Goal: Task Accomplishment & Management: Complete application form

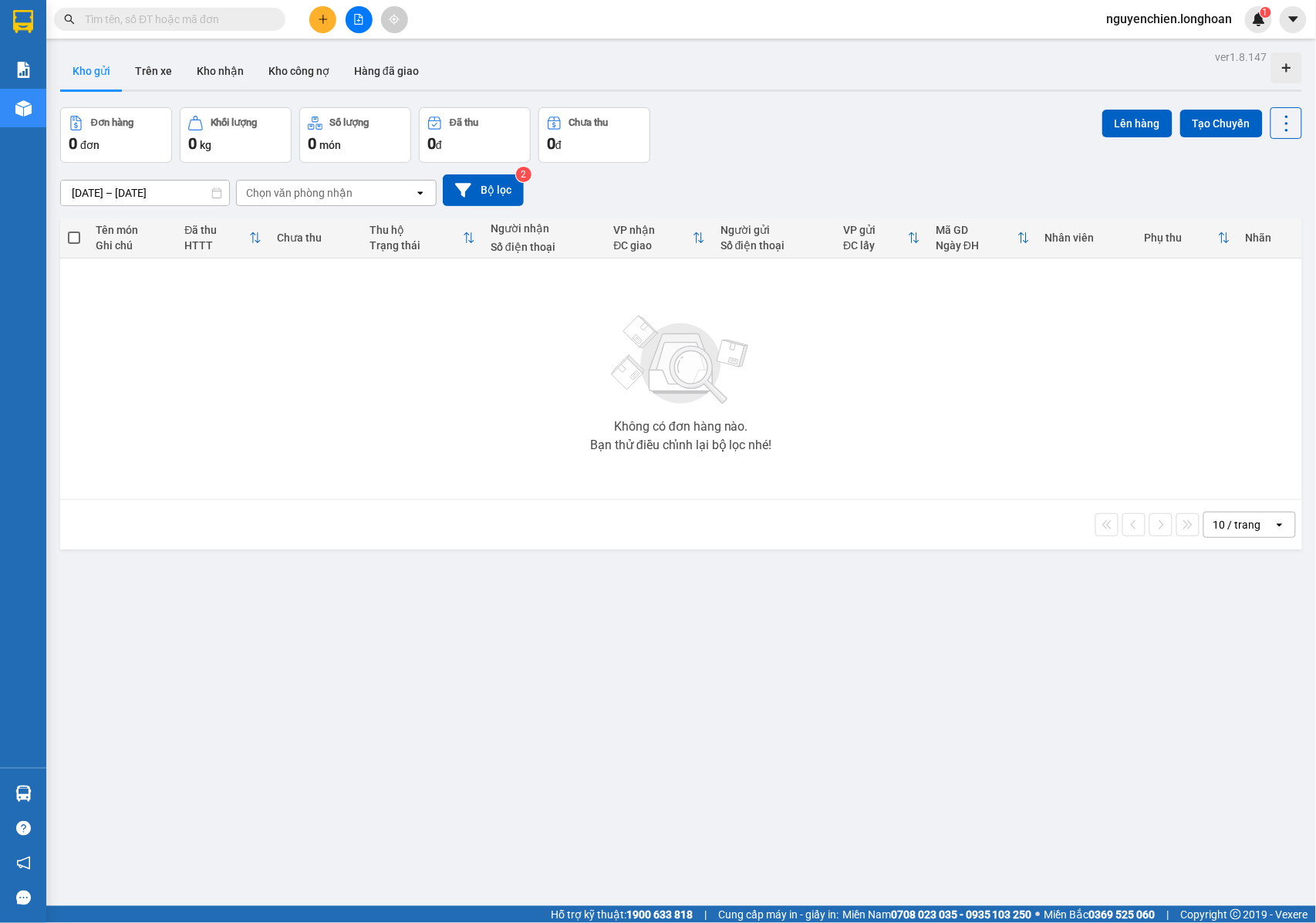
drag, startPoint x: 151, startPoint y: 2, endPoint x: 151, endPoint y: 11, distance: 9.0
click at [151, 11] on div "Kết quả tìm kiếm ( 0 ) Bộ lọc No Data nguyenchien.longhoan 1" at bounding box center [658, 19] width 1316 height 38
click at [151, 11] on input "text" at bounding box center [175, 19] width 182 height 17
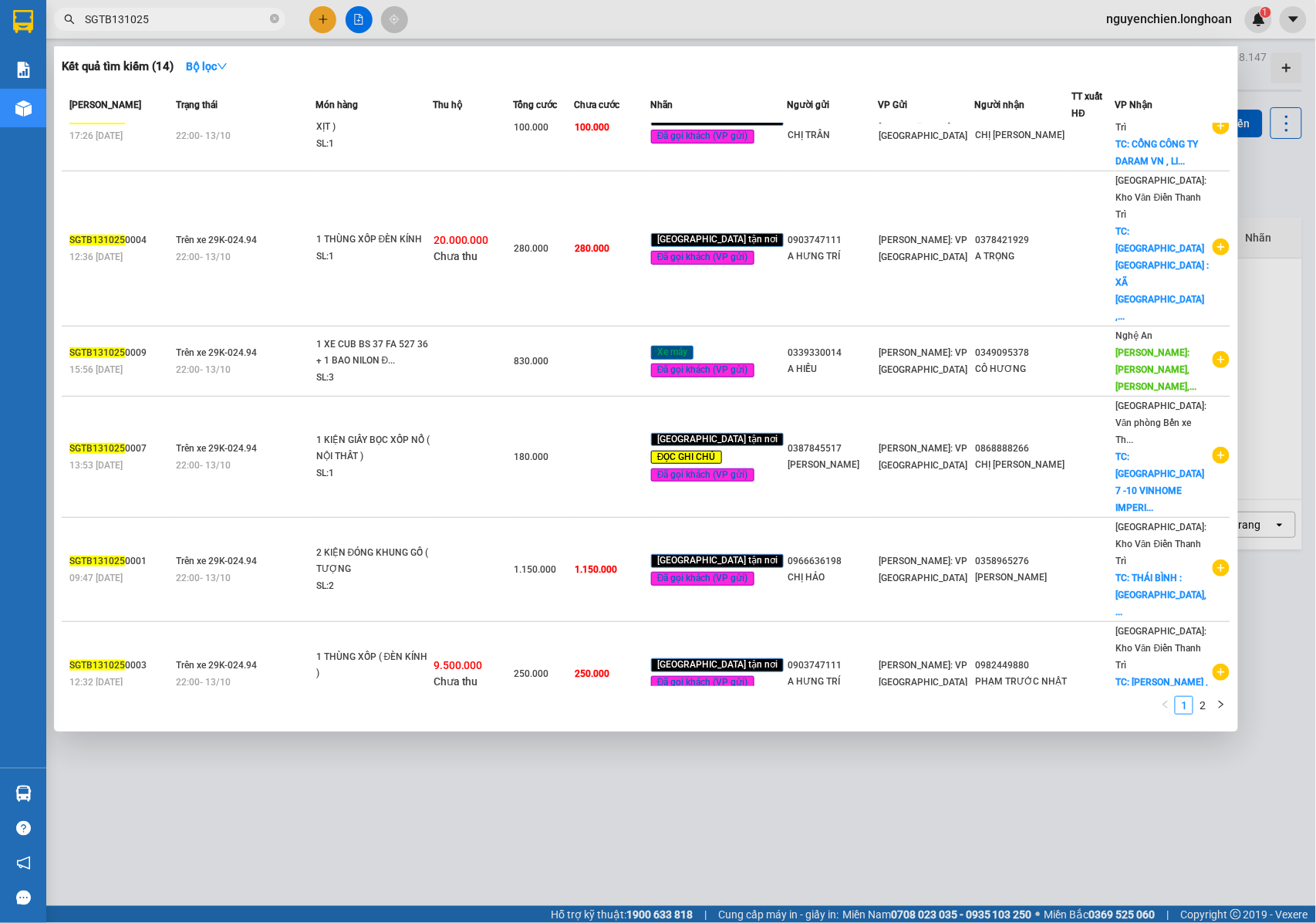
scroll to position [216, 0]
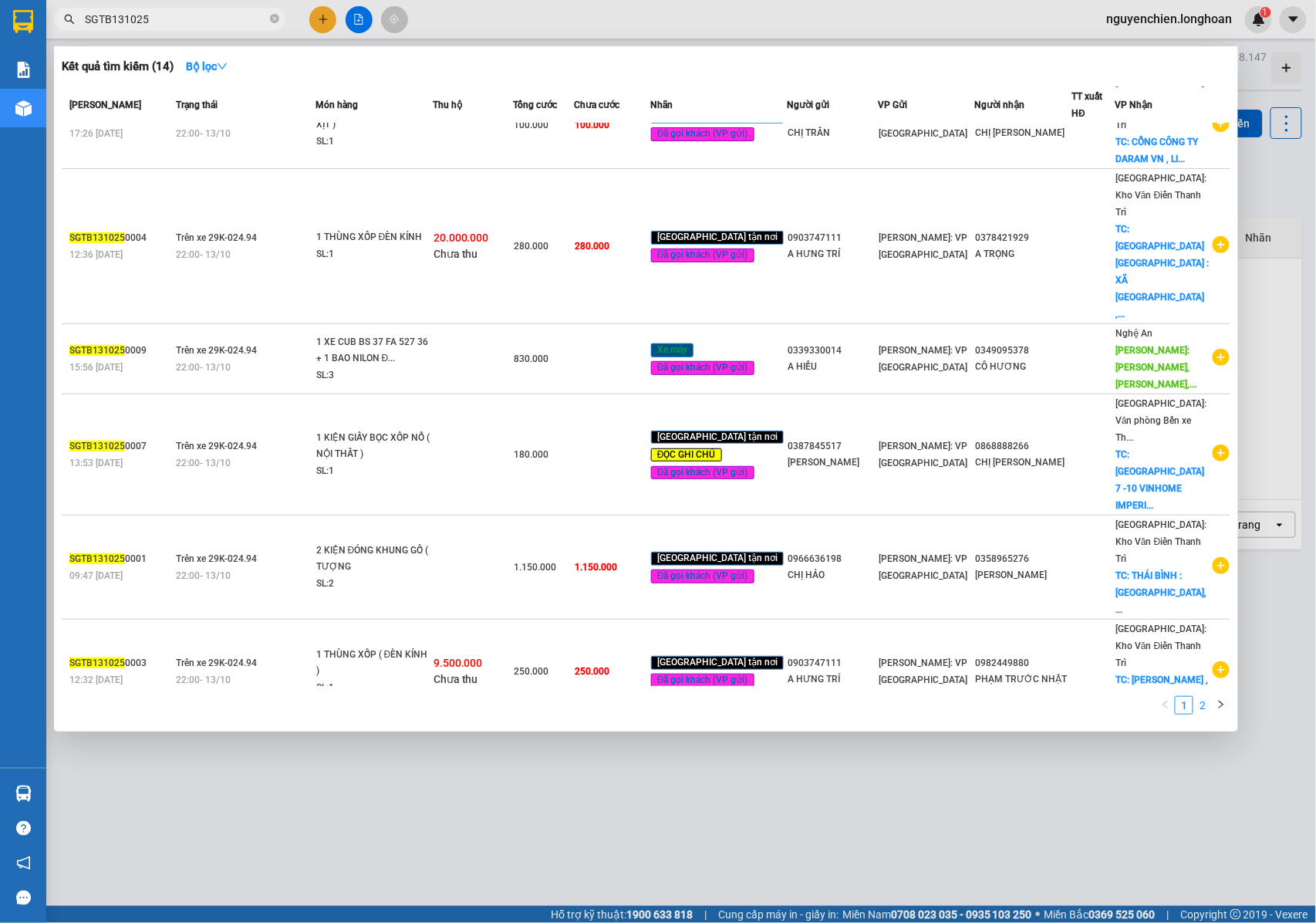
click at [1202, 708] on link "2" at bounding box center [1202, 705] width 17 height 17
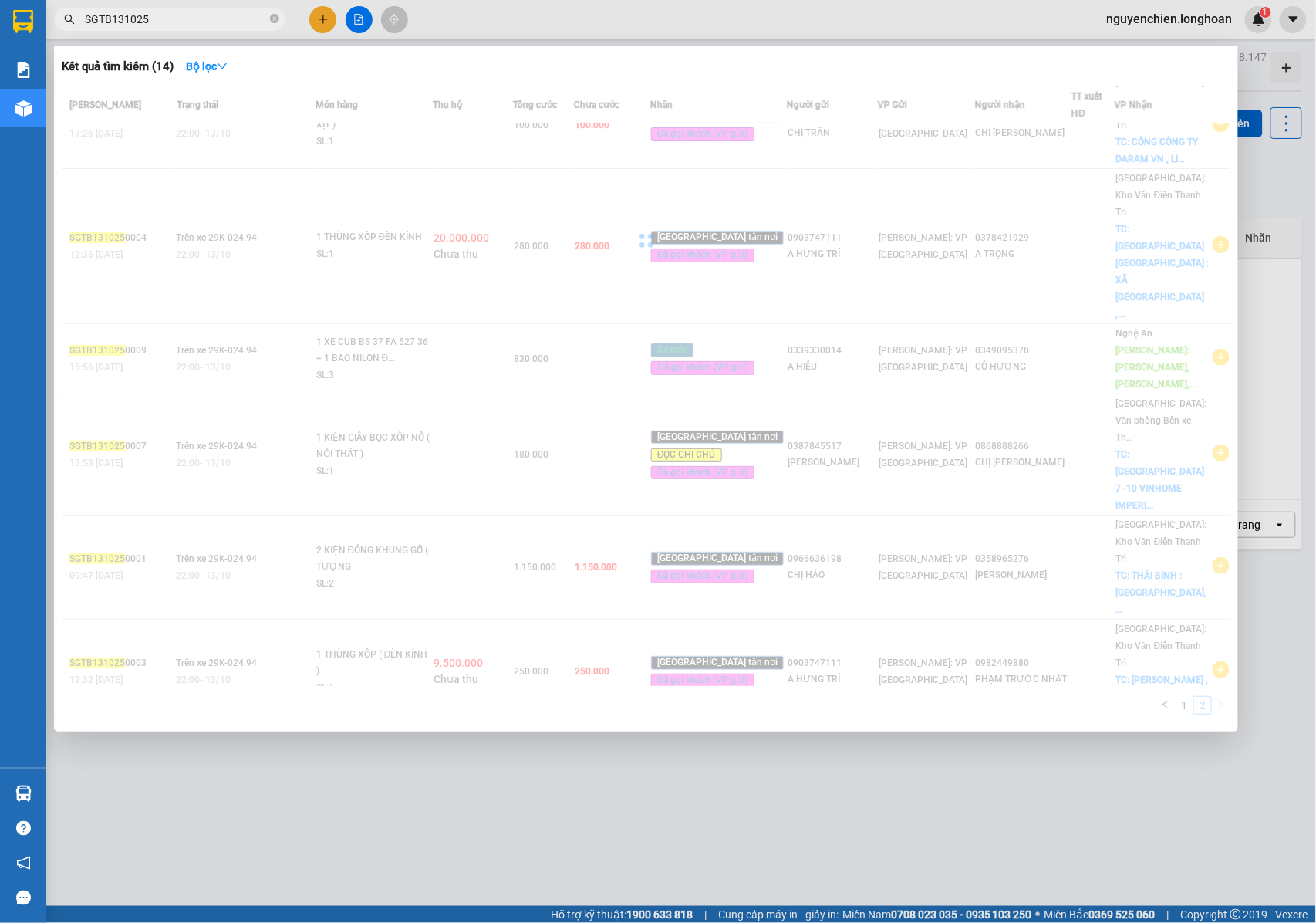
scroll to position [0, 0]
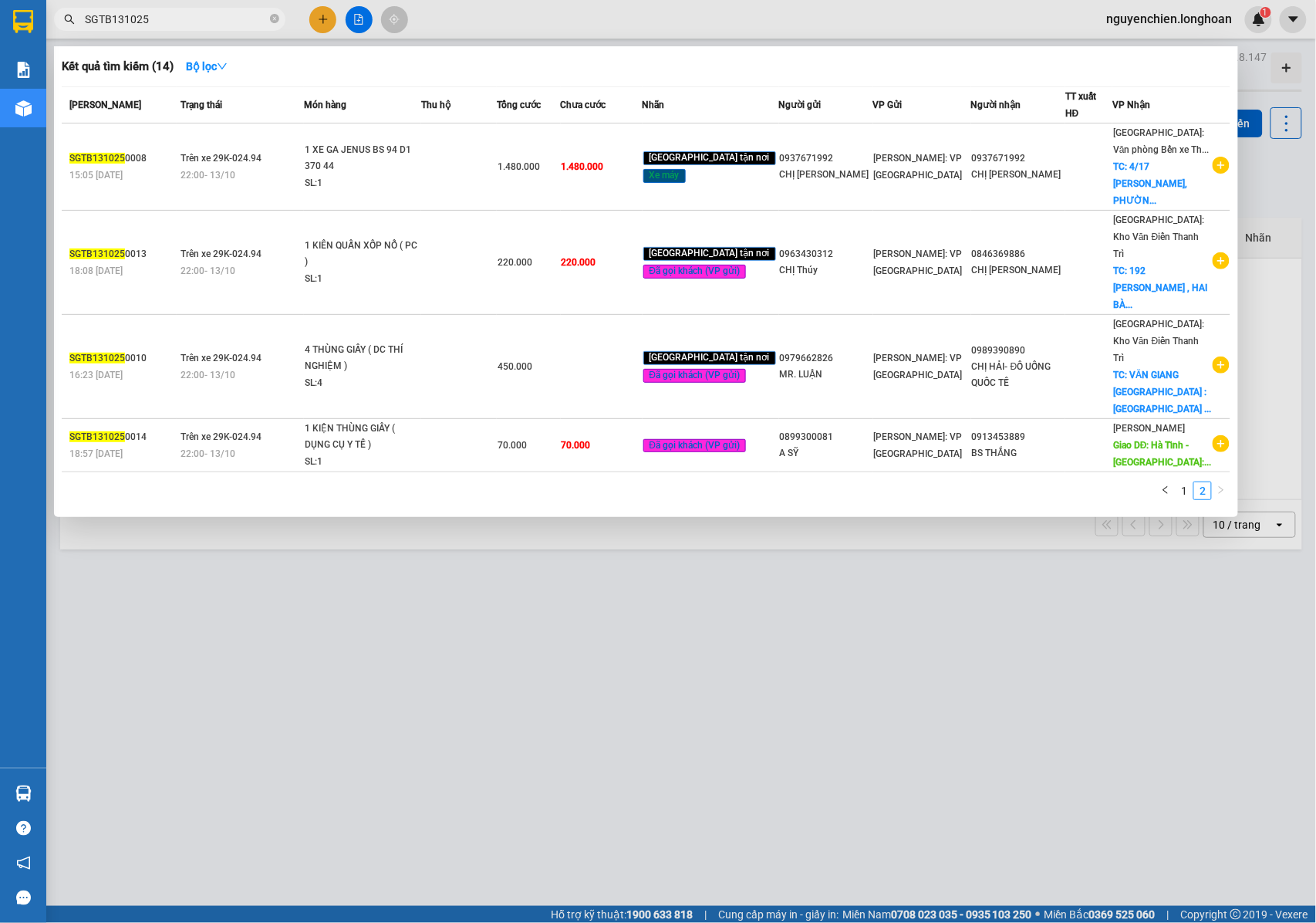
click at [755, 574] on div at bounding box center [658, 462] width 1316 height 923
click at [161, 17] on input "SGTB131025" at bounding box center [175, 19] width 182 height 17
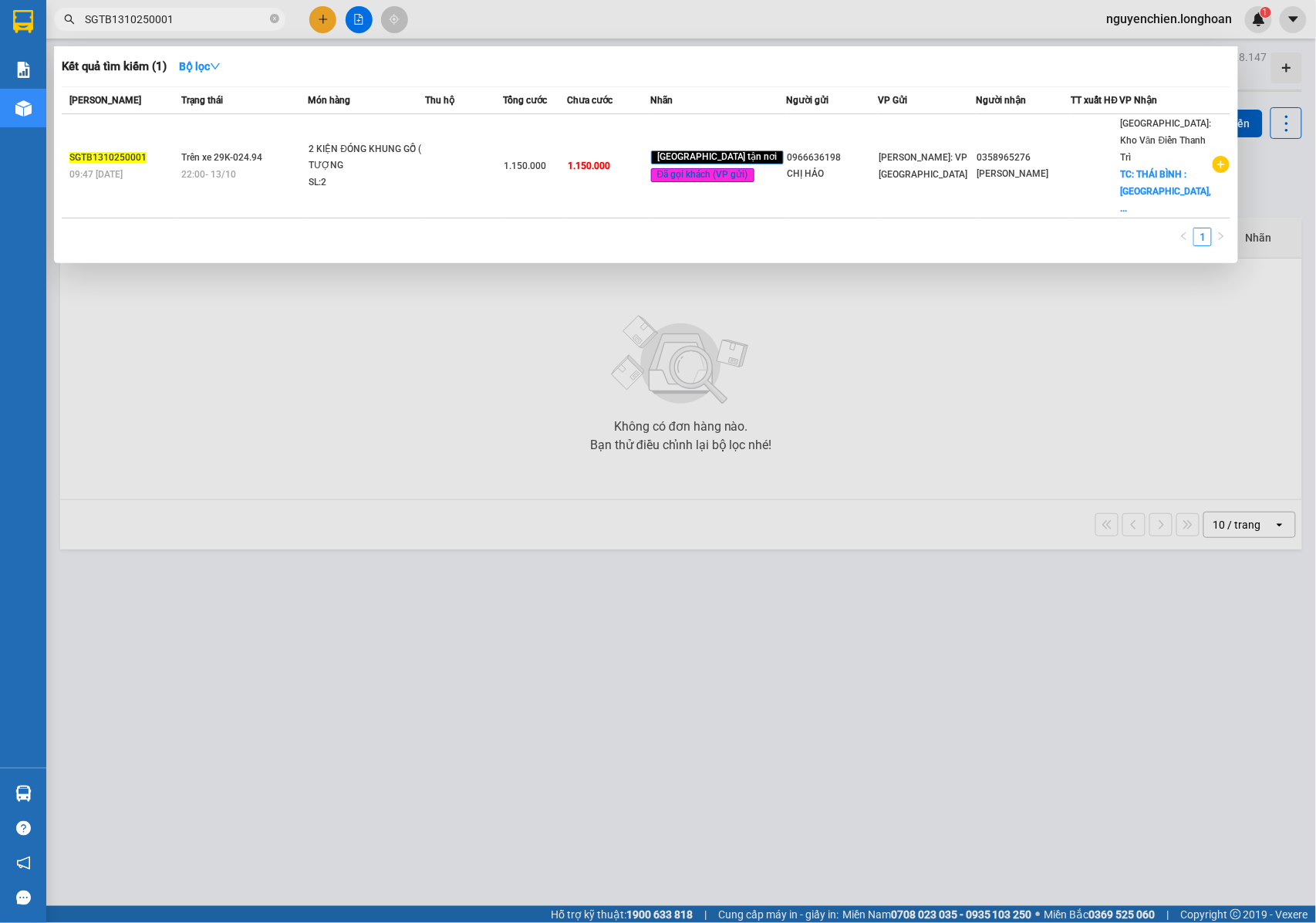
drag, startPoint x: 198, startPoint y: 17, endPoint x: 66, endPoint y: 17, distance: 132.0
click at [66, 17] on div "SGTB1310250001" at bounding box center [150, 19] width 301 height 23
type input "SGTB1310250001"
click at [272, 23] on icon "close-circle" at bounding box center [274, 18] width 9 height 9
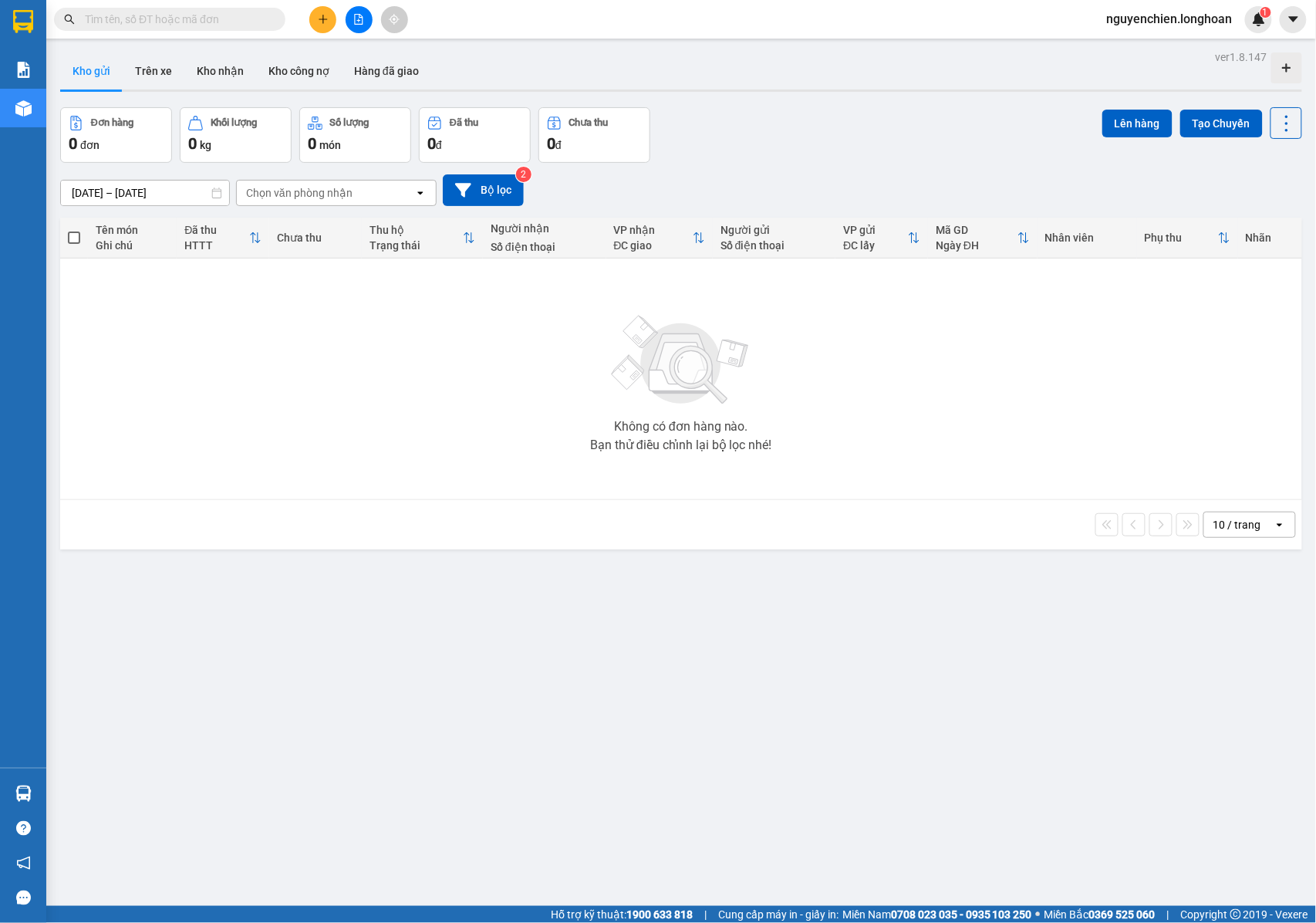
click at [235, 23] on input "text" at bounding box center [175, 19] width 182 height 17
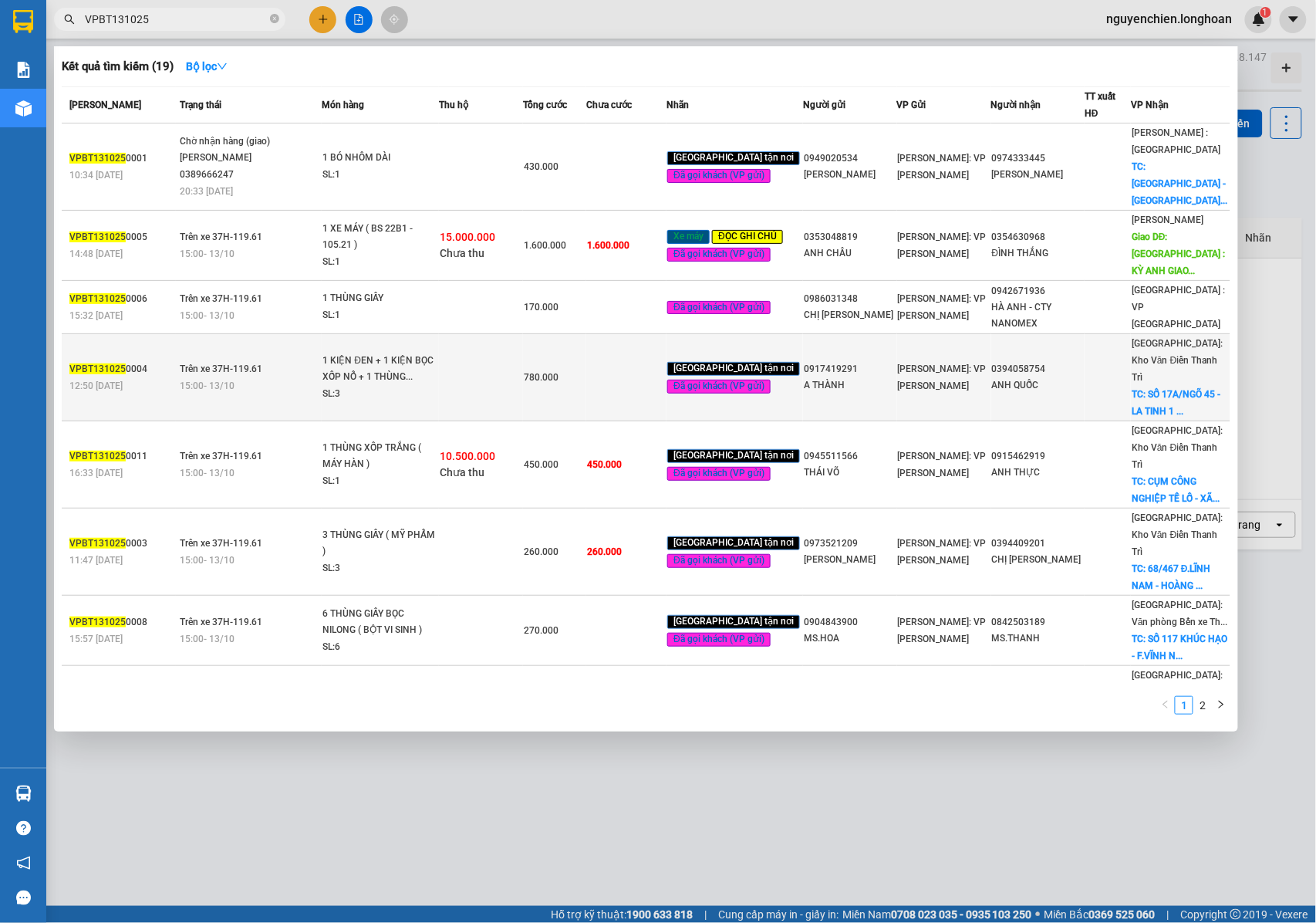
scroll to position [76, 0]
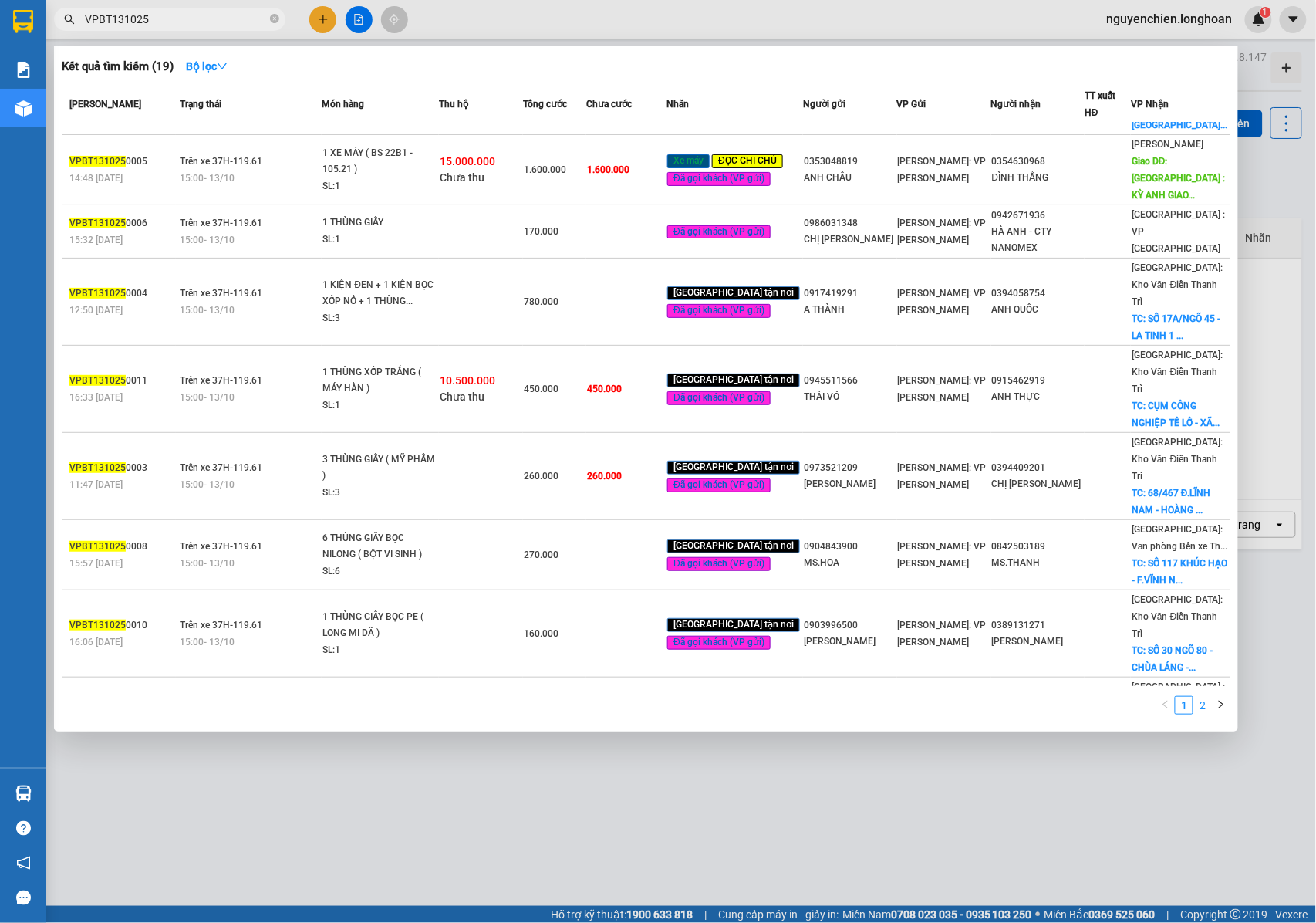
type input "VPBT131025"
click at [1206, 707] on link "2" at bounding box center [1202, 705] width 17 height 17
click at [1183, 704] on link "1" at bounding box center [1184, 705] width 17 height 17
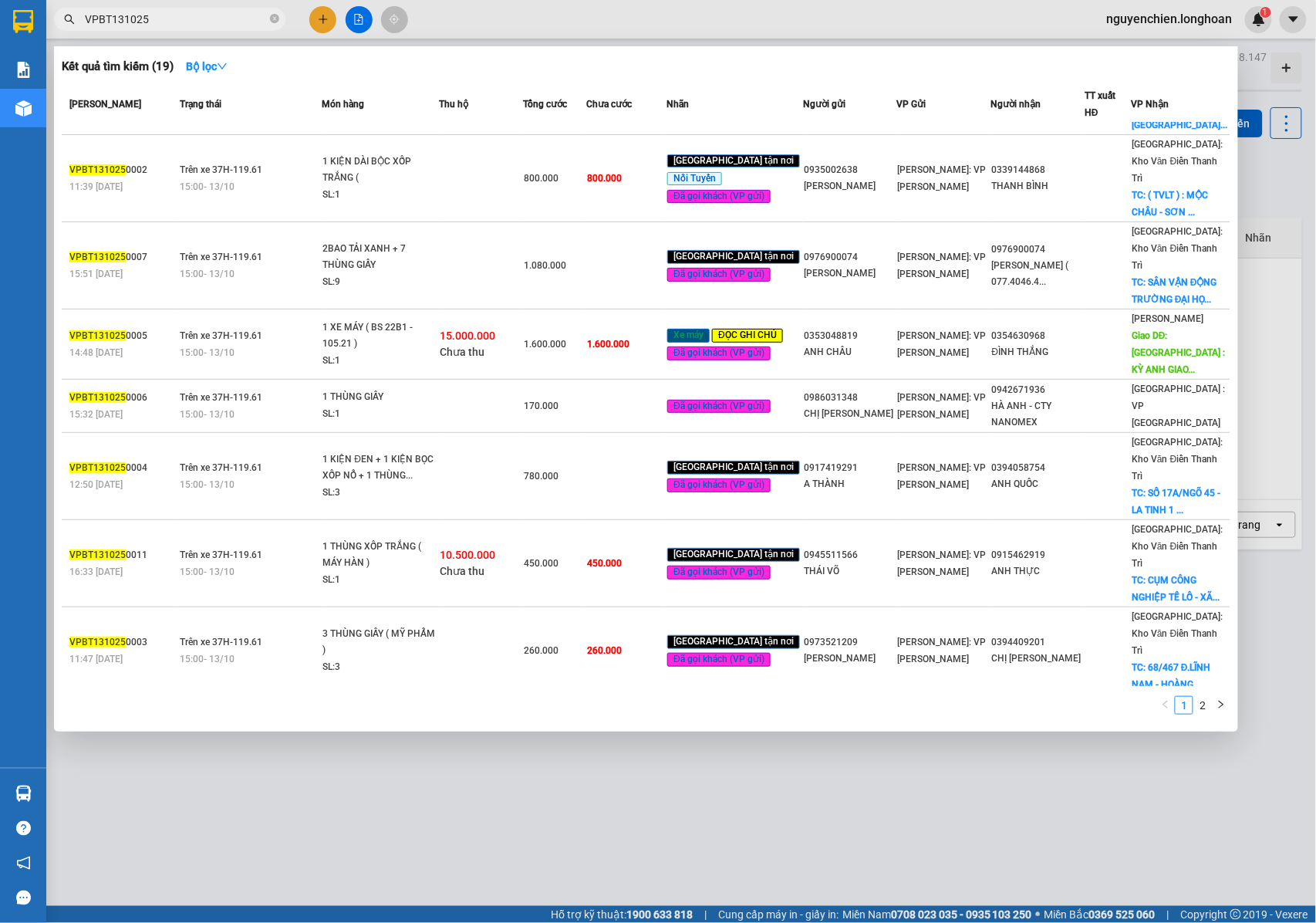
click at [1202, 705] on link "2" at bounding box center [1202, 705] width 17 height 17
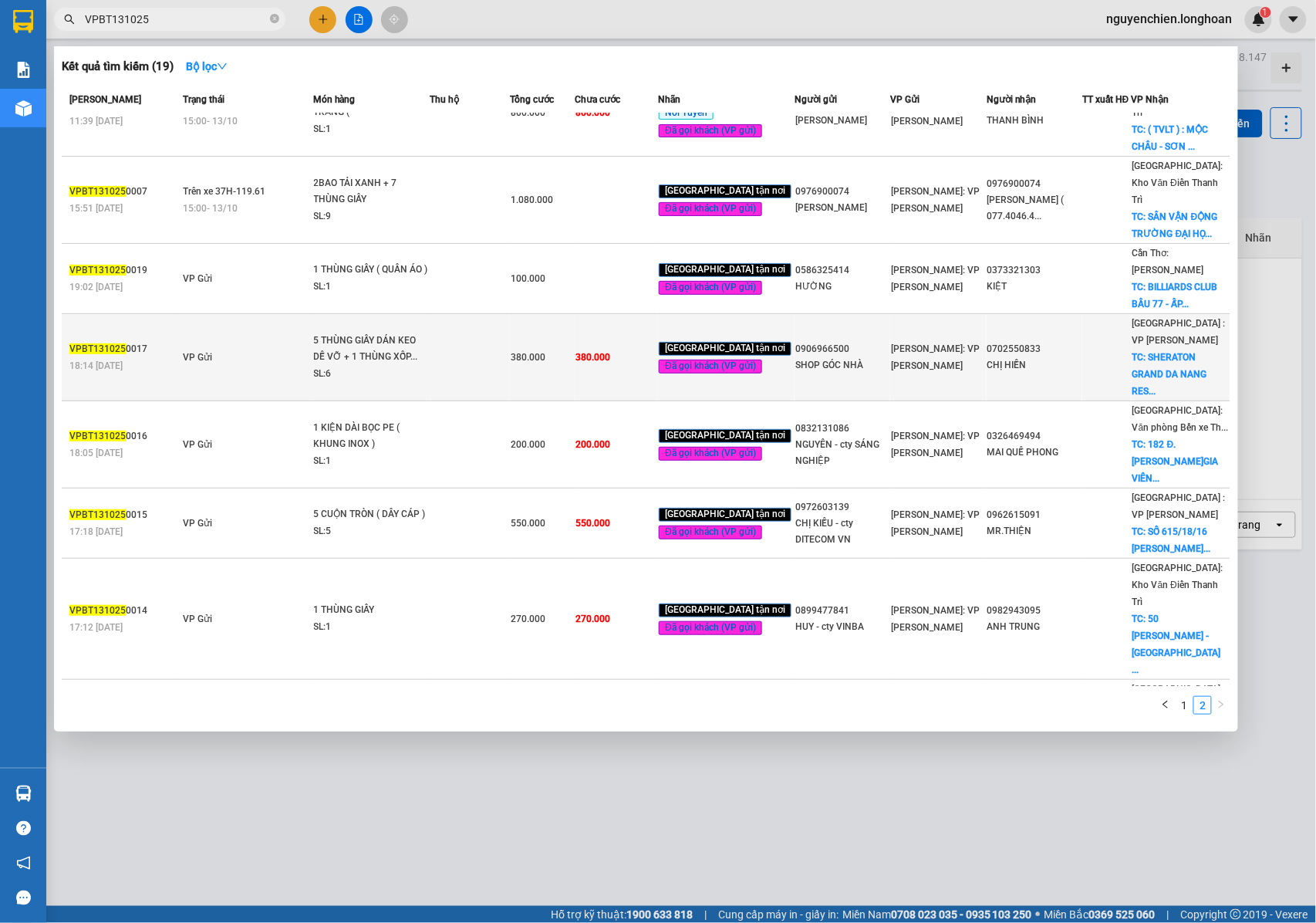
scroll to position [67, 0]
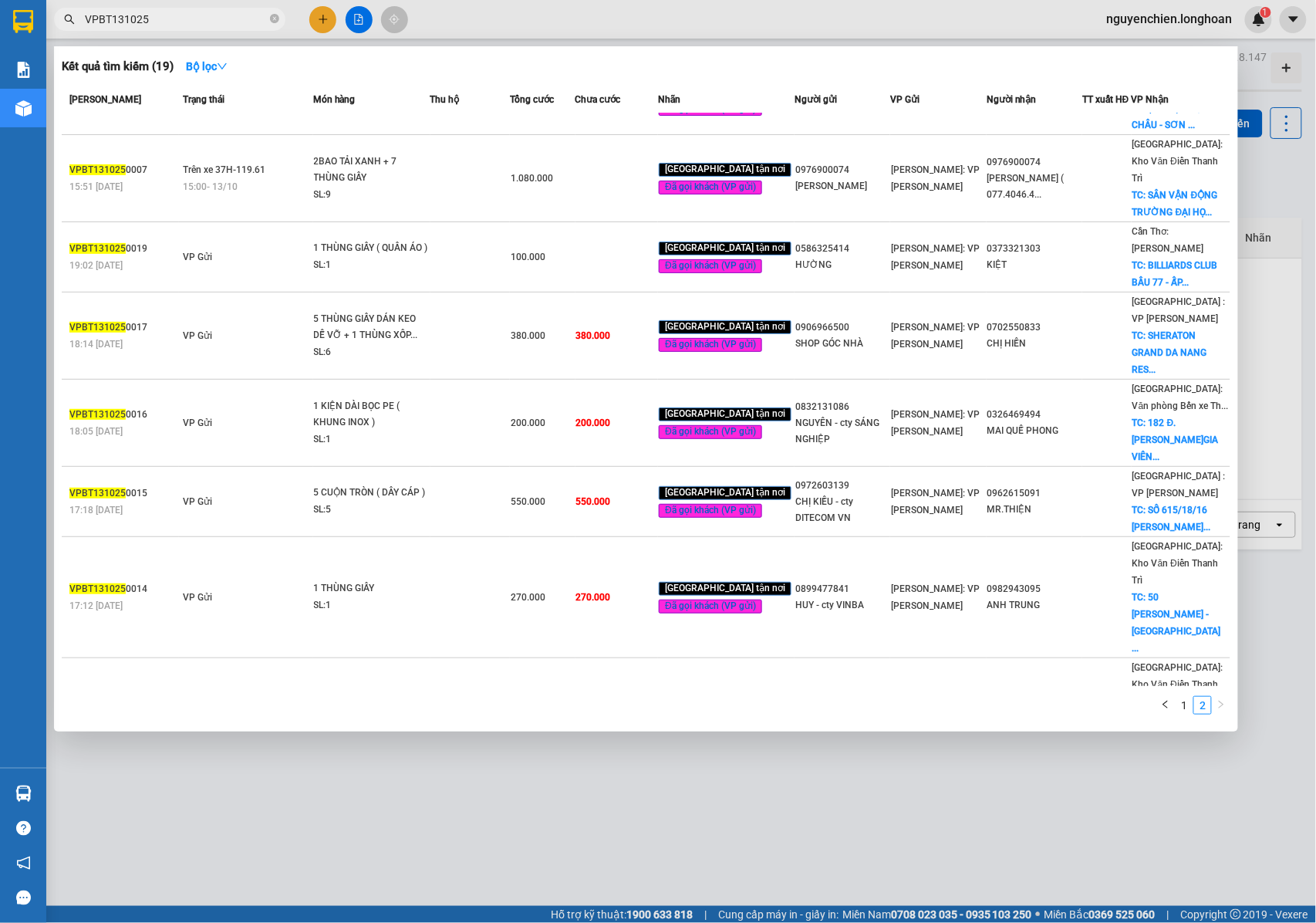
click at [480, 767] on div at bounding box center [658, 462] width 1316 height 923
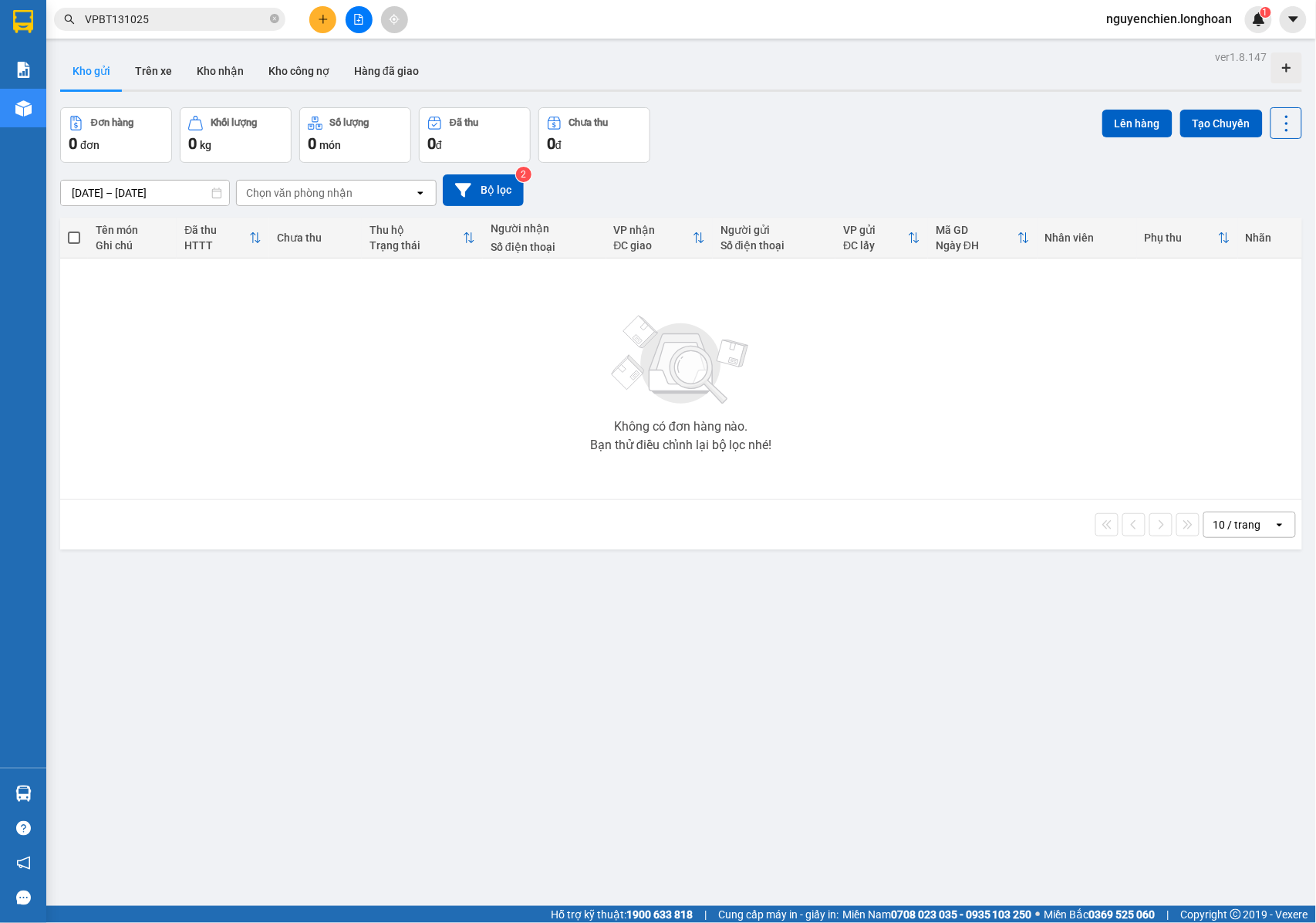
click at [164, 22] on input "VPBT131025" at bounding box center [175, 19] width 182 height 17
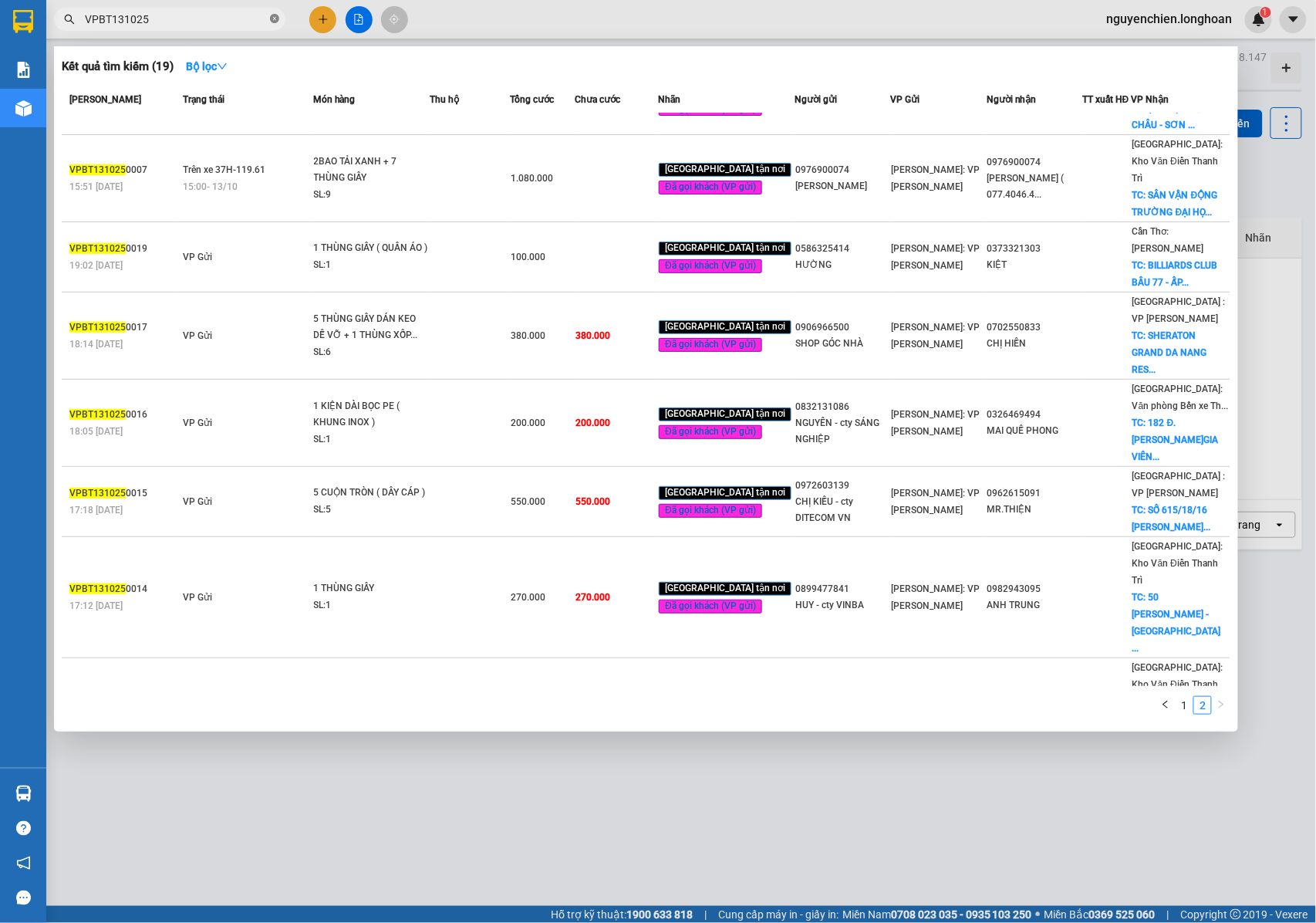
click at [272, 22] on icon "close-circle" at bounding box center [274, 18] width 9 height 9
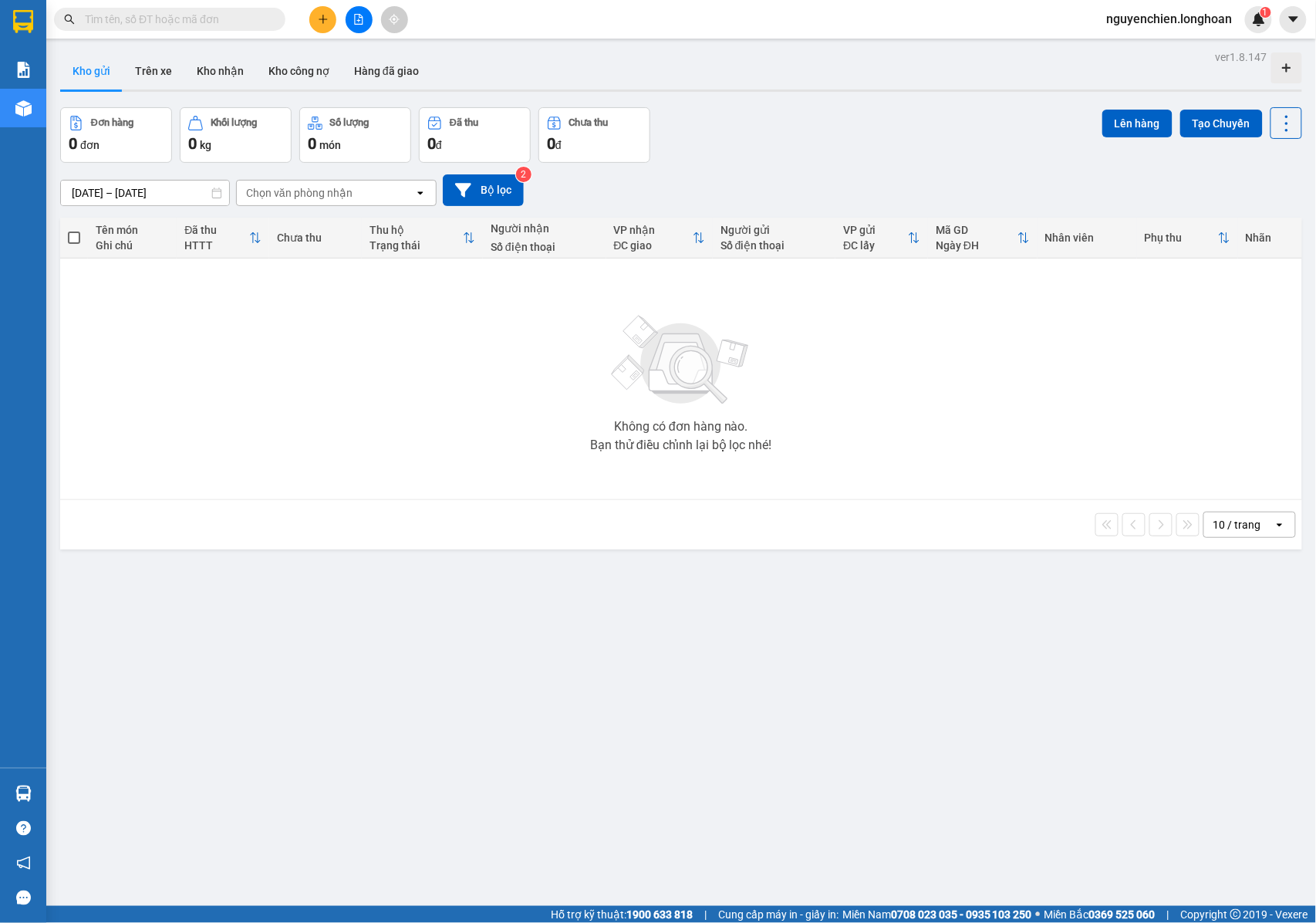
click at [161, 17] on input "text" at bounding box center [175, 19] width 182 height 17
click at [333, 22] on button at bounding box center [323, 20] width 27 height 27
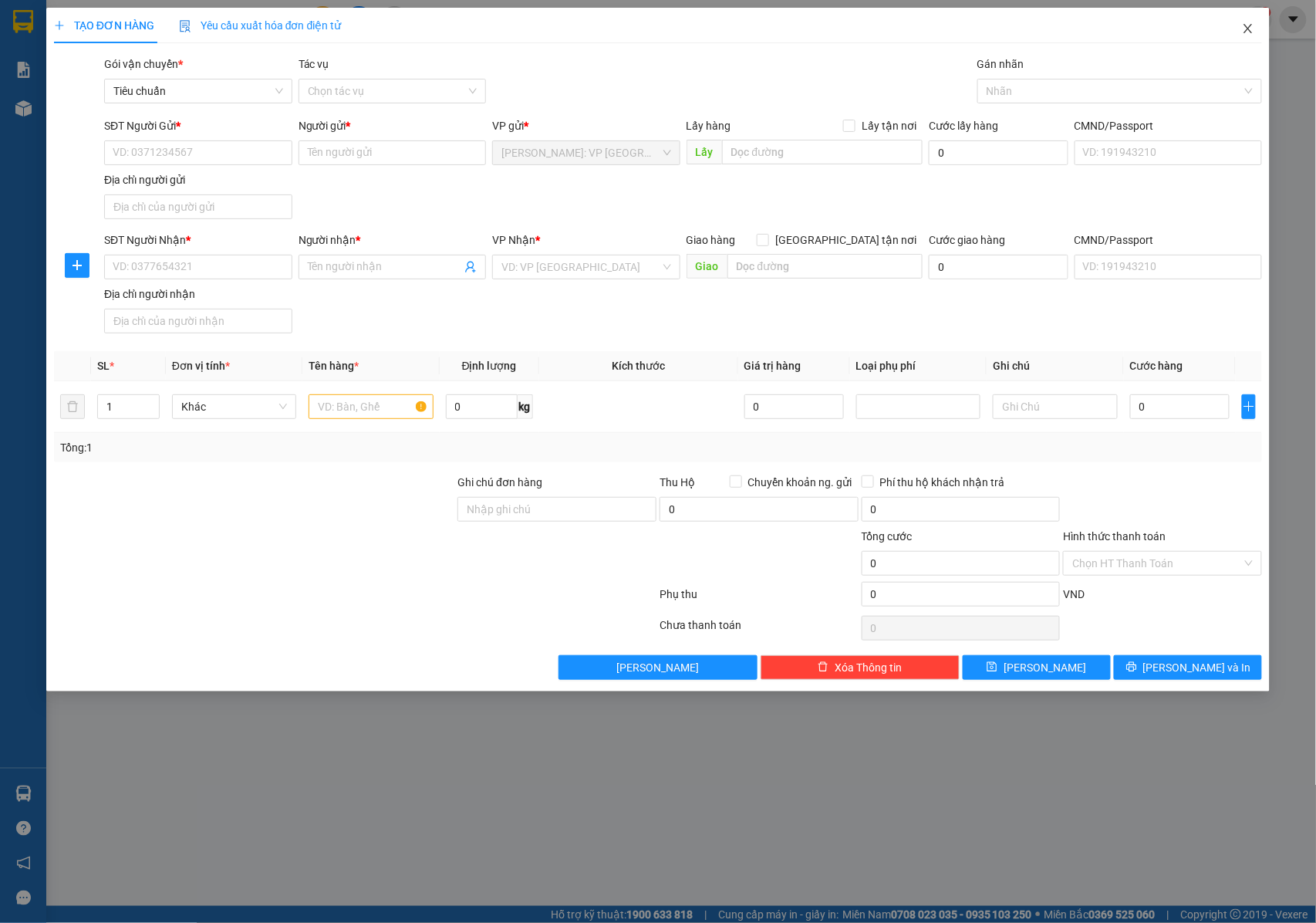
click at [1248, 23] on span "Close" at bounding box center [1248, 28] width 43 height 43
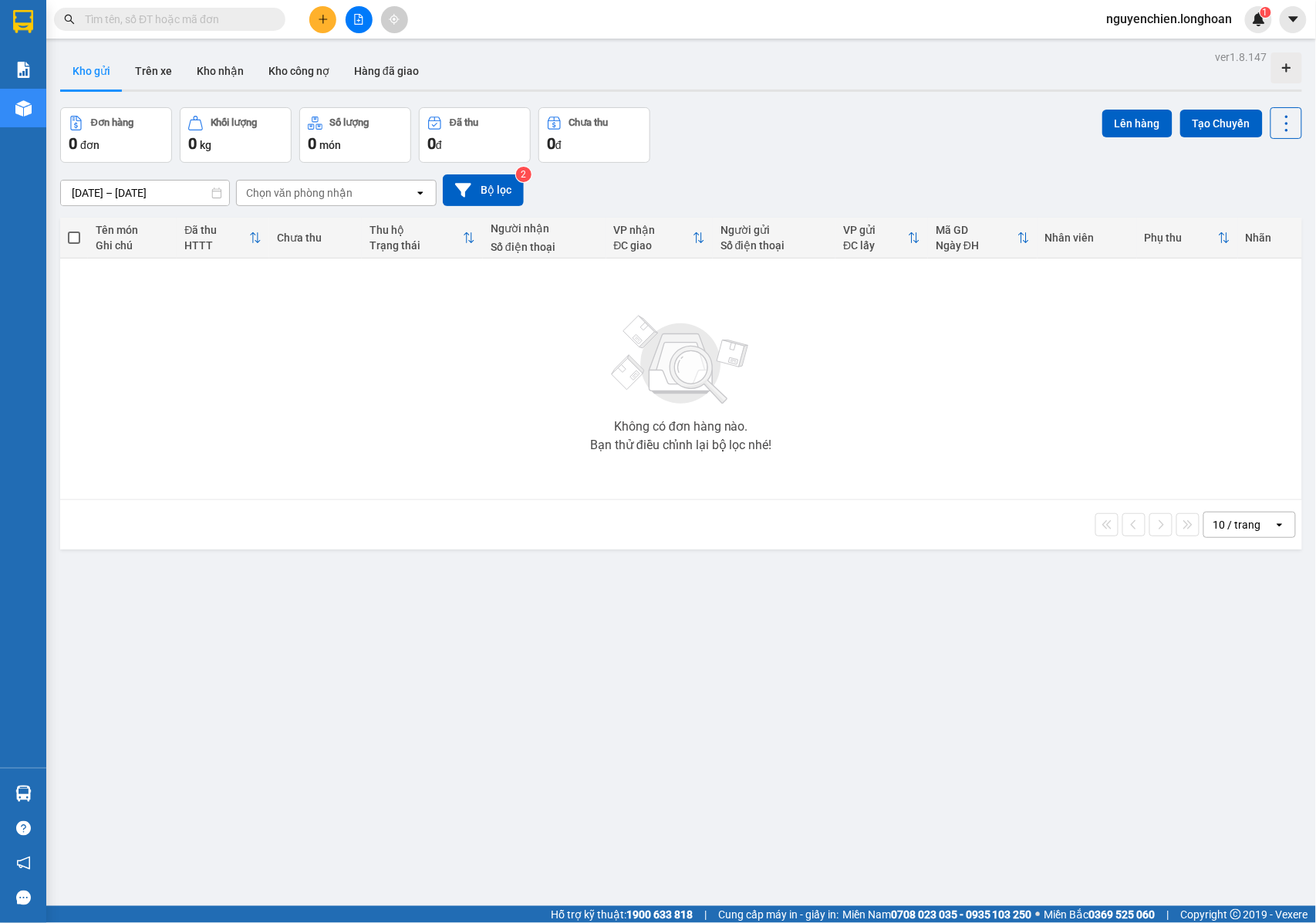
click at [115, 16] on input "text" at bounding box center [175, 19] width 182 height 17
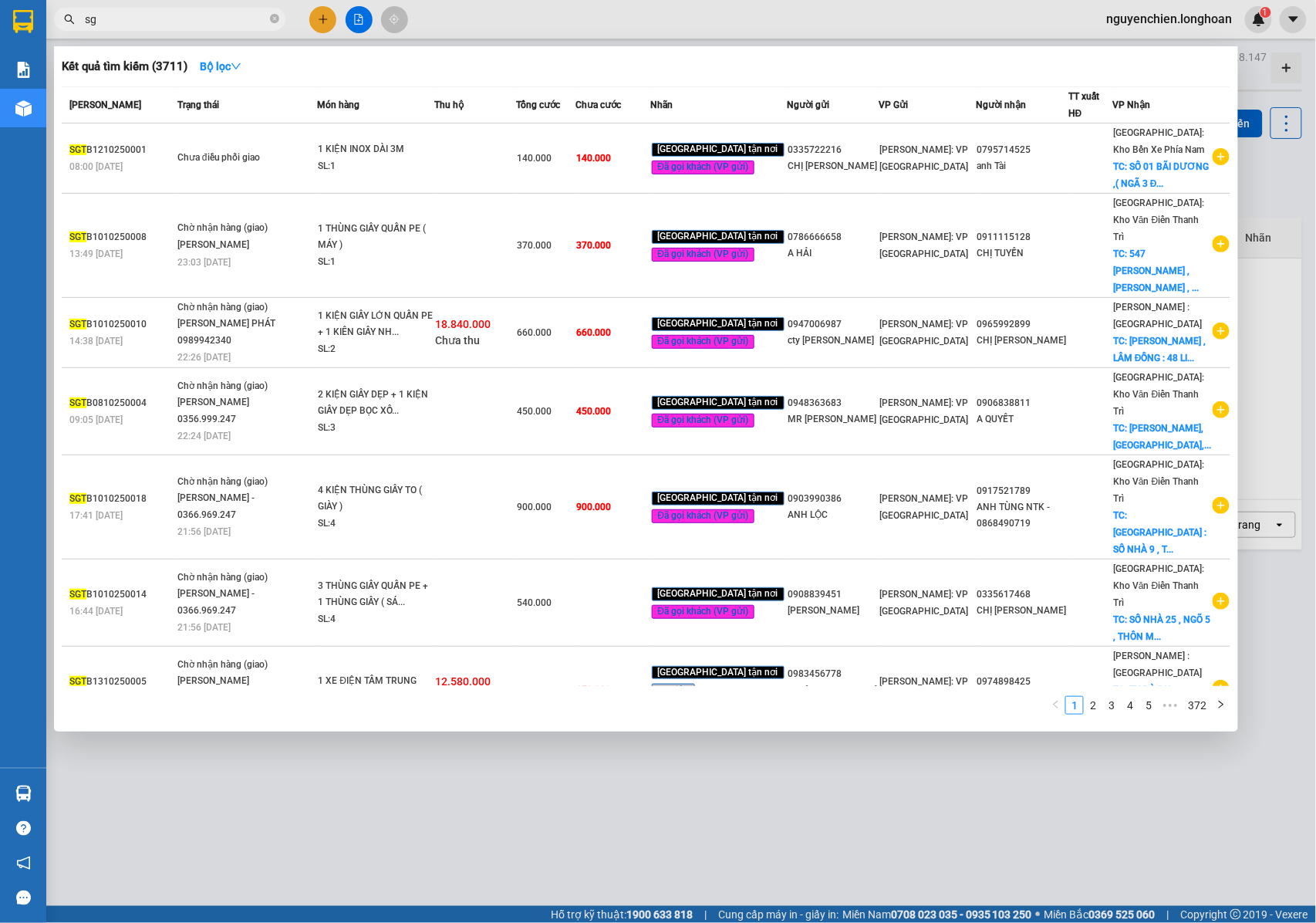
type input "s"
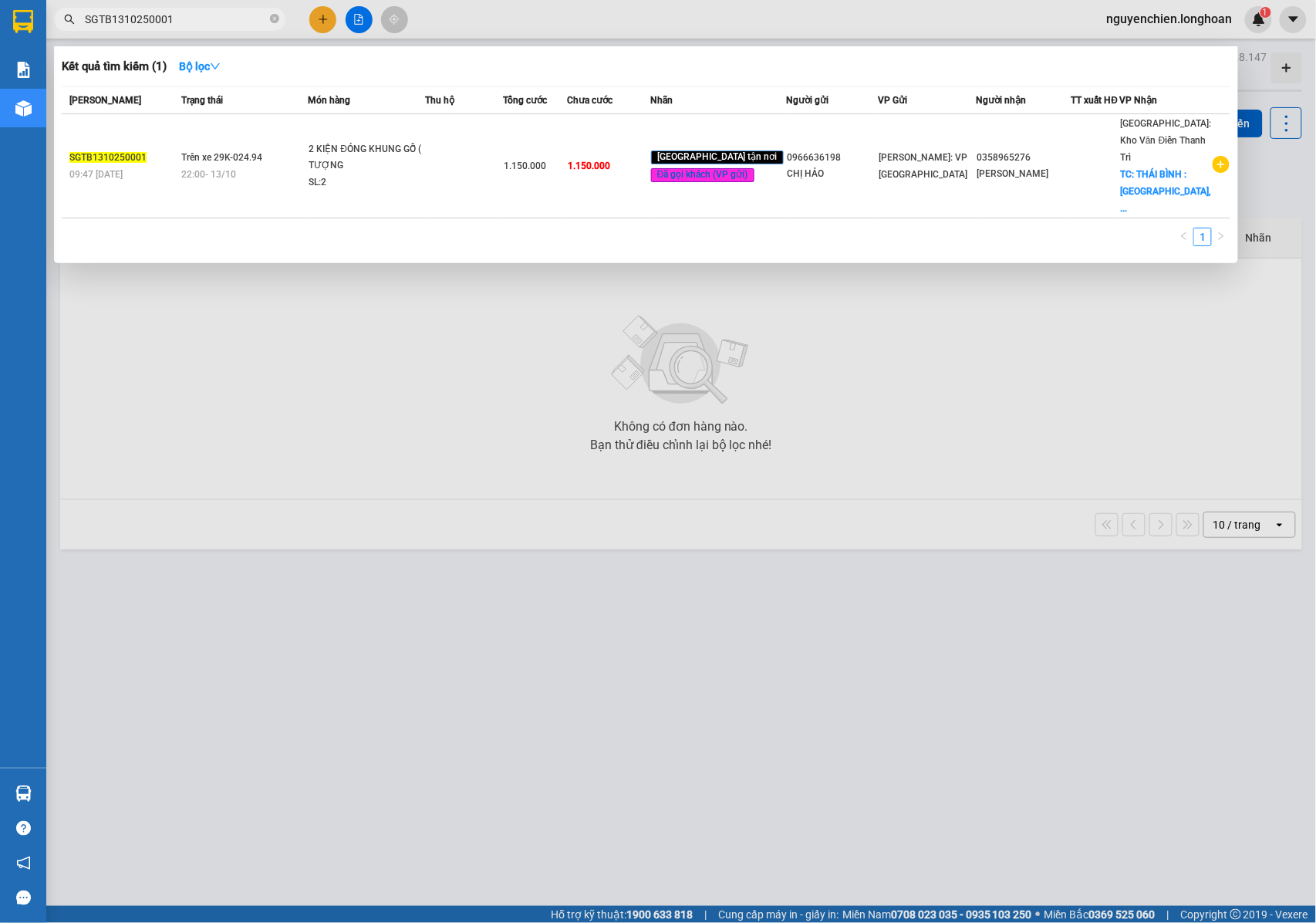
drag, startPoint x: 179, startPoint y: 24, endPoint x: 67, endPoint y: 34, distance: 112.4
click at [67, 33] on div "Kết quả tìm kiếm ( 1 ) Bộ lọc Mã ĐH Trạng thái Món hàng Thu hộ Tổng cước Chưa c…" at bounding box center [150, 20] width 301 height 27
click at [199, 23] on input "SGTB1310250001" at bounding box center [175, 19] width 182 height 17
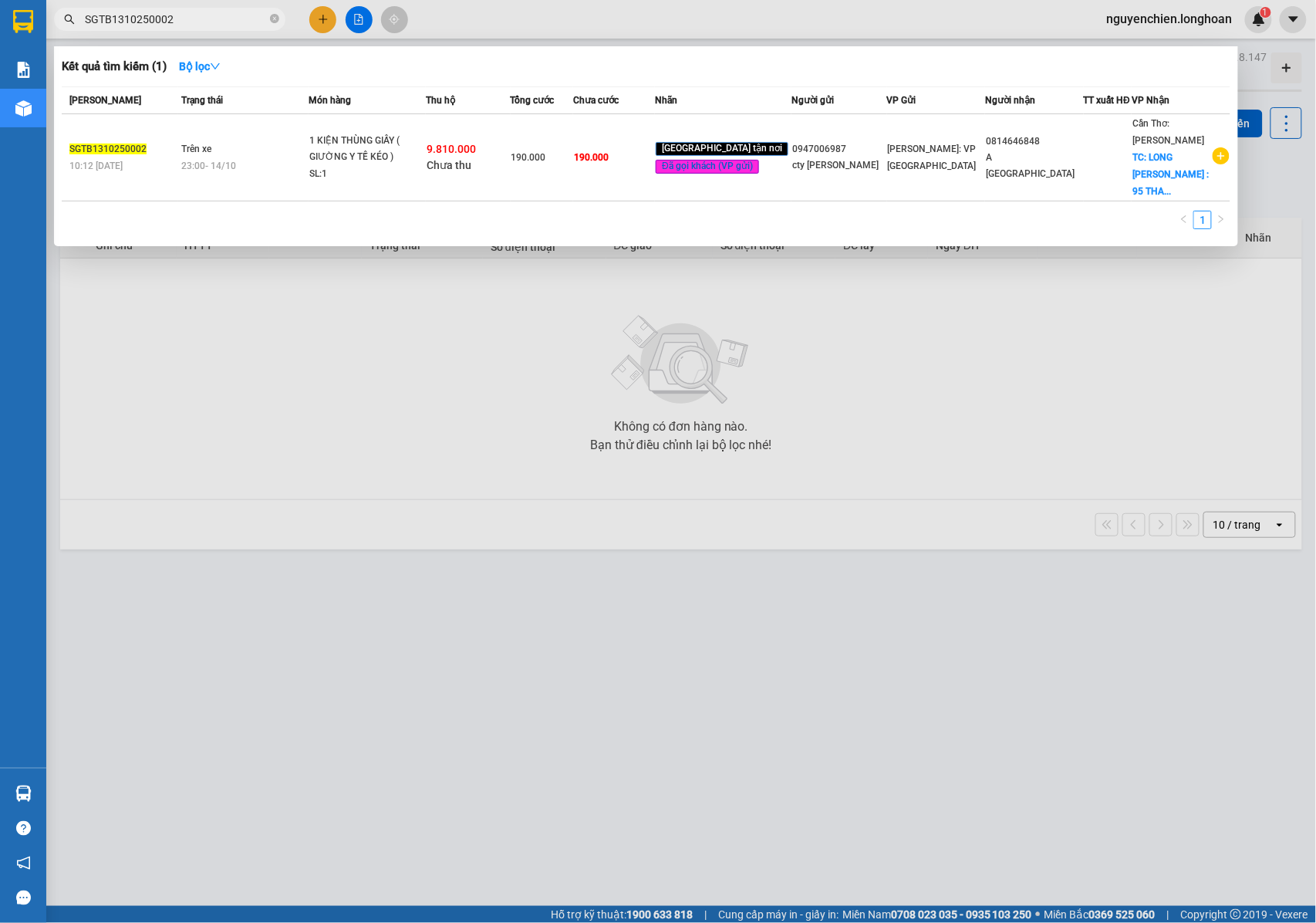
drag, startPoint x: 179, startPoint y: 16, endPoint x: 66, endPoint y: 16, distance: 113.0
click at [66, 16] on div "SGTB1310250002" at bounding box center [150, 19] width 301 height 23
click at [207, 24] on input "SGTB1310250002" at bounding box center [175, 19] width 182 height 17
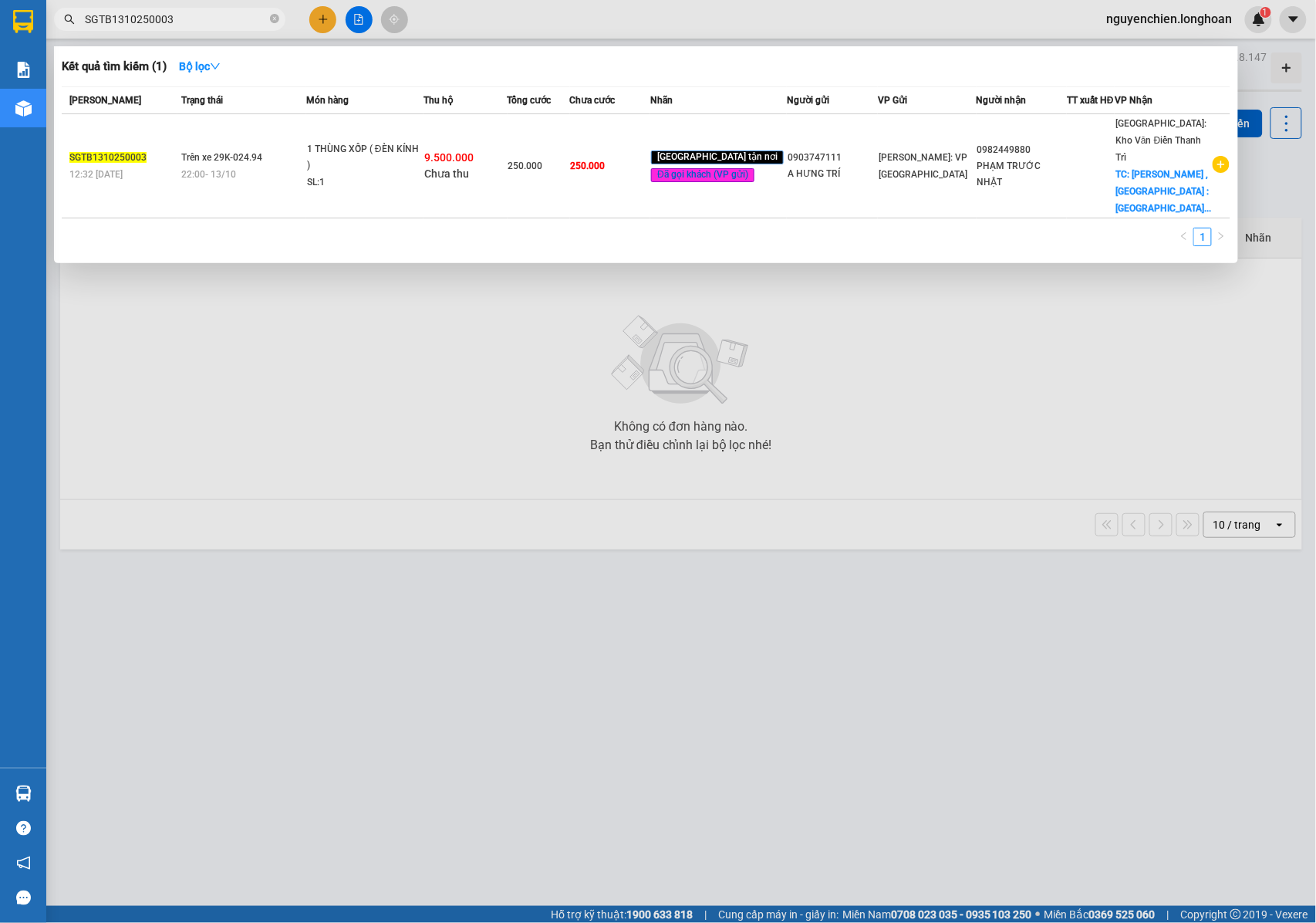
click at [205, 13] on input "SGTB1310250003" at bounding box center [175, 19] width 182 height 17
click at [173, 17] on input "SGTB1310250003" at bounding box center [175, 19] width 182 height 17
drag, startPoint x: 173, startPoint y: 17, endPoint x: 236, endPoint y: 26, distance: 63.6
click at [236, 26] on input "SGTB1310250003" at bounding box center [175, 19] width 182 height 17
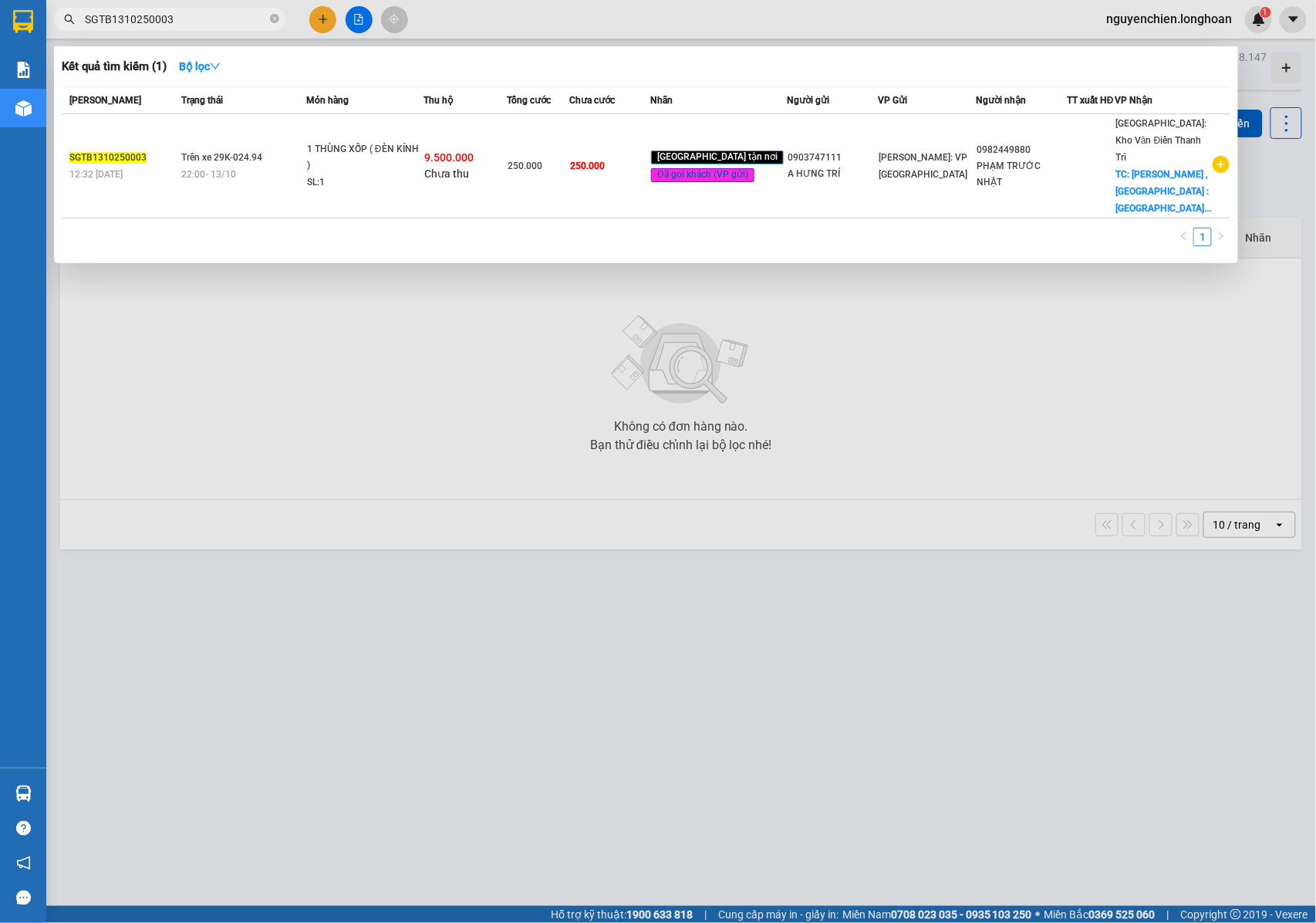
drag, startPoint x: 184, startPoint y: 11, endPoint x: 94, endPoint y: 22, distance: 90.7
click at [84, 24] on input "SGTB1310250003" at bounding box center [175, 19] width 182 height 17
click at [192, 14] on input "SGTB1310250003" at bounding box center [175, 19] width 182 height 17
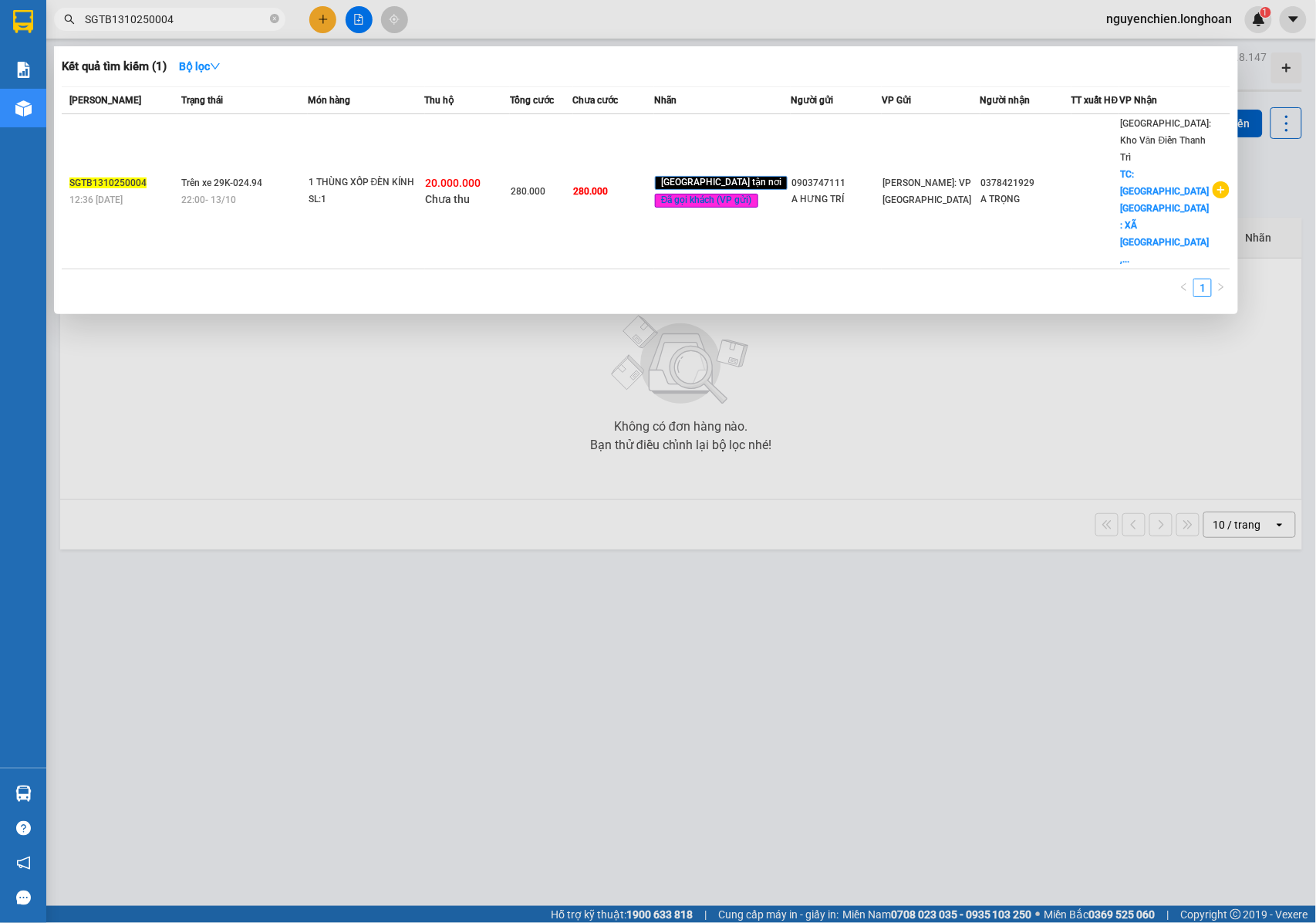
drag, startPoint x: 192, startPoint y: 14, endPoint x: 80, endPoint y: 25, distance: 112.5
click at [80, 25] on span "SGTB1310250004" at bounding box center [169, 19] width 232 height 23
click at [187, 19] on input "SGTB1310250004" at bounding box center [175, 19] width 182 height 17
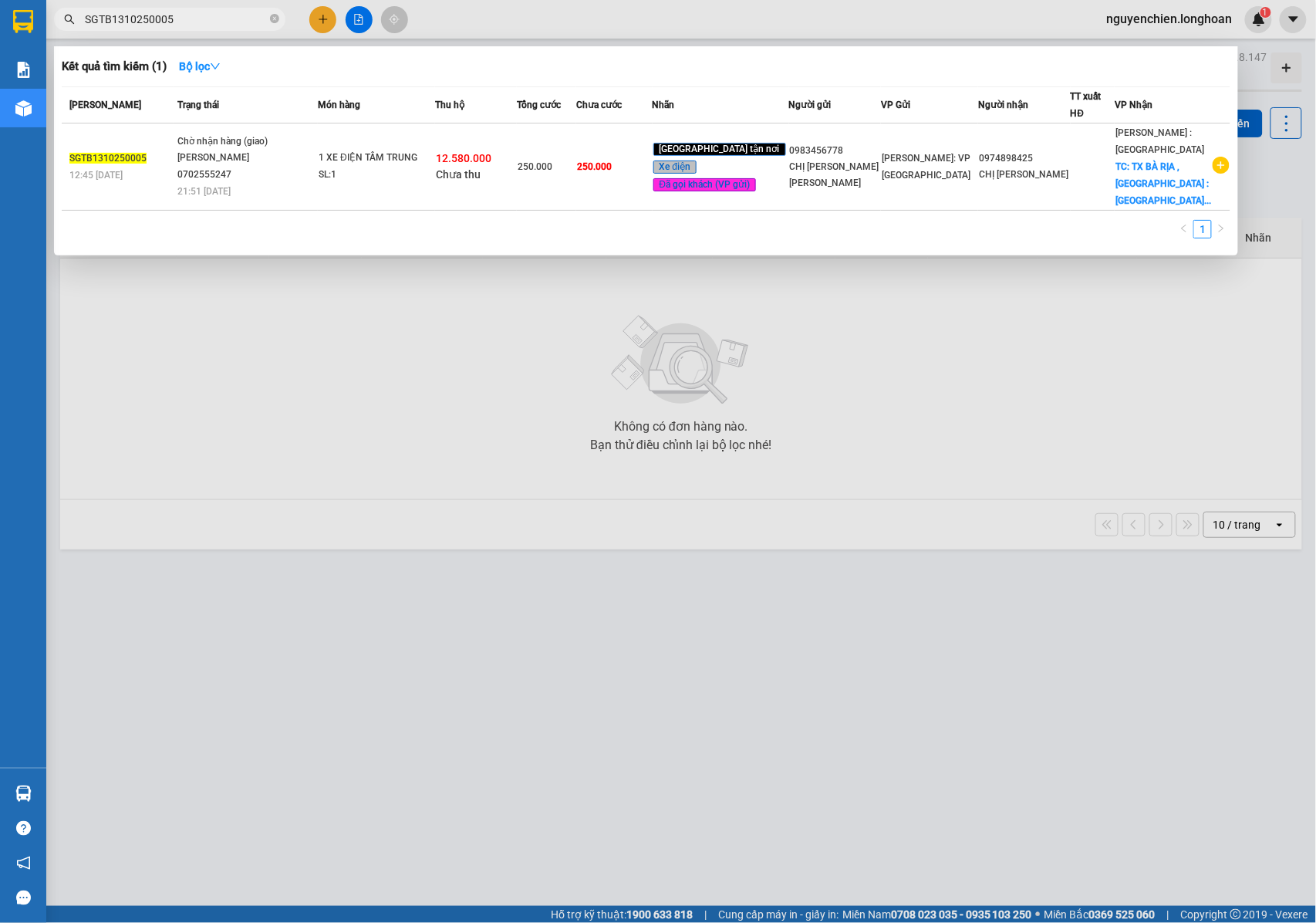
drag, startPoint x: 180, startPoint y: 14, endPoint x: 78, endPoint y: 17, distance: 102.0
click at [78, 17] on span "SGTB1310250005" at bounding box center [169, 19] width 232 height 23
type input "SGTB1310250005"
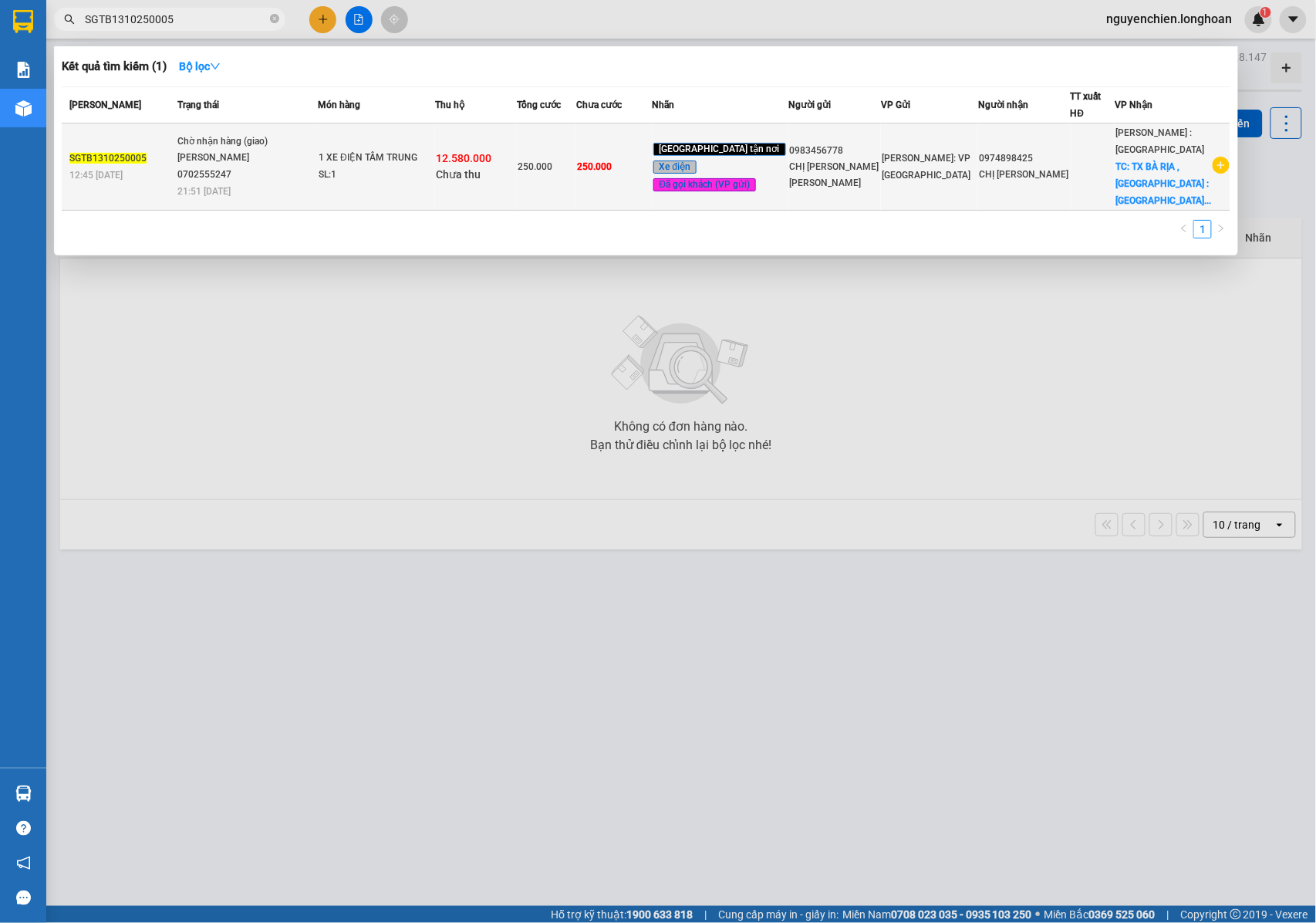
click at [575, 158] on div "250.000" at bounding box center [546, 167] width 58 height 17
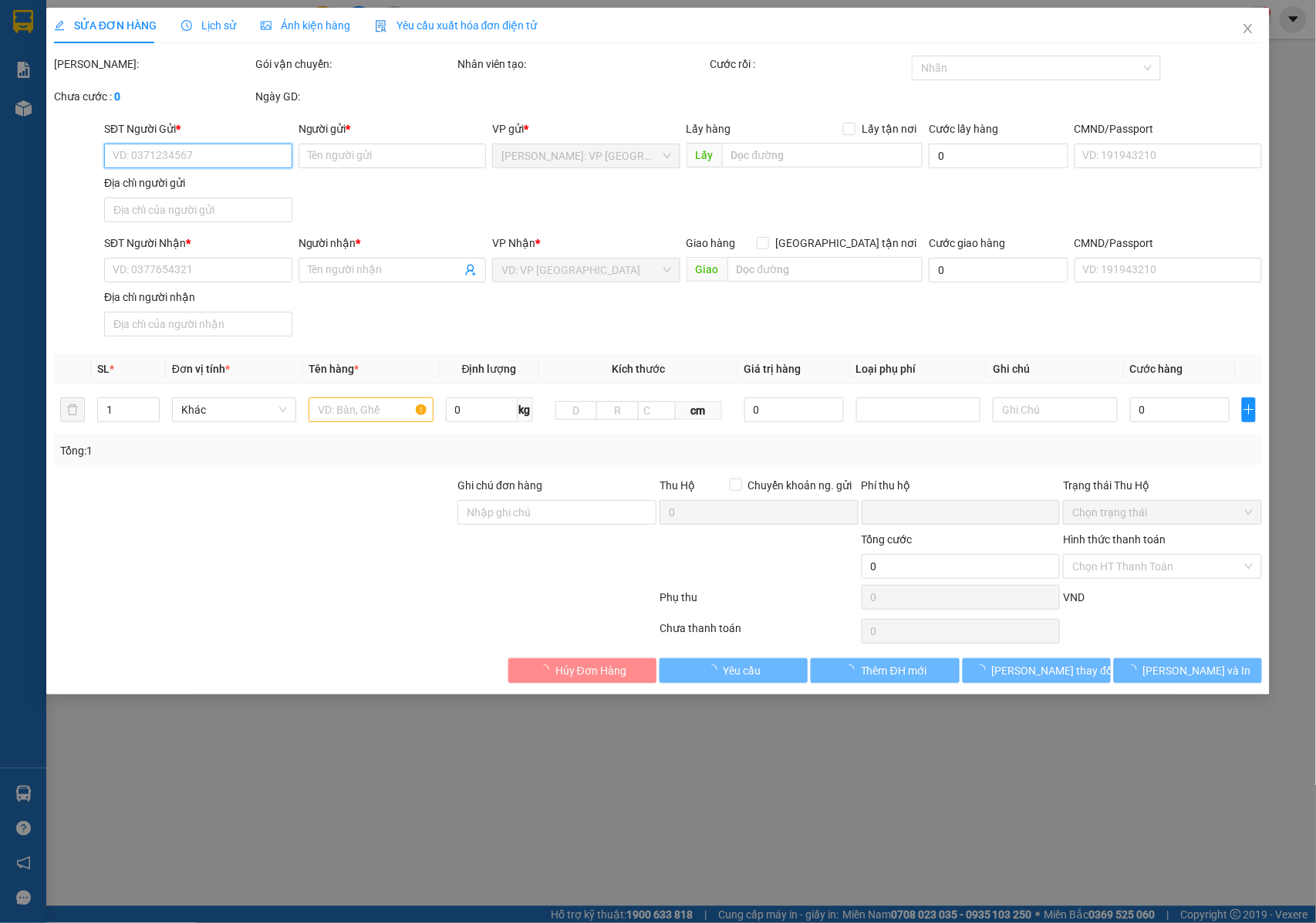
type input "0983456778"
type input "CHỊ [PERSON_NAME] [PERSON_NAME]"
type input "0974898425"
type input "CHỊ [PERSON_NAME]"
checkbox input "true"
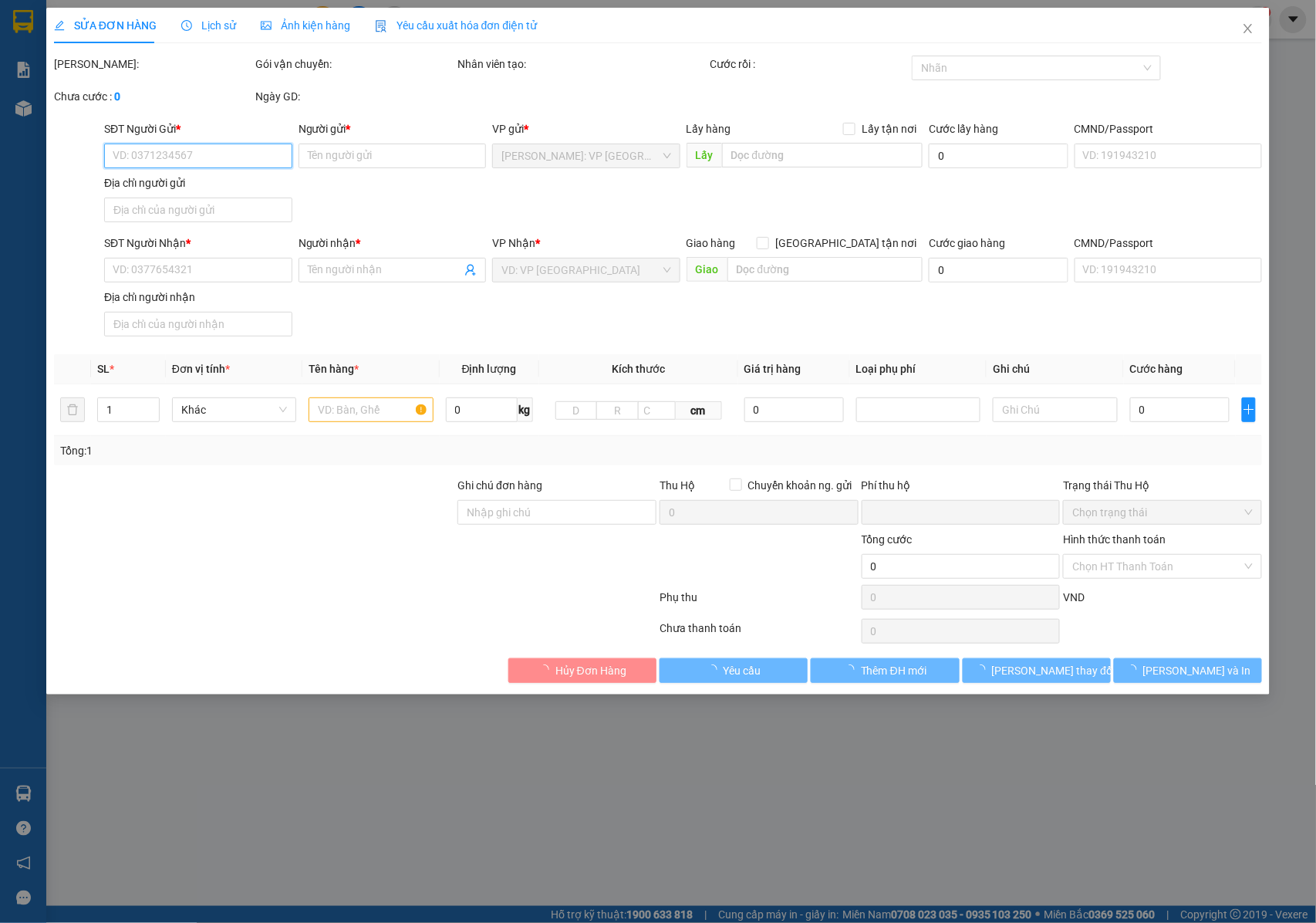
type input "TX BÀ RỊA , [GEOGRAPHIC_DATA] : Hương Lộ 2 _tổ 5 _ấp Nam_ xã [GEOGRAPHIC_DATA] …"
type input "2 NÓN + 1 TÚI PHỤ TÙNG NHỎ +1 CHÌA KHÓA + KHÔNG BAO HƯ VỠ ĐÈN DO KHÔNG THÁO ĐƯỢC"
type input "250.000"
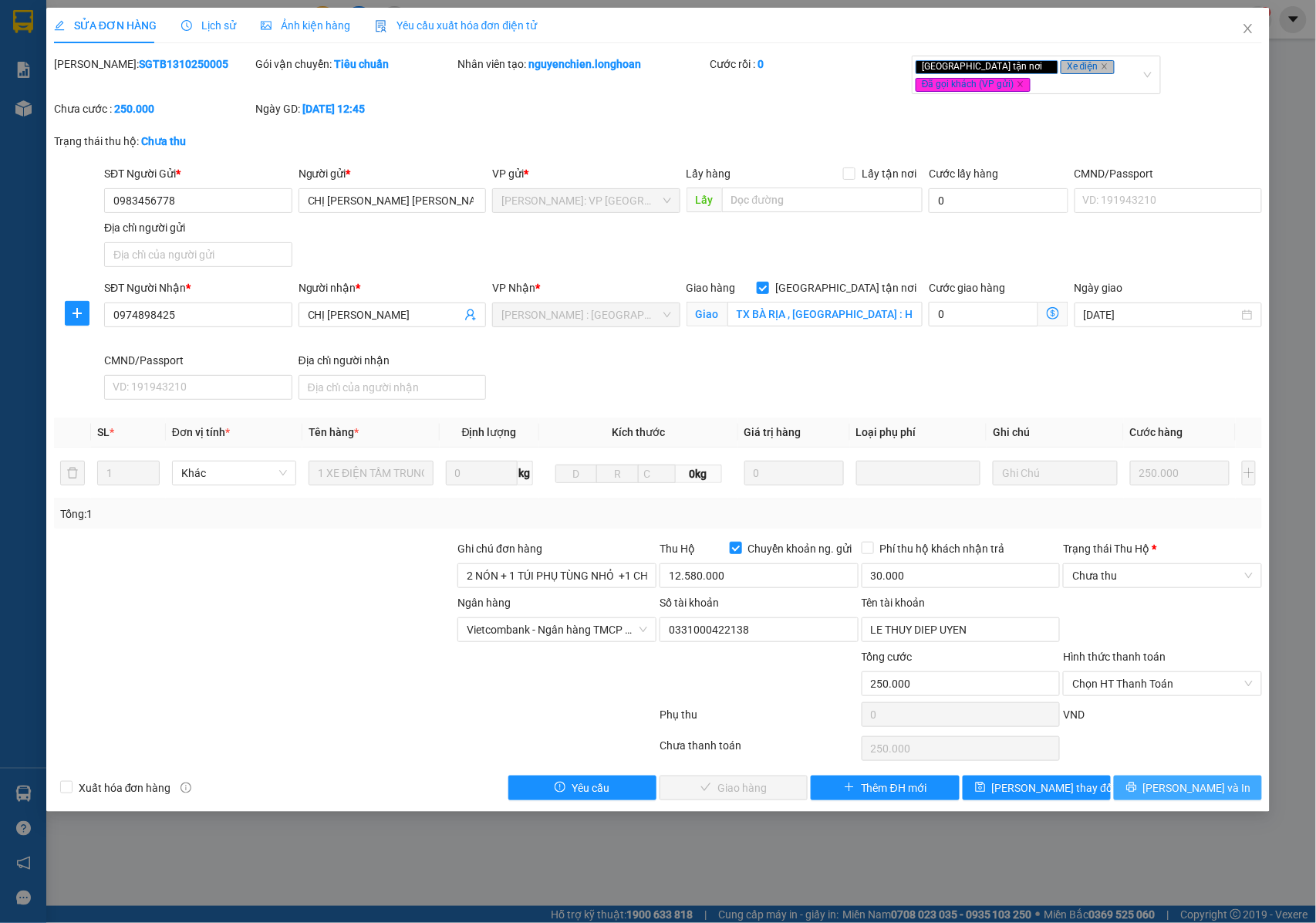
click at [1148, 793] on button "[PERSON_NAME] và In" at bounding box center [1188, 787] width 148 height 24
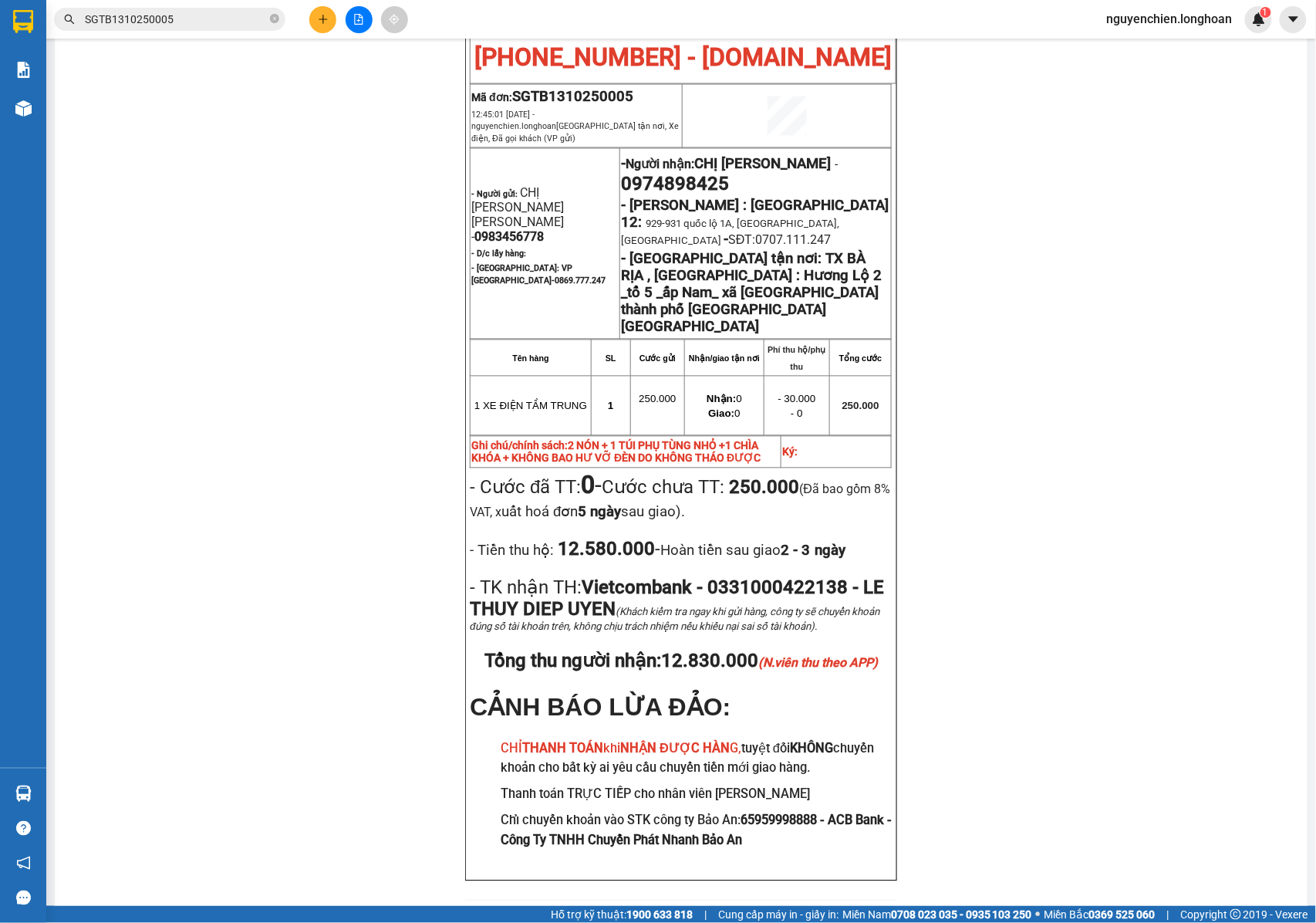
scroll to position [822, 0]
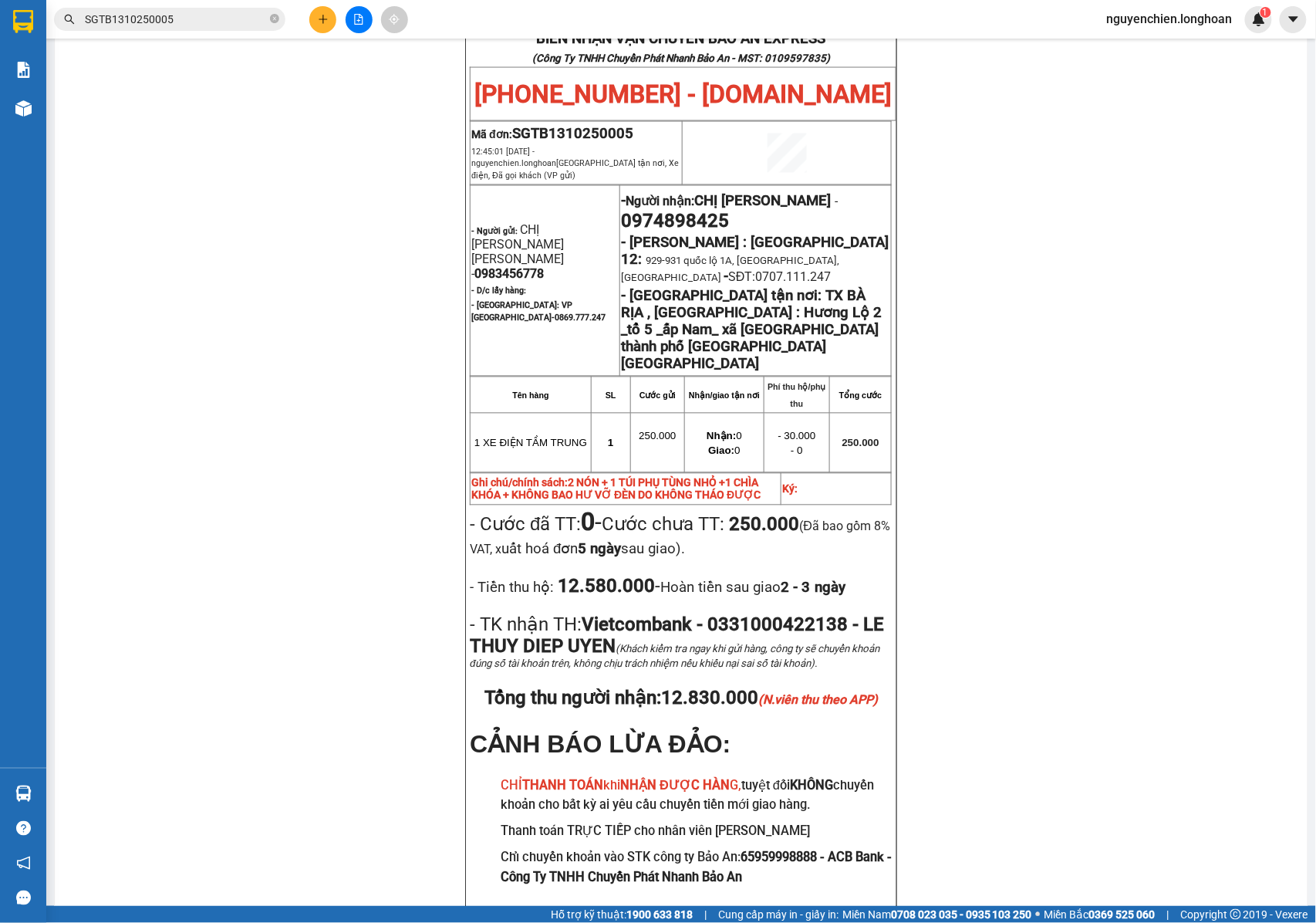
click at [170, 12] on input "SGTB1310250005" at bounding box center [175, 19] width 182 height 17
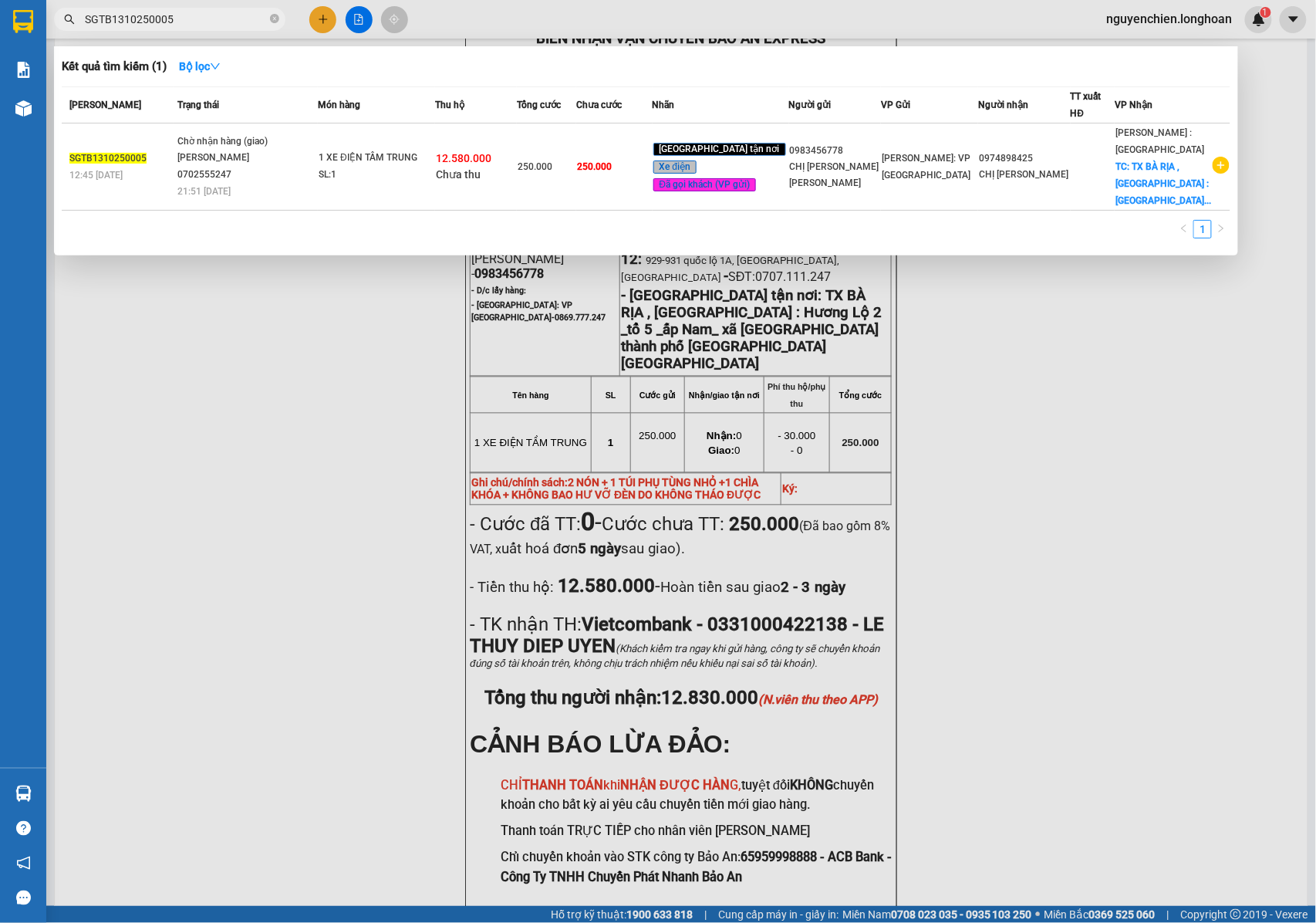
click at [170, 13] on input "SGTB1310250005" at bounding box center [175, 19] width 182 height 17
click at [170, 23] on input "SGTB1310250005" at bounding box center [175, 19] width 182 height 17
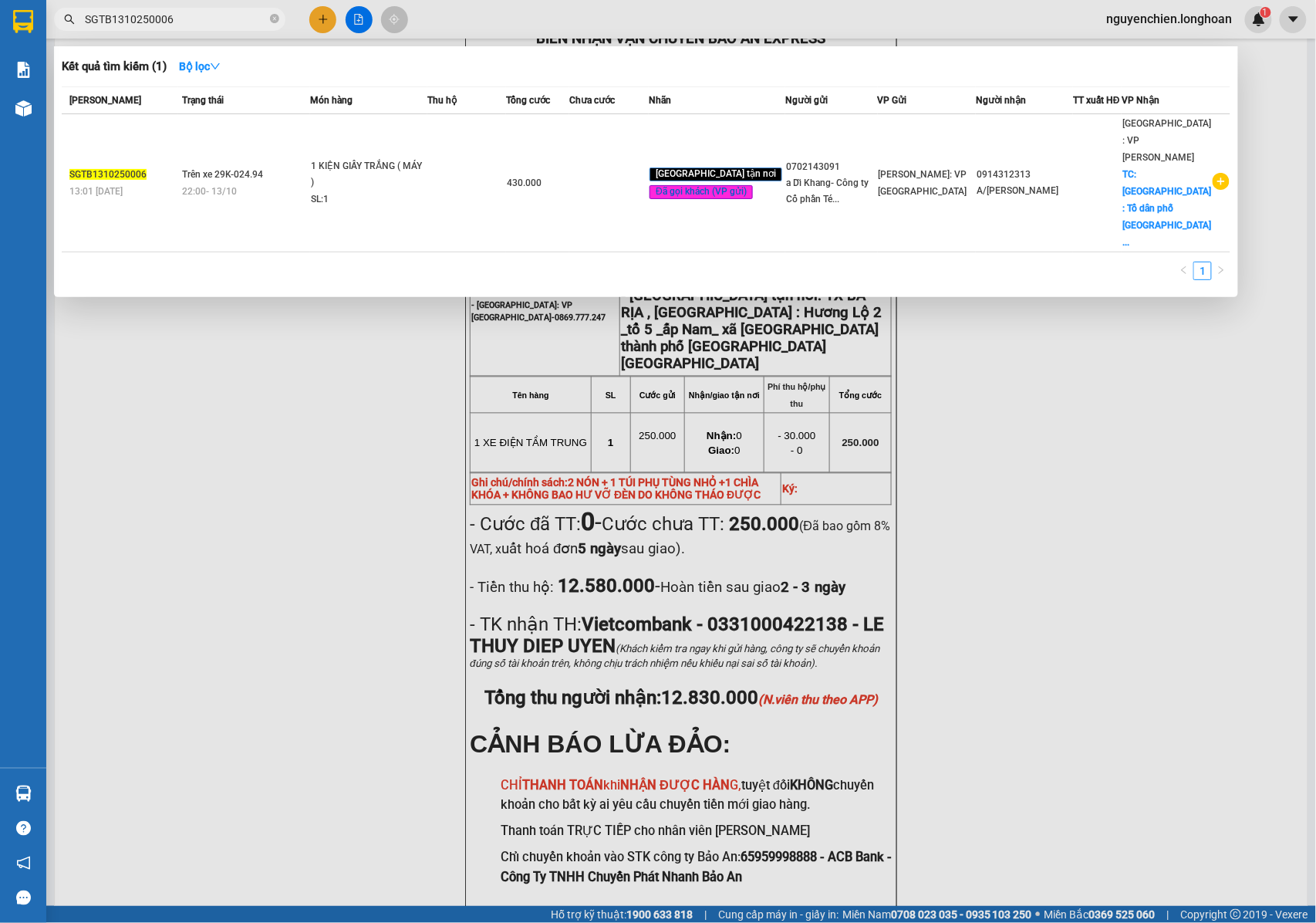
drag, startPoint x: 204, startPoint y: 11, endPoint x: 75, endPoint y: 11, distance: 129.0
click at [75, 11] on span "SGTB1310250006" at bounding box center [169, 19] width 232 height 23
drag, startPoint x: 93, startPoint y: 9, endPoint x: 59, endPoint y: 407, distance: 399.4
click at [59, 418] on div at bounding box center [658, 462] width 1316 height 923
click at [184, 23] on input "SGTB1310250006" at bounding box center [175, 19] width 182 height 17
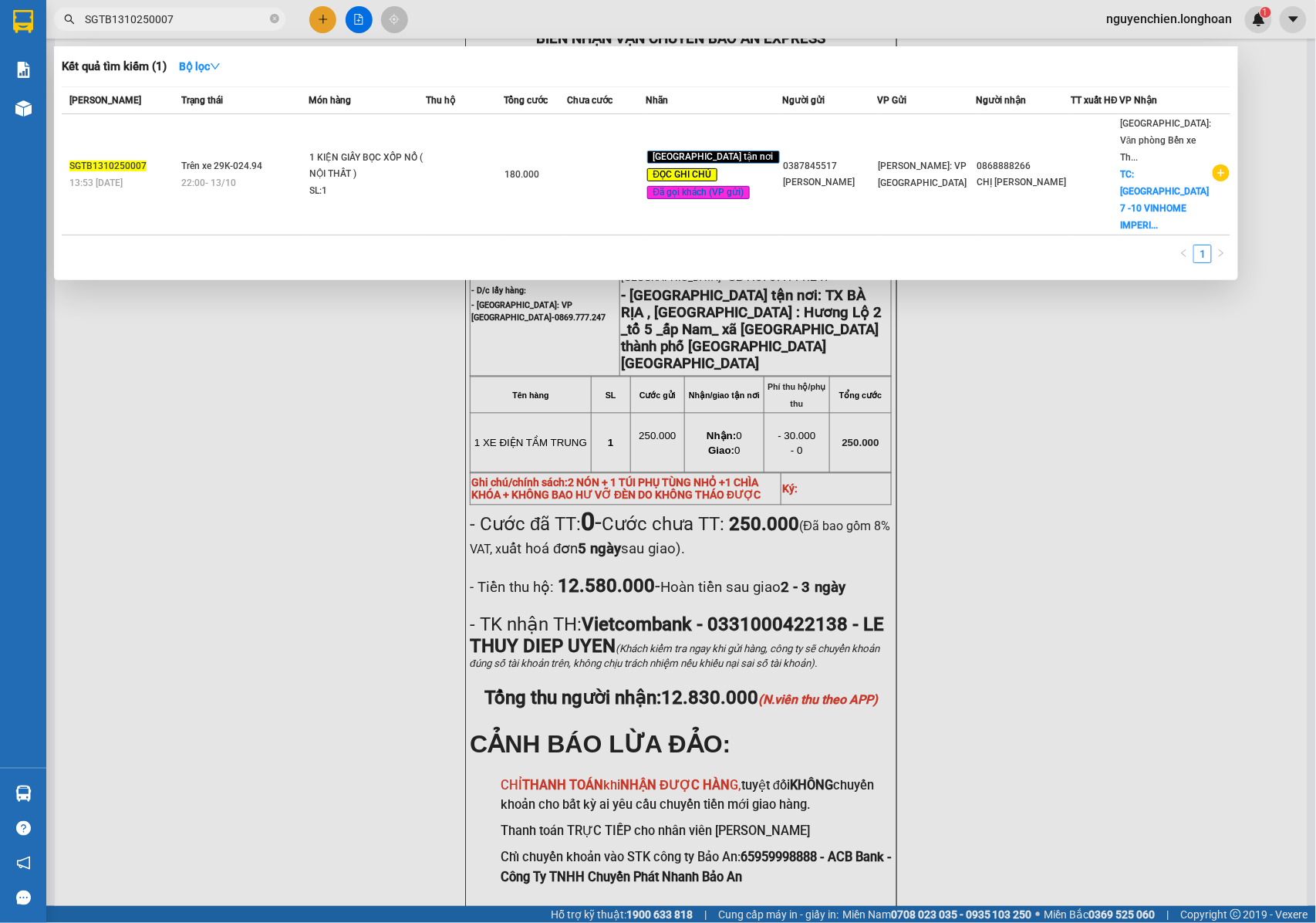
drag, startPoint x: 183, startPoint y: 16, endPoint x: 57, endPoint y: 16, distance: 126.0
click at [57, 16] on span "SGTB1310250007" at bounding box center [169, 19] width 232 height 23
click at [185, 26] on input "SGTB1310250007" at bounding box center [175, 19] width 182 height 17
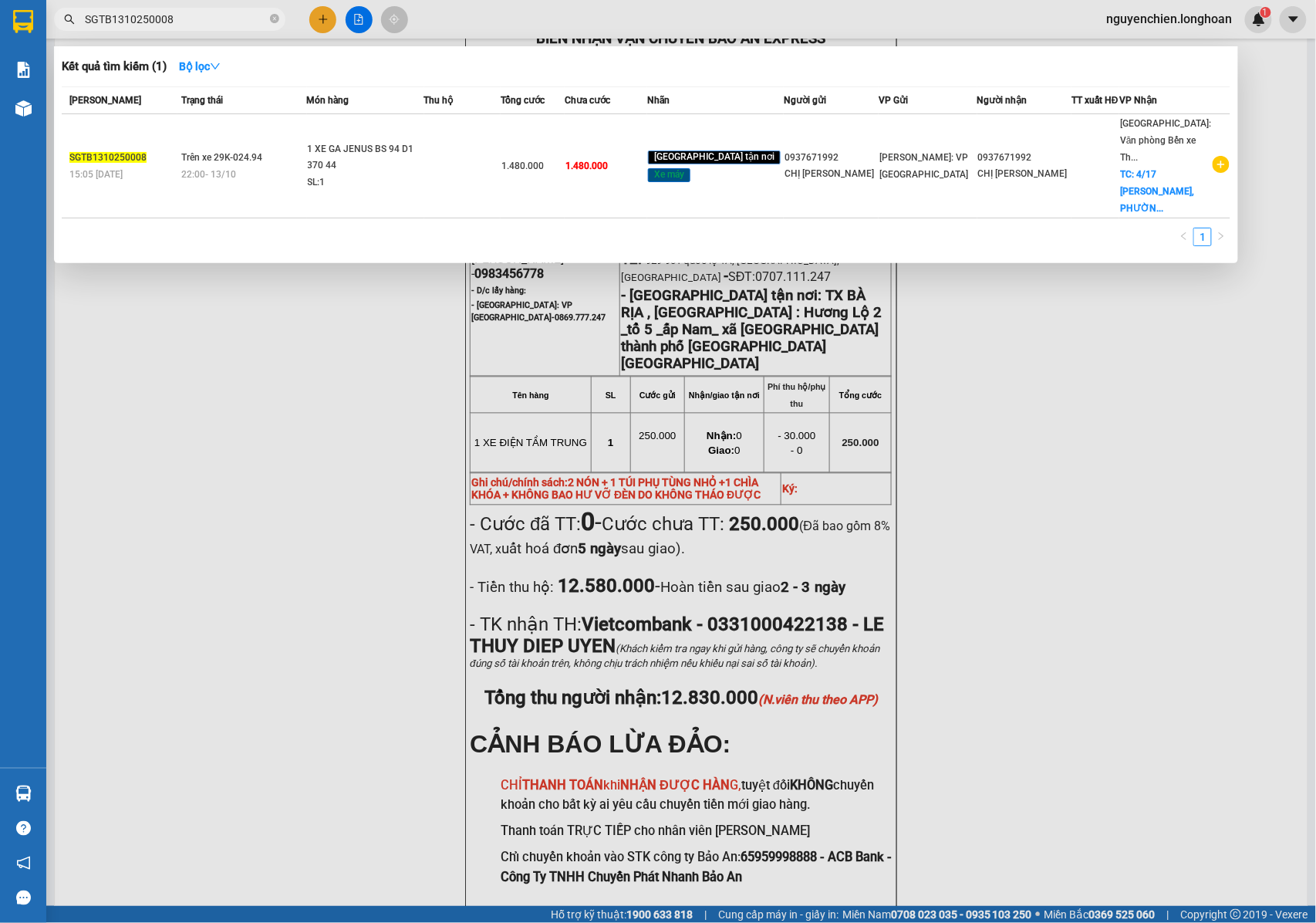
drag, startPoint x: 192, startPoint y: 17, endPoint x: 71, endPoint y: 19, distance: 121.0
click at [71, 19] on div "SGTB1310250008" at bounding box center [150, 19] width 301 height 23
click at [183, 22] on input "SGTB1310250008" at bounding box center [175, 19] width 182 height 17
click at [192, 35] on div at bounding box center [658, 462] width 1316 height 923
click at [186, 23] on input "SGTB1310250008" at bounding box center [175, 19] width 182 height 17
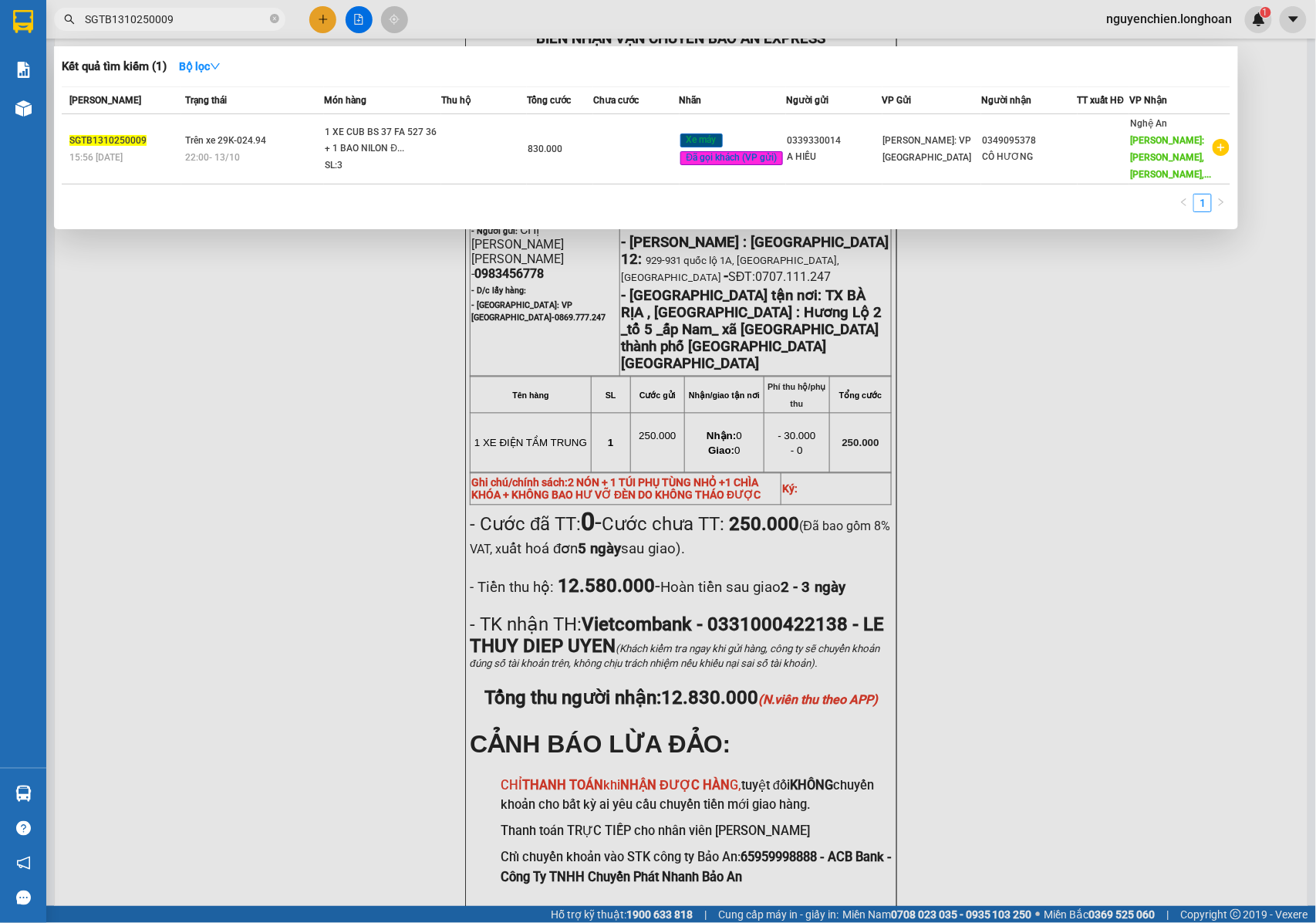
drag, startPoint x: 186, startPoint y: 23, endPoint x: 80, endPoint y: 41, distance: 107.5
click at [80, 33] on div "Kết quả tìm kiếm ( 1 ) Bộ lọc Mã ĐH Trạng thái Món hàng Thu hộ Tổng cước Chưa c…" at bounding box center [150, 20] width 301 height 27
drag, startPoint x: 110, startPoint y: 32, endPoint x: 222, endPoint y: 15, distance: 113.3
click at [250, 15] on input "SGTB1310250009" at bounding box center [175, 19] width 182 height 17
click at [182, 20] on input "SGTB1310250009" at bounding box center [175, 19] width 182 height 17
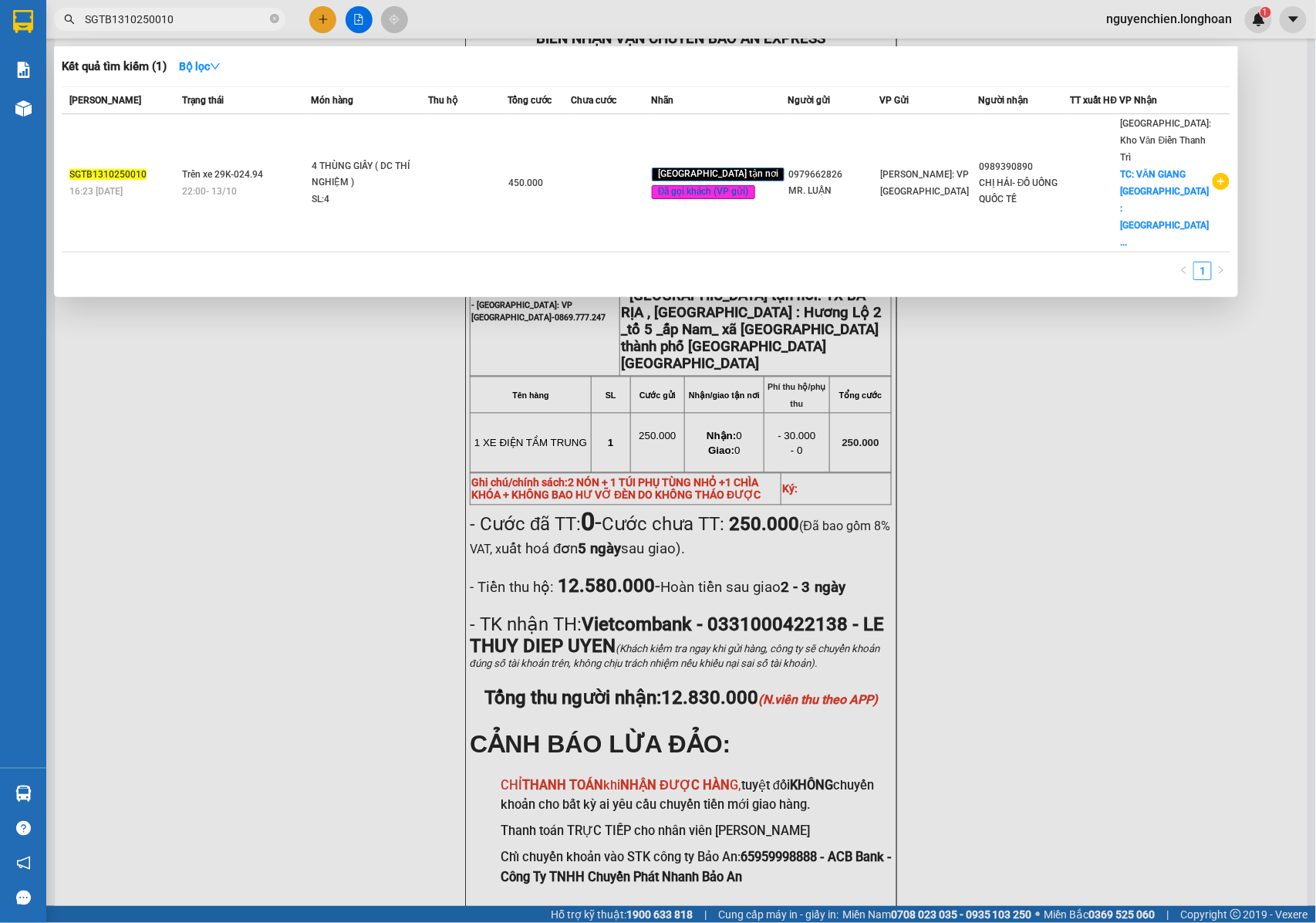
drag, startPoint x: 193, startPoint y: 26, endPoint x: 97, endPoint y: 20, distance: 96.2
click at [82, 25] on span "SGTB1310250010" at bounding box center [169, 19] width 232 height 23
click at [188, 17] on input "SGTB1310250010" at bounding box center [175, 19] width 182 height 17
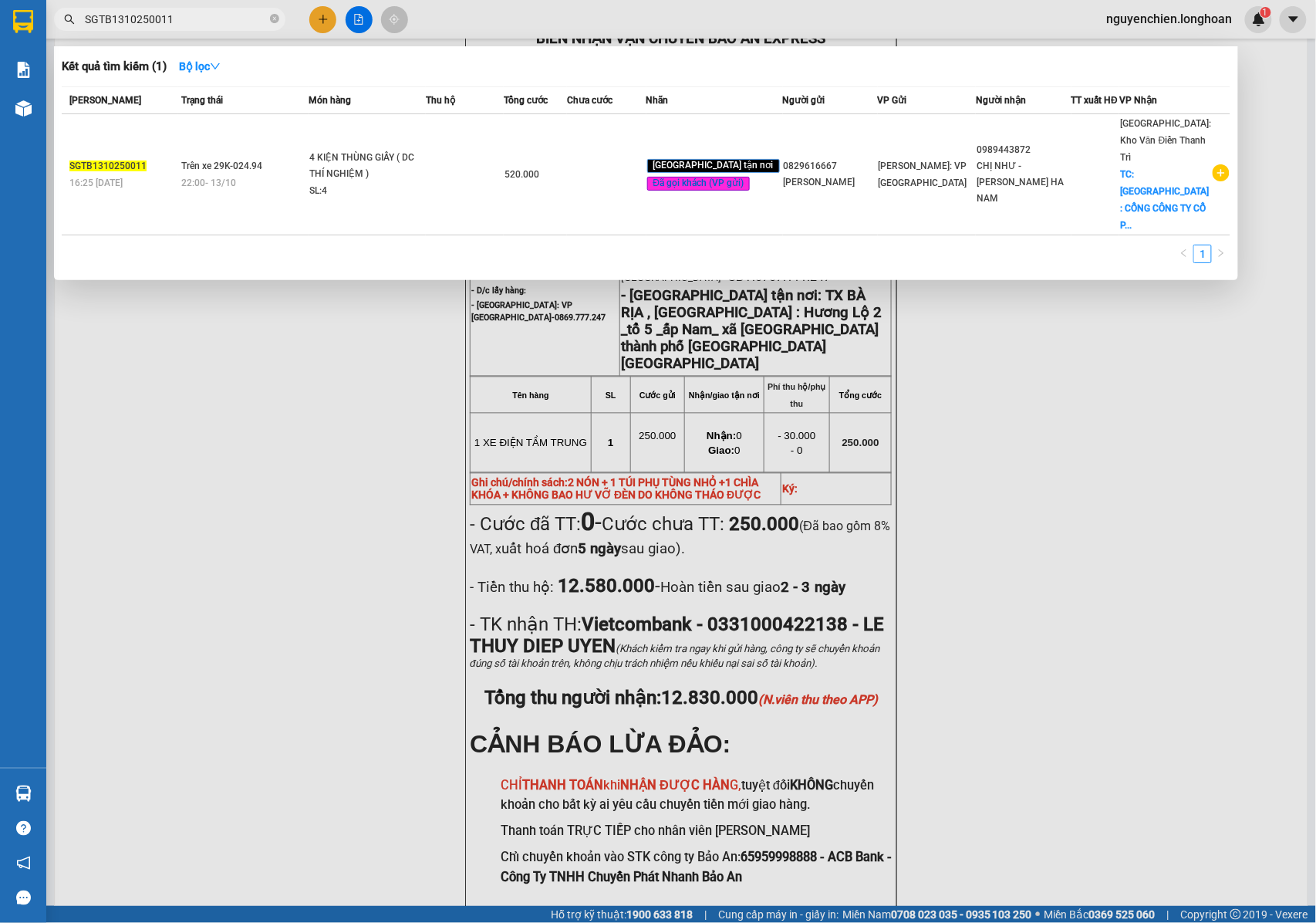
drag, startPoint x: 188, startPoint y: 17, endPoint x: 167, endPoint y: 20, distance: 21.2
click at [167, 20] on input "SGTB1310250011" at bounding box center [175, 19] width 182 height 17
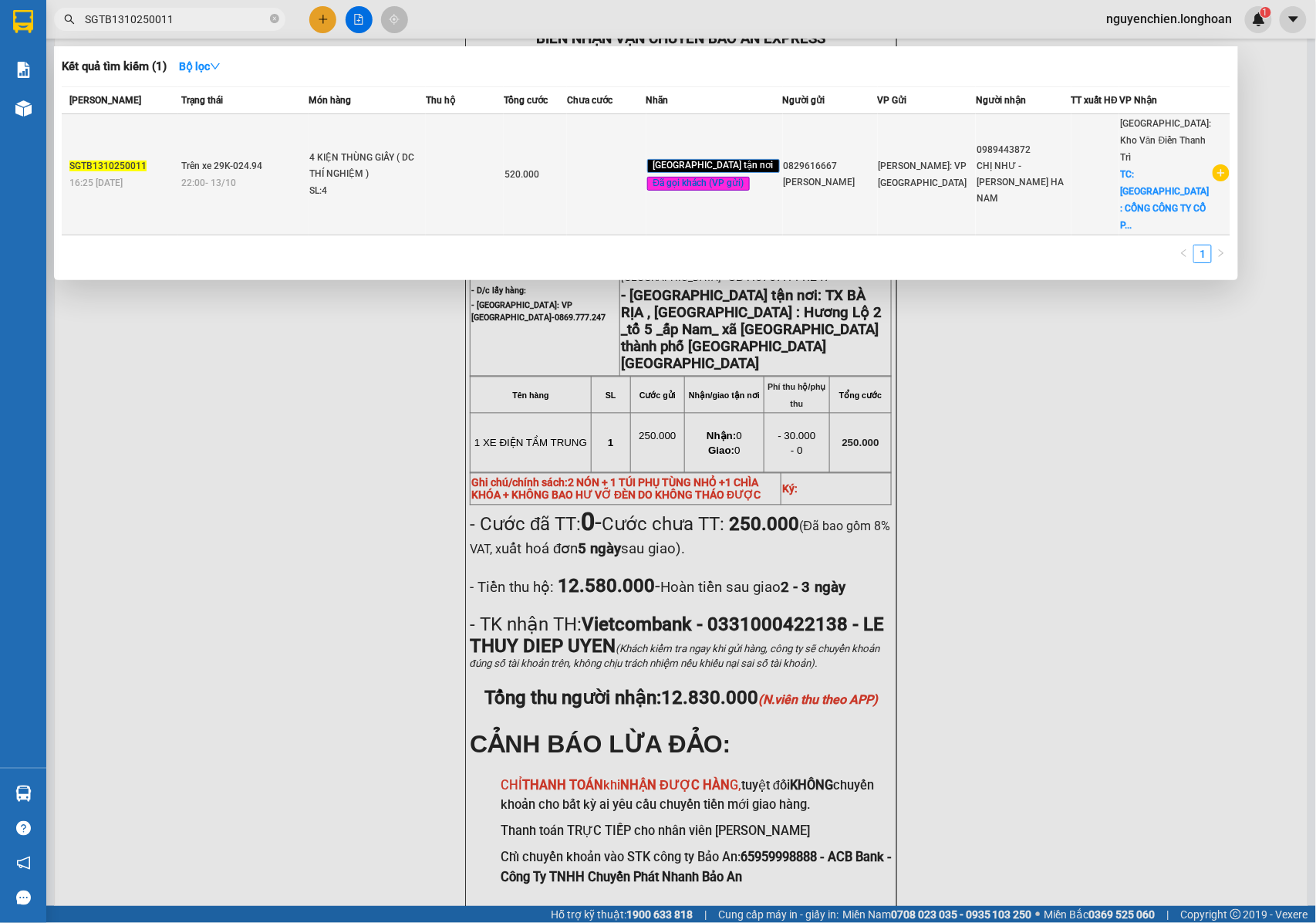
type input "SGTB1310250011"
click at [294, 131] on td "Trên xe 29K-024.94 22:00 [DATE]" at bounding box center [243, 175] width 131 height 121
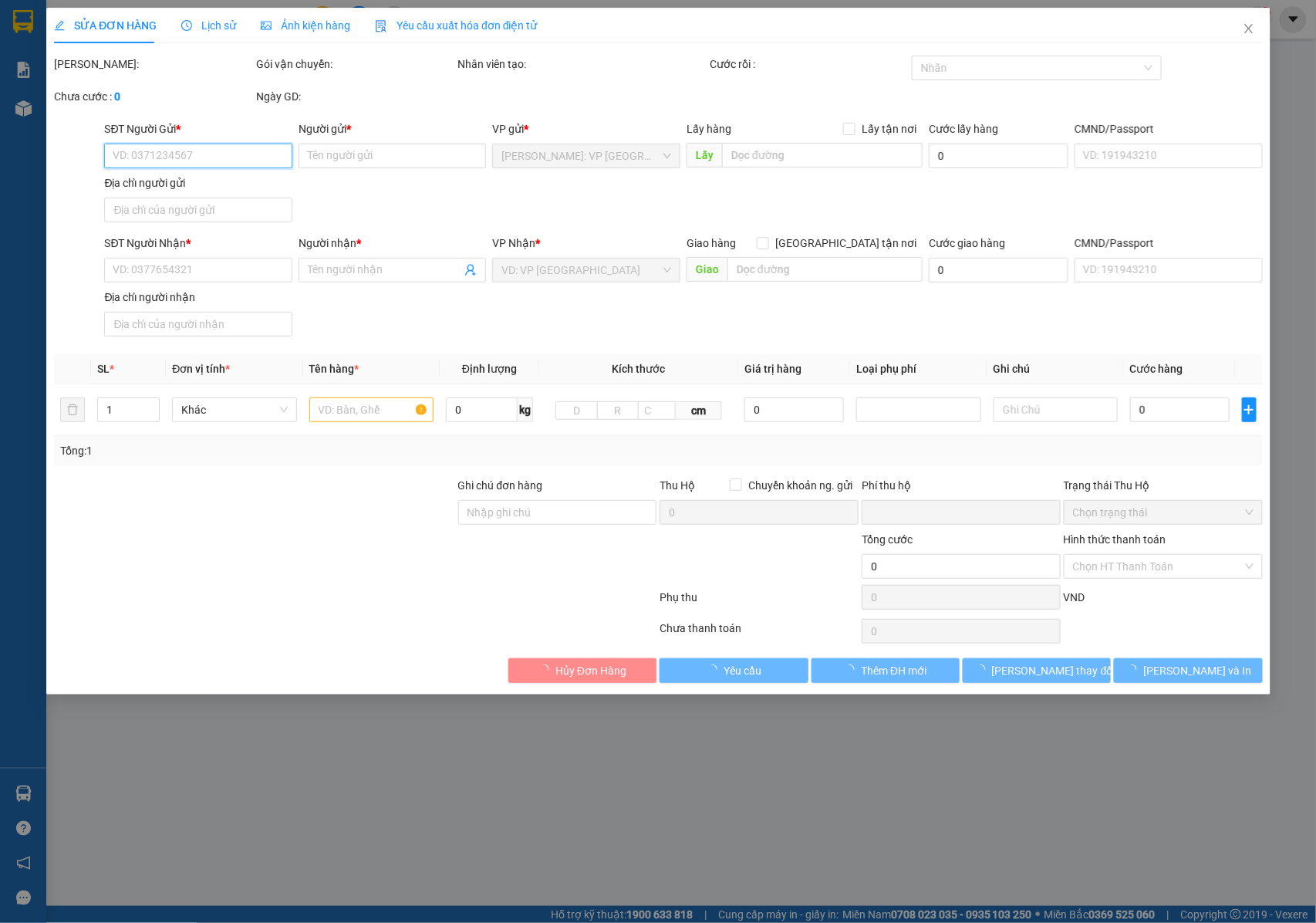
type input "0829616667"
type input "[PERSON_NAME]"
type input "0989443872"
type input "CHỊ NHƯ - [PERSON_NAME] HA NAM"
checkbox input "true"
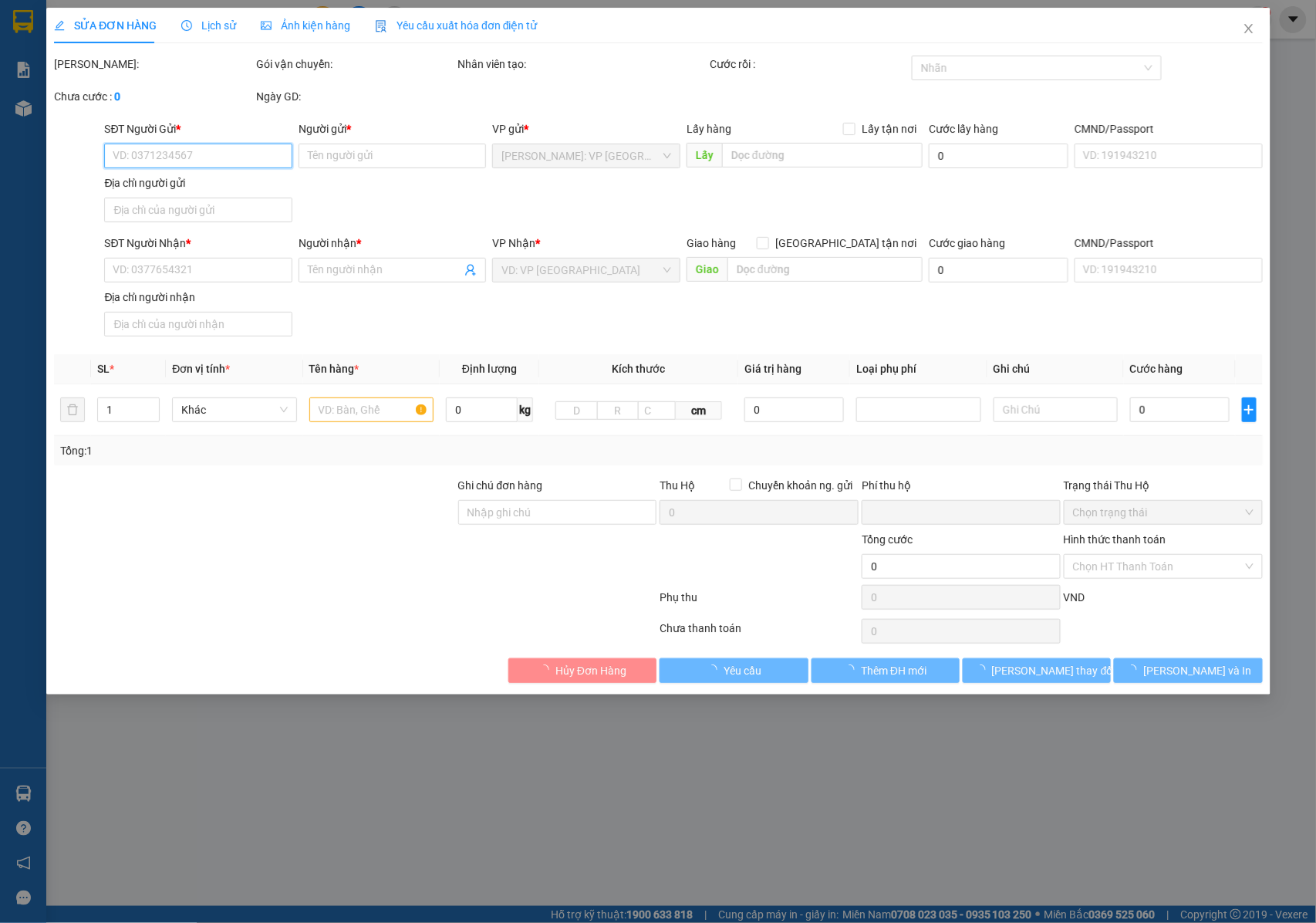
type input "[GEOGRAPHIC_DATA] : CỔNG CÔNG TY CỔ PHẦN DƯỢC PHẨM BAGIACO , KCN THANH LIÊM - X…"
type input "NHẬN NGUYÊN KIỆN GIAO NGUYÊN KIỆN, HƯ VỠ K ĐỀN"
type input "0"
type input "520.000"
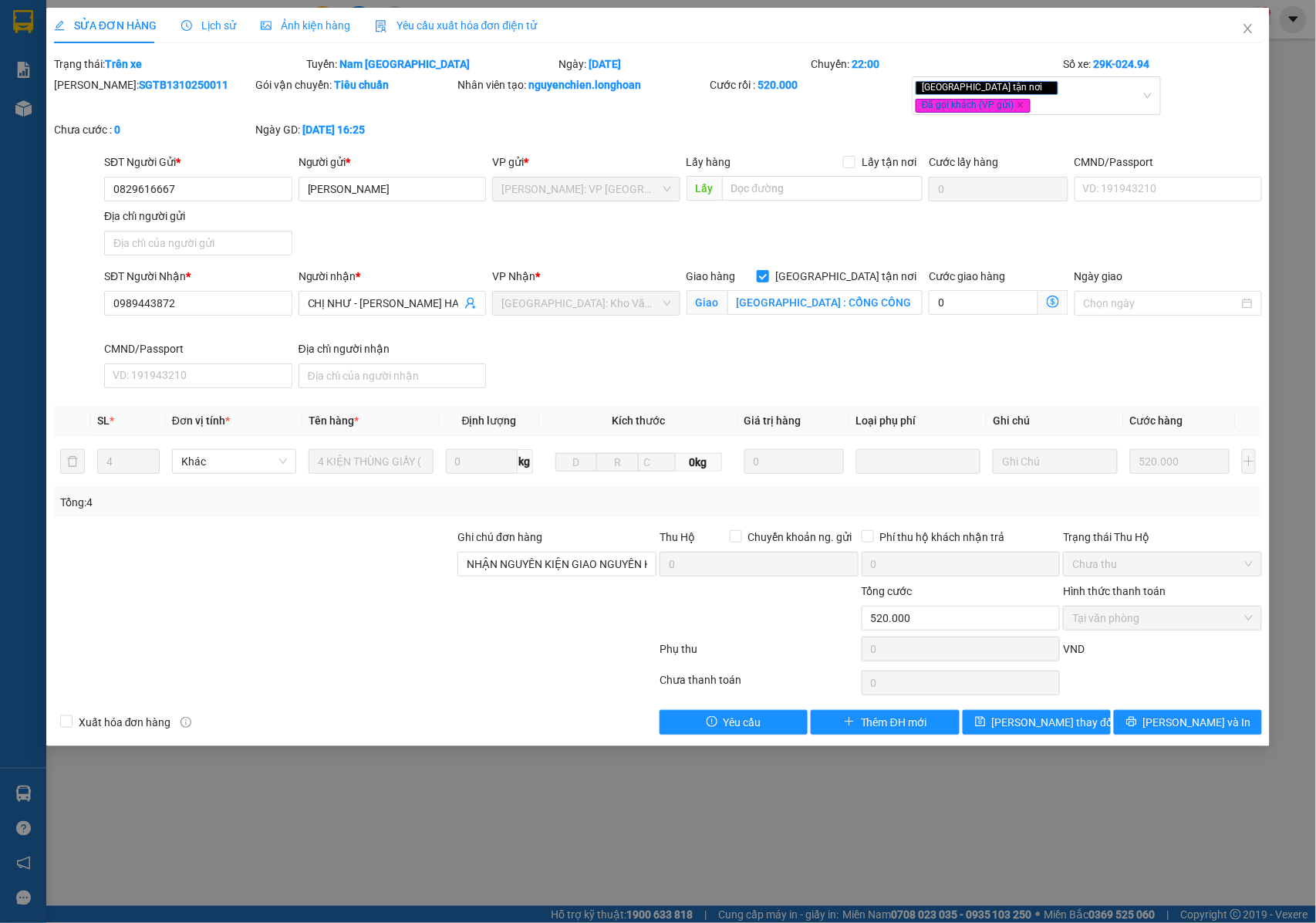
drag, startPoint x: 192, startPoint y: 76, endPoint x: 93, endPoint y: 94, distance: 100.6
click at [93, 94] on div "[PERSON_NAME]: SGTB1310250011" at bounding box center [154, 98] width 202 height 45
copy b "SGTB1310250011"
click at [1248, 26] on icon "close" at bounding box center [1248, 28] width 12 height 12
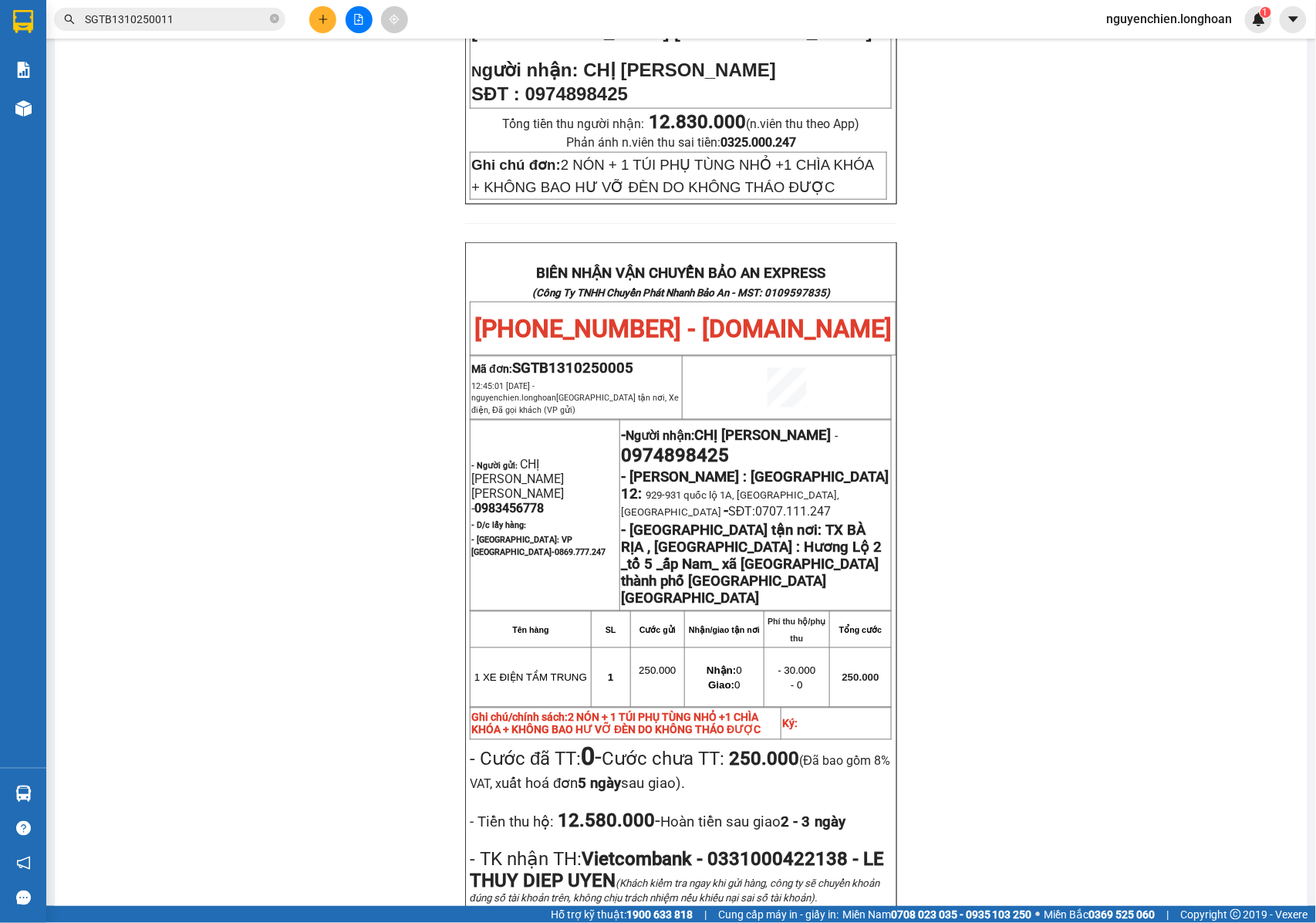
scroll to position [618, 0]
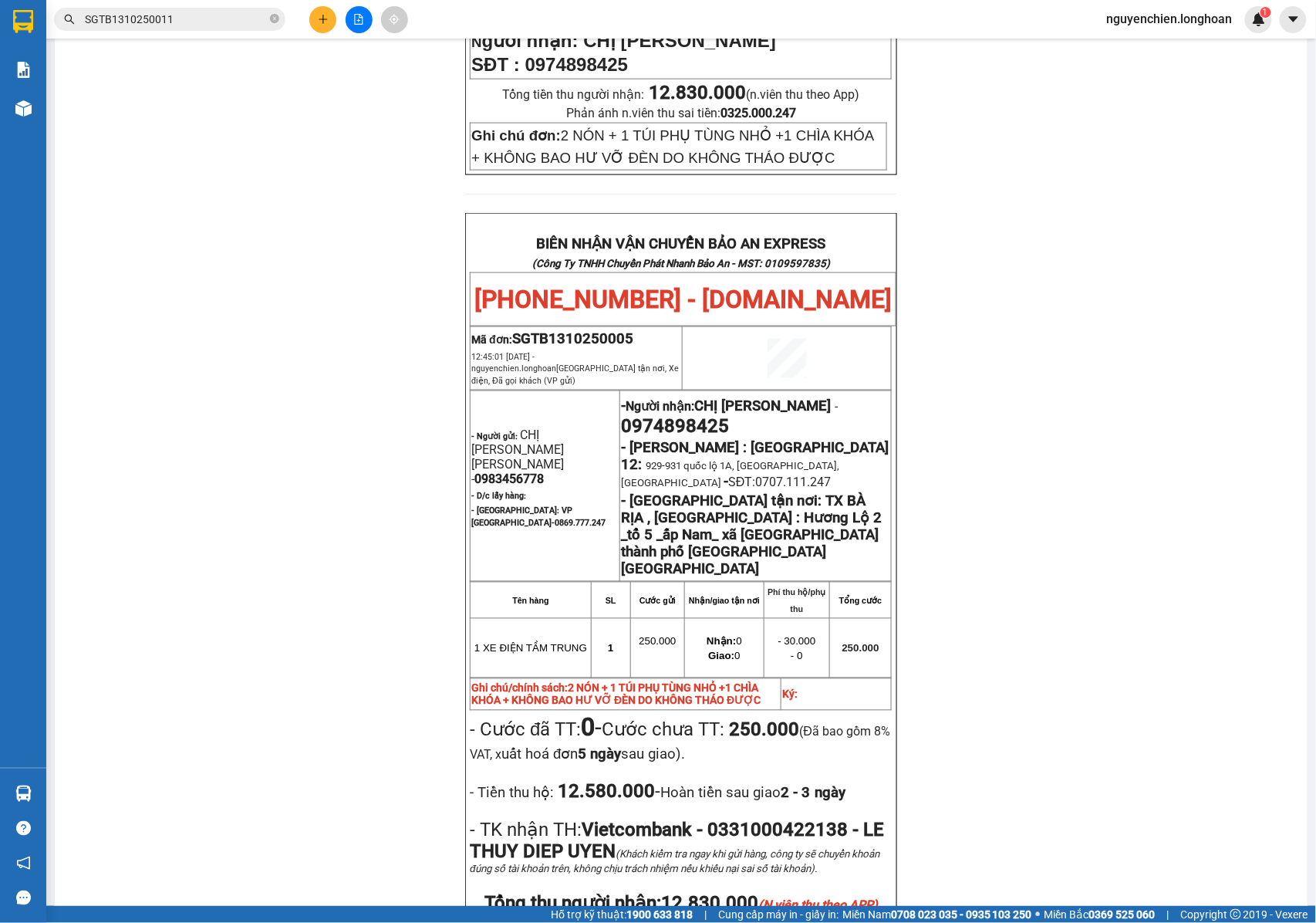
click at [188, 25] on input "SGTB1310250011" at bounding box center [175, 19] width 182 height 17
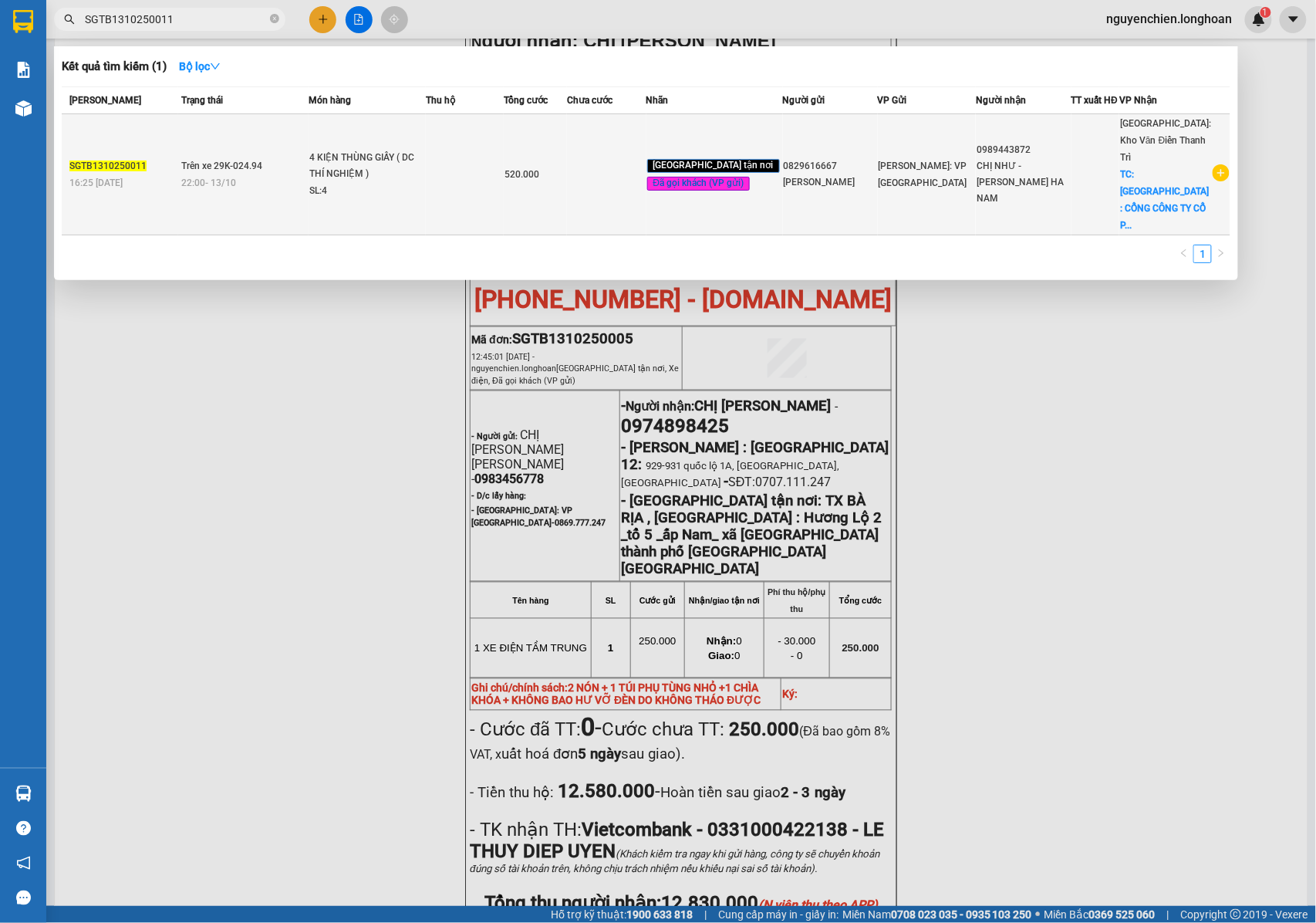
click at [303, 175] on div "22:00 [DATE]" at bounding box center [245, 183] width 127 height 17
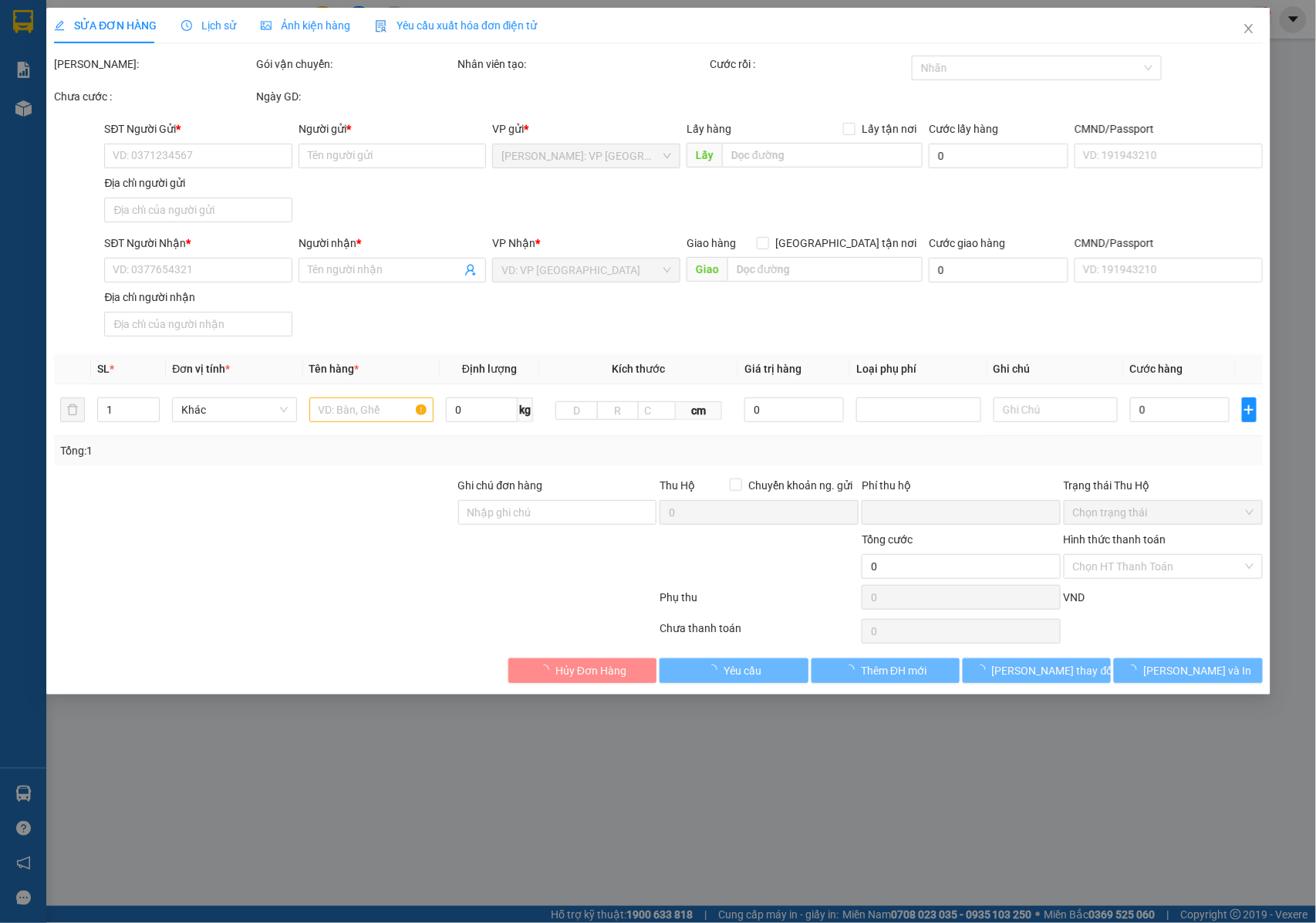
type input "0829616667"
type input "[PERSON_NAME]"
type input "0989443872"
type input "CHỊ NHƯ - [PERSON_NAME] HA NAM"
checkbox input "true"
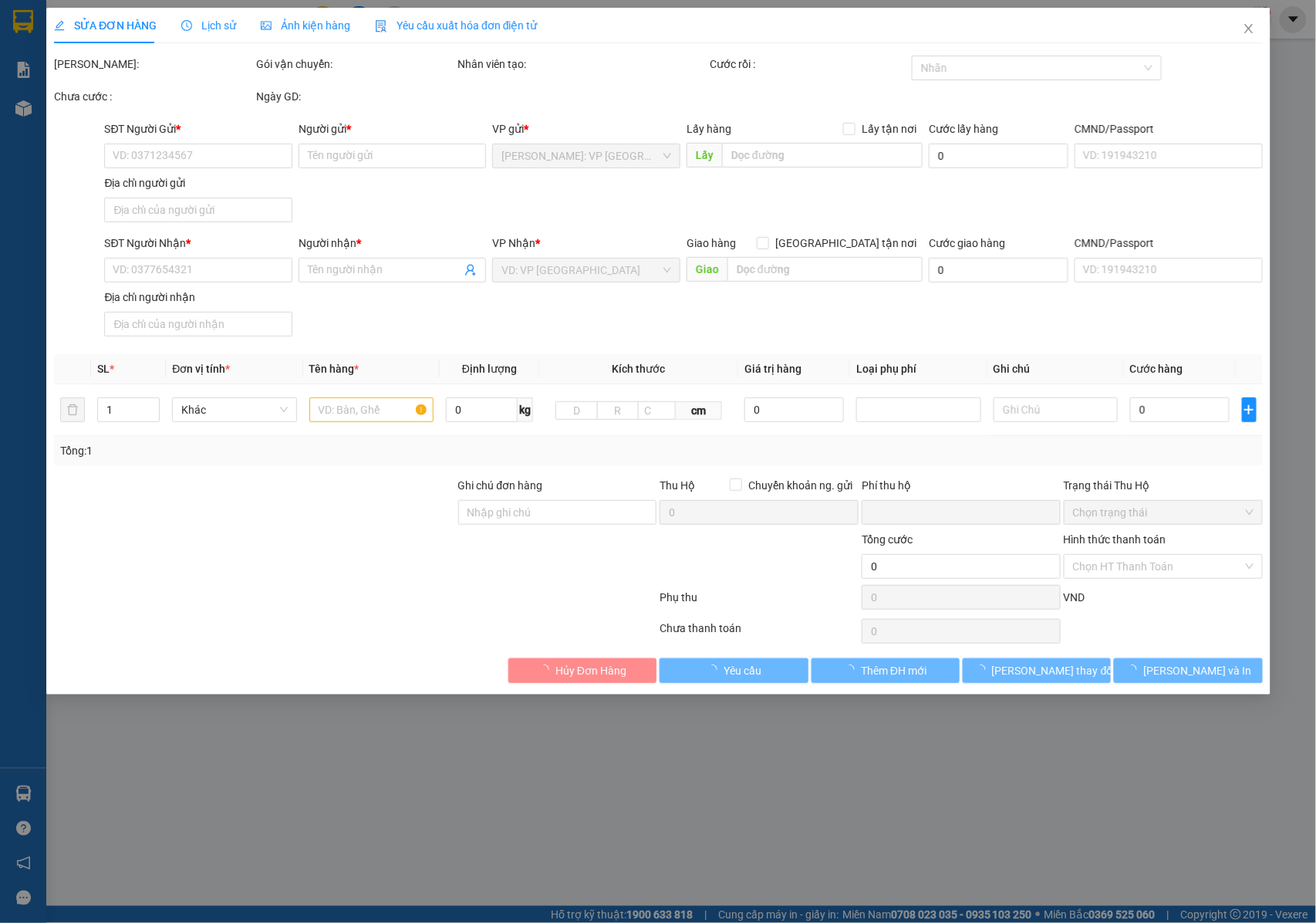
type input "[GEOGRAPHIC_DATA] : CỔNG CÔNG TY CỔ PHẦN DƯỢC PHẨM BAGIACO , KCN THANH LIÊM - X…"
type input "NHẬN NGUYÊN KIỆN GIAO NGUYÊN KIỆN, HƯ VỠ K ĐỀN"
type input "0"
type input "520.000"
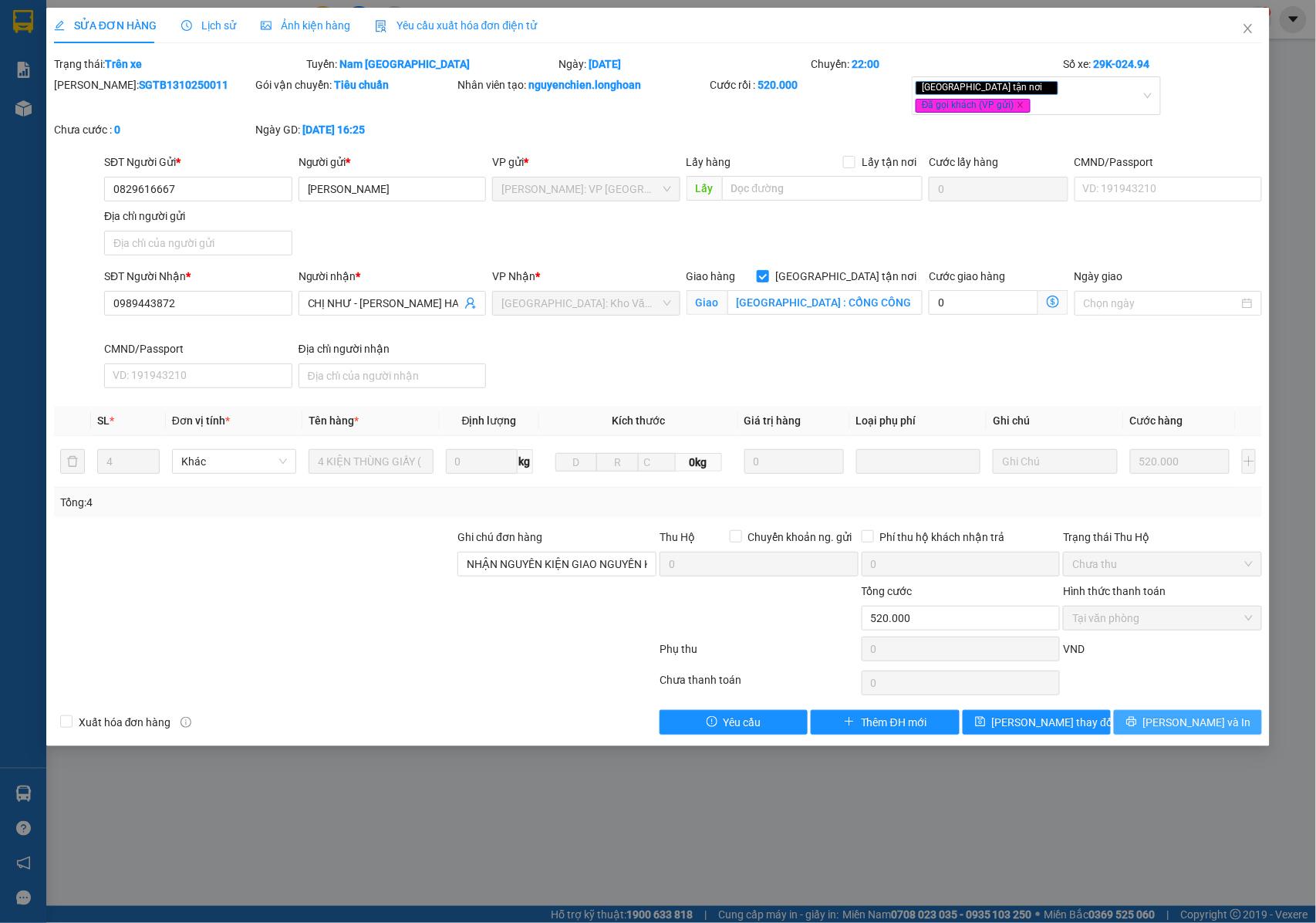
click at [1171, 719] on button "[PERSON_NAME] và In" at bounding box center [1188, 722] width 148 height 24
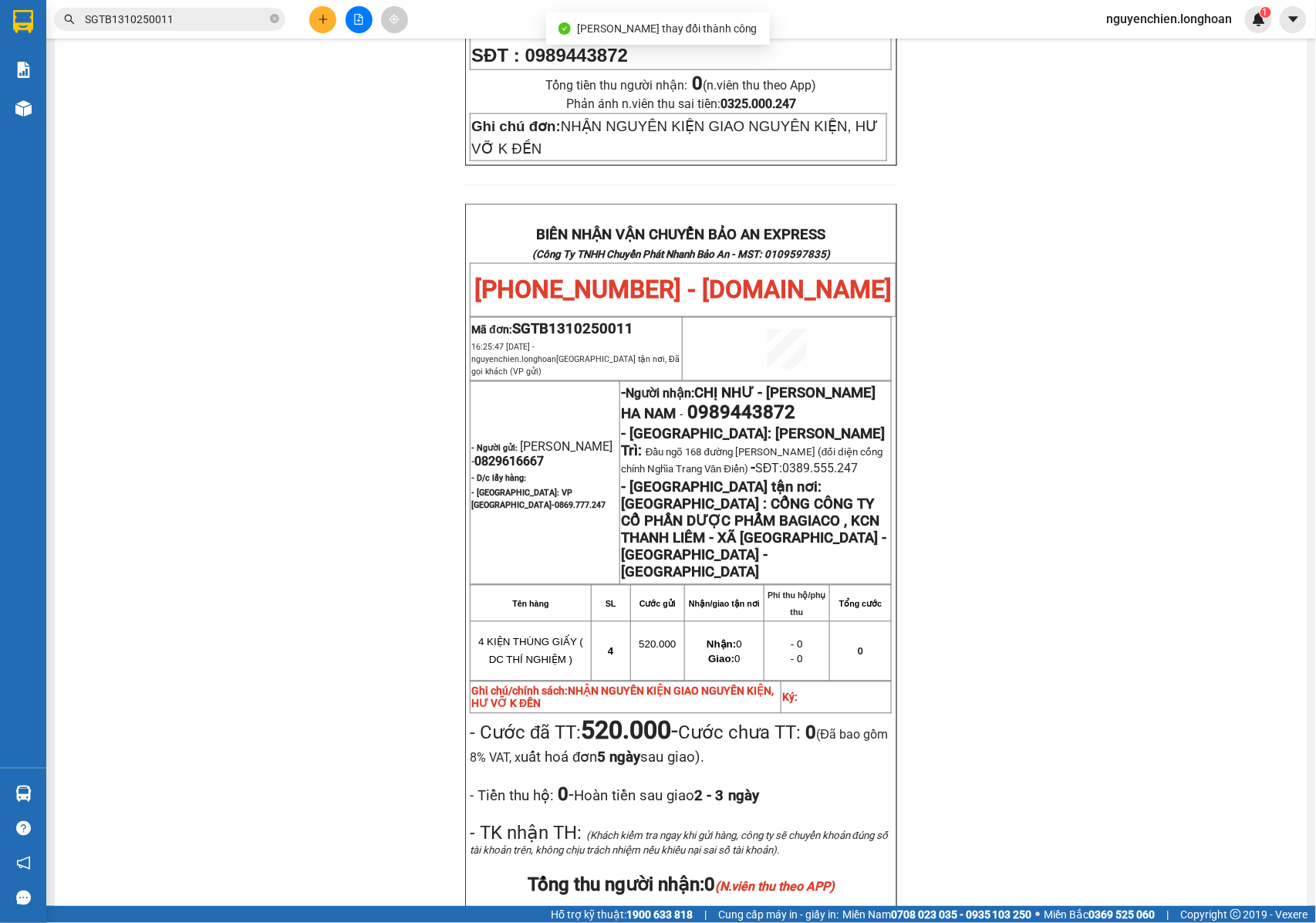
scroll to position [822, 0]
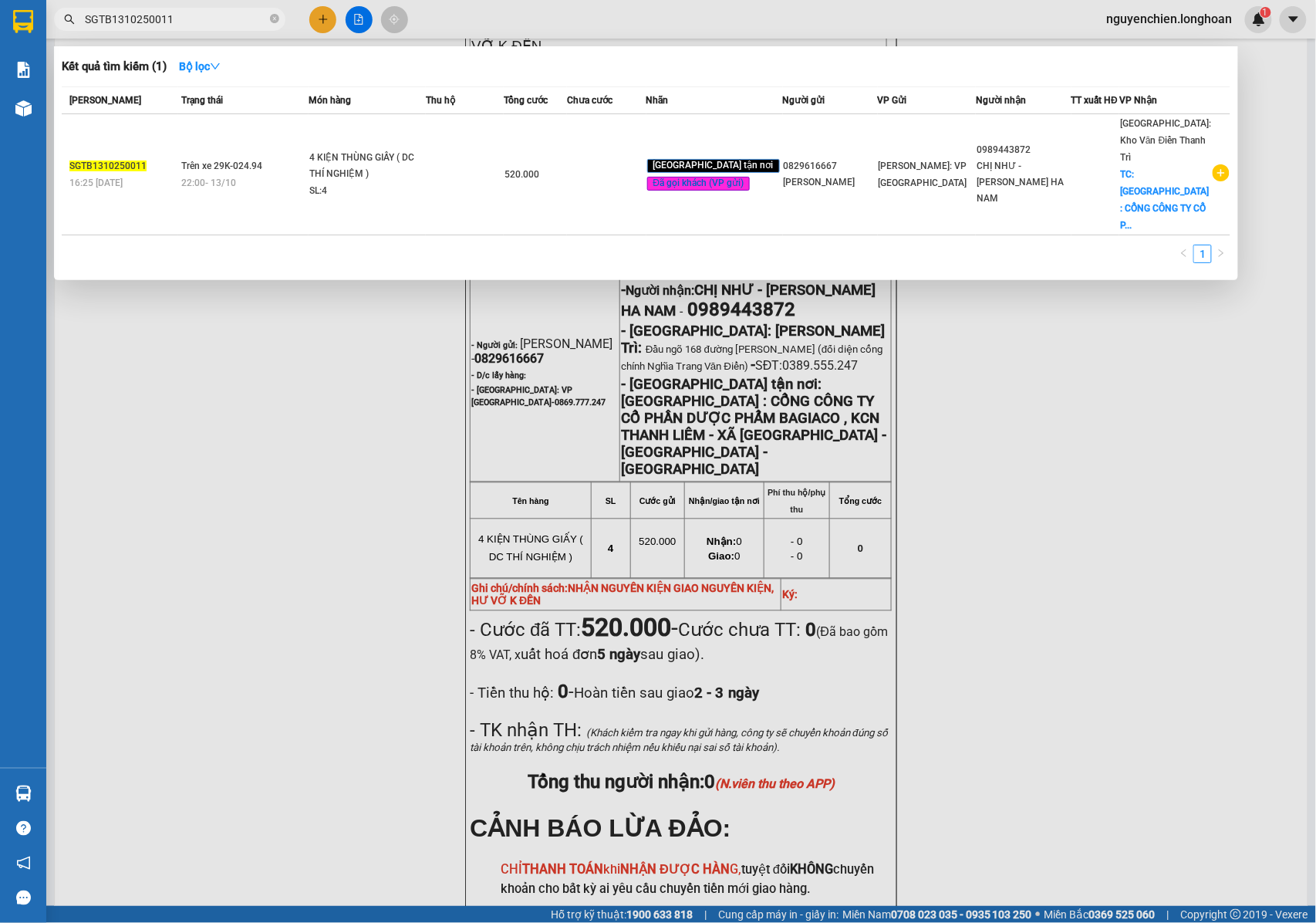
click at [207, 17] on input "SGTB1310250011" at bounding box center [175, 19] width 182 height 17
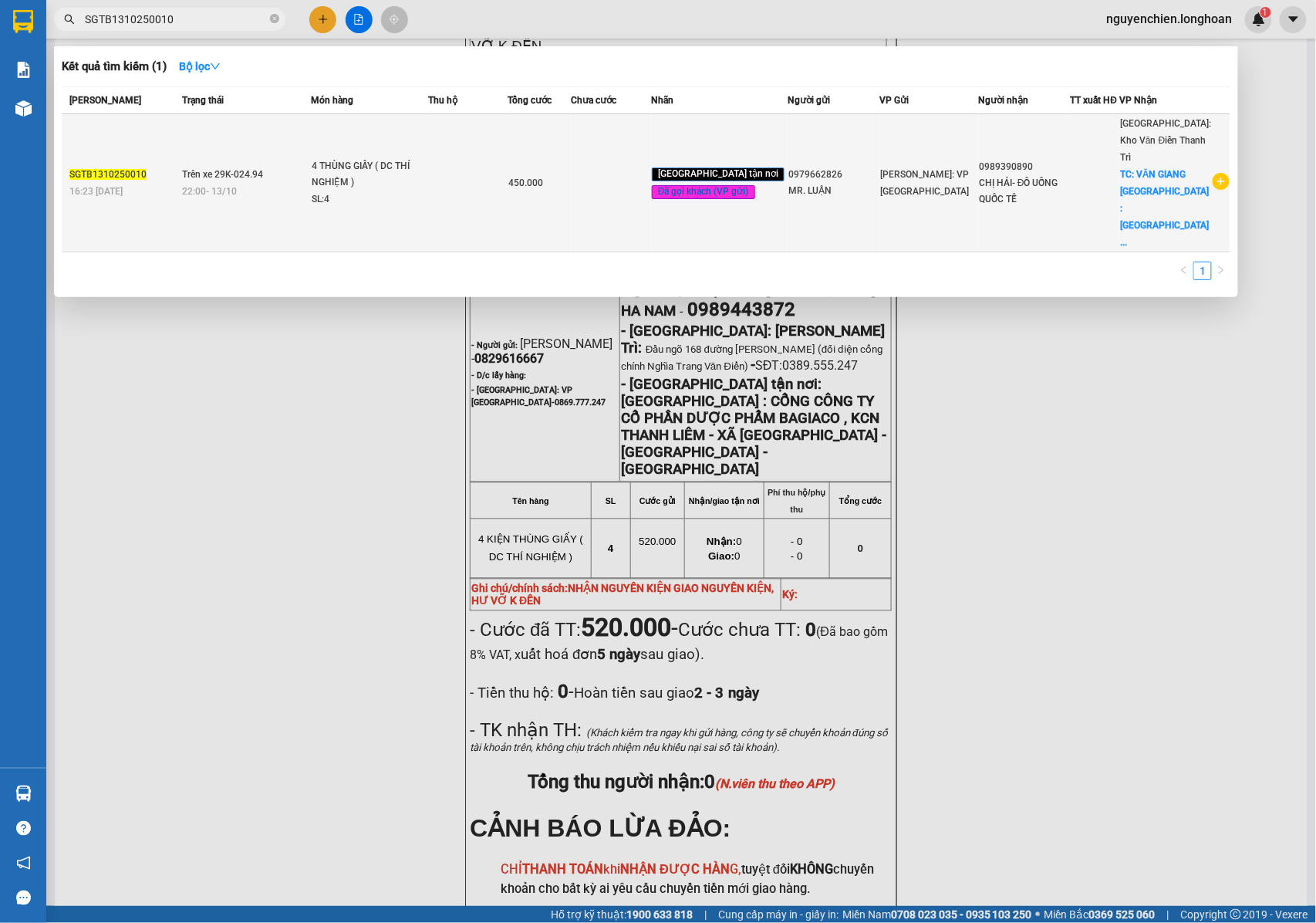
type input "SGTB1310250010"
click at [361, 158] on div "4 THÙNG GIẤY ( DC THÍ NGHIỆM )" at bounding box center [370, 175] width 115 height 33
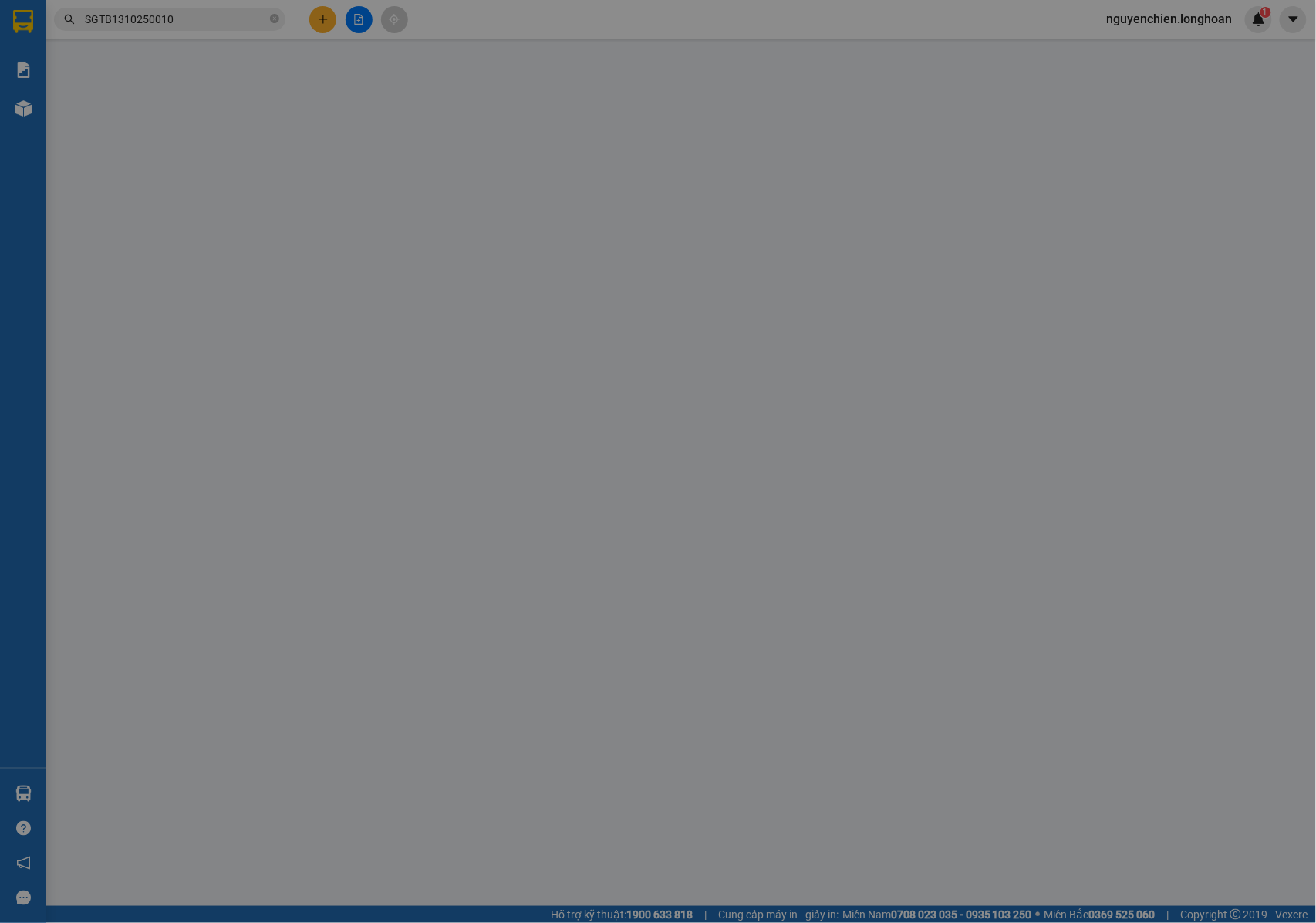
type input "0979662826"
type input "MR. LUẬN"
type input "0989390890"
type input "CHỊ HẢI- ĐỒ UỐNG QUỐC TẾ"
checkbox input "true"
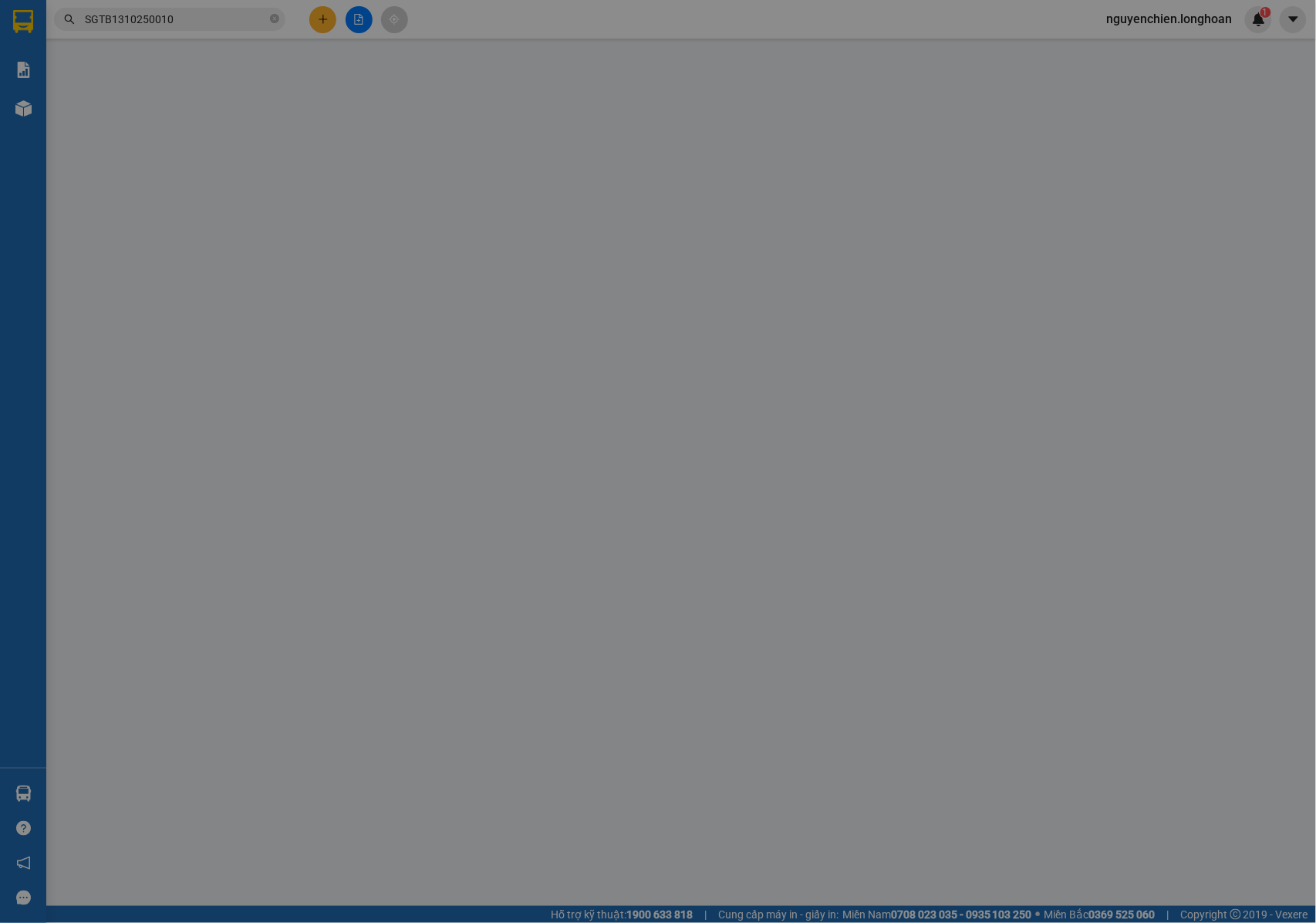
type input "VĂN GIANG [GEOGRAPHIC_DATA] : CỔNG CÔNG TY CP THỰC PHẨM ĐỒ UỐNG QUỐC TẾ , CỤM C…"
type input "NHẬN NGUYÊN KIỆN GIAO NGUYÊN KIỆN, HƯ VỠ K ĐỀN"
type input "0"
type input "450.000"
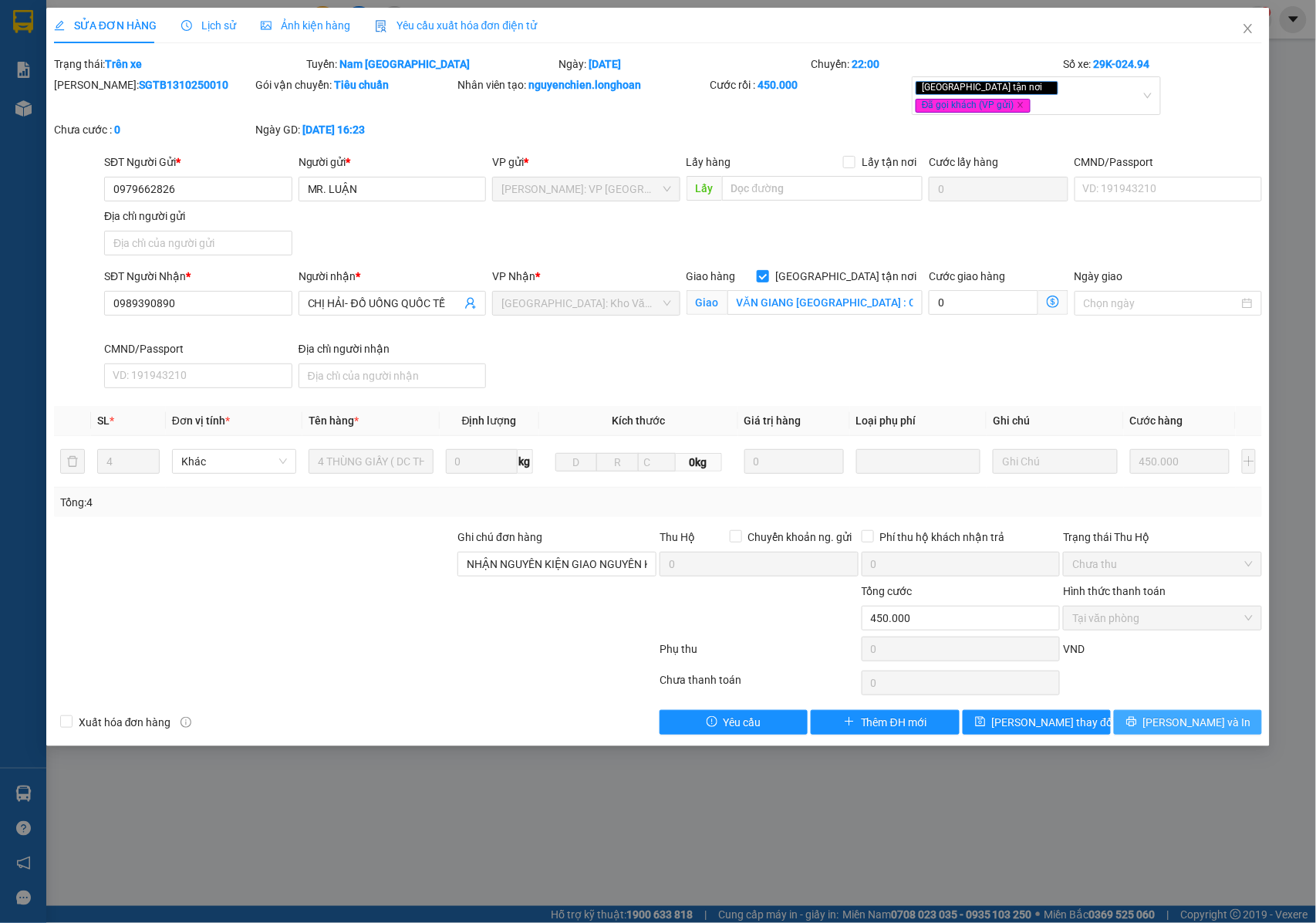
click at [1189, 726] on button "[PERSON_NAME] và In" at bounding box center [1188, 722] width 148 height 24
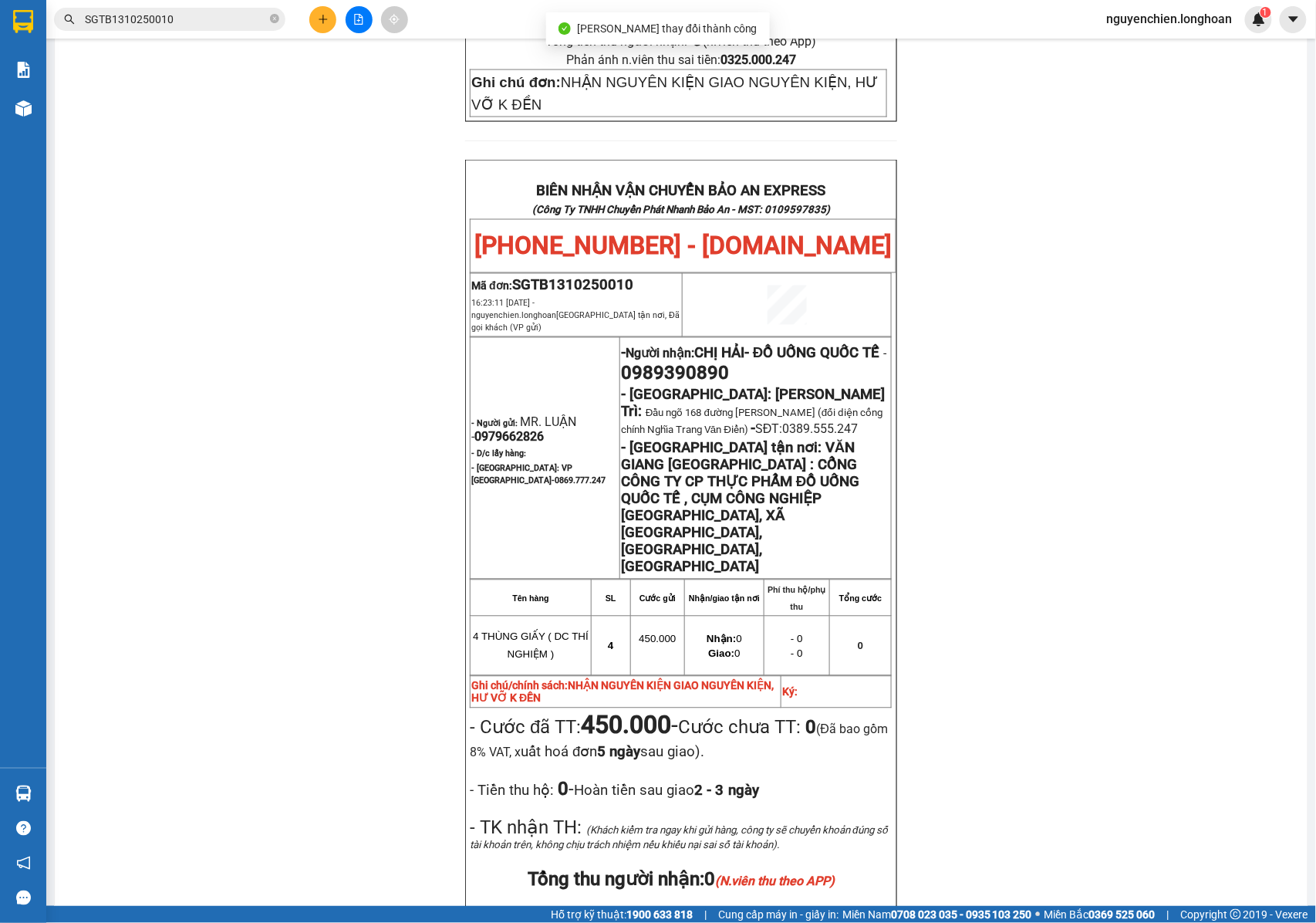
scroll to position [822, 0]
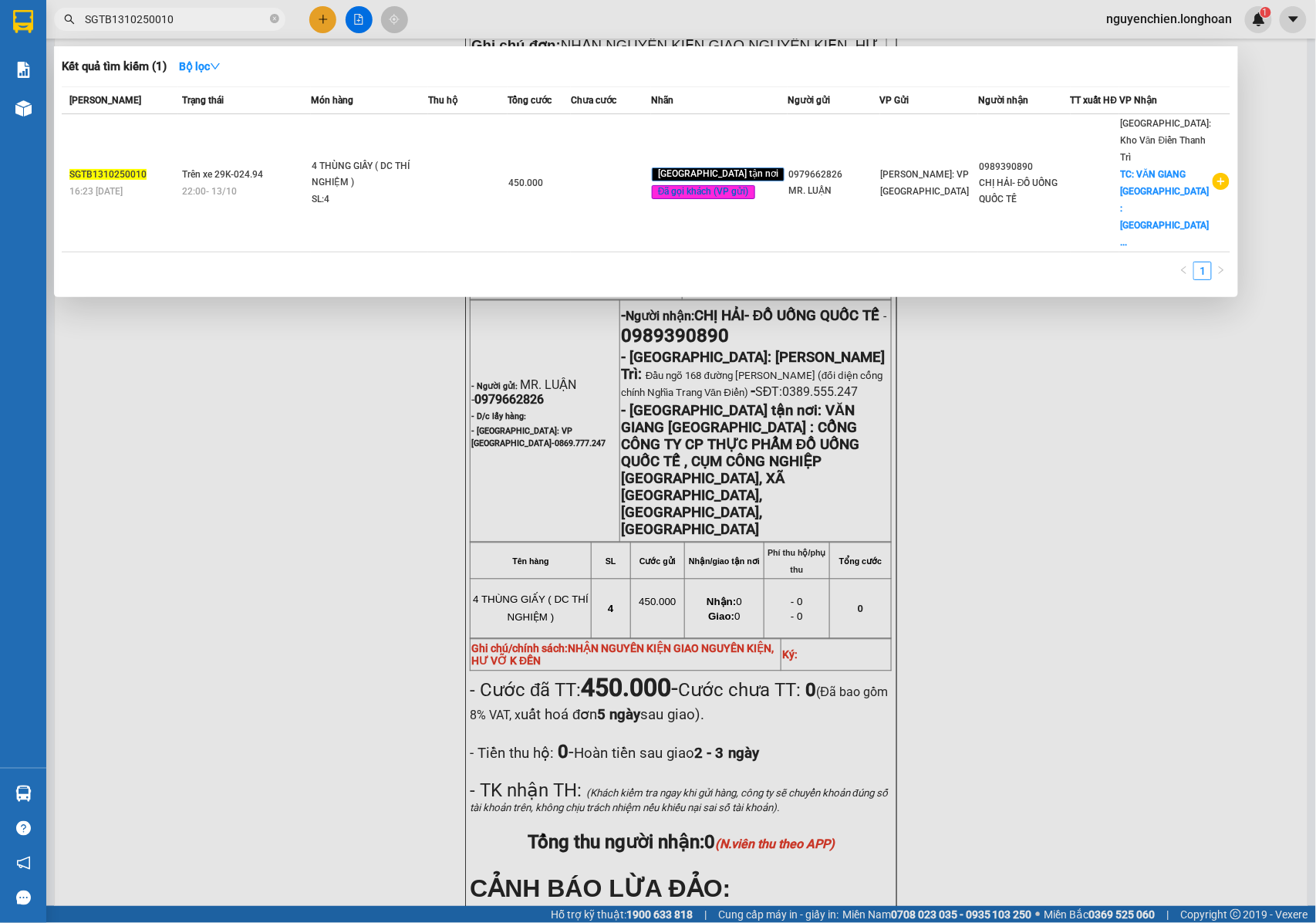
click at [192, 20] on input "SGTB1310250010" at bounding box center [175, 19] width 182 height 17
click at [273, 28] on span "SGTB1310250010" at bounding box center [169, 19] width 232 height 23
click at [273, 19] on icon "close-circle" at bounding box center [274, 18] width 9 height 9
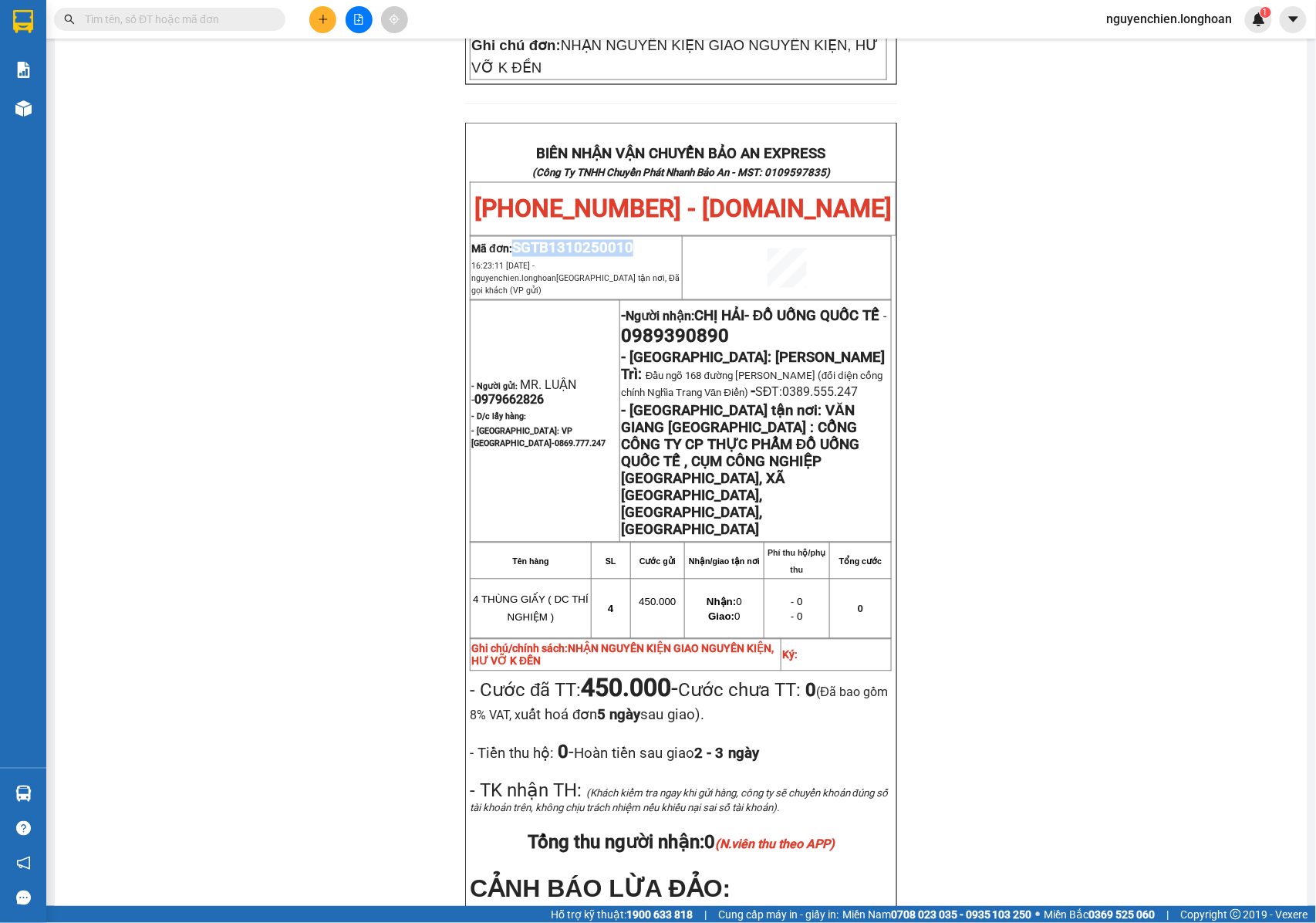
drag, startPoint x: 634, startPoint y: 128, endPoint x: 508, endPoint y: 140, distance: 126.6
click at [508, 240] on p "Mã đơn: SGTB1310250010" at bounding box center [576, 248] width 210 height 17
copy span "SGTB1310250010"
click at [167, 24] on input "text" at bounding box center [175, 19] width 182 height 17
paste input "SGTB1310250010"
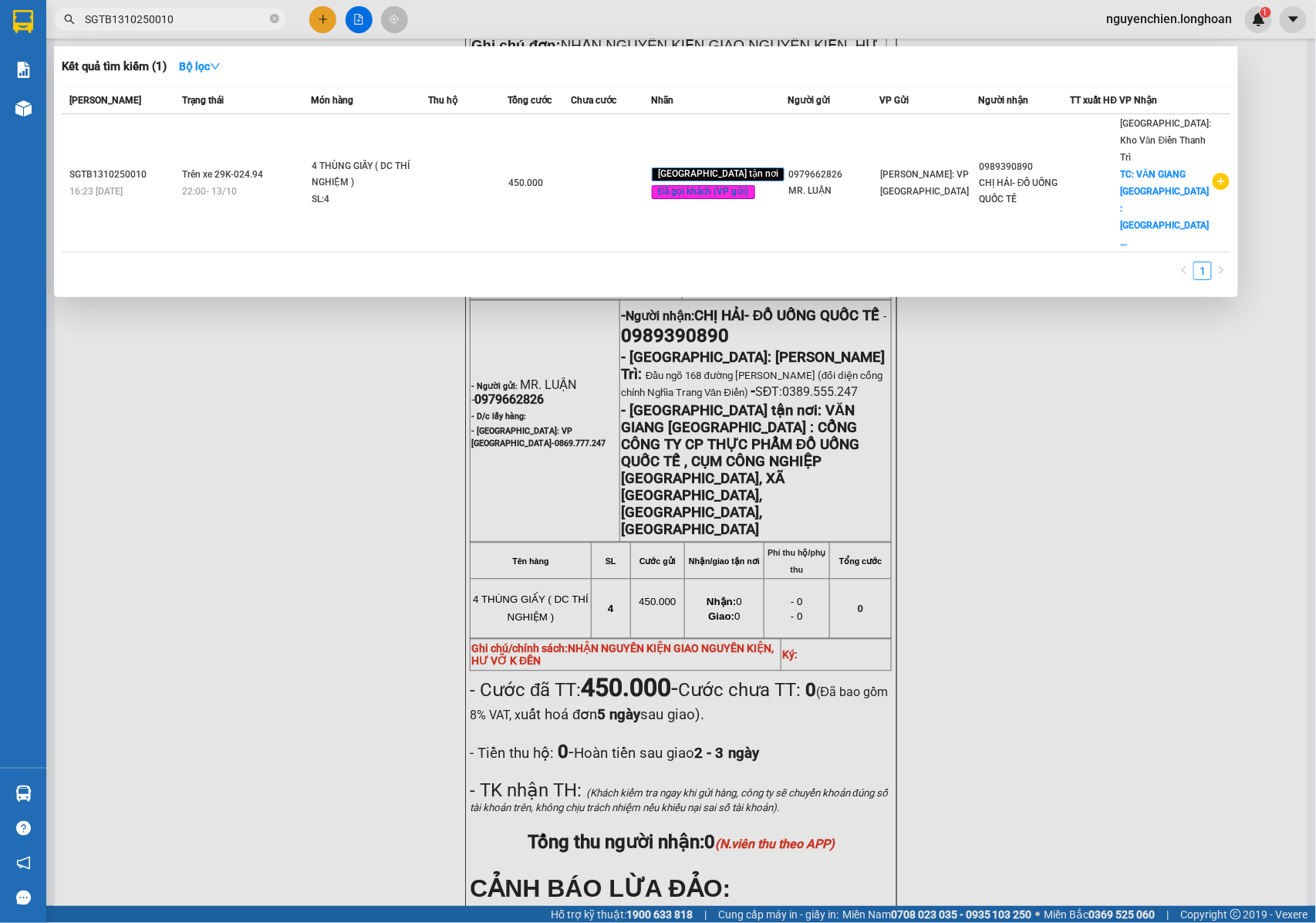
click at [185, 20] on input "SGTB1310250010" at bounding box center [175, 19] width 182 height 17
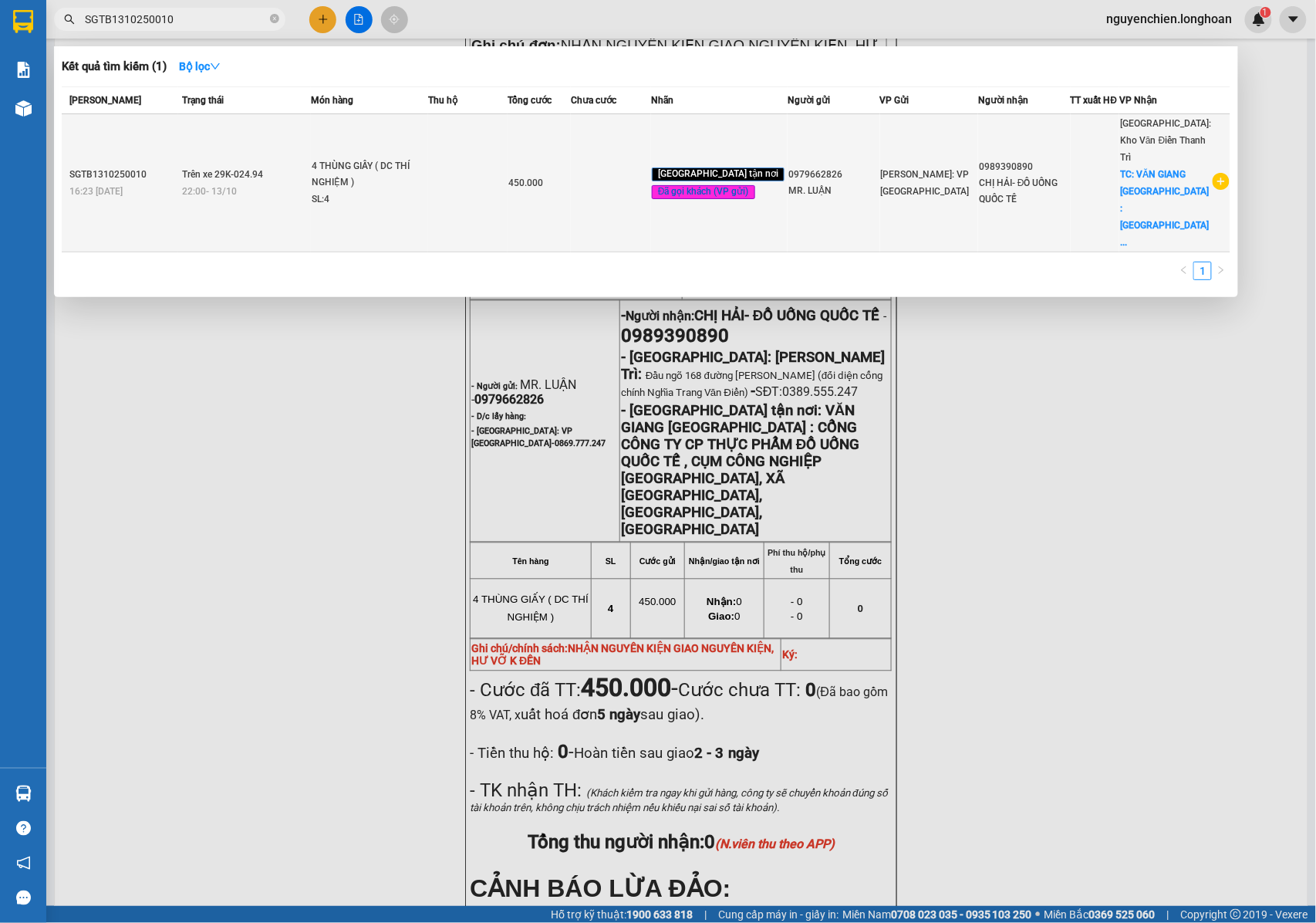
type input "SGTB1310250010"
click at [494, 167] on td at bounding box center [467, 184] width 79 height 138
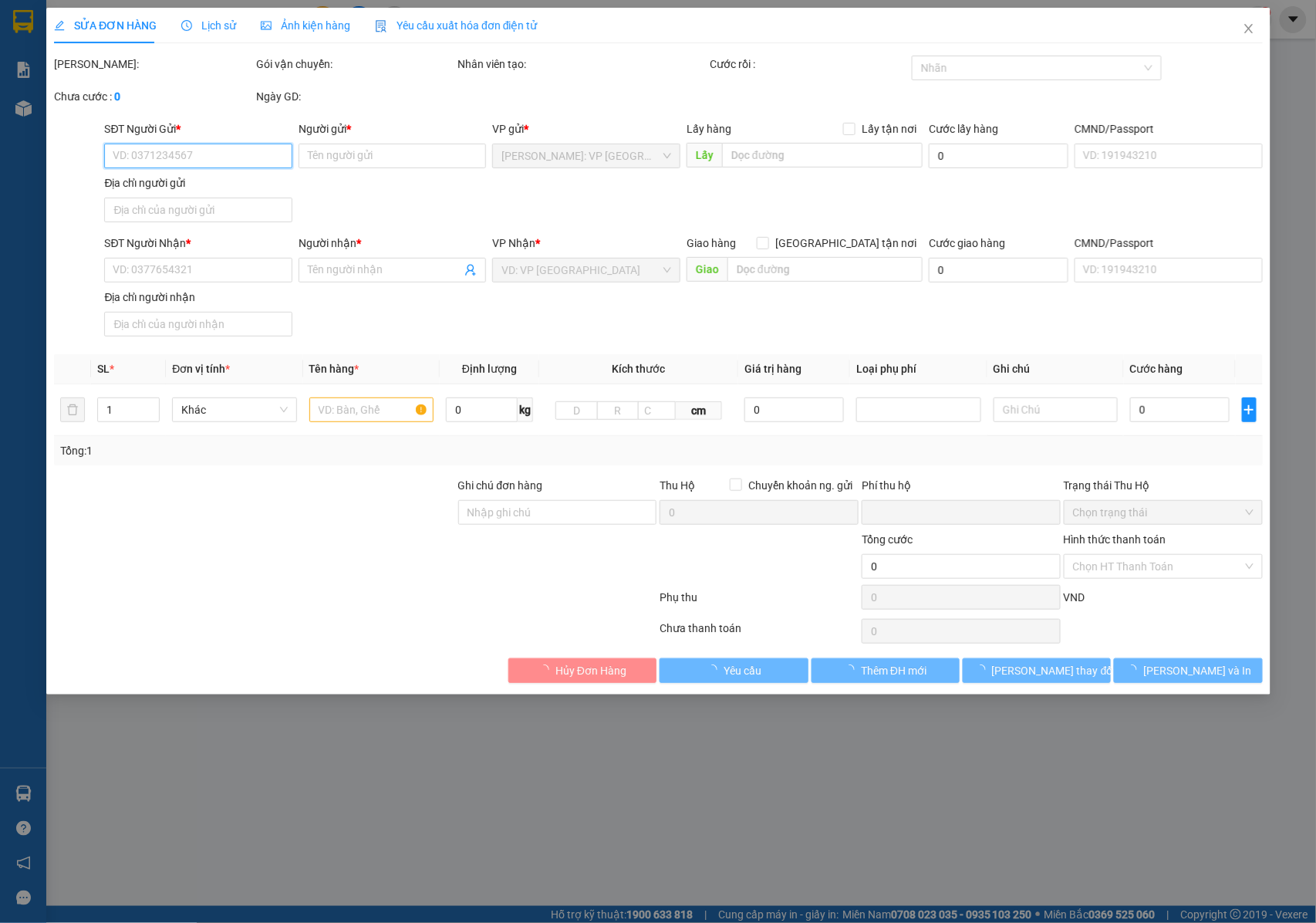
type input "0979662826"
type input "MR. LUẬN"
type input "0989390890"
type input "CHỊ HẢI- ĐỒ UỐNG QUỐC TẾ"
checkbox input "true"
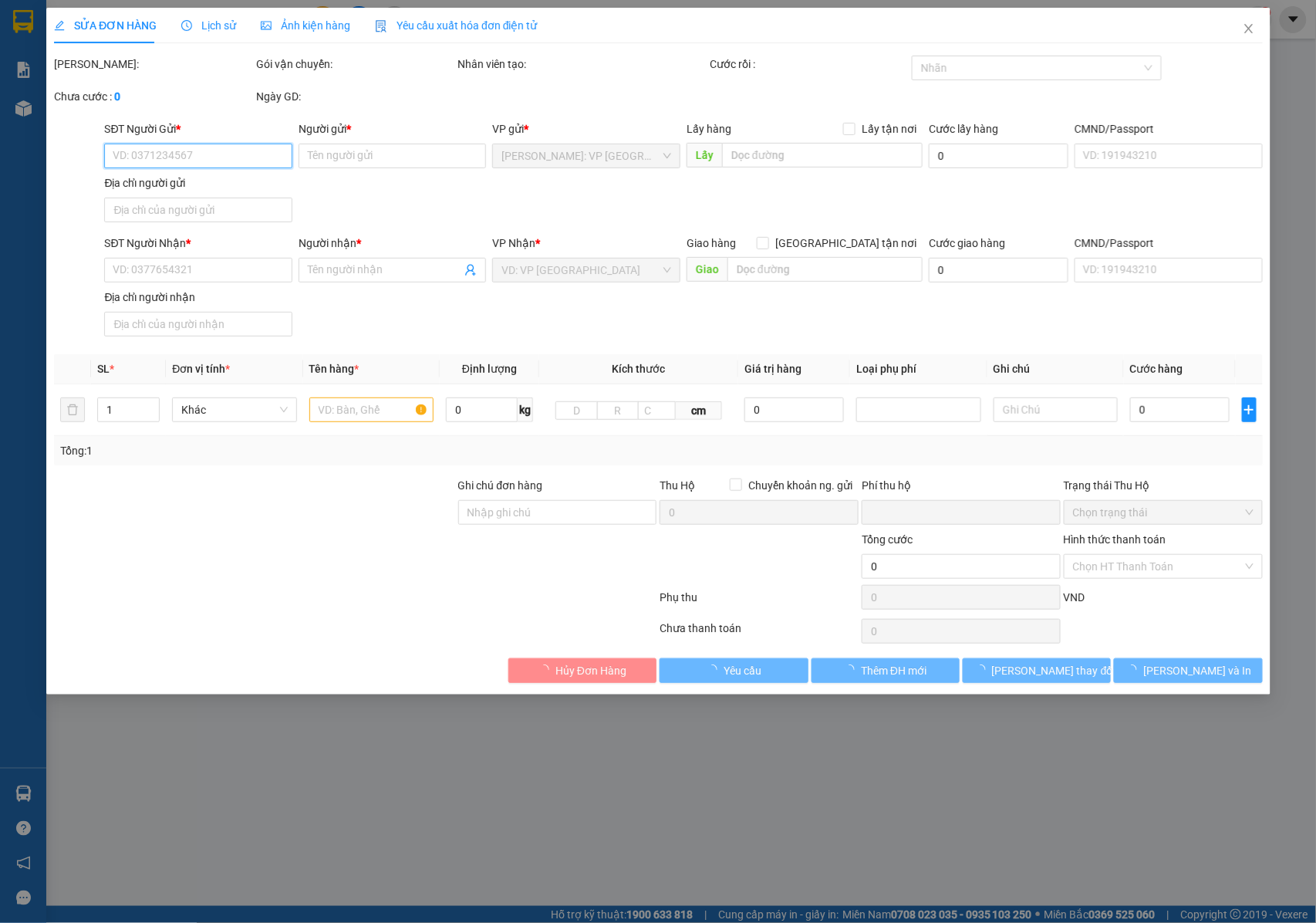
type input "VĂN GIANG [GEOGRAPHIC_DATA] : CỔNG CÔNG TY CP THỰC PHẨM ĐỒ UỐNG QUỐC TẾ , CỤM C…"
type input "NHẬN NGUYÊN KIỆN GIAO NGUYÊN KIỆN, HƯ VỠ K ĐỀN"
type input "0"
type input "450.000"
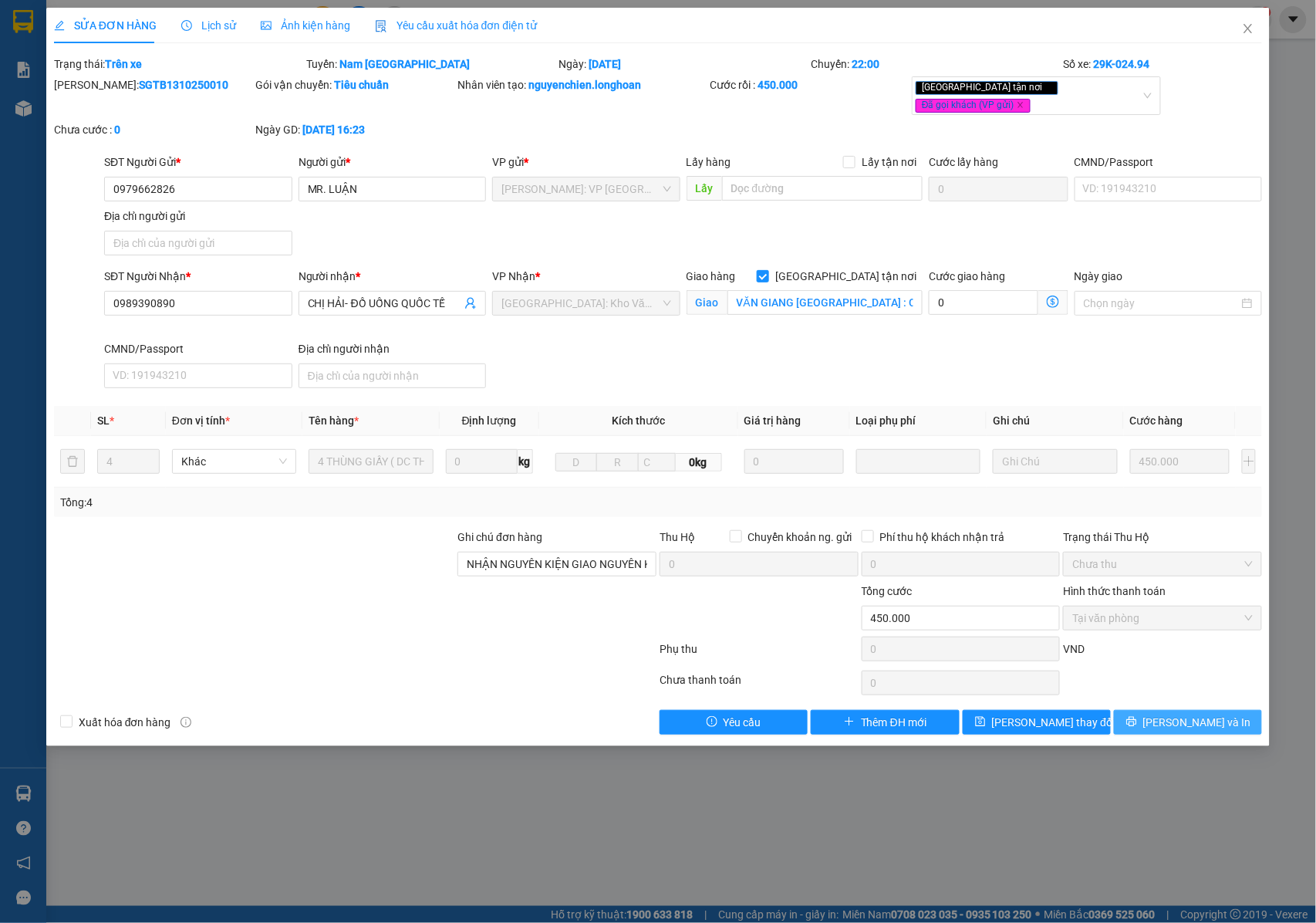
click at [1137, 720] on span "printer" at bounding box center [1131, 722] width 11 height 12
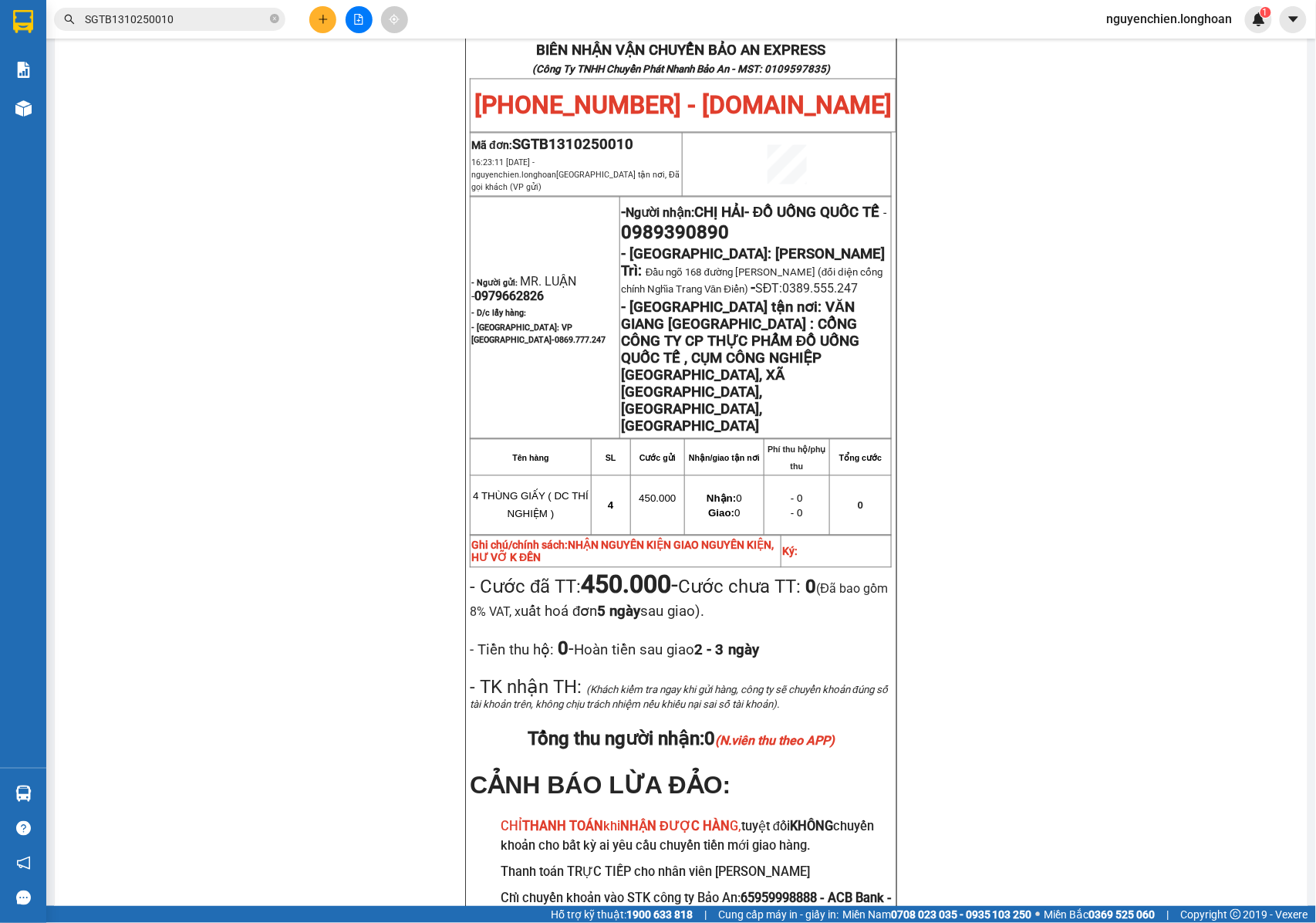
scroll to position [822, 0]
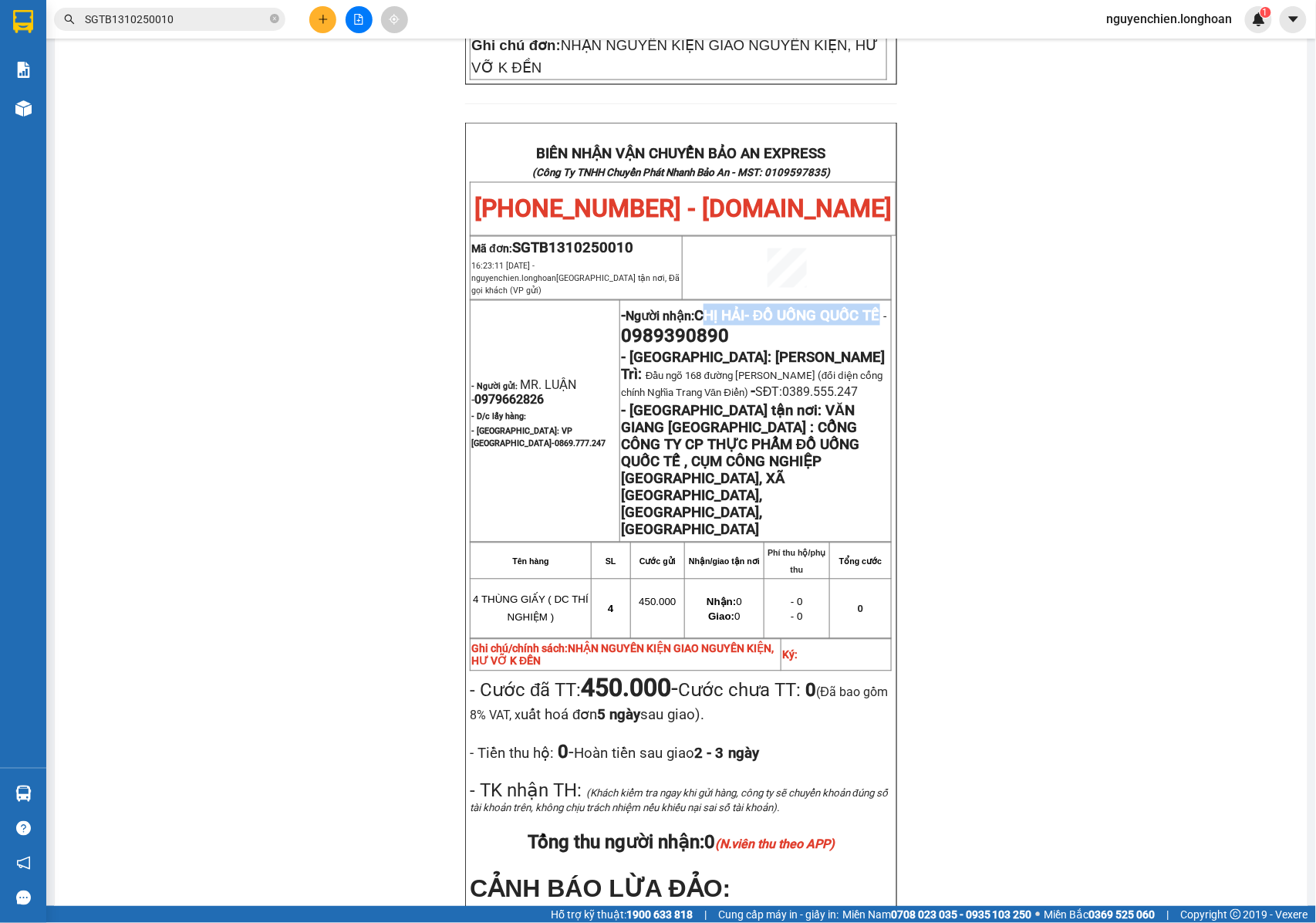
drag, startPoint x: 704, startPoint y: 189, endPoint x: 630, endPoint y: 221, distance: 80.6
click at [695, 308] on span "CHỊ HẢI- ĐỒ UỐNG QUỐC TẾ" at bounding box center [787, 316] width 185 height 17
copy span "HỊ HẢI- ĐỒ UỐNG QUỐC TẾ"
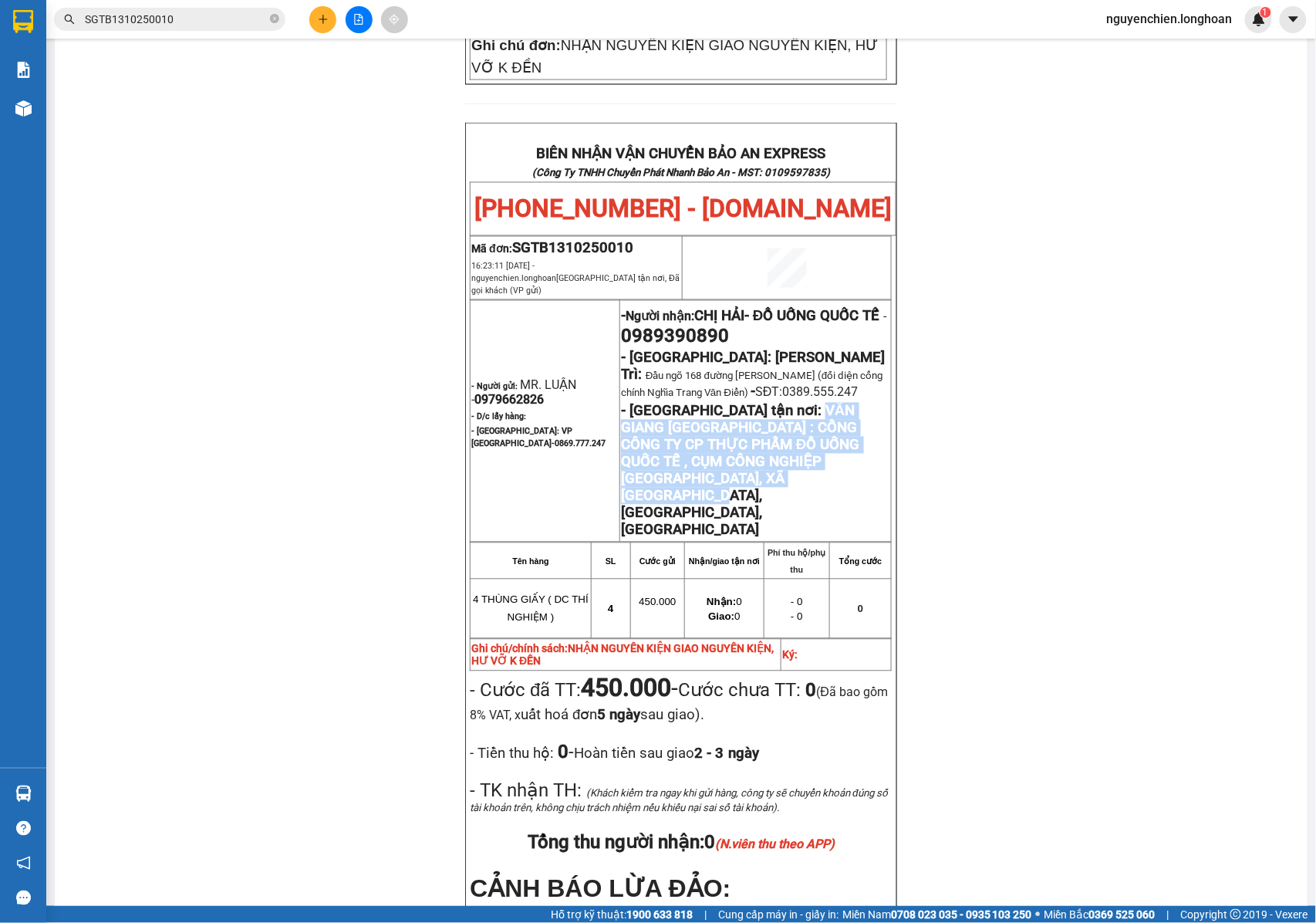
drag, startPoint x: 717, startPoint y: 303, endPoint x: 773, endPoint y: 377, distance: 92.8
click at [773, 403] on p "- [GEOGRAPHIC_DATA] tận nơi: VĂN [GEOGRAPHIC_DATA] : CỔNG CÔNG TY CP THỰC PHẨM …" at bounding box center [755, 470] width 269 height 136
copy strong "VĂN GIANG [GEOGRAPHIC_DATA] : CỔNG CÔNG TY CP THỰC PHẨM ĐỒ UỐNG QUỐC TẾ , CỤM C…"
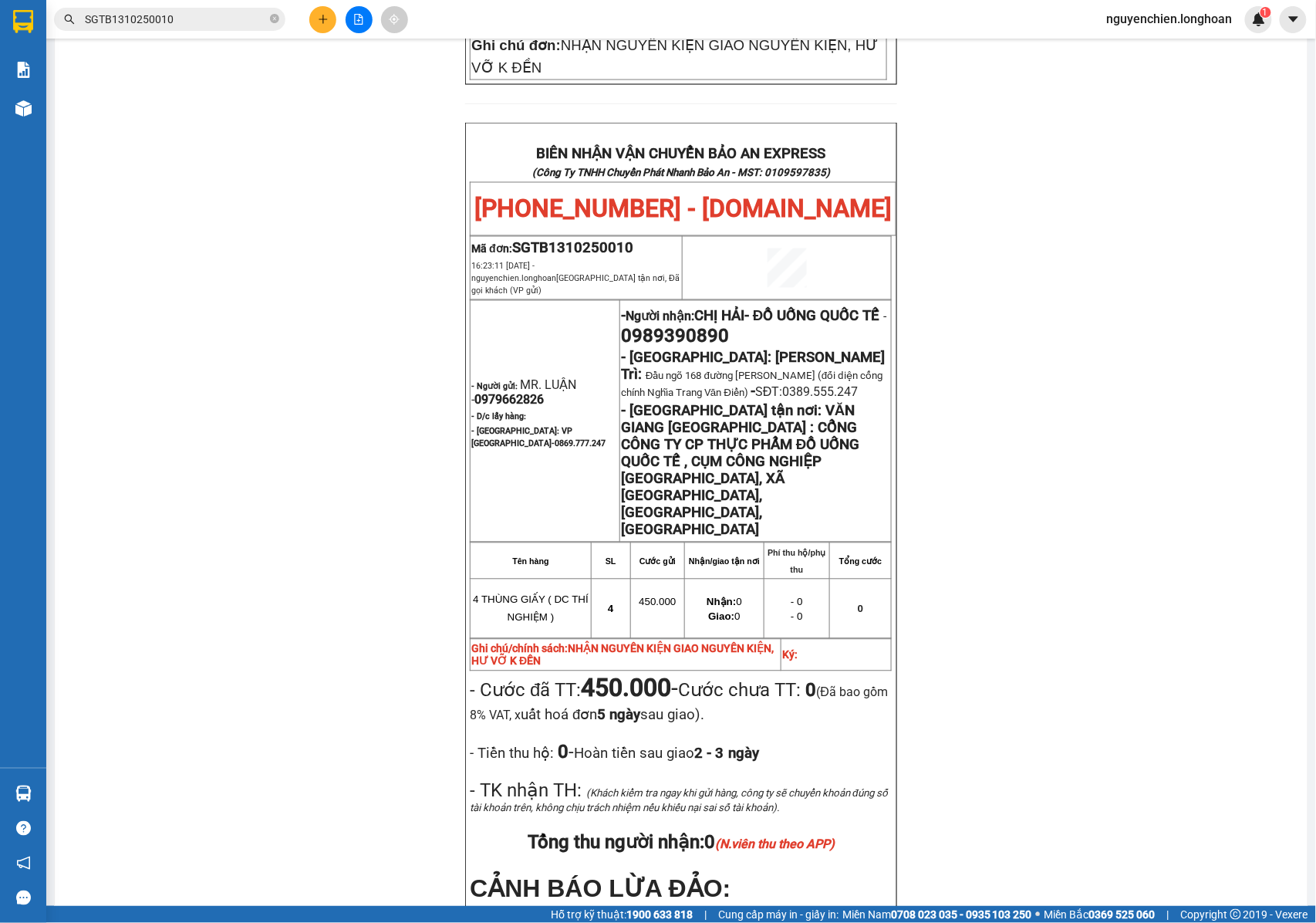
click at [188, 28] on span "SGTB1310250010" at bounding box center [169, 19] width 232 height 23
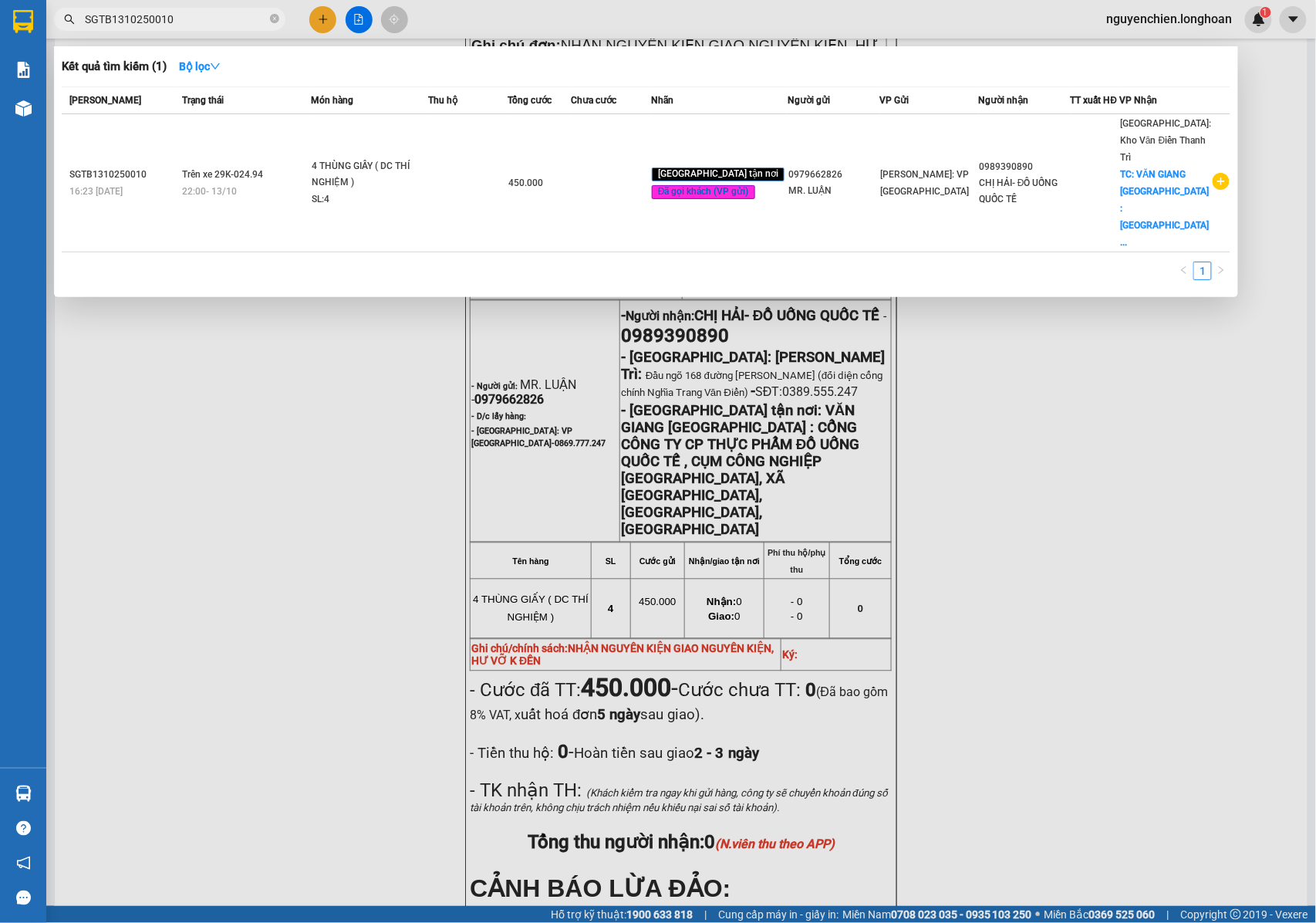
click at [187, 13] on input "SGTB1310250010" at bounding box center [175, 19] width 182 height 17
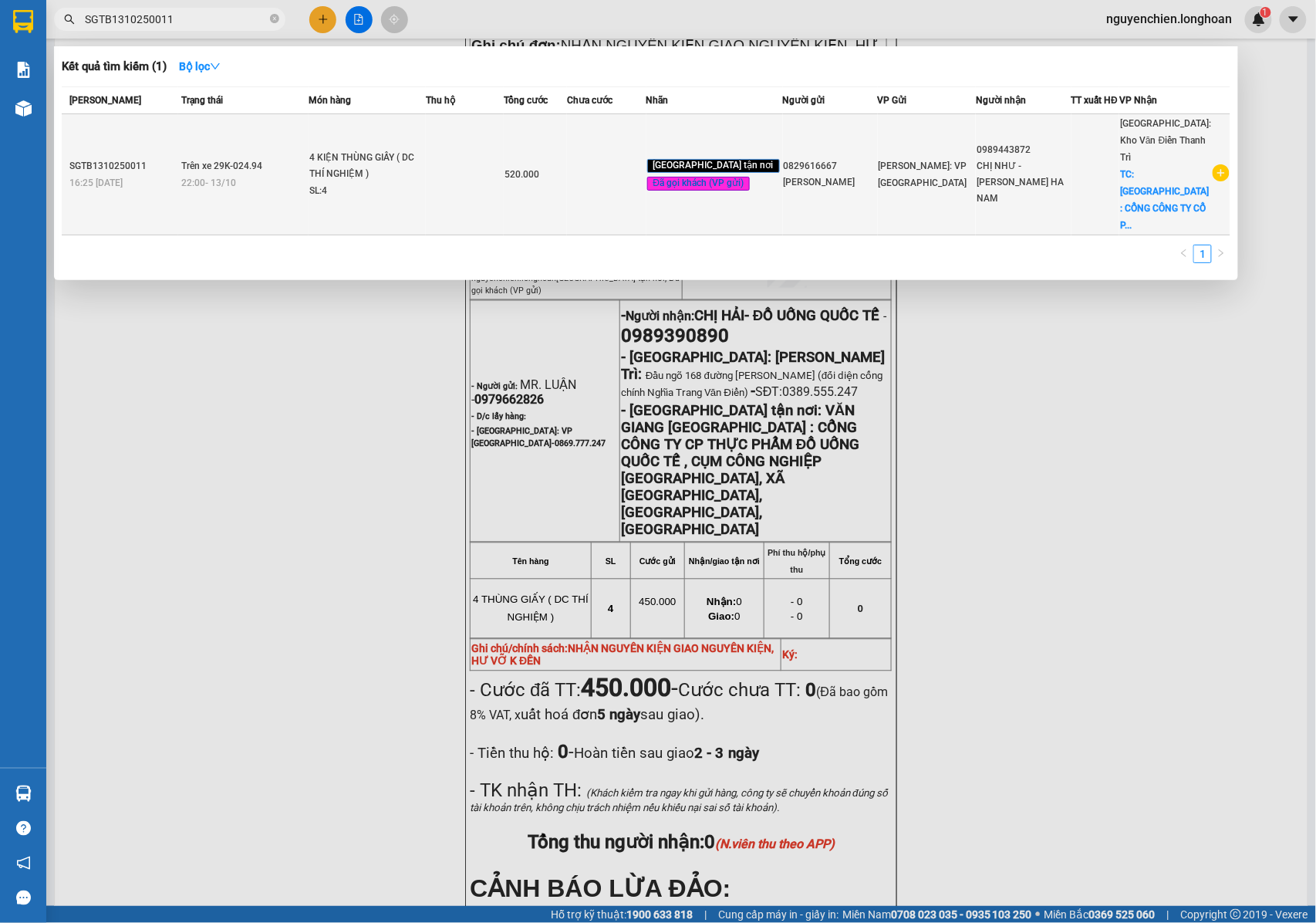
type input "SGTB1310250011"
click at [460, 145] on td at bounding box center [465, 175] width 78 height 121
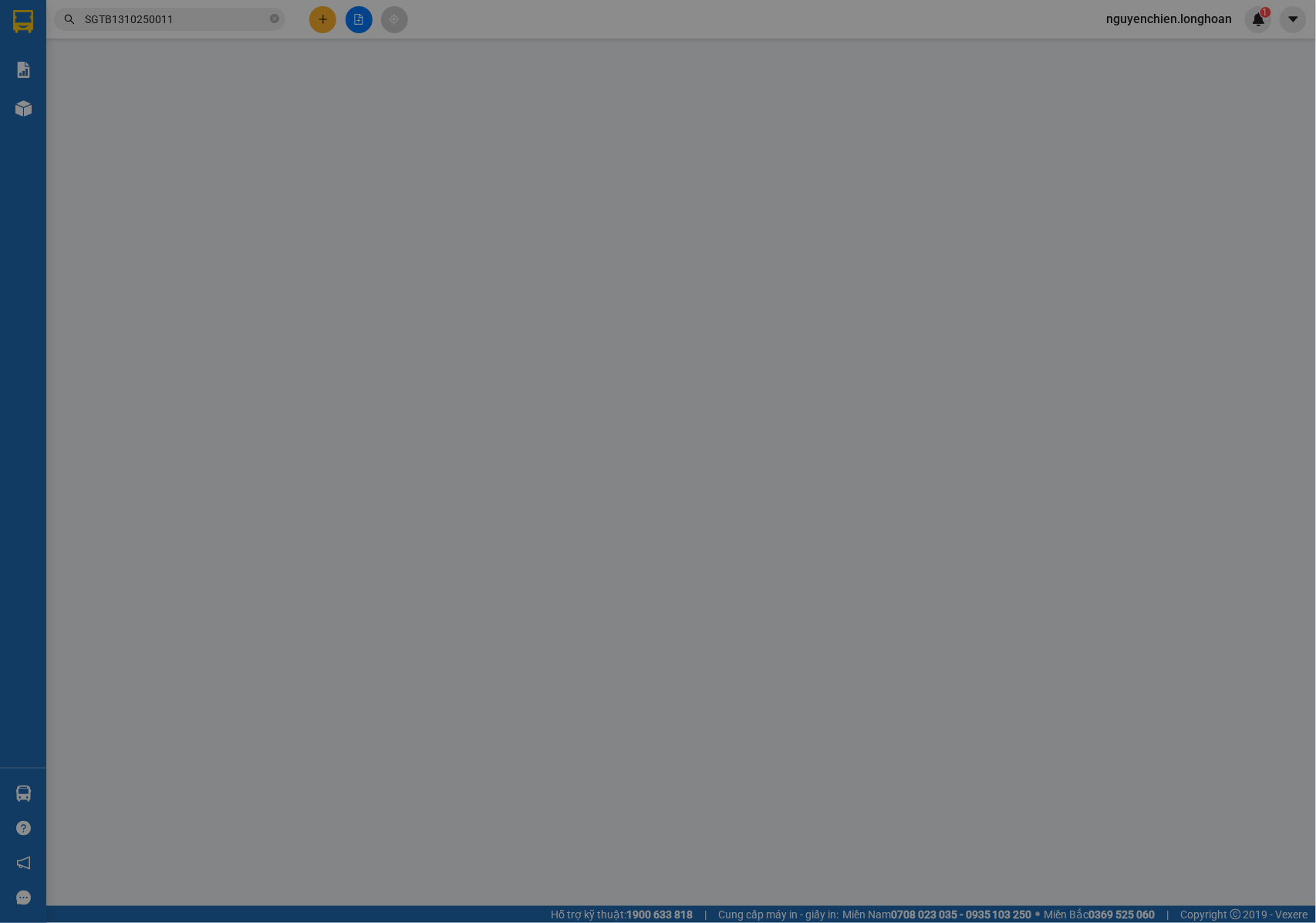
type input "0829616667"
type input "[PERSON_NAME]"
type input "0989443872"
type input "CHỊ NHƯ - [PERSON_NAME] HA NAM"
checkbox input "true"
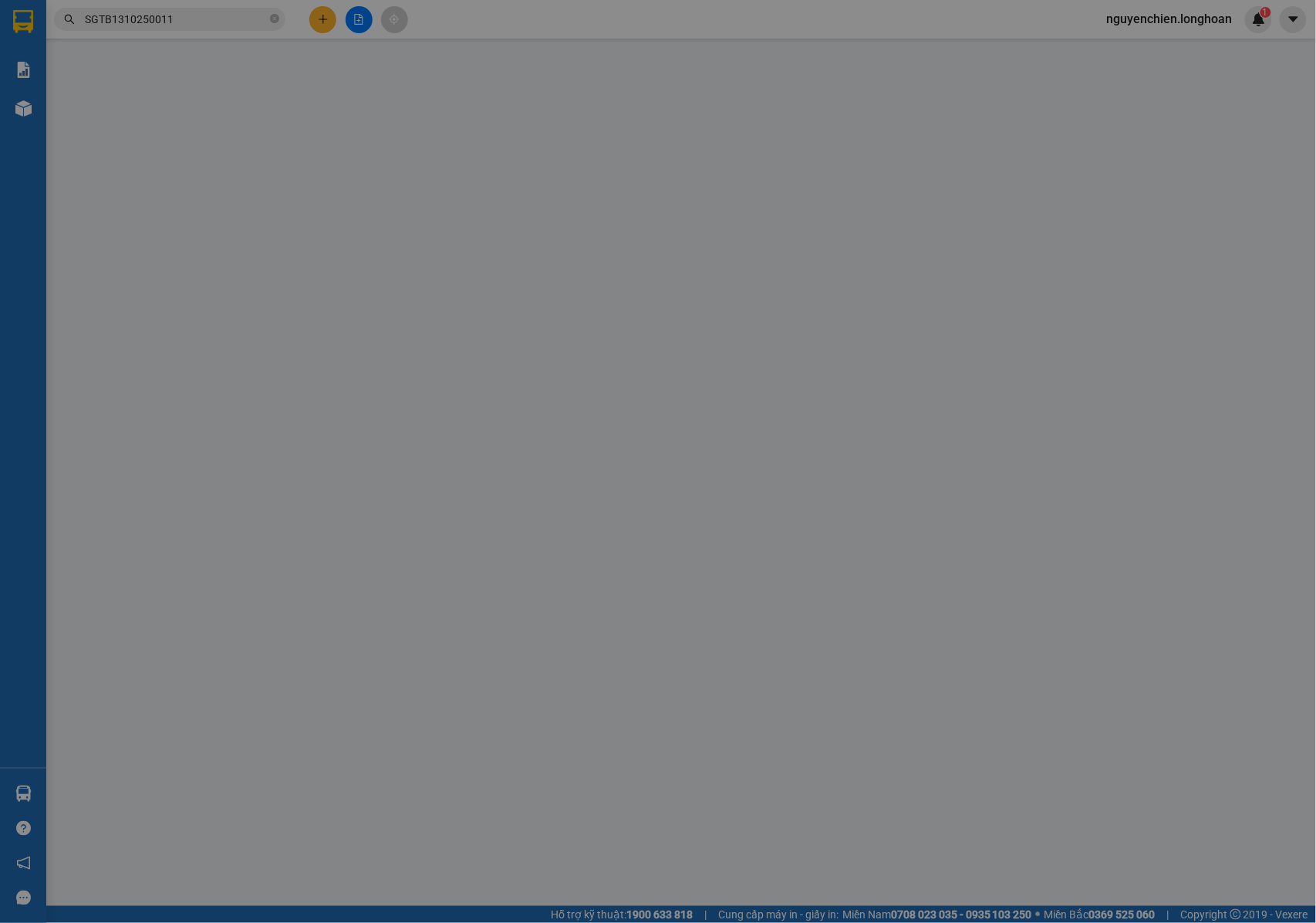
type input "[GEOGRAPHIC_DATA] : CỔNG CÔNG TY CỔ PHẦN DƯỢC PHẨM BAGIACO , KCN THANH LIÊM - X…"
type input "NHẬN NGUYÊN KIỆN GIAO NGUYÊN KIỆN, HƯ VỠ K ĐỀN"
type input "0"
type input "520.000"
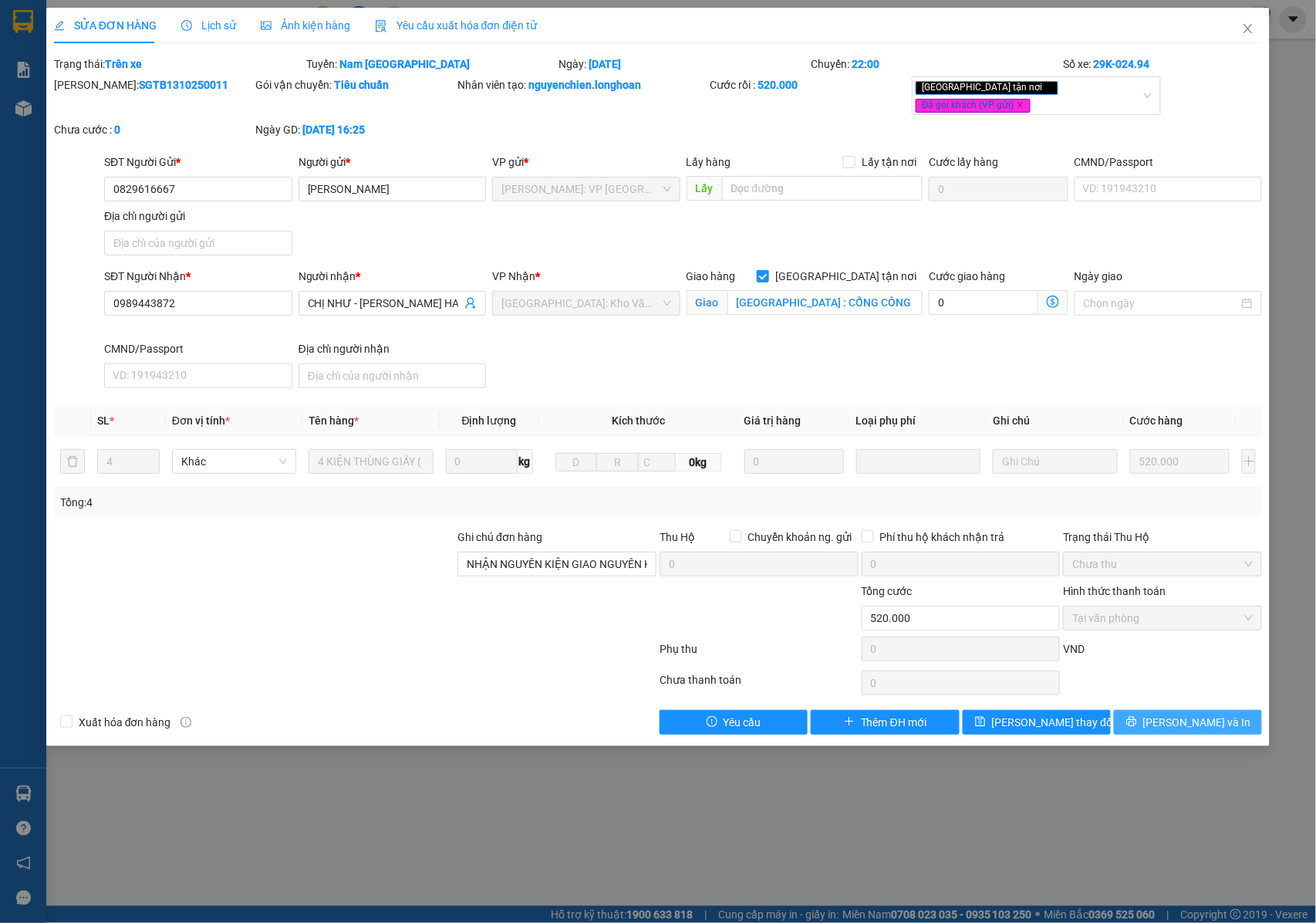
click at [1153, 713] on button "[PERSON_NAME] và In" at bounding box center [1188, 722] width 148 height 24
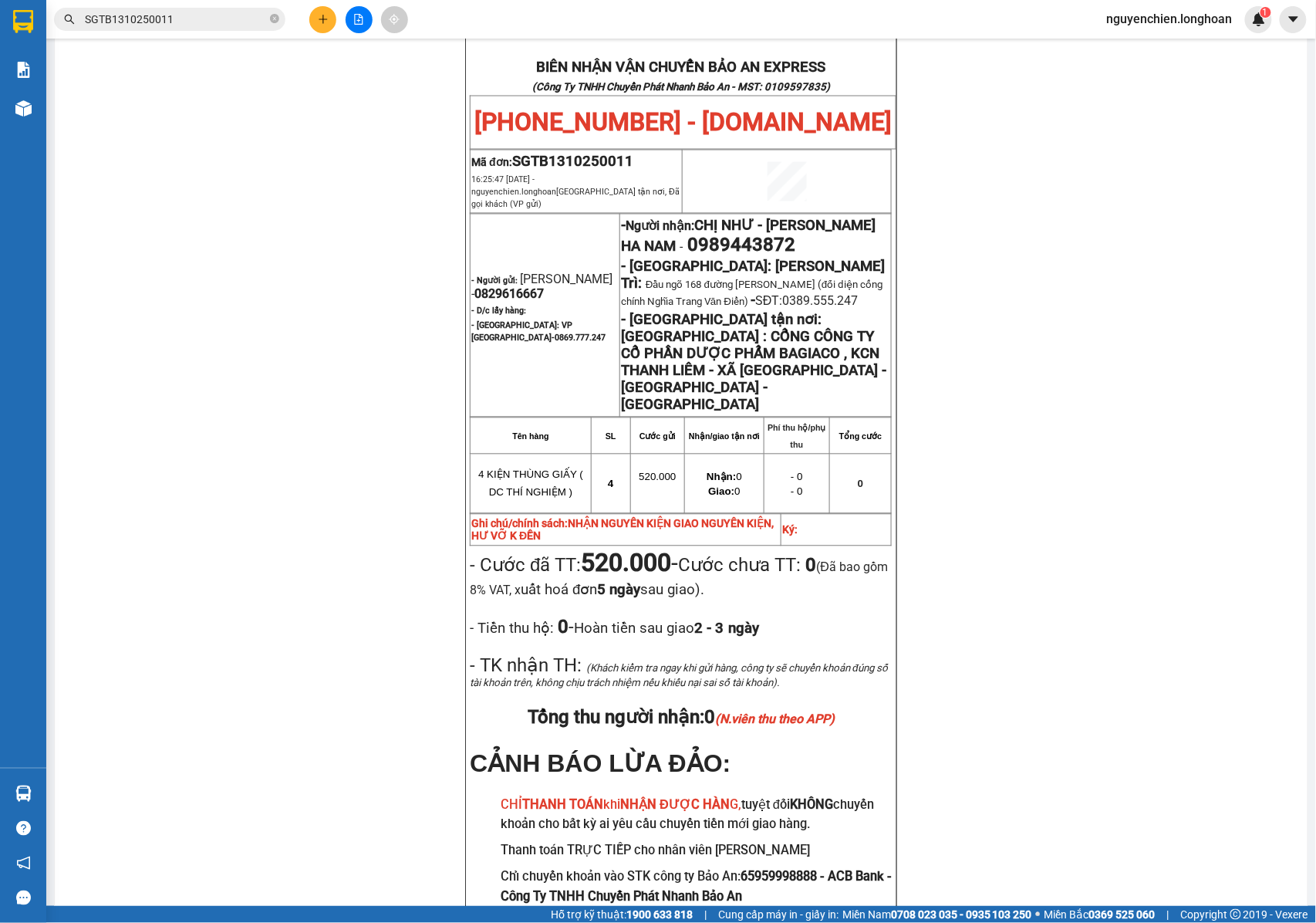
scroll to position [785, 0]
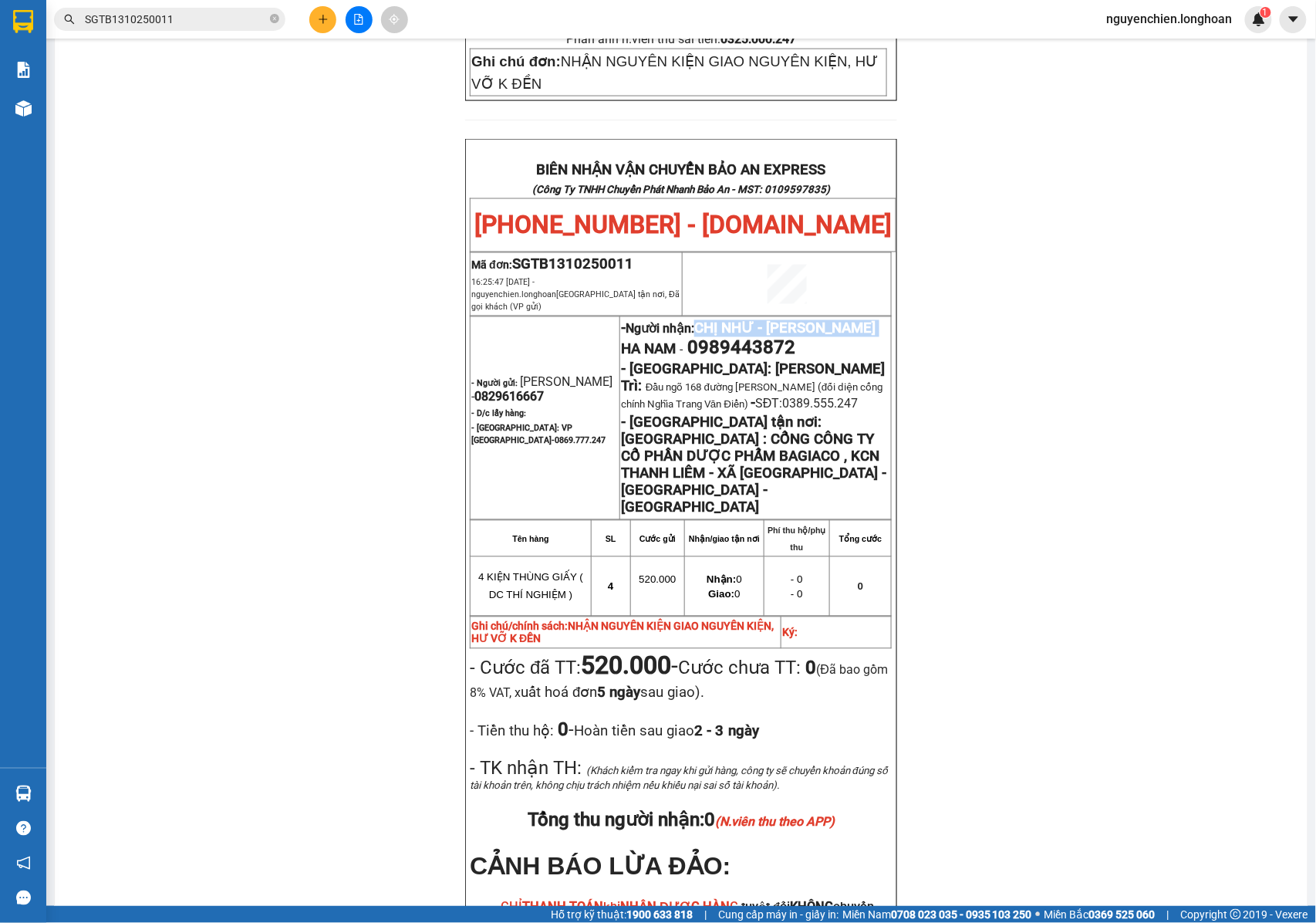
drag, startPoint x: 700, startPoint y: 206, endPoint x: 649, endPoint y: 228, distance: 55.5
click at [649, 320] on span "CHỊ NHƯ - [PERSON_NAME] HA NAM" at bounding box center [747, 339] width 254 height 38
copy span "CHỊ NHƯ - [PERSON_NAME] HA NAM"
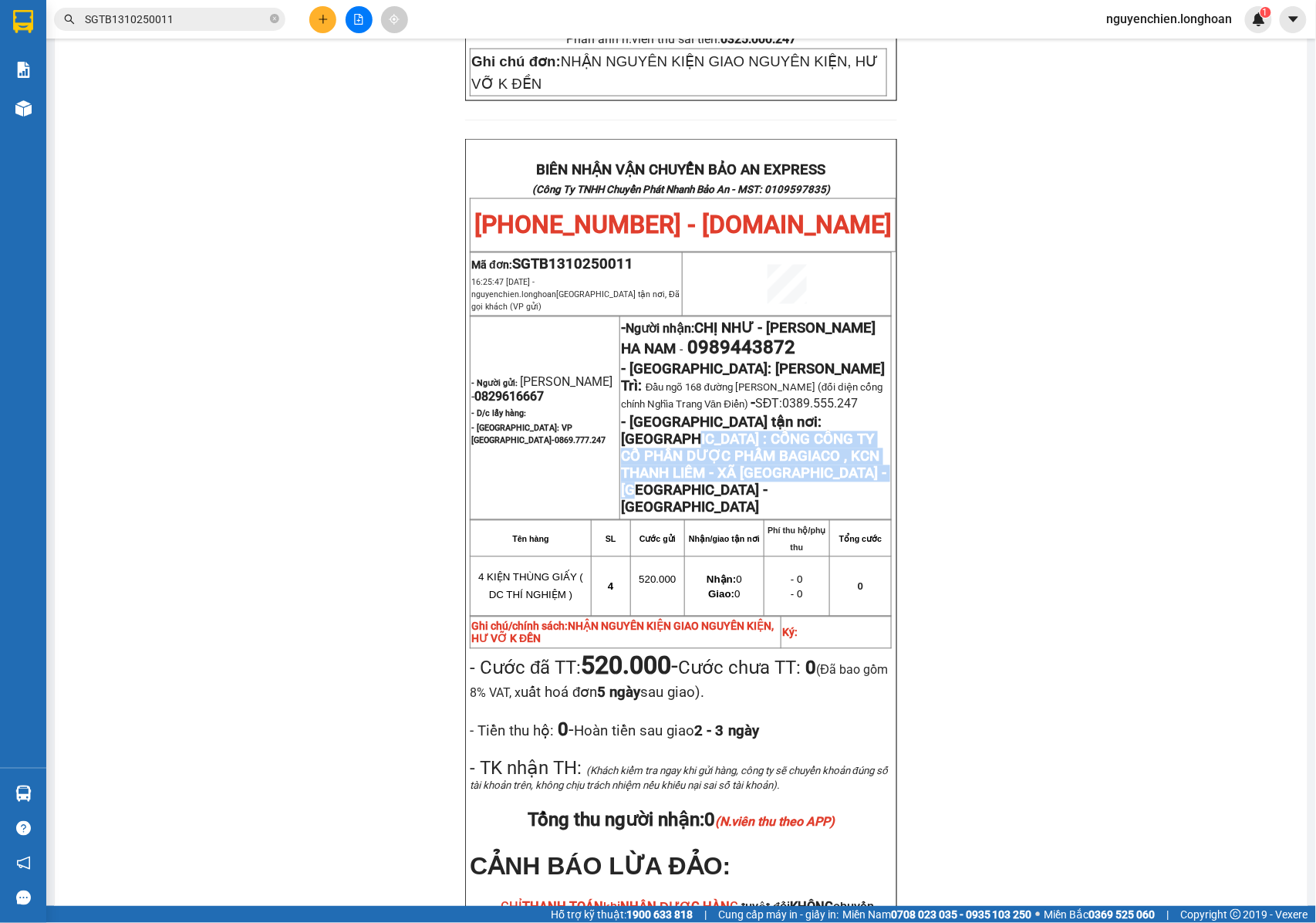
drag, startPoint x: 785, startPoint y: 310, endPoint x: 808, endPoint y: 376, distance: 69.9
click at [808, 414] on p "- [GEOGRAPHIC_DATA] tận nơi: [GEOGRAPHIC_DATA] : CỔNG CÔNG TY CỔ PHẦN DƯỢC PHẨM…" at bounding box center [755, 465] width 269 height 102
copy strong "CỔNG CÔNG TY CỔ PHẦN DƯỢC PHẨM BAGIACO , KCN THANH LIÊM - XÃ [GEOGRAPHIC_DATA] …"
click at [225, 17] on input "SGTB1310250011" at bounding box center [175, 19] width 182 height 17
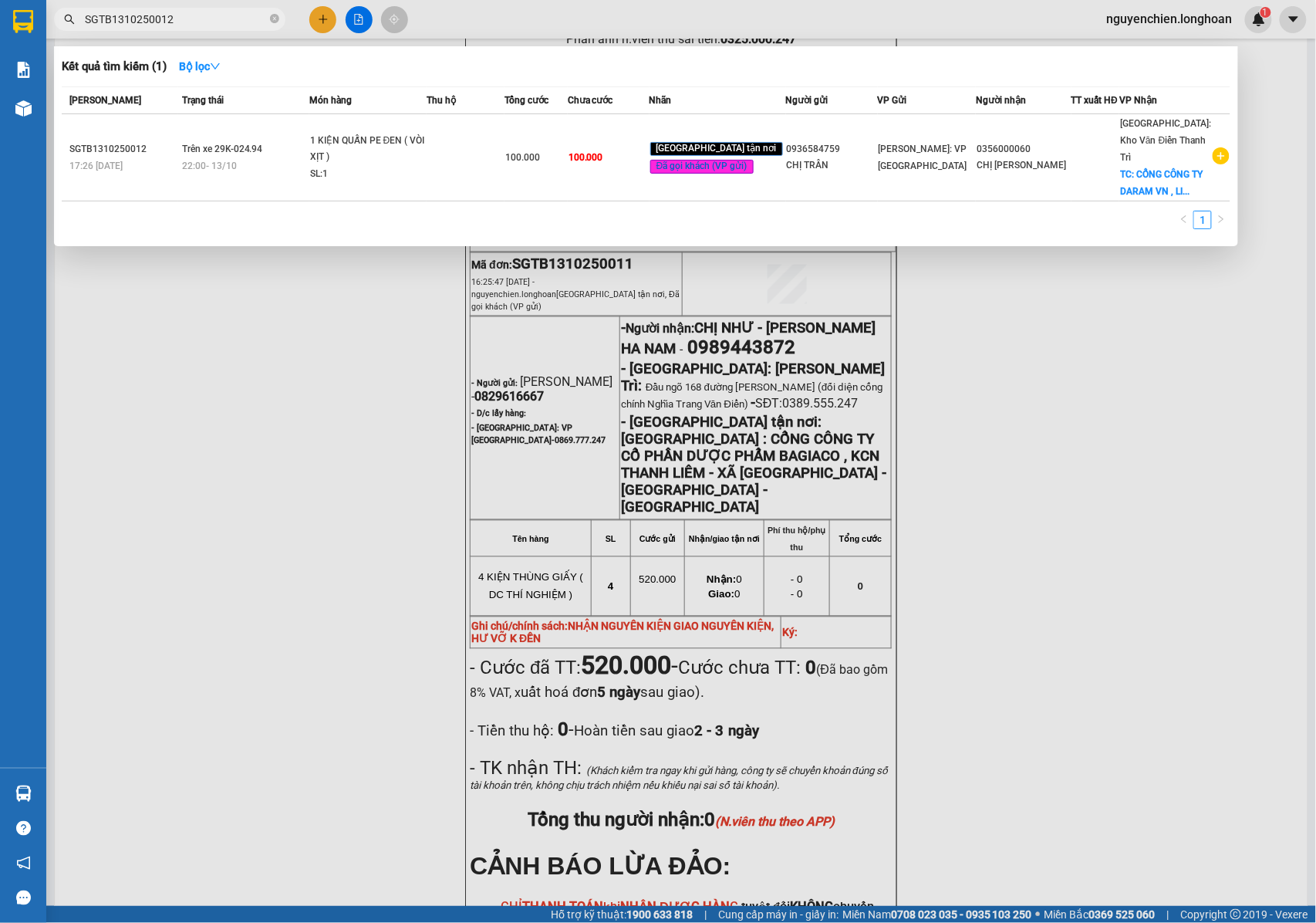
drag, startPoint x: 226, startPoint y: 16, endPoint x: 74, endPoint y: 16, distance: 152.0
click at [74, 16] on div "SGTB1310250012" at bounding box center [150, 19] width 301 height 23
click at [192, 20] on input "SGTB1310250012" at bounding box center [175, 19] width 182 height 17
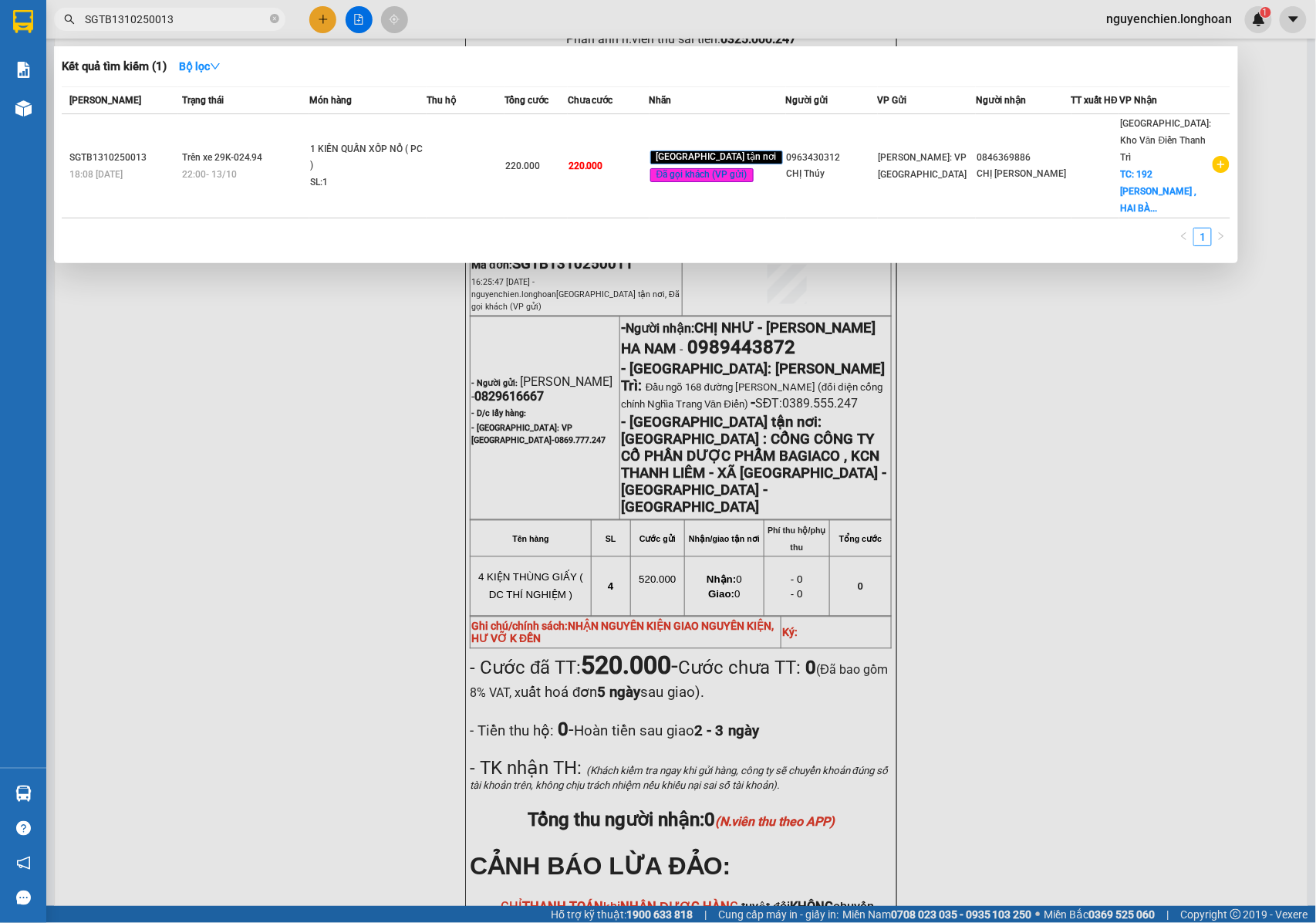
drag, startPoint x: 192, startPoint y: 20, endPoint x: 89, endPoint y: 32, distance: 103.7
click at [89, 32] on div "Kết quả tìm kiếm ( 1 ) Bộ lọc Mã ĐH Trạng thái Món hàng Thu hộ Tổng cước Chưa c…" at bounding box center [150, 20] width 301 height 27
drag, startPoint x: 124, startPoint y: 9, endPoint x: 96, endPoint y: 20, distance: 30.1
click at [187, 13] on input "SGTB1310250013" at bounding box center [175, 19] width 182 height 17
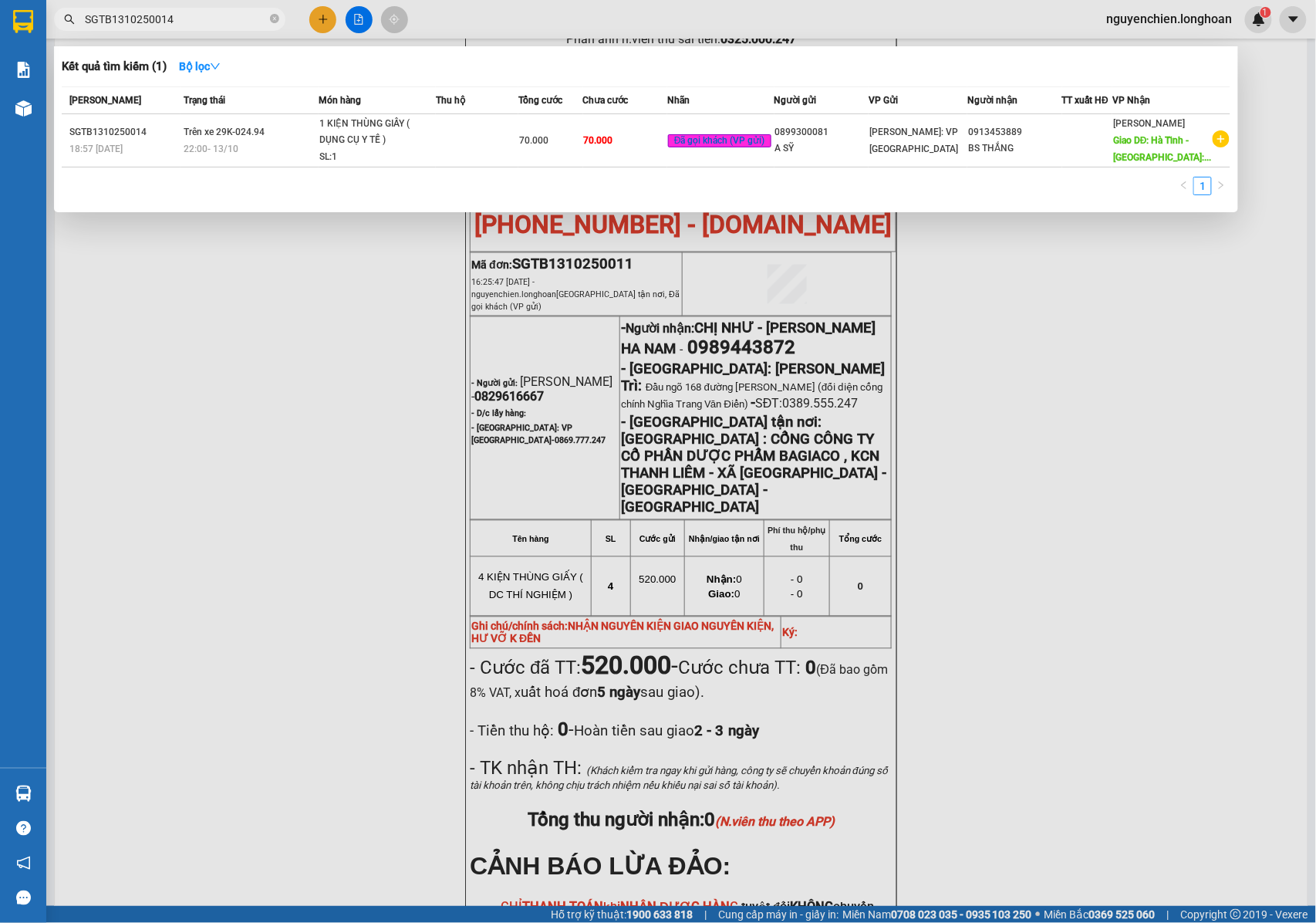
drag, startPoint x: 186, startPoint y: 28, endPoint x: 82, endPoint y: 25, distance: 104.0
click at [82, 25] on span "SGTB1310250014" at bounding box center [169, 19] width 232 height 23
drag, startPoint x: 133, startPoint y: 23, endPoint x: 201, endPoint y: 14, distance: 68.6
click at [201, 14] on input "SGTB1310250014" at bounding box center [175, 19] width 182 height 17
drag, startPoint x: 179, startPoint y: 19, endPoint x: 71, endPoint y: 19, distance: 108.0
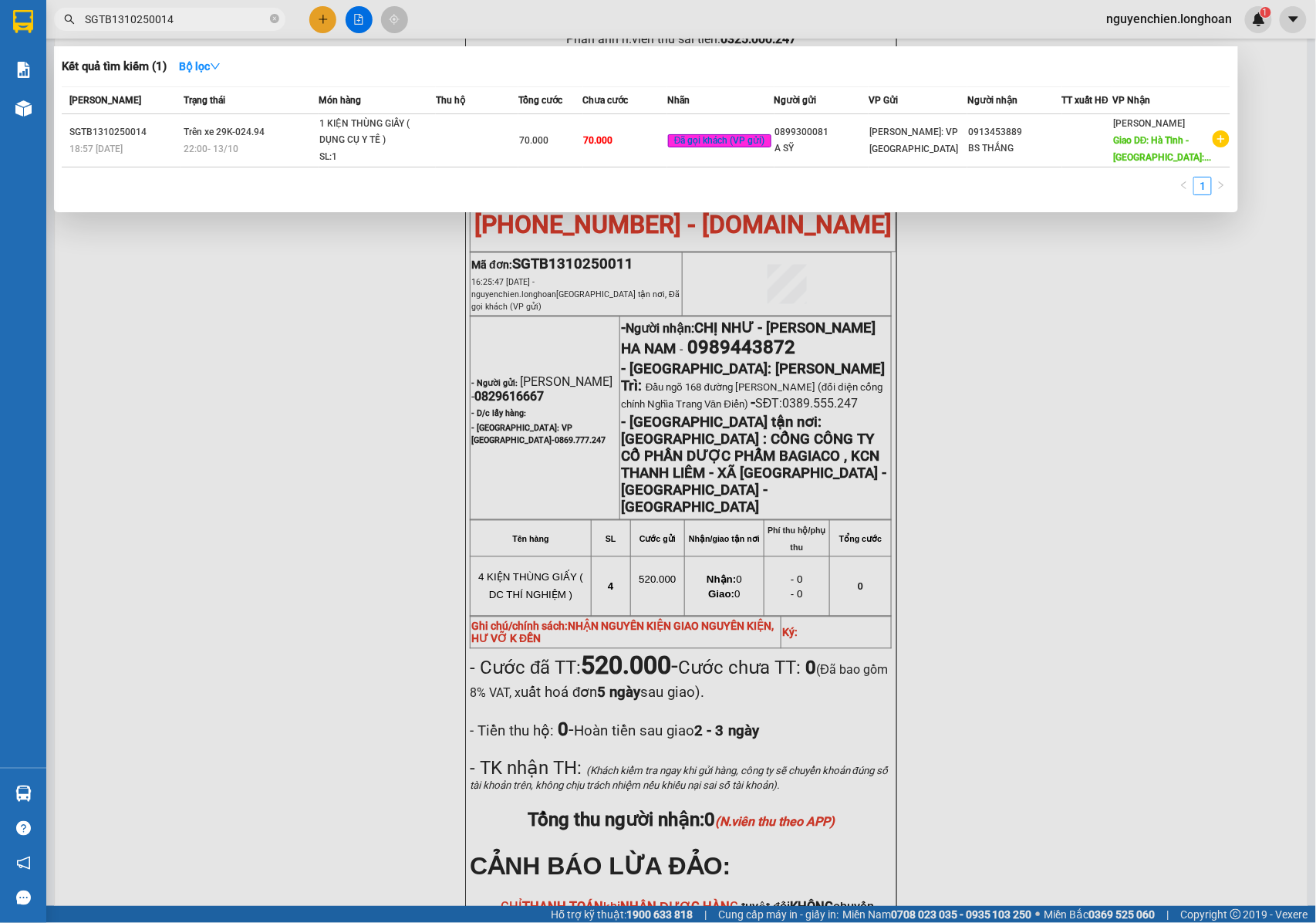
click at [71, 19] on div "SGTB1310250014" at bounding box center [150, 19] width 301 height 23
click at [189, 23] on input "SGTB1310250014" at bounding box center [175, 19] width 182 height 17
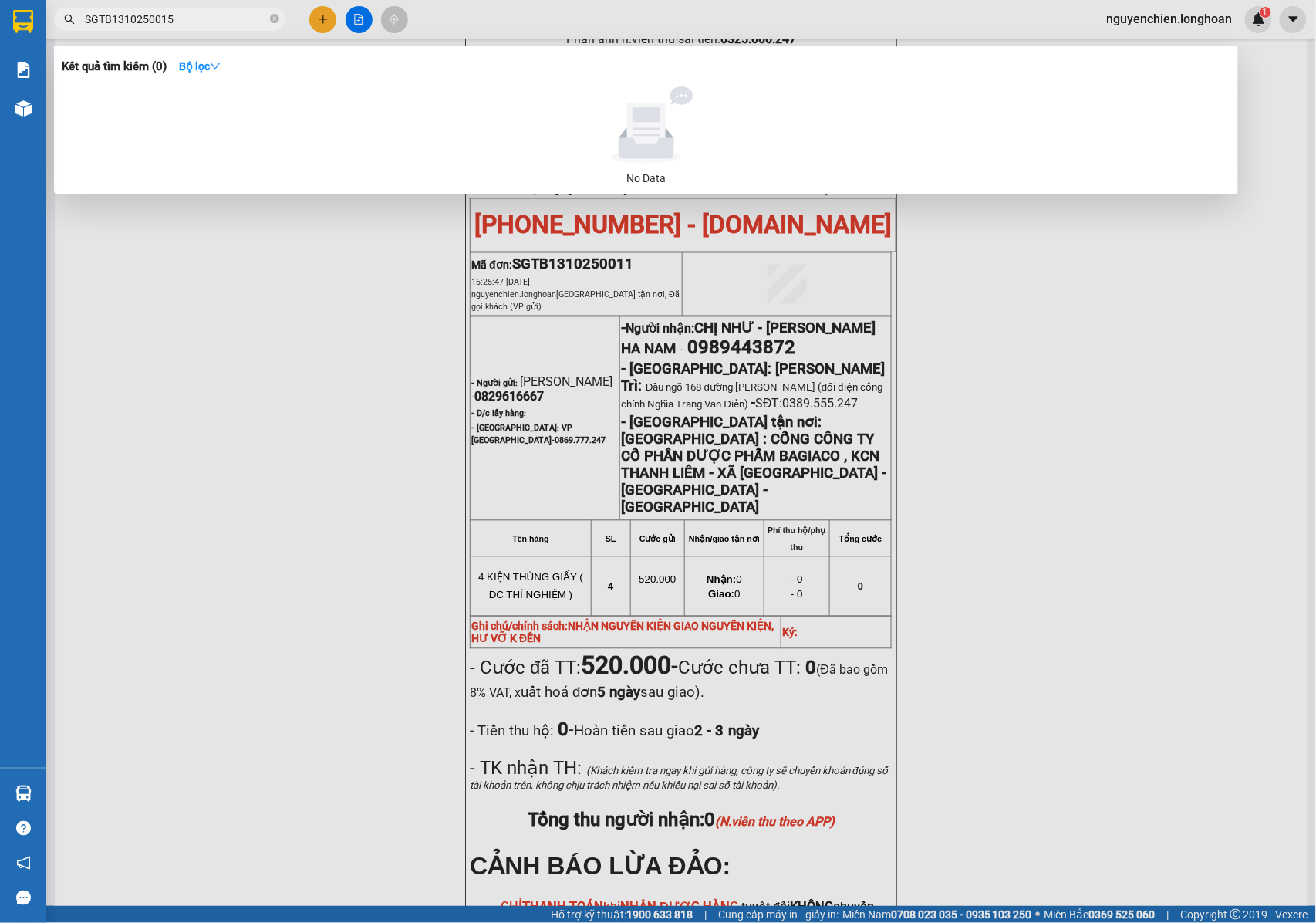
type input "SGTB1310250015"
drag, startPoint x: 1007, startPoint y: 227, endPoint x: 998, endPoint y: 211, distance: 18.4
click at [1009, 227] on div at bounding box center [658, 462] width 1316 height 923
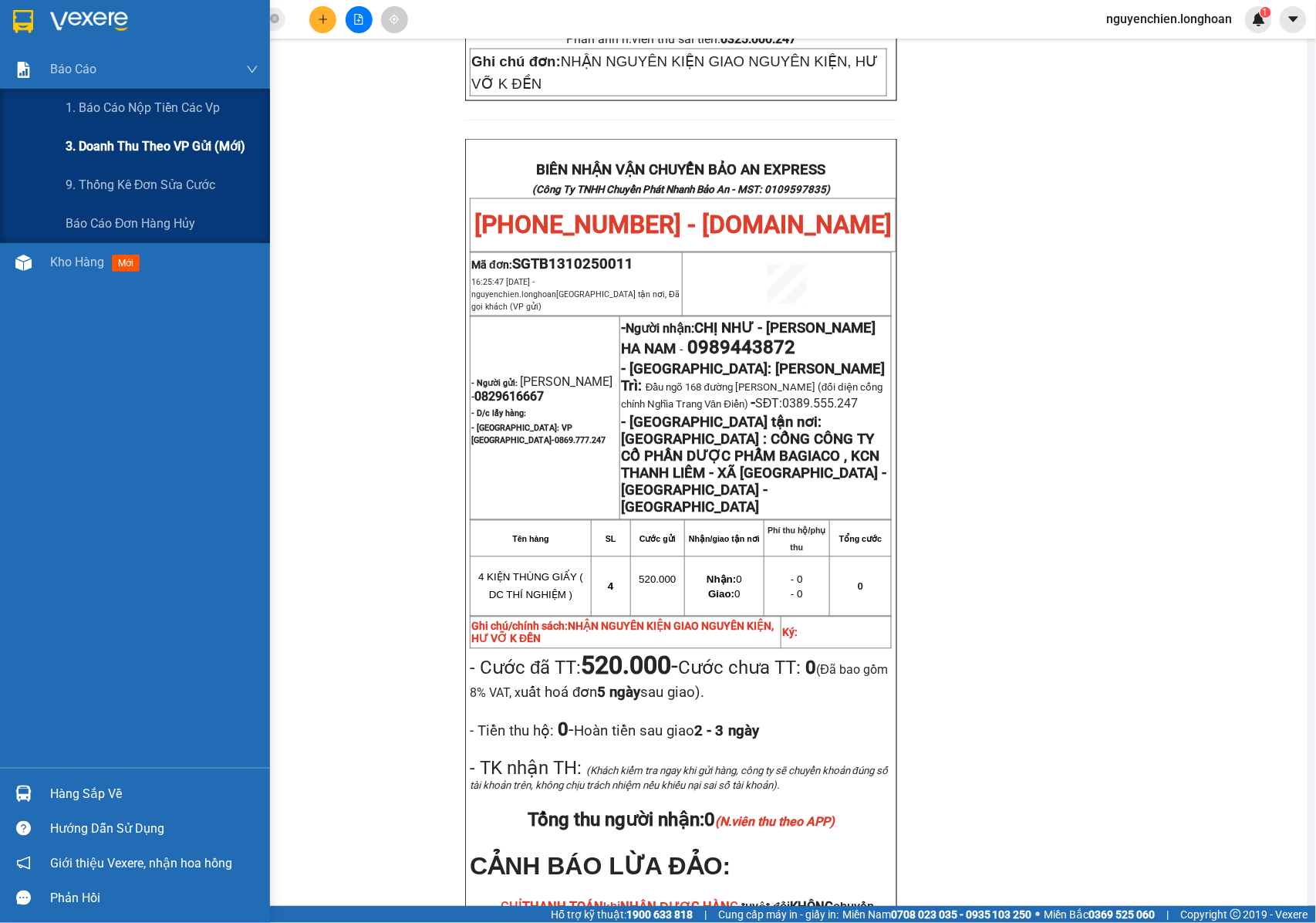
click at [112, 148] on span "3. Doanh Thu theo VP Gửi (mới)" at bounding box center [155, 146] width 180 height 20
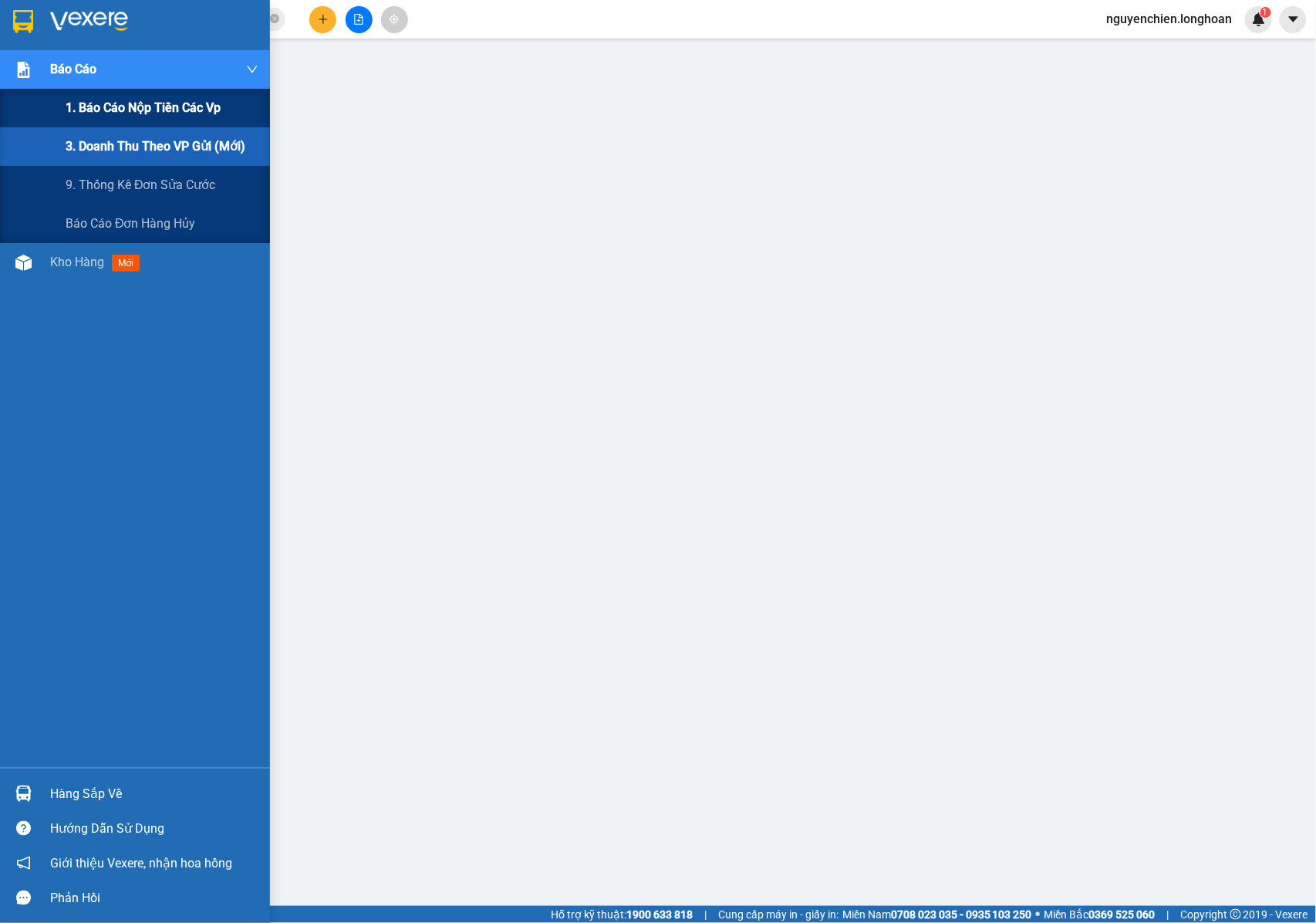
click at [105, 106] on span "1. Báo cáo nộp tiền các vp" at bounding box center [143, 108] width 155 height 20
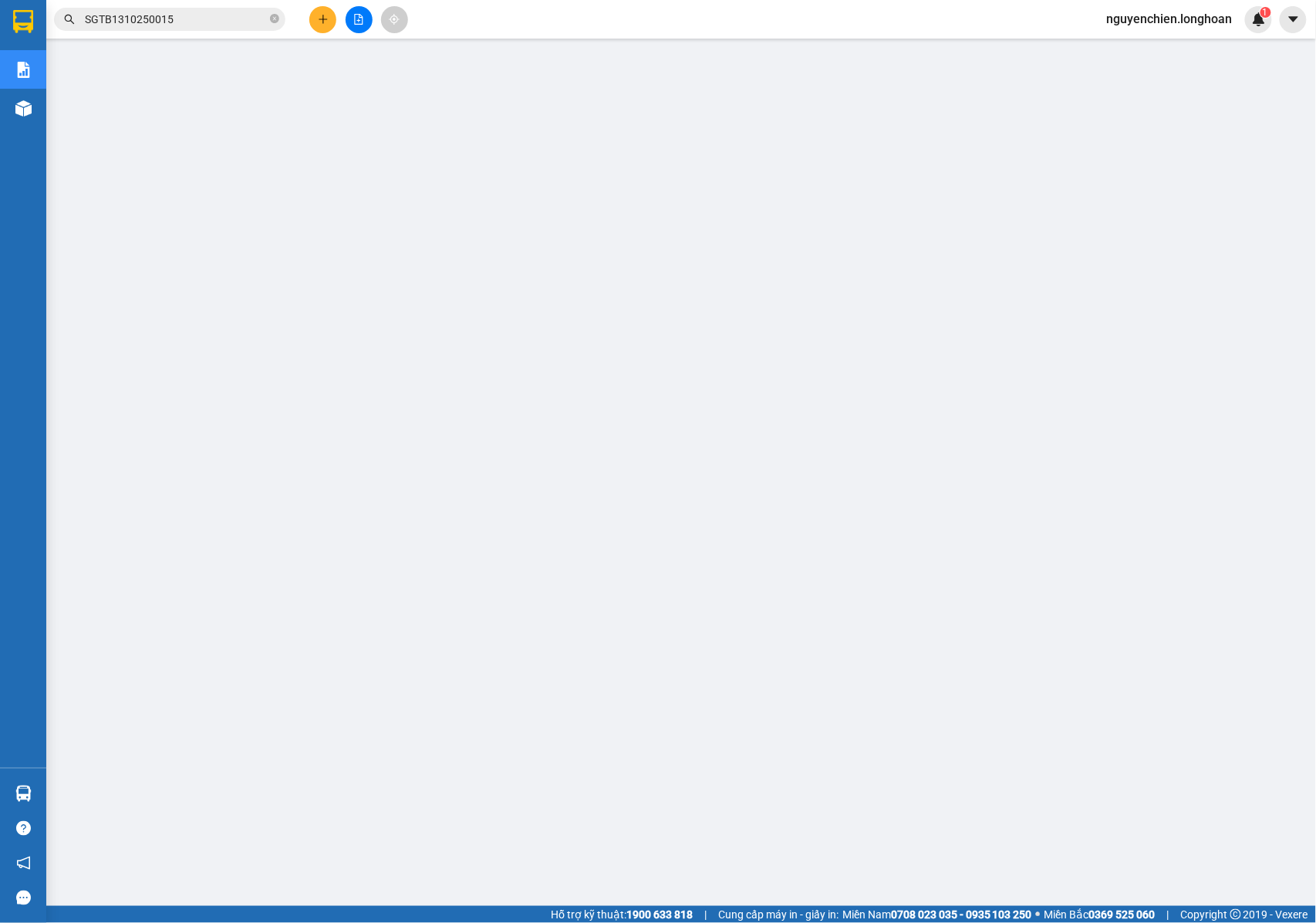
click at [285, 19] on div "SGTB1310250015" at bounding box center [150, 19] width 301 height 23
click at [275, 19] on icon "close-circle" at bounding box center [274, 18] width 9 height 9
click at [253, 19] on input "text" at bounding box center [175, 19] width 182 height 17
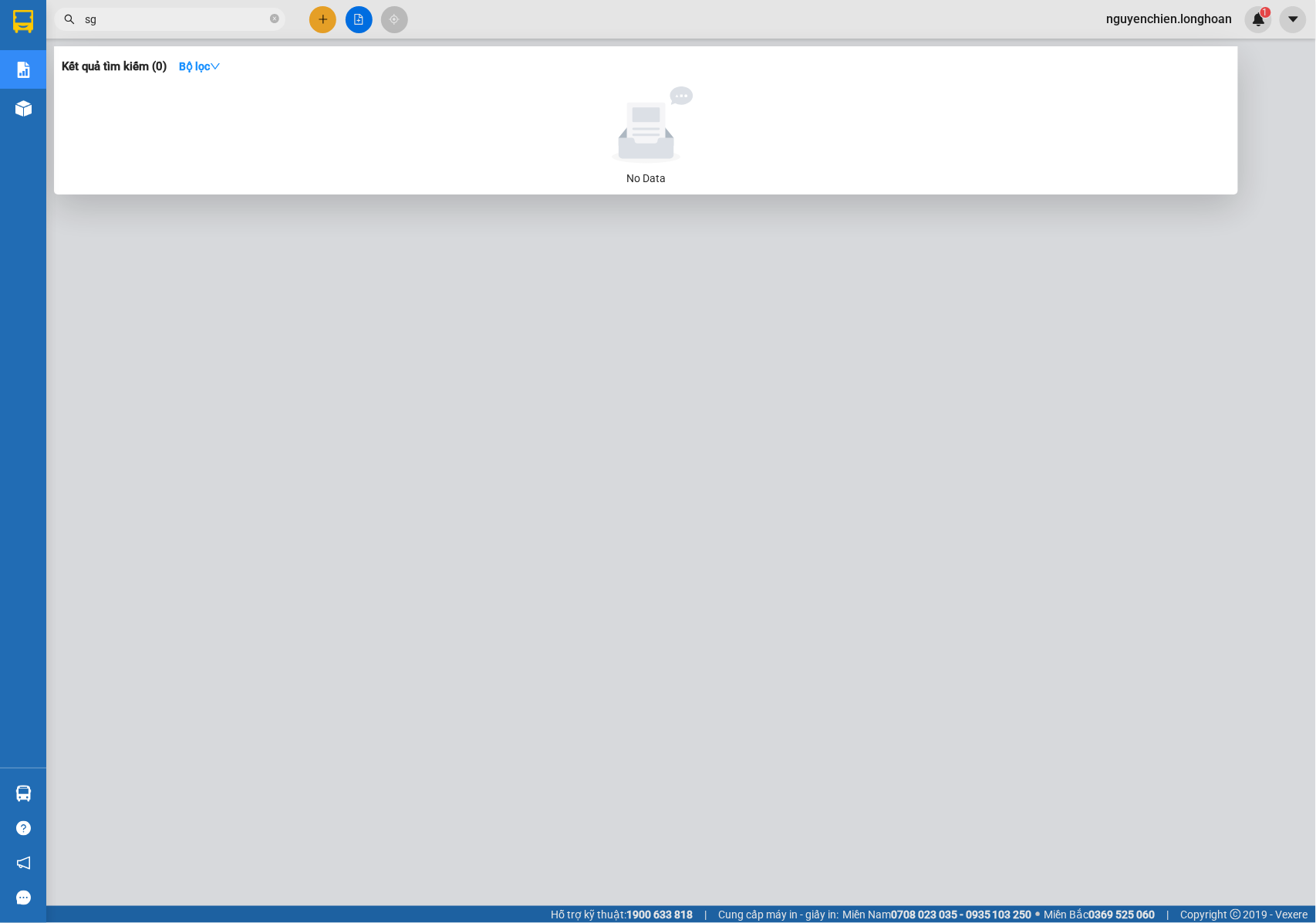
type input "s"
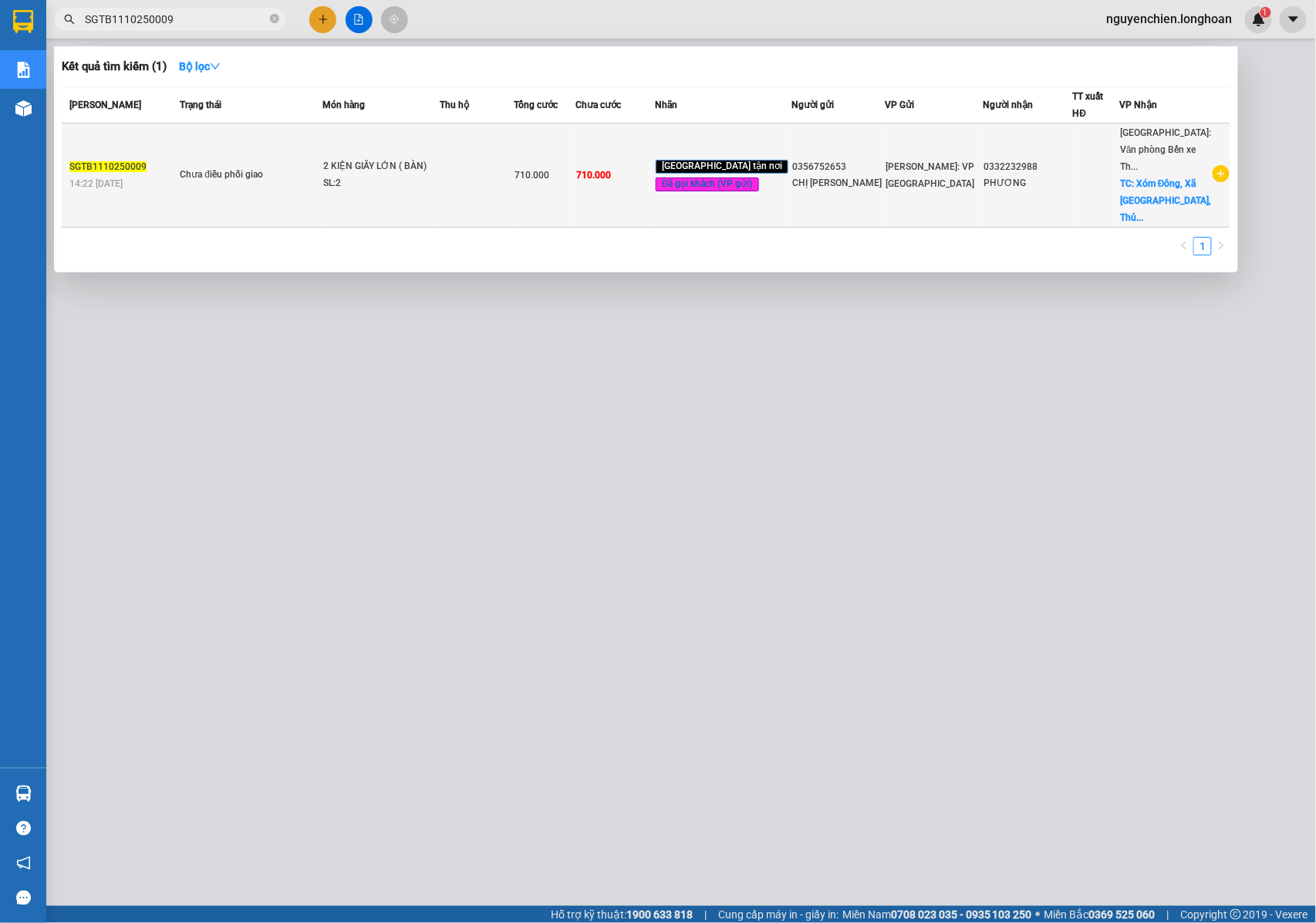
type input "SGTB1110250009"
click at [349, 158] on div "2 KIỆN GIẤY LỚN ( BÀN)" at bounding box center [381, 167] width 115 height 17
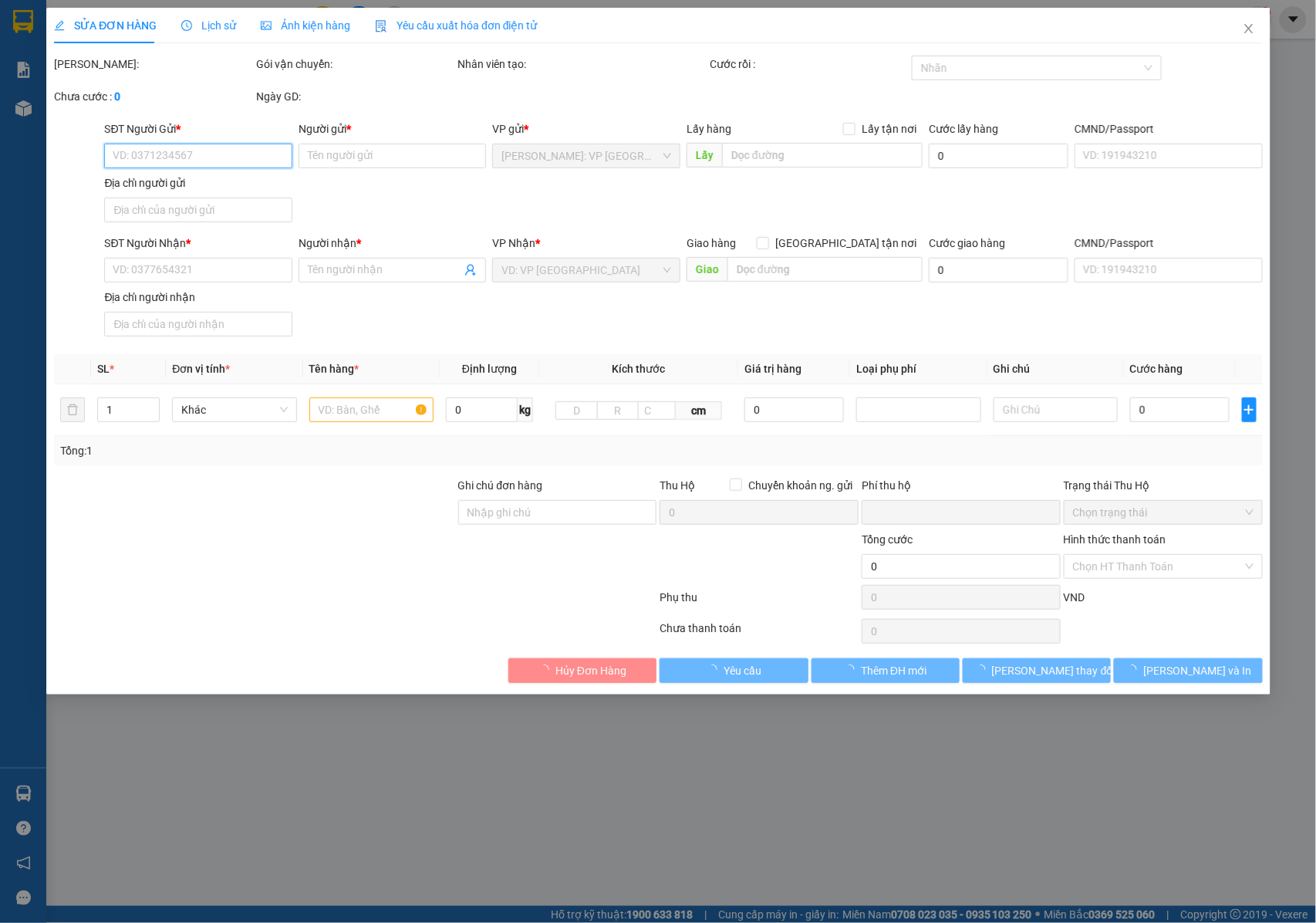
type input "0356752653"
type input "CHỊ [PERSON_NAME]"
type input "0332232988"
type input "PHƯƠNG"
checkbox input "true"
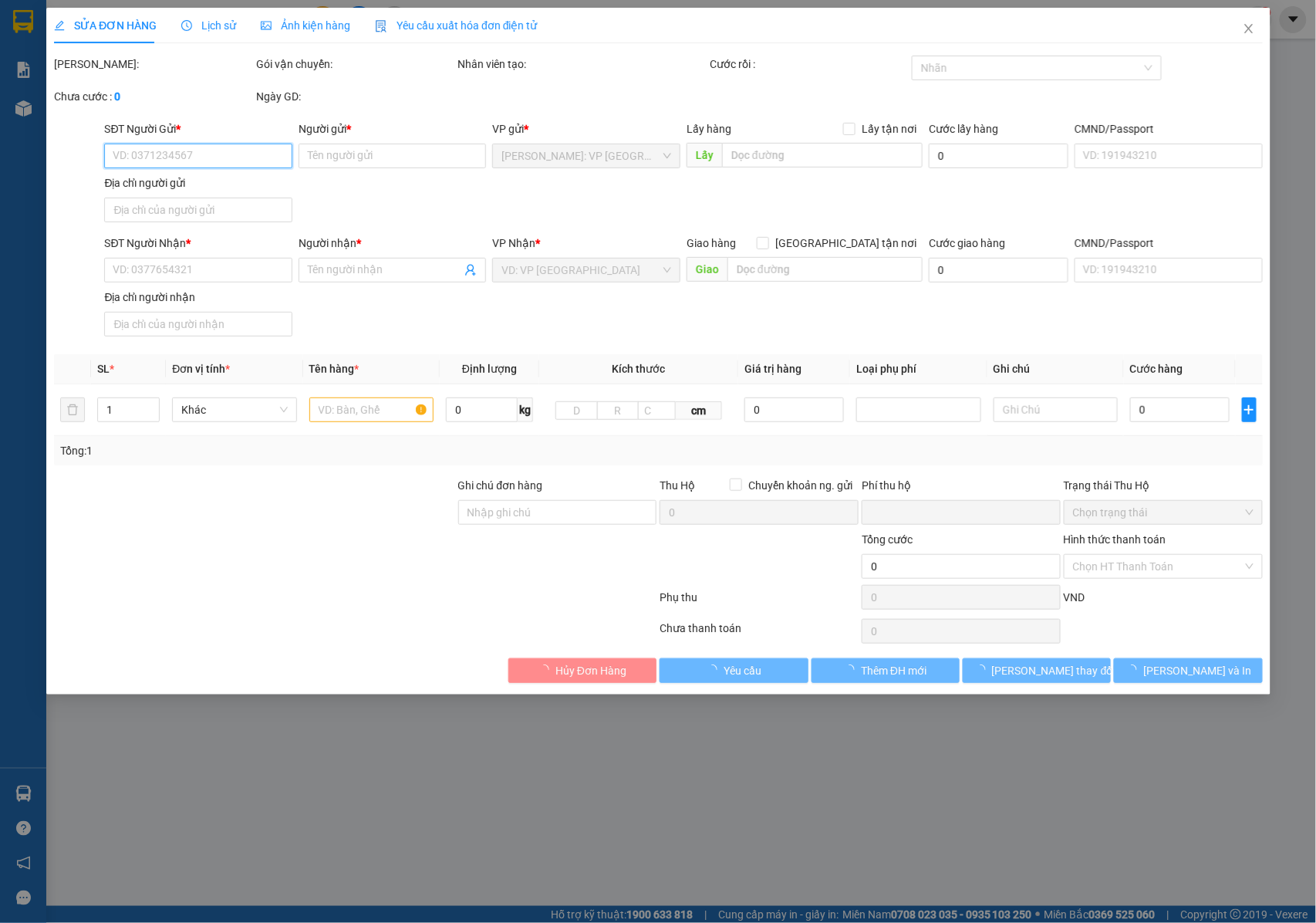
type input "Xóm Đông, Xã [GEOGRAPHIC_DATA], [GEOGRAPHIC_DATA], [GEOGRAPHIC_DATA]"
type input "NHẬN NGUYÊN KIỆN GIAO NGUYÊN KIỆN, HƯ VỠ K ĐỀN"
type input "0"
type input "710.000"
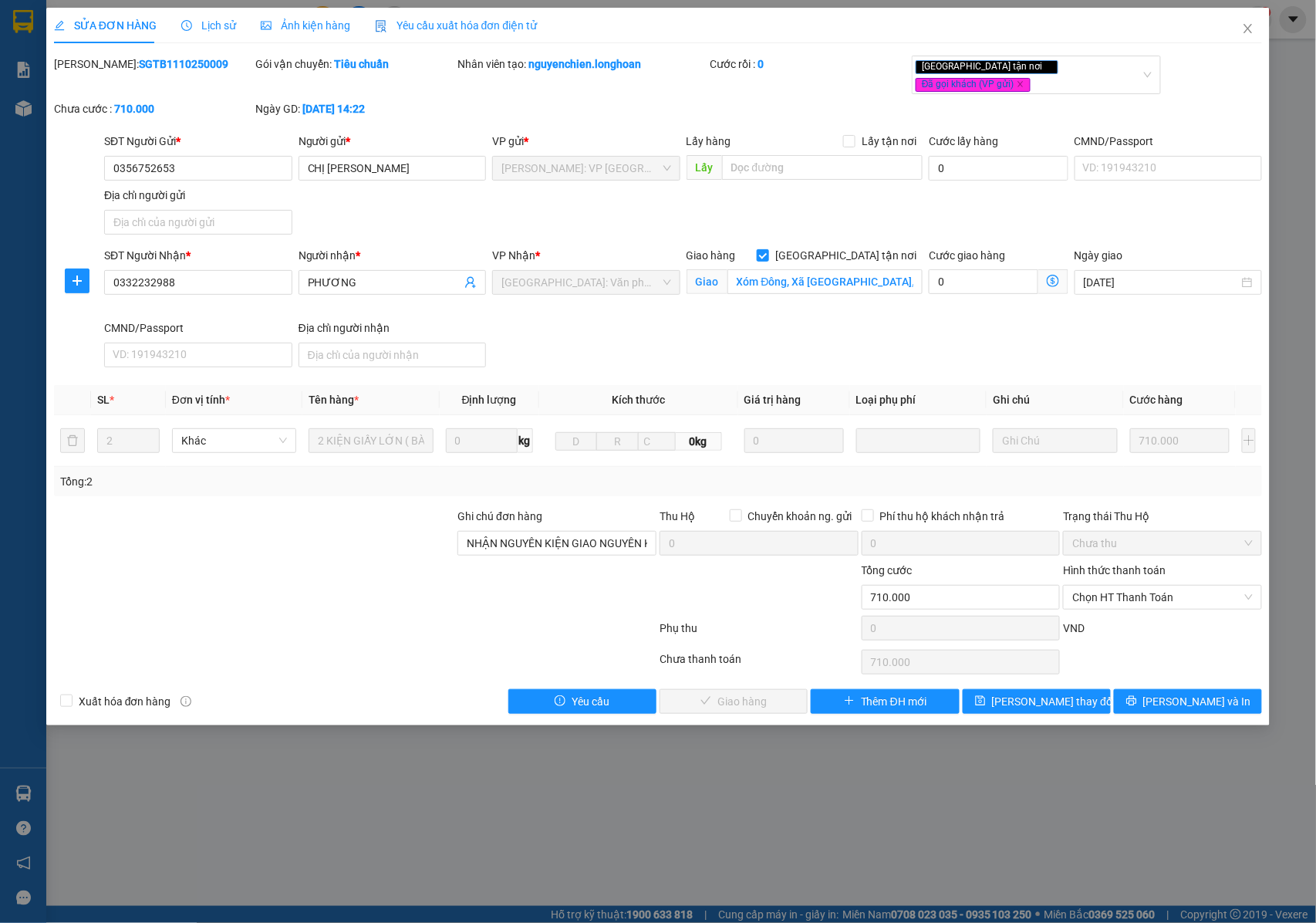
click at [218, 31] on span "Lịch sử" at bounding box center [208, 25] width 54 height 12
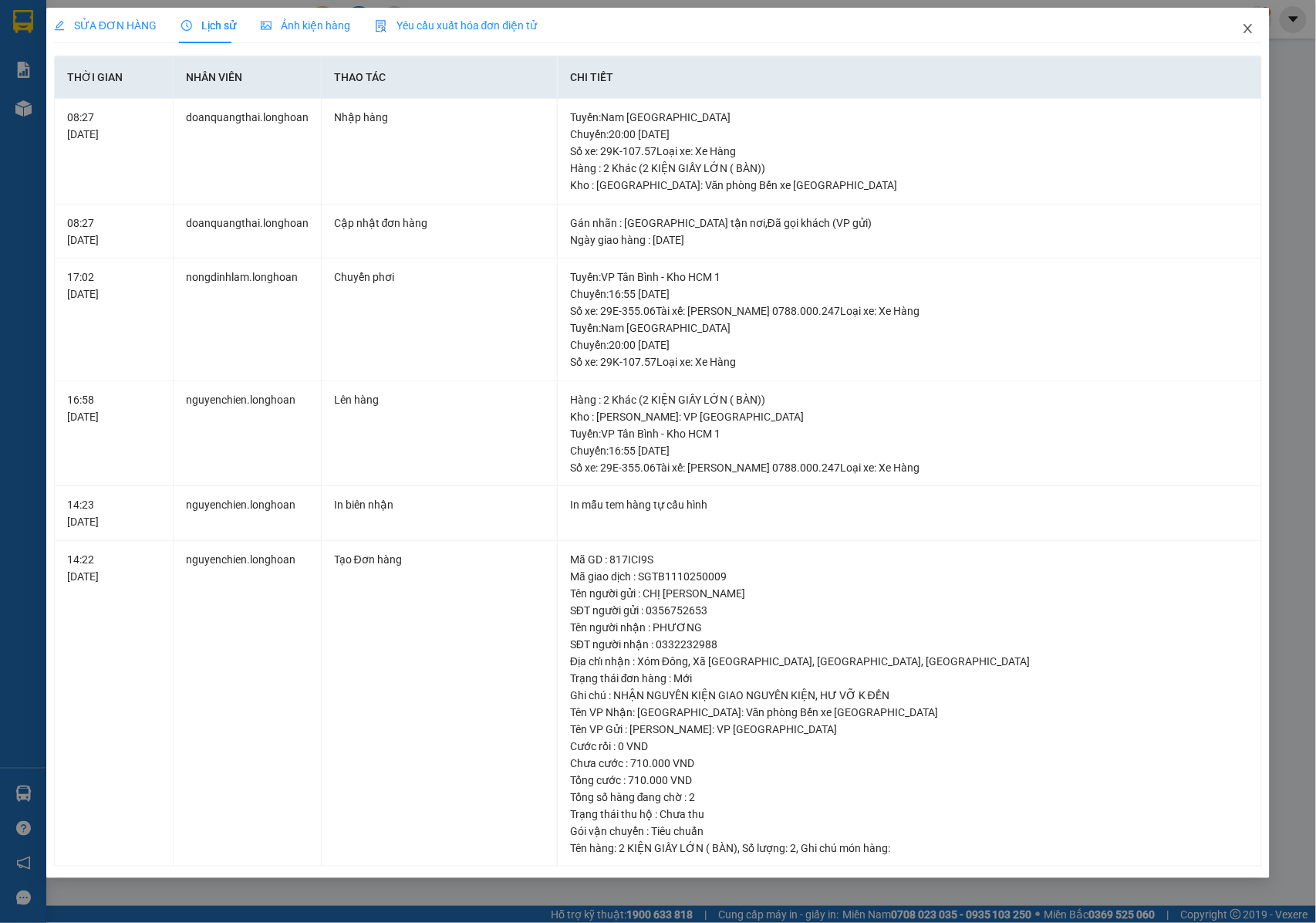
click at [1249, 25] on icon "close" at bounding box center [1248, 28] width 12 height 12
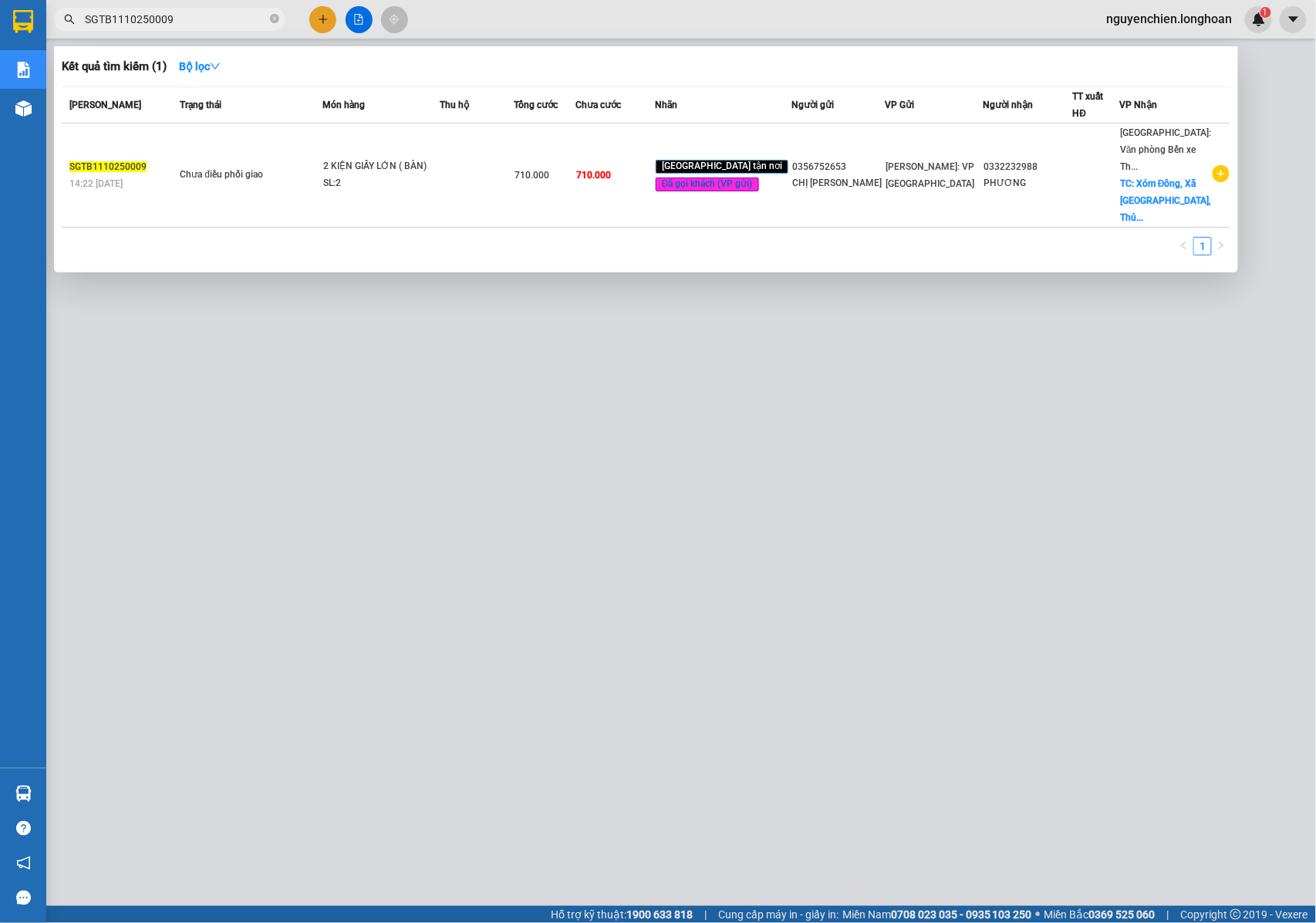
click at [206, 14] on input "SGTB1110250009" at bounding box center [175, 19] width 182 height 17
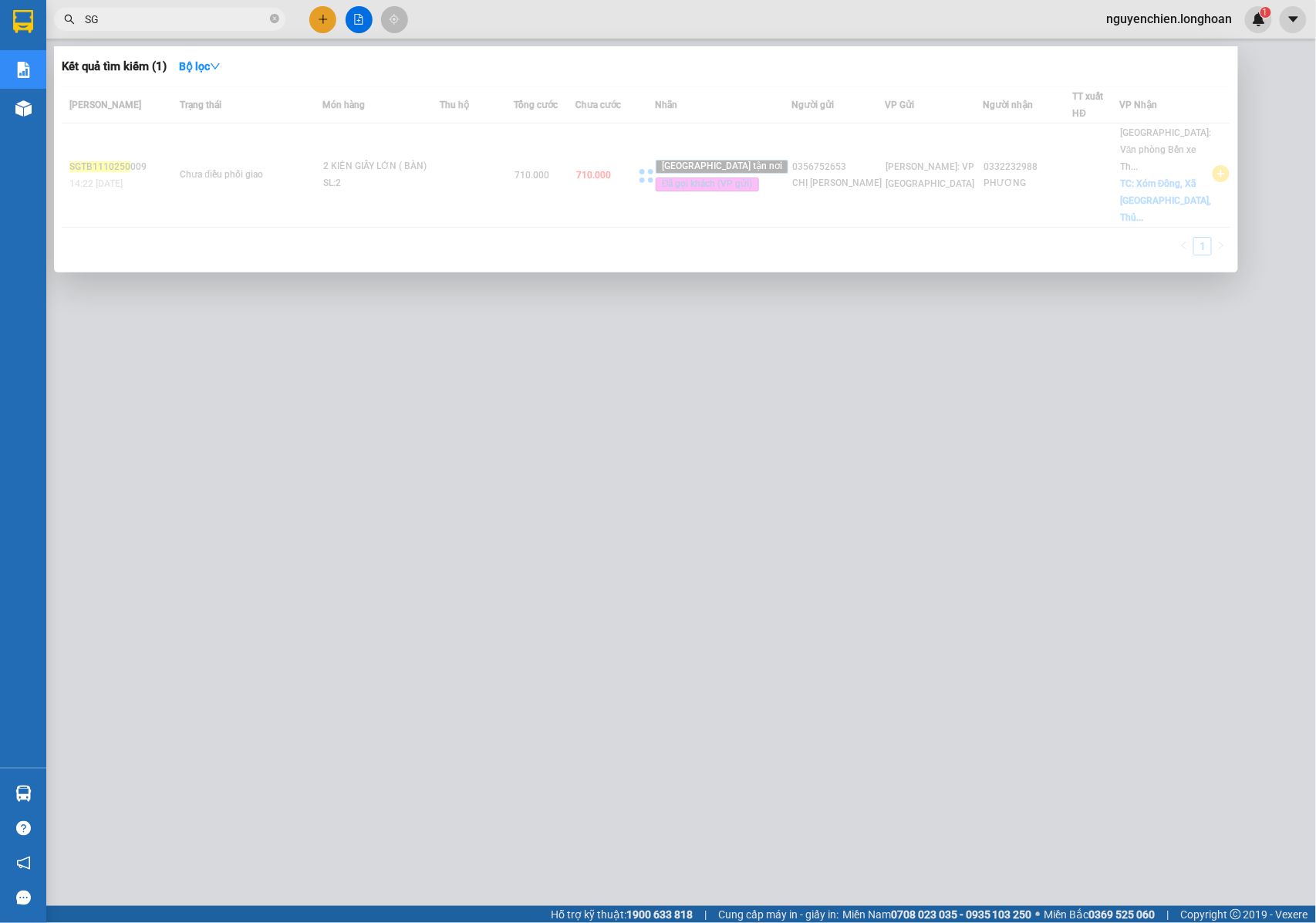
type input "S"
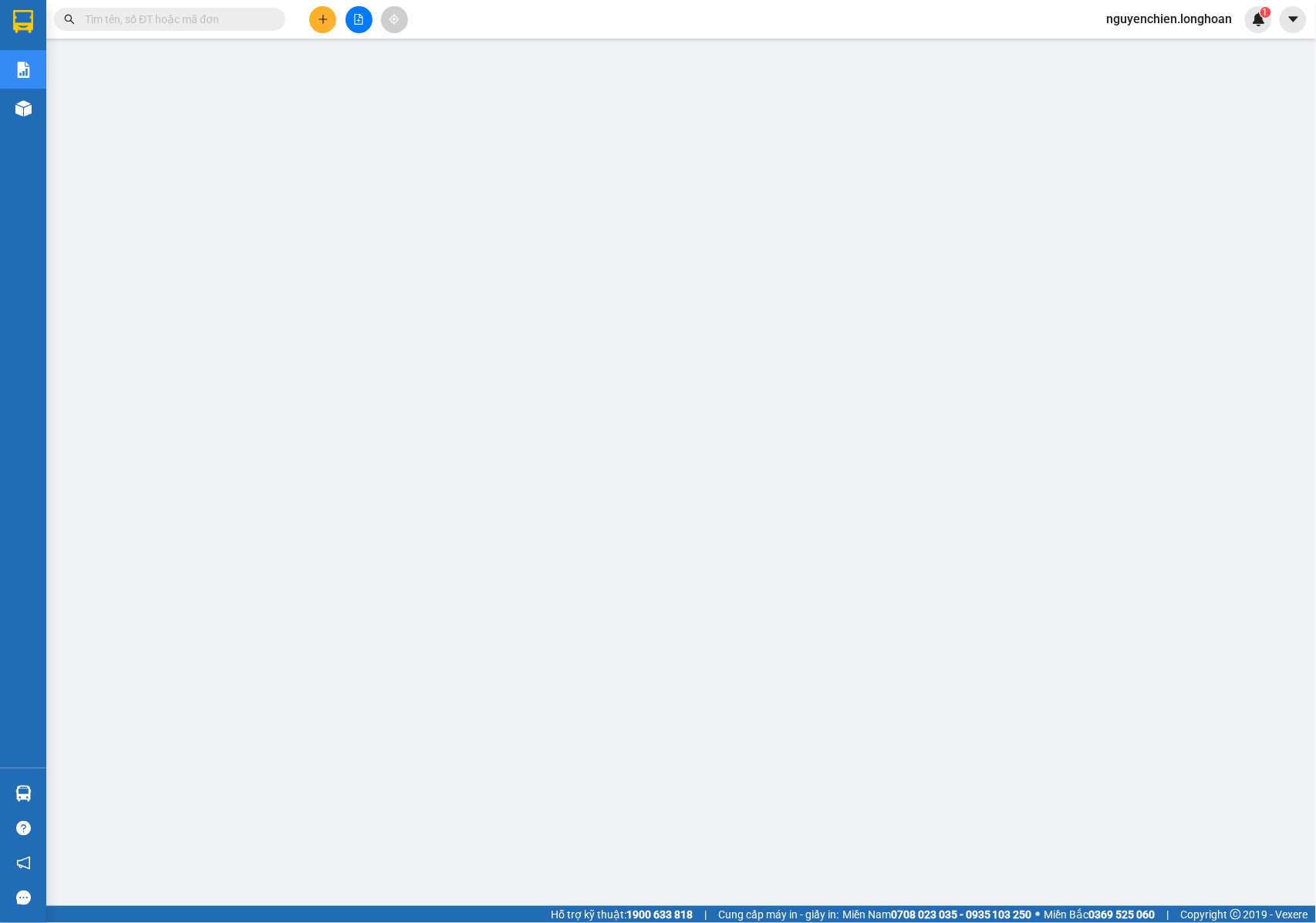
click at [225, 11] on input "text" at bounding box center [175, 19] width 182 height 17
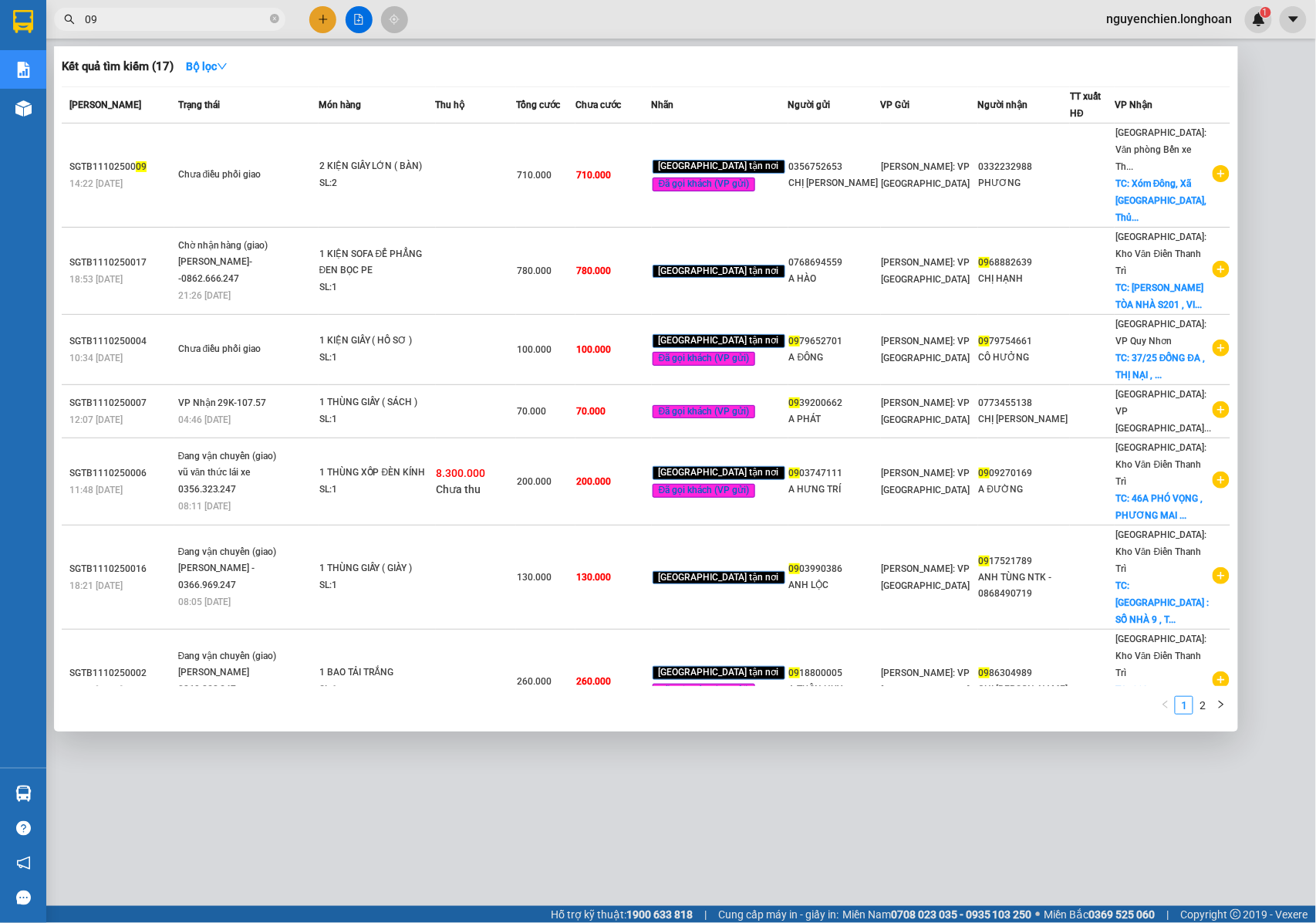
click at [141, 23] on input "09" at bounding box center [175, 19] width 182 height 17
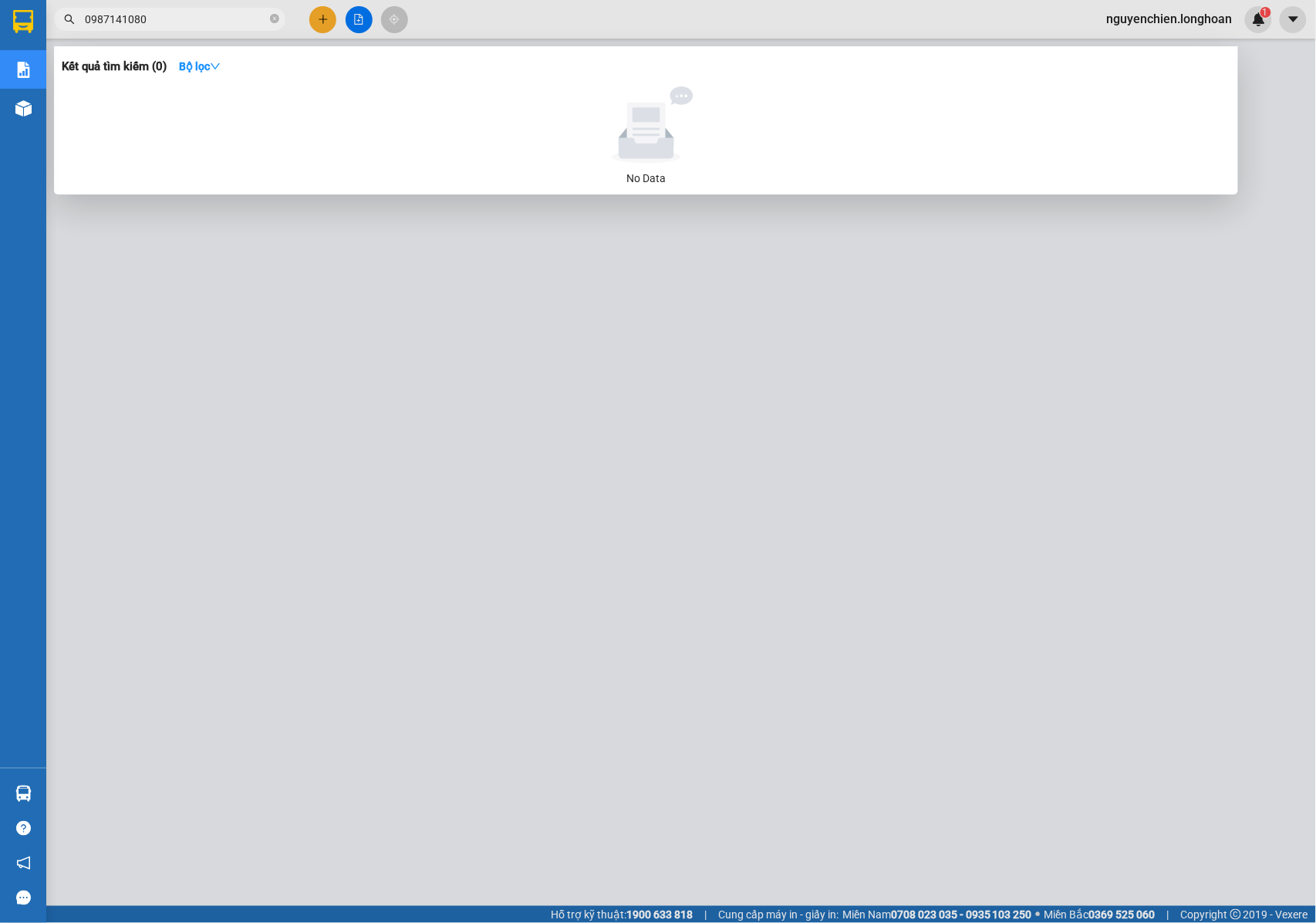
click at [139, 16] on input "0987141080" at bounding box center [175, 19] width 182 height 17
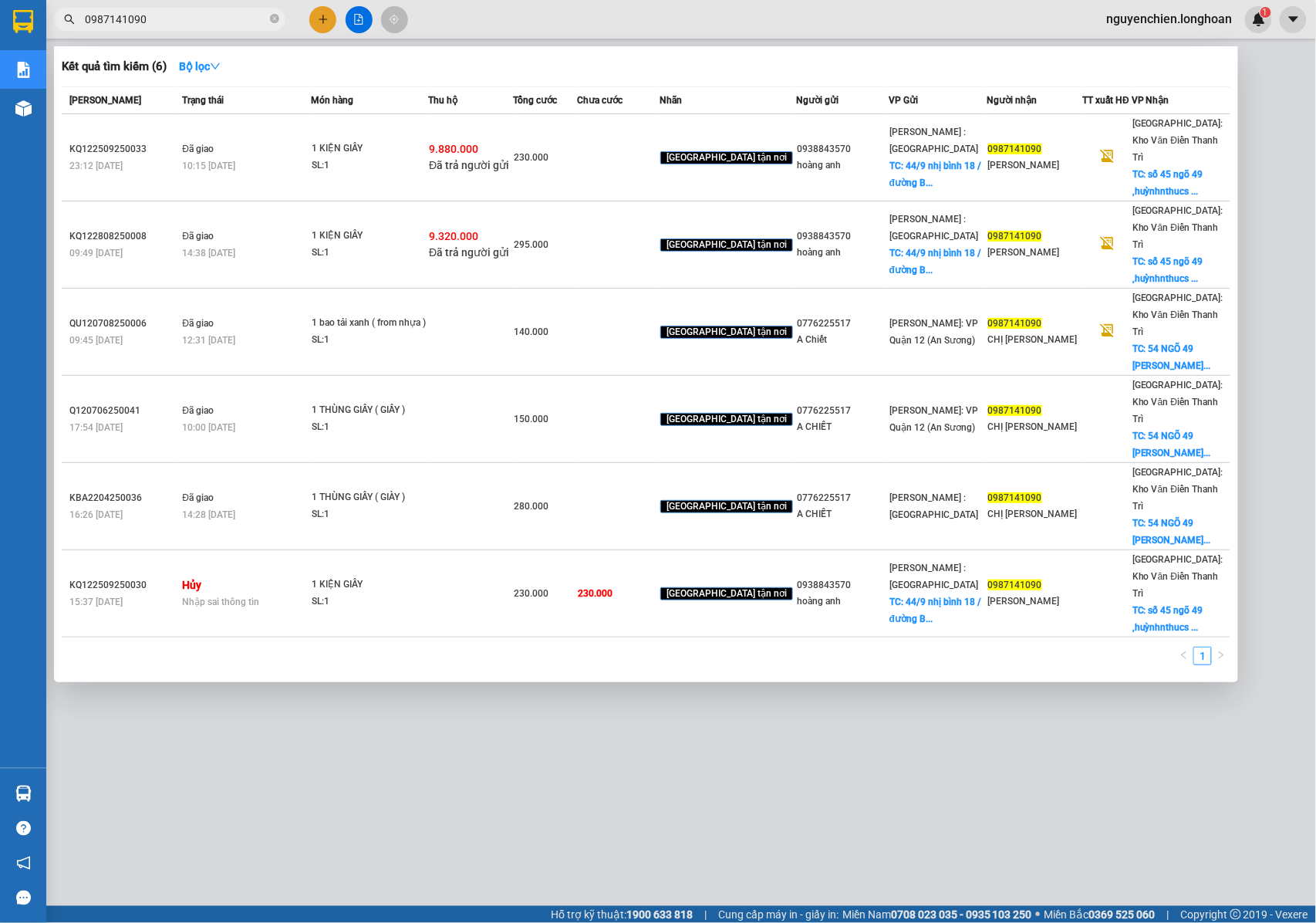
type input "0987141090"
click at [372, 650] on div at bounding box center [658, 462] width 1316 height 923
click at [270, 20] on icon "close-circle" at bounding box center [274, 18] width 9 height 9
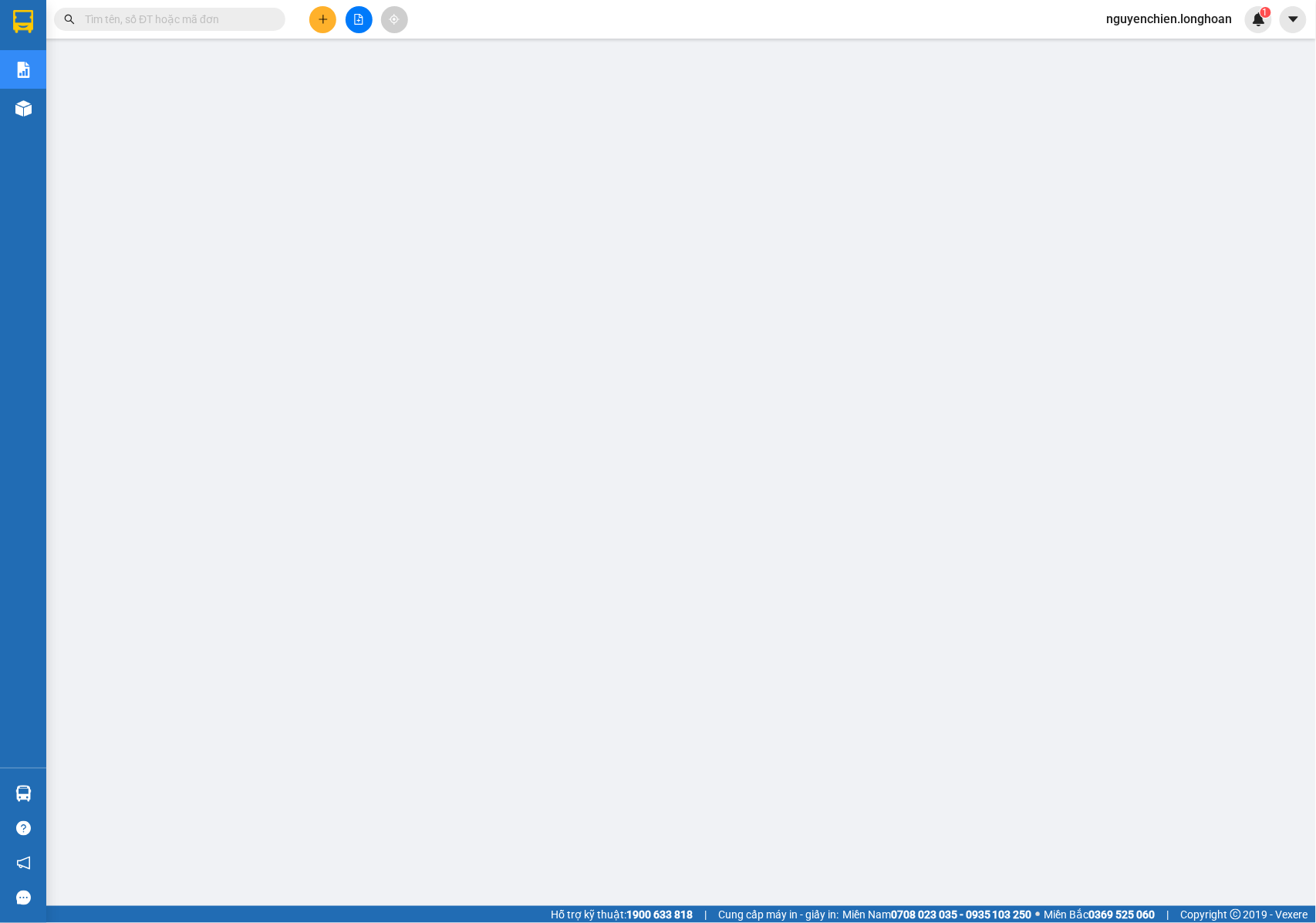
click at [205, 20] on input "text" at bounding box center [175, 19] width 182 height 17
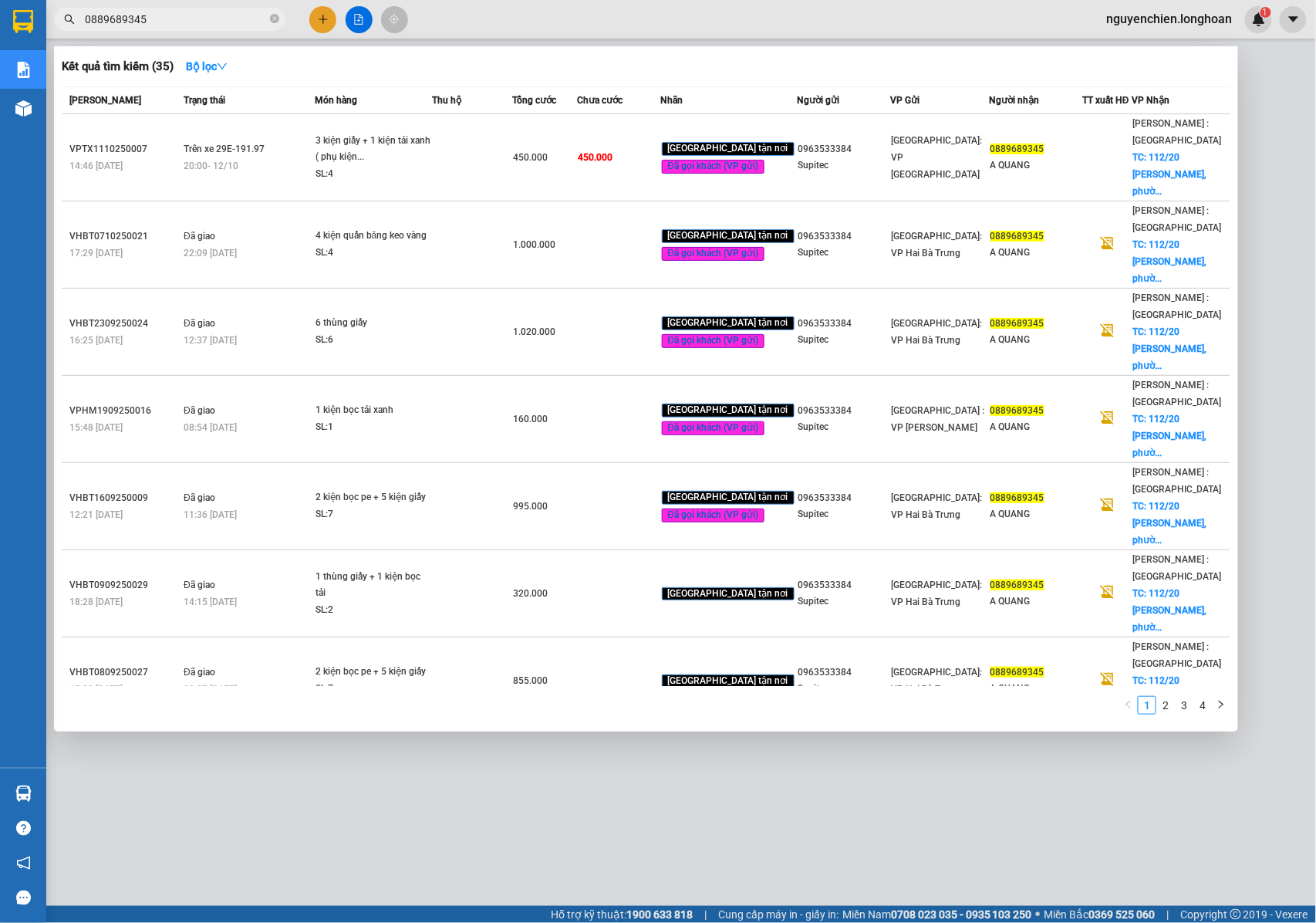
type input "0889689345"
click at [604, 843] on div at bounding box center [658, 462] width 1316 height 923
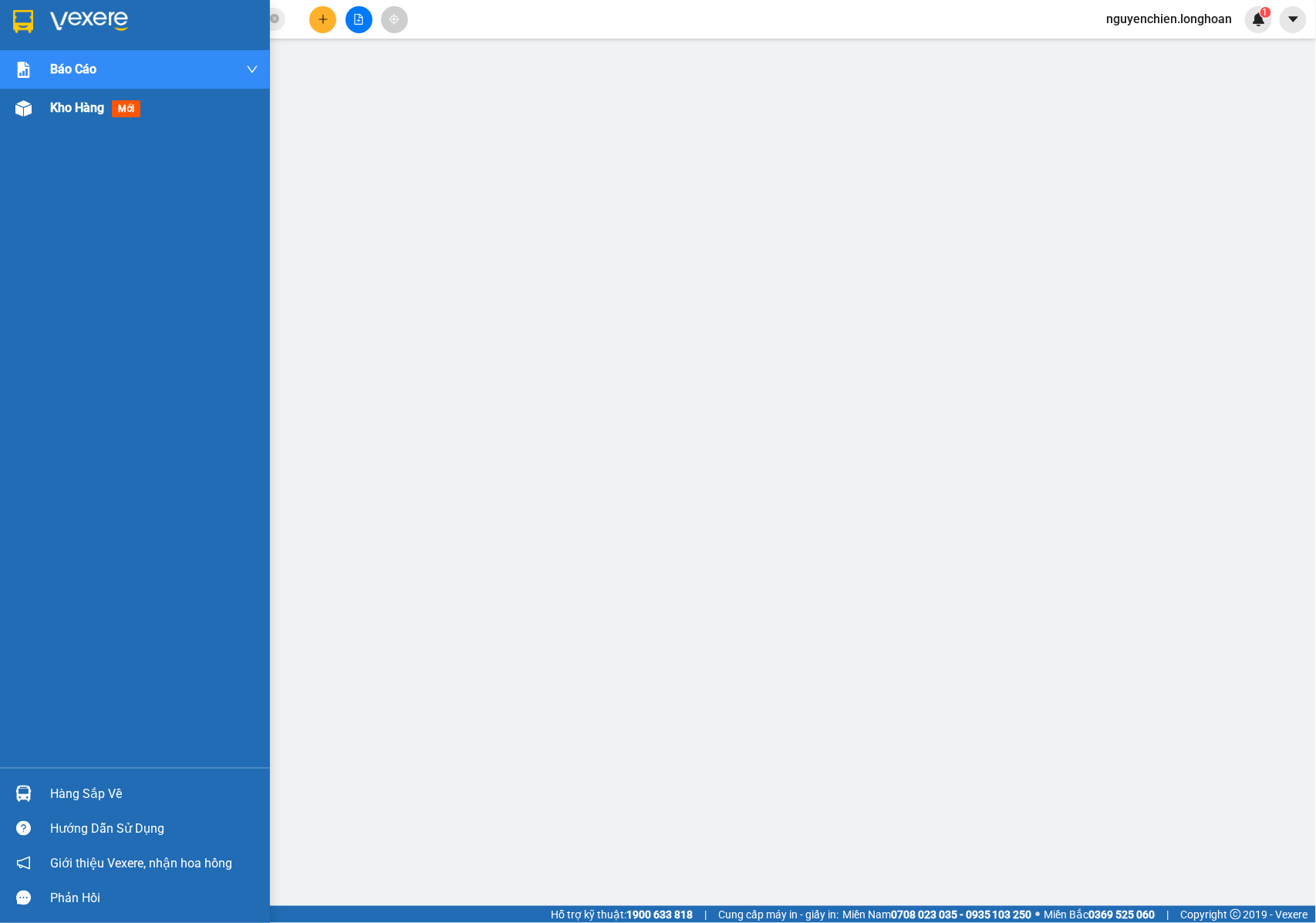
click at [23, 115] on img at bounding box center [24, 108] width 16 height 16
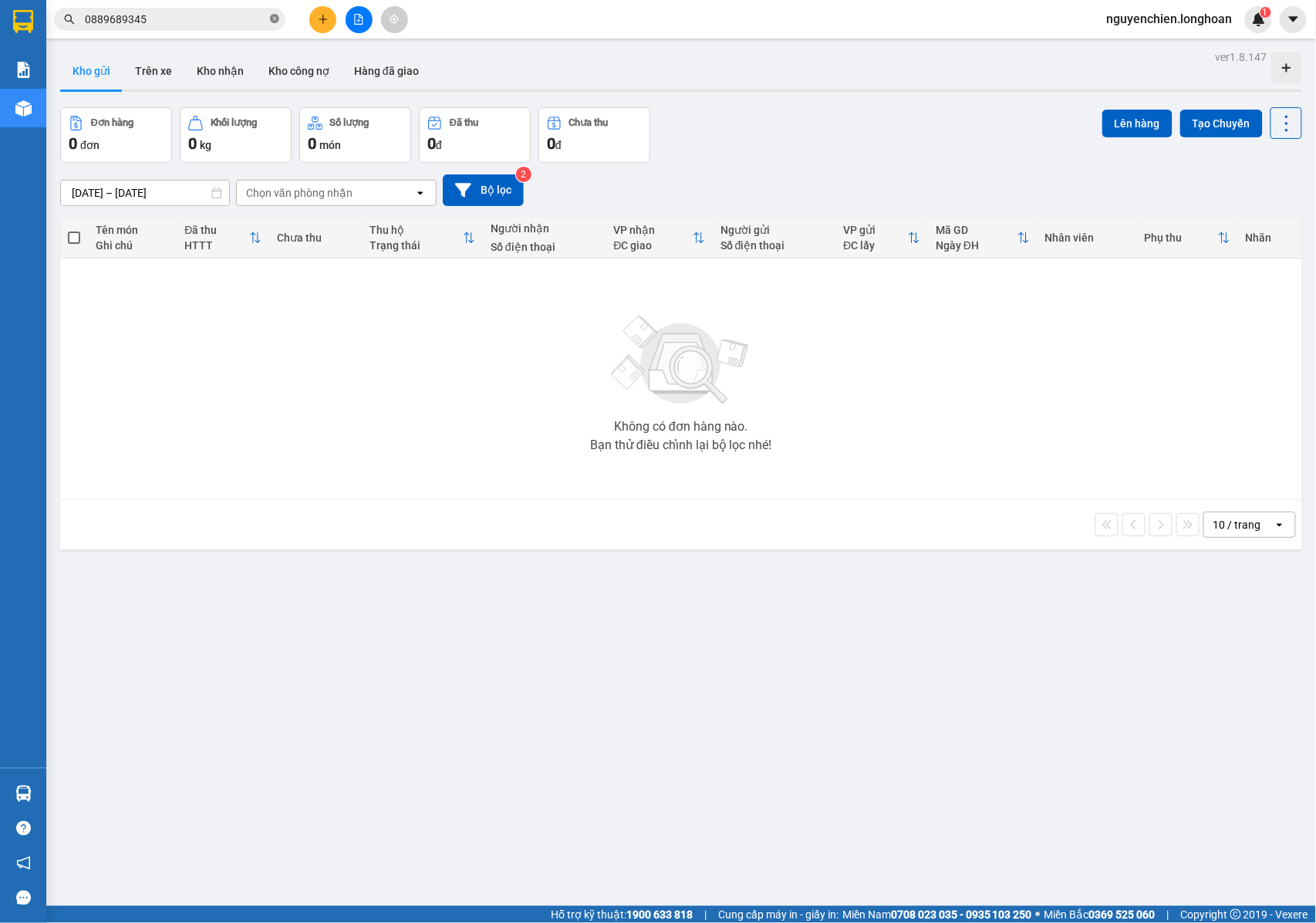
click at [276, 20] on icon "close-circle" at bounding box center [274, 18] width 9 height 9
drag, startPoint x: 198, startPoint y: 6, endPoint x: 133, endPoint y: 23, distance: 67.2
paste input "SGTB1010250006"
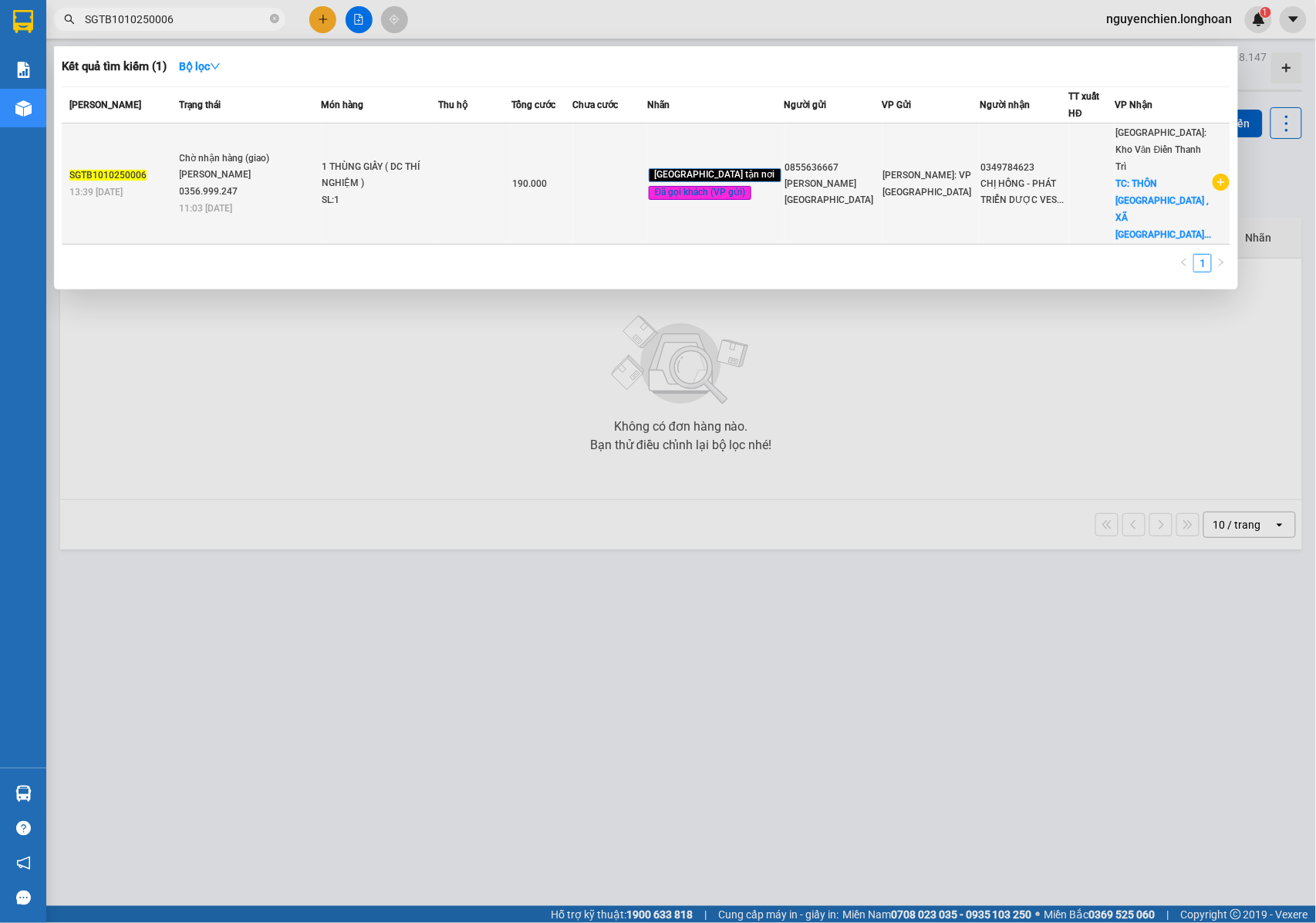
type input "SGTB1010250006"
click at [429, 192] on div "SL: 1" at bounding box center [379, 200] width 115 height 17
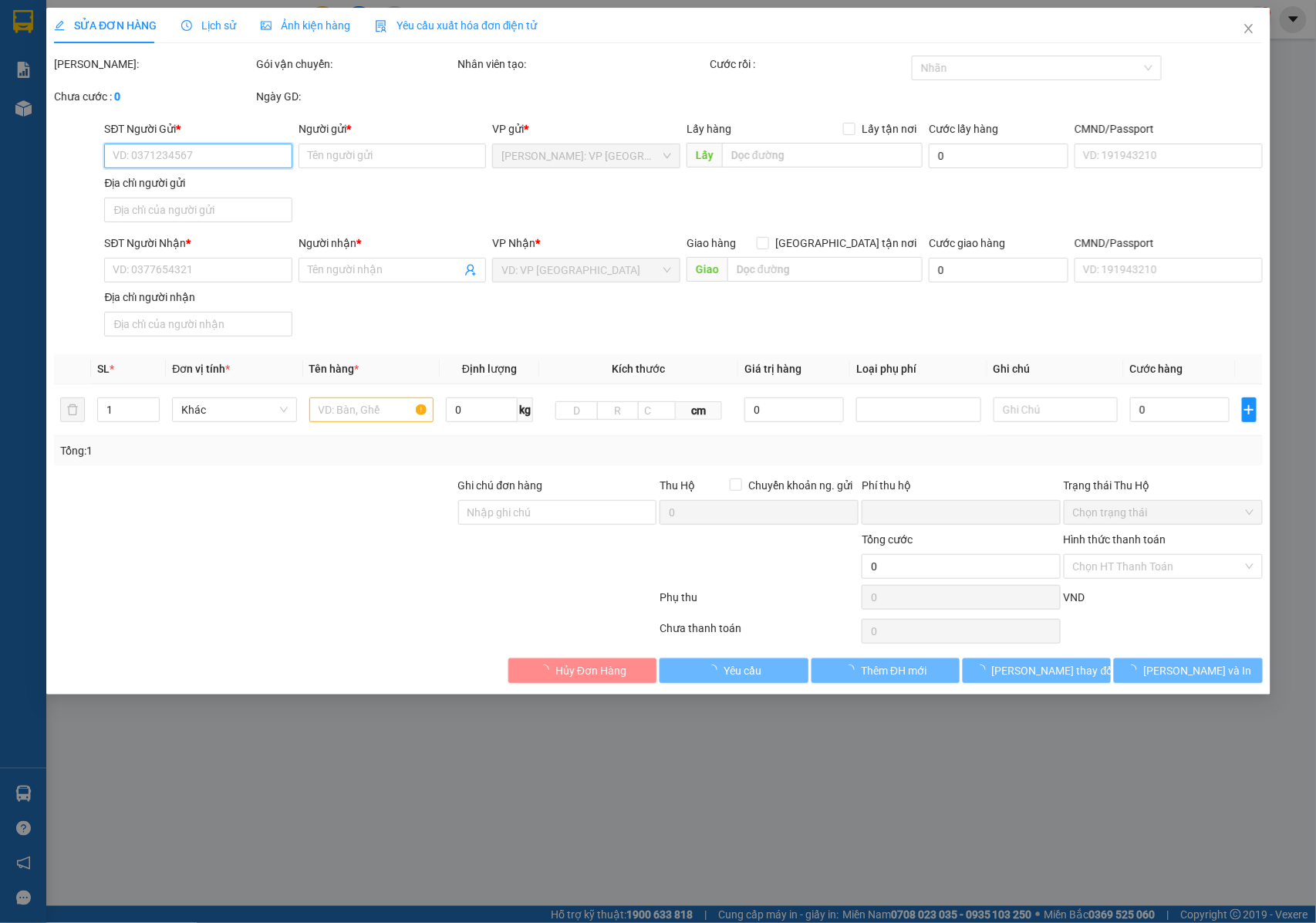
type input "0855636667"
type input "[PERSON_NAME][GEOGRAPHIC_DATA]"
type input "0349784623"
type input "CHỊ HỒNG - PHÁT TRIỂN DƯỢC VESTA"
checkbox input "true"
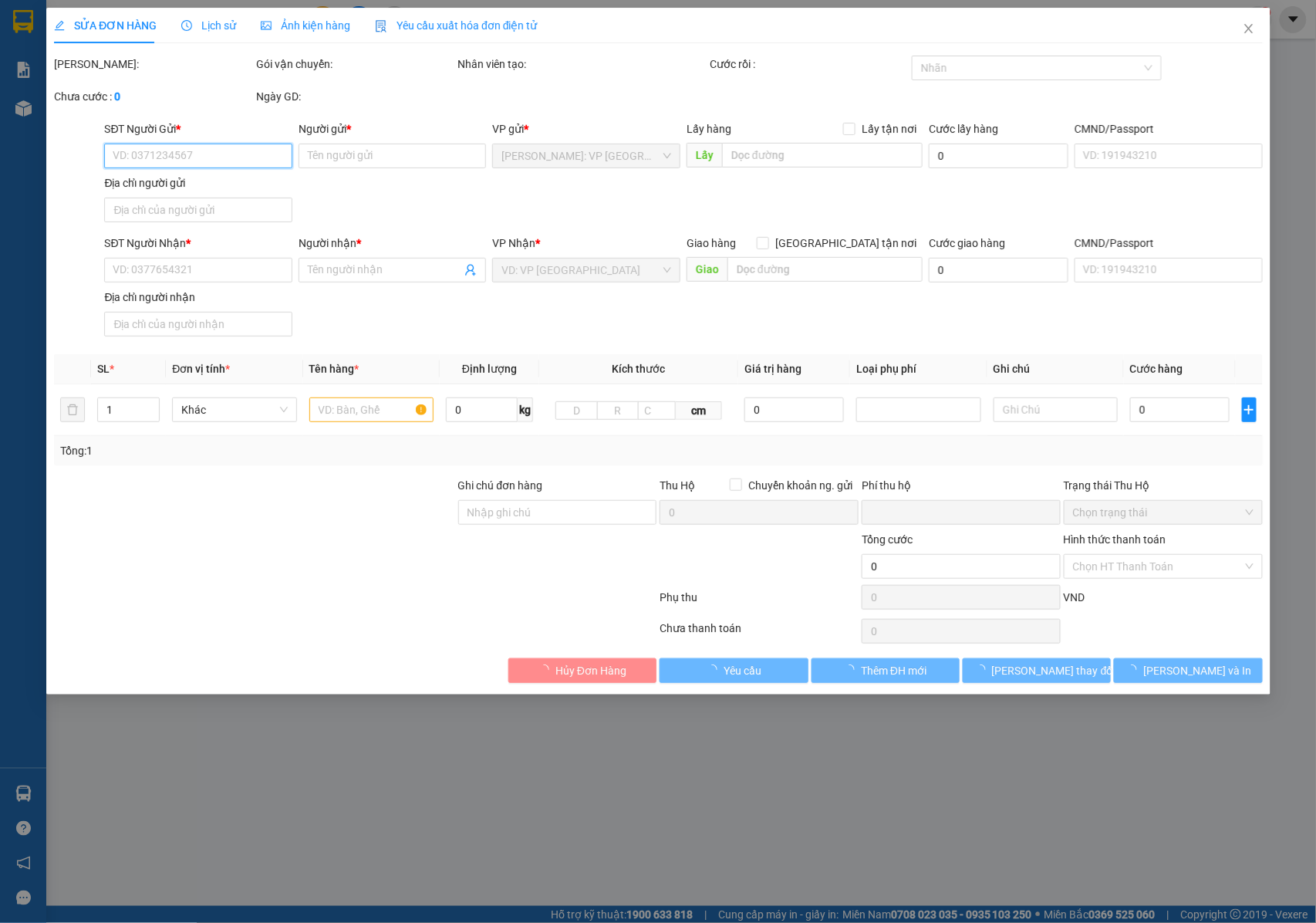
type input "THÔN [GEOGRAPHIC_DATA] , XÃ [GEOGRAPHIC_DATA] , [GEOGRAPHIC_DATA] , [GEOGRAPHIC…"
type input "NHẬN NGUYÊN KIỆN GIAO NGUYÊN KIỆN, HƯ VỠ K ĐỀN"
type input "0"
type input "190.000"
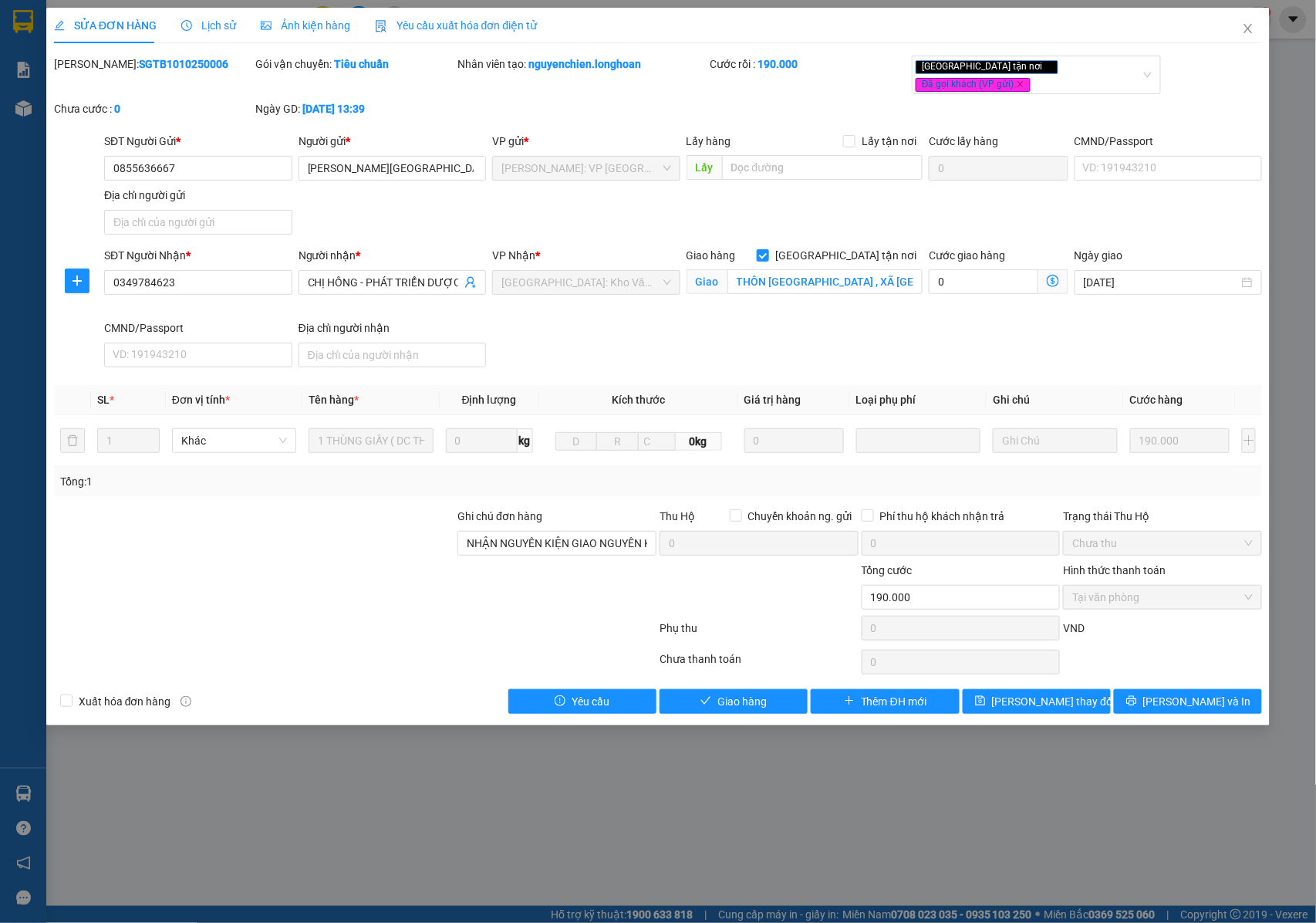
click at [214, 25] on span "Lịch sử" at bounding box center [208, 25] width 54 height 12
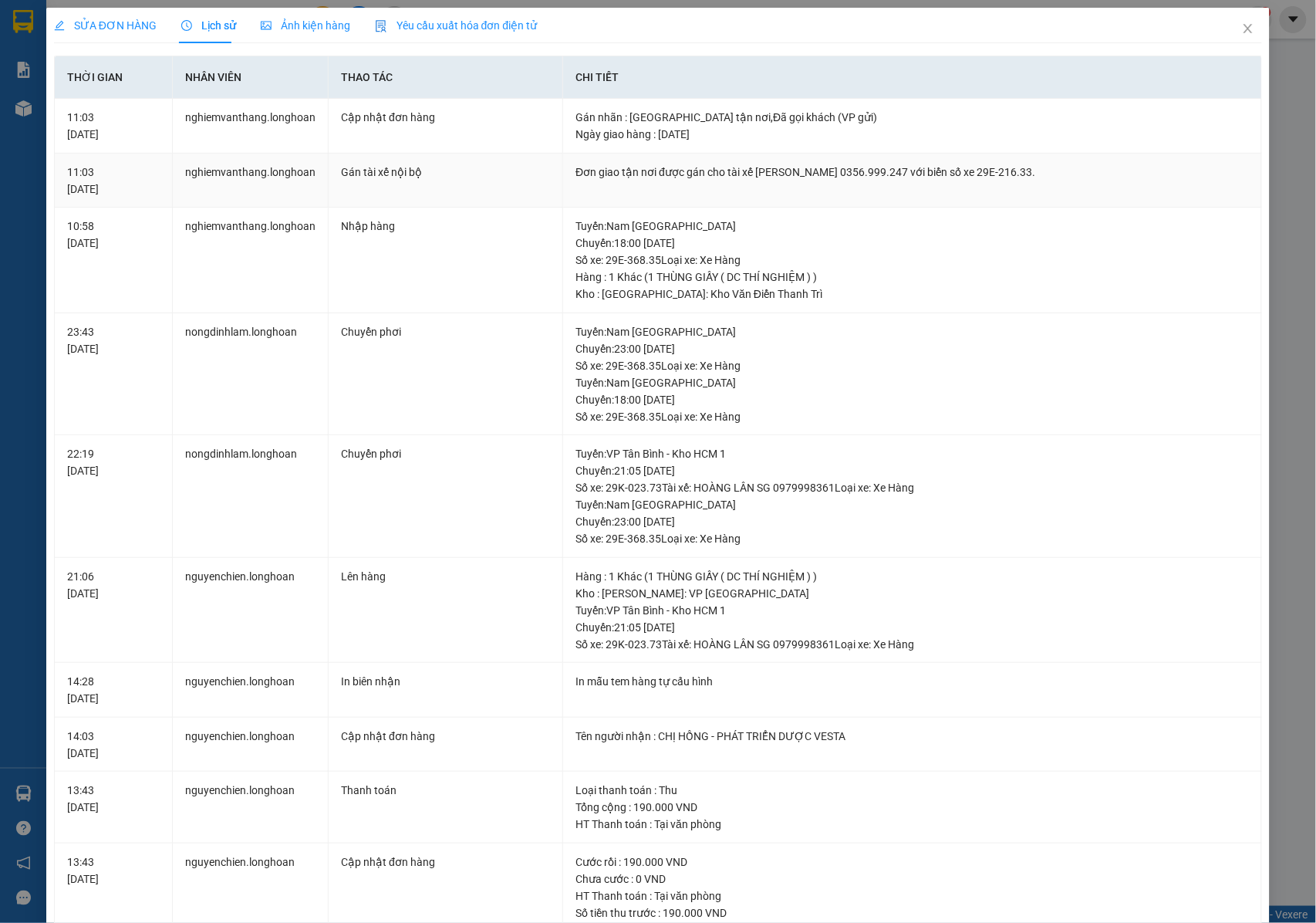
drag, startPoint x: 571, startPoint y: 171, endPoint x: 1029, endPoint y: 176, distance: 458.0
click at [1029, 176] on div "Đơn giao tận nơi được gán cho tài xế [PERSON_NAME] 0356.999.247 với biển số xe …" at bounding box center [911, 171] width 673 height 17
copy div "Đơn giao tận nơi được gán cho tài xế [PERSON_NAME] 0356.999.247 với biển số xe …"
click at [1242, 29] on icon "close" at bounding box center [1248, 28] width 12 height 12
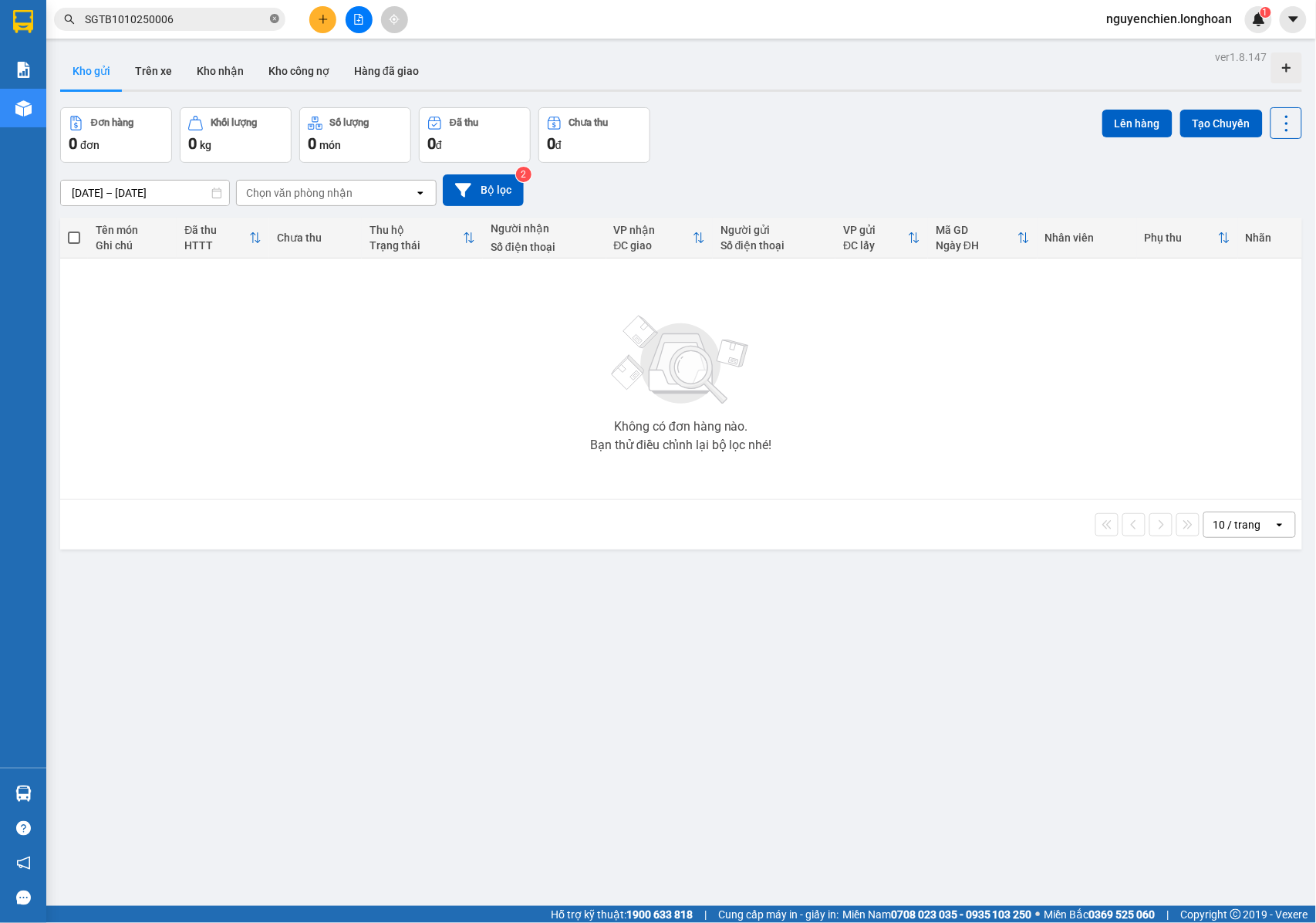
click at [273, 20] on icon "close-circle" at bounding box center [274, 18] width 9 height 9
click at [149, 16] on input "text" at bounding box center [175, 19] width 182 height 17
click at [528, 409] on div "Không có đơn hàng nào. Bạn thử điều chỉnh lại bộ lọc nhé!" at bounding box center [682, 379] width 1227 height 232
click at [328, 9] on button at bounding box center [323, 20] width 27 height 27
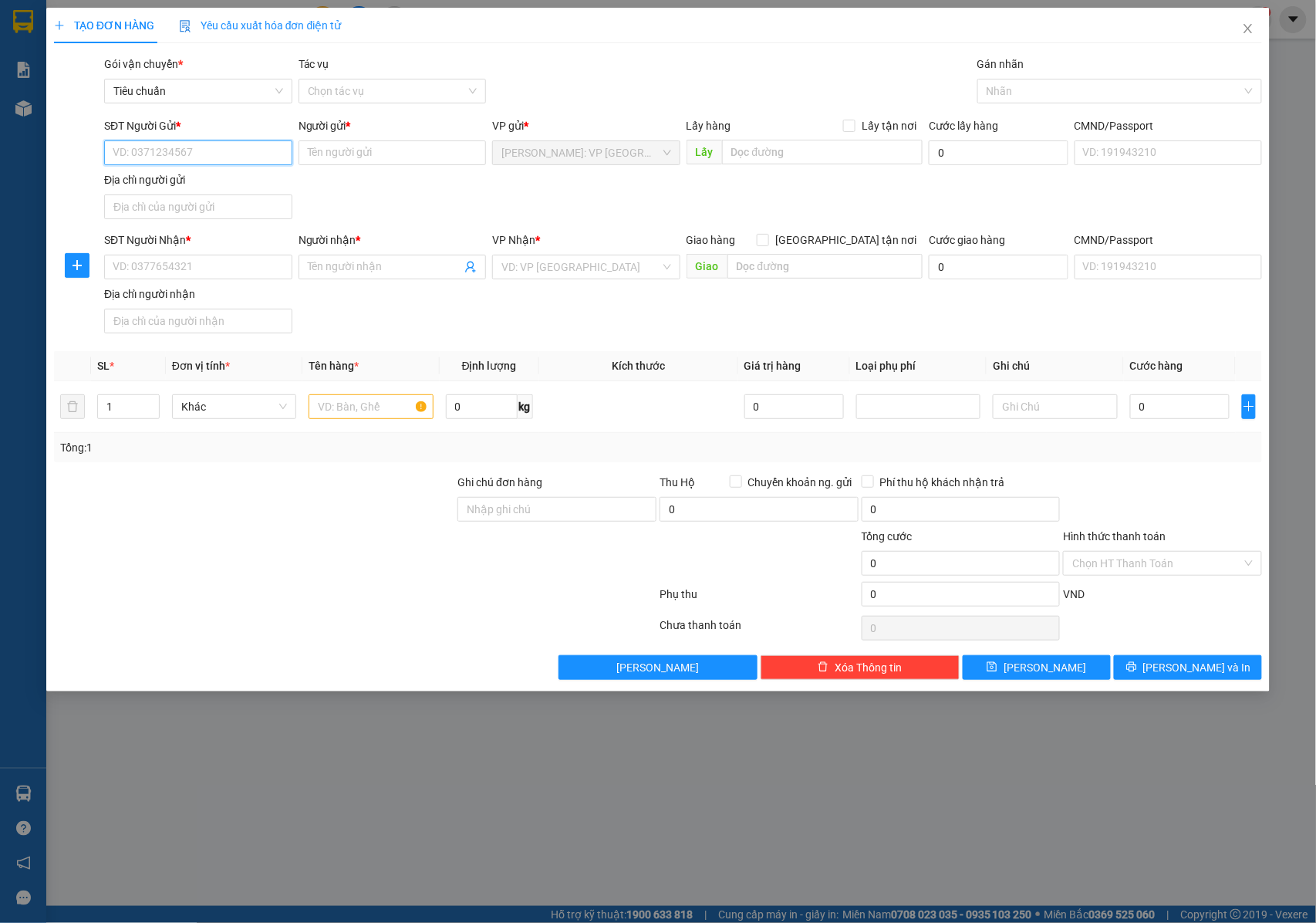
click at [239, 158] on input "SĐT Người Gửi *" at bounding box center [198, 153] width 188 height 24
click at [223, 418] on span "Khác" at bounding box center [234, 406] width 106 height 23
click at [1247, 34] on icon "close" at bounding box center [1248, 28] width 12 height 12
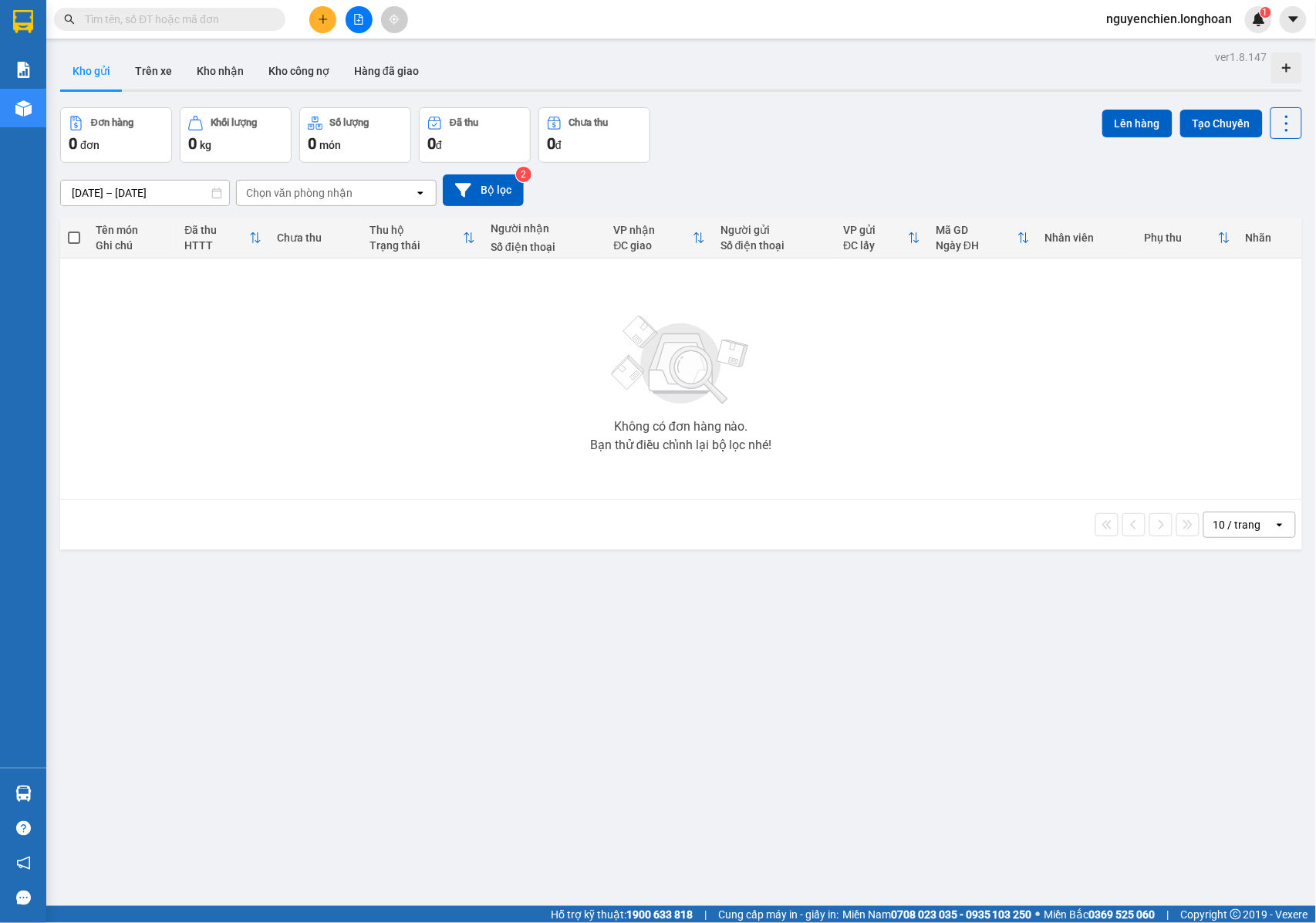
click at [214, 23] on input "text" at bounding box center [175, 19] width 182 height 17
click at [322, 17] on icon "plus" at bounding box center [323, 19] width 11 height 11
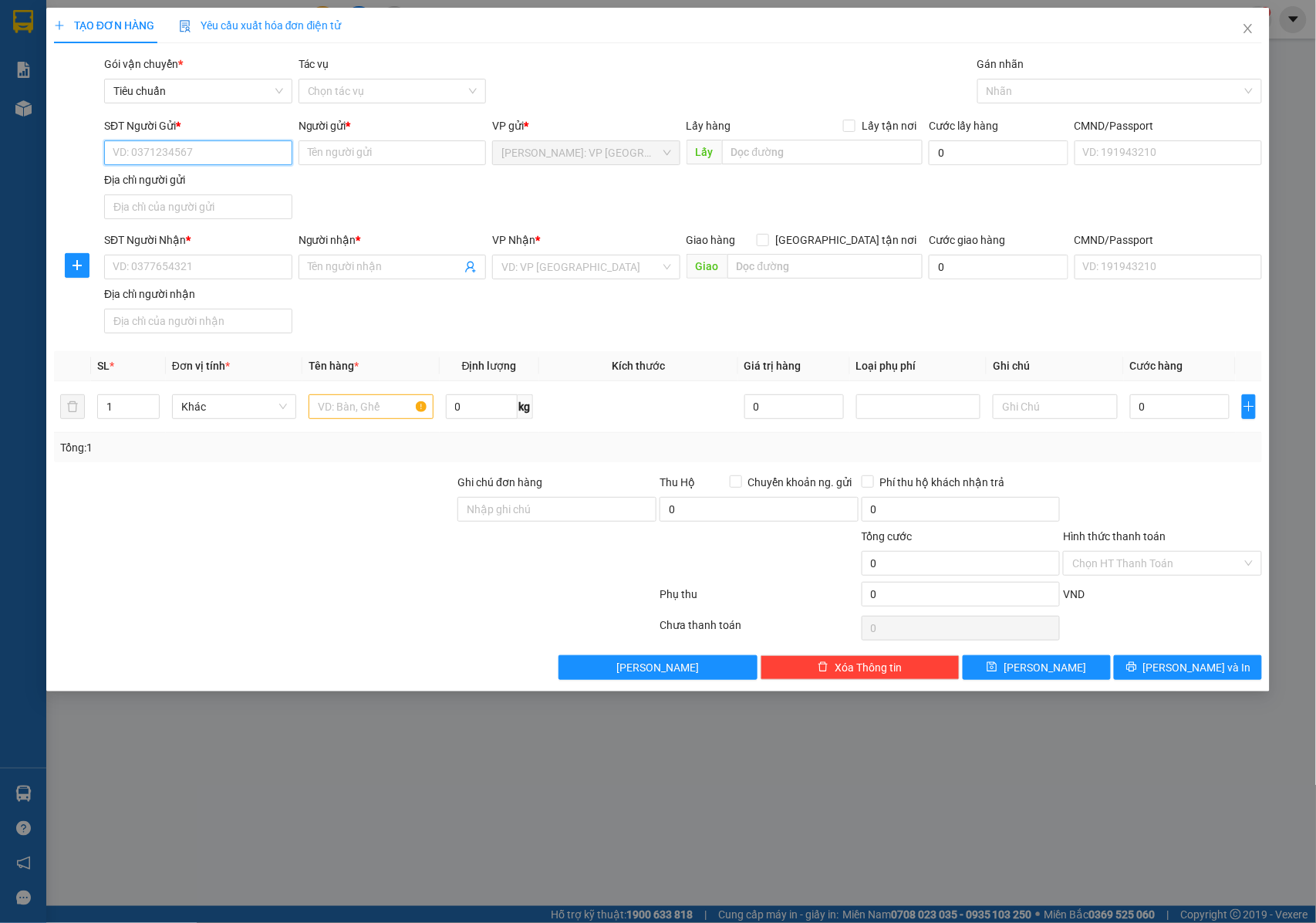
click at [210, 145] on input "SĐT Người Gửi *" at bounding box center [198, 153] width 188 height 24
paste input "0901.768.881"
click at [137, 151] on input "0901.768.881" at bounding box center [198, 153] width 188 height 24
click at [141, 151] on input "0901.768.881" at bounding box center [198, 153] width 188 height 24
click at [158, 158] on input "0901768.881" at bounding box center [198, 153] width 188 height 24
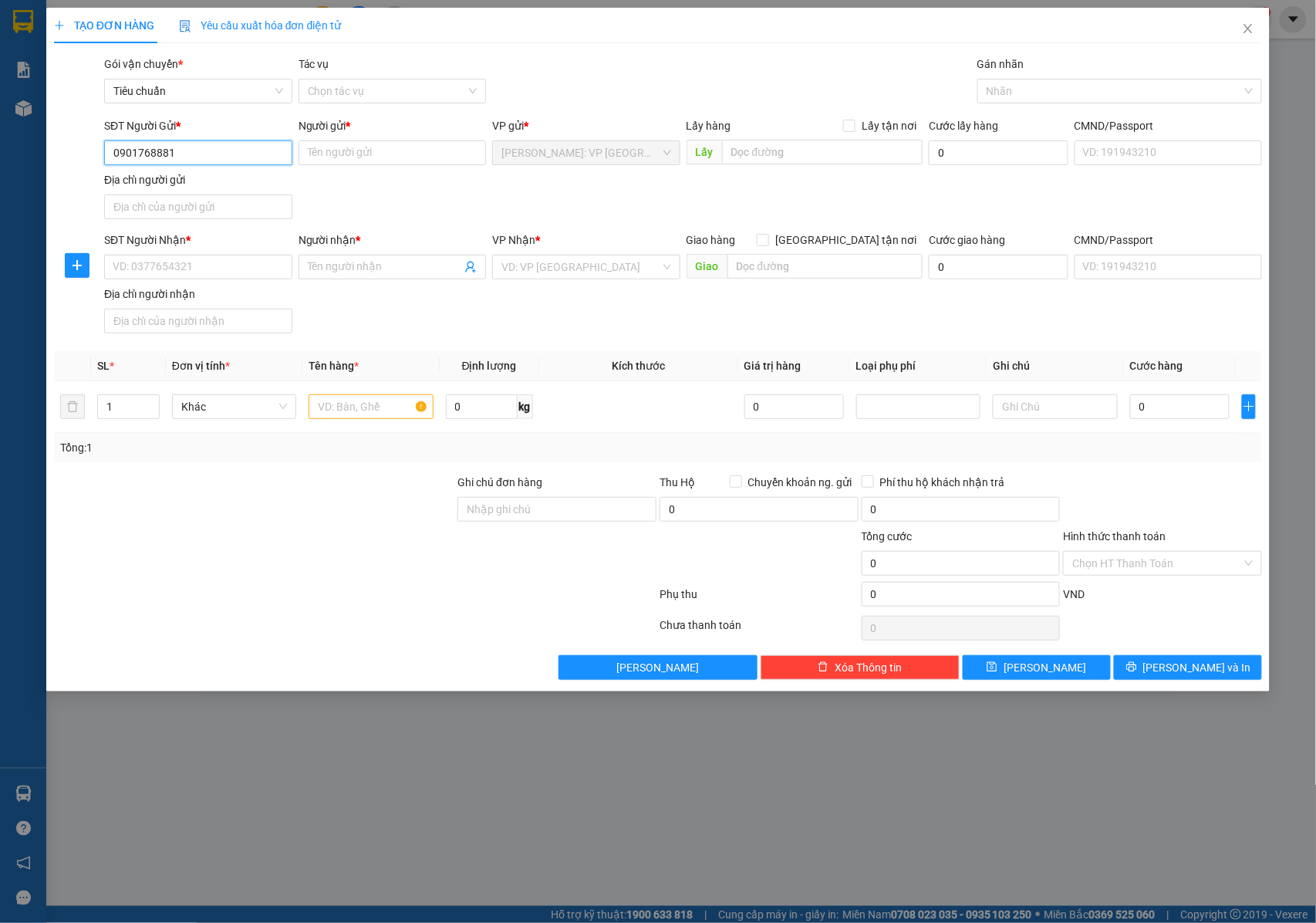
type input "0901768881"
click at [333, 158] on input "Người gửi *" at bounding box center [393, 153] width 188 height 24
paste input "E.Nhung- Amitagroup"
type input "E.Nhung- Amitagroup"
drag, startPoint x: 185, startPoint y: 262, endPoint x: 337, endPoint y: 391, distance: 199.4
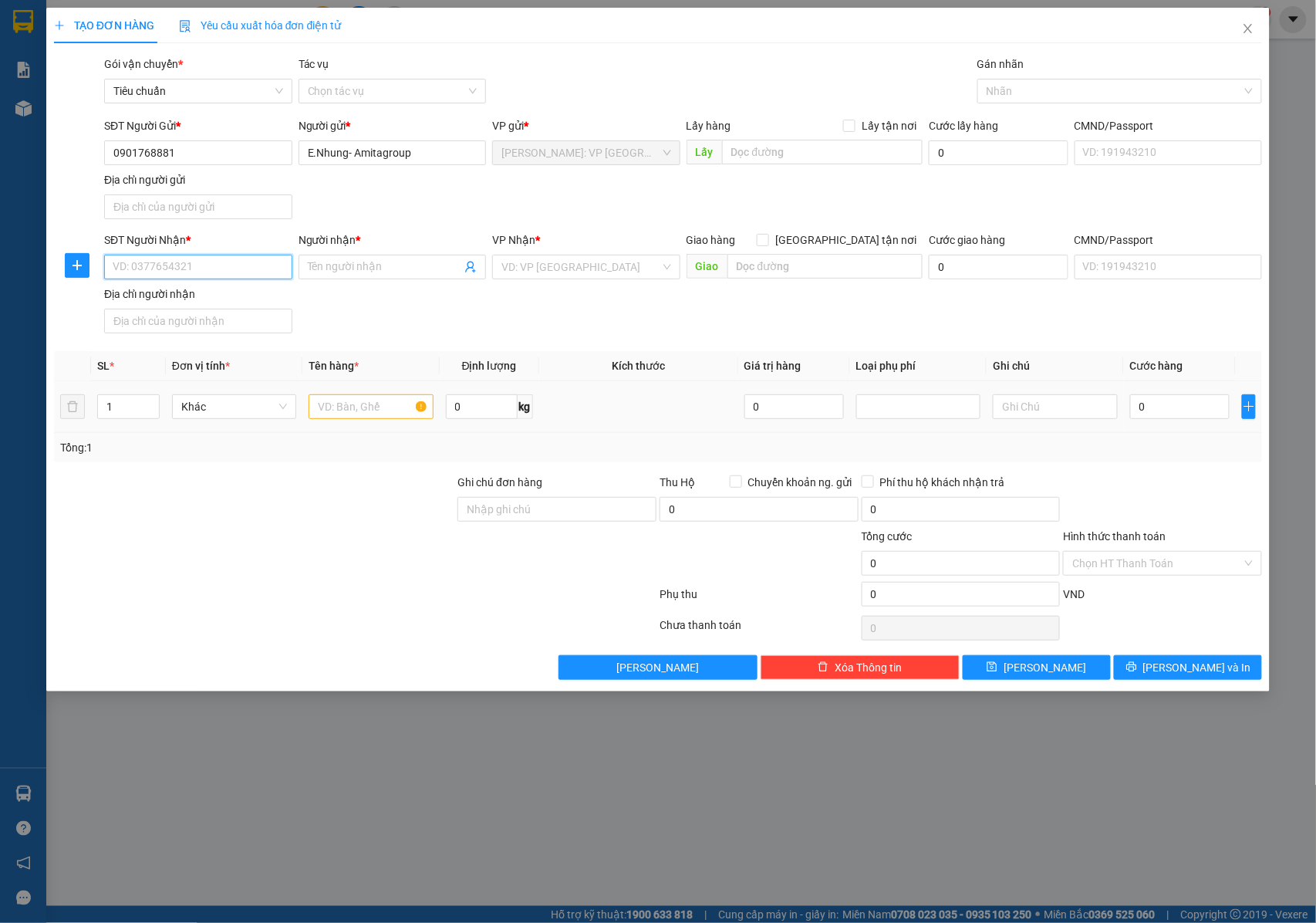
click at [185, 266] on input "SĐT Người Nhận *" at bounding box center [198, 266] width 188 height 24
drag, startPoint x: 245, startPoint y: 282, endPoint x: 232, endPoint y: 276, distance: 14.3
click at [242, 282] on div "SĐT Người Nhận * VD: 0377654321" at bounding box center [198, 258] width 188 height 54
click at [226, 272] on input "SĐT Người Nhận *" at bounding box center [198, 266] width 188 height 24
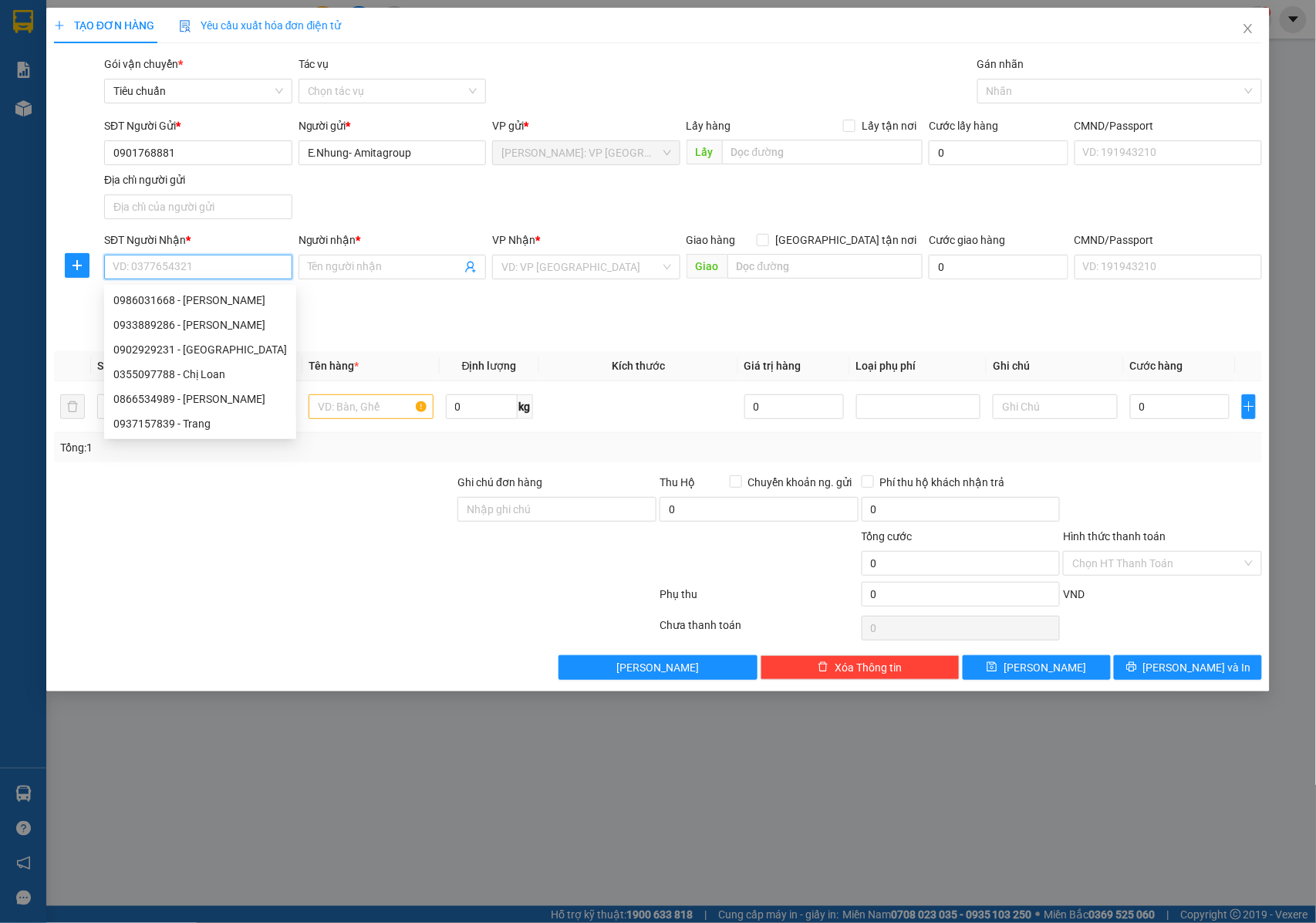
paste input "0933 889 286"
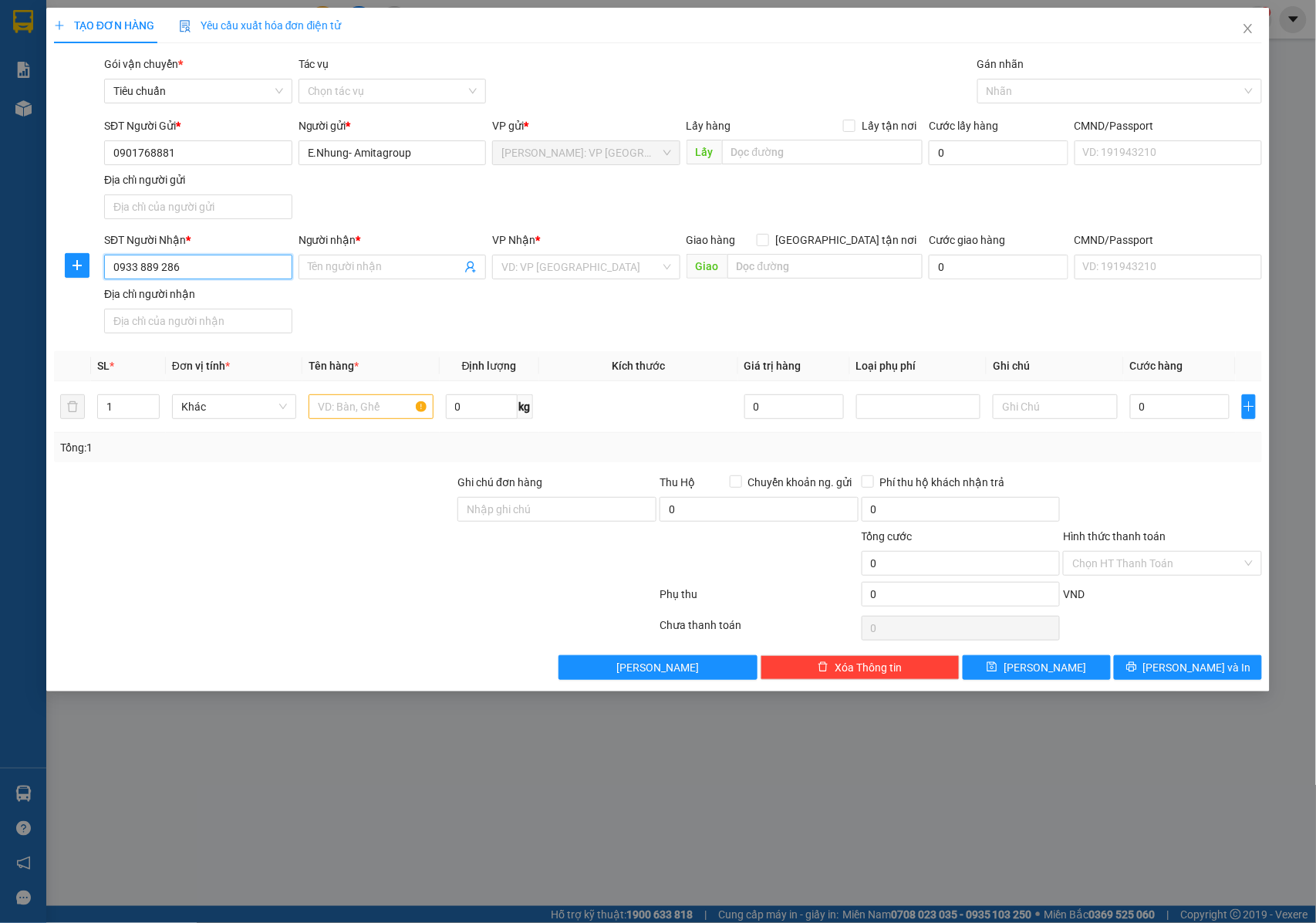
click at [158, 269] on input "0933 889 286" at bounding box center [198, 266] width 188 height 24
click at [161, 269] on input "0933 889 286" at bounding box center [198, 266] width 188 height 24
click at [142, 269] on input "0933 889286" at bounding box center [198, 266] width 188 height 24
type input "0933889286"
drag, startPoint x: 190, startPoint y: 269, endPoint x: 113, endPoint y: 261, distance: 77.4
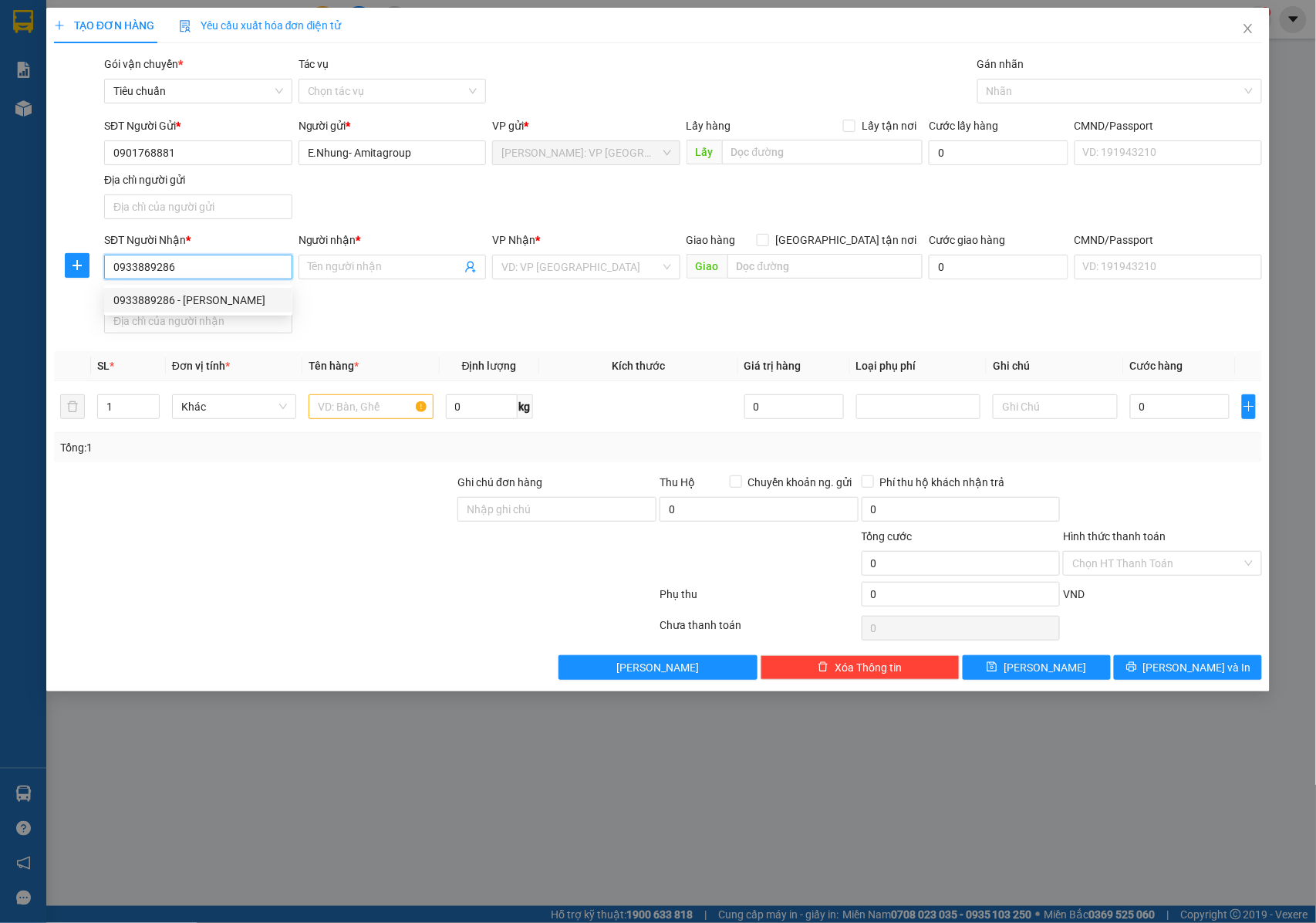
click at [113, 261] on input "0933889286" at bounding box center [198, 266] width 188 height 24
drag, startPoint x: 188, startPoint y: 306, endPoint x: 405, endPoint y: 292, distance: 217.5
click at [190, 306] on div "0933889286 - [PERSON_NAME]" at bounding box center [198, 300] width 170 height 17
type input "[PERSON_NAME]"
type input "nk07/30 khu dân cư bầu [GEOGRAPHIC_DATA][PERSON_NAME] [GEOGRAPHIC_DATA]"
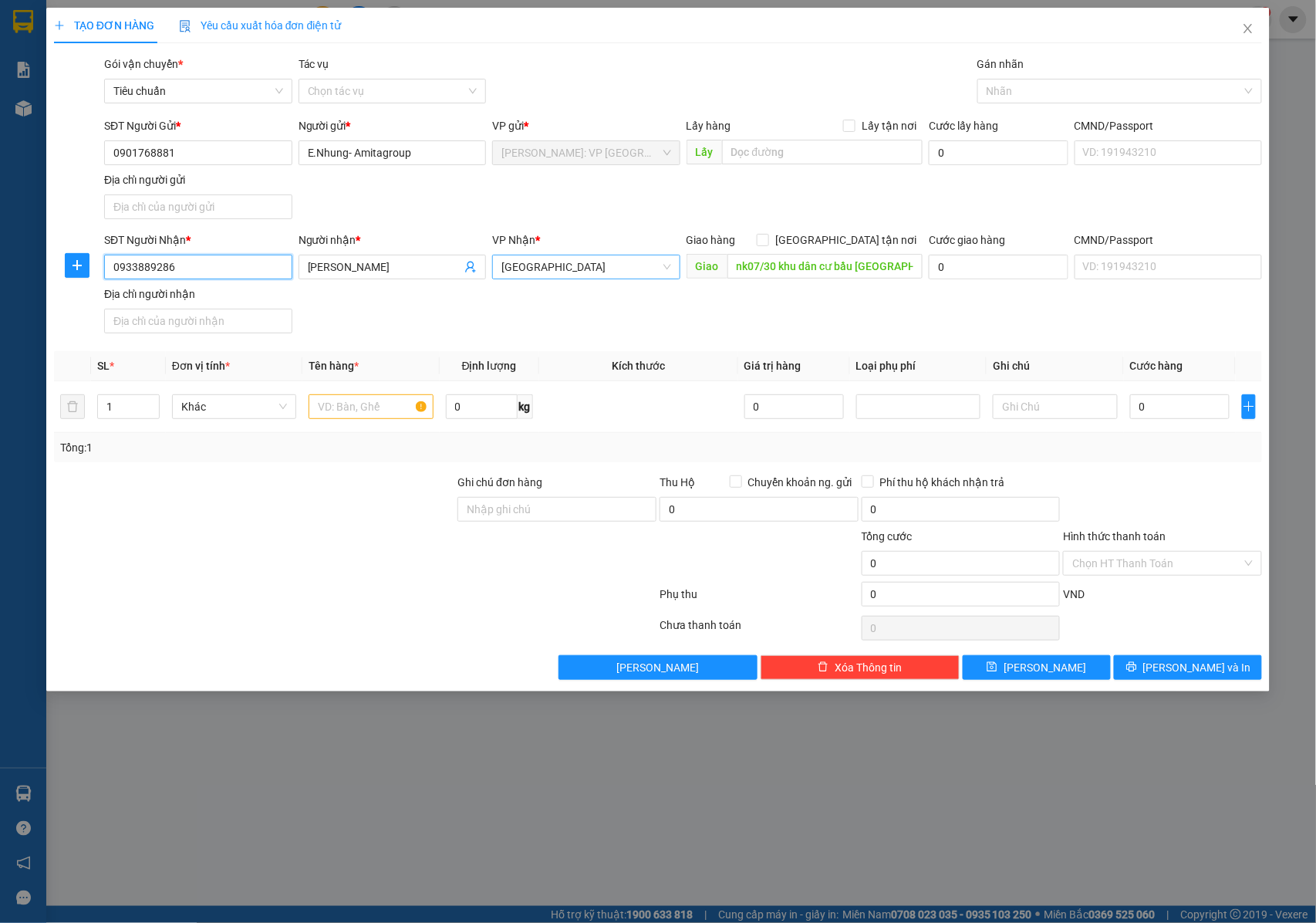
click at [588, 271] on span "[GEOGRAPHIC_DATA]" at bounding box center [586, 266] width 170 height 23
type input "0933889286"
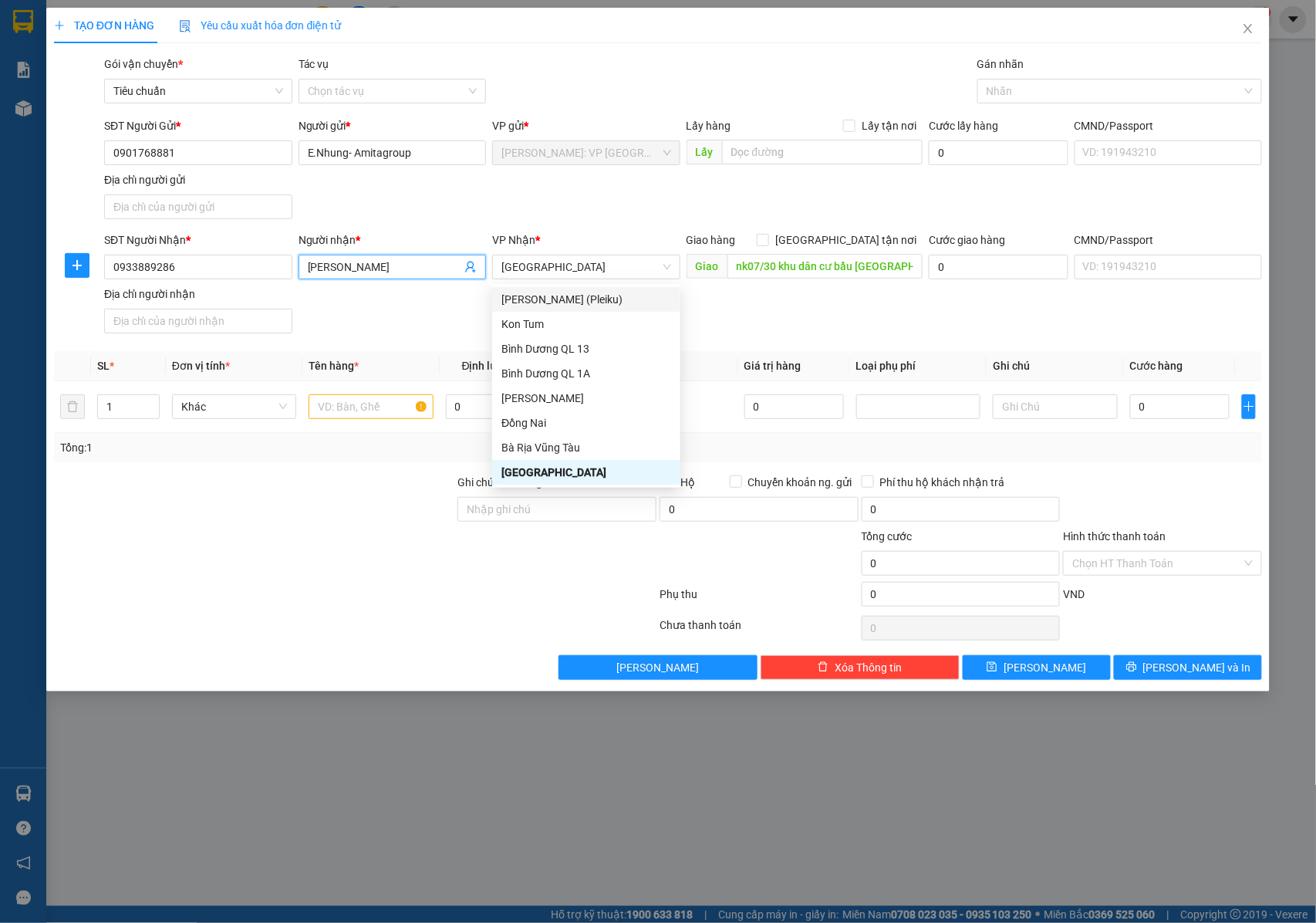
click at [312, 272] on input "[PERSON_NAME]" at bounding box center [385, 266] width 154 height 17
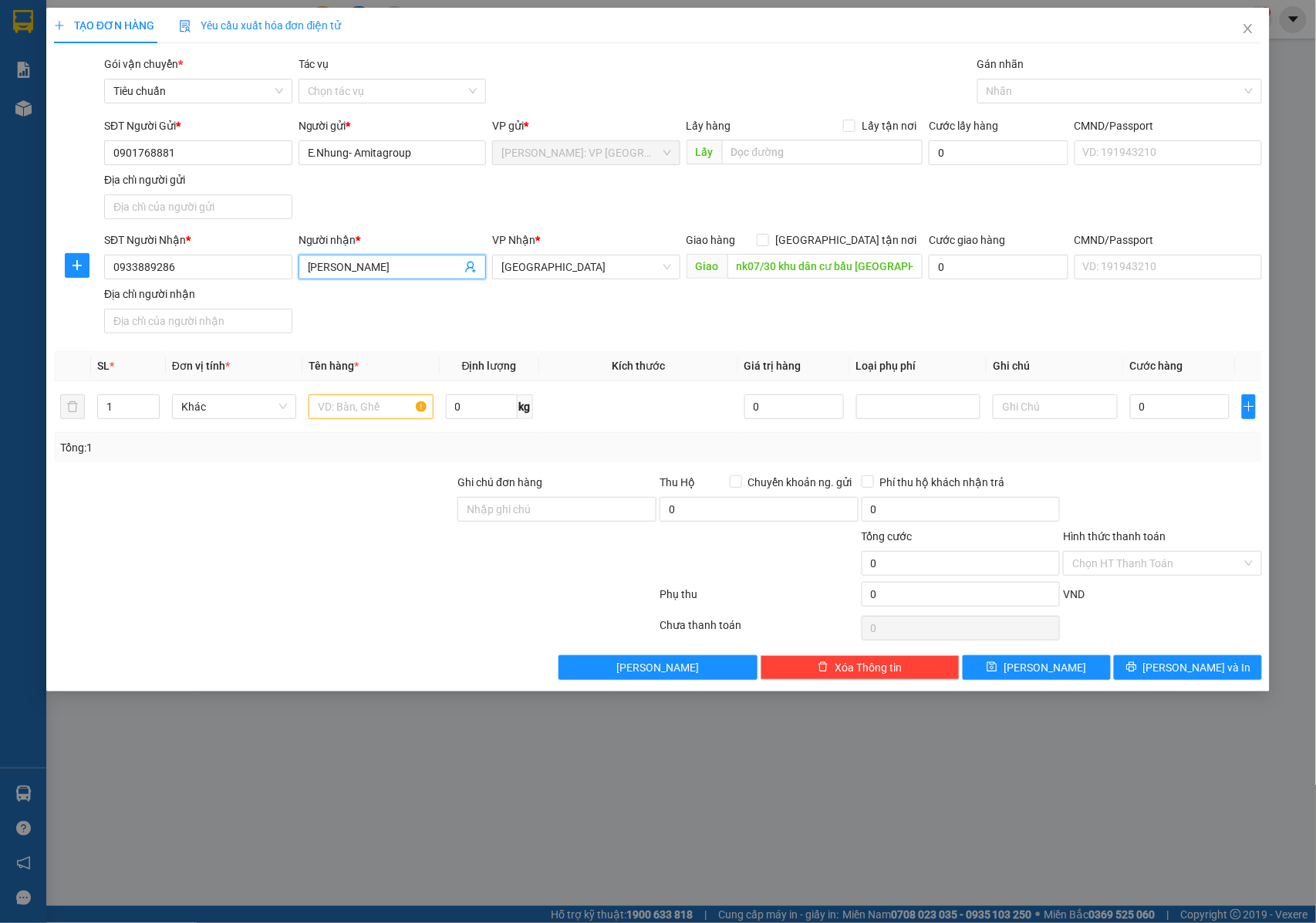
click at [310, 278] on span "[PERSON_NAME]" at bounding box center [393, 266] width 188 height 24
click at [310, 273] on input "[PERSON_NAME]" at bounding box center [385, 266] width 154 height 17
click at [609, 273] on span "[GEOGRAPHIC_DATA]" at bounding box center [586, 266] width 170 height 23
type input "CHỊ [PERSON_NAME]"
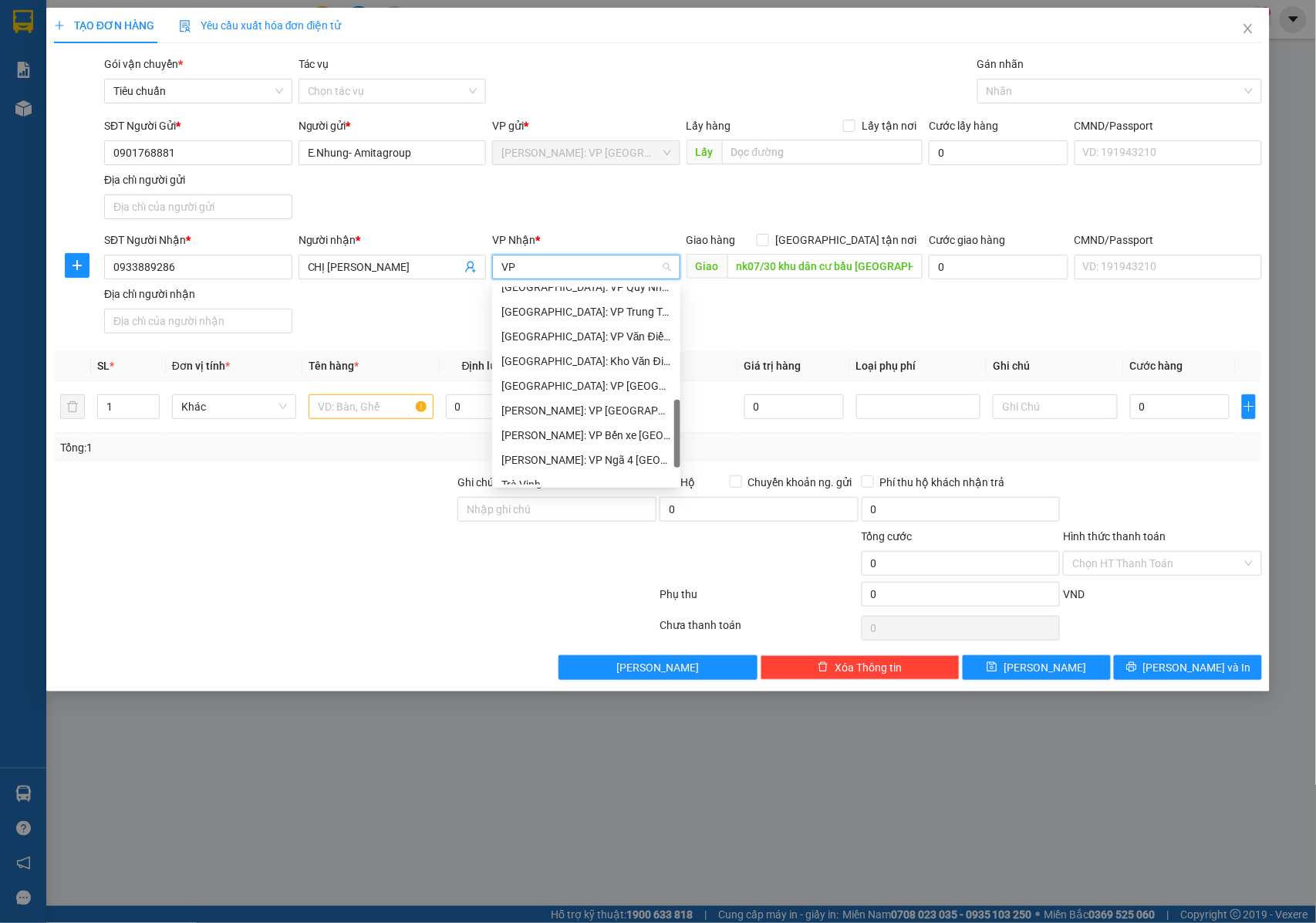
scroll to position [376, 0]
type input "VP"
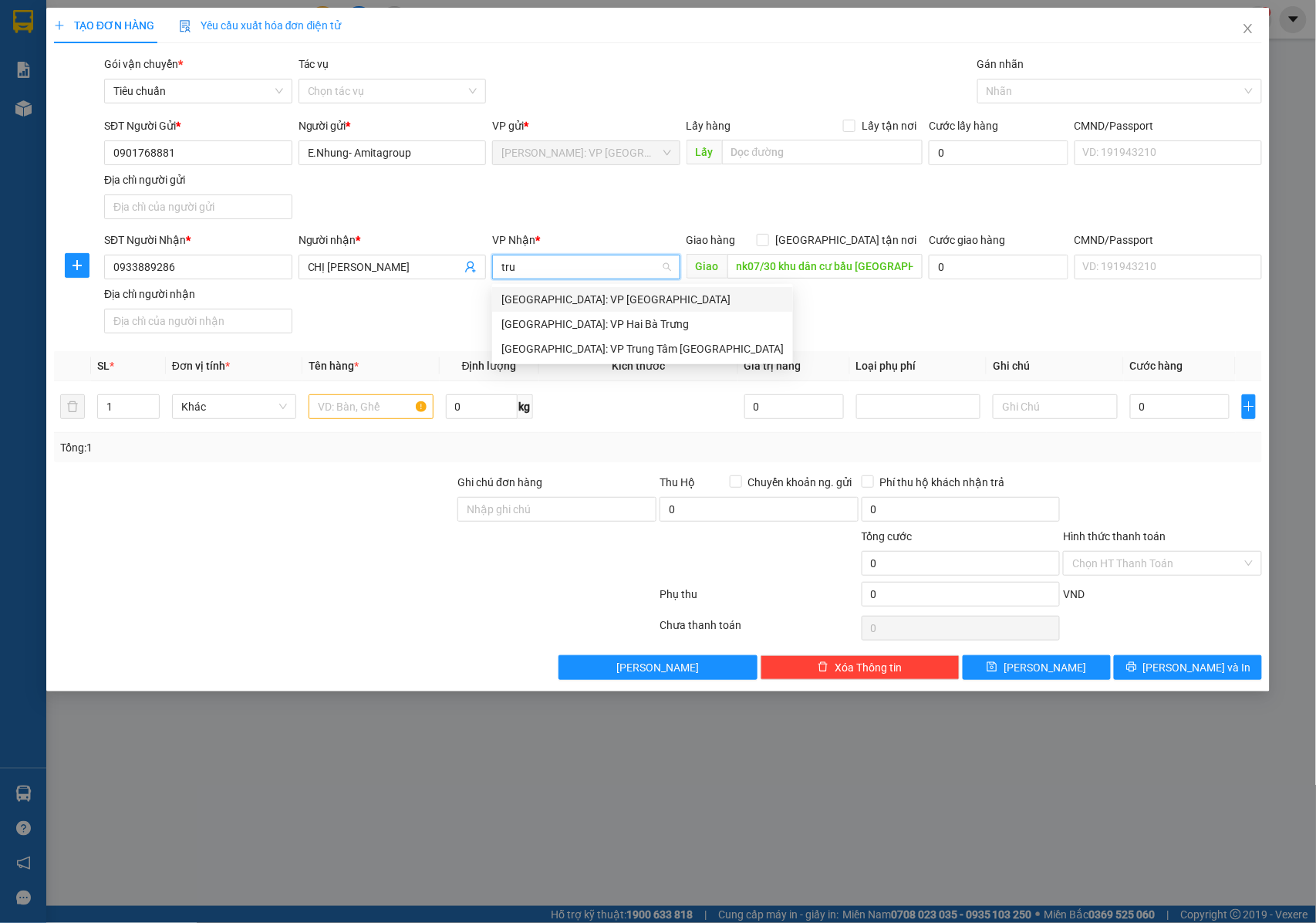
scroll to position [0, 0]
type input "trương"
click at [543, 310] on div "[GEOGRAPHIC_DATA]: VP [GEOGRAPHIC_DATA]" at bounding box center [616, 299] width 248 height 24
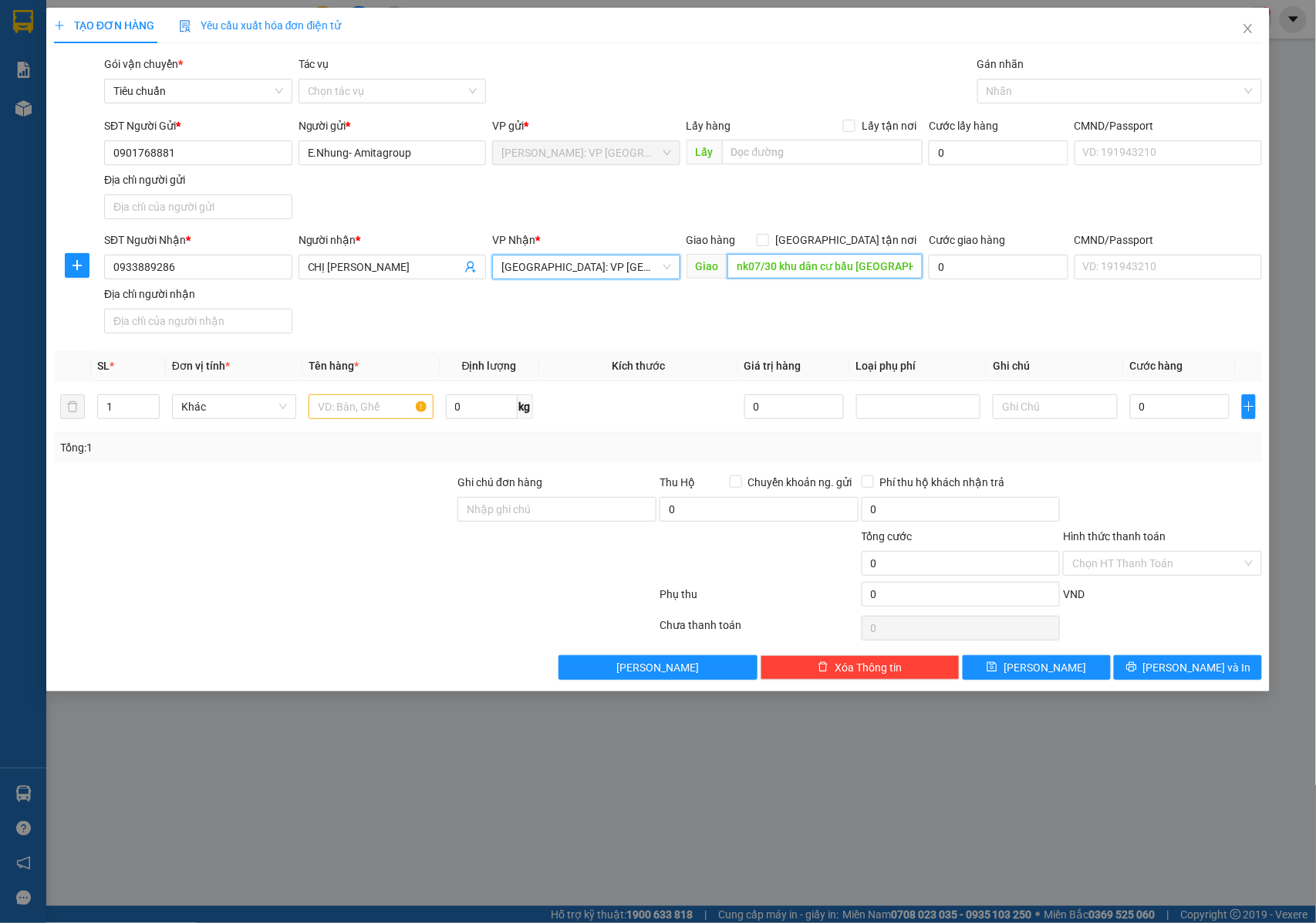
click at [773, 273] on input "nk07/30 khu dân cư bầu [GEOGRAPHIC_DATA][PERSON_NAME] [GEOGRAPHIC_DATA]" at bounding box center [825, 266] width 195 height 24
click at [786, 264] on input "text" at bounding box center [825, 266] width 195 height 24
paste input "LK07.30 KDC Bàu Cả, [PERSON_NAME], [GEOGRAPHIC_DATA]"
type input "LK07.30 KDC Bàu Cả, [PERSON_NAME], [GEOGRAPHIC_DATA]"
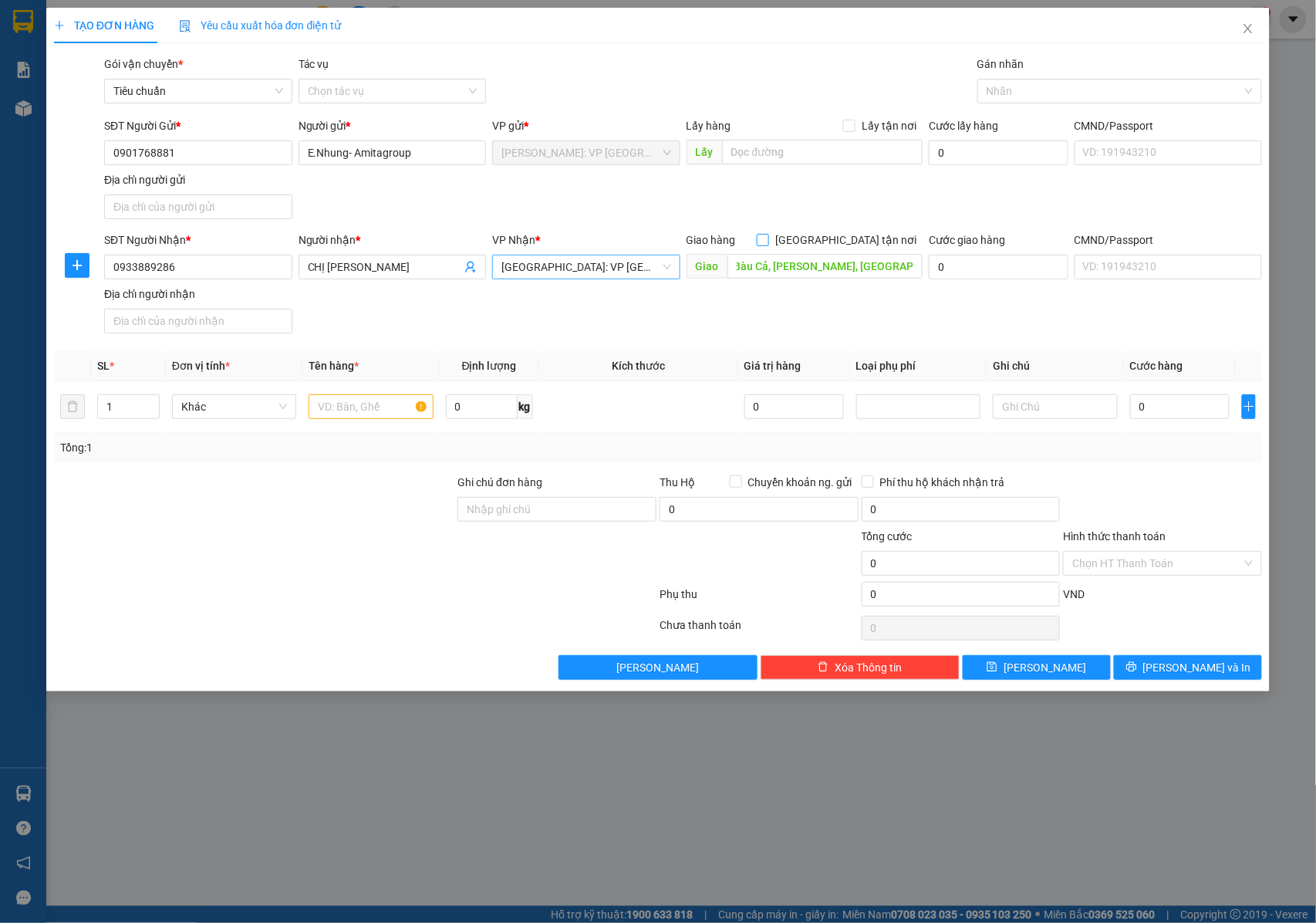
click at [768, 237] on input "[GEOGRAPHIC_DATA] tận nơi" at bounding box center [762, 239] width 11 height 11
checkbox input "true"
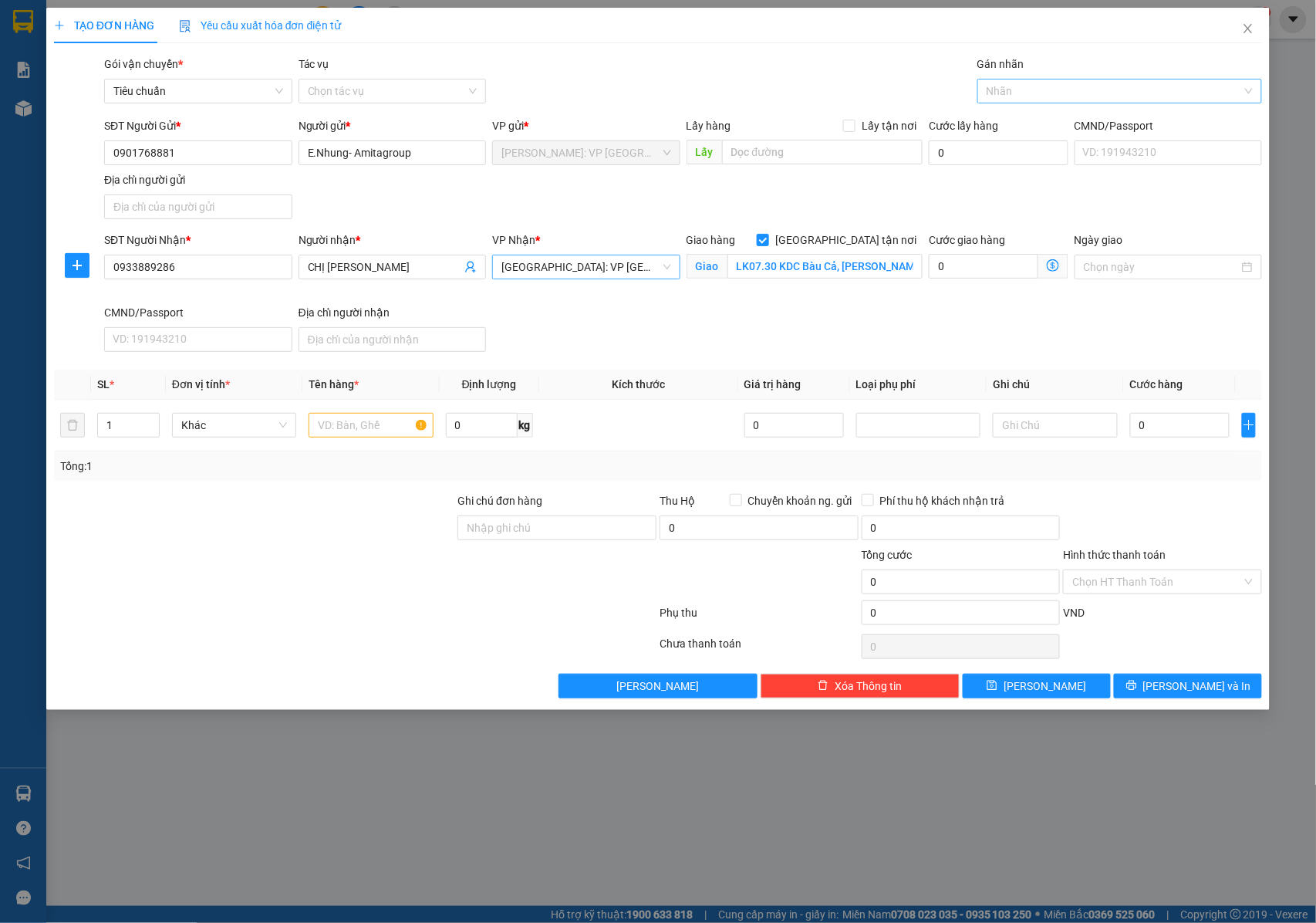
click at [1022, 88] on div at bounding box center [1112, 91] width 262 height 19
type input "giao"
click at [1035, 125] on div "[GEOGRAPHIC_DATA] tận nơi" at bounding box center [1120, 123] width 266 height 17
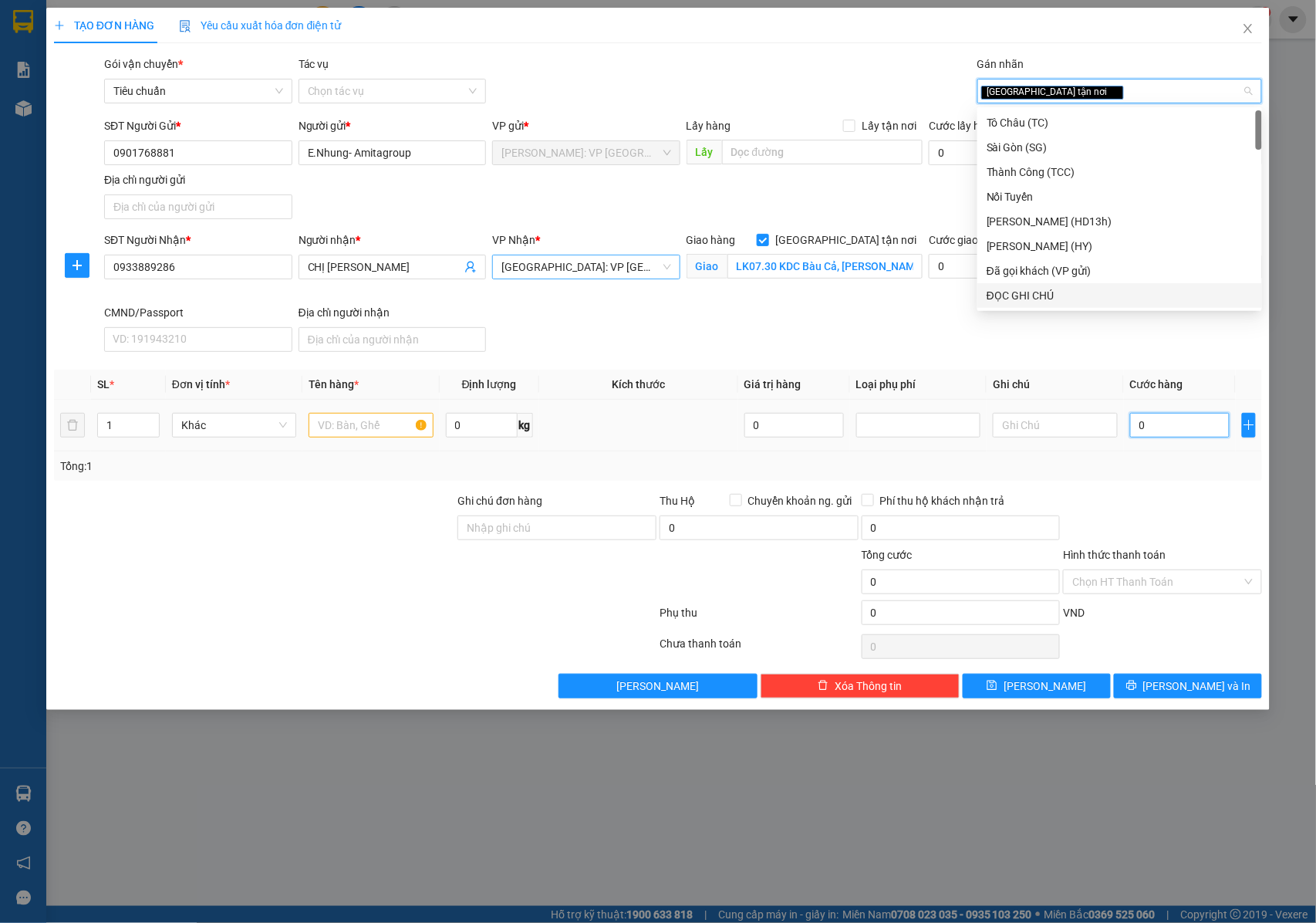
click at [1157, 433] on input "0" at bounding box center [1180, 425] width 100 height 24
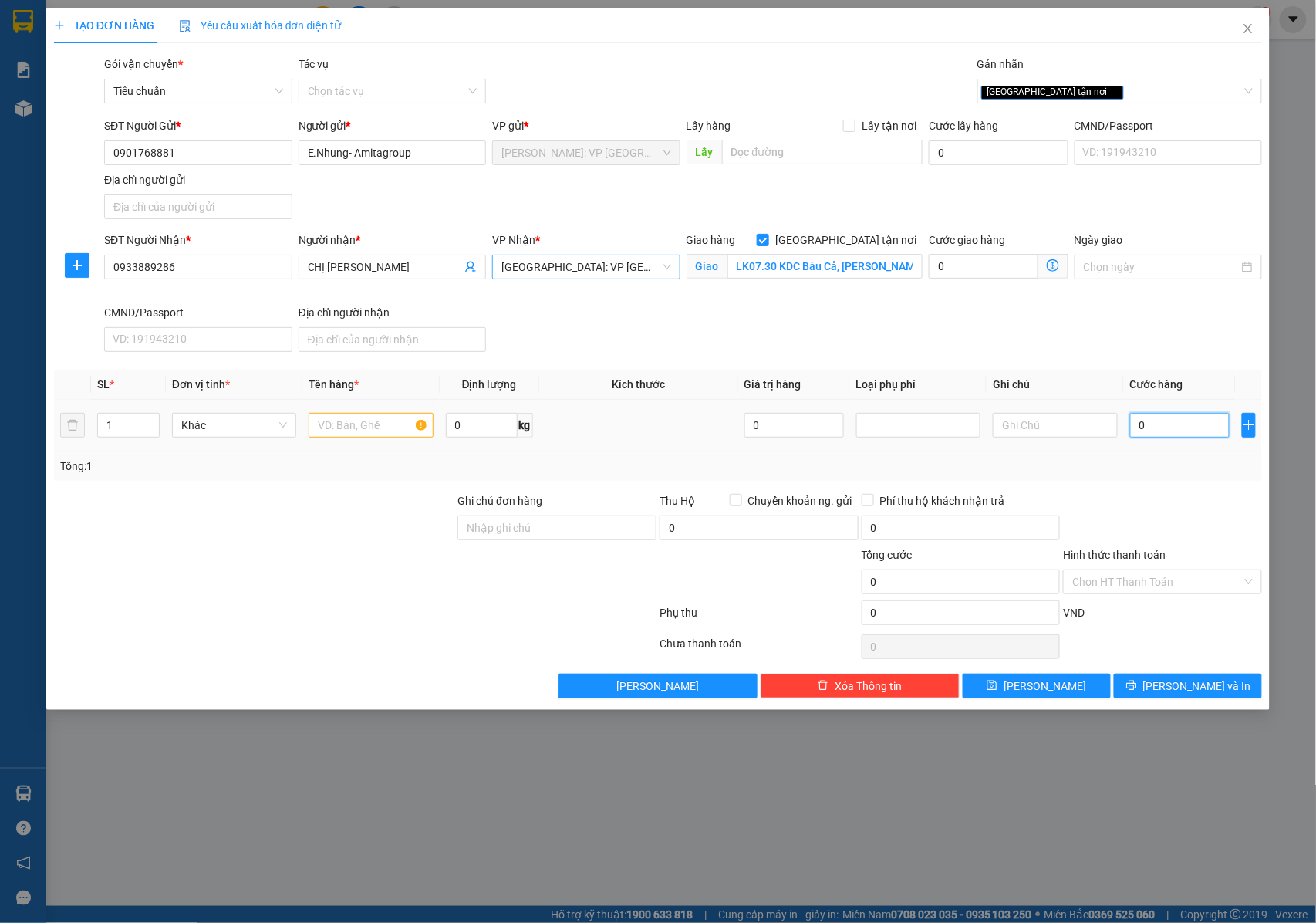
type input "6"
type input "66"
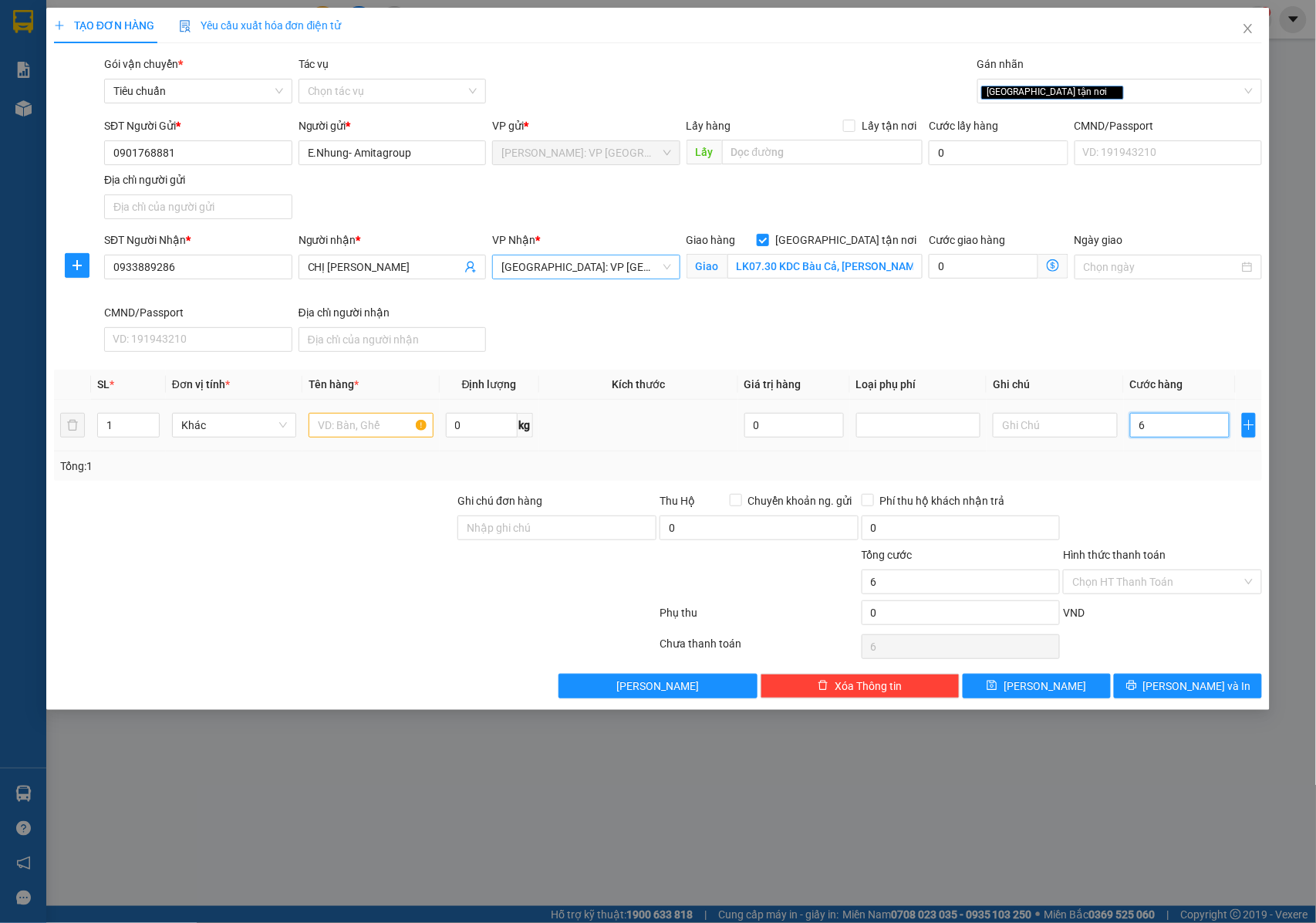
type input "66"
type input "660"
type input "6.600"
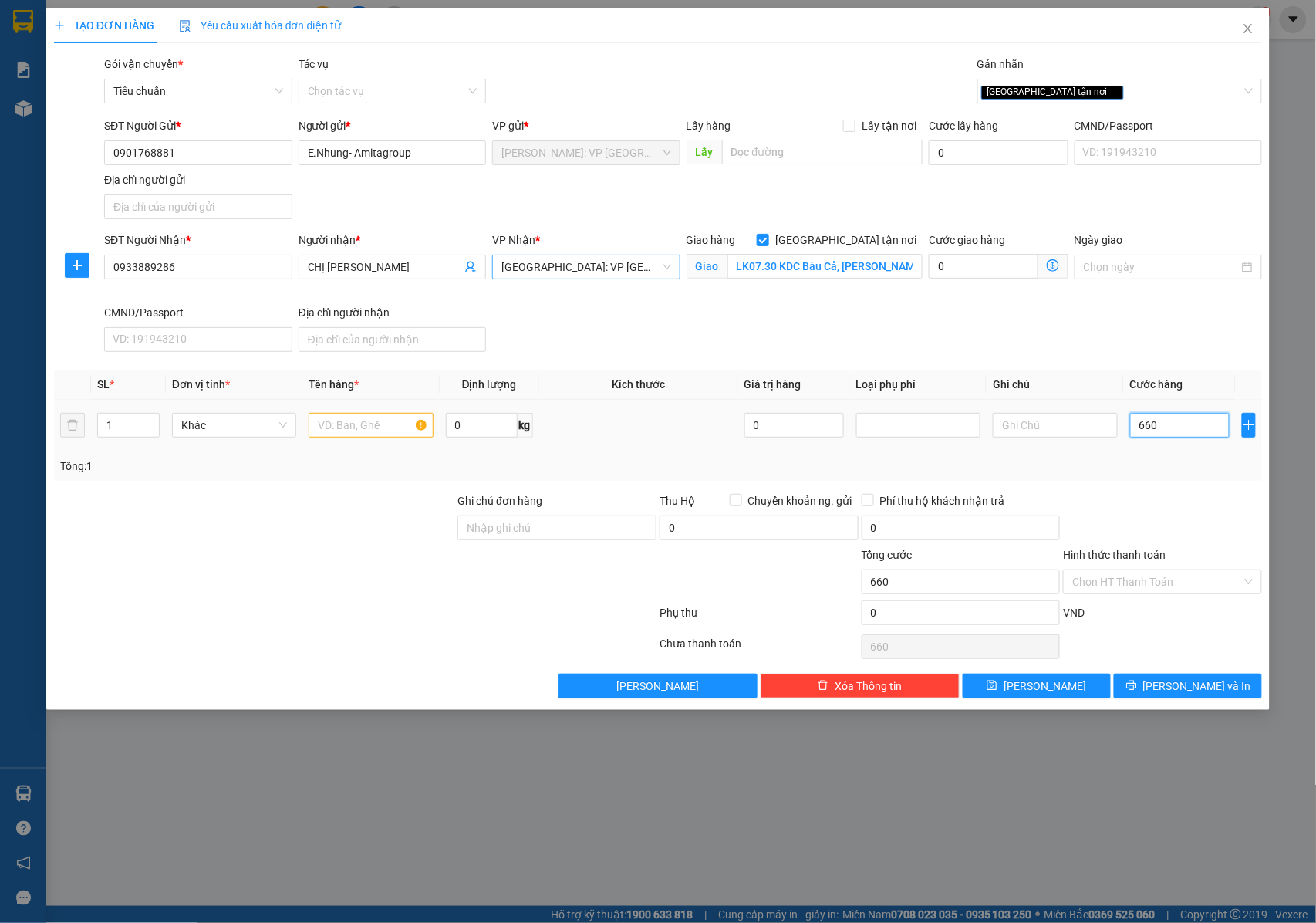
type input "6.600"
type input "66.000"
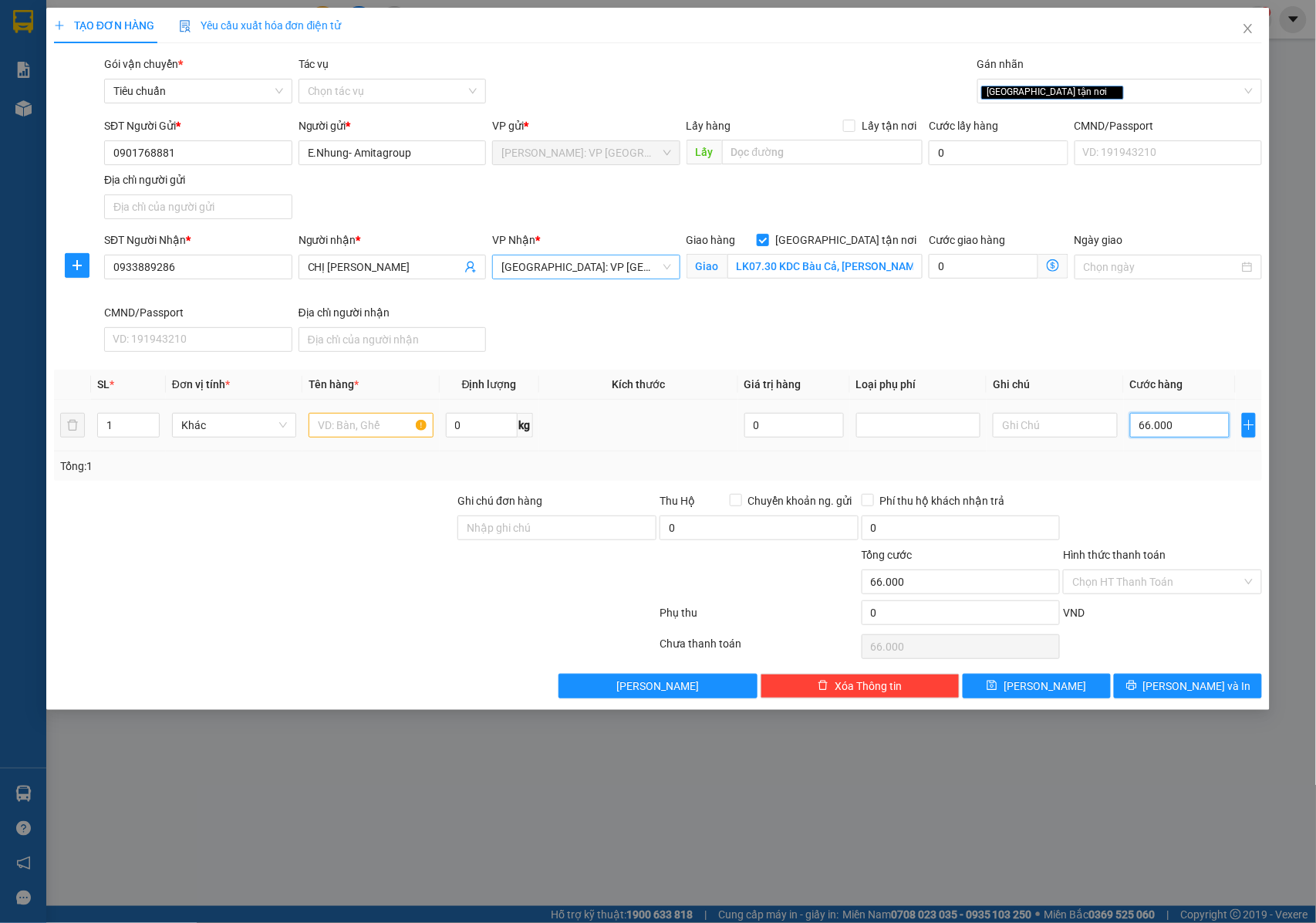
type input "660.000"
drag, startPoint x: 125, startPoint y: 434, endPoint x: 145, endPoint y: 422, distance: 23.3
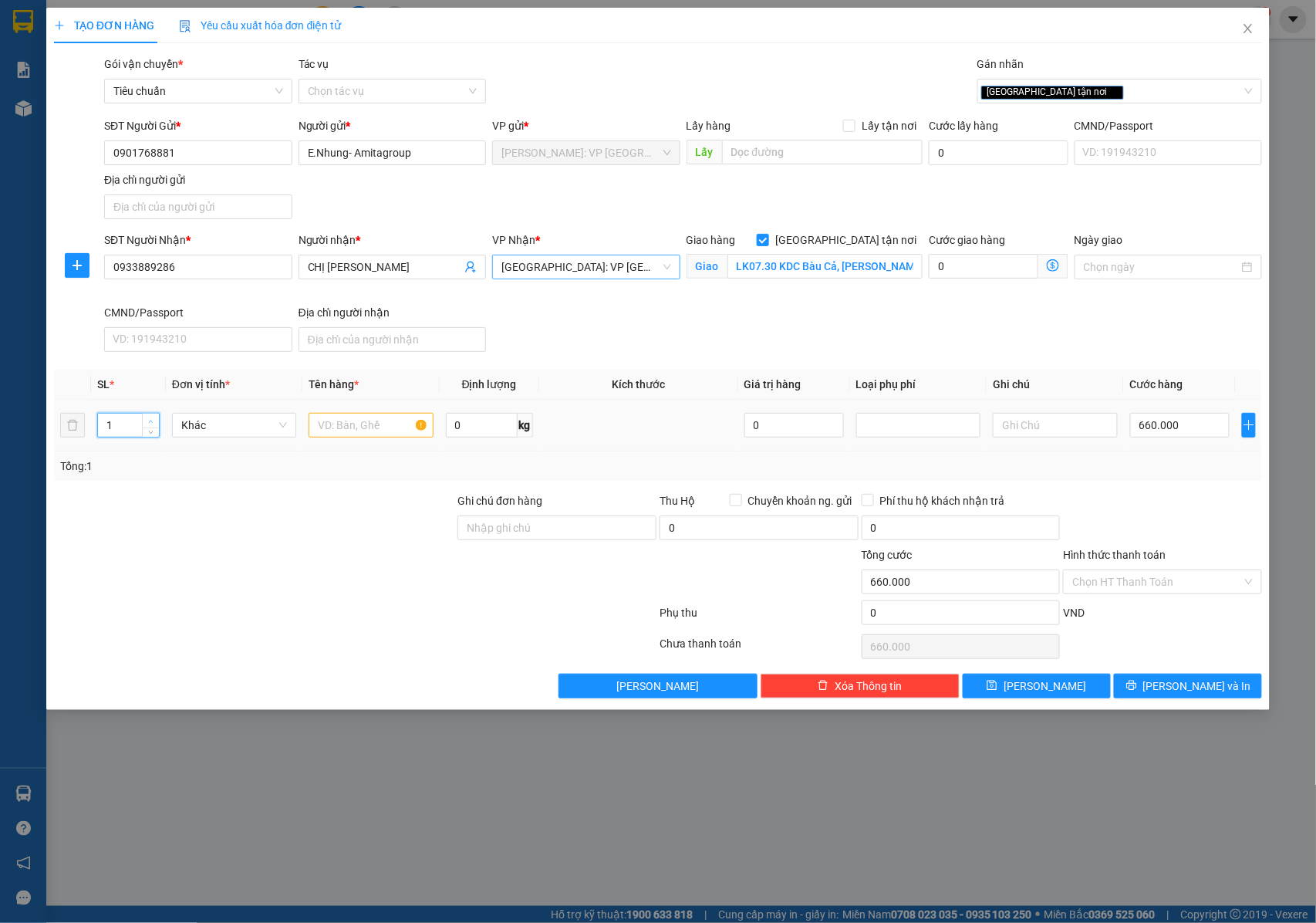
click at [125, 433] on input "1" at bounding box center [128, 425] width 61 height 23
click at [149, 422] on icon "up" at bounding box center [150, 422] width 6 height 6
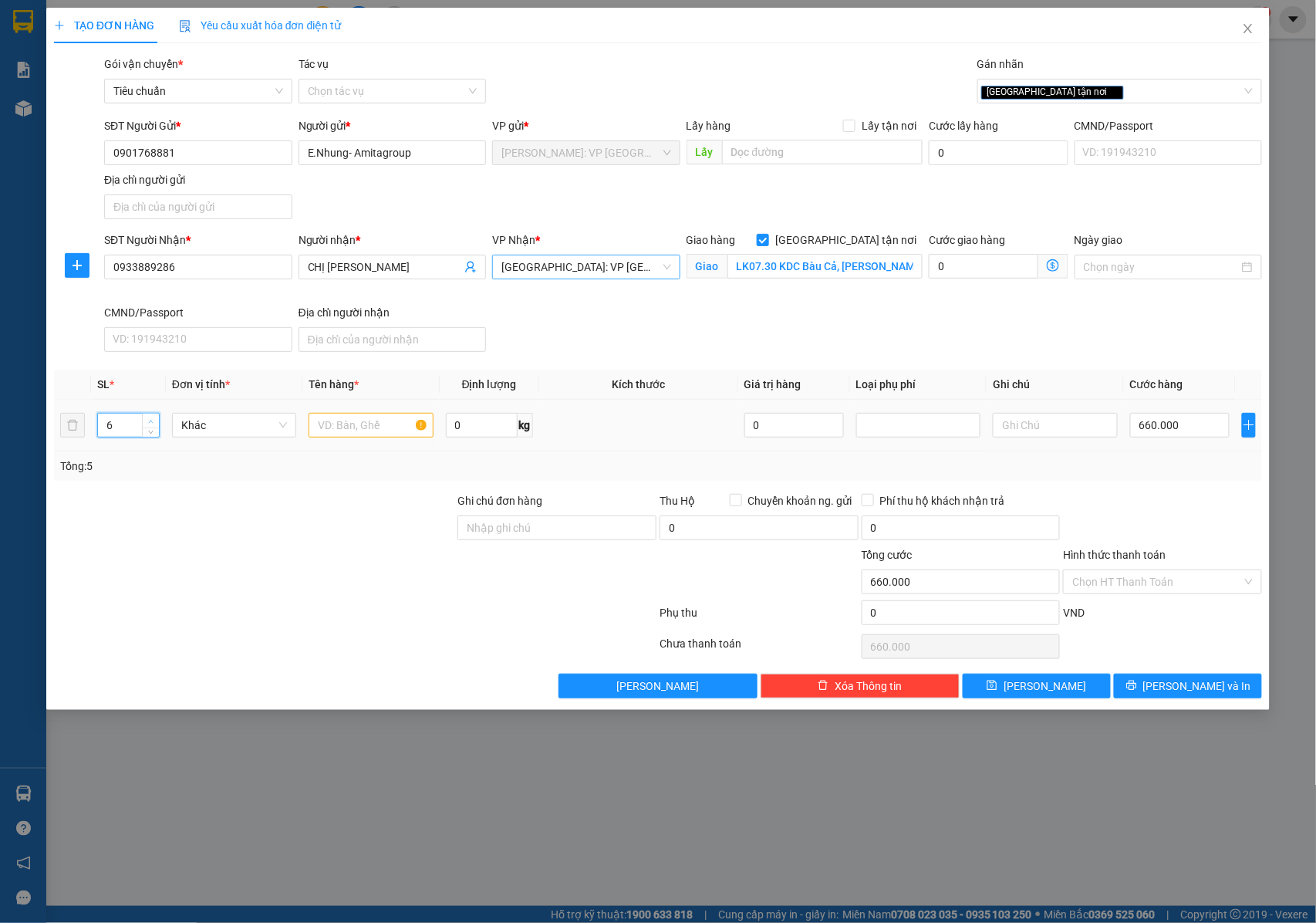
click at [149, 422] on icon "up" at bounding box center [150, 422] width 6 height 6
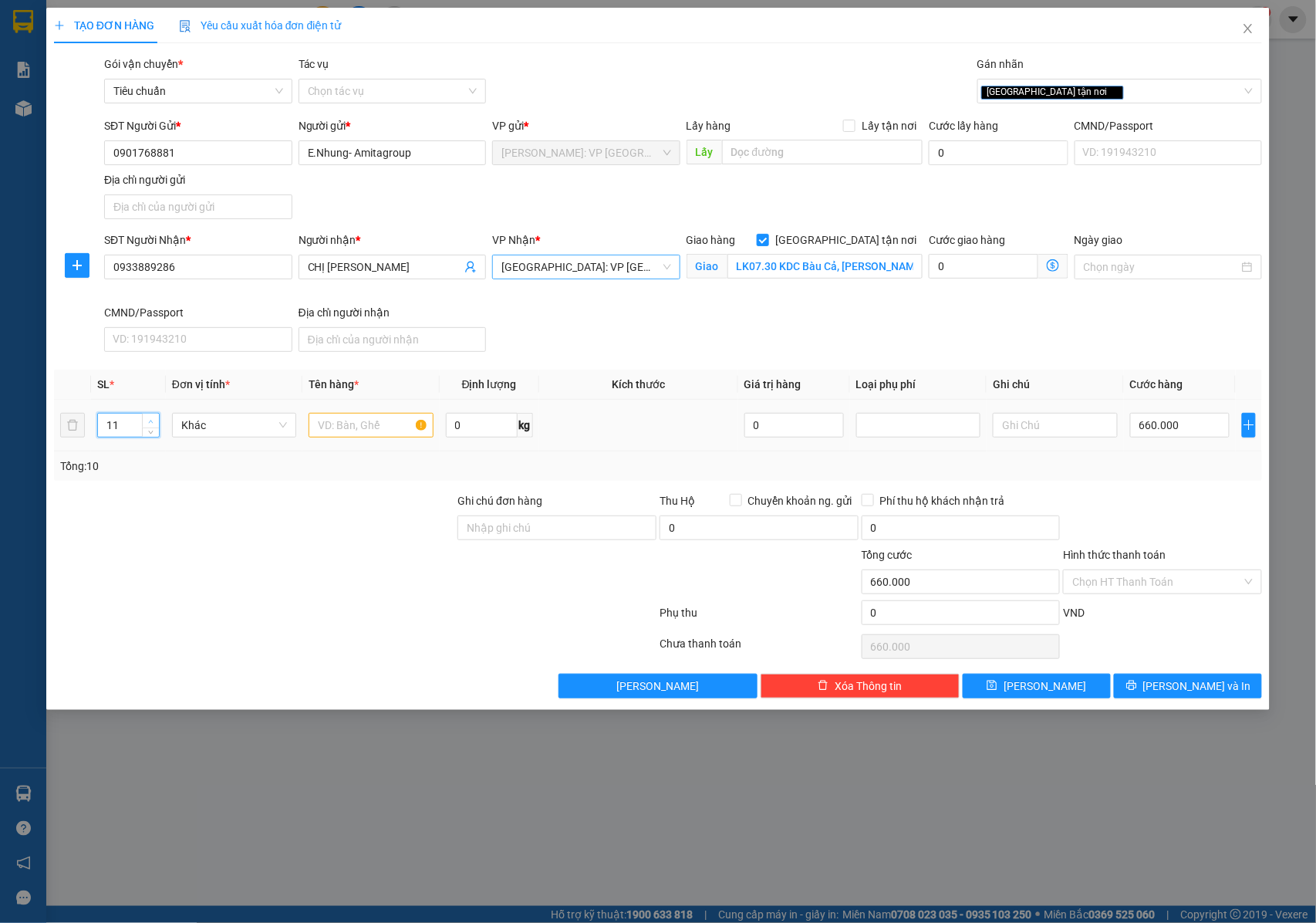
click at [149, 422] on icon "up" at bounding box center [150, 422] width 6 height 6
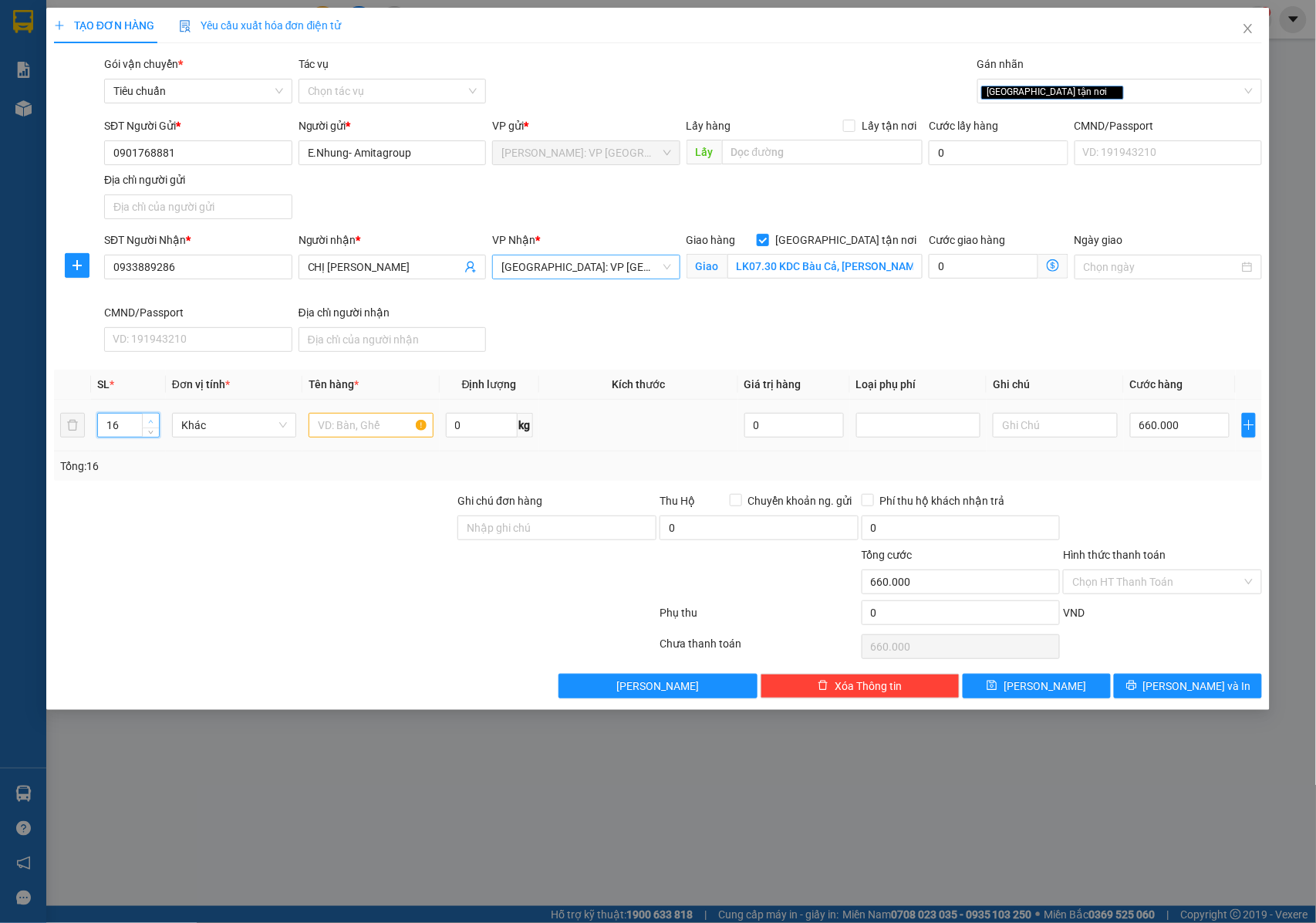
click at [149, 422] on icon "up" at bounding box center [150, 422] width 6 height 6
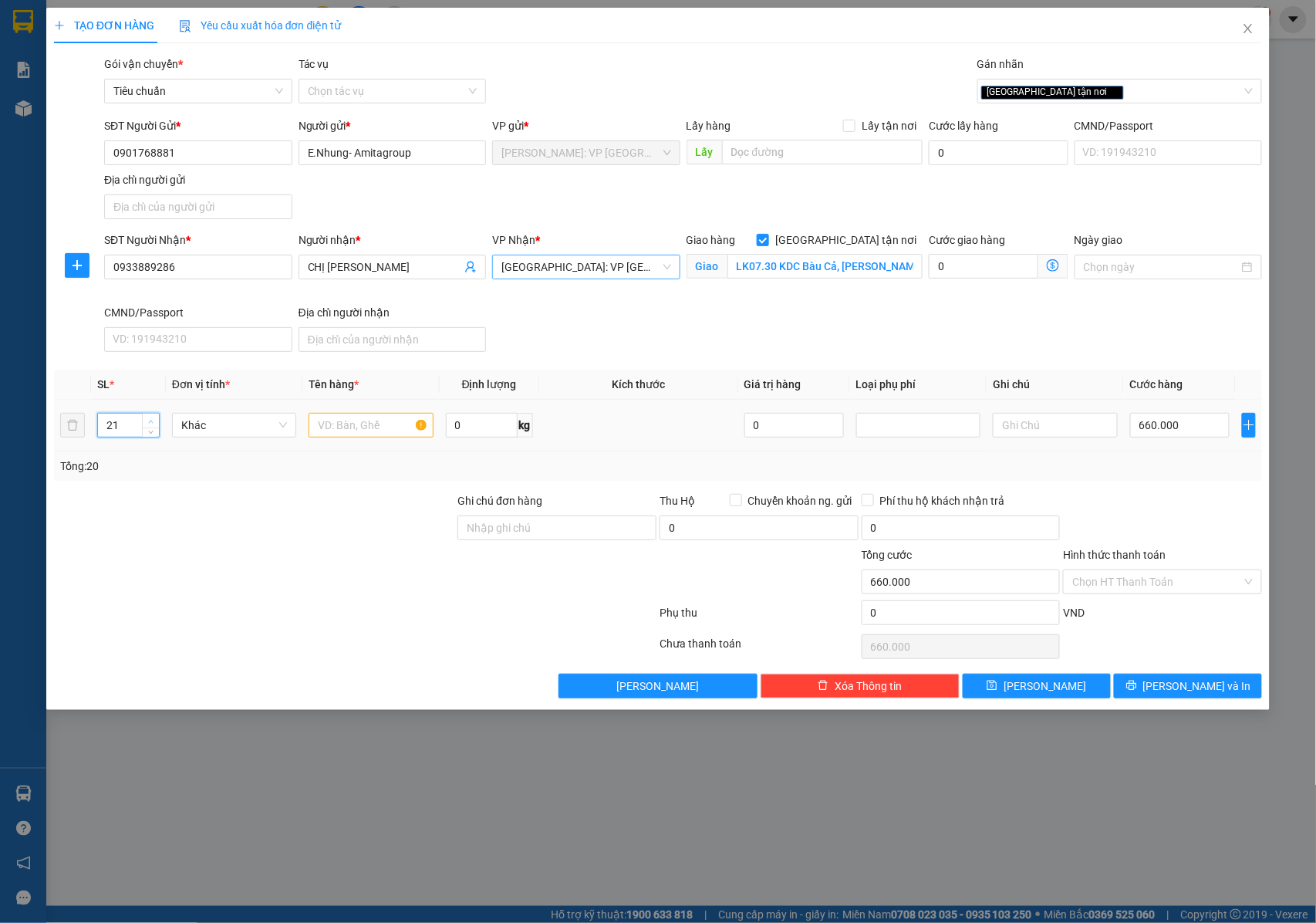
click at [149, 422] on icon "up" at bounding box center [150, 422] width 6 height 6
type input "24"
click at [155, 422] on span "up" at bounding box center [150, 421] width 9 height 9
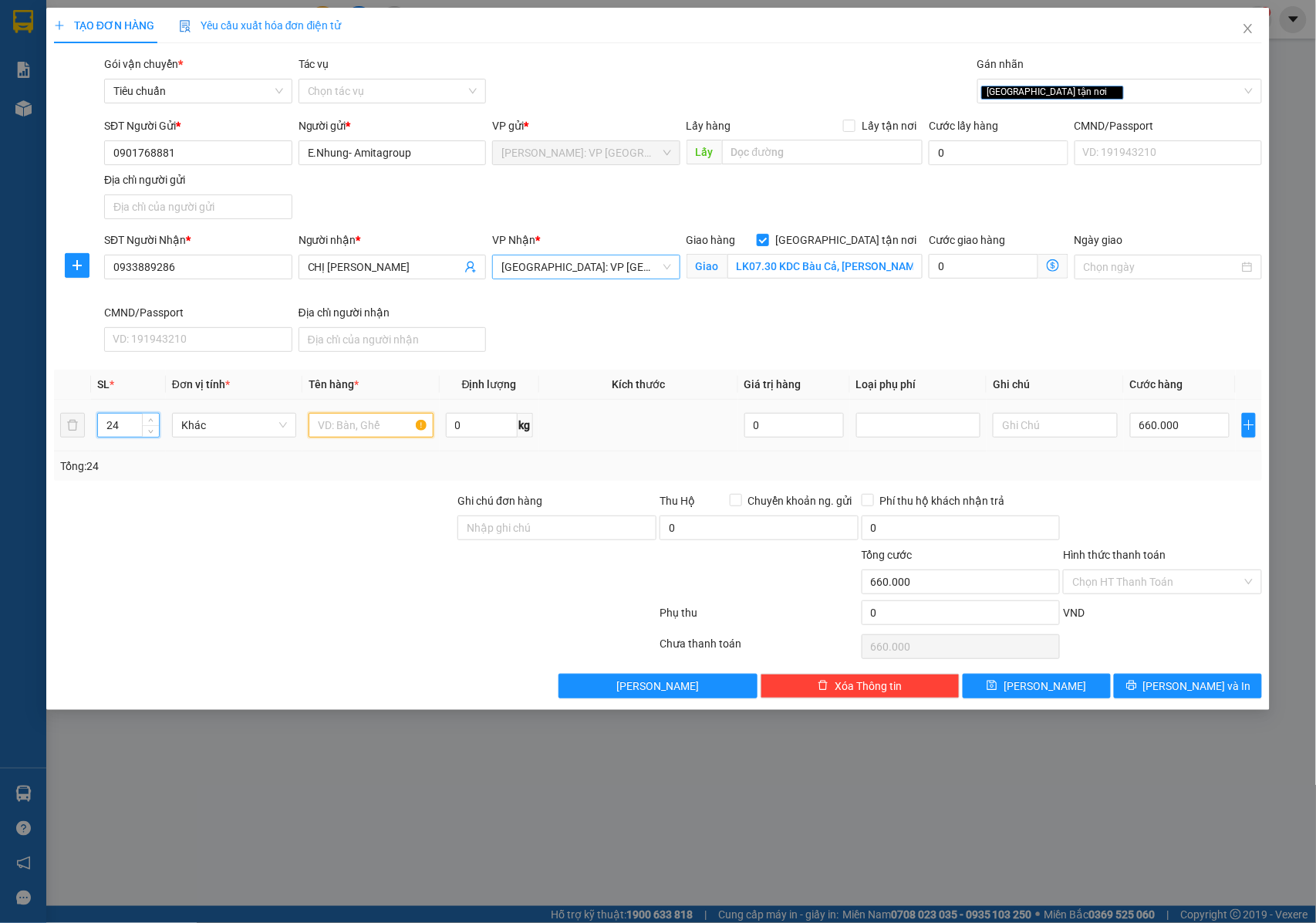
click at [374, 426] on input "text" at bounding box center [370, 425] width 124 height 24
type input "0"
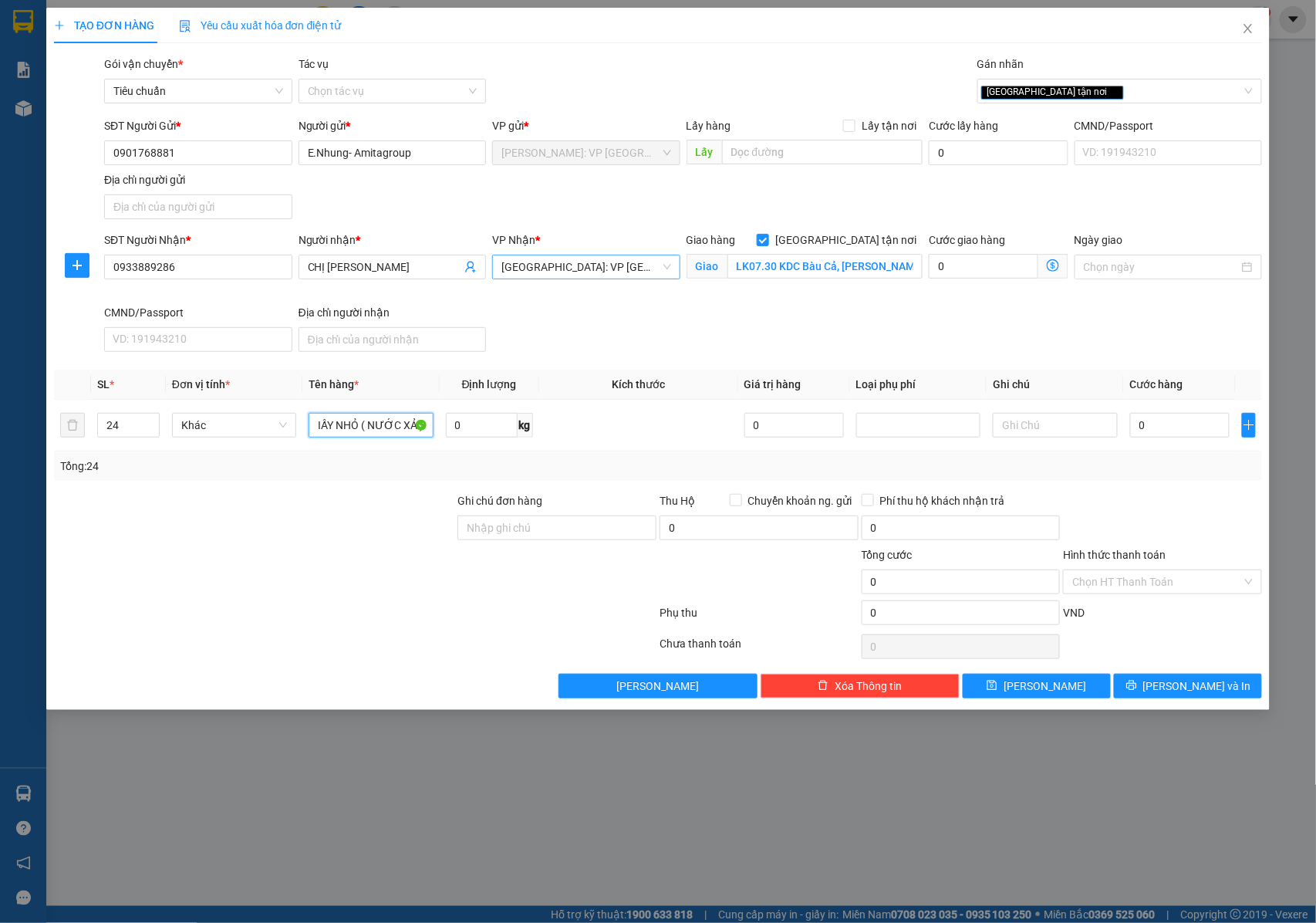
type input "24 THÙNG GIẤY NHỎ ( NƯỚC XẢ )"
drag, startPoint x: 592, startPoint y: 514, endPoint x: 584, endPoint y: 525, distance: 13.6
click at [588, 518] on div "Ghi chú đơn hàng" at bounding box center [556, 519] width 199 height 54
drag, startPoint x: 584, startPoint y: 526, endPoint x: 600, endPoint y: 537, distance: 19.4
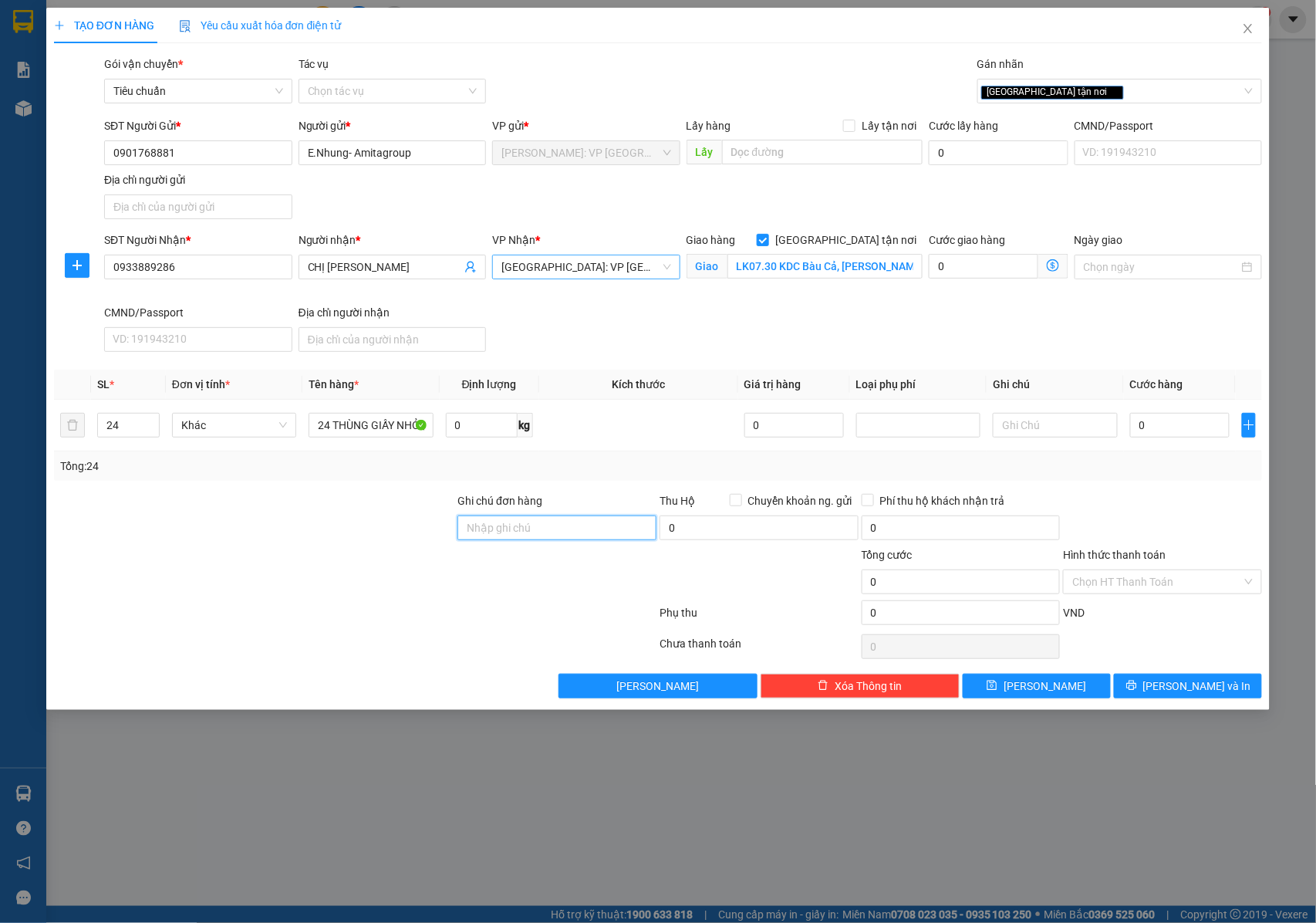
click at [584, 526] on input "Ghi chú đơn hàng" at bounding box center [556, 527] width 199 height 24
drag, startPoint x: 590, startPoint y: 531, endPoint x: 688, endPoint y: 531, distance: 98.0
click at [688, 531] on div "Ghi chú đơn hàng NHẬN NGUYÊN KIỆN GIAO NGUYÊN KIỆN, HƯ VỠ K ĐỀN Thu Hộ Chuyển k…" at bounding box center [659, 519] width 1212 height 54
click at [649, 531] on input "NHẬN NGUYÊN KIỆN GIAO NGUYÊN KIỆN, HƯ VỠ K ĐỀN" at bounding box center [556, 527] width 199 height 24
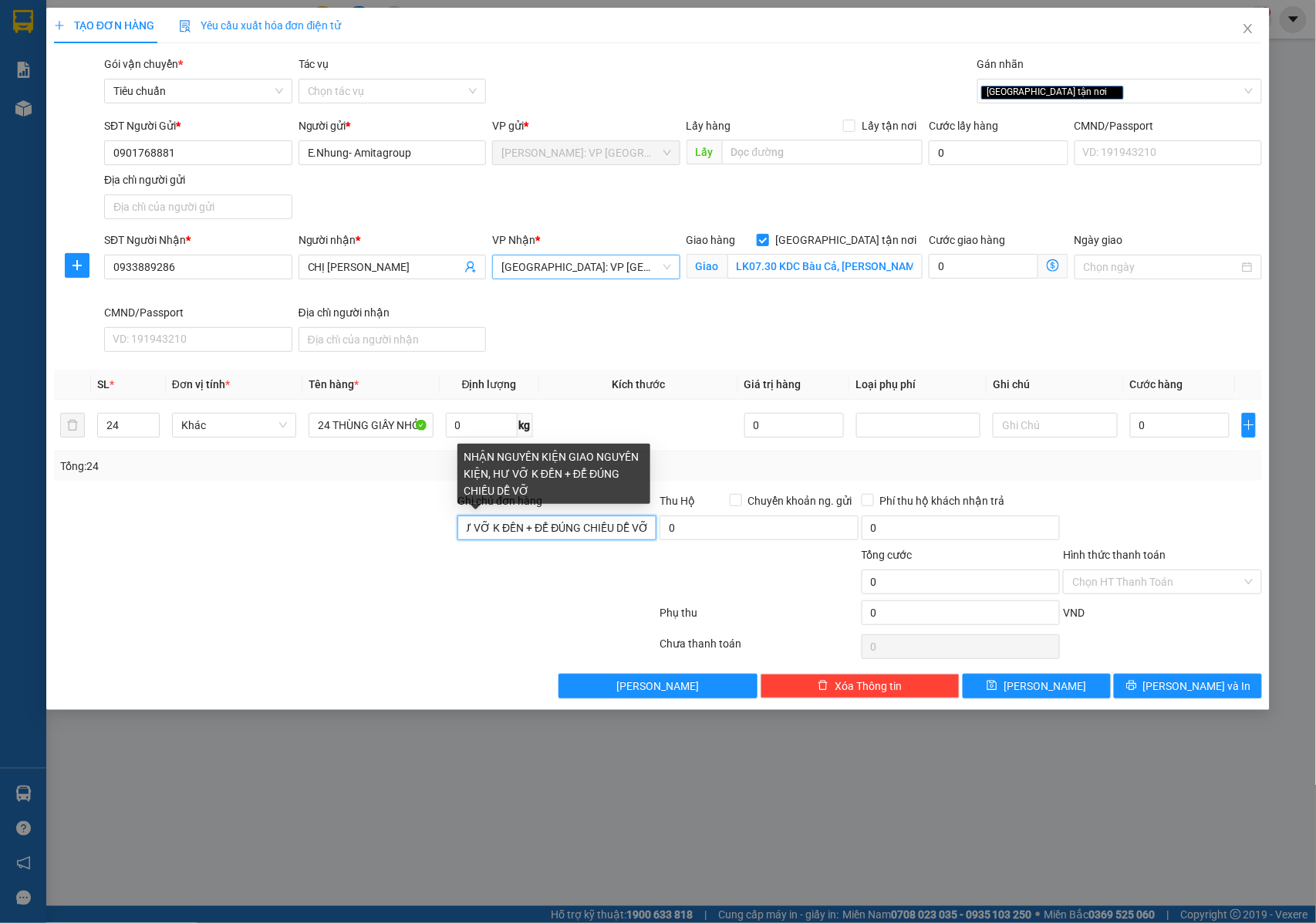
scroll to position [0, 222]
click at [613, 523] on input "NHẬN NGUYÊN KIỆN GIAO NGUYÊN KIỆN, HƯ VỠ K ĐỀN + ĐỂ ĐÚNG CHIỀU DỄ VỠ" at bounding box center [556, 527] width 199 height 24
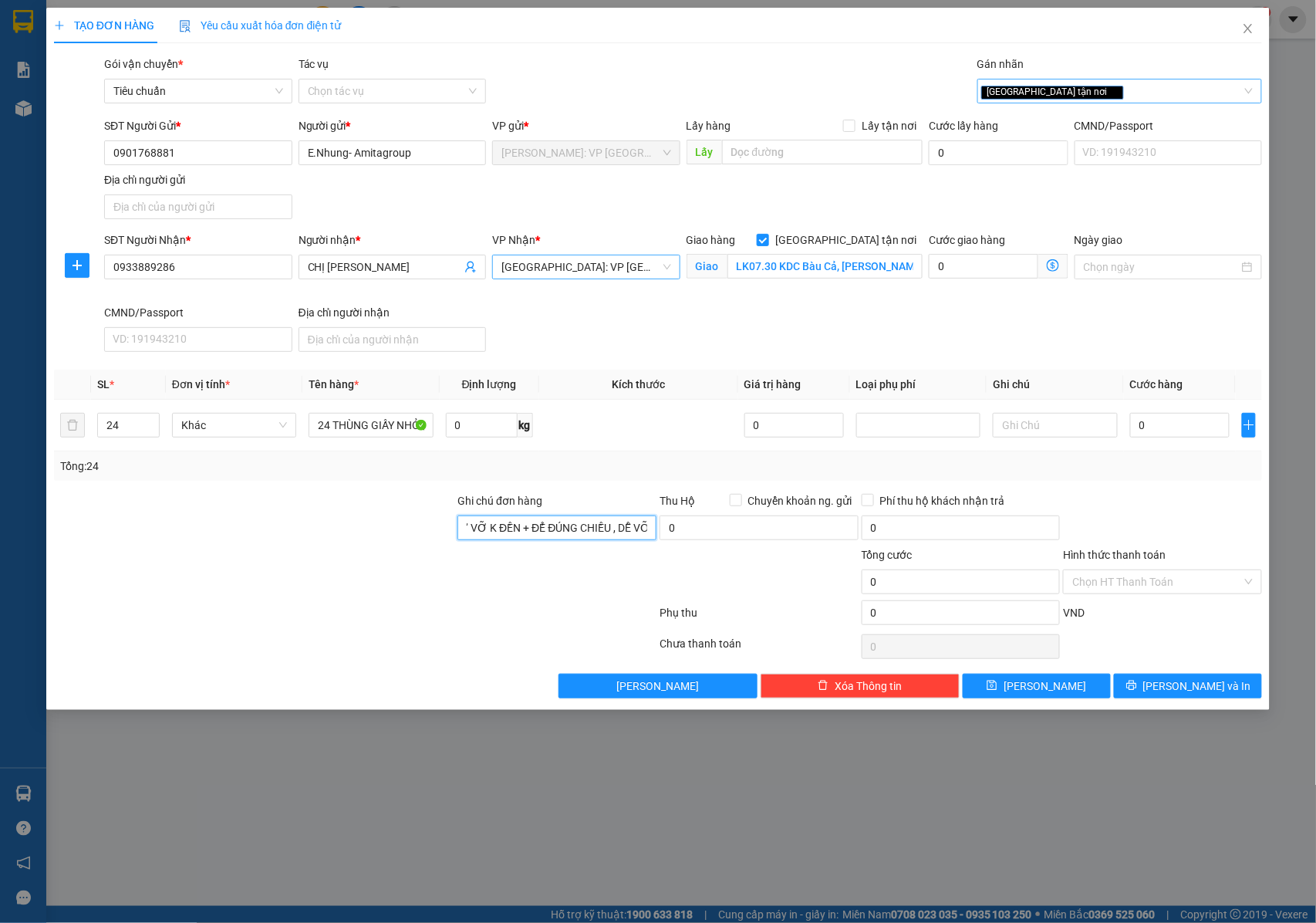
type input "NHẬN NGUYÊN KIỆN GIAO NGUYÊN KIỆN, HƯ VỠ K ĐỀN + ĐỂ ĐÚNG CHIỀU , DỄ VỠ"
click at [1126, 93] on input "Gán nhãn" at bounding box center [1128, 91] width 3 height 19
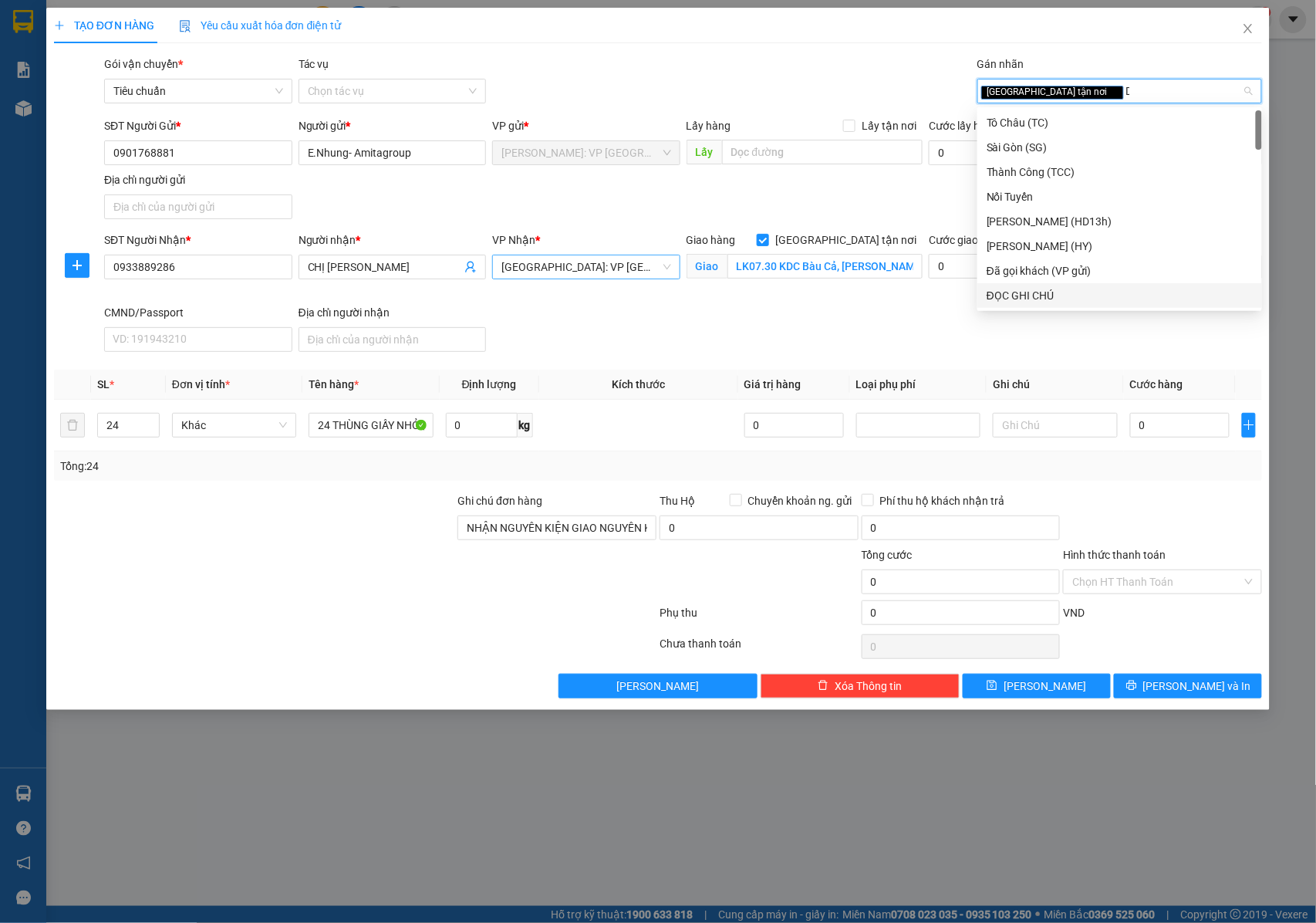
type input "D"
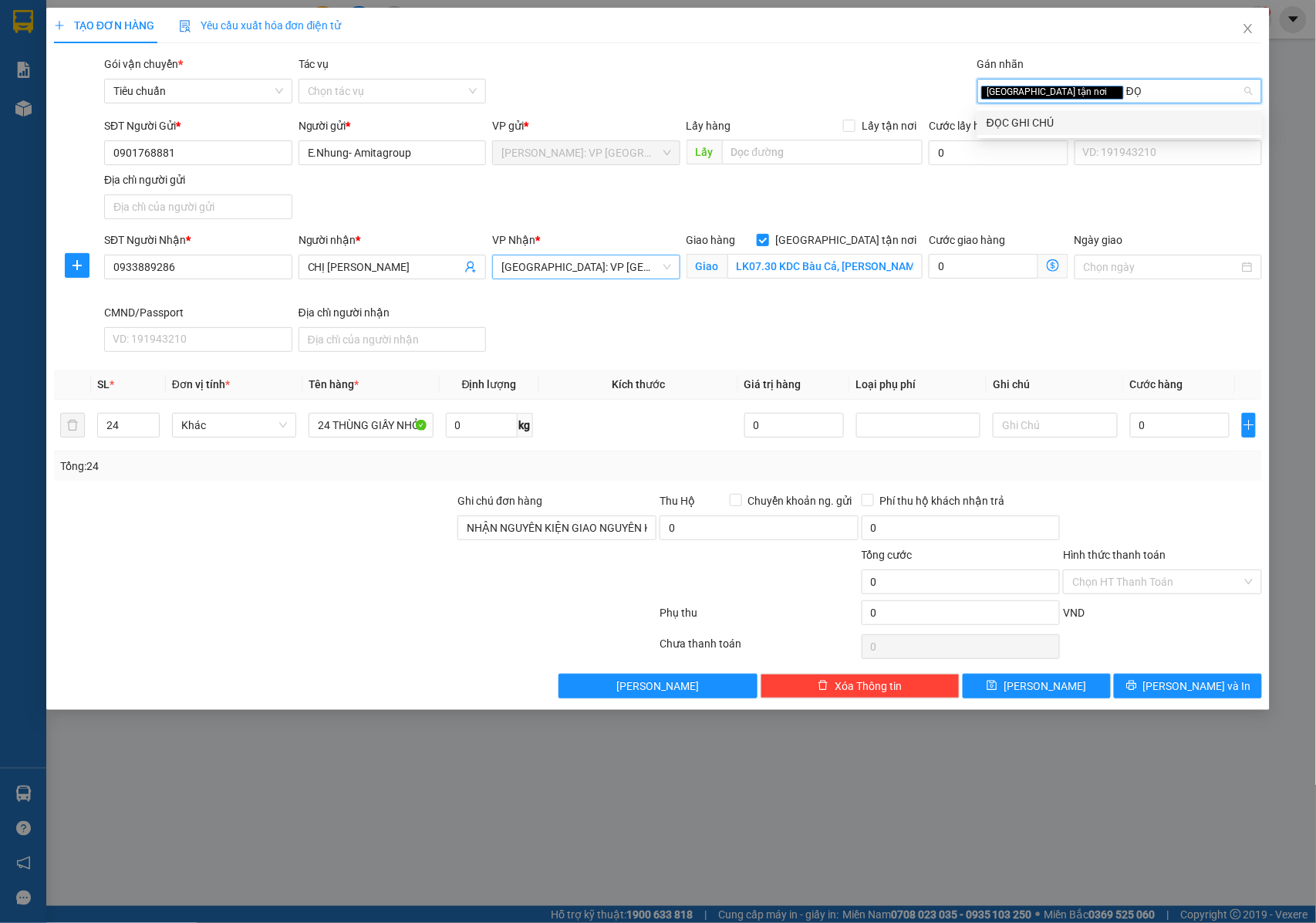
type input "ĐỌC"
click at [1055, 115] on div "ĐỌC GHI CHÚ" at bounding box center [1120, 123] width 266 height 17
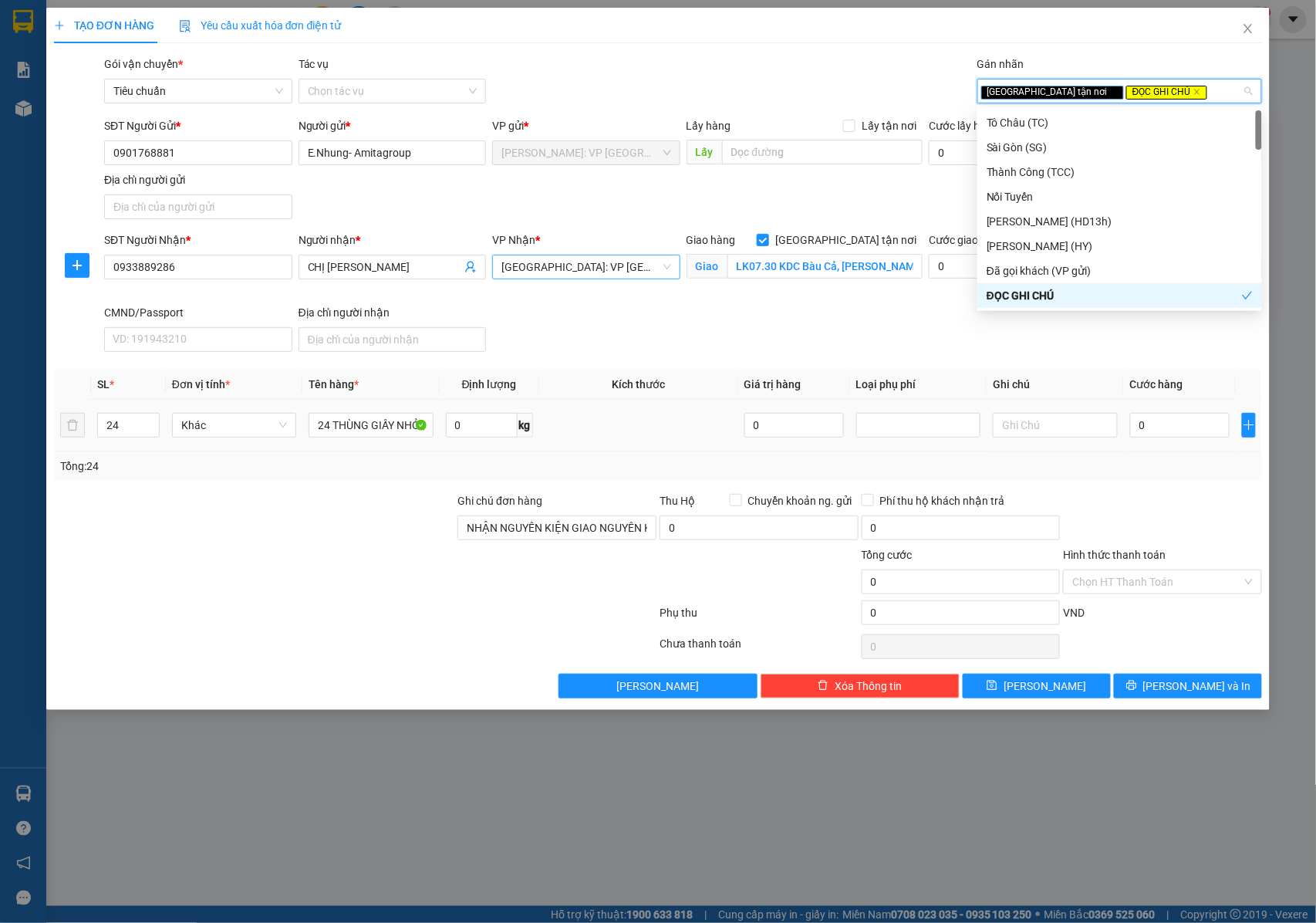
click at [1162, 414] on div "0" at bounding box center [1180, 425] width 100 height 31
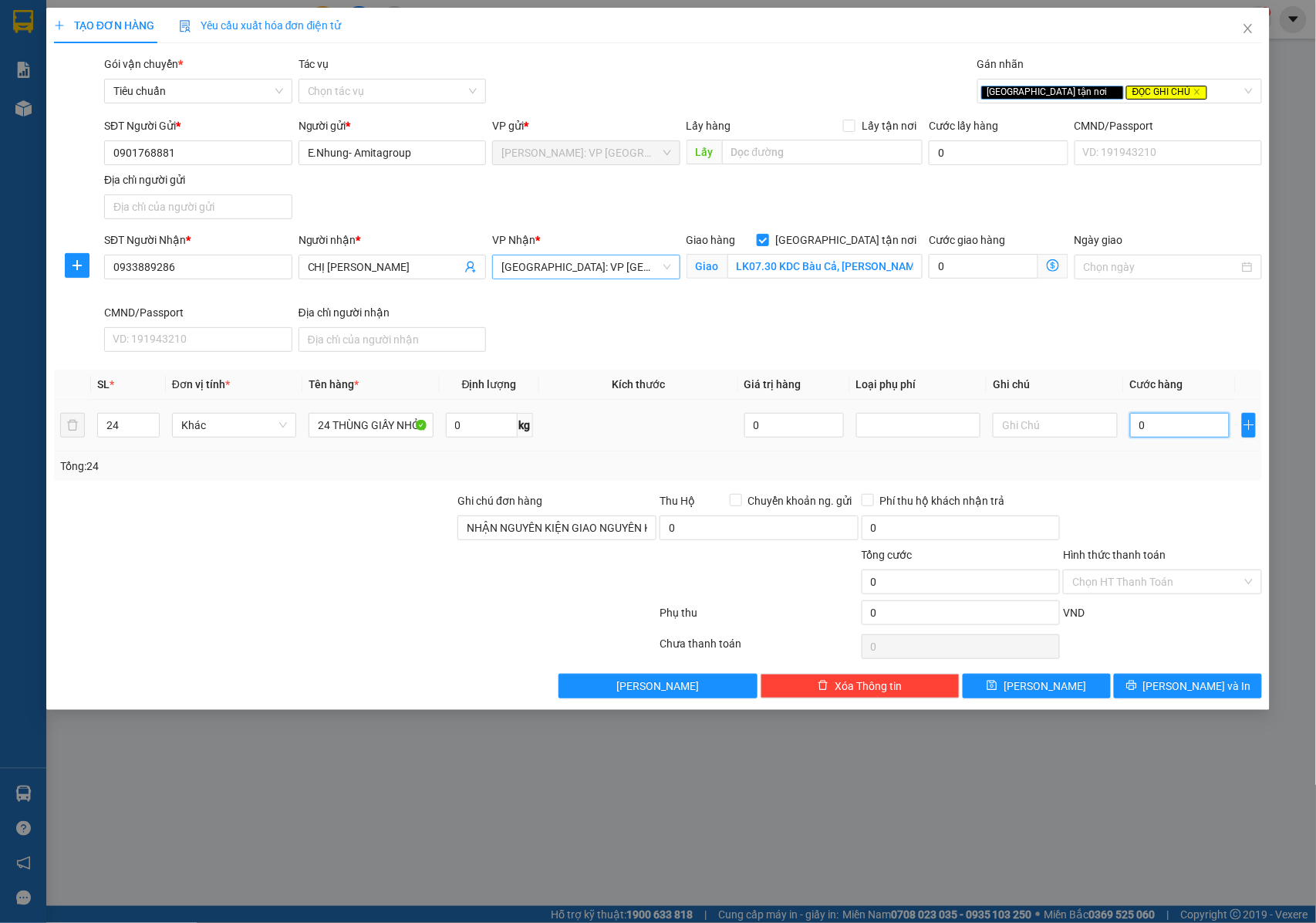
click at [1167, 418] on input "0" at bounding box center [1180, 425] width 100 height 24
type input "6"
type input "66"
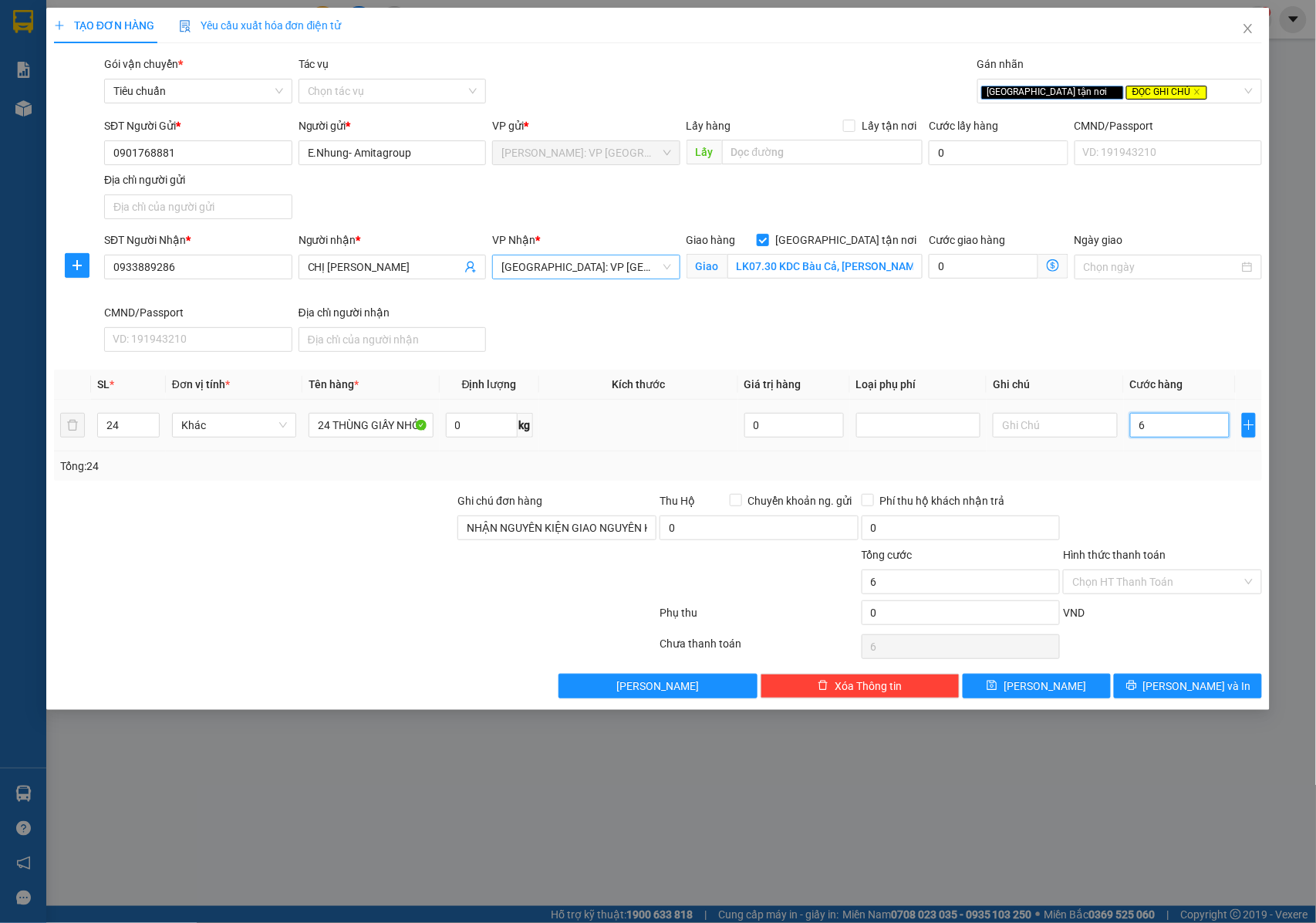
type input "66"
type input "660"
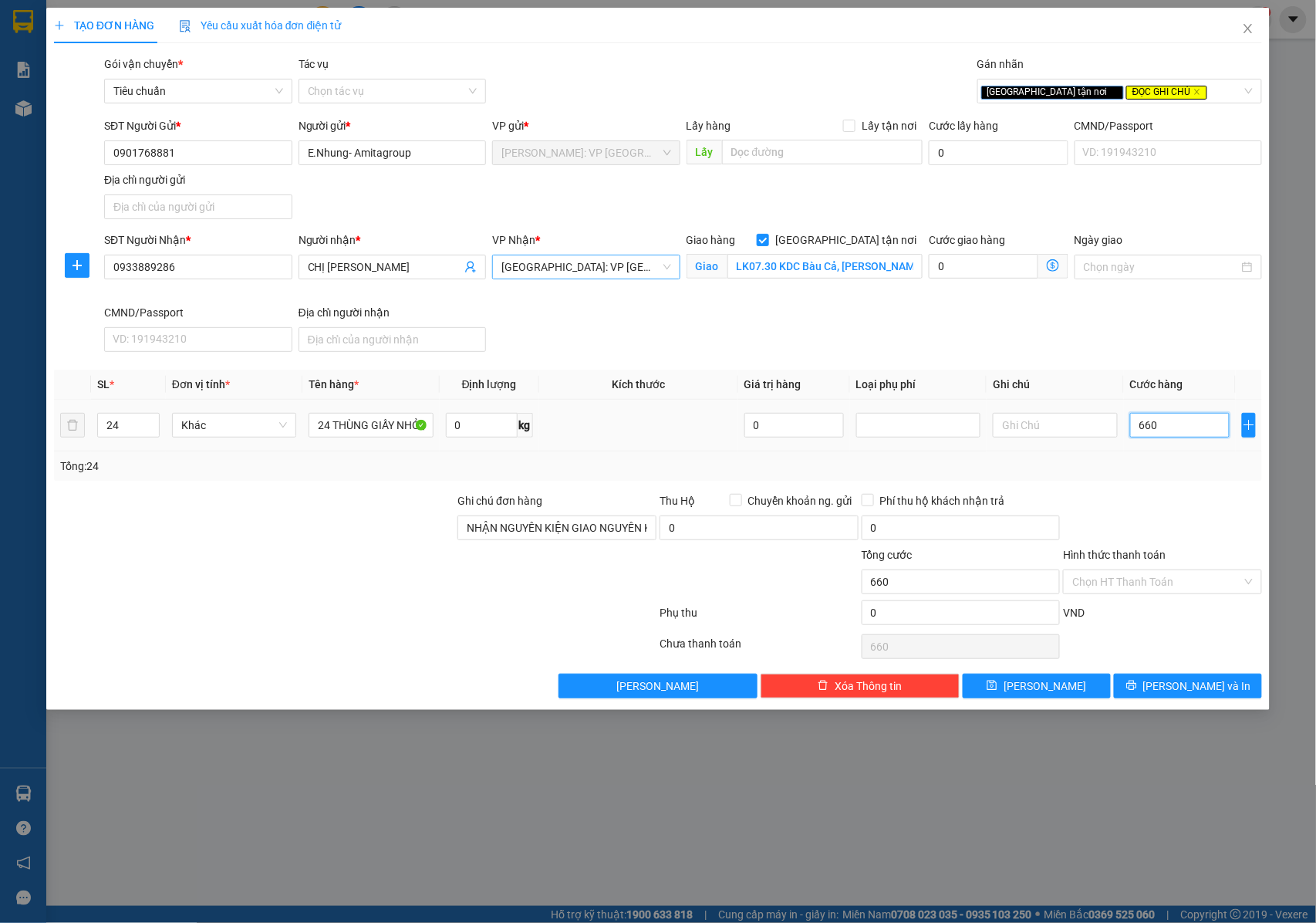
type input "6.600"
type input "66.000"
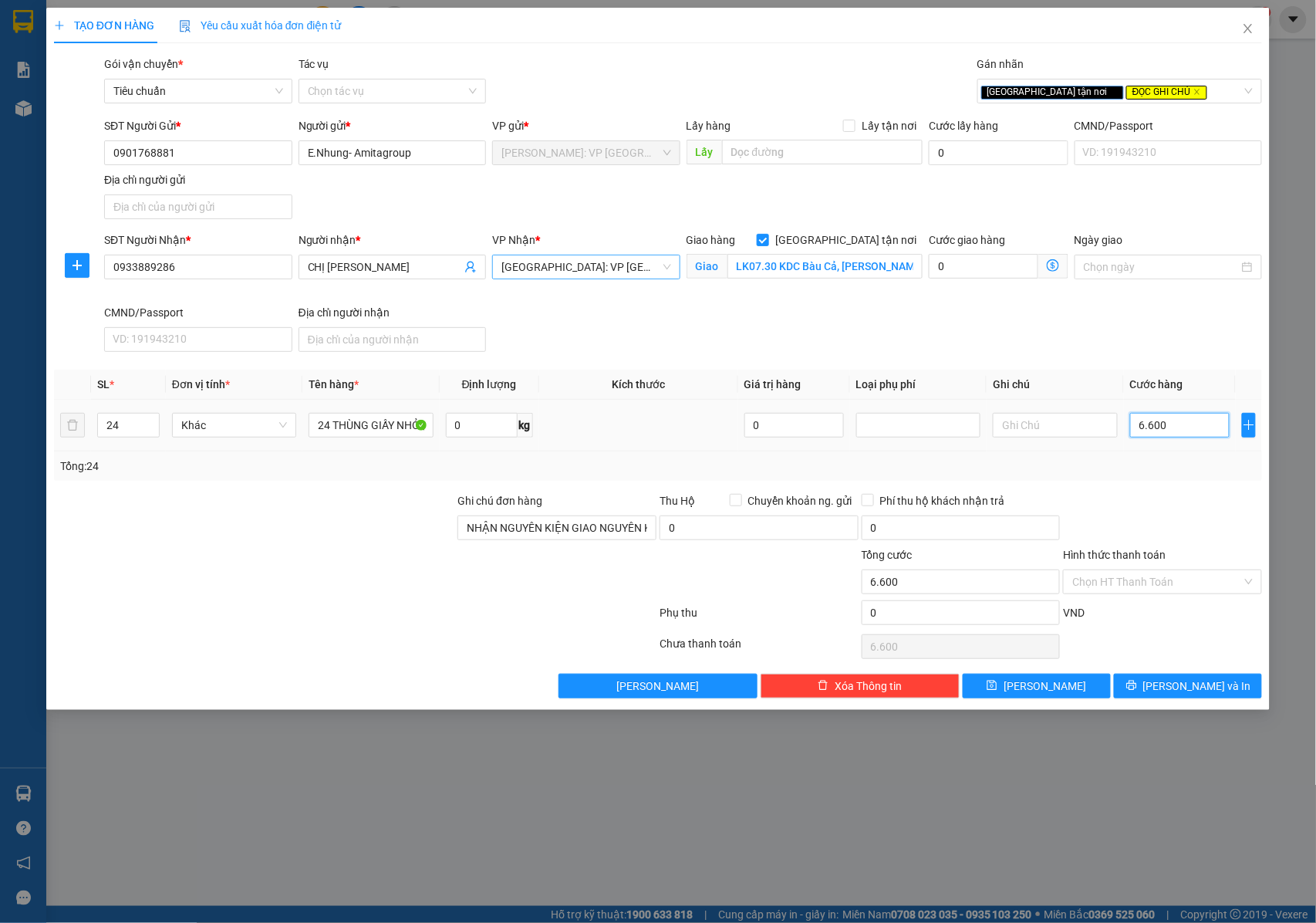
type input "66.000"
type input "660.000"
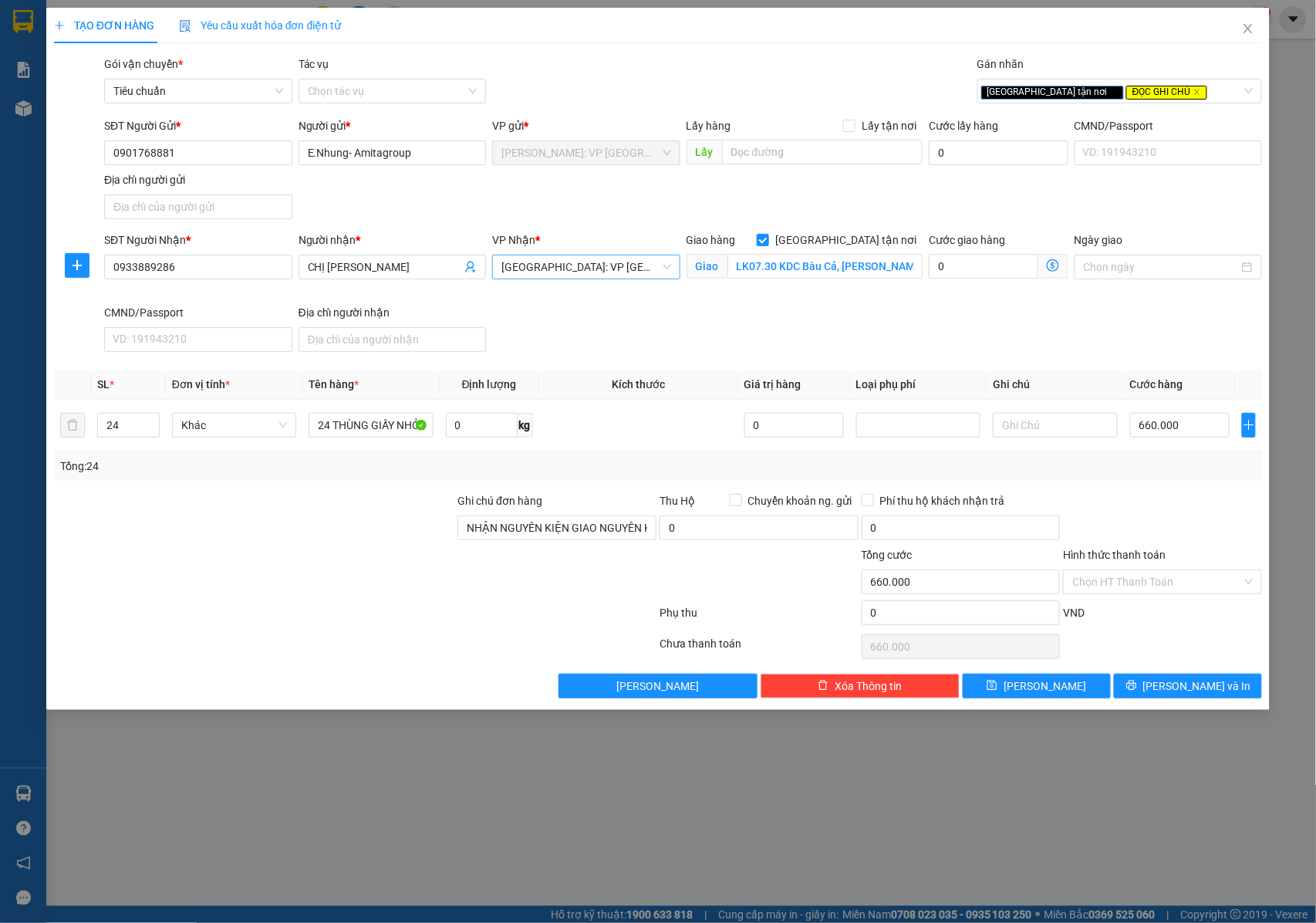
click at [1171, 481] on div "Tổng: 24" at bounding box center [658, 466] width 1209 height 29
click at [343, 418] on input "24 THÙNG GIẤY NHỎ ( NƯỚC XẢ )" at bounding box center [370, 425] width 124 height 24
click at [1142, 690] on button "[PERSON_NAME] và In" at bounding box center [1188, 686] width 148 height 24
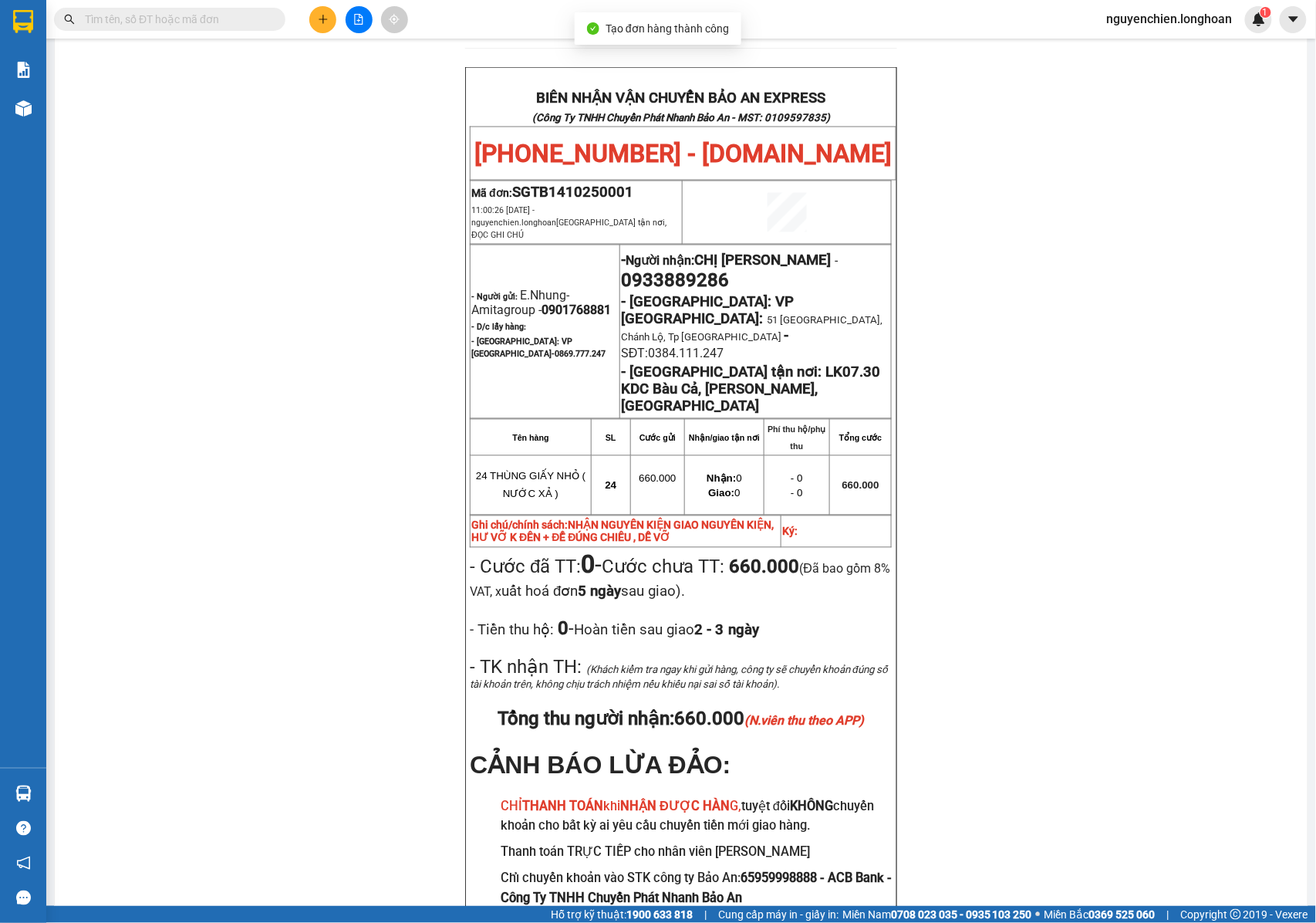
scroll to position [822, 0]
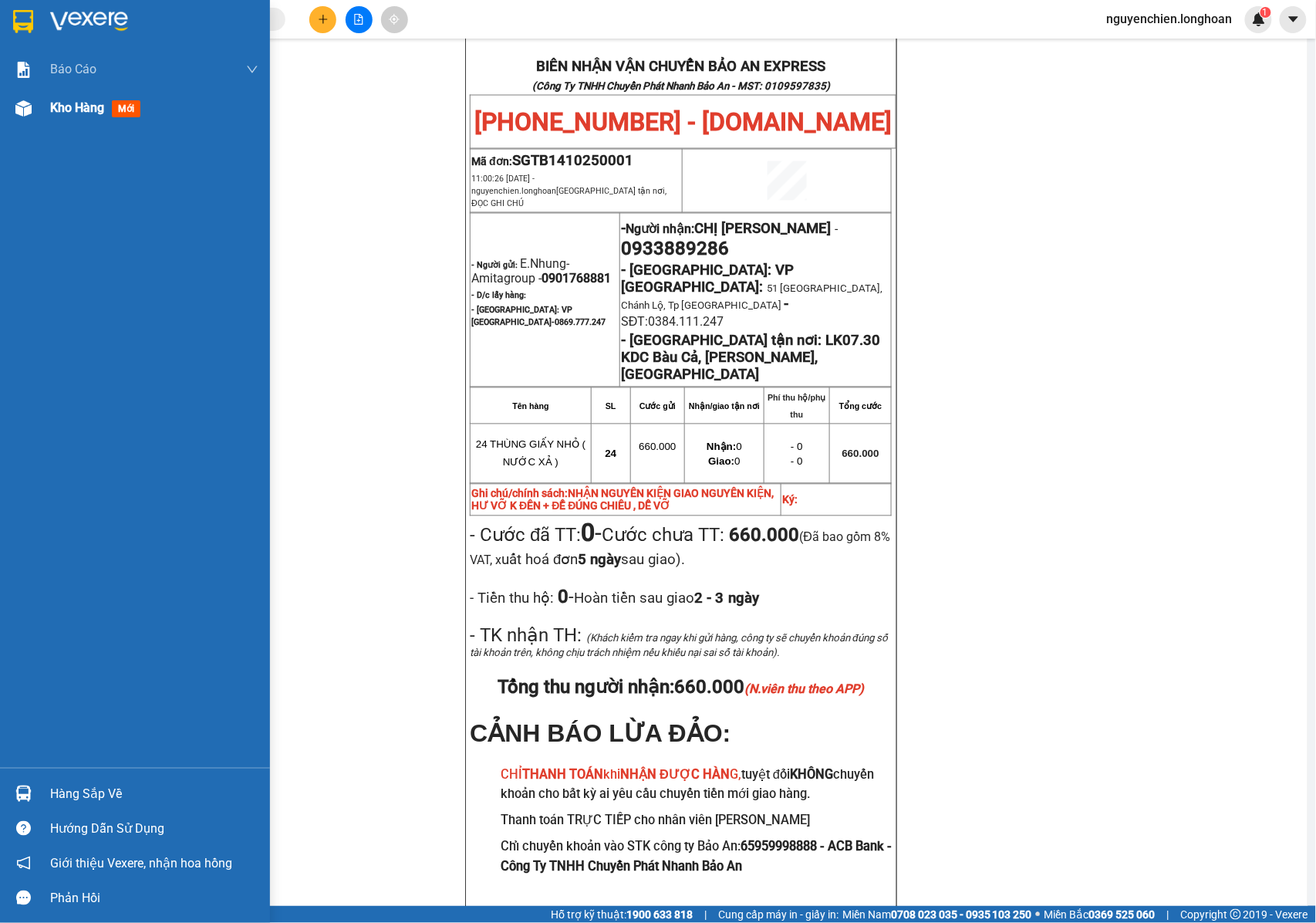
click at [23, 112] on img at bounding box center [24, 108] width 16 height 16
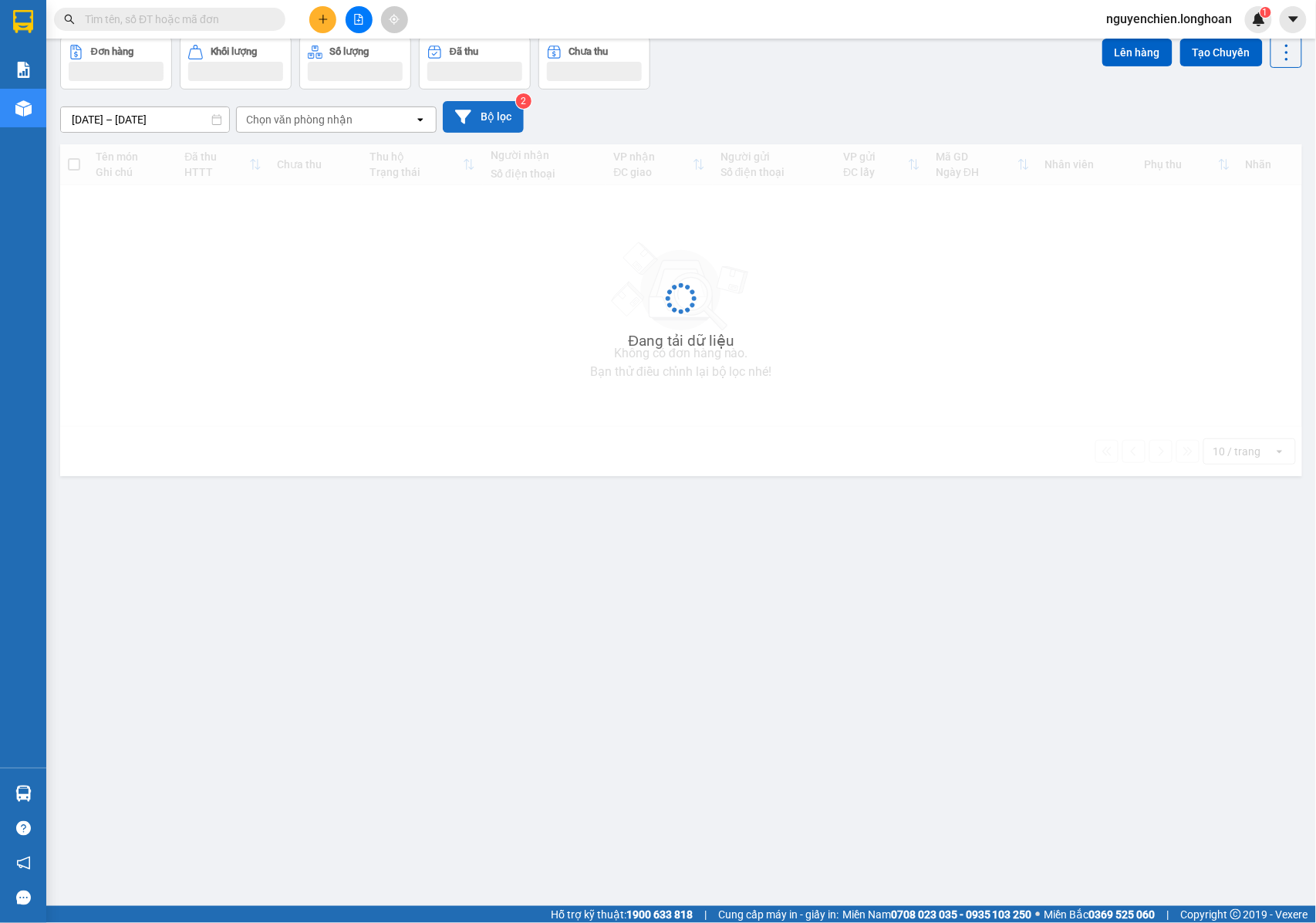
scroll to position [71, 0]
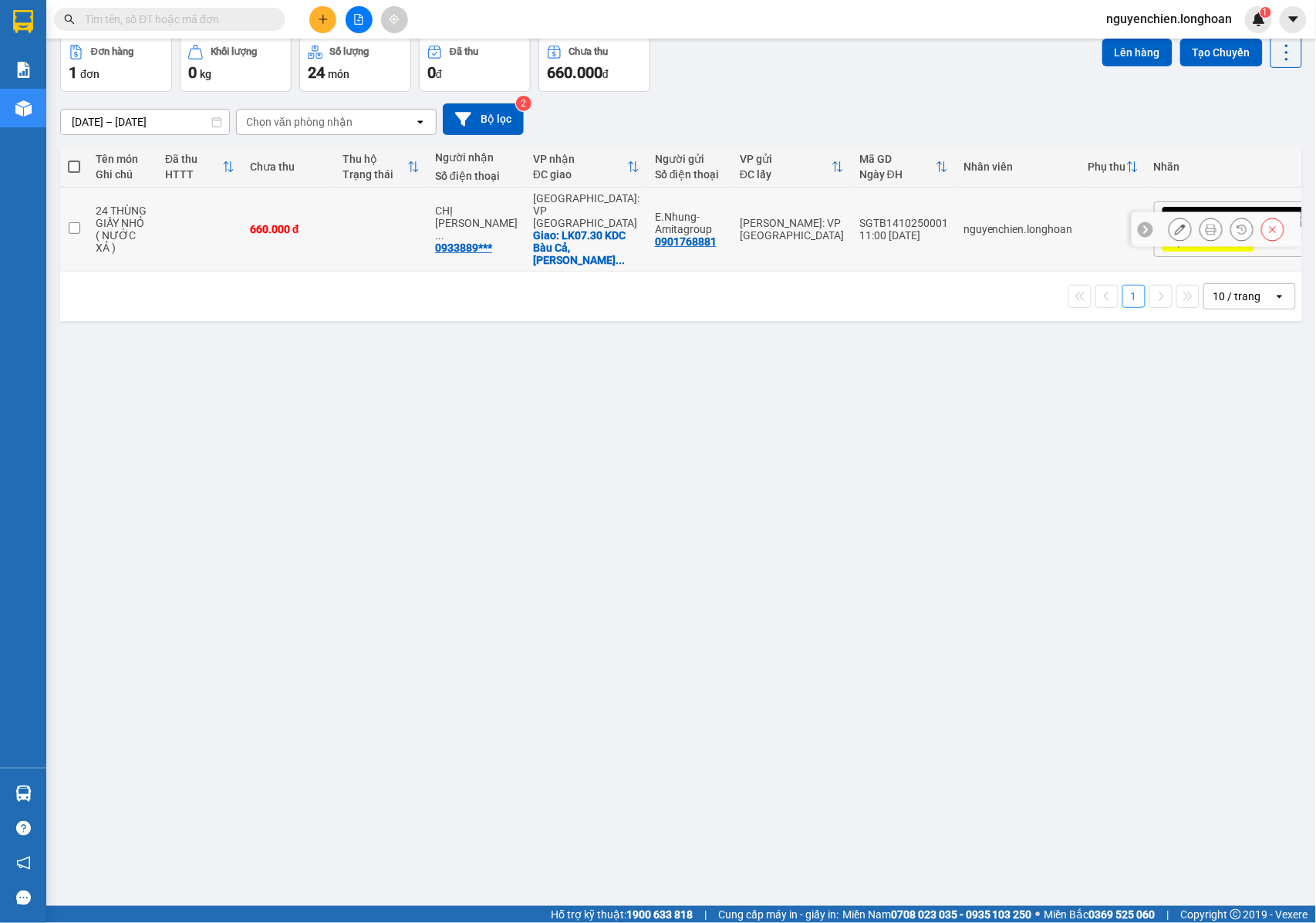
click at [1206, 223] on icon at bounding box center [1210, 228] width 11 height 11
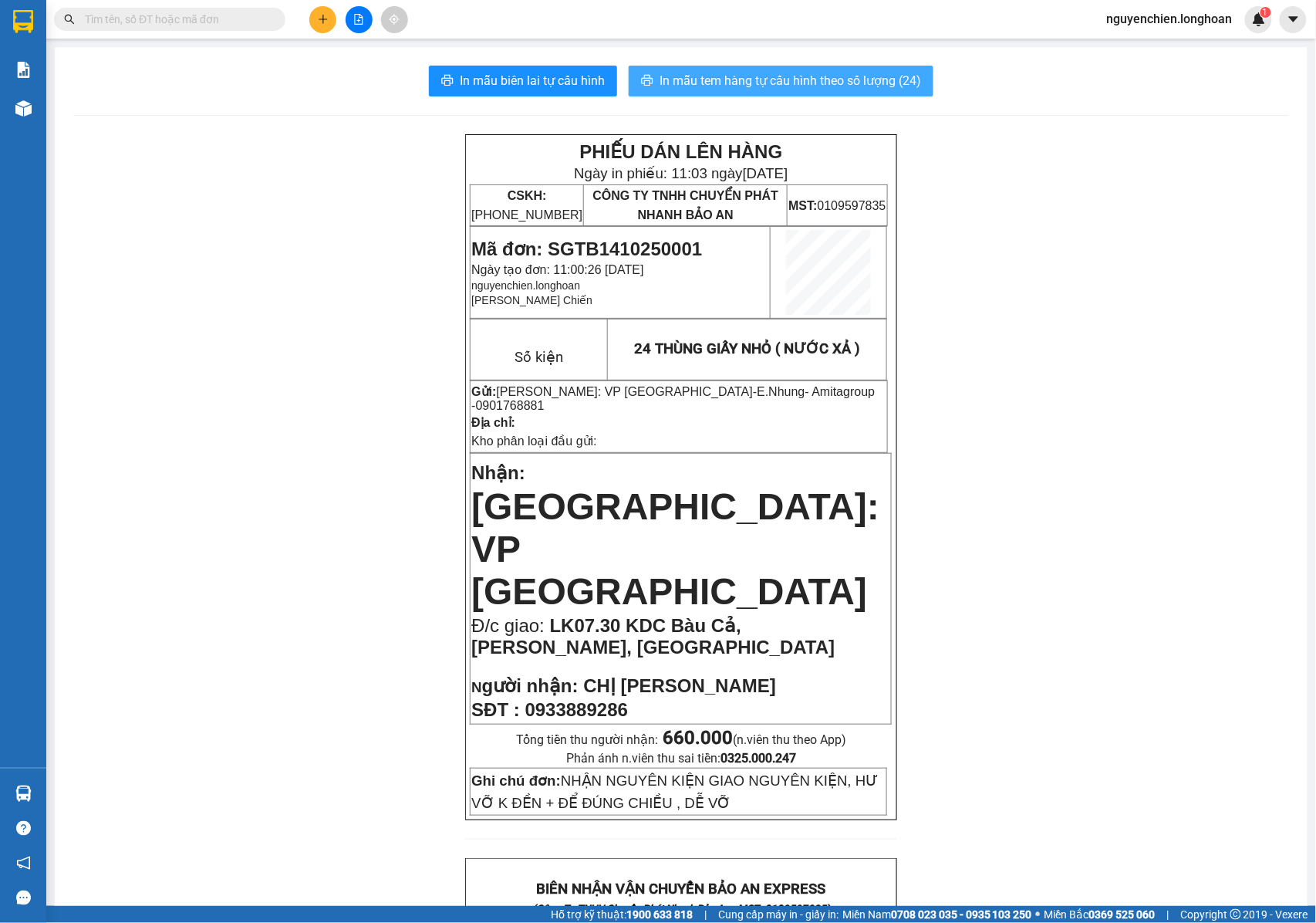
click at [851, 87] on span "In mẫu tem hàng tự cấu hình theo số lượng (24)" at bounding box center [790, 80] width 262 height 20
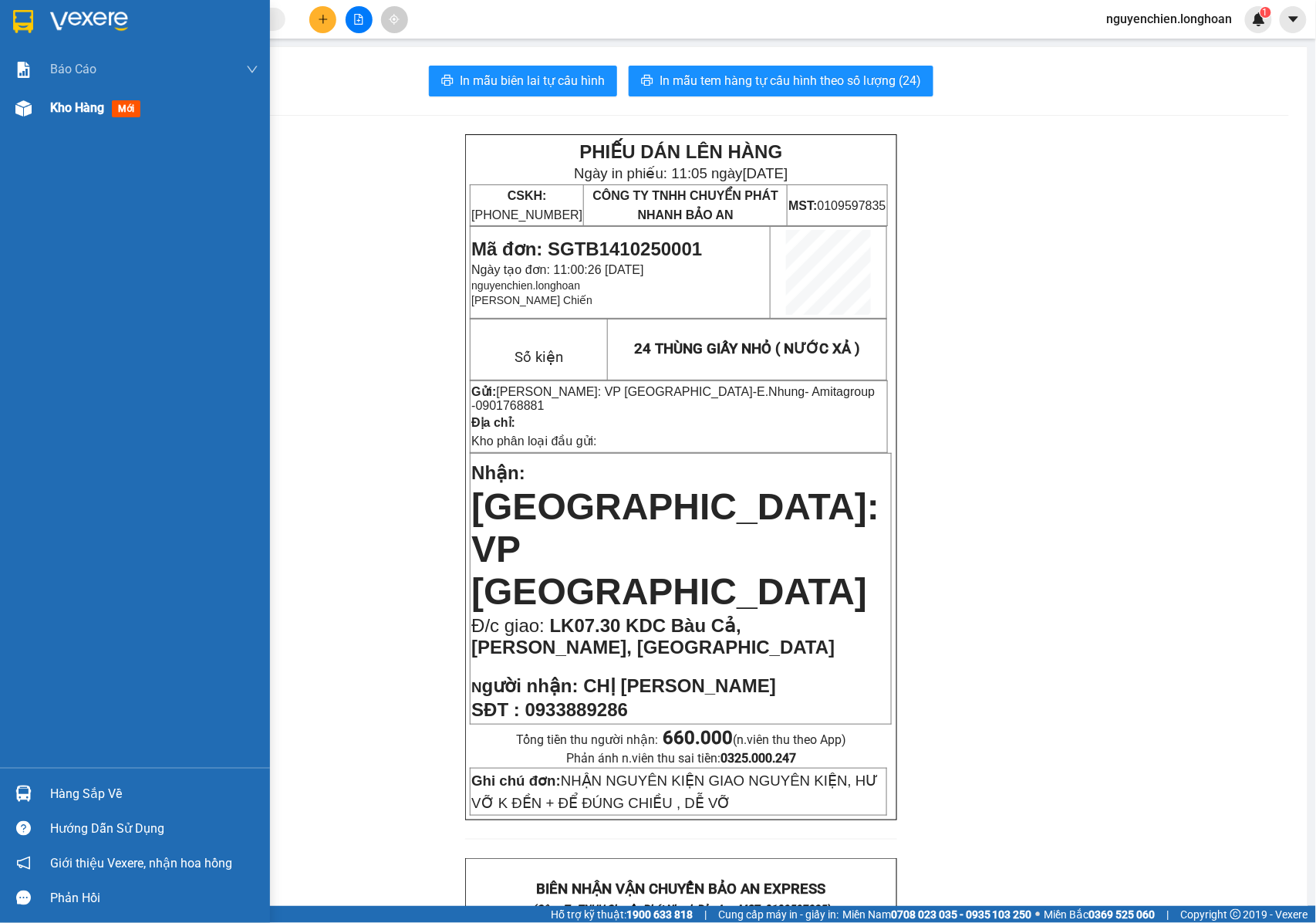
click at [5, 111] on div "Kho hàng mới" at bounding box center [135, 107] width 270 height 38
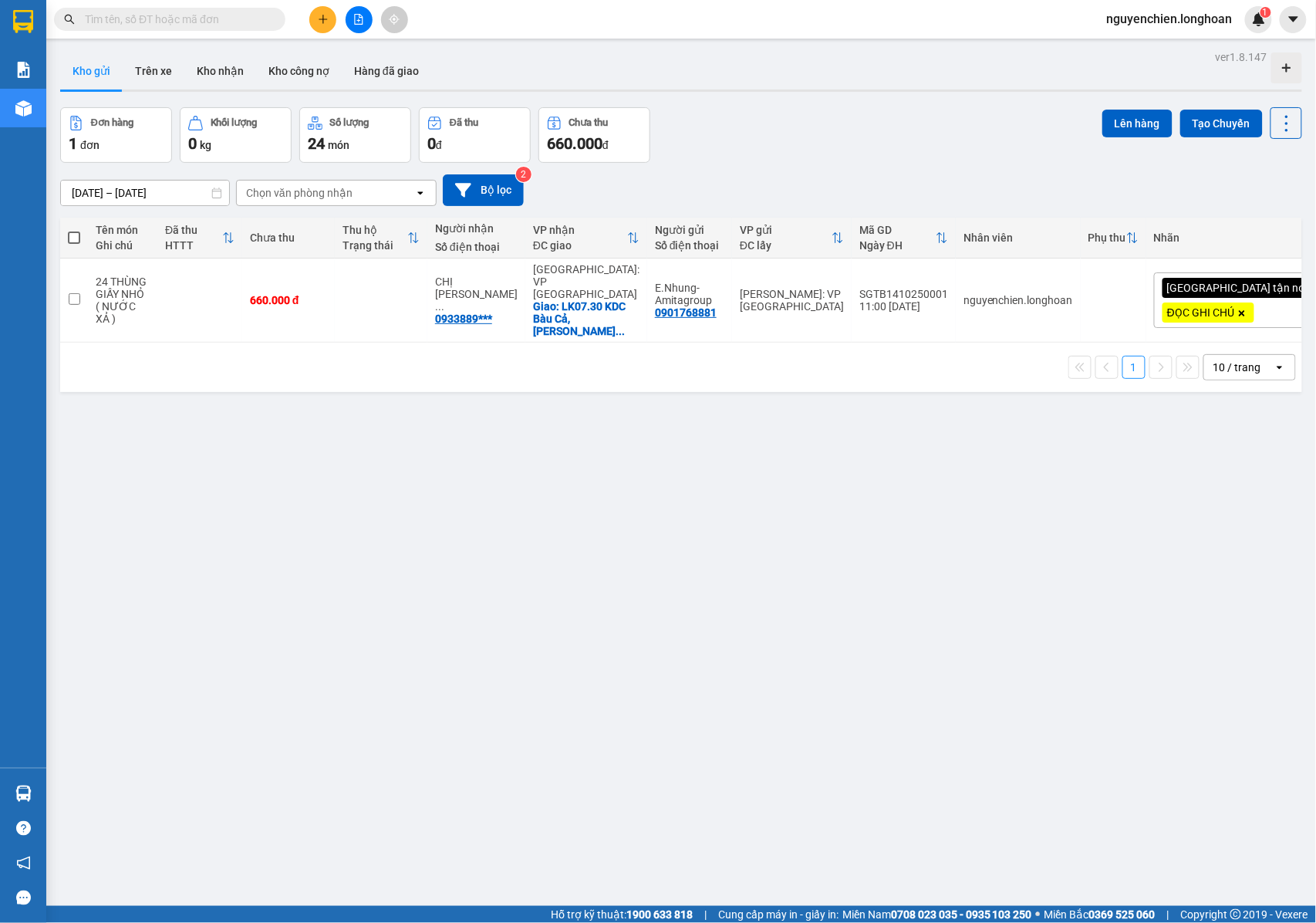
click at [214, 20] on input "text" at bounding box center [175, 19] width 182 height 17
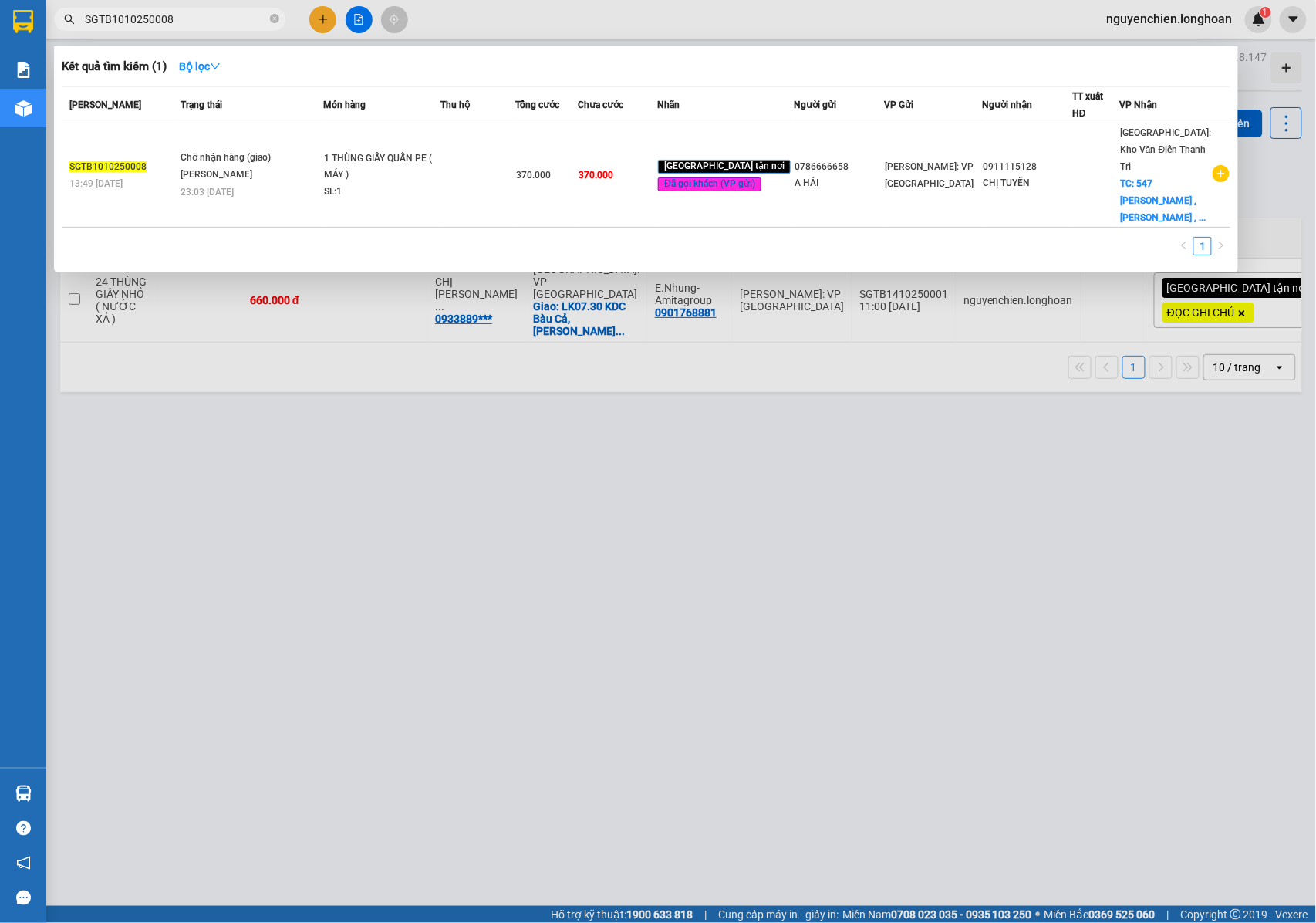
type input "SGTB1010250008"
click at [346, 410] on div at bounding box center [658, 462] width 1316 height 923
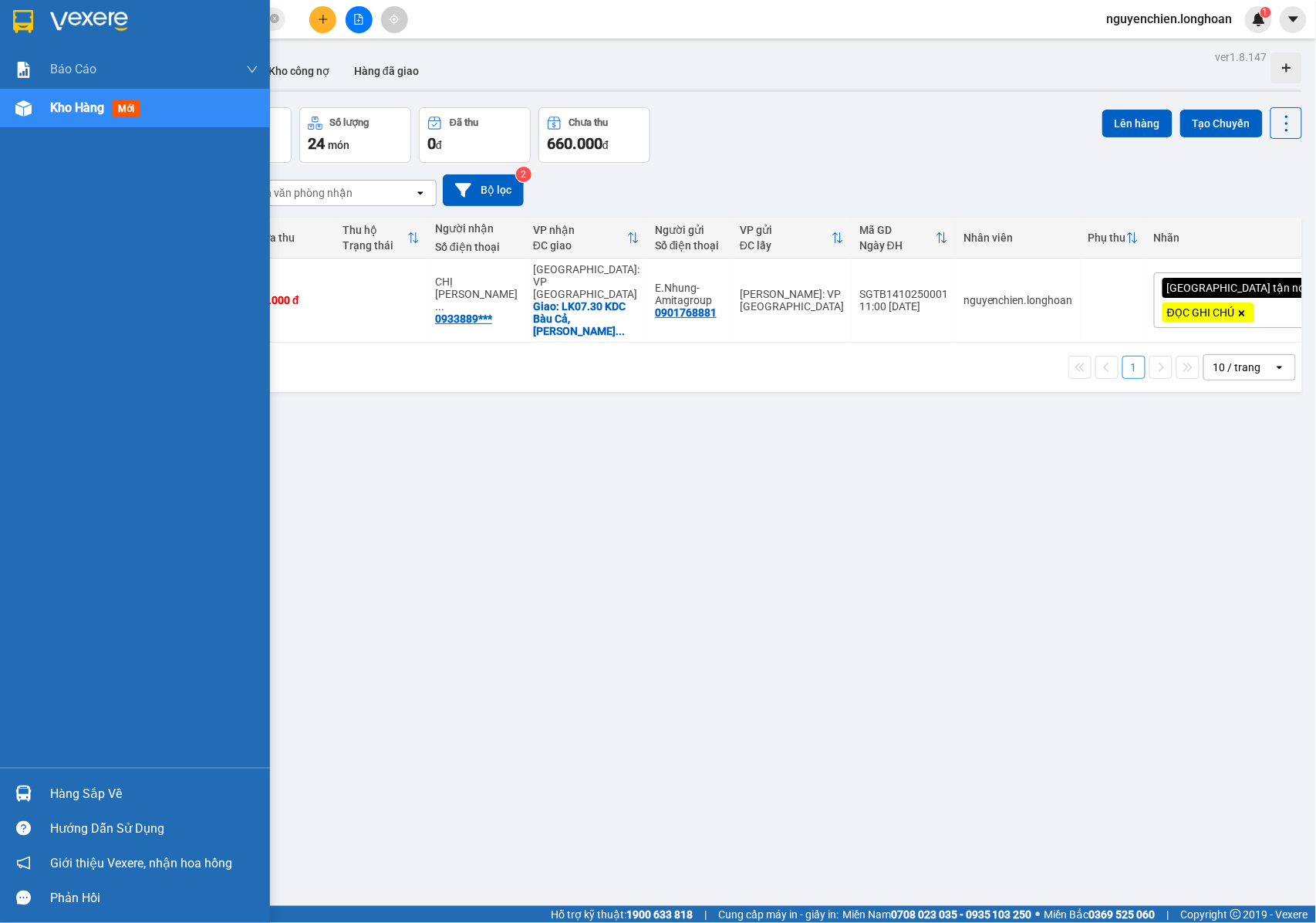
click at [28, 110] on img at bounding box center [24, 108] width 16 height 16
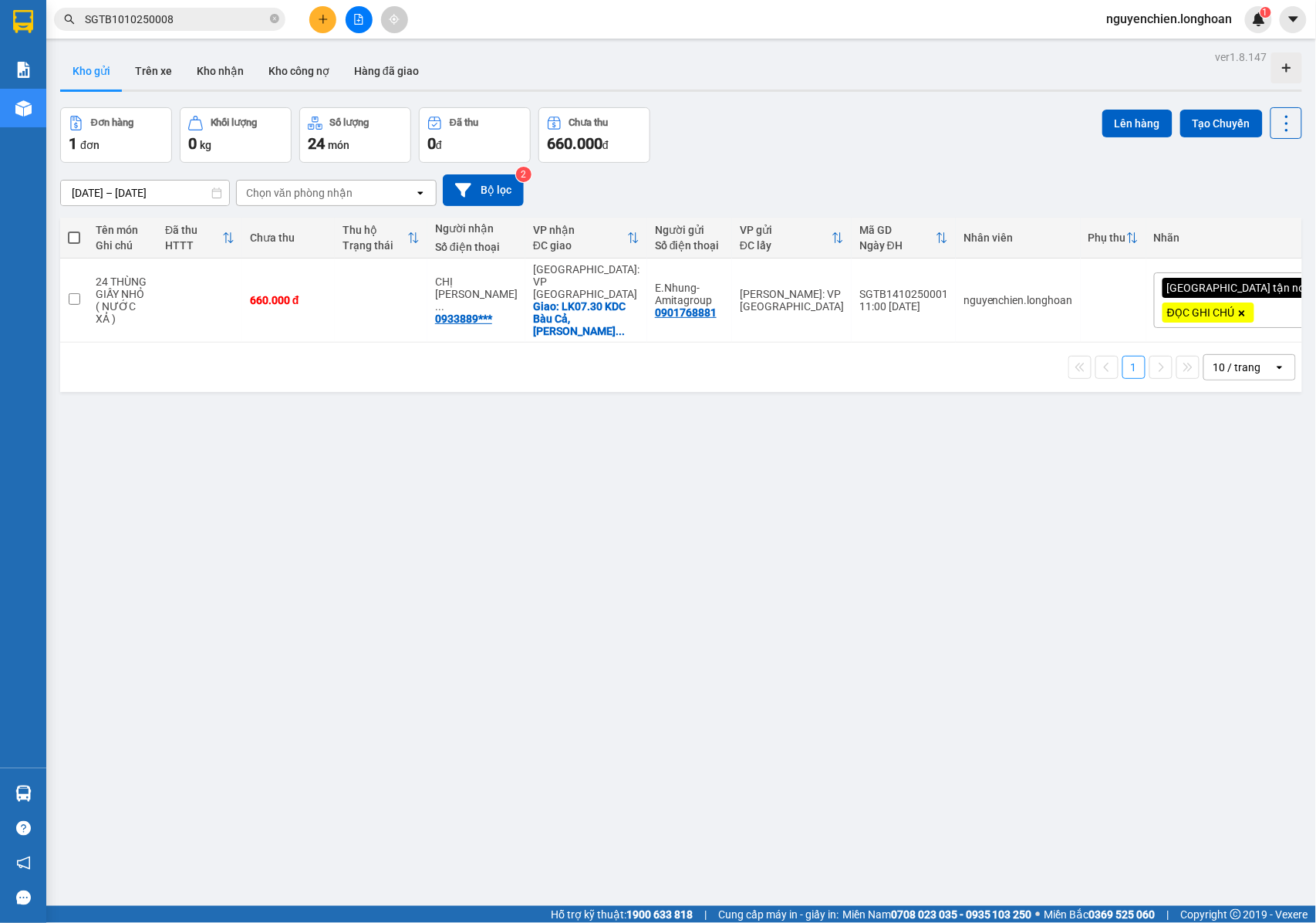
click at [321, 26] on button at bounding box center [323, 20] width 27 height 27
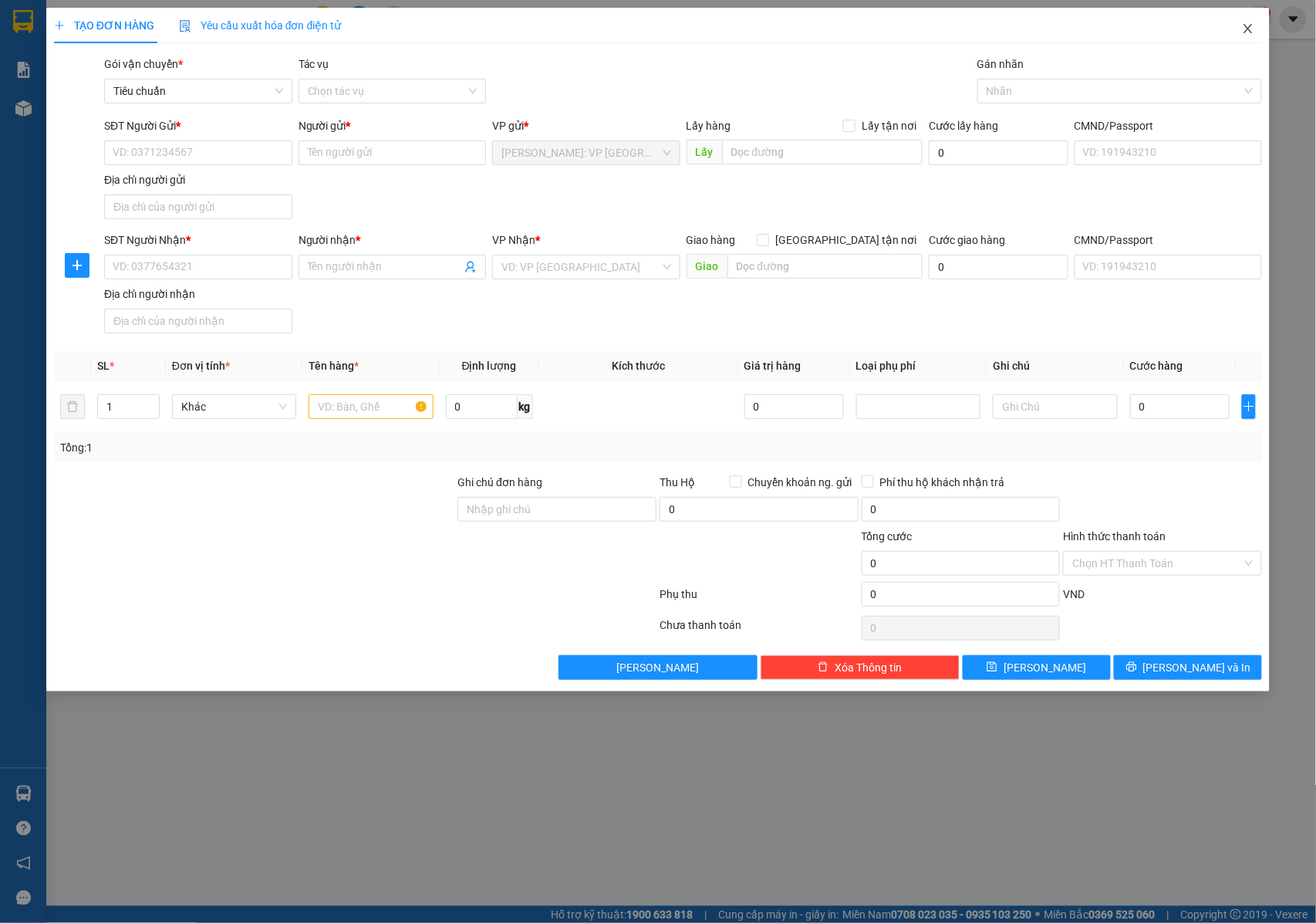
click at [1249, 32] on icon "close" at bounding box center [1248, 28] width 12 height 12
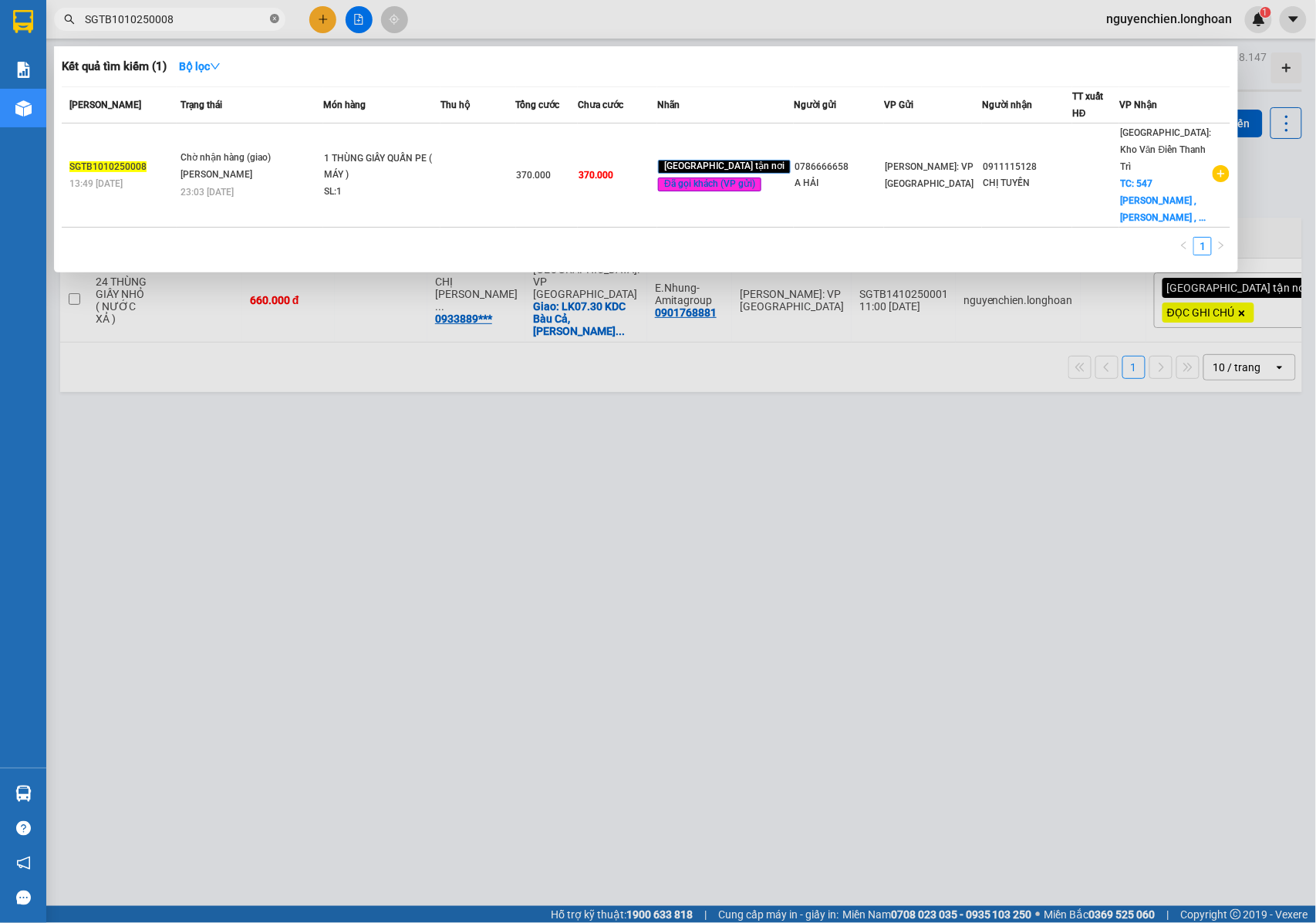
drag, startPoint x: 275, startPoint y: 15, endPoint x: 175, endPoint y: 29, distance: 101.0
click at [273, 15] on icon "close-circle" at bounding box center [274, 18] width 9 height 9
click at [175, 29] on span at bounding box center [169, 19] width 232 height 23
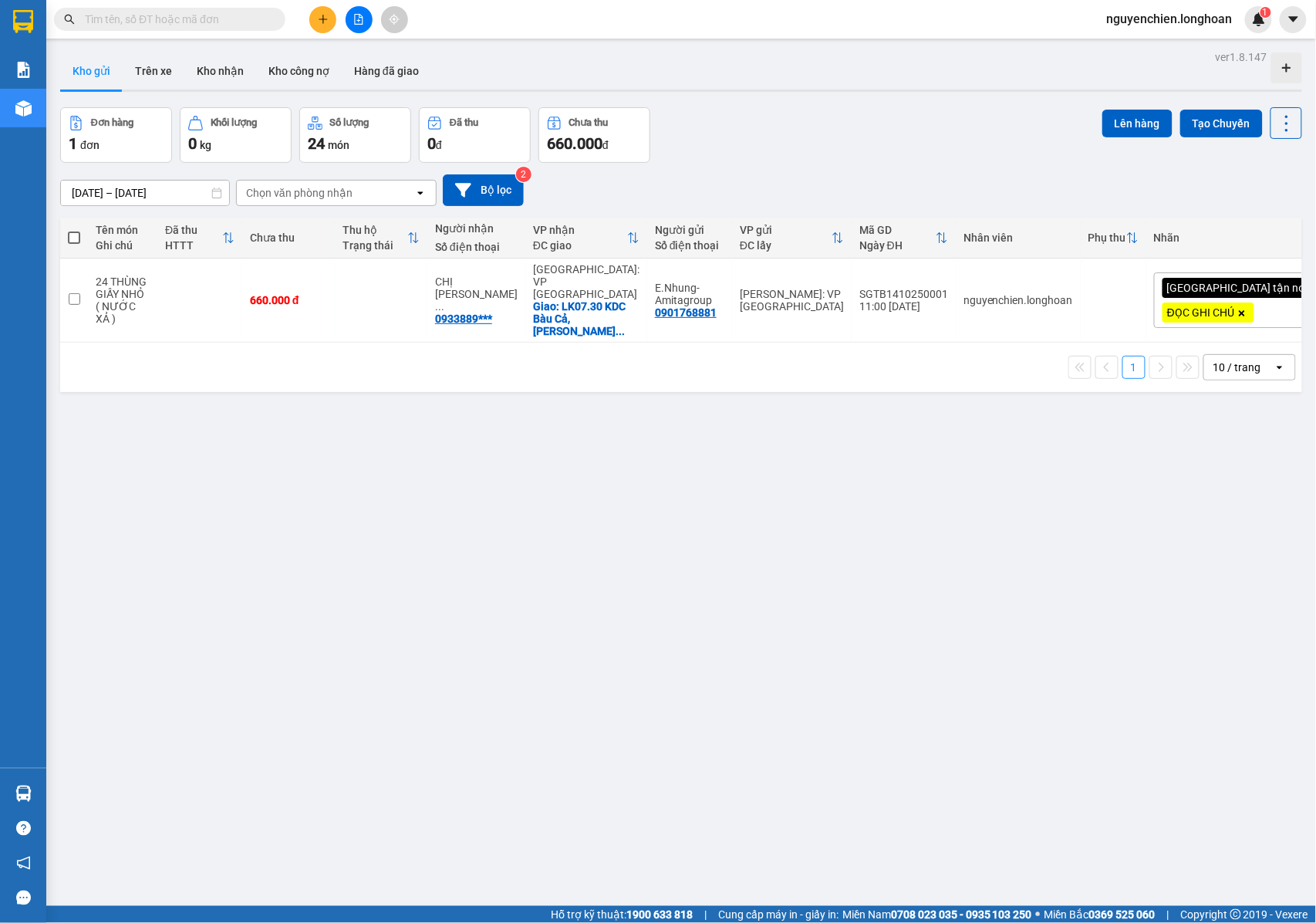
click at [173, 20] on input "text" at bounding box center [175, 19] width 182 height 17
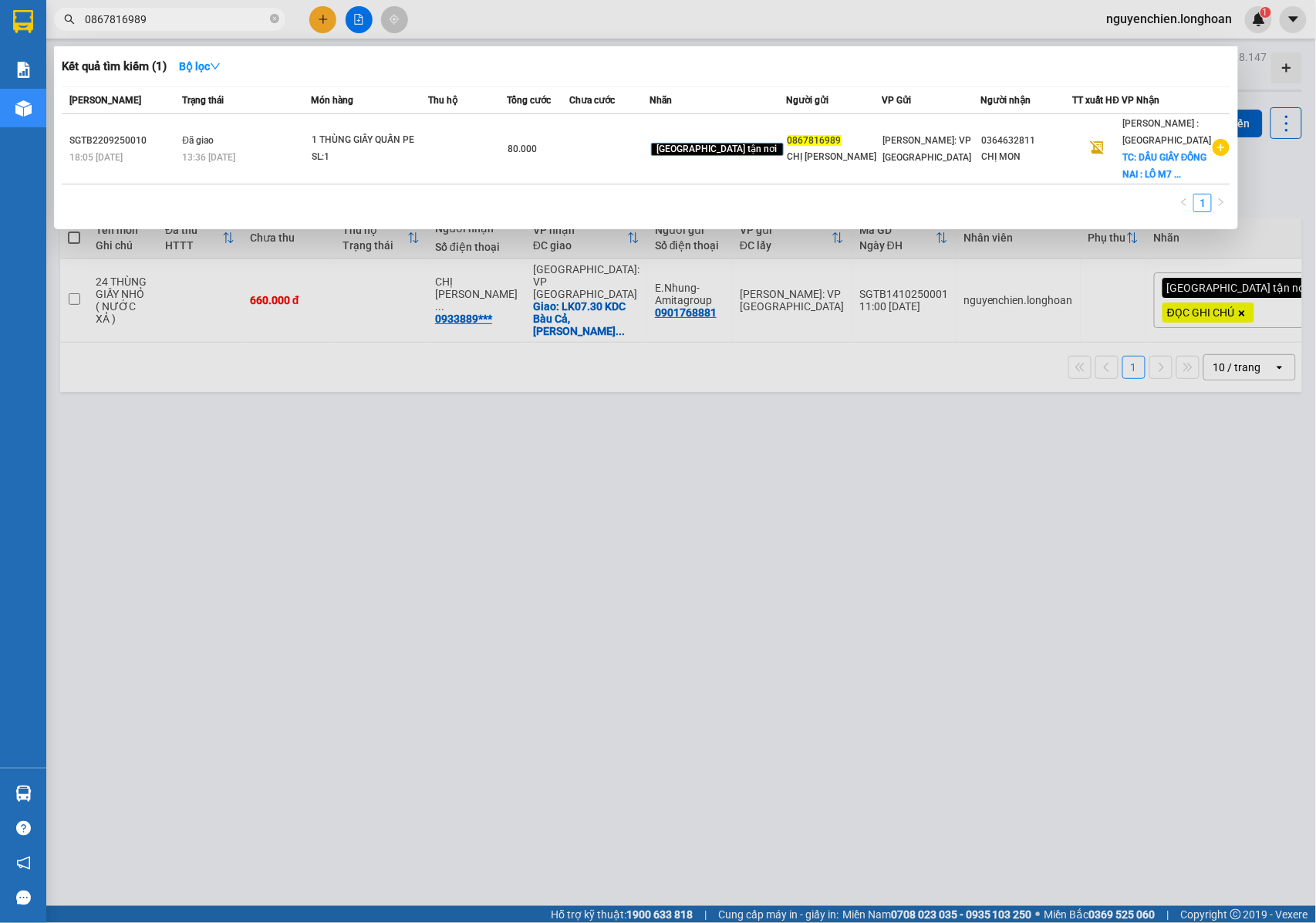
drag, startPoint x: 167, startPoint y: 23, endPoint x: 77, endPoint y: 20, distance: 90.0
click at [77, 20] on span "0867816989" at bounding box center [169, 19] width 232 height 23
type input "0867816989"
click at [318, 26] on div at bounding box center [658, 462] width 1316 height 923
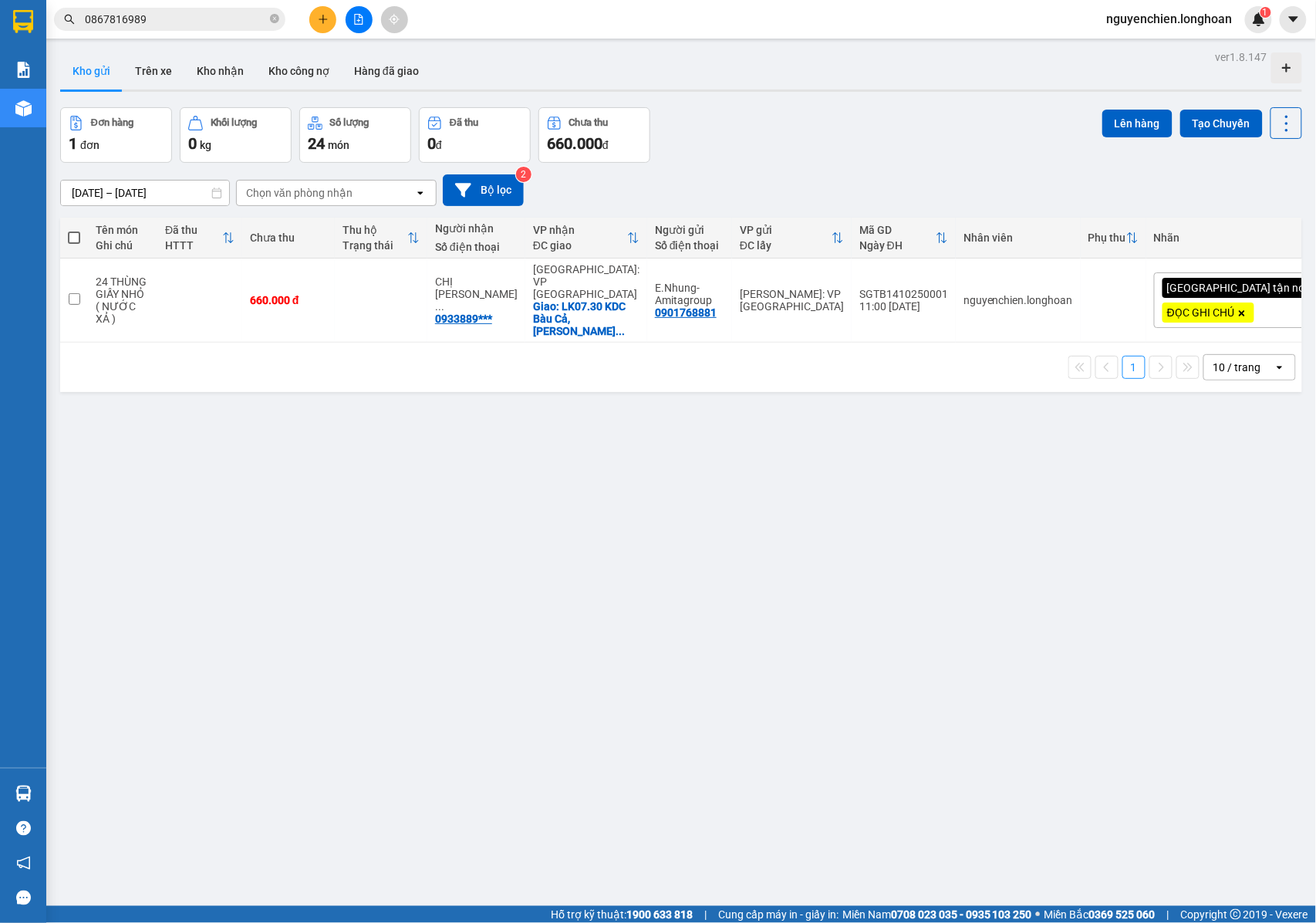
click at [322, 28] on button at bounding box center [323, 20] width 27 height 27
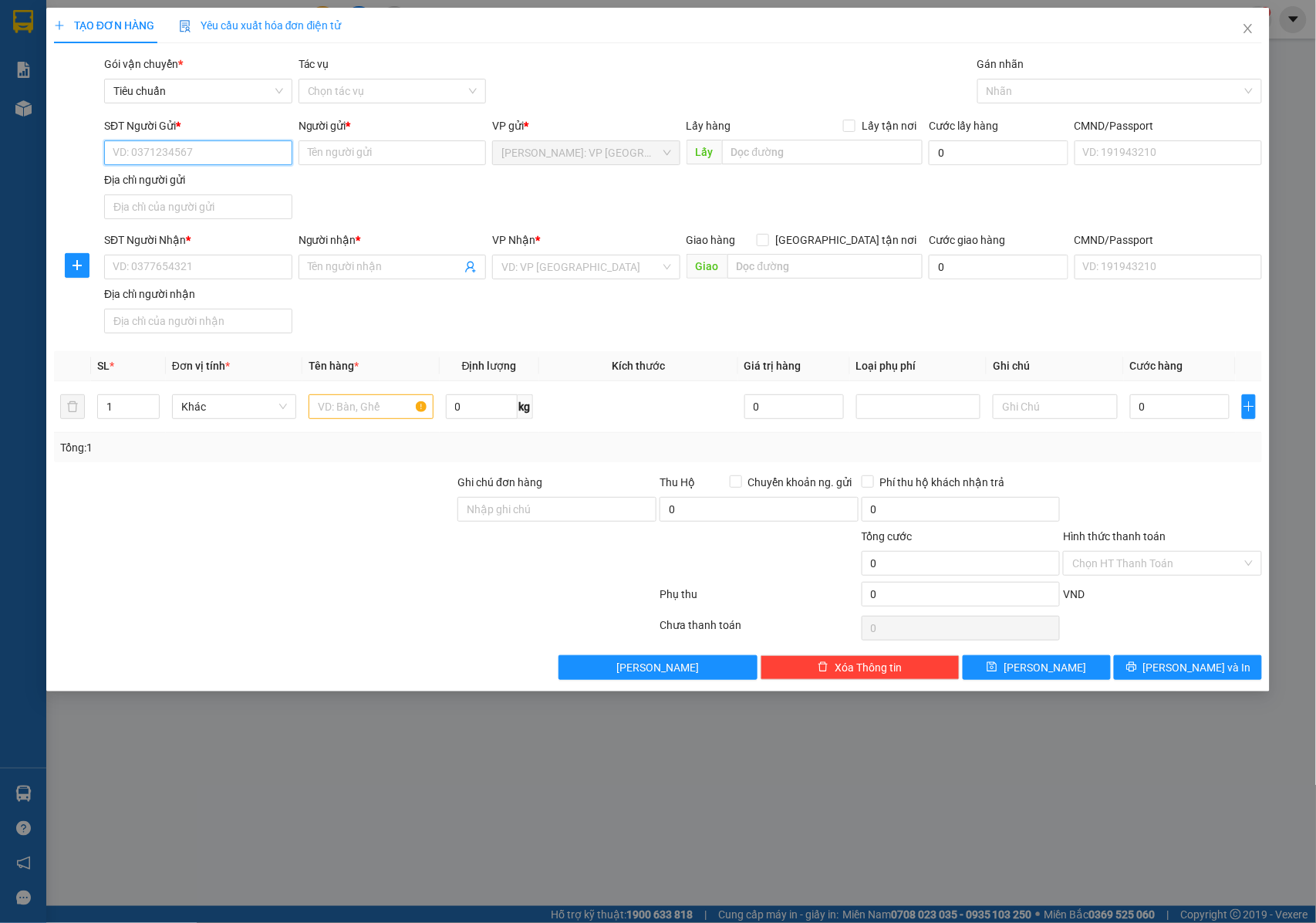
click at [223, 151] on input "SĐT Người Gửi *" at bounding box center [198, 153] width 188 height 24
paste input "0867816989"
type input "0867816989"
click at [202, 151] on input "0867816989" at bounding box center [198, 153] width 188 height 24
click at [219, 187] on div "0867816989 - CHỊ [PERSON_NAME]" at bounding box center [200, 184] width 172 height 17
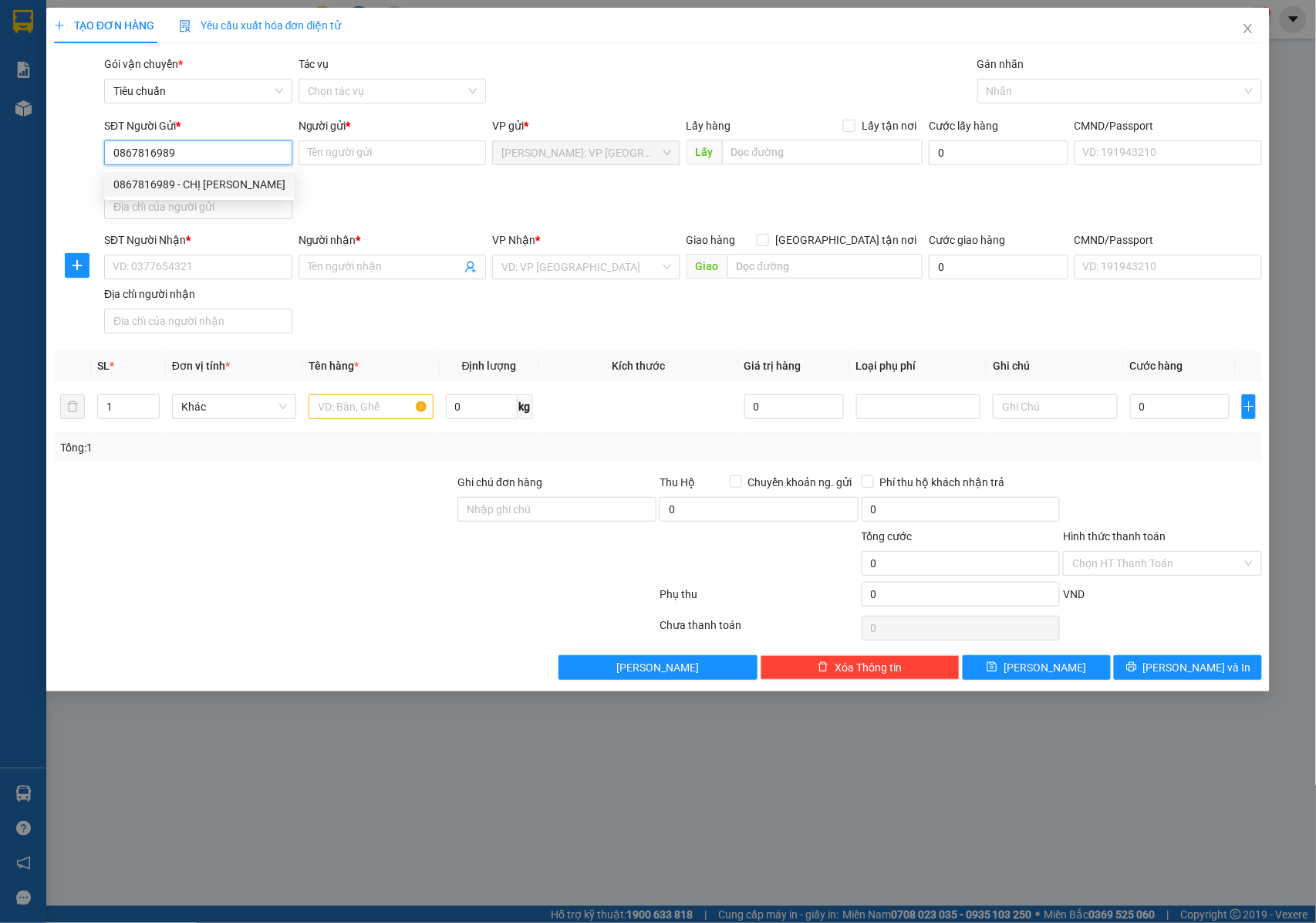
type input "CHỊ [PERSON_NAME]"
type input "0867816989"
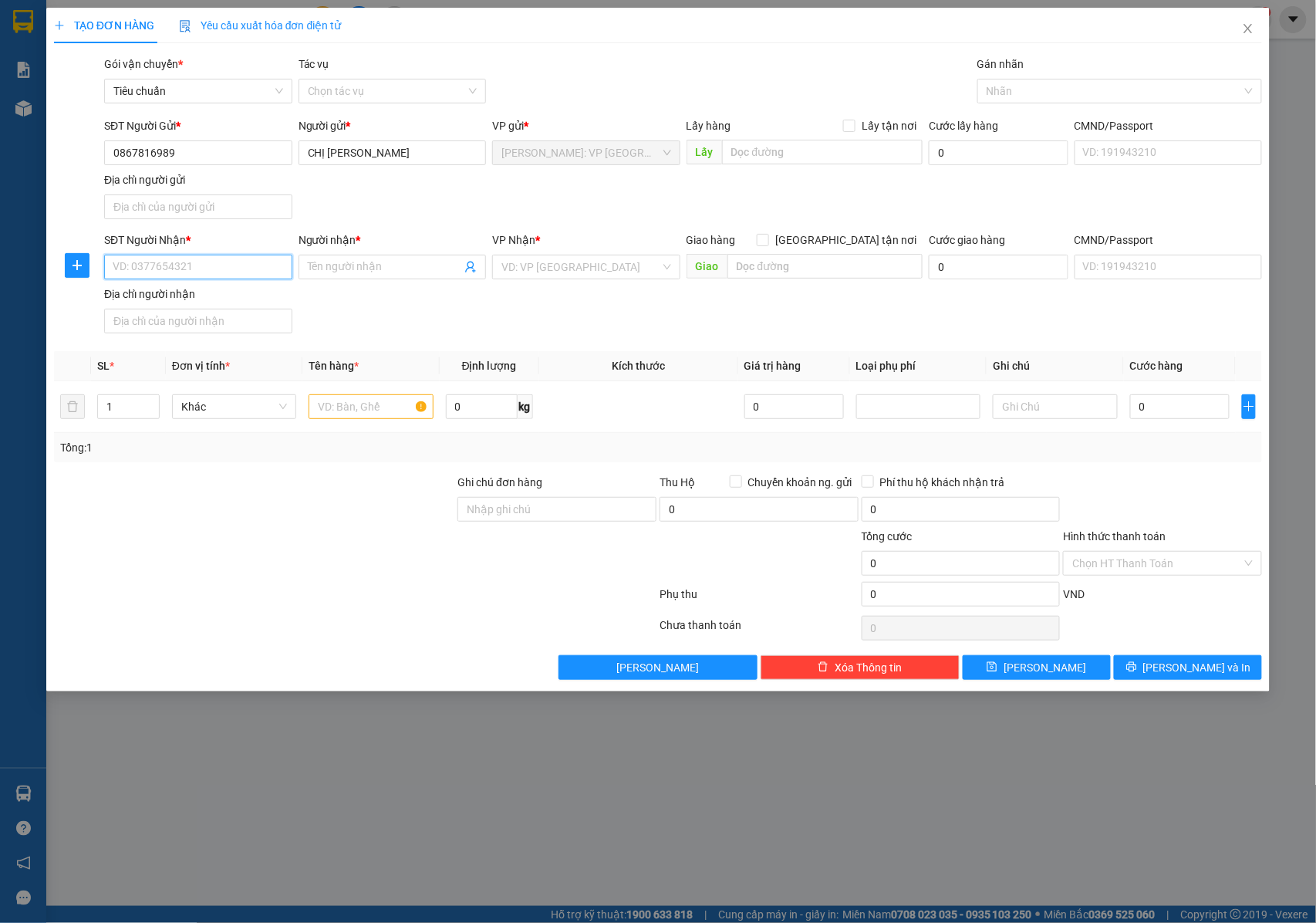
click at [184, 280] on input "SĐT Người Nhận *" at bounding box center [198, 266] width 188 height 24
click at [173, 302] on div "0364632811 - CHỊ MON" at bounding box center [198, 300] width 170 height 17
type input "0364632811"
type input "CHỊ MON"
checkbox input "true"
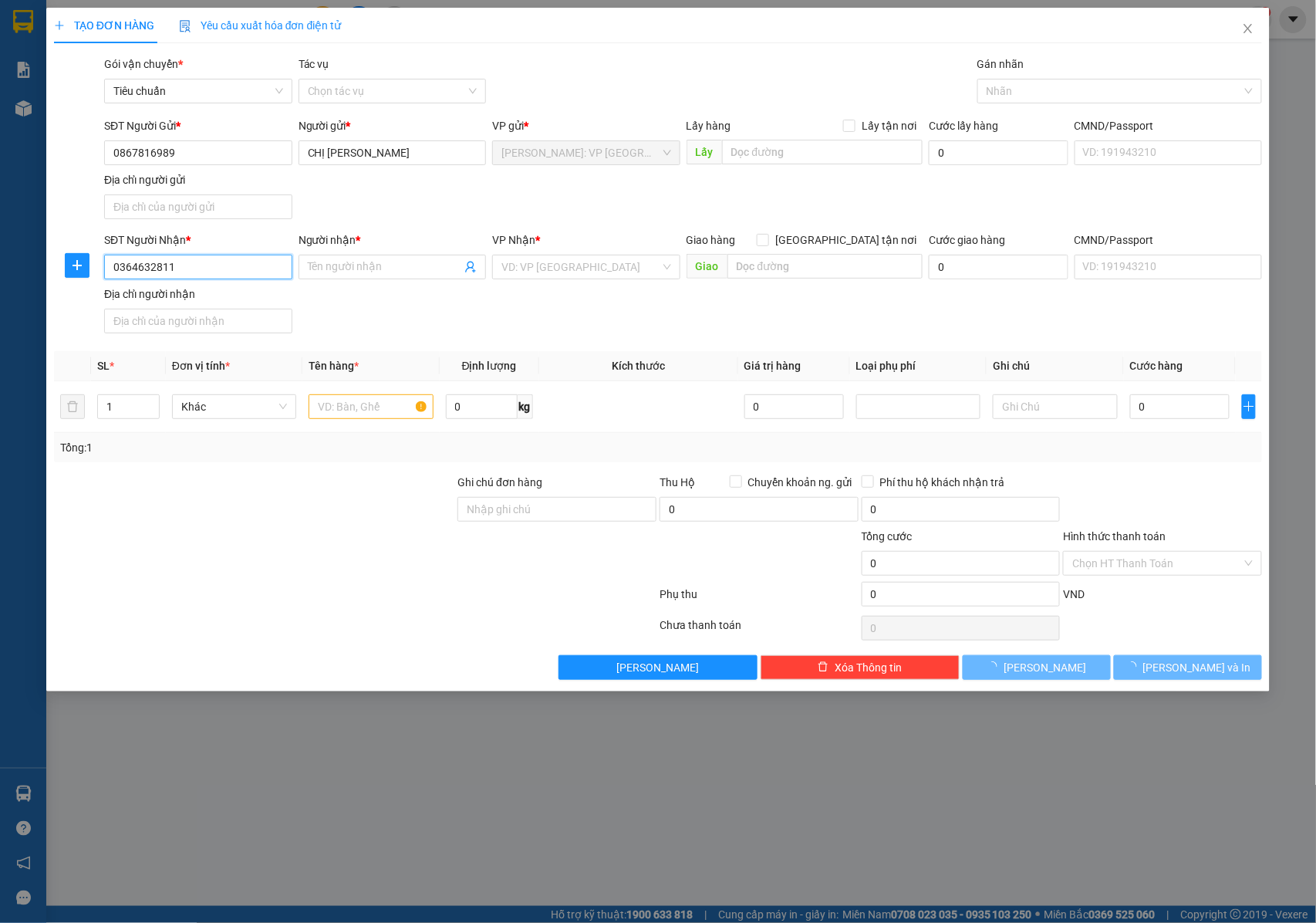
type input "DẦU GIÂY ĐỒNG NAI : LÔ M7 ĐƯỜNG SỐ 2 , KCN DẦU GIÂY , ĐỒNG NAI"
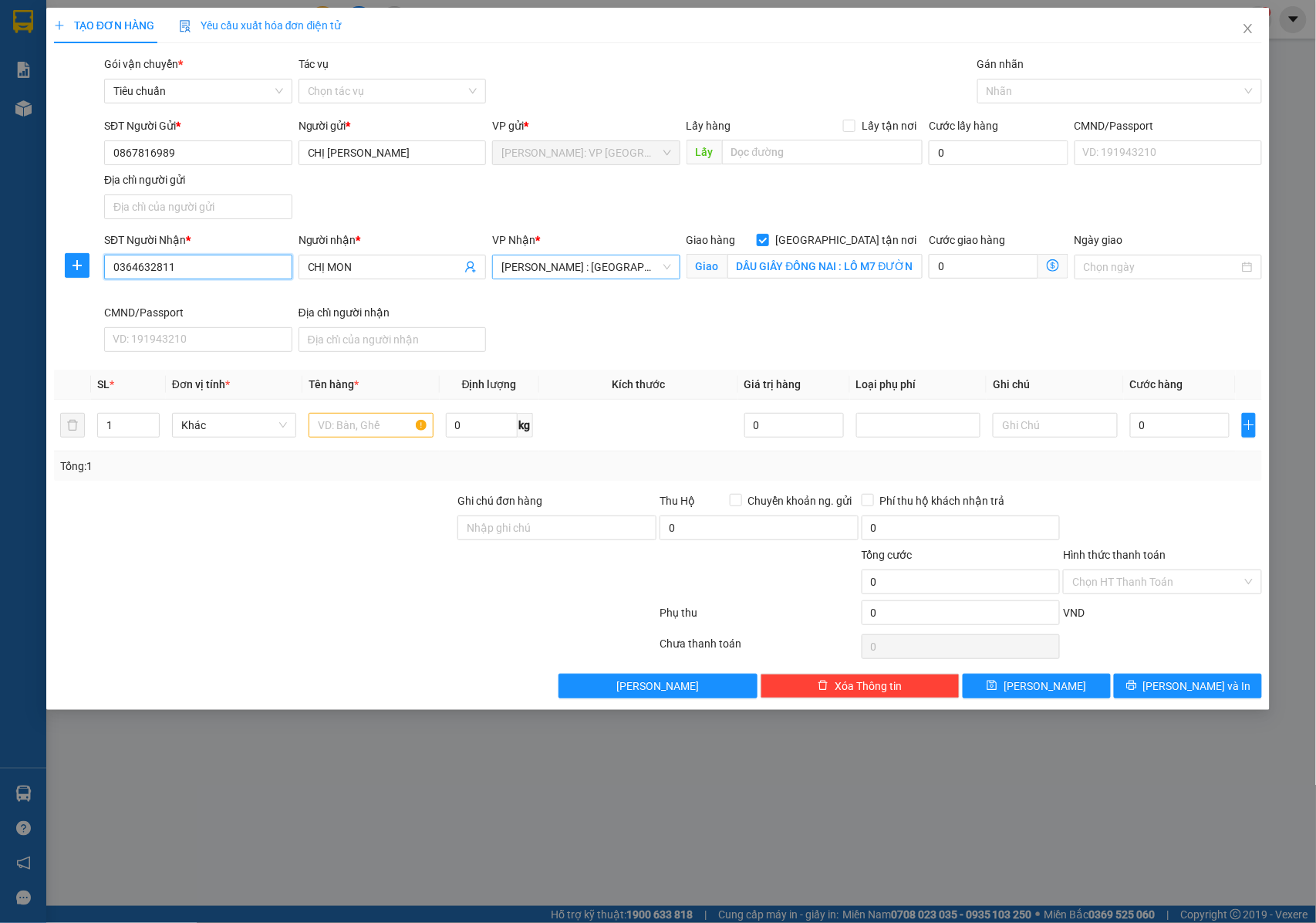
click at [615, 268] on span "[PERSON_NAME] : [GEOGRAPHIC_DATA]" at bounding box center [586, 266] width 170 height 23
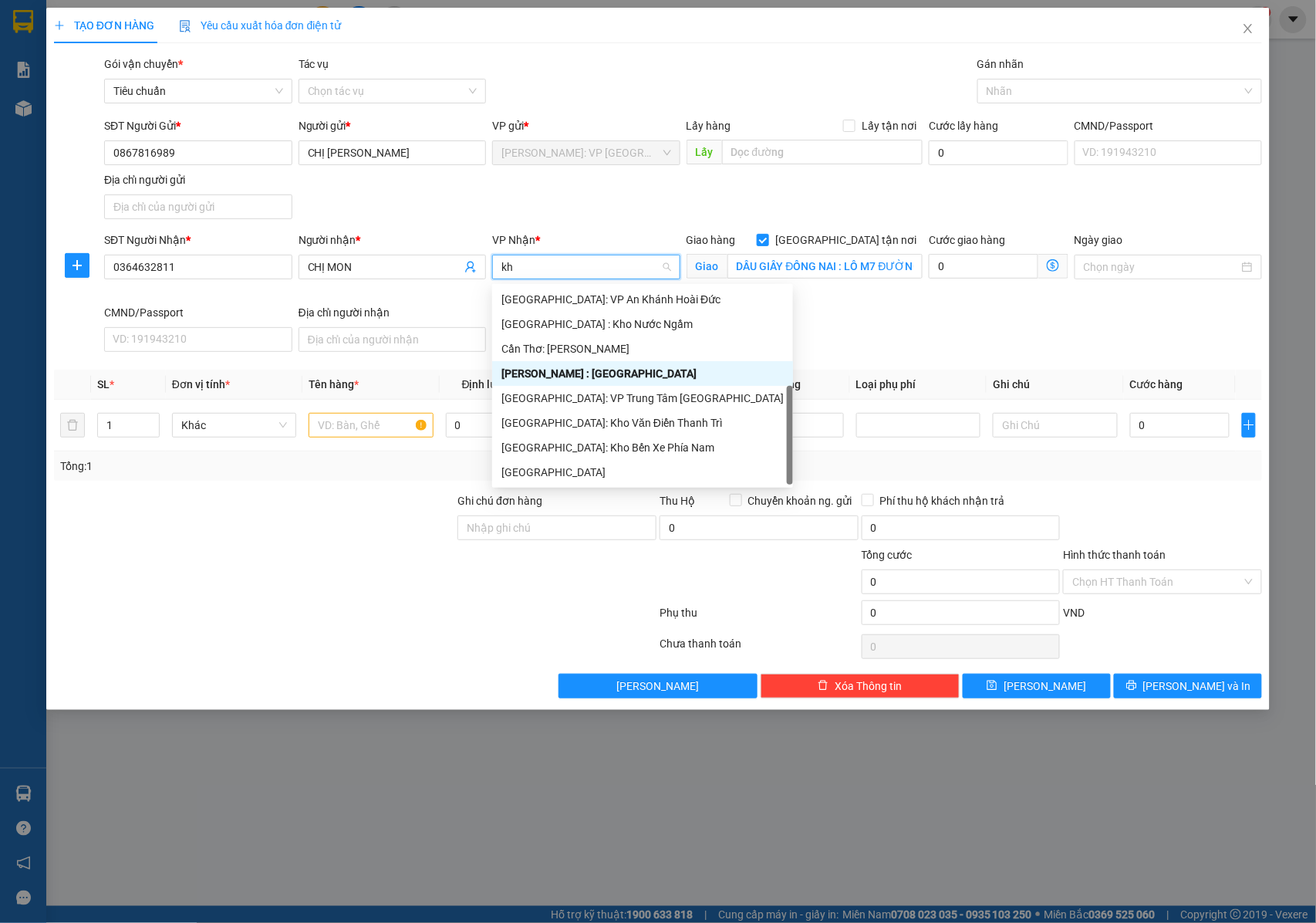
type input "k"
type input "kho"
drag, startPoint x: 587, startPoint y: 368, endPoint x: 597, endPoint y: 384, distance: 18.9
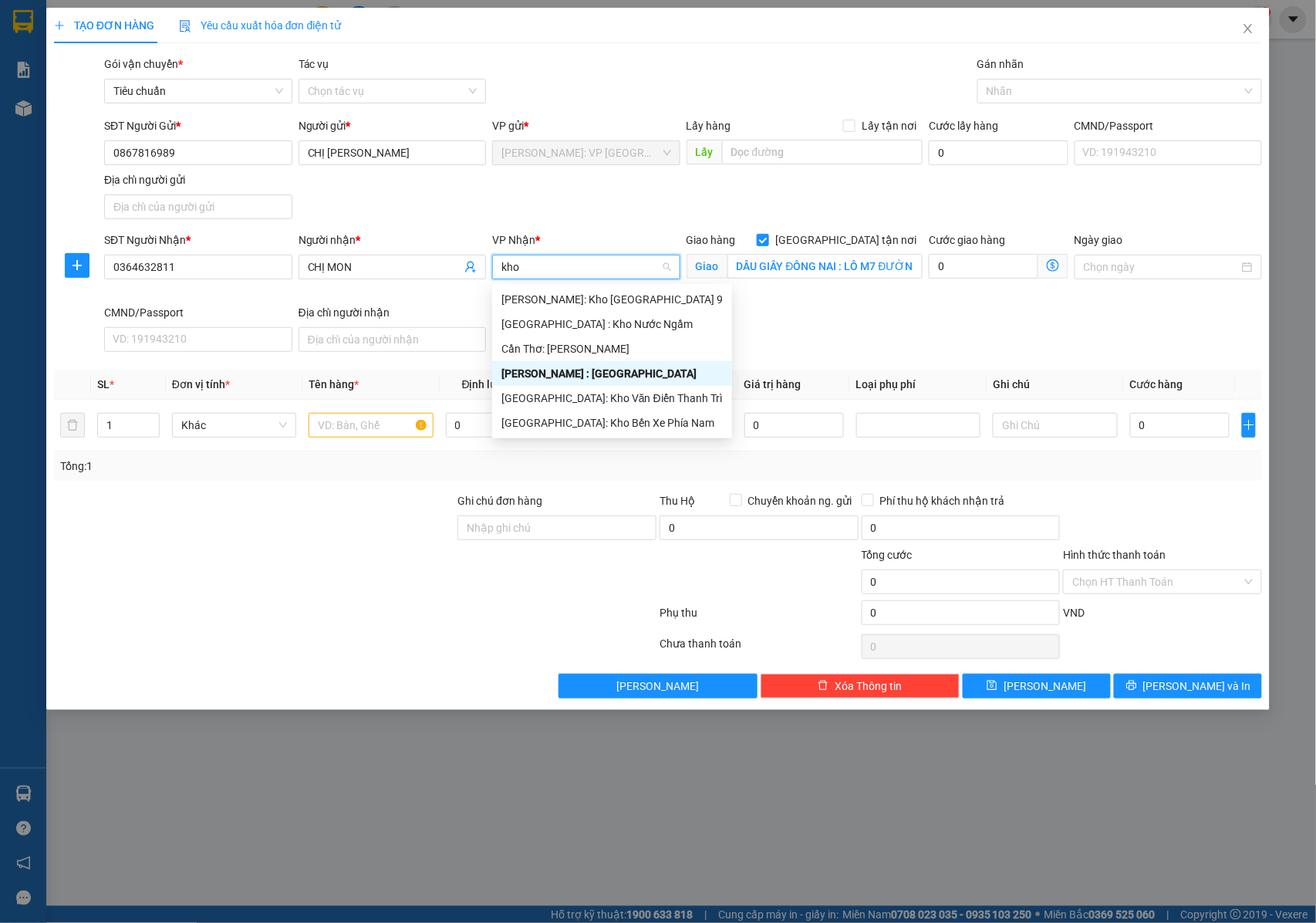
click at [587, 369] on div "[PERSON_NAME] : [GEOGRAPHIC_DATA]" at bounding box center [612, 373] width 222 height 17
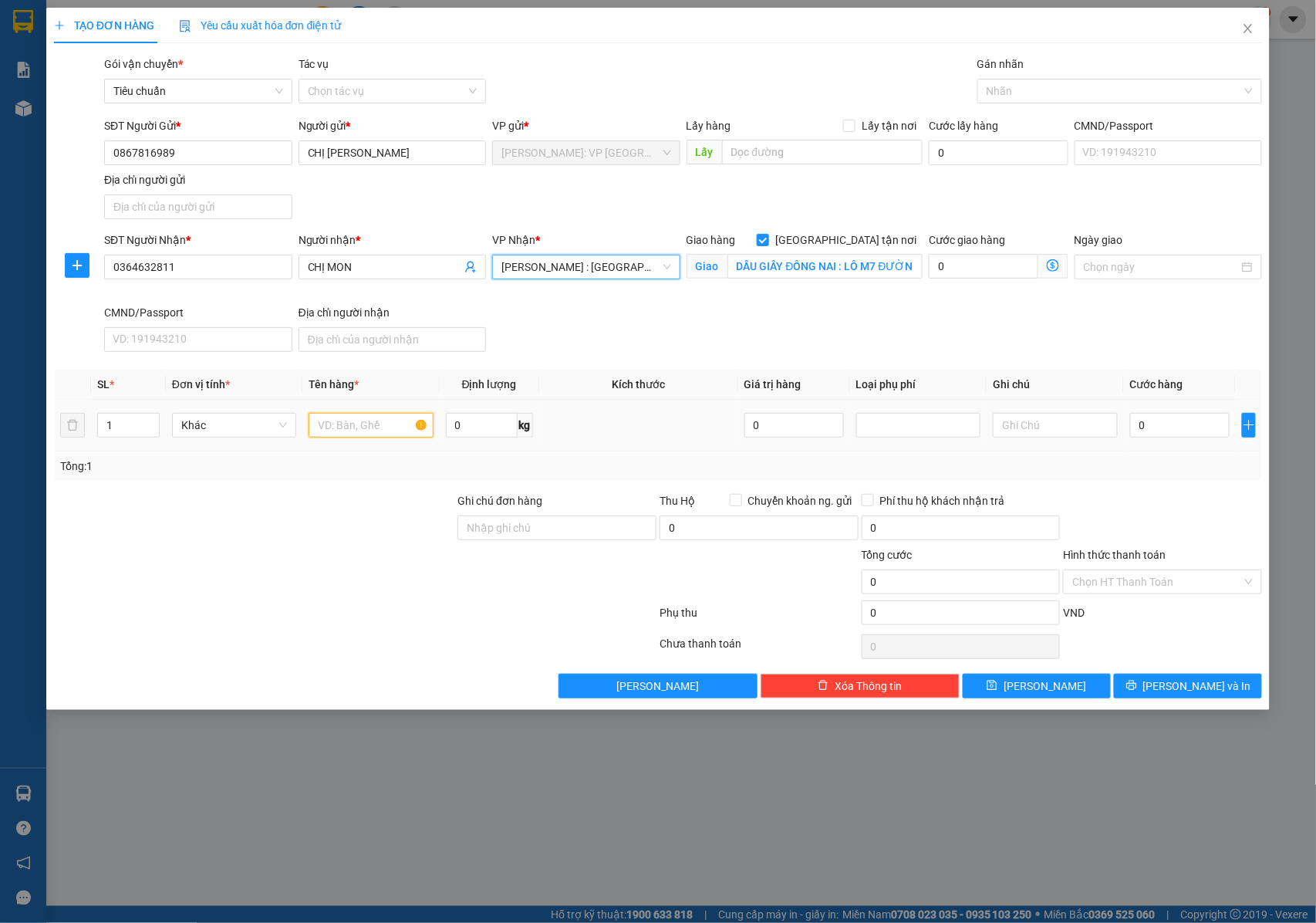
click at [353, 429] on input "text" at bounding box center [370, 425] width 124 height 24
type input "1 THÙNG GIẤY"
click at [504, 528] on input "Ghi chú đơn hàng" at bounding box center [556, 527] width 199 height 24
type input "NHẬN NGUYÊN KIỆN GIAO NGUYÊN KIỆN, HƯ VỠ K ĐỀN"
click at [1026, 93] on div at bounding box center [1112, 91] width 262 height 19
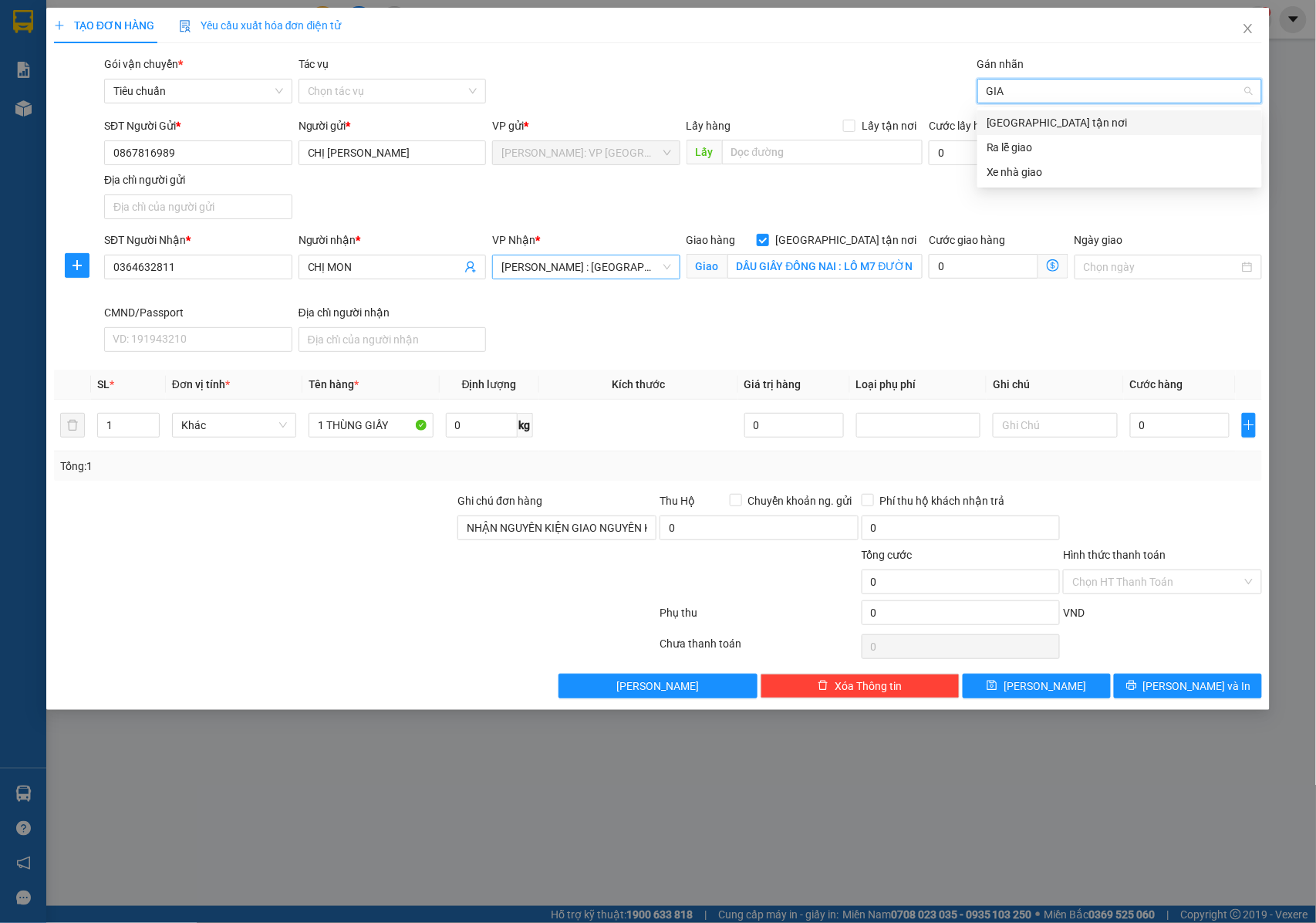
type input "GIAO"
click at [1014, 119] on div "[GEOGRAPHIC_DATA] tận nơi" at bounding box center [1120, 123] width 266 height 17
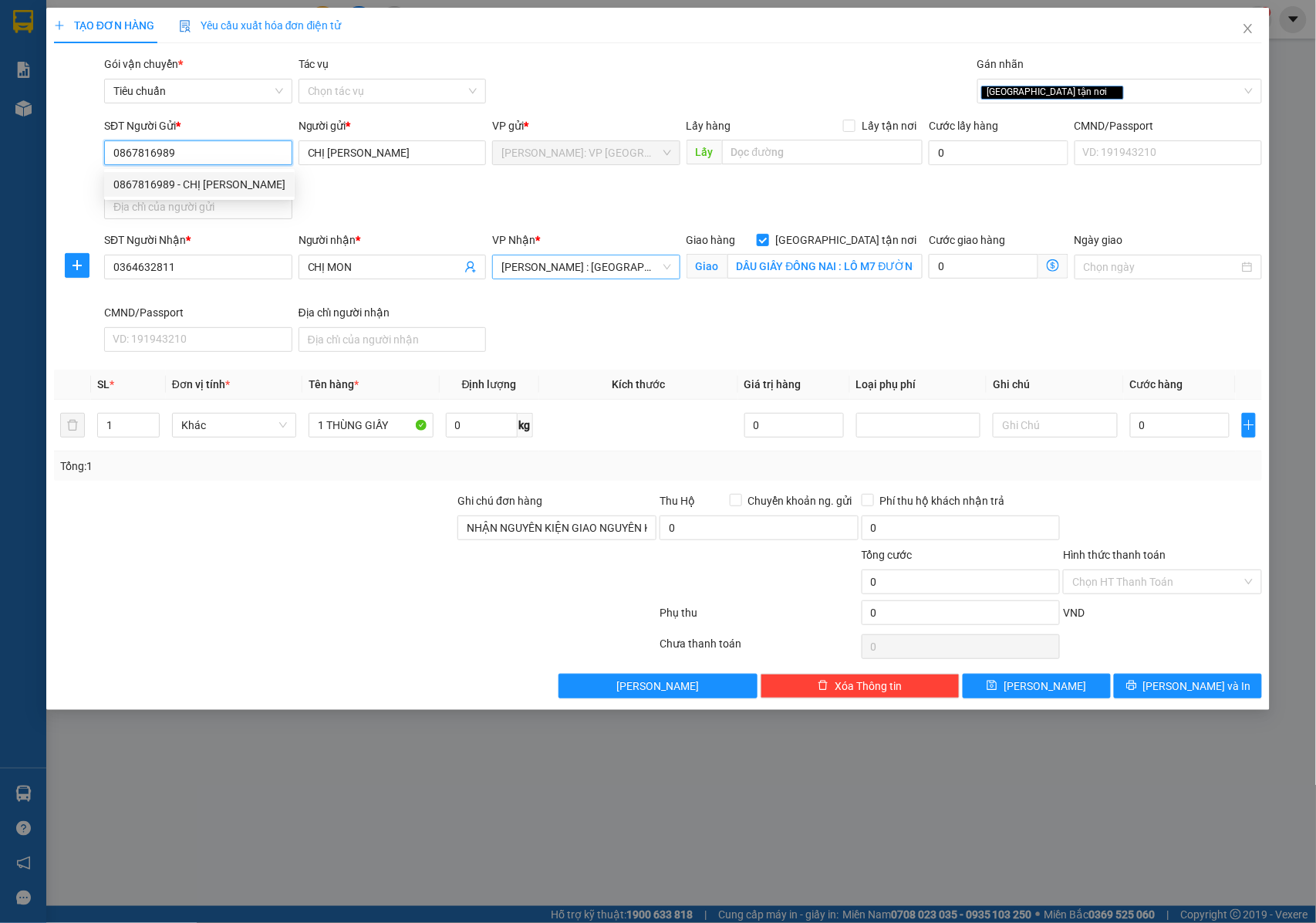
drag, startPoint x: 195, startPoint y: 145, endPoint x: 124, endPoint y: 158, distance: 72.2
click at [113, 158] on input "0867816989" at bounding box center [198, 153] width 188 height 24
click at [1176, 427] on input "0" at bounding box center [1180, 425] width 100 height 24
type input "8"
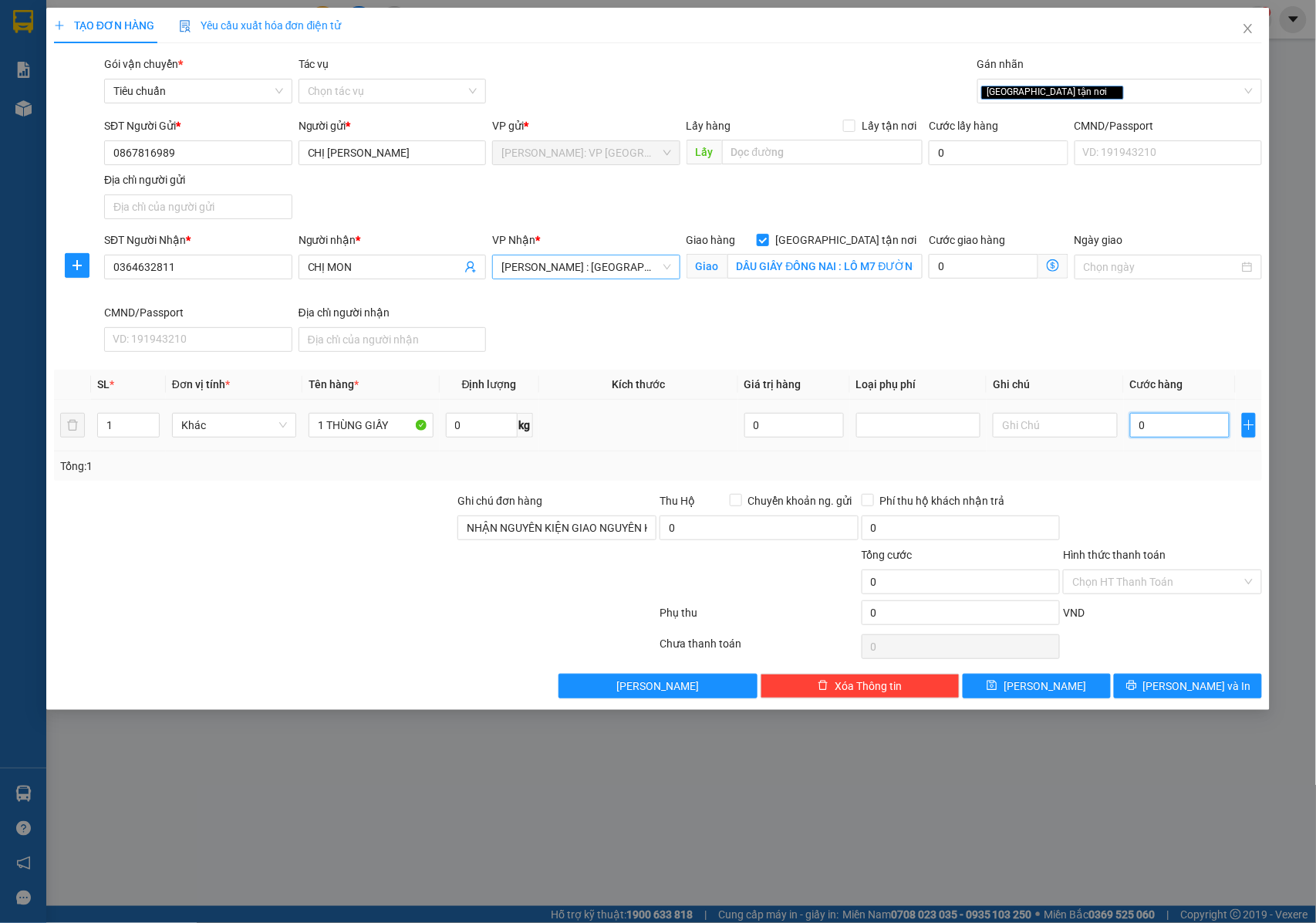
type input "8"
type input "80"
type input "800"
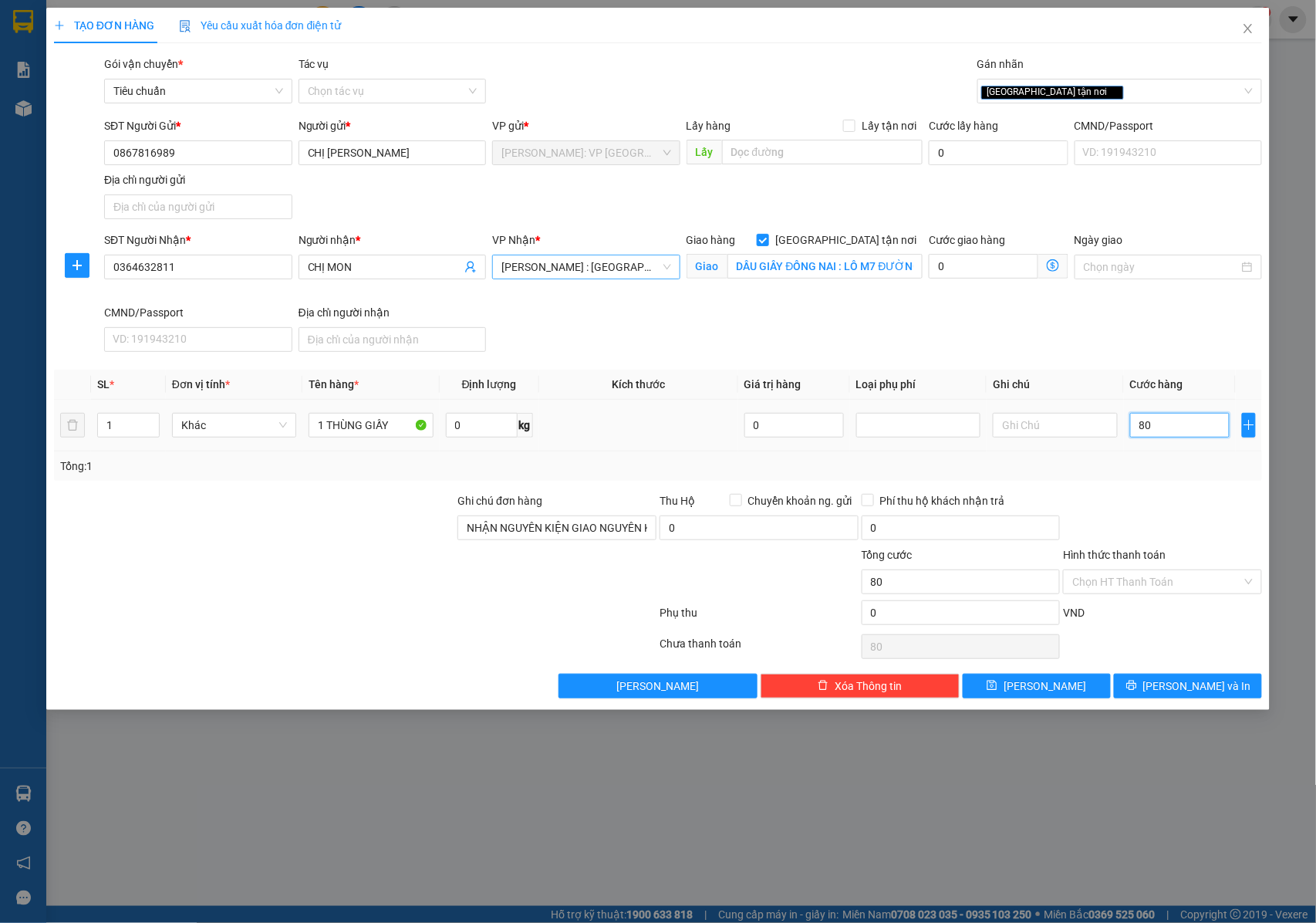
type input "800"
type input "8.000"
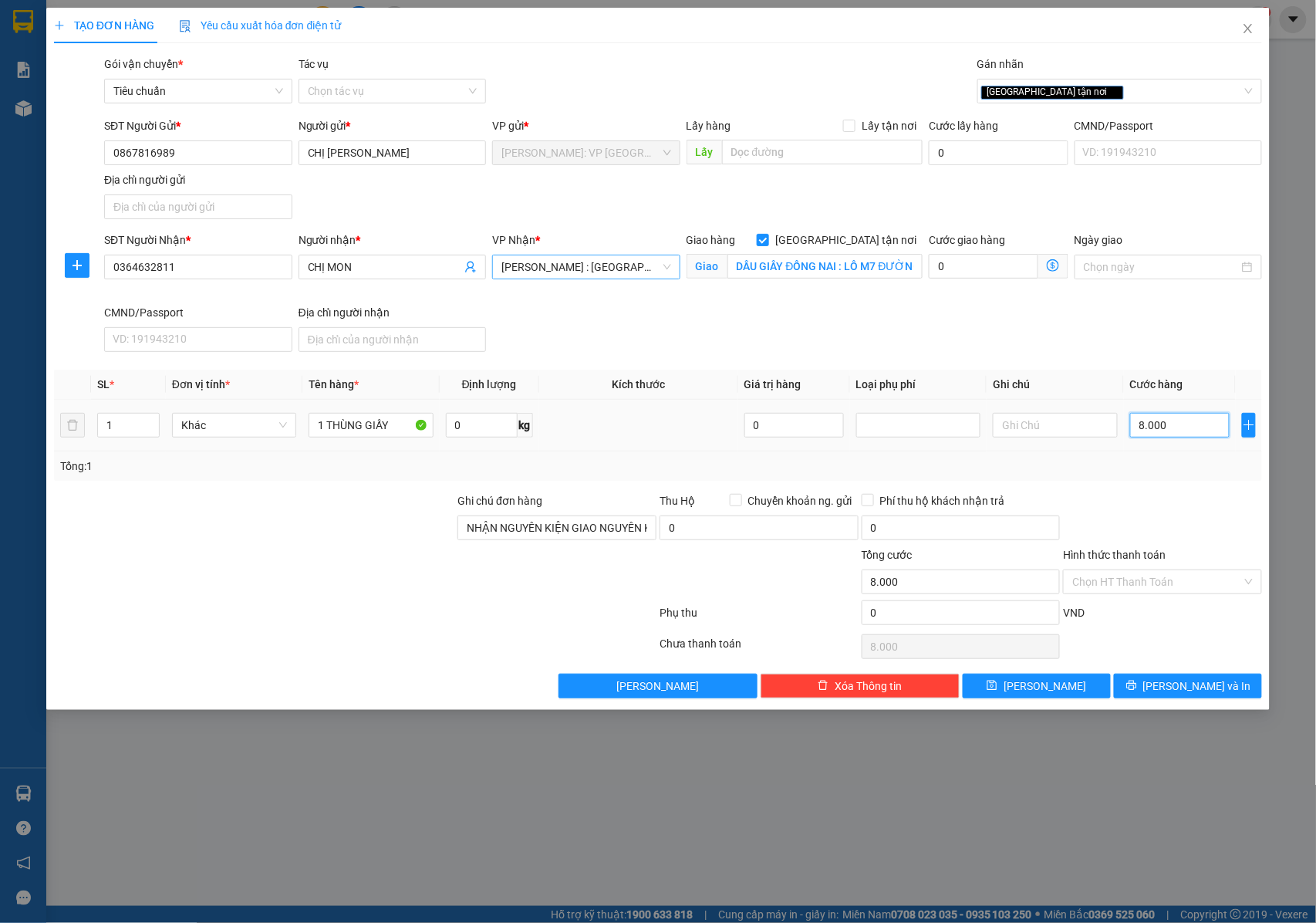
type input "80.000"
click at [1194, 423] on input "80.000" at bounding box center [1180, 425] width 100 height 24
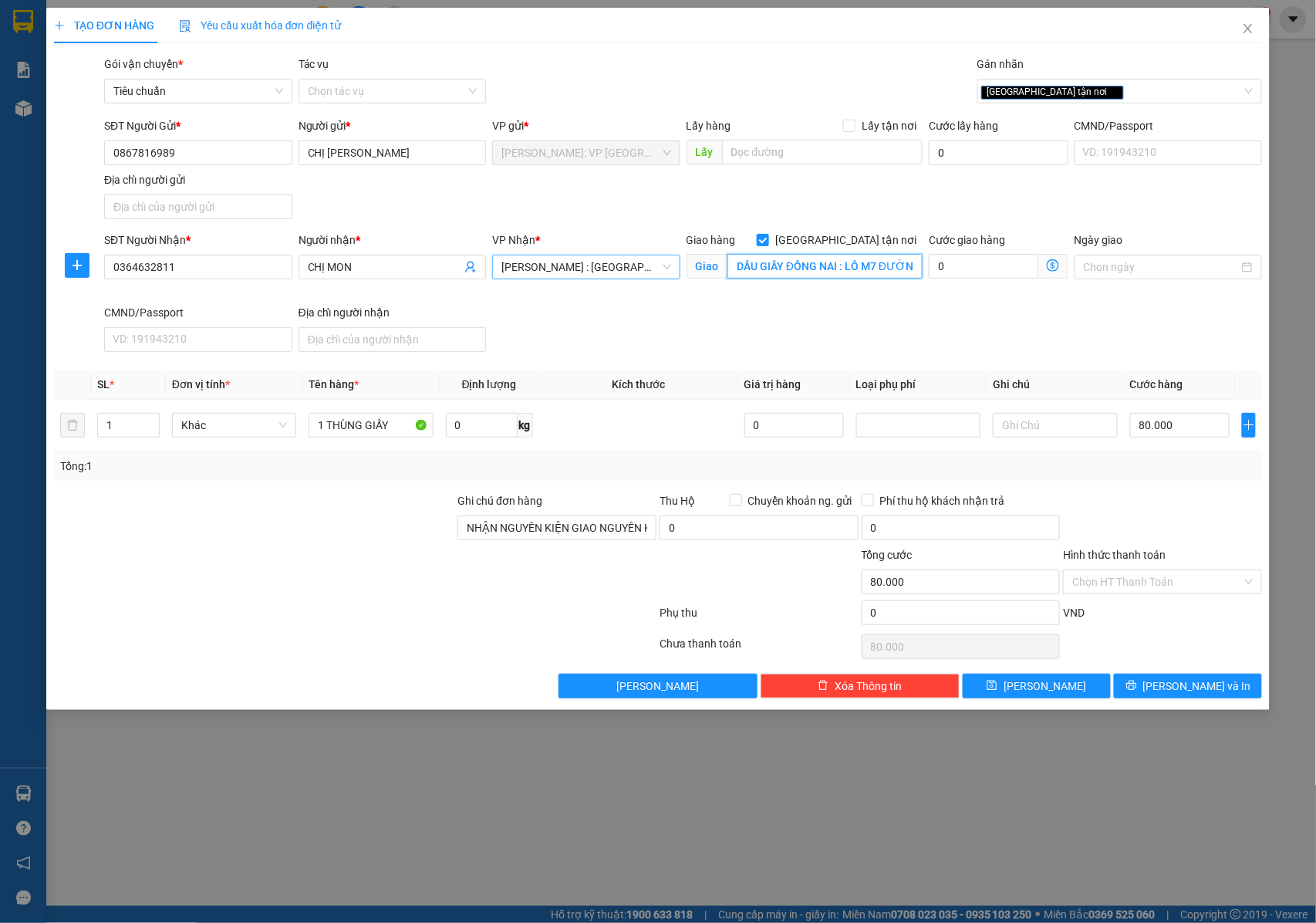
click at [803, 269] on input "DẦU GIÂY ĐỒNG NAI : LÔ M7 ĐƯỜNG SỐ 2 , KCN DẦU GIÂY , ĐỒNG NAI" at bounding box center [825, 266] width 195 height 24
click at [865, 259] on input "DẦU GIÂY ĐỒNG NAI : LÔ M7 ĐƯỜNG SỐ 2 , KCN DẦU GIÂY , ĐỒNG NAI" at bounding box center [825, 266] width 195 height 24
drag, startPoint x: 864, startPoint y: 267, endPoint x: 916, endPoint y: 266, distance: 52.0
click at [916, 266] on input "DẦU GIÂY ĐỒNG NAI : LÔ M7 ĐƯỜNG SỐ 2 , KCN DẦU GIÂY , ĐỒNG NAI" at bounding box center [825, 266] width 195 height 24
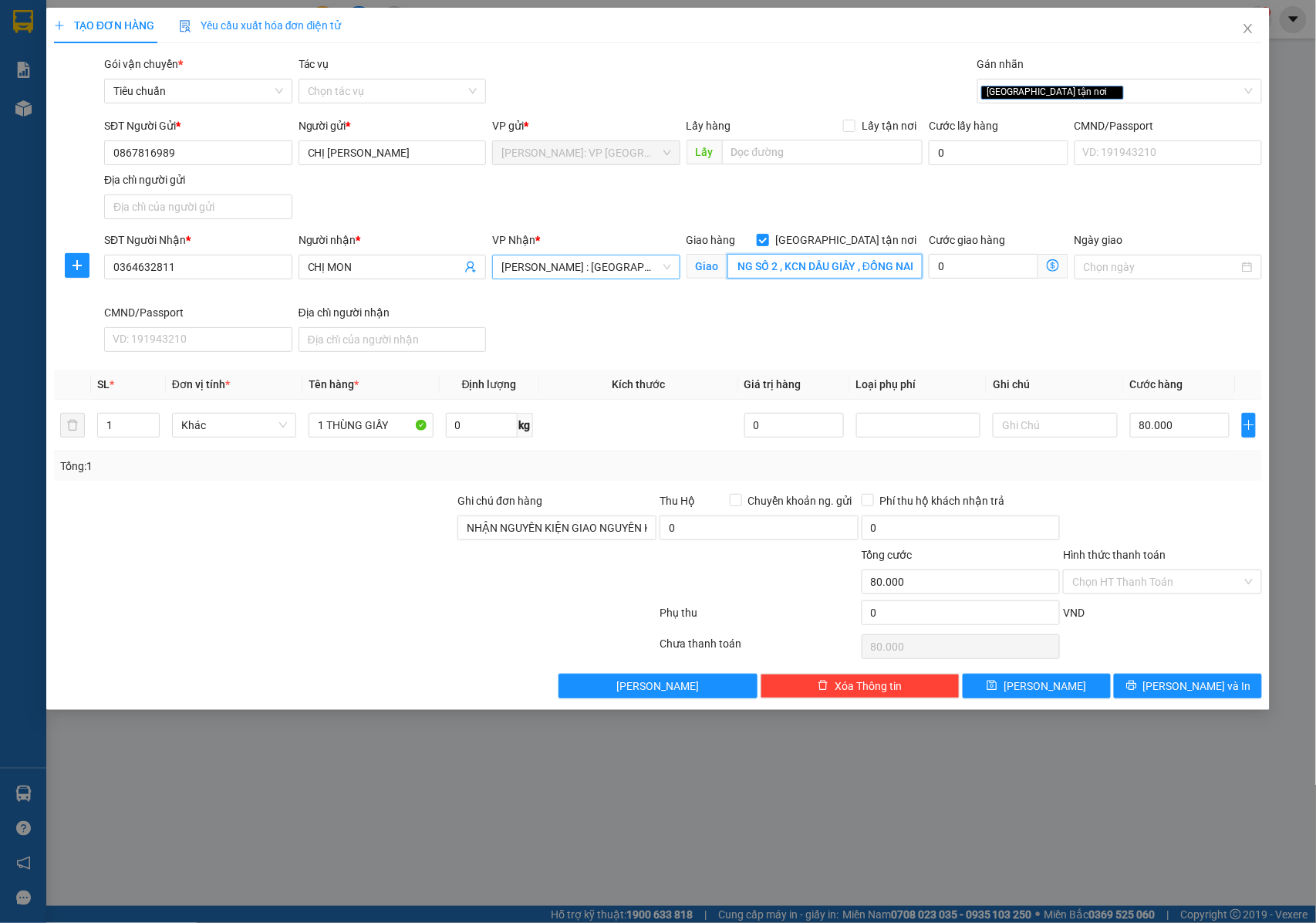
click at [877, 266] on input "DẦU GIÂY ĐỒNG NAI : LÔ M7 ĐƯỜNG SỐ 2 , KCN DẦU GIÂY , ĐỒNG NAI" at bounding box center [825, 266] width 195 height 24
click at [1153, 687] on button "[PERSON_NAME] và In" at bounding box center [1188, 686] width 148 height 24
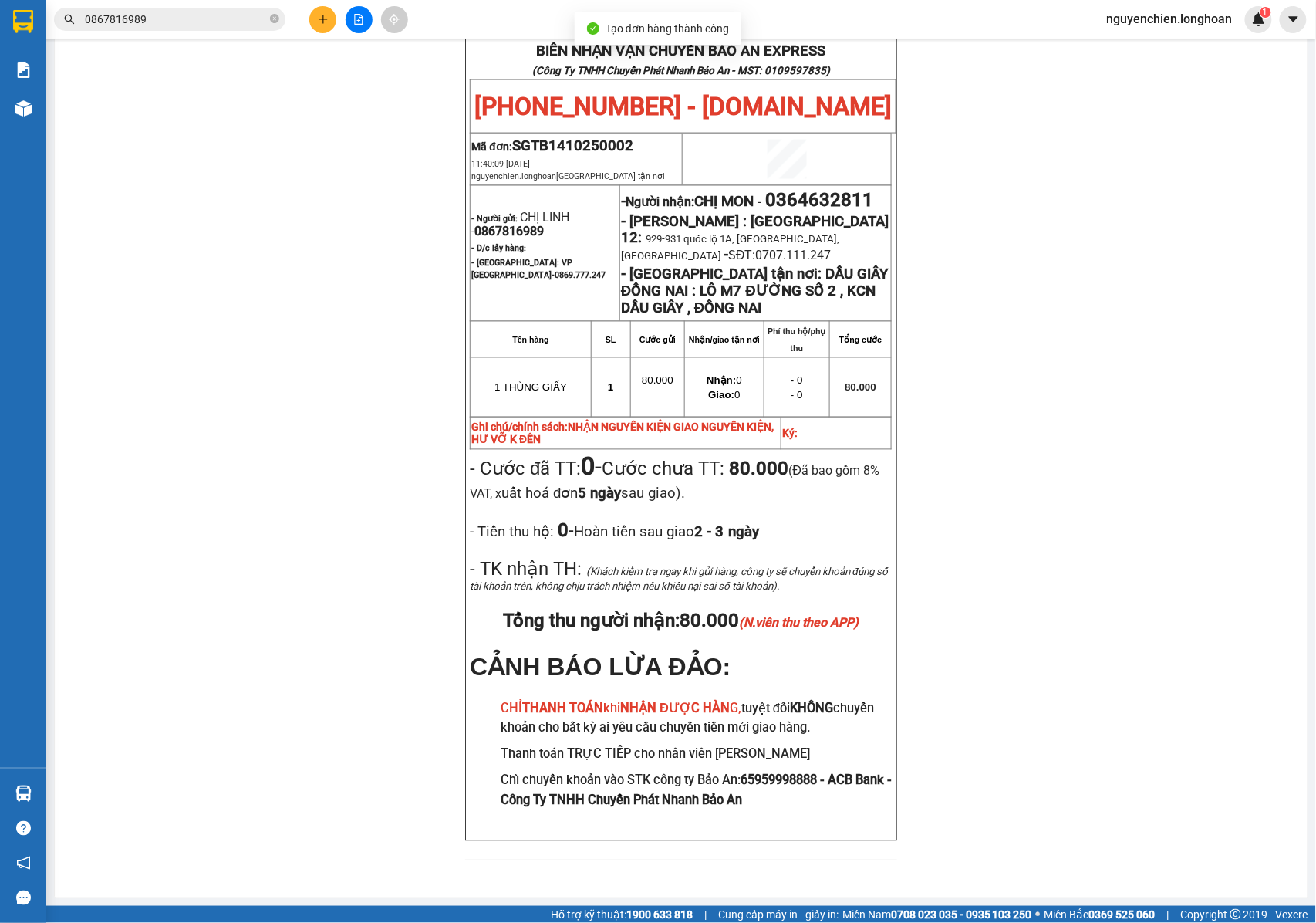
scroll to position [822, 0]
click at [448, 25] on div "Kết quả tìm kiếm ( 1 ) Bộ lọc Mã ĐH Trạng thái Món hàng Thu hộ Tổng cước Chưa c…" at bounding box center [658, 19] width 1316 height 38
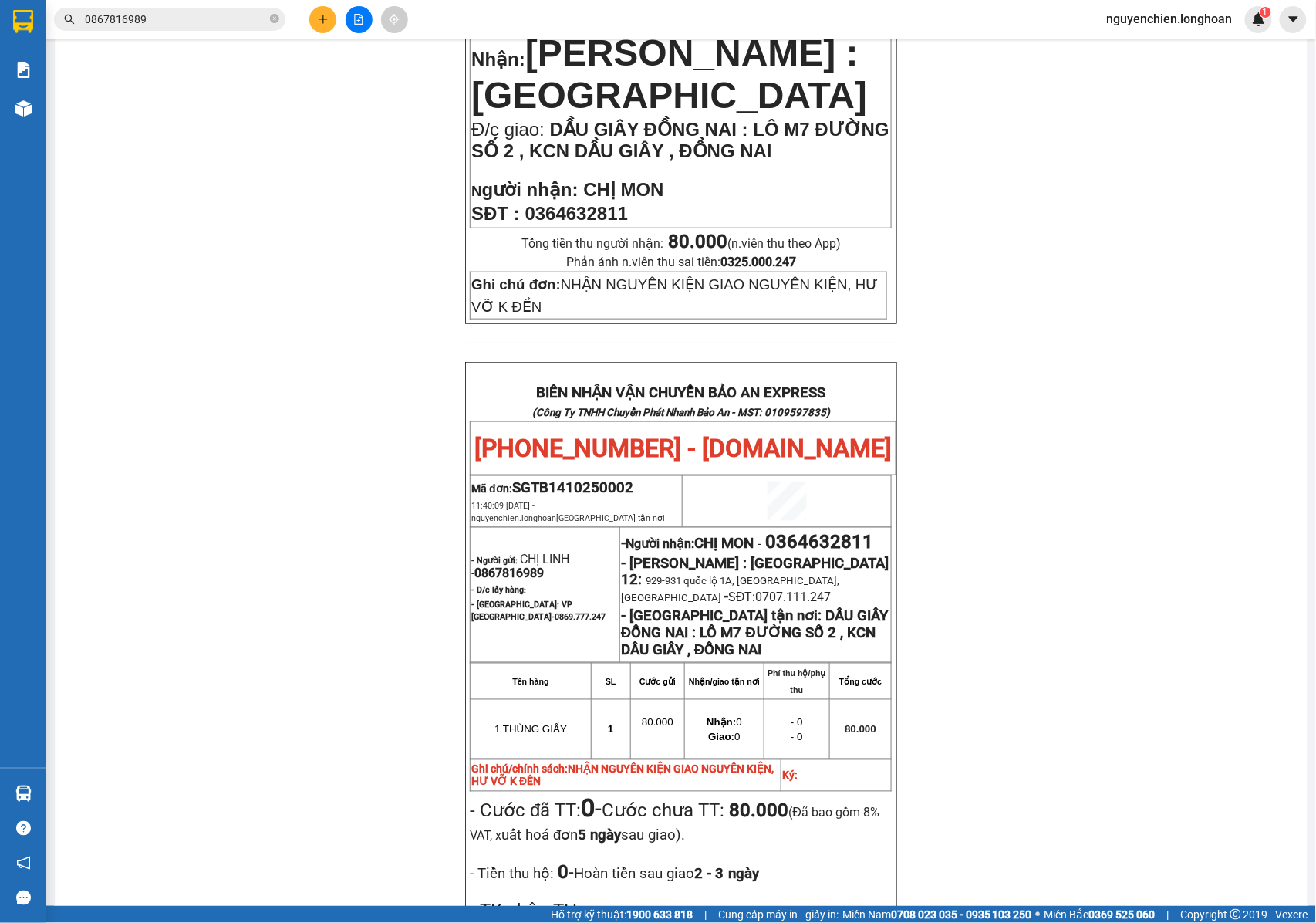
scroll to position [0, 0]
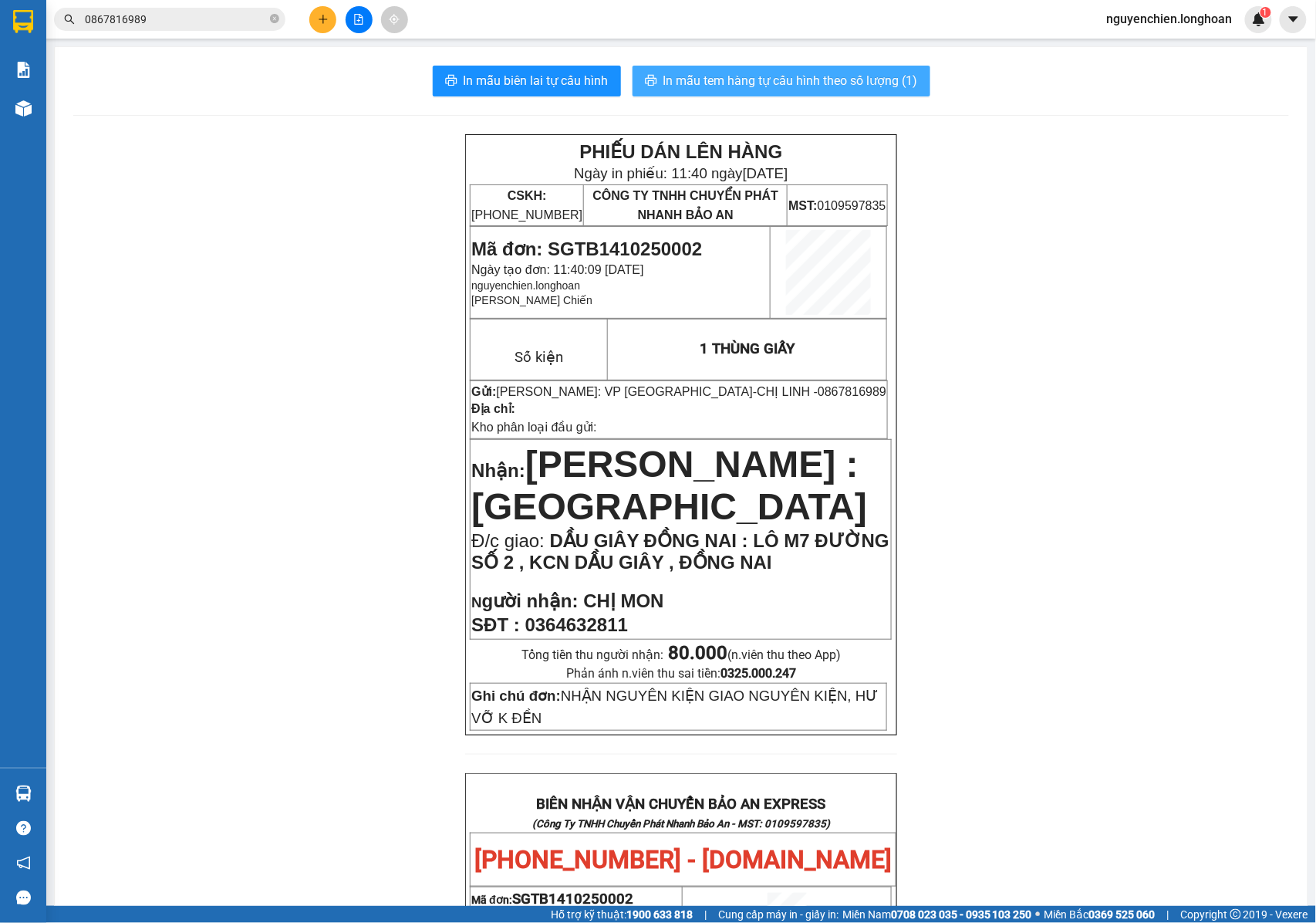
click at [721, 76] on span "In mẫu tem hàng tự cấu hình theo số lượng (1)" at bounding box center [790, 80] width 254 height 20
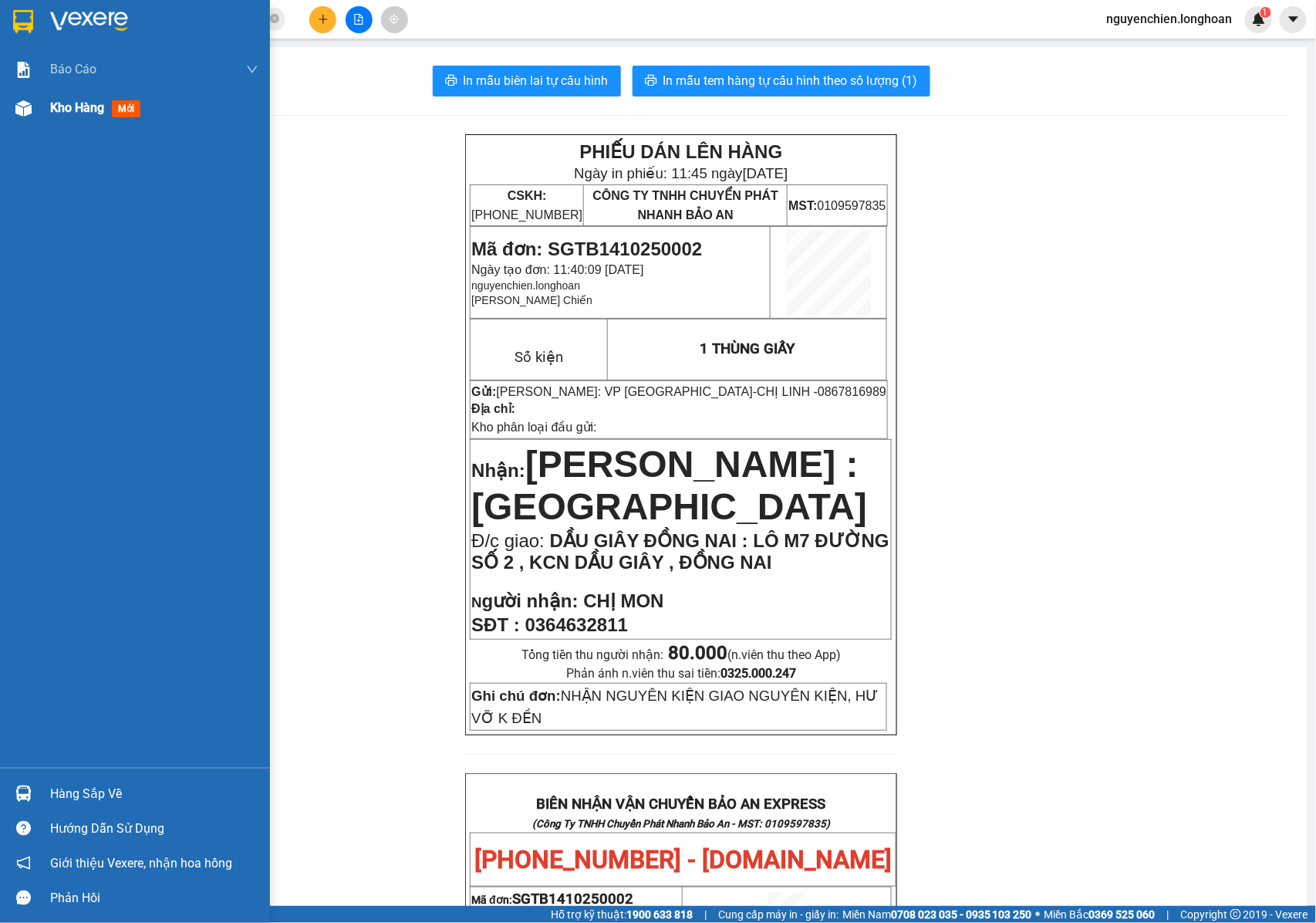
click at [17, 105] on img at bounding box center [24, 108] width 16 height 16
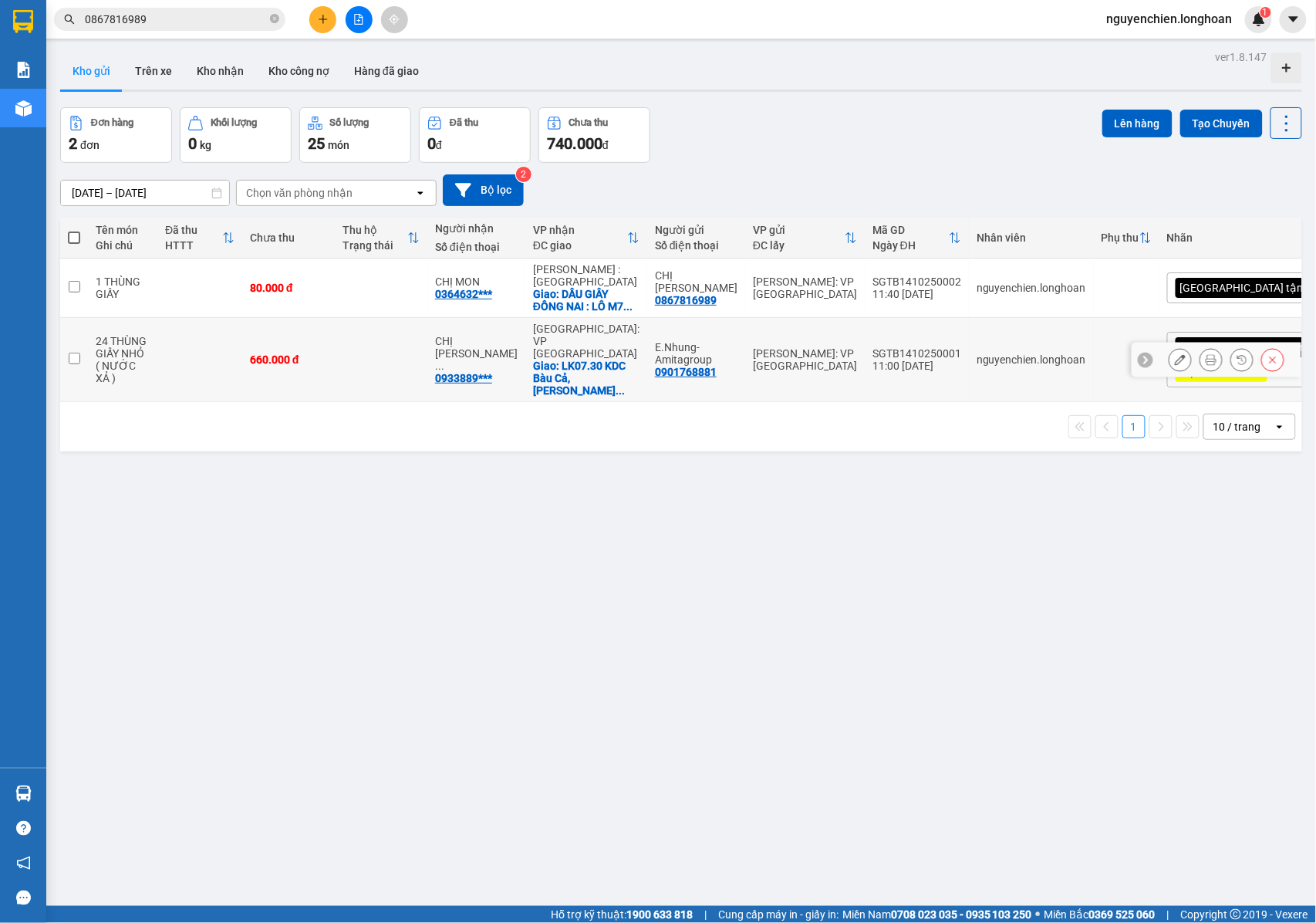
click at [1175, 365] on icon at bounding box center [1180, 359] width 11 height 11
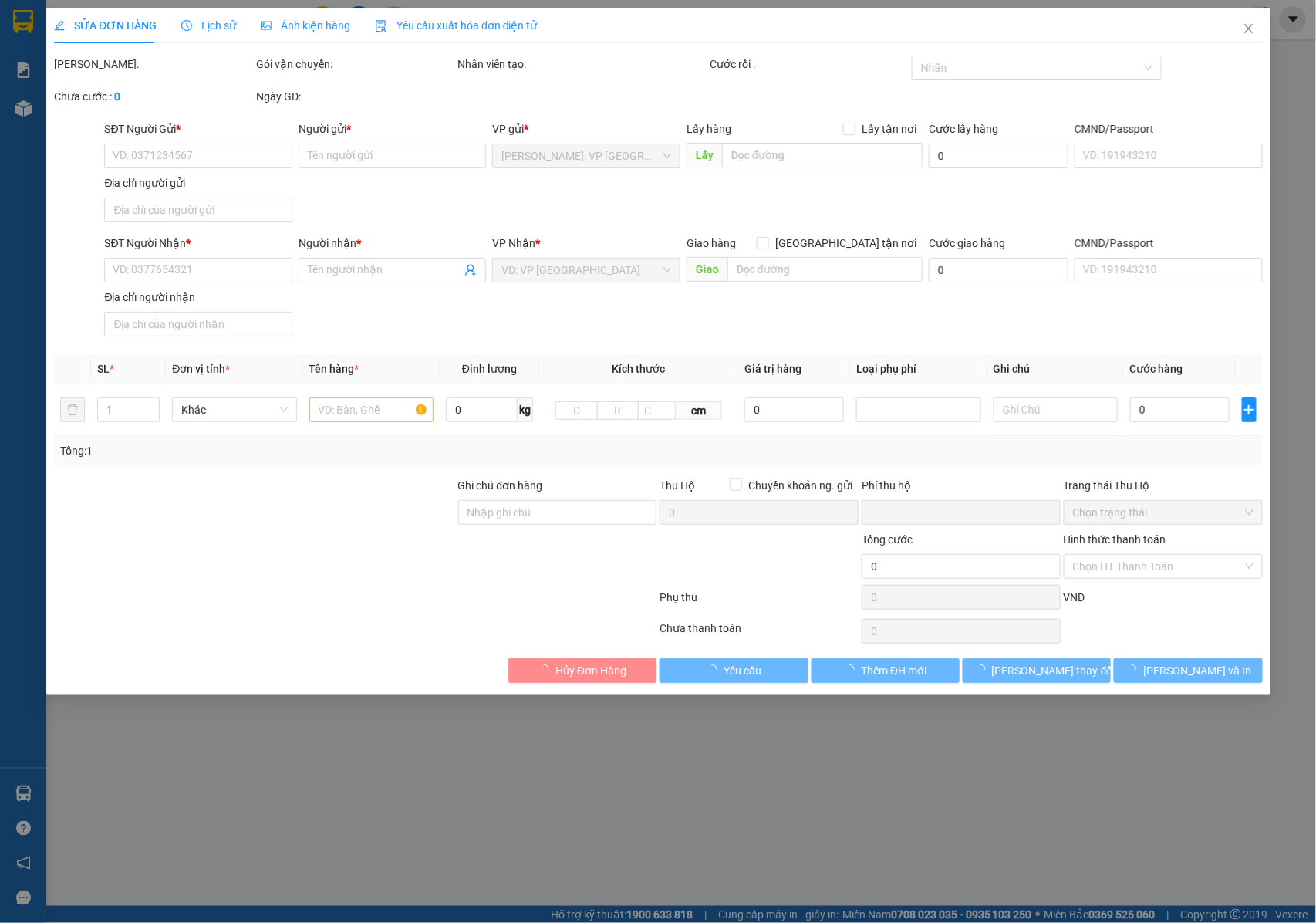
type input "0901768881"
type input "E.Nhung- Amitagroup"
type input "0933889286"
type input "CHỊ [PERSON_NAME]"
checkbox input "true"
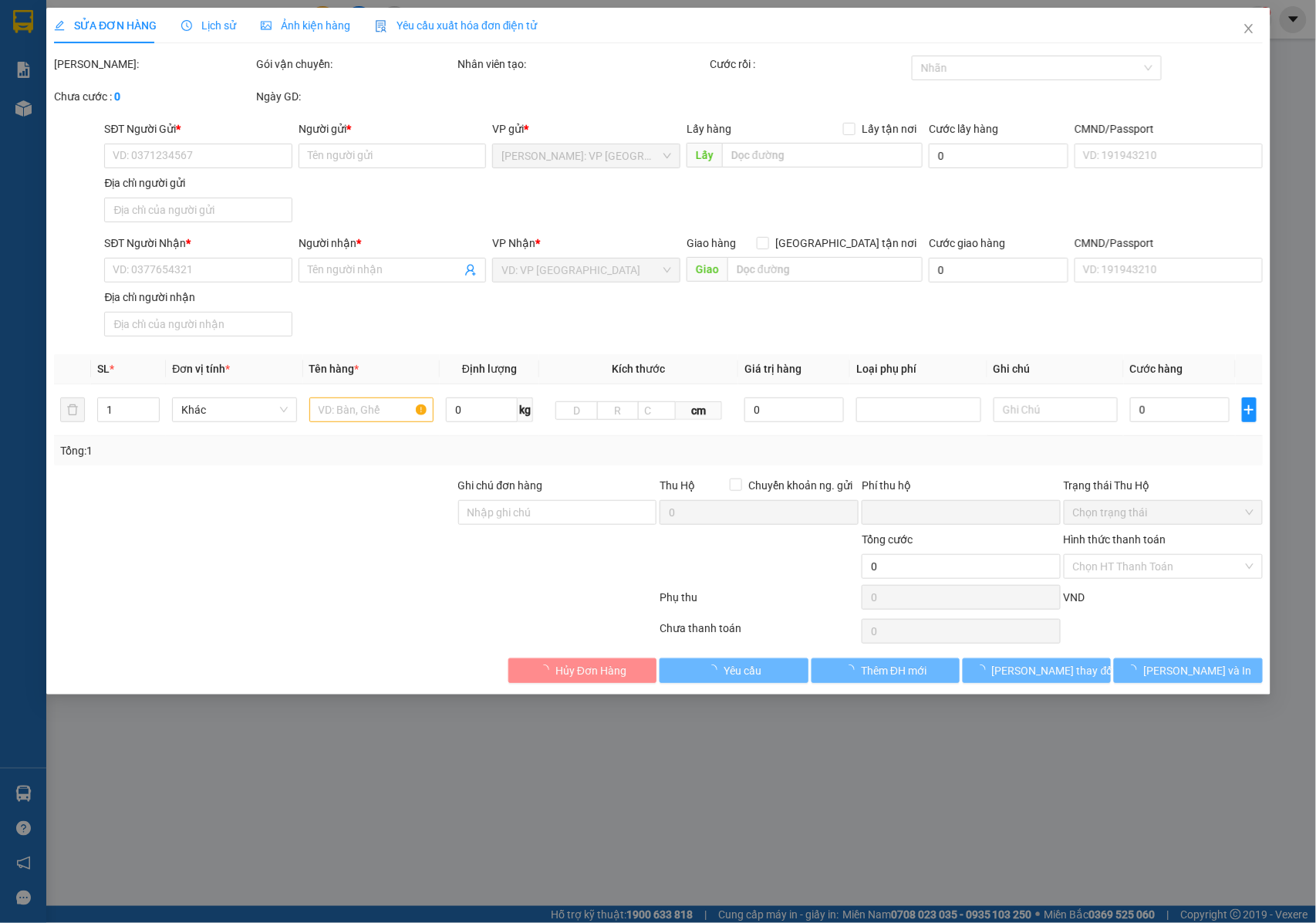
type input "LK07.30 KDC Bàu Cả, [PERSON_NAME], [GEOGRAPHIC_DATA]"
type input "NHẬN NGUYÊN KIỆN GIAO NGUYÊN KIỆN, HƯ VỠ K ĐỀN + ĐỂ ĐÚNG CHIỀU , DỄ VỠ"
type input "0"
type input "660.000"
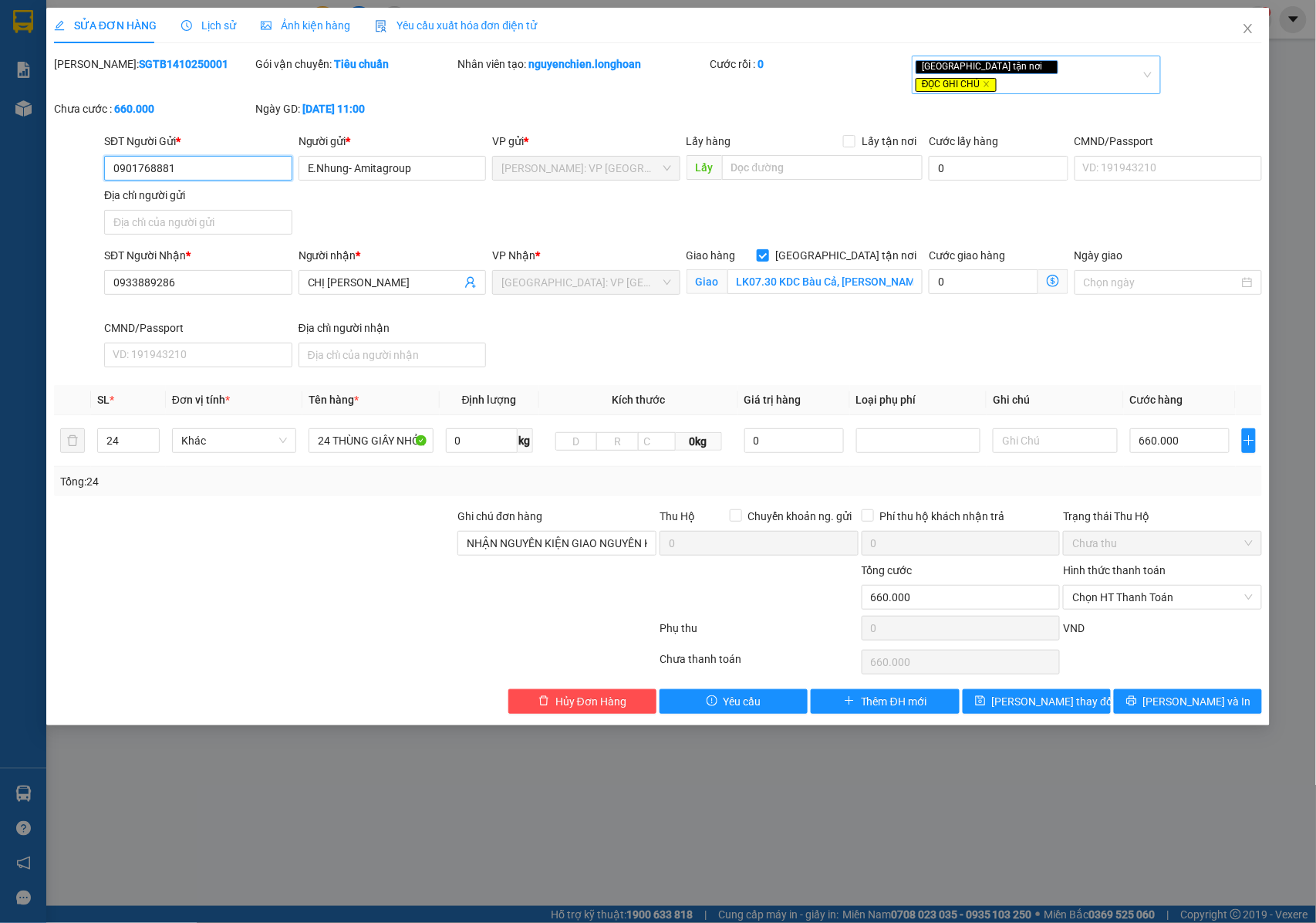
click at [1084, 67] on div "[GEOGRAPHIC_DATA] tận nơi ĐỌC GHI CHÚ" at bounding box center [1028, 75] width 226 height 36
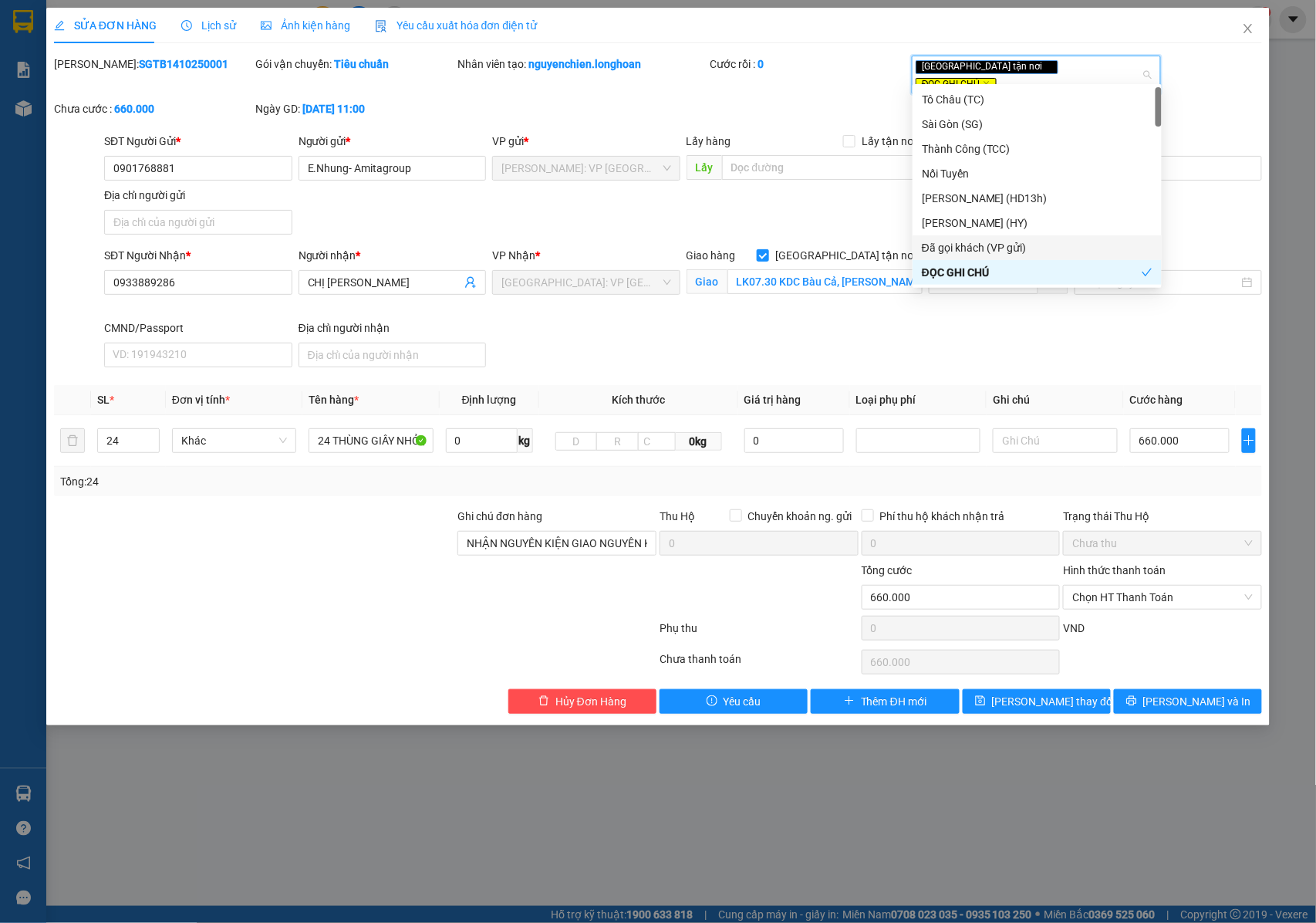
click at [1003, 245] on div "Đã gọi khách (VP gửi)" at bounding box center [1037, 247] width 231 height 17
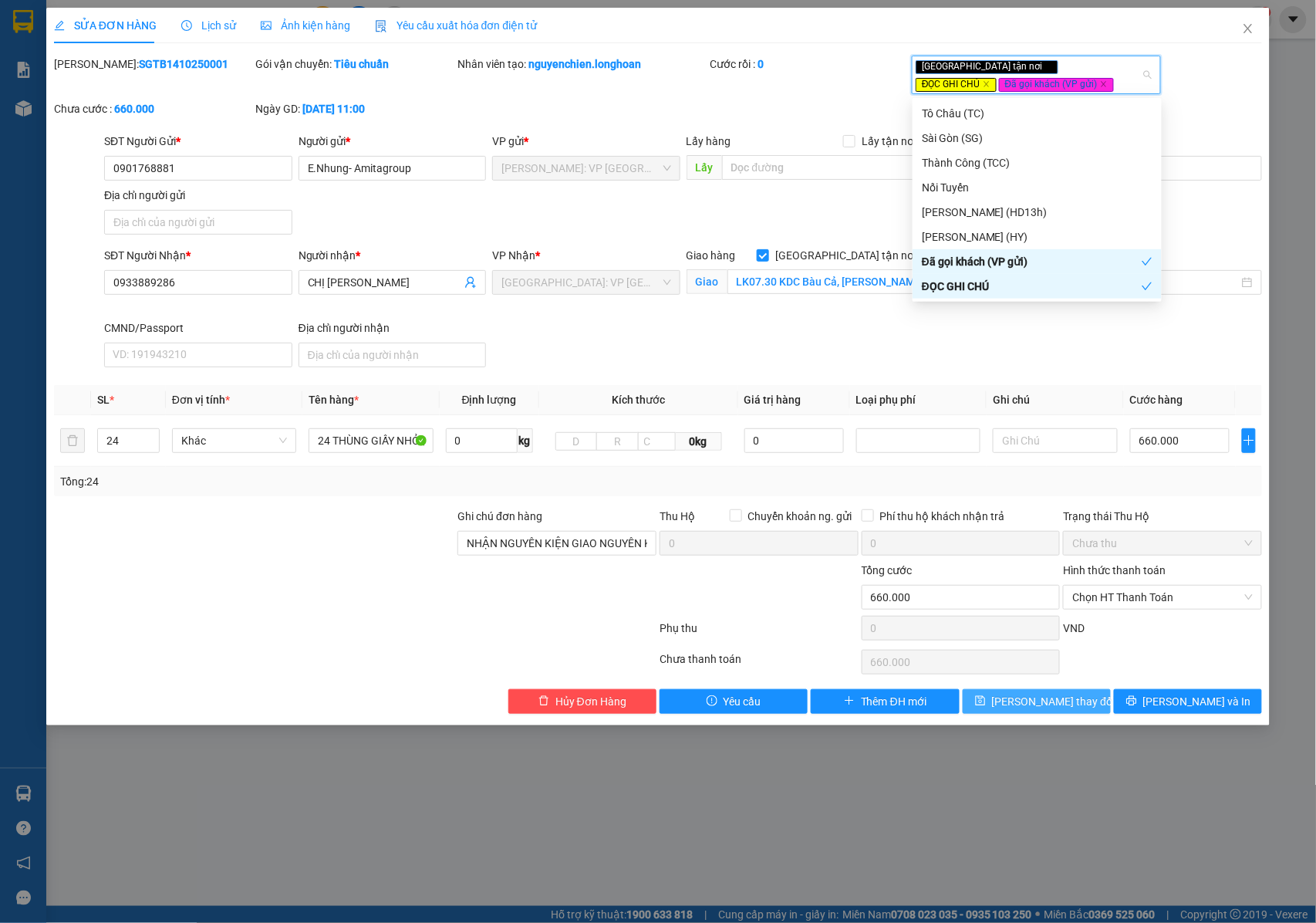
click at [1011, 712] on button "[PERSON_NAME] thay đổi" at bounding box center [1037, 701] width 148 height 24
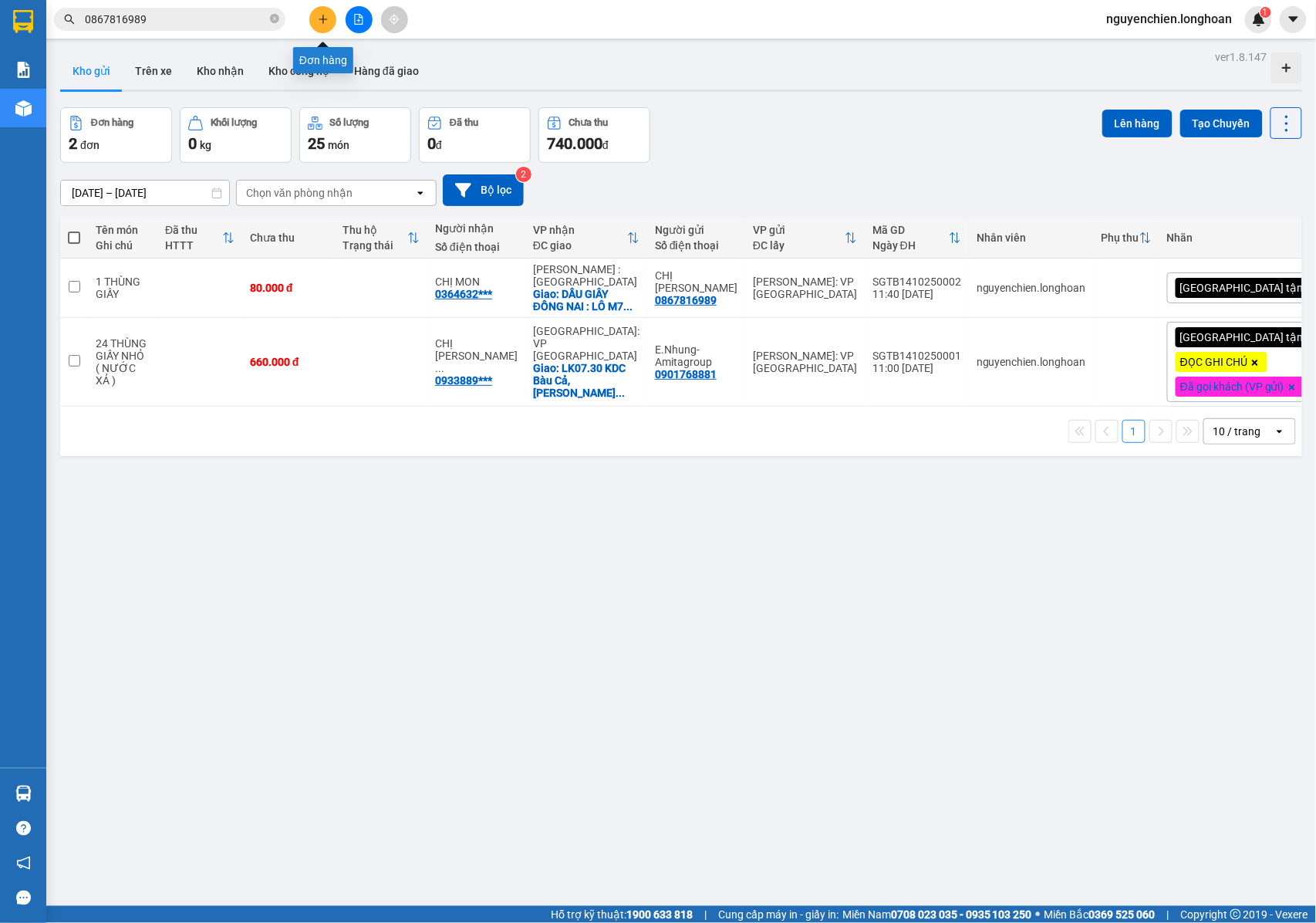
click at [324, 24] on button at bounding box center [323, 20] width 27 height 27
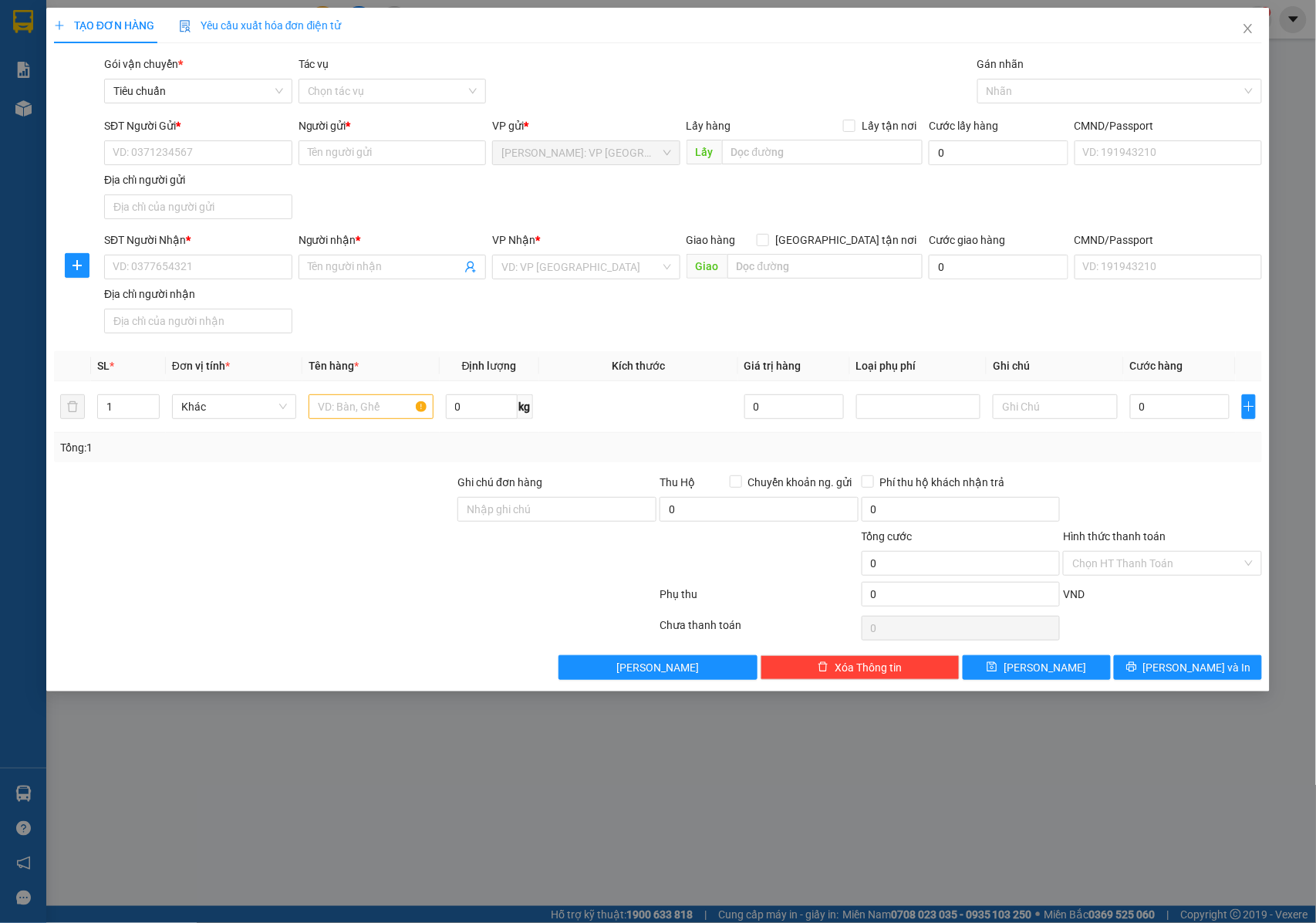
click at [198, 134] on div "SĐT Người Gửi *" at bounding box center [198, 128] width 188 height 23
click at [197, 153] on input "SĐT Người Gửi *" at bounding box center [198, 153] width 188 height 24
type input "0935369600"
click at [344, 161] on input "Người gửi *" at bounding box center [393, 153] width 188 height 24
type input "a"
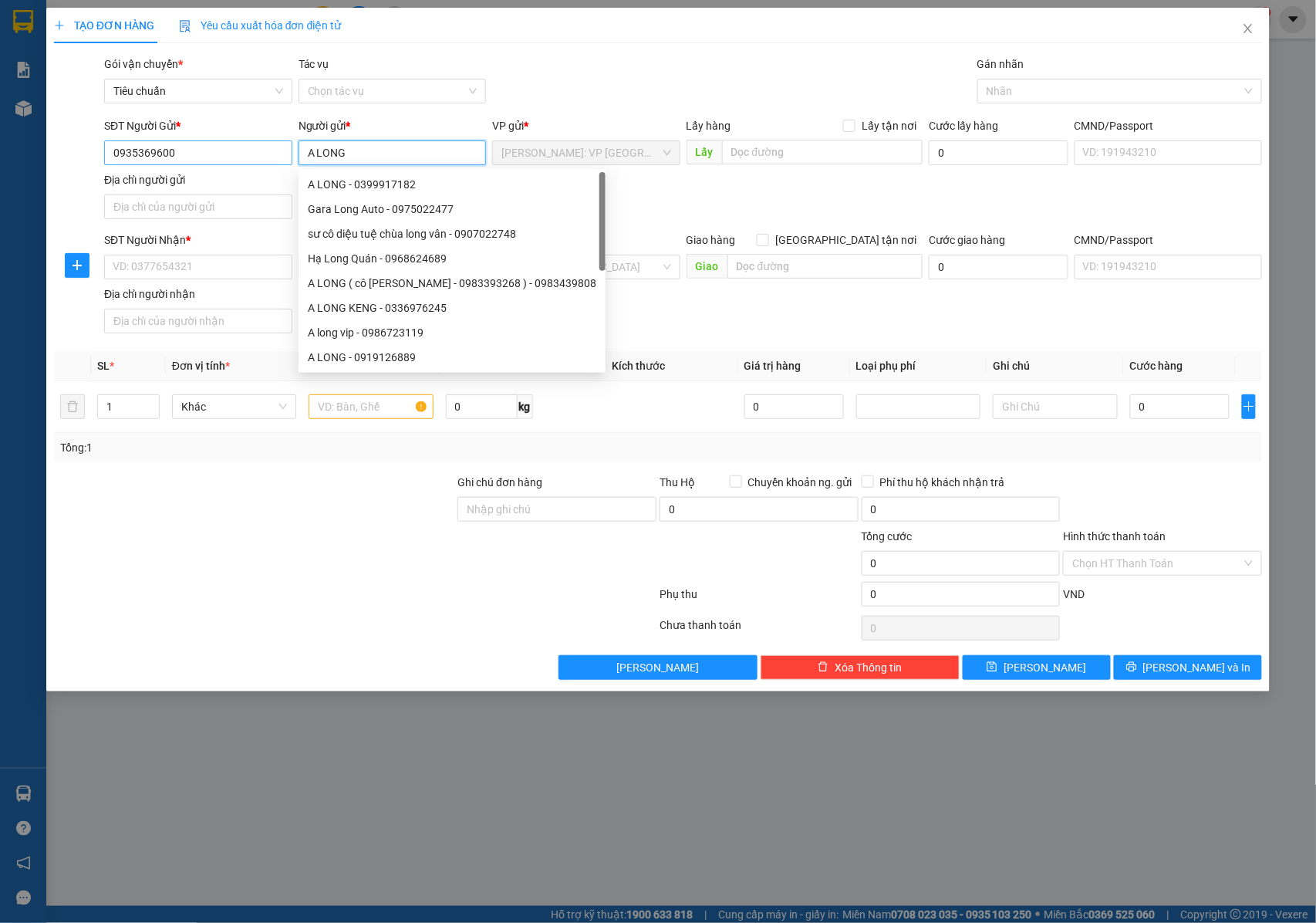
type input "A LONG"
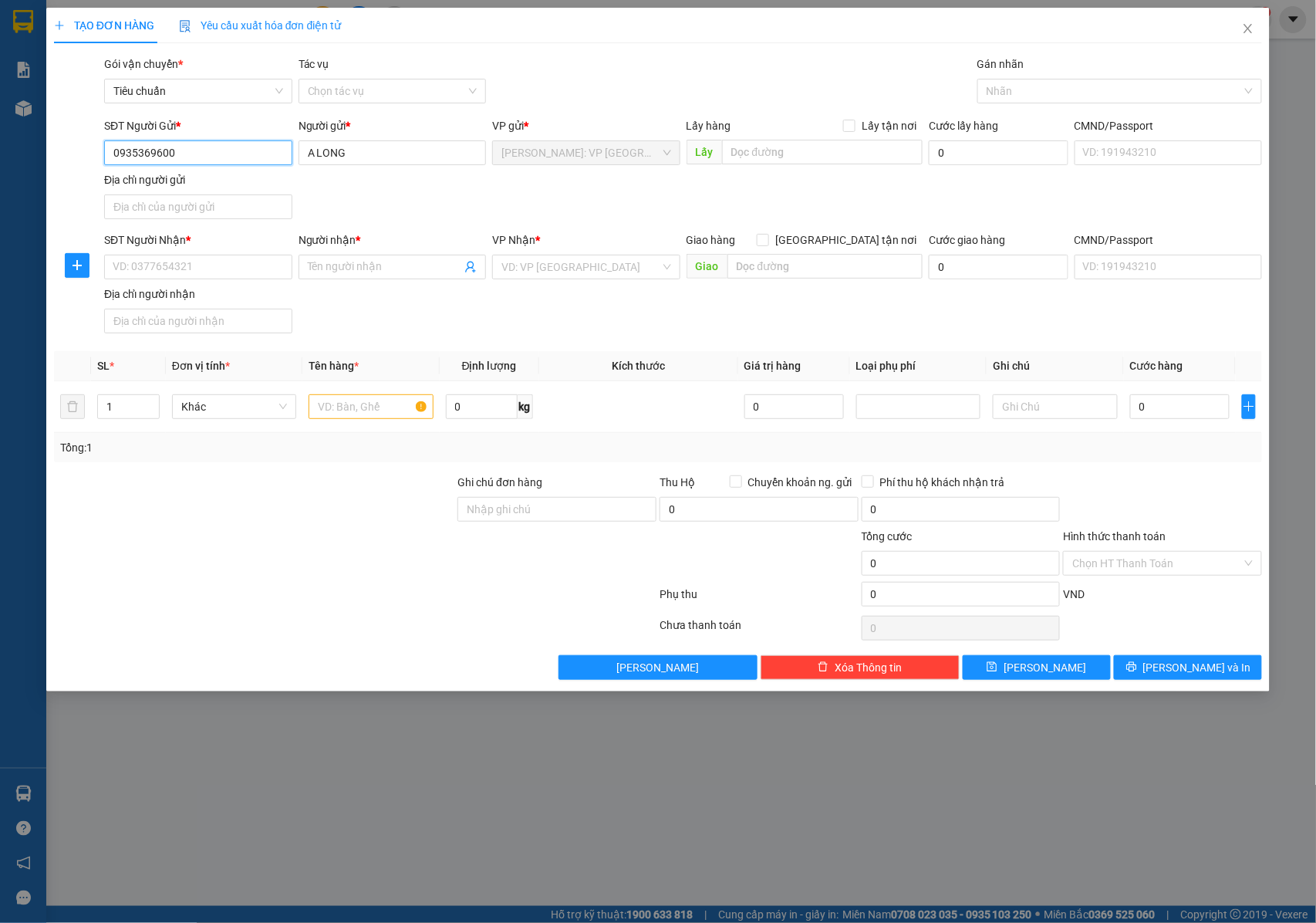
drag, startPoint x: 176, startPoint y: 149, endPoint x: 82, endPoint y: 156, distance: 94.3
click at [82, 156] on div "SĐT Người Gửi * 0935369600 0935369600 Người gửi * A LONG VP gửi * [GEOGRAPHIC_D…" at bounding box center [659, 171] width 1212 height 108
click at [247, 257] on input "SĐT Người Nhận *" at bounding box center [198, 266] width 188 height 24
paste input "0935369600"
type input "0935369600"
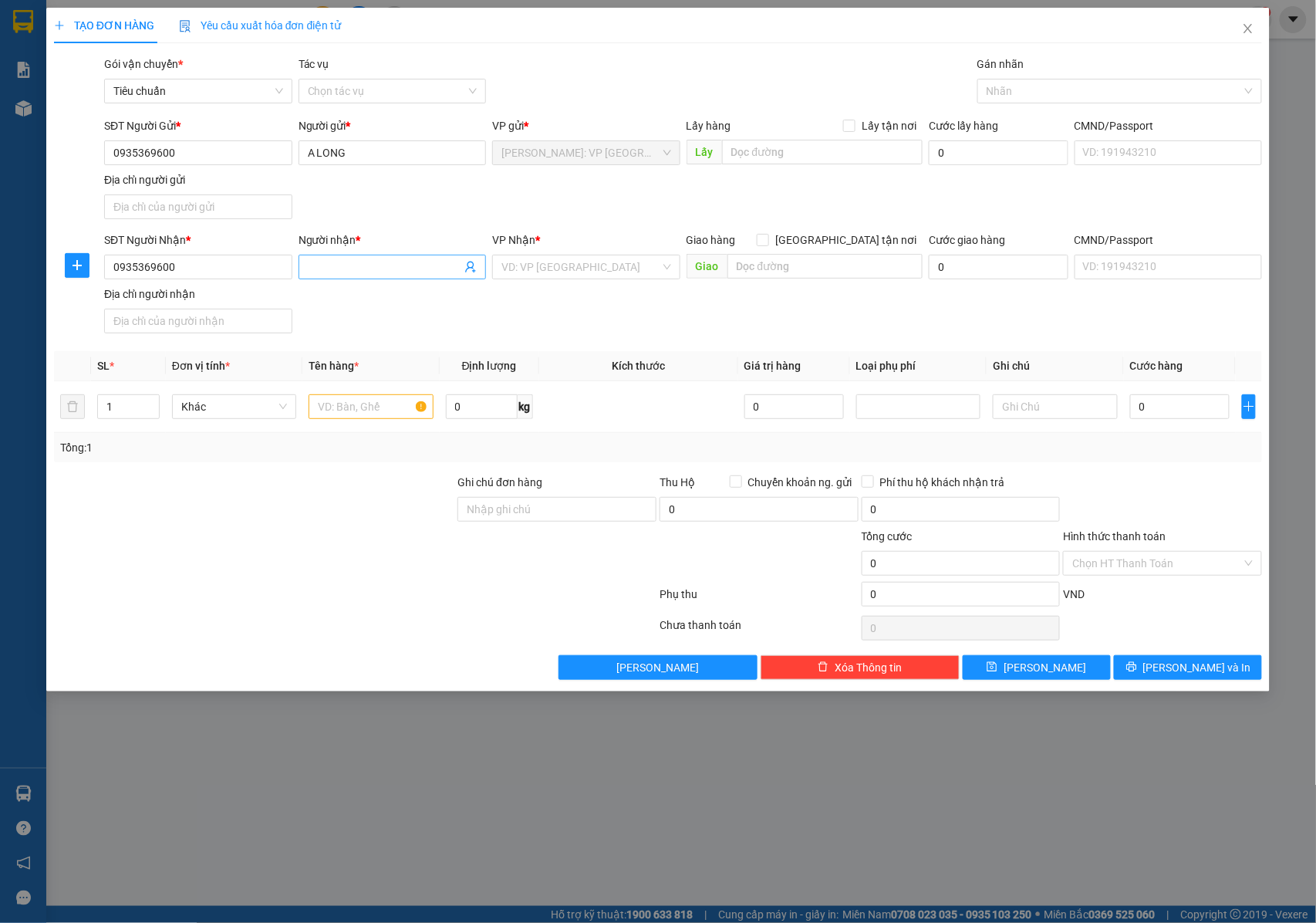
click at [368, 266] on input "Người nhận *" at bounding box center [385, 266] width 154 height 17
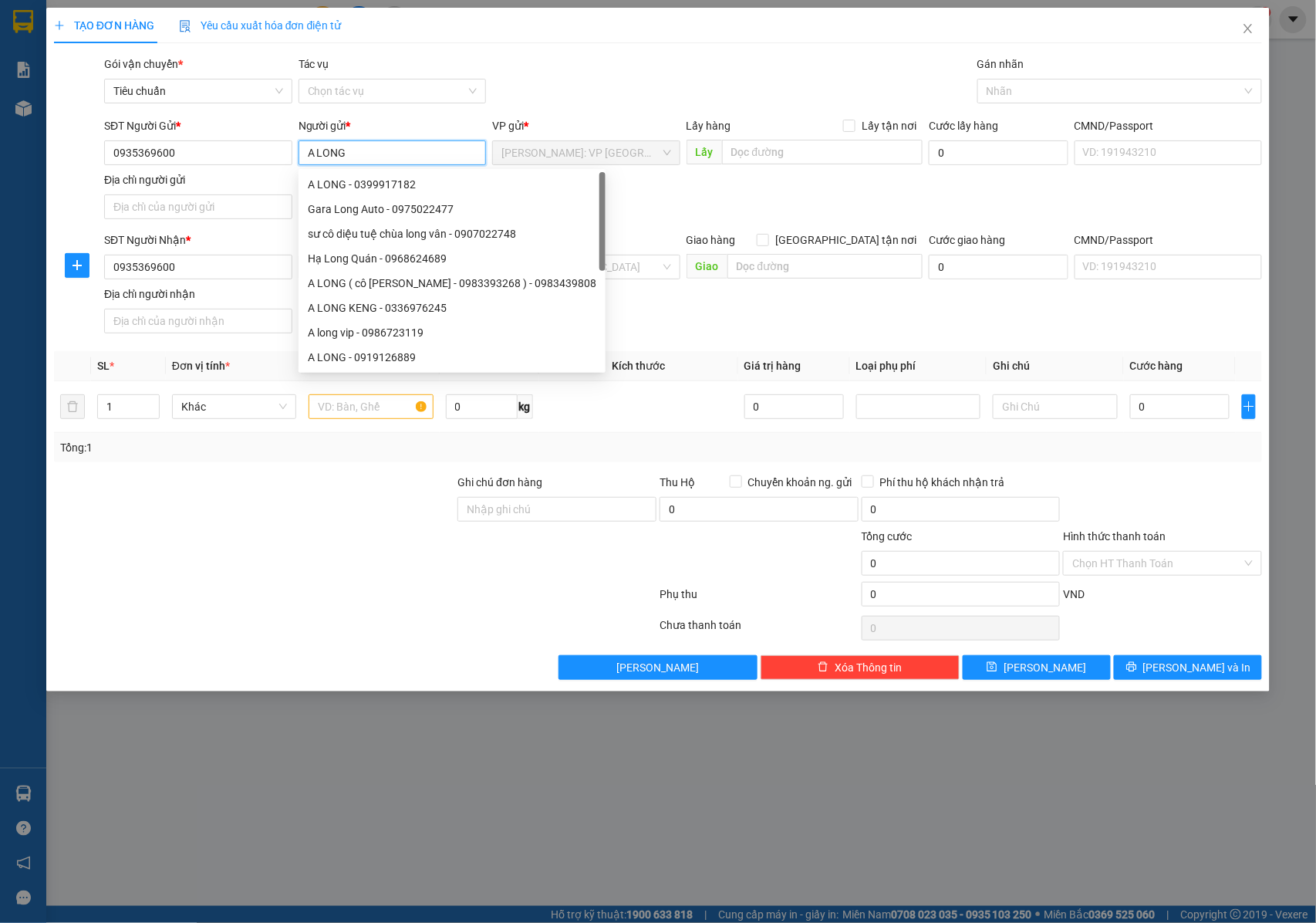
drag, startPoint x: 358, startPoint y: 149, endPoint x: 298, endPoint y: 150, distance: 60.0
click at [299, 150] on input "A LONG" at bounding box center [393, 153] width 188 height 24
click at [650, 198] on div "SĐT Người Gửi * 0935369600 Người gửi * A LONG VP gửi * [GEOGRAPHIC_DATA]: VP [G…" at bounding box center [682, 171] width 1164 height 108
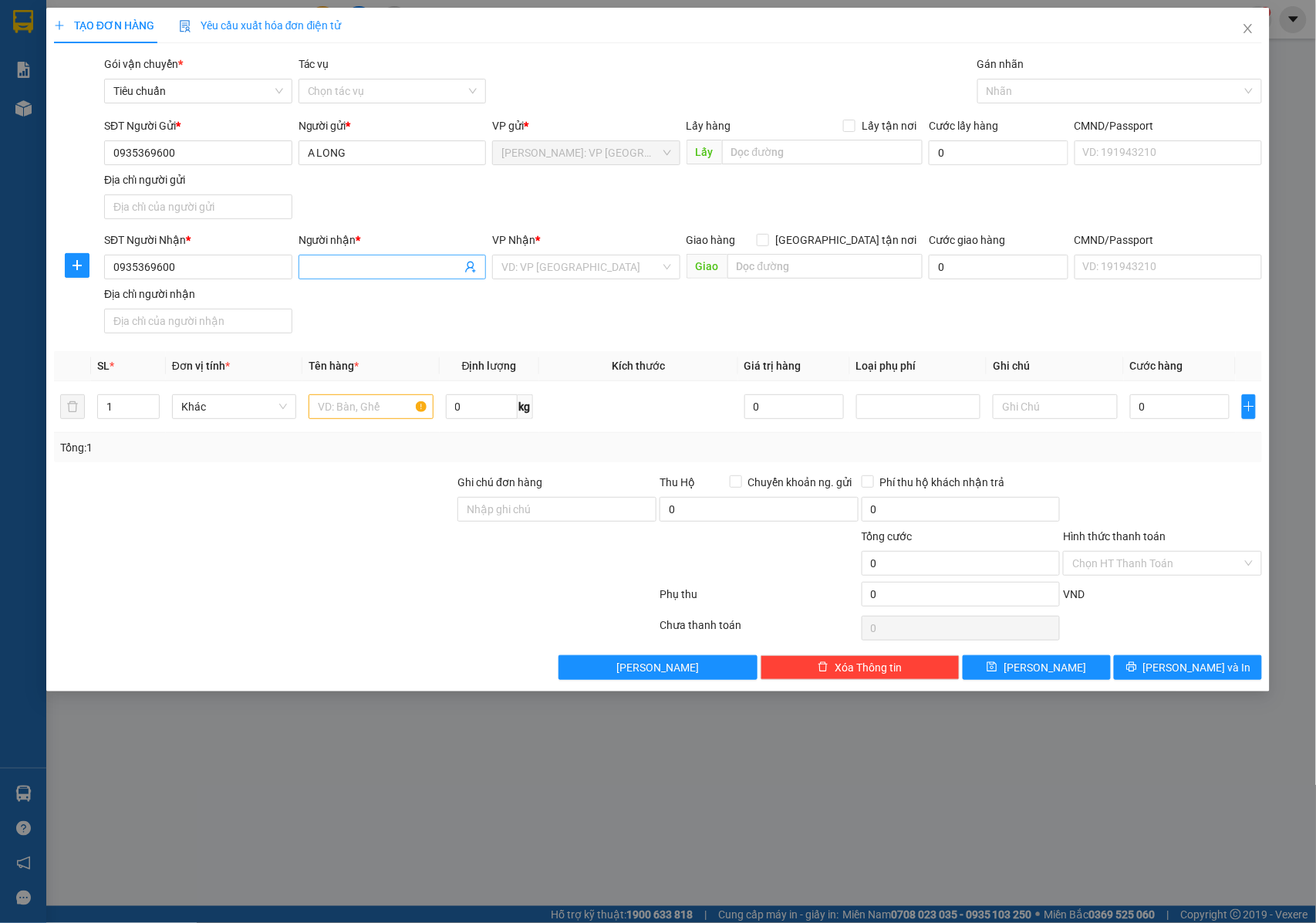
click at [426, 273] on input "Người nhận *" at bounding box center [385, 266] width 154 height 17
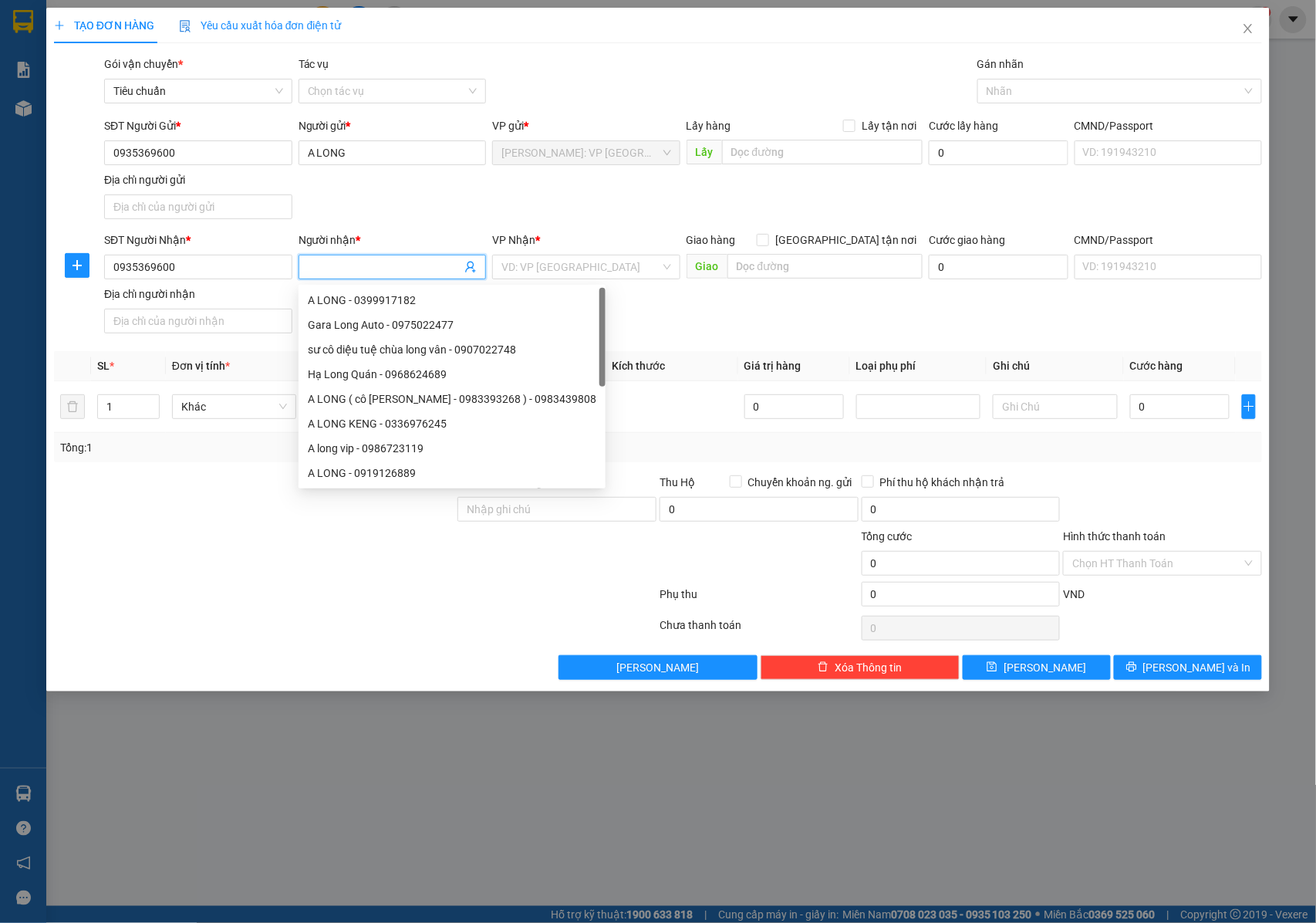
paste input "A LONG"
type input "A LONG"
click at [553, 263] on input "search" at bounding box center [581, 266] width 159 height 23
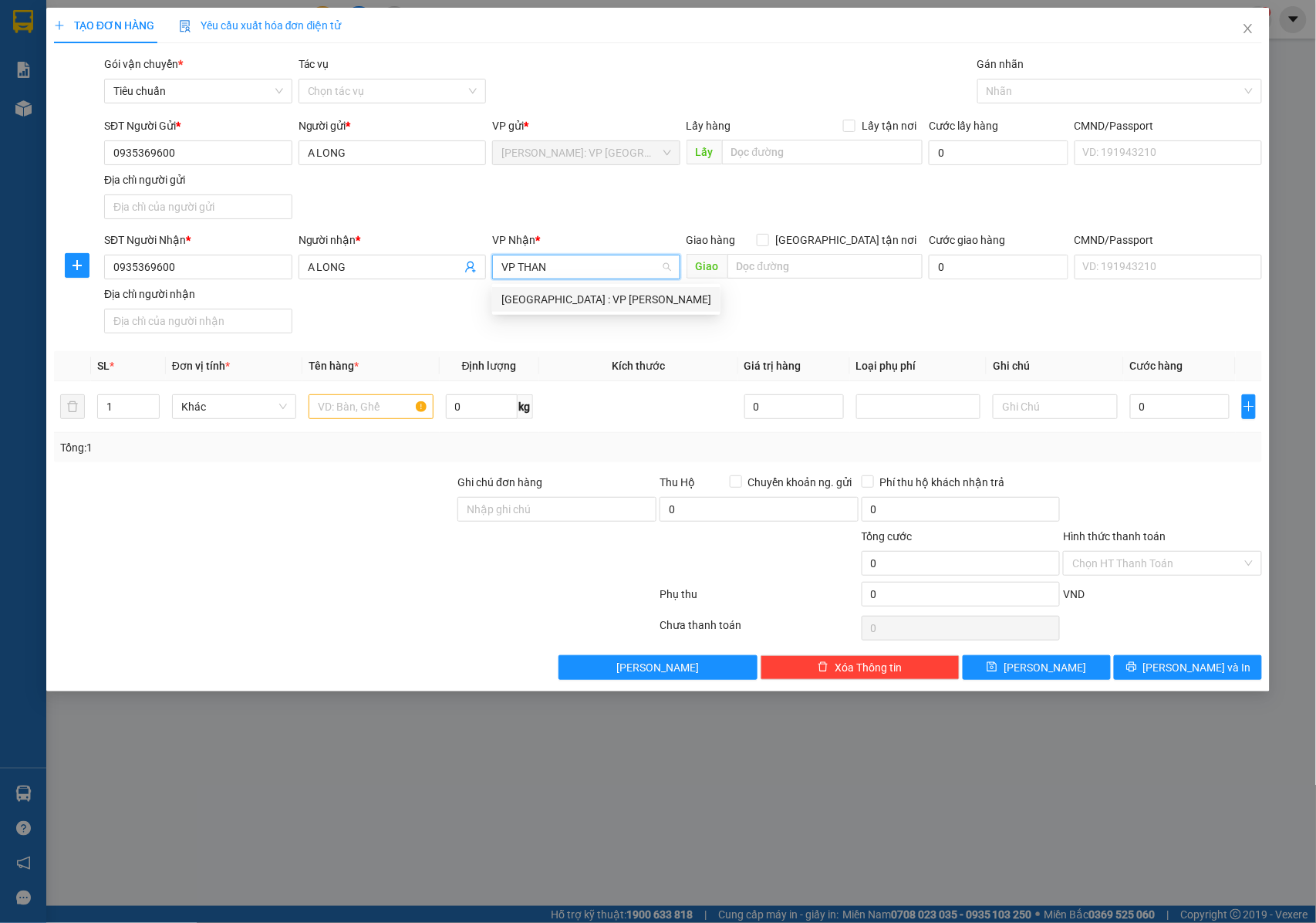
type input "VP [PERSON_NAME]"
click at [568, 297] on div "[GEOGRAPHIC_DATA] : VP [PERSON_NAME]" at bounding box center [606, 299] width 210 height 17
click at [1050, 84] on div at bounding box center [1112, 91] width 262 height 19
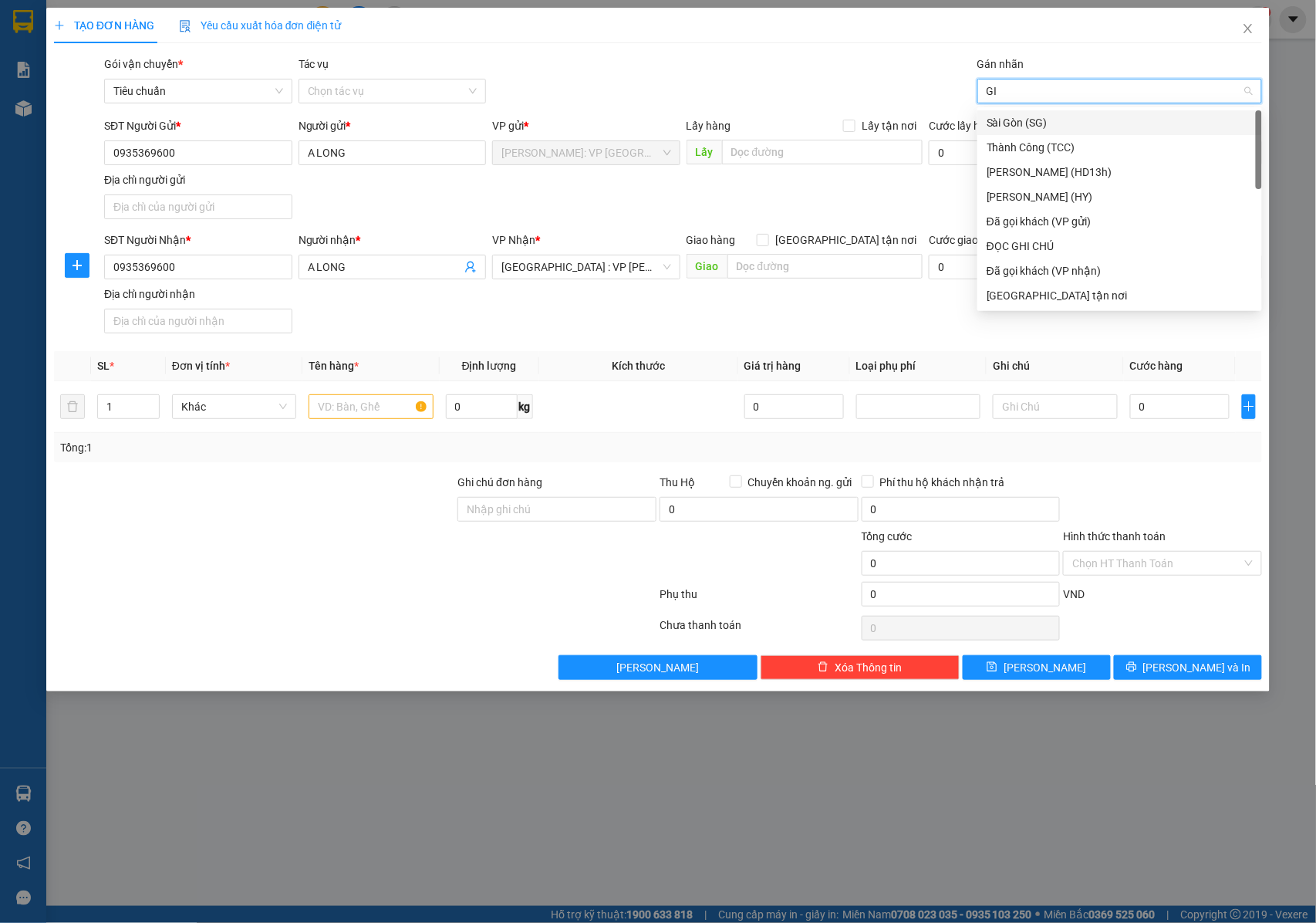
type input "GIAO"
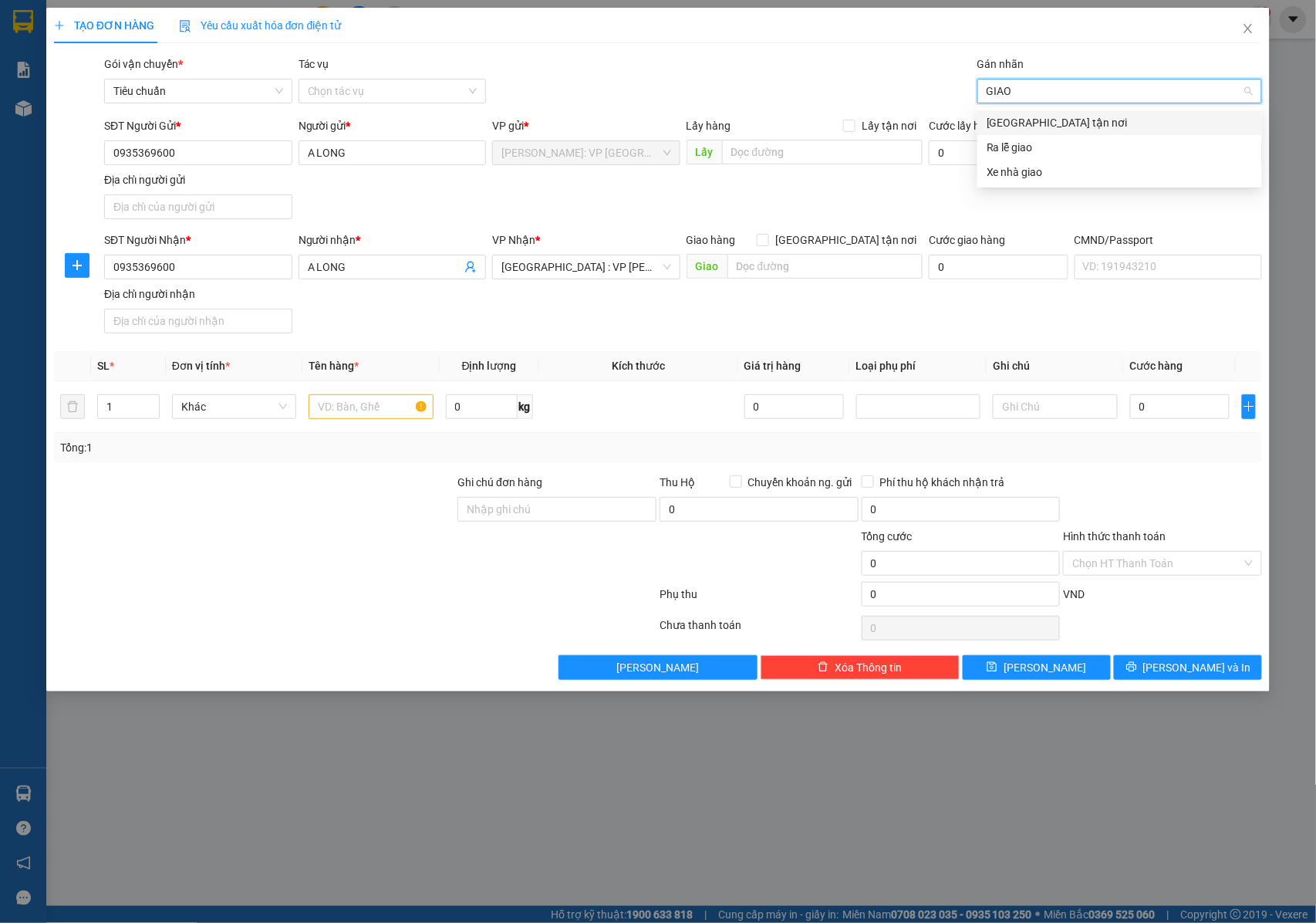
click at [1032, 118] on div "[GEOGRAPHIC_DATA] tận nơi" at bounding box center [1120, 123] width 266 height 17
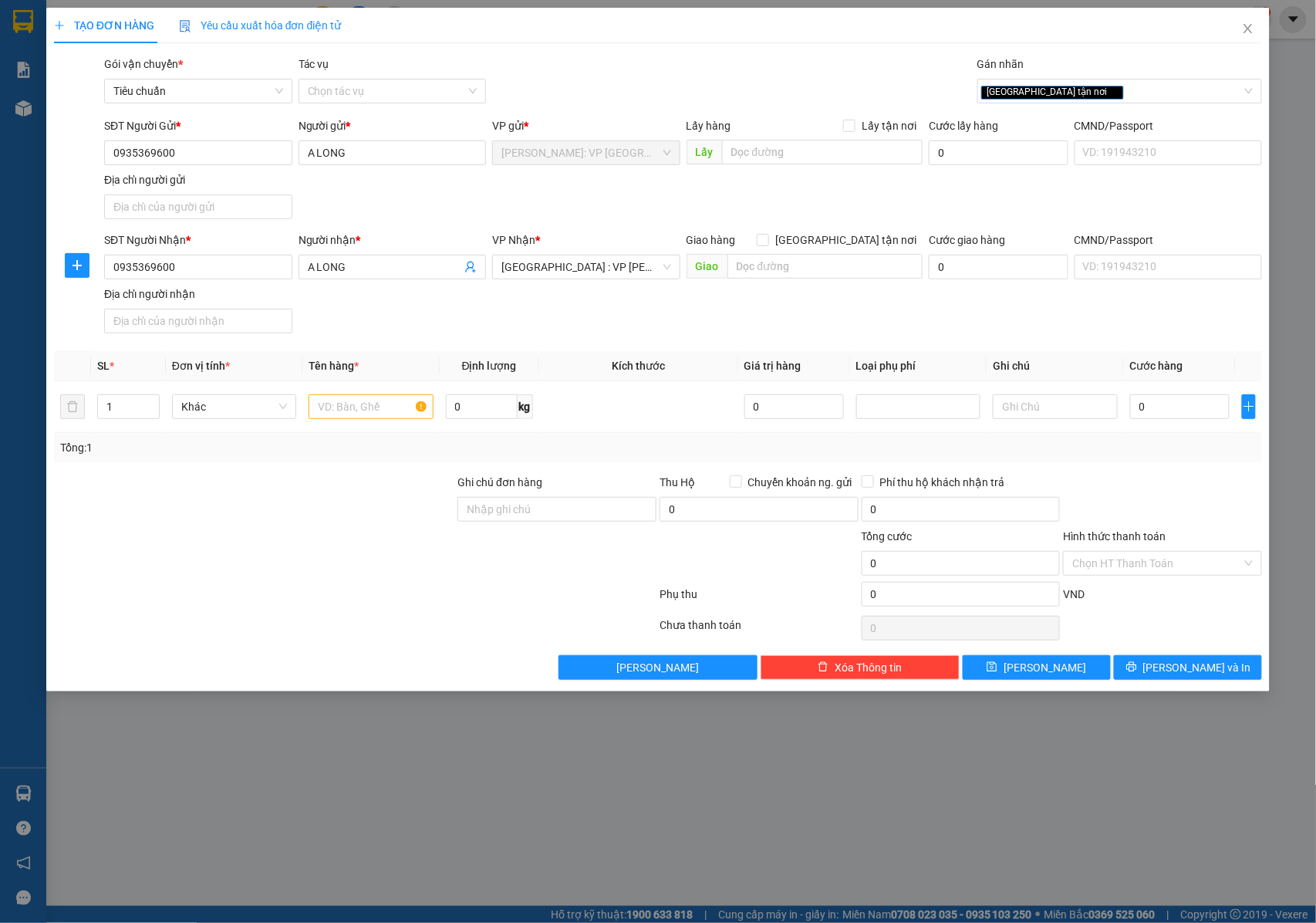
drag, startPoint x: 338, startPoint y: 496, endPoint x: 668, endPoint y: 340, distance: 365.0
click at [337, 494] on div at bounding box center [255, 500] width 405 height 54
click at [1110, 90] on icon "close" at bounding box center [1114, 91] width 7 height 7
click at [1043, 91] on div at bounding box center [1112, 91] width 262 height 19
click at [1006, 143] on div "Xe điện" at bounding box center [1120, 147] width 266 height 17
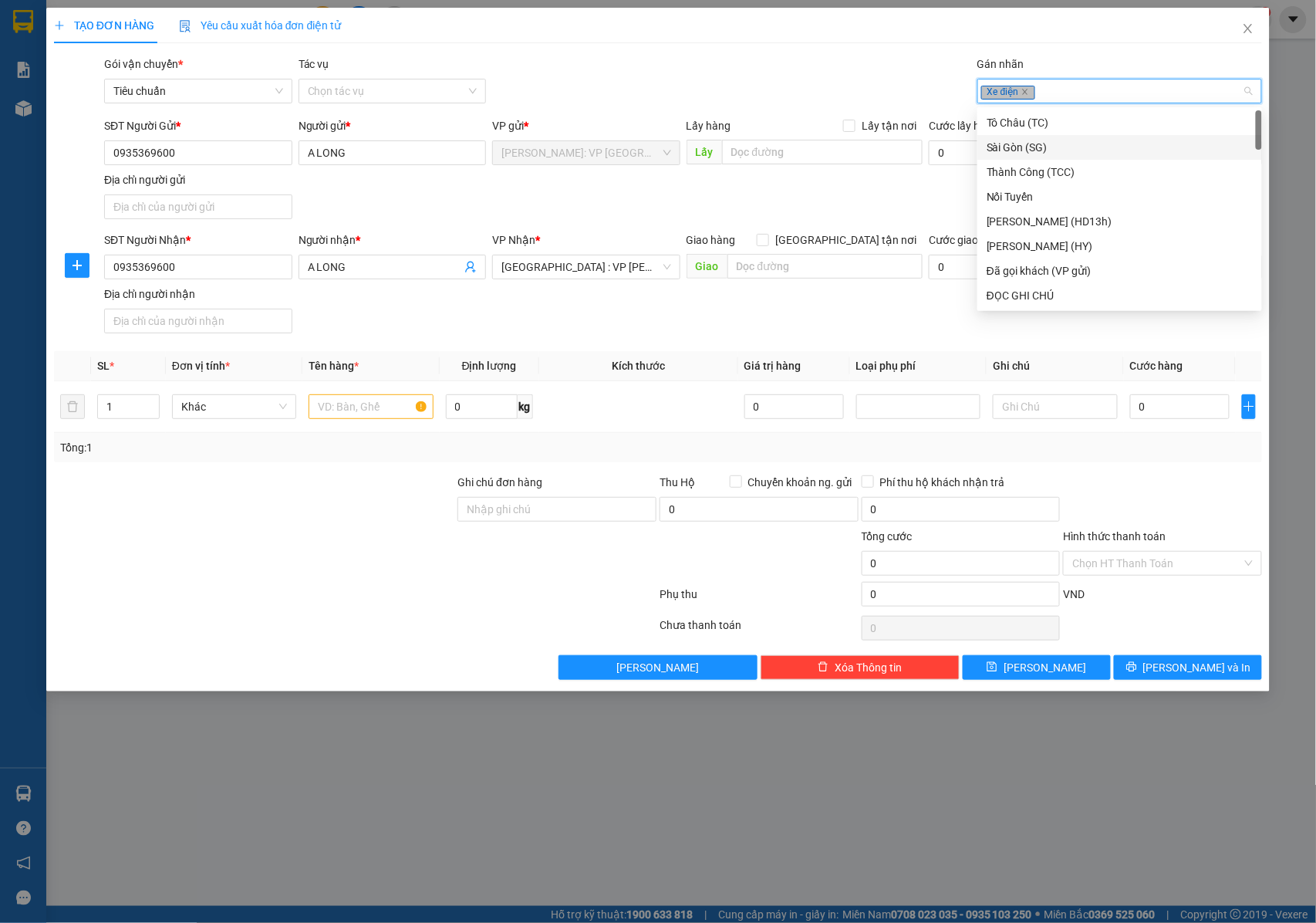
drag, startPoint x: 359, startPoint y: 504, endPoint x: 318, endPoint y: 457, distance: 62.4
click at [358, 504] on div at bounding box center [255, 500] width 405 height 54
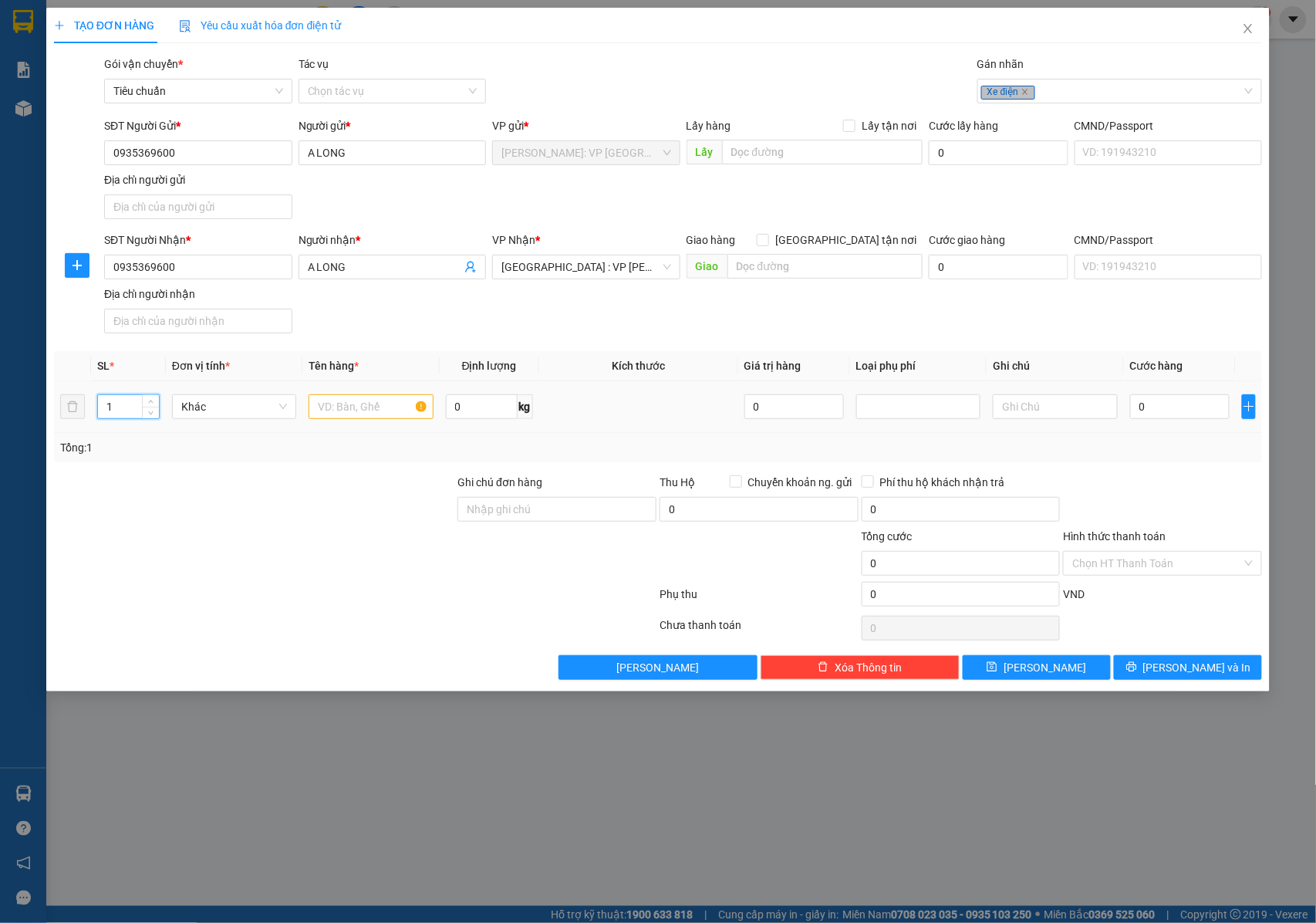
click at [123, 414] on input "1" at bounding box center [128, 406] width 61 height 23
click at [321, 415] on input "text" at bounding box center [370, 406] width 124 height 24
click at [504, 517] on input "Ghi chú đơn hàng" at bounding box center [556, 509] width 199 height 24
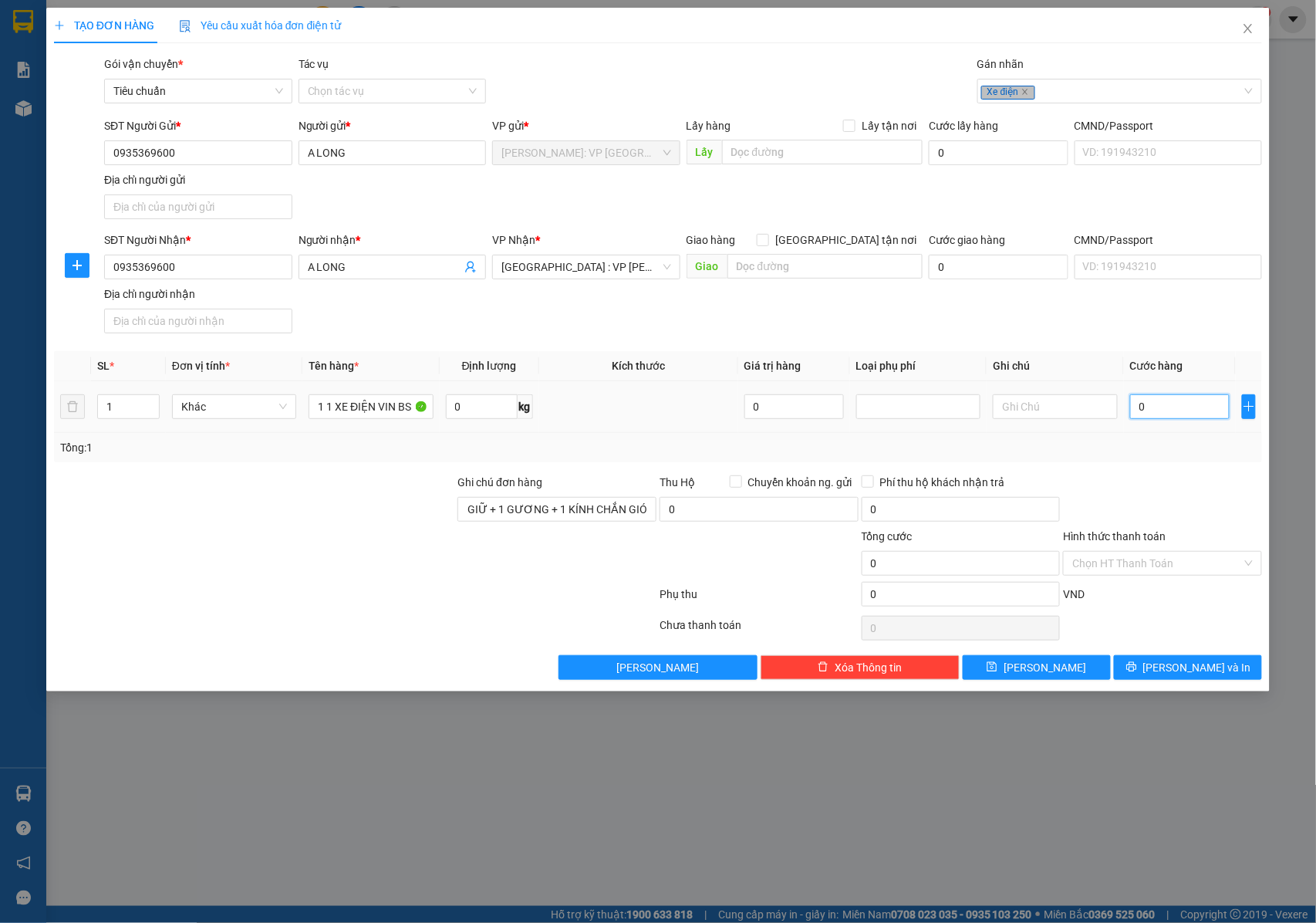
click at [1184, 412] on input "0" at bounding box center [1180, 406] width 100 height 24
click at [1198, 411] on input "630.000" at bounding box center [1180, 406] width 100 height 24
click at [376, 411] on input "1 1 XE ĐIỆN VIN BS 43 AB 11017" at bounding box center [370, 406] width 124 height 24
click at [334, 411] on input "1 1 XE ĐIỆN VIN BS 43 AB 11017" at bounding box center [370, 406] width 124 height 24
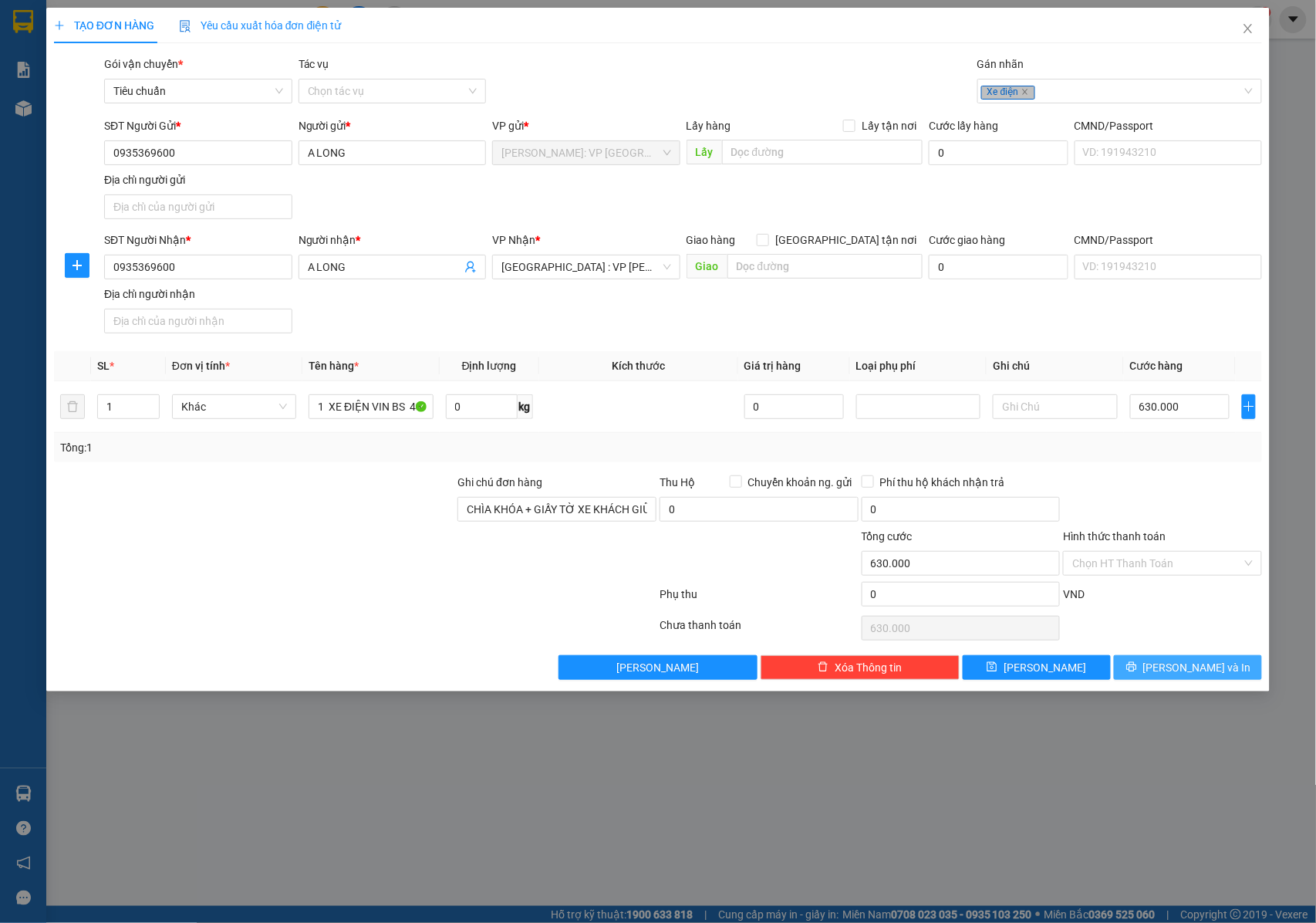
drag, startPoint x: 1154, startPoint y: 668, endPoint x: 1069, endPoint y: 544, distance: 150.3
click at [1155, 668] on button "[PERSON_NAME] và In" at bounding box center [1188, 667] width 148 height 24
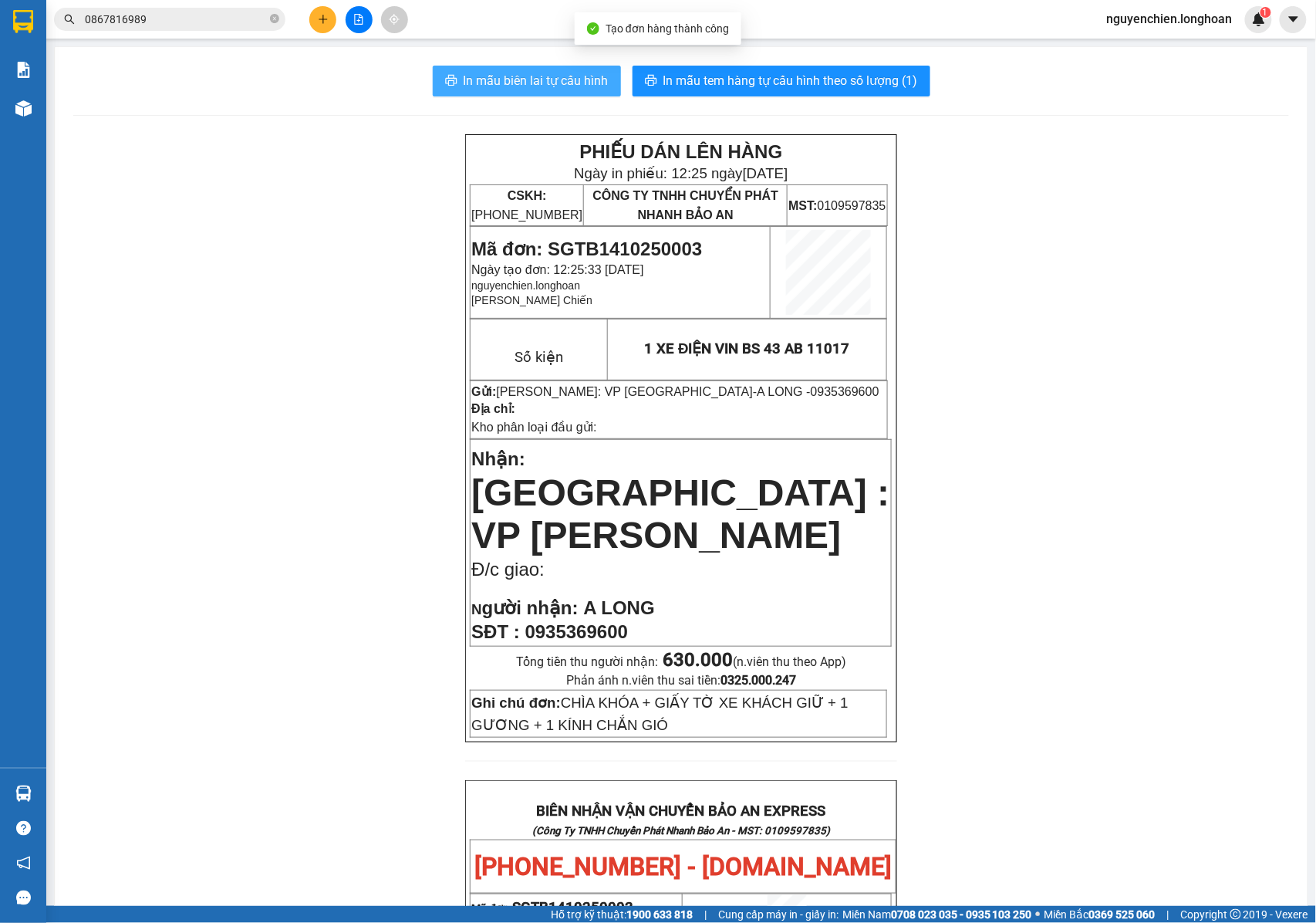
click at [542, 78] on span "In mẫu biên lai tự cấu hình" at bounding box center [536, 80] width 145 height 20
click at [763, 559] on p "Đ/c giao:" at bounding box center [681, 570] width 419 height 22
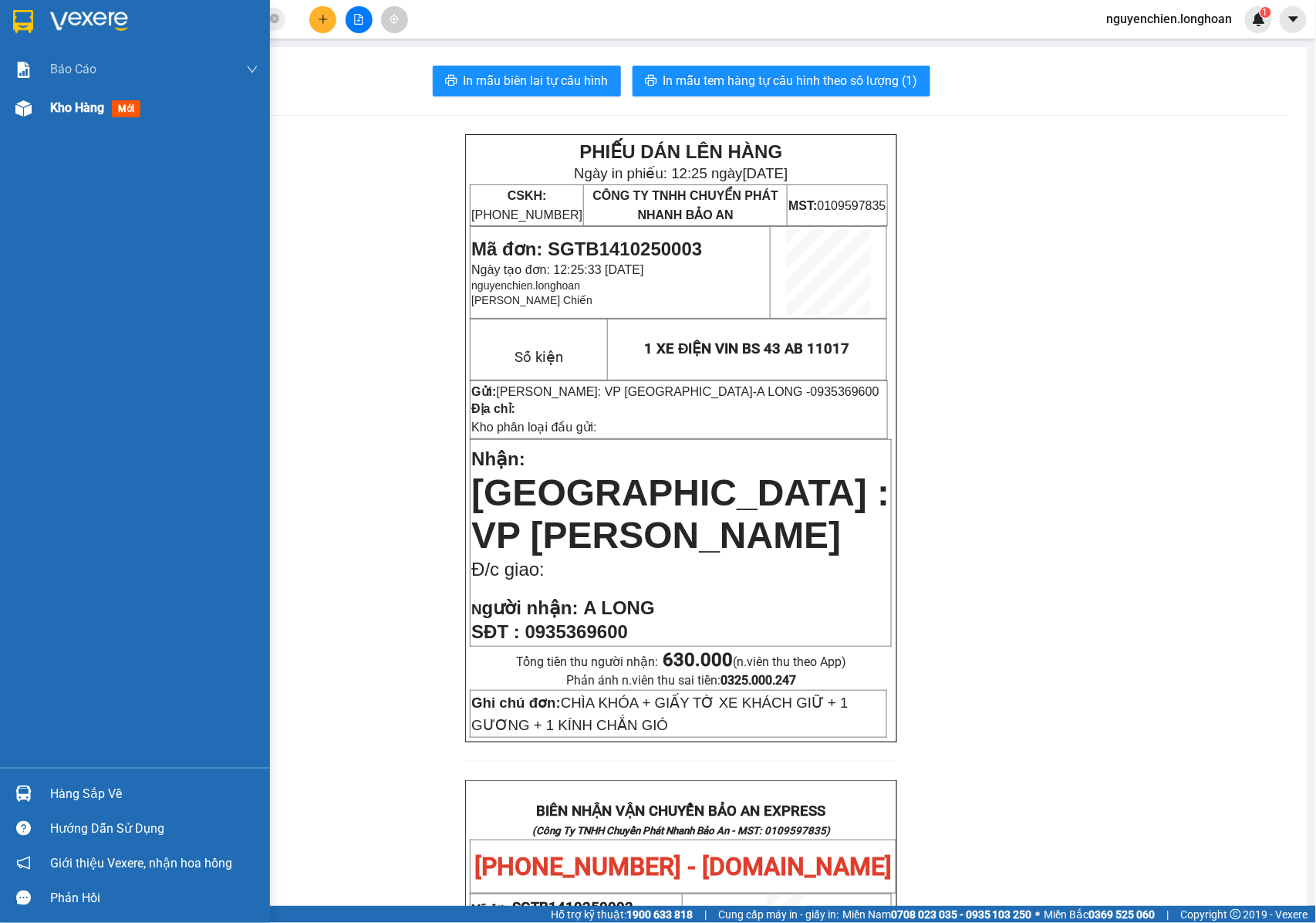
click at [15, 108] on img at bounding box center [24, 108] width 16 height 16
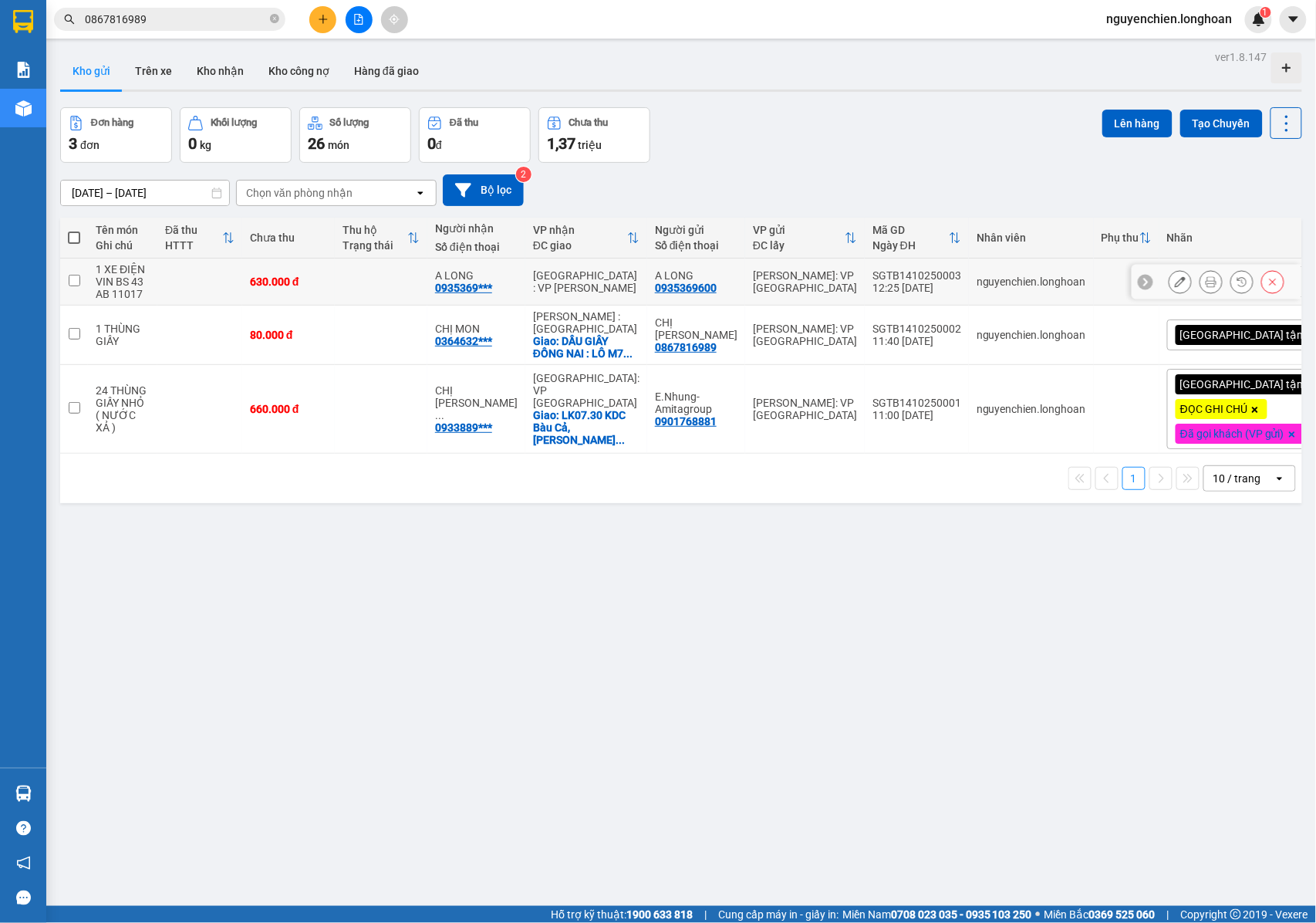
click at [1206, 282] on icon at bounding box center [1210, 281] width 11 height 11
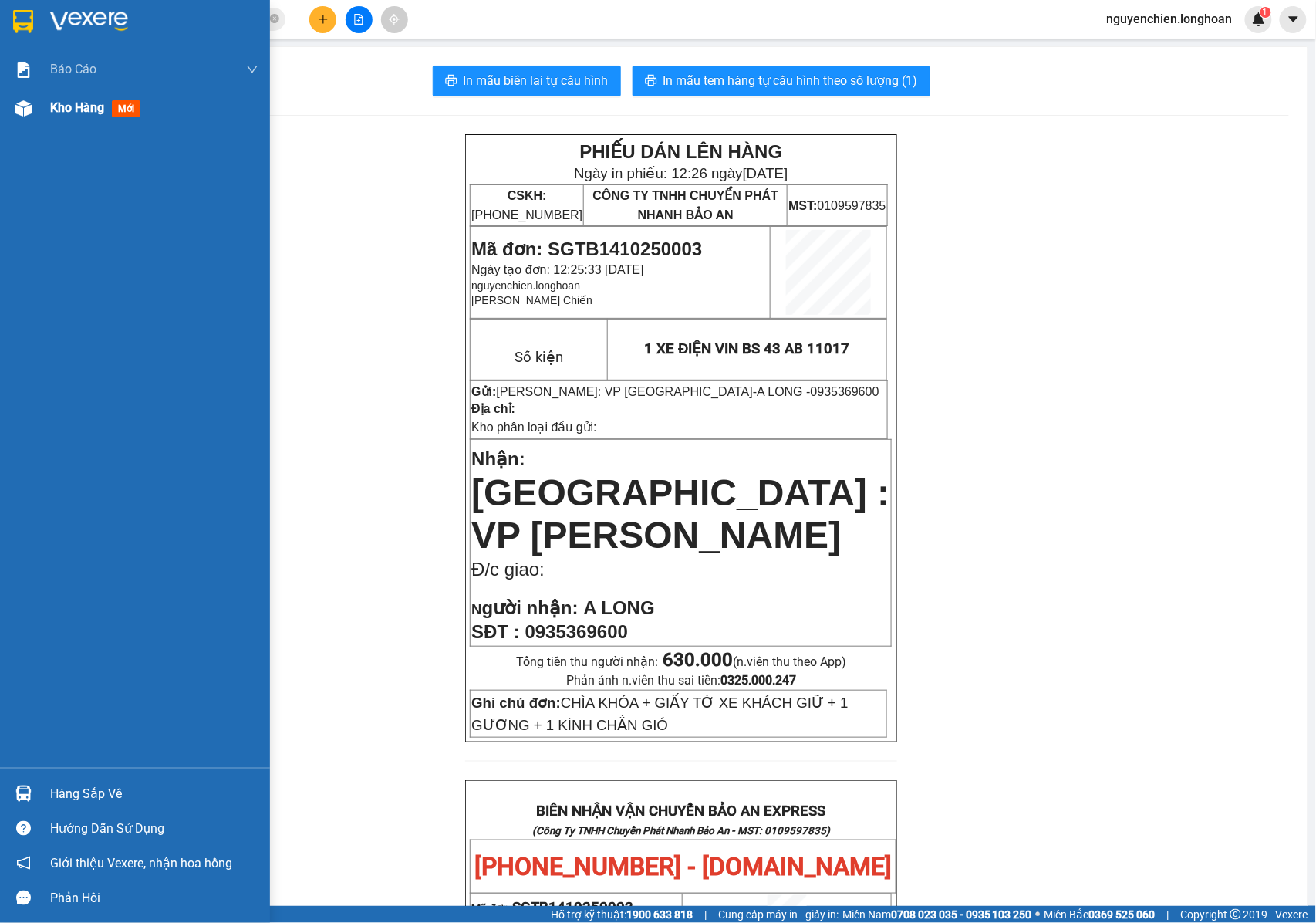
click at [17, 113] on img at bounding box center [24, 108] width 16 height 16
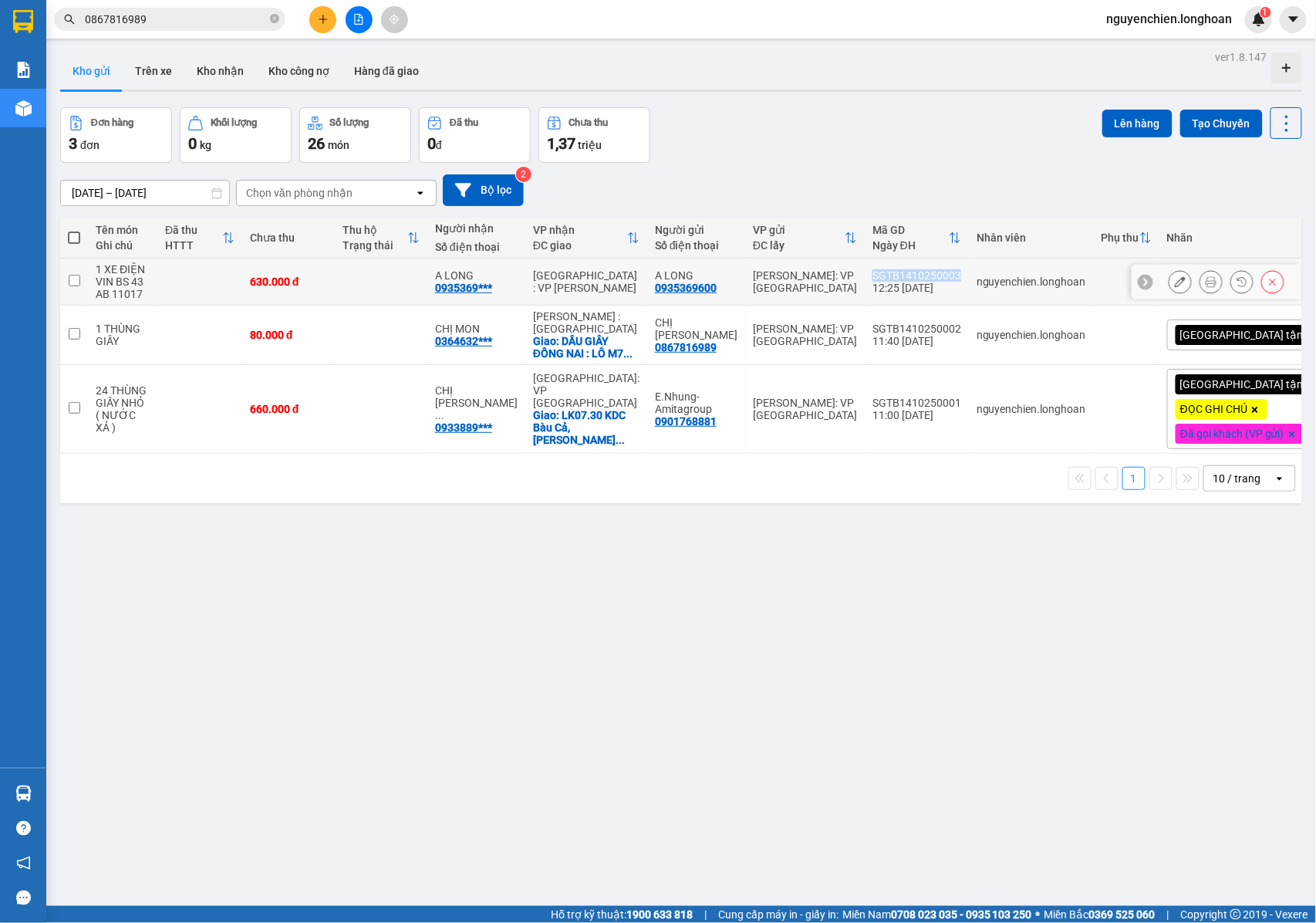
drag, startPoint x: 938, startPoint y: 275, endPoint x: 851, endPoint y: 275, distance: 87.0
click at [865, 275] on td "SGTB1410250003 12:25 [DATE]" at bounding box center [917, 282] width 104 height 47
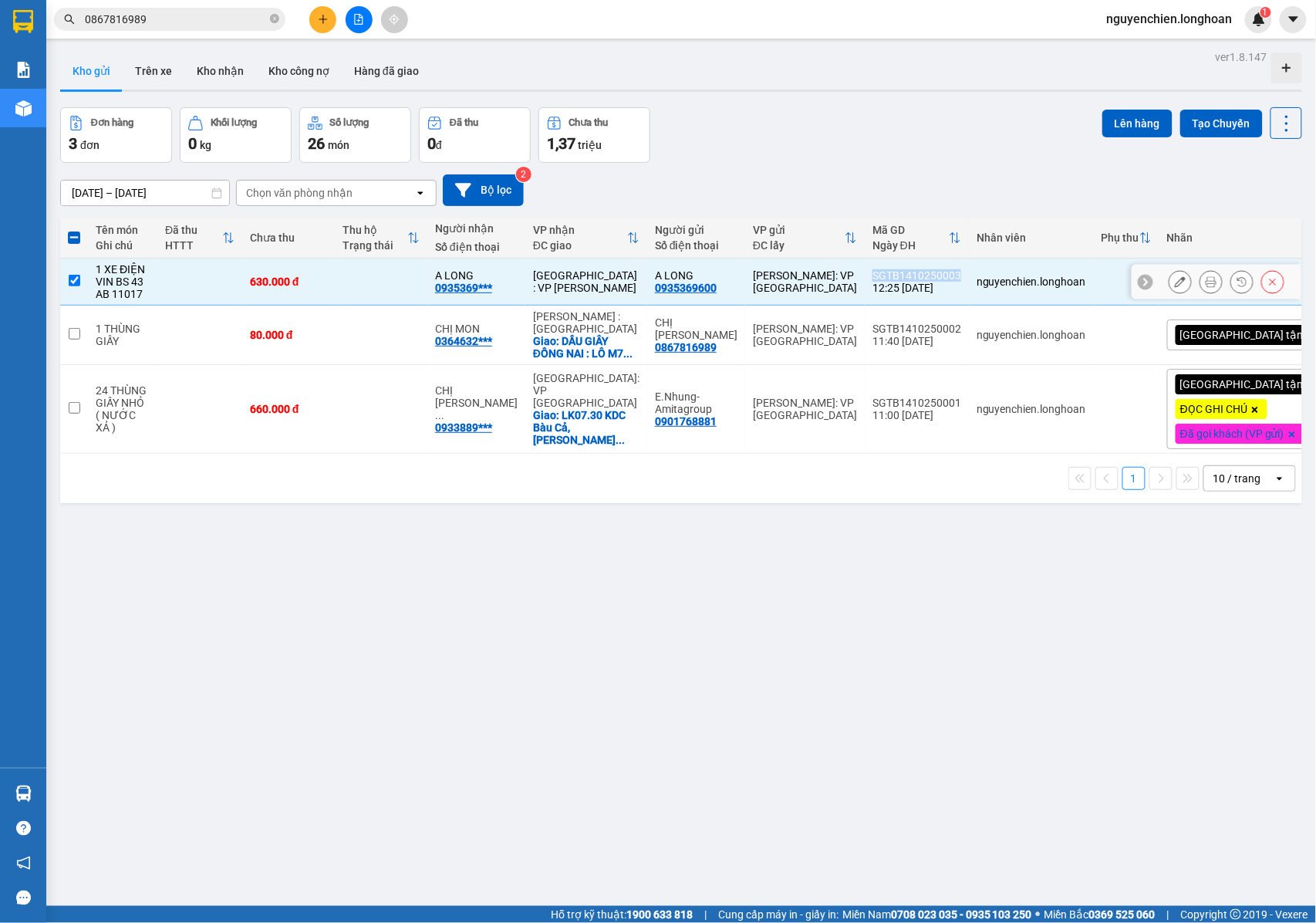
copy div "SGTB1410250003"
click at [69, 281] on input "checkbox" at bounding box center [75, 280] width 11 height 11
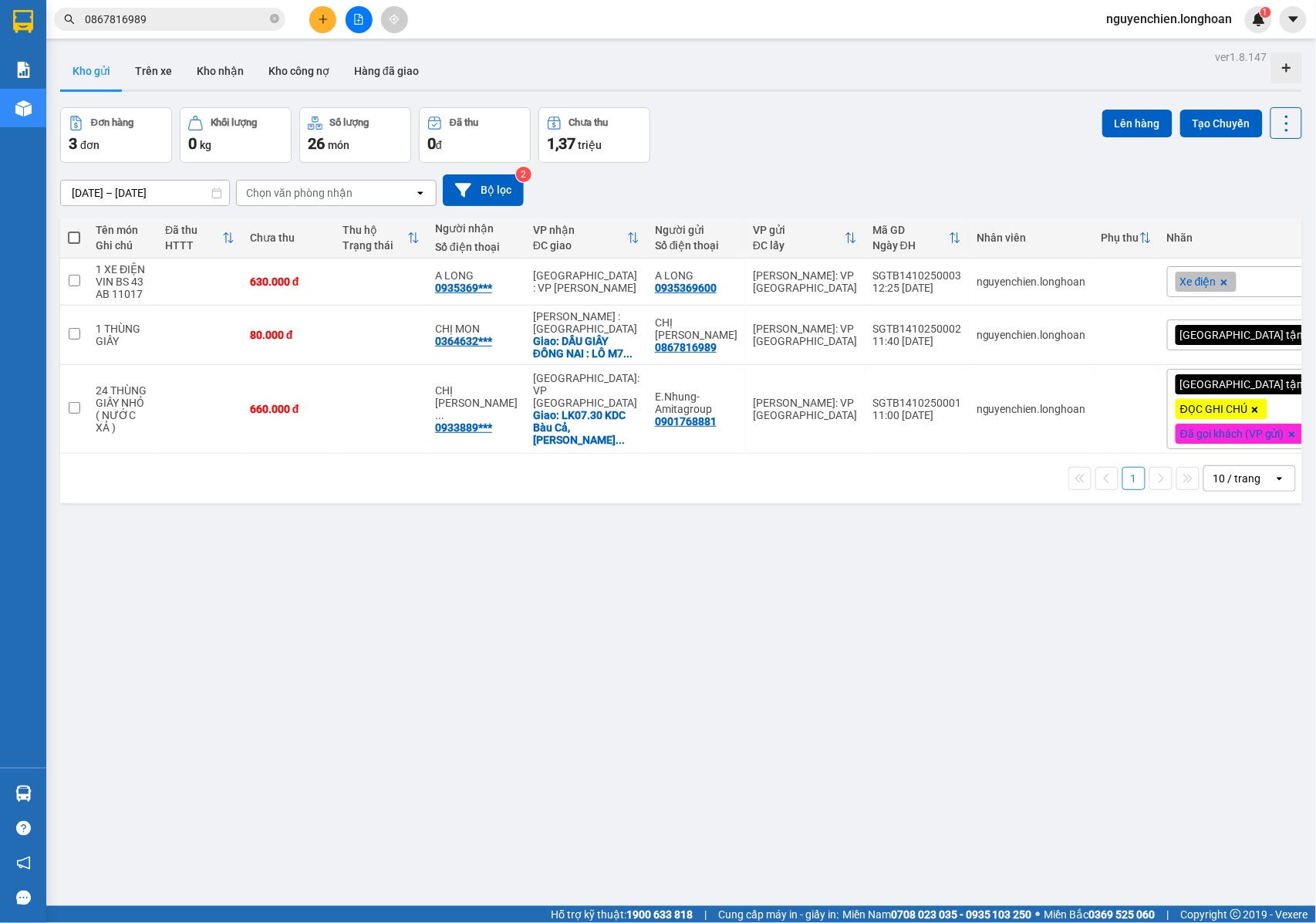
click at [353, 575] on div "ver 1.8.147 Kho gửi Trên xe Kho nhận Kho công nợ Hàng đã giao Đơn hàng 3 đơn Kh…" at bounding box center [681, 508] width 1254 height 923
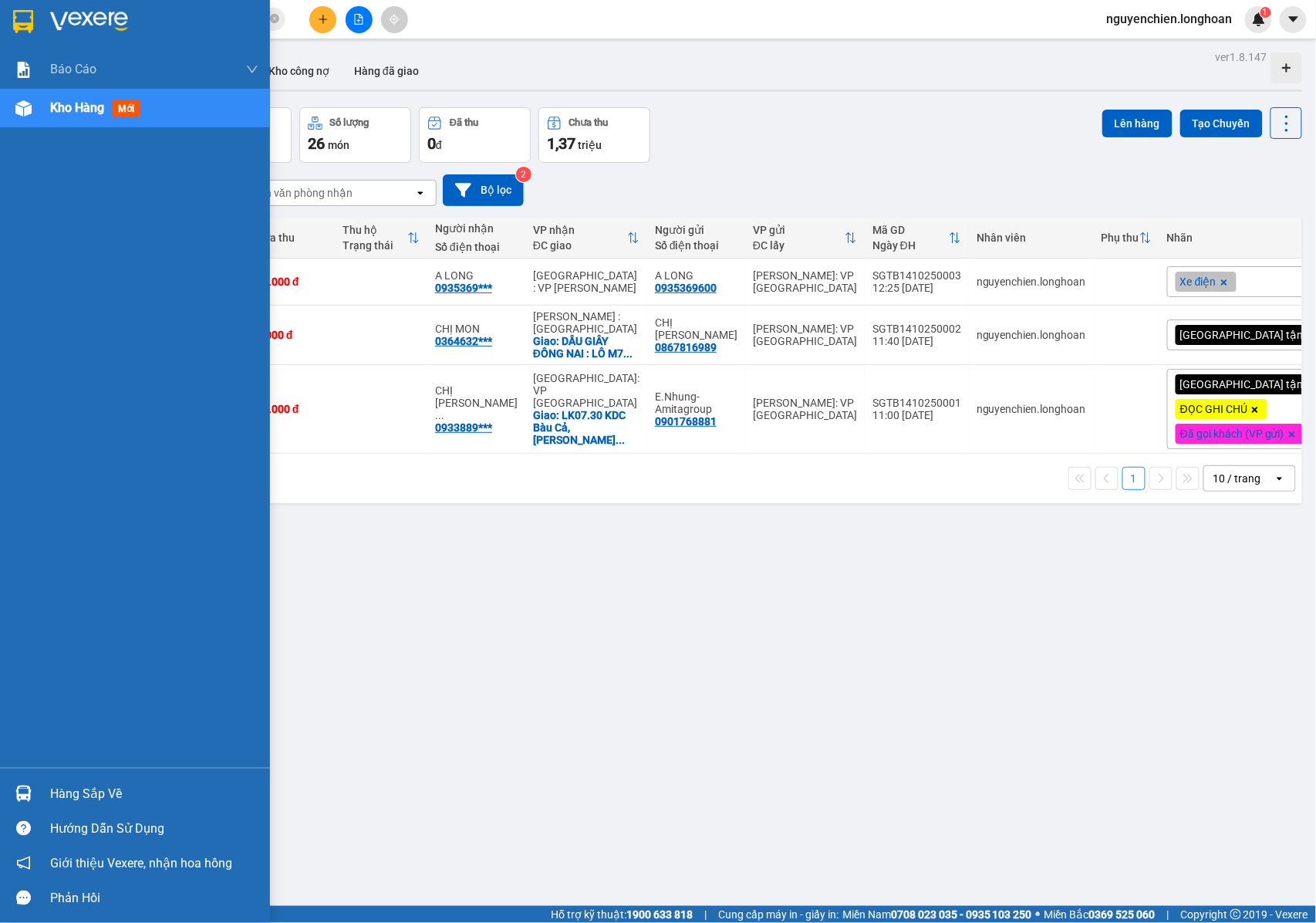
click at [38, 102] on div "Kho hàng mới" at bounding box center [135, 107] width 270 height 38
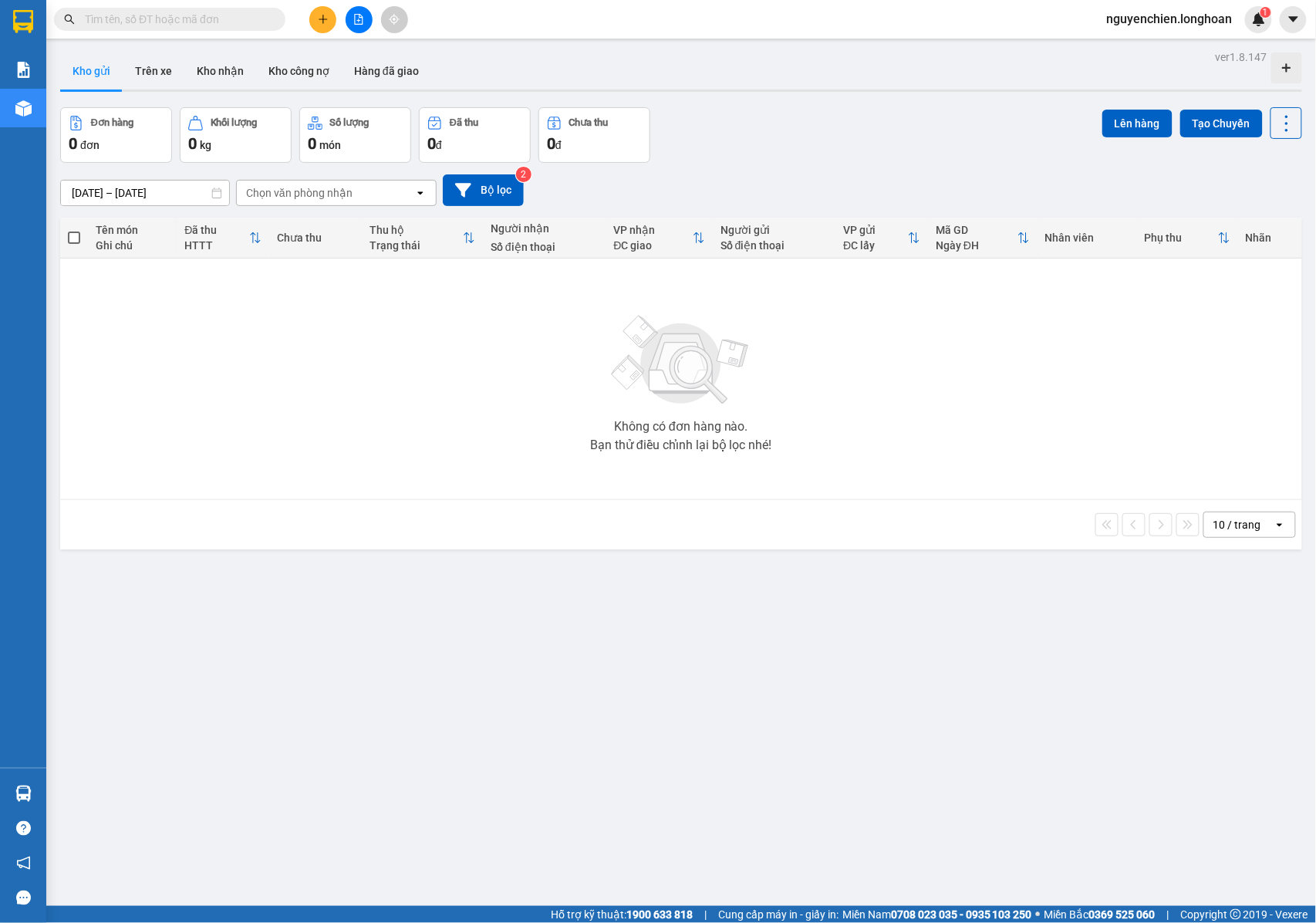
click at [198, 31] on div "Kết quả tìm kiếm ( 0 ) Bộ lọc No Data" at bounding box center [150, 20] width 301 height 27
click at [198, 23] on input "text" at bounding box center [175, 19] width 182 height 17
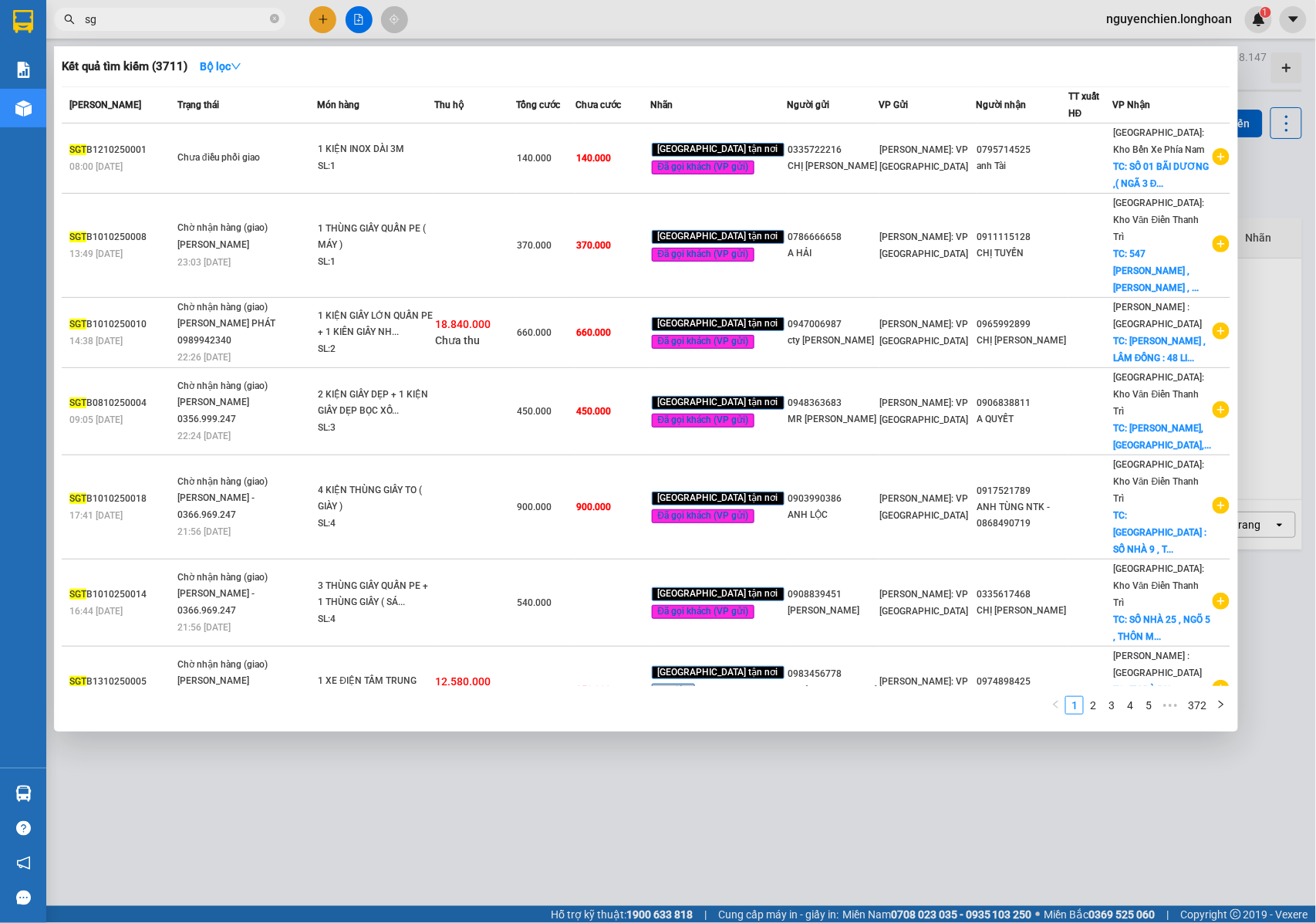
type input "s"
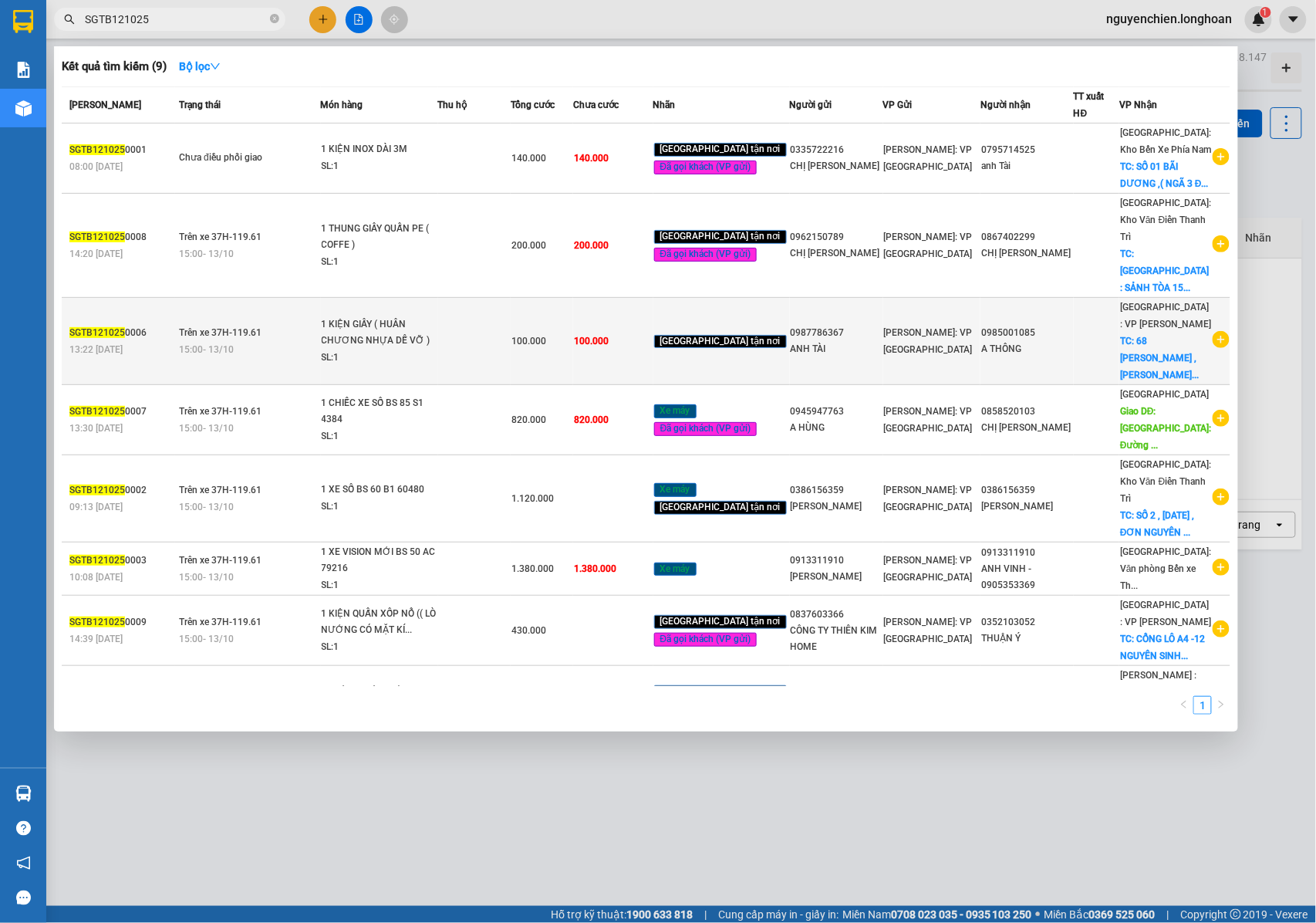
scroll to position [69, 0]
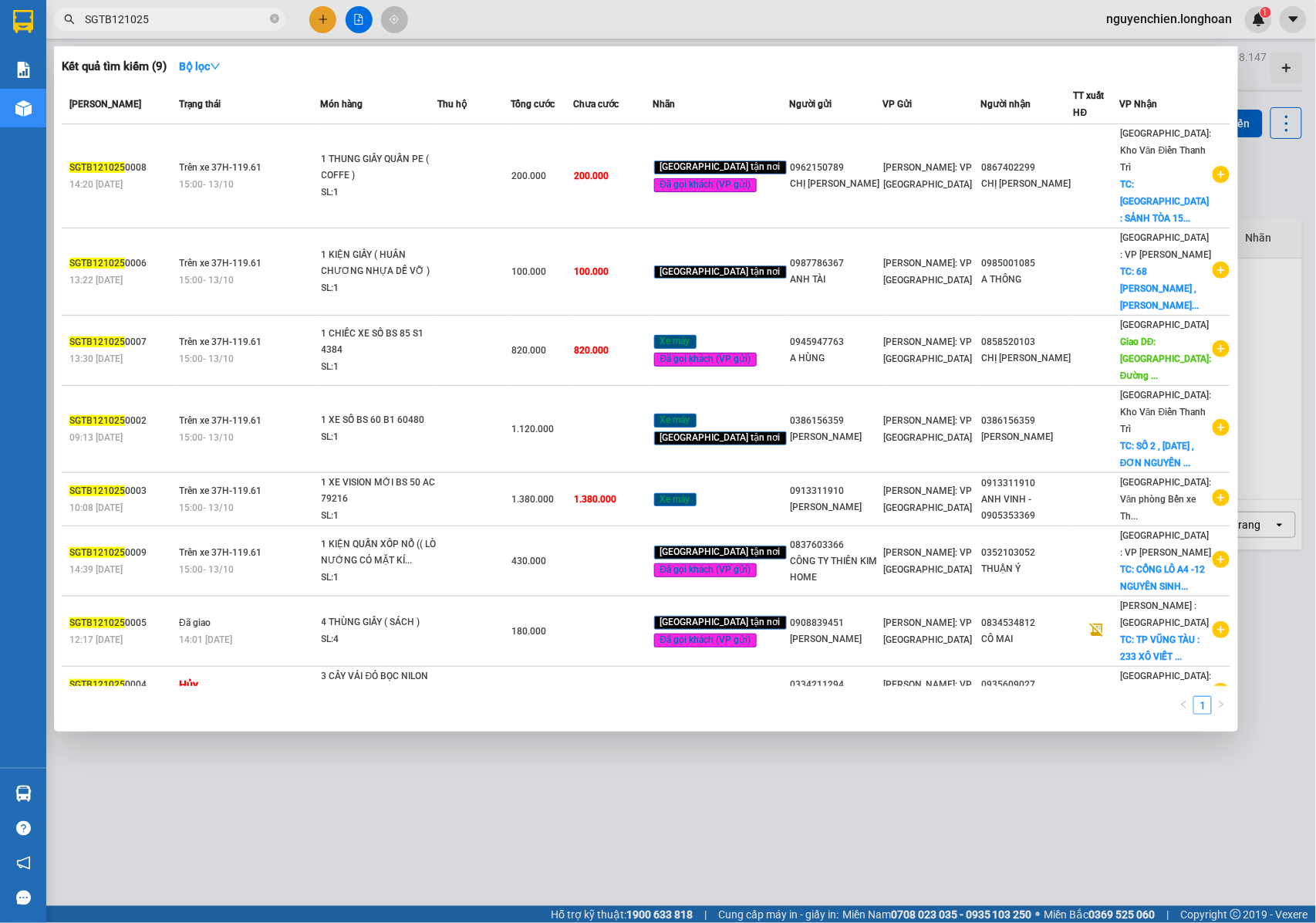
click at [123, 20] on input "SGTB121025" at bounding box center [175, 19] width 182 height 17
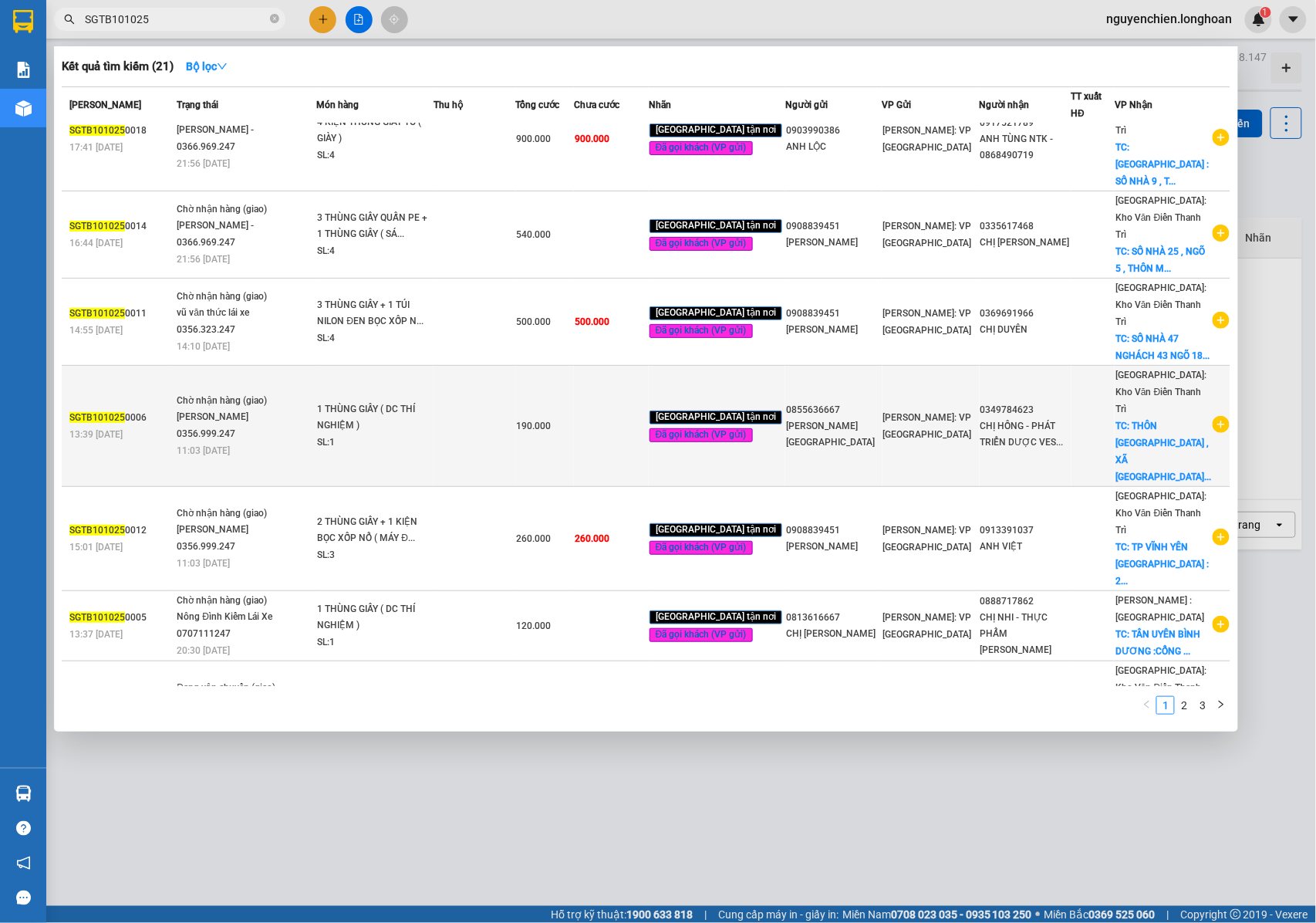
scroll to position [233, 0]
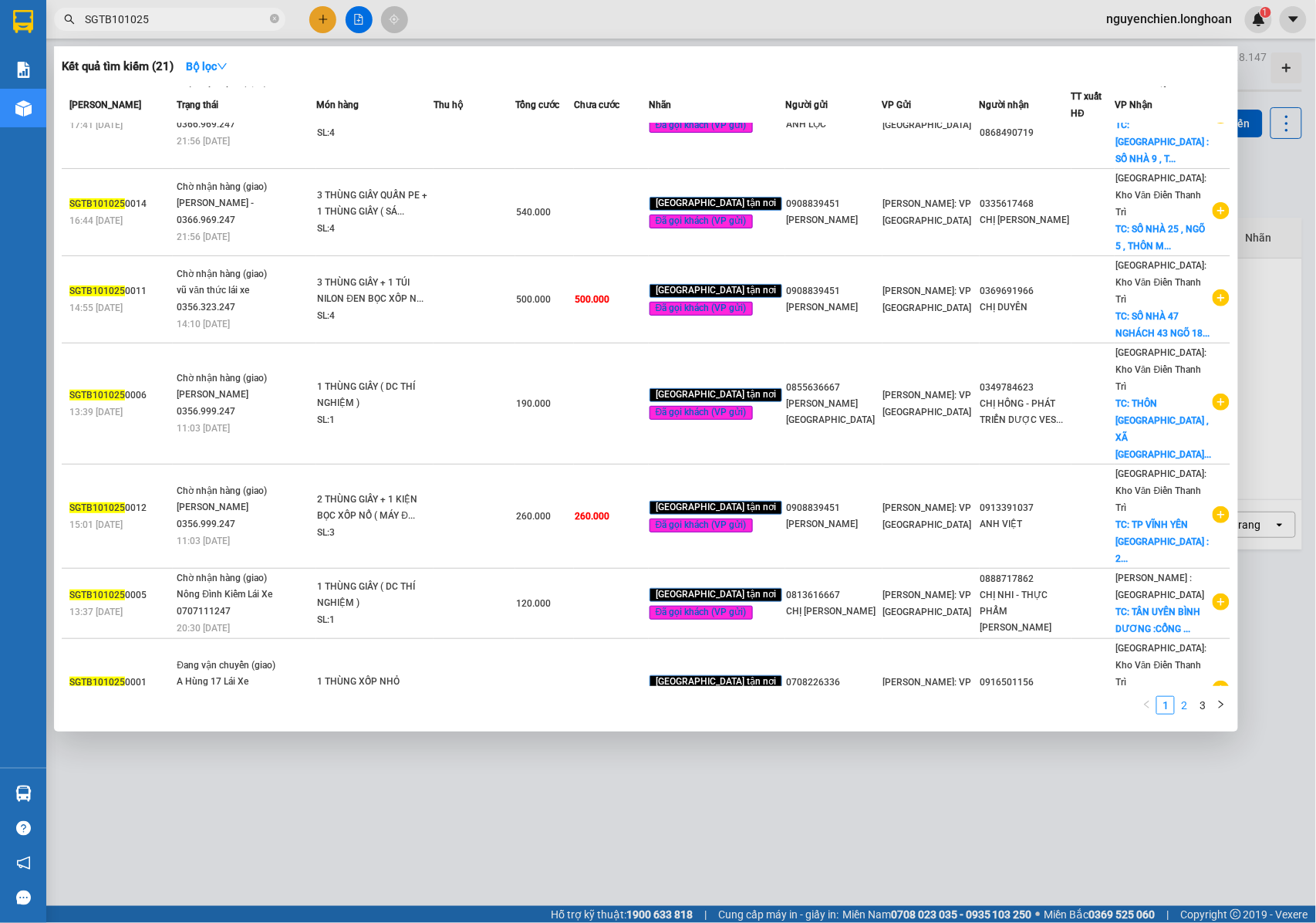
type input "SGTB101025"
click at [1187, 713] on link "2" at bounding box center [1184, 705] width 17 height 17
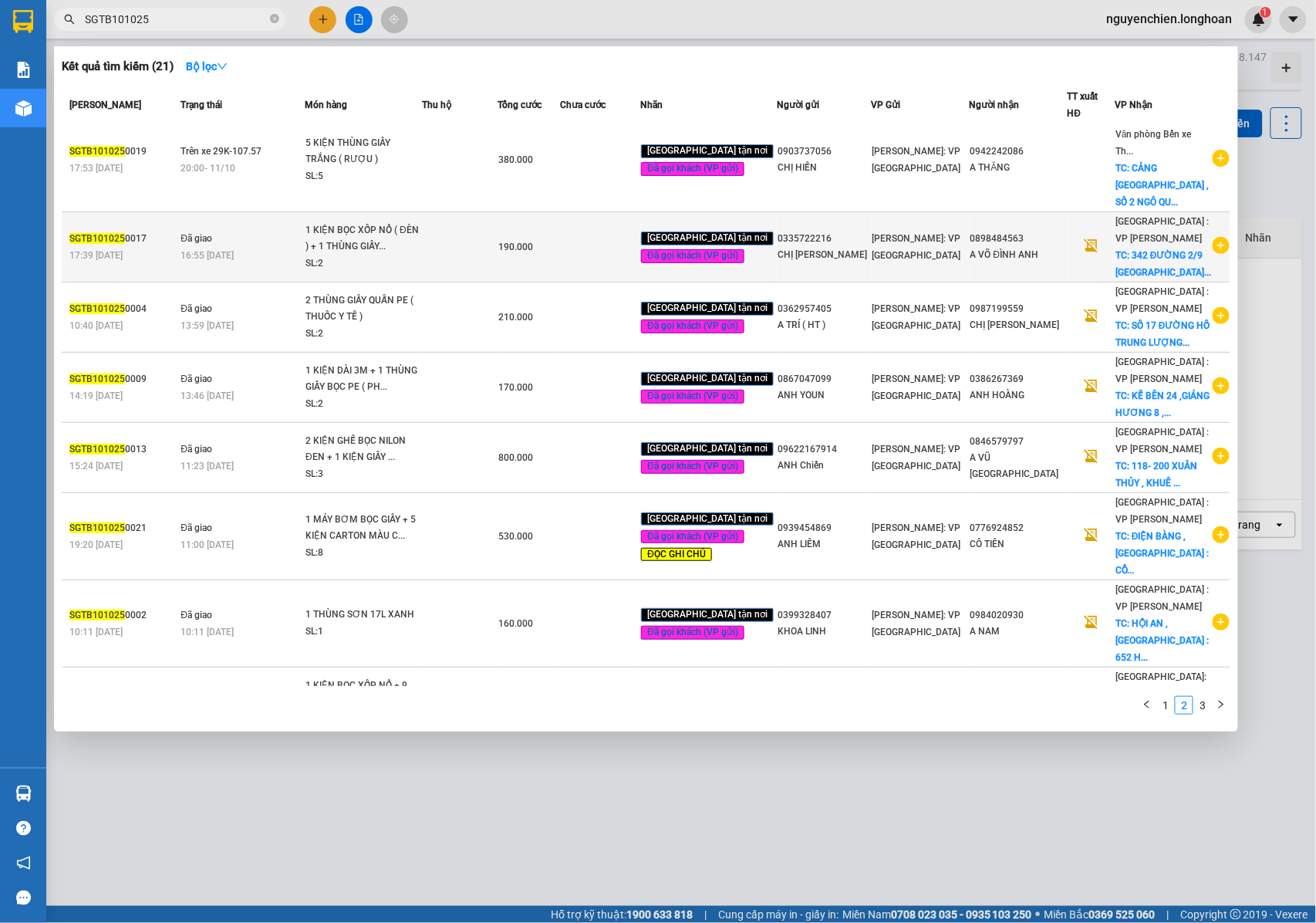
scroll to position [206, 0]
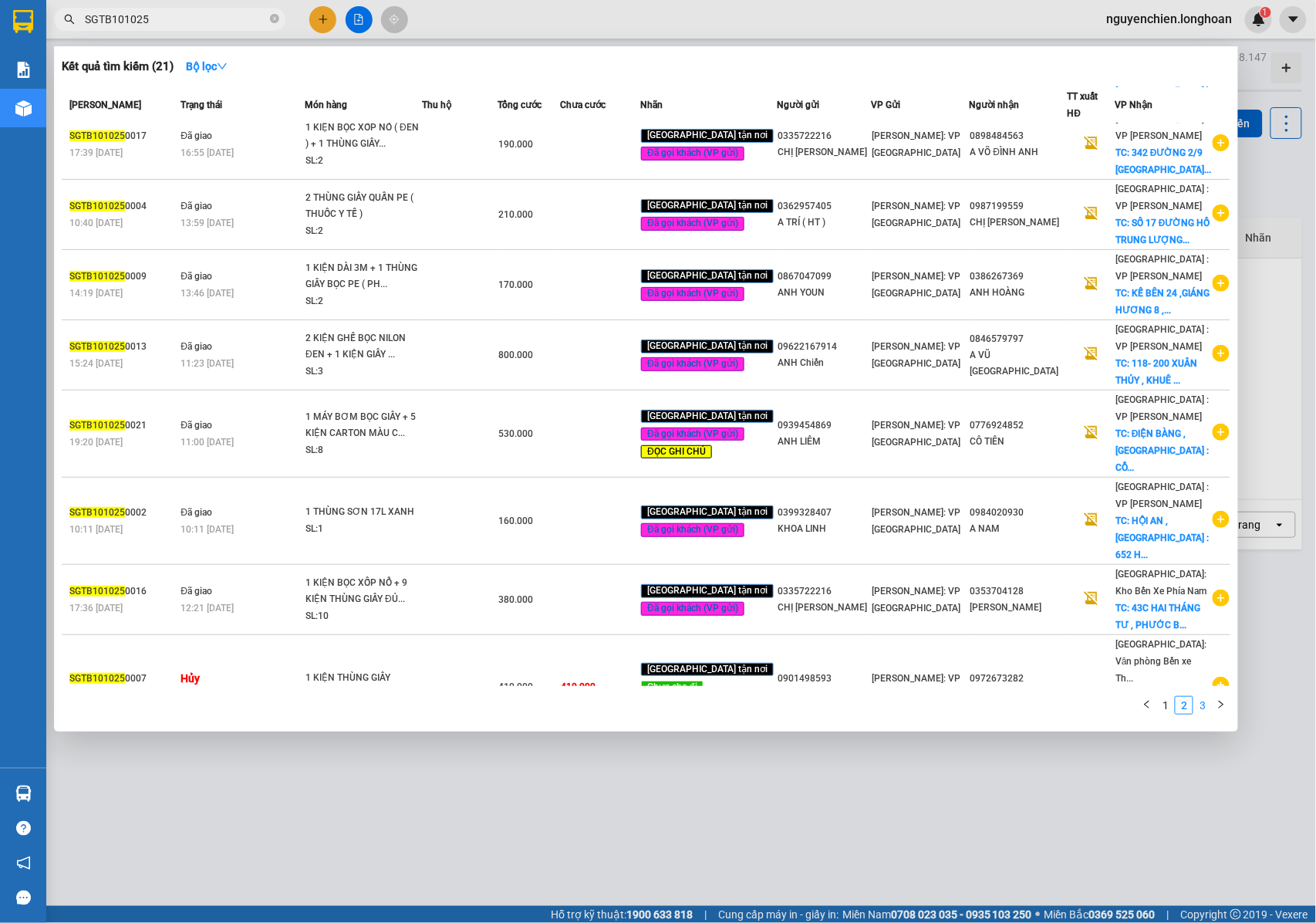
click at [1205, 702] on link "3" at bounding box center [1202, 705] width 17 height 17
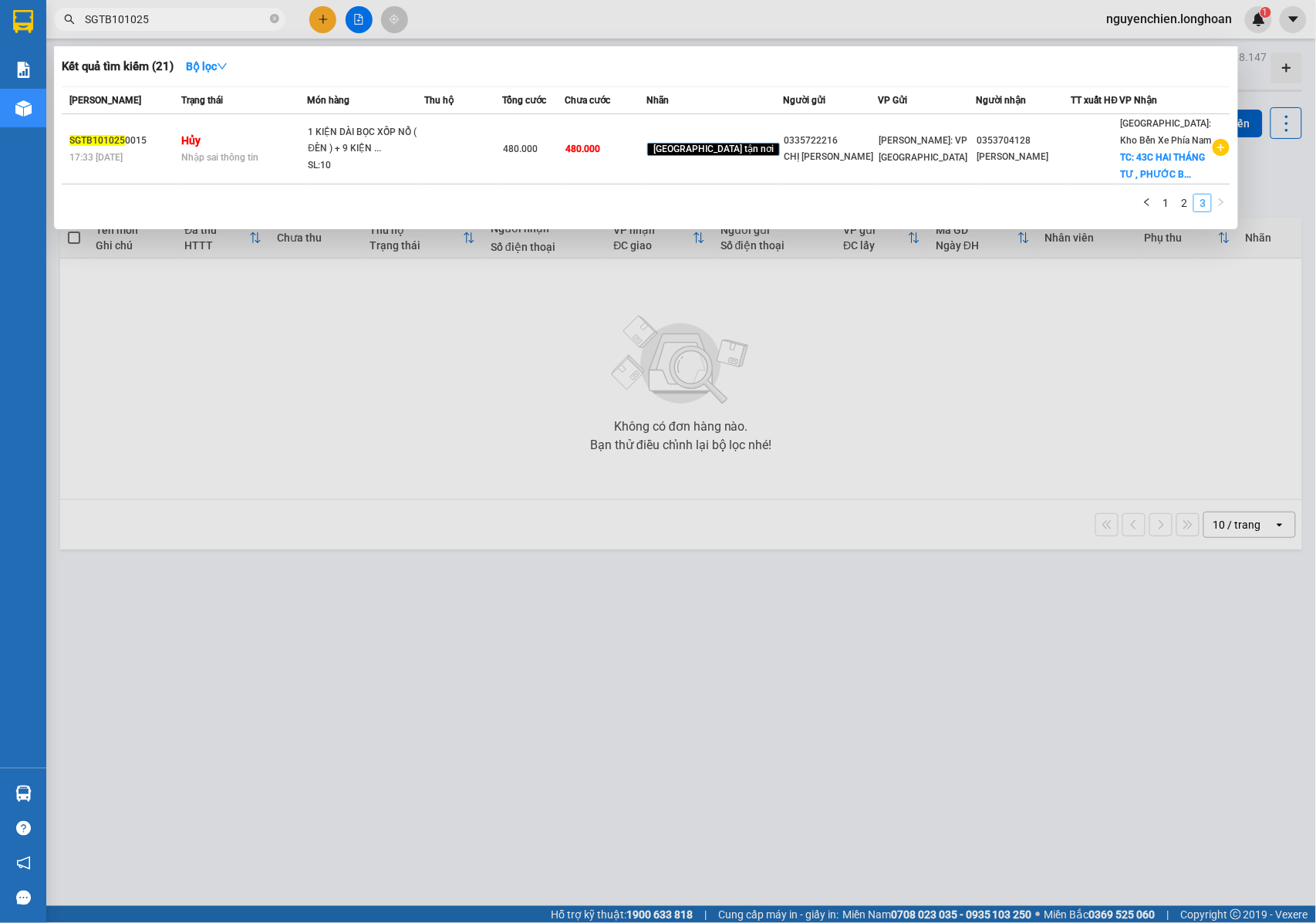
scroll to position [0, 0]
click at [485, 384] on div at bounding box center [658, 462] width 1316 height 923
click at [199, 12] on span "SGTB101025" at bounding box center [169, 19] width 232 height 23
click at [282, 20] on span "SGTB101025" at bounding box center [169, 19] width 232 height 23
click at [276, 20] on icon "close-circle" at bounding box center [274, 18] width 9 height 9
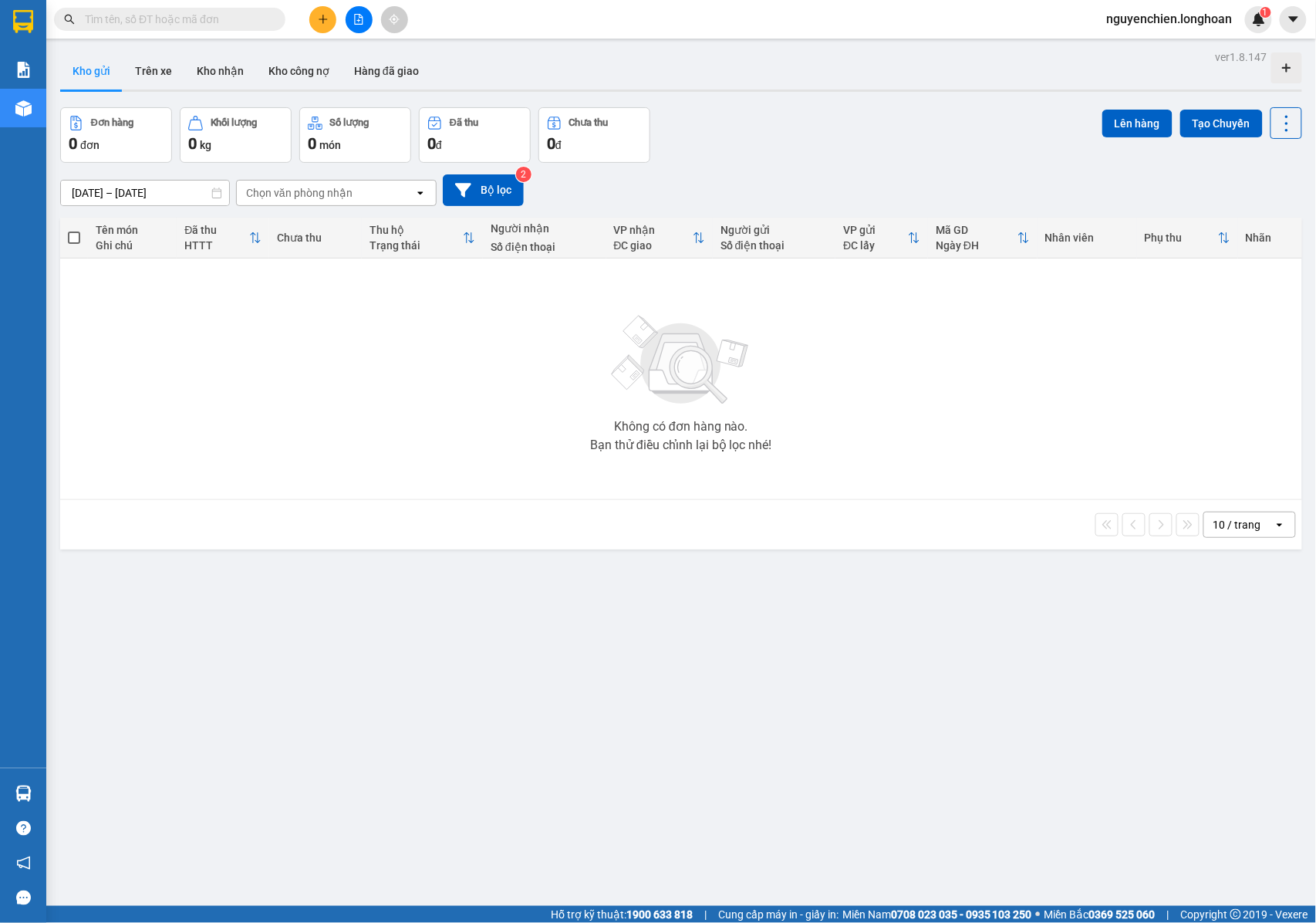
paste input "0862843899"
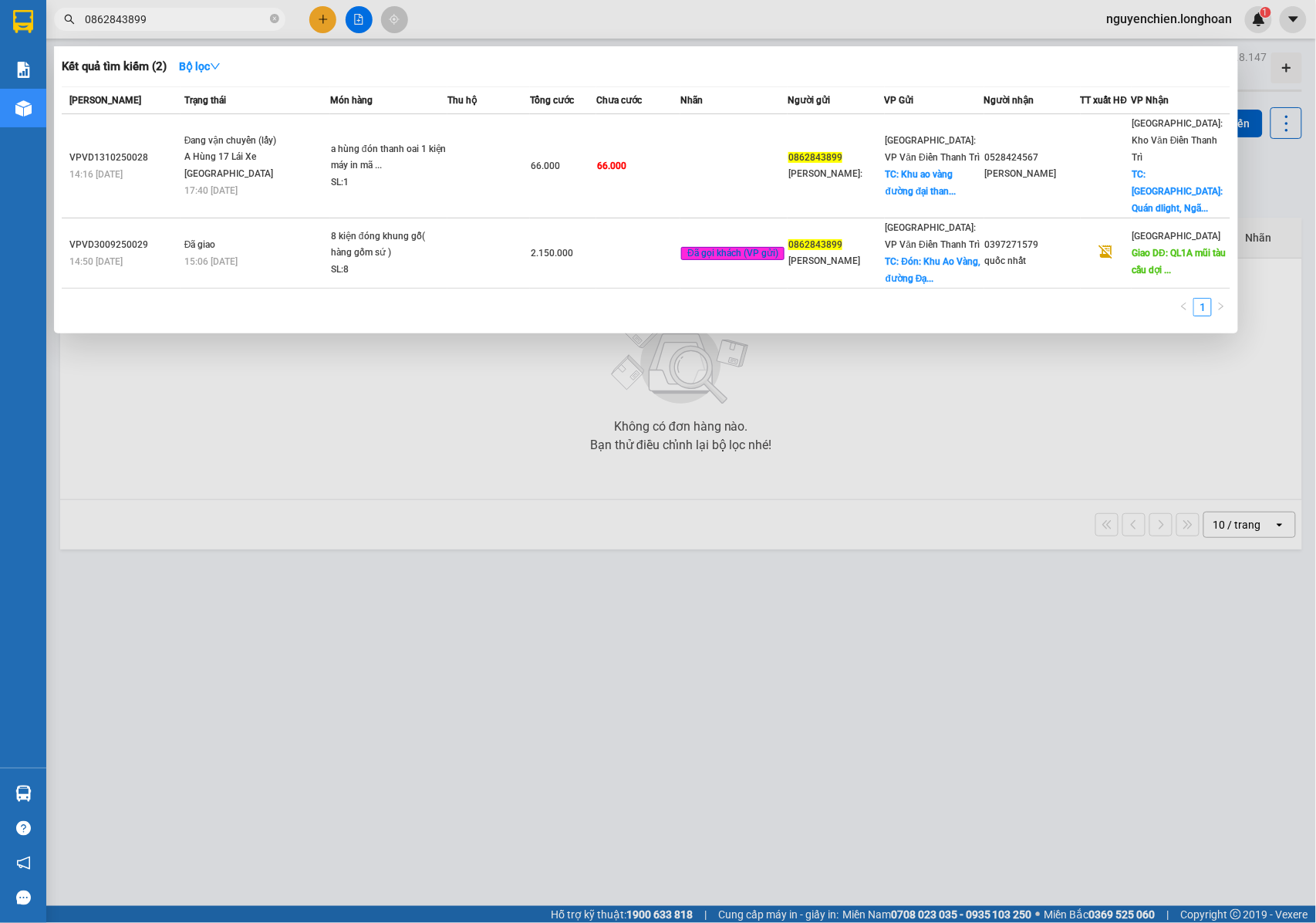
type input "0862843899"
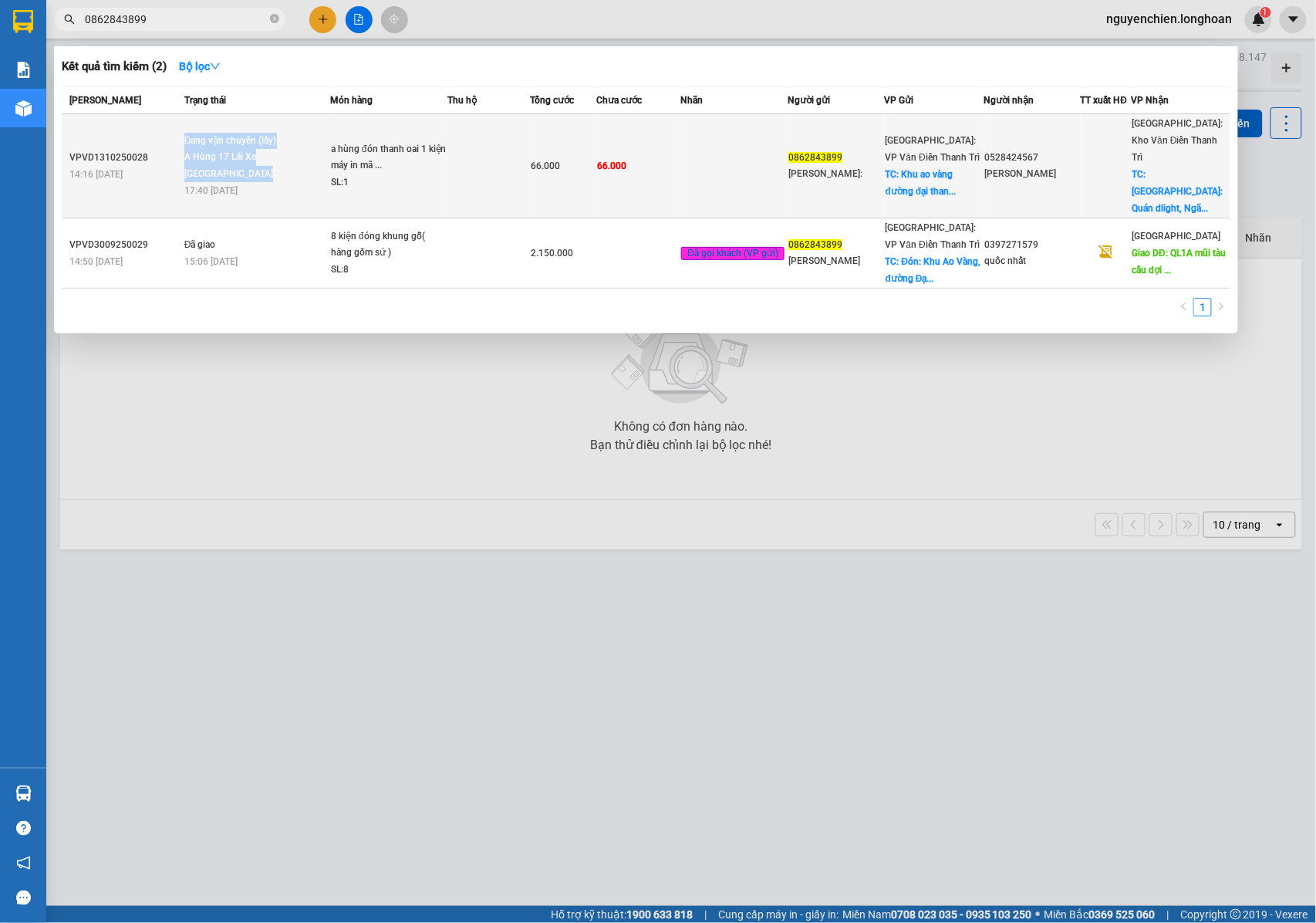
drag, startPoint x: 202, startPoint y: 127, endPoint x: 279, endPoint y: 159, distance: 83.4
click at [279, 159] on td "Đang vận chuyển (lấy) A Hùng 17 Lái Xe Hà Nội 0325666247 17:40 - 13/10" at bounding box center [255, 167] width 149 height 104
copy span "Đang vận chuyển (lấy) A Hùng 17 Lái Xe Hà Nội 0325666247"
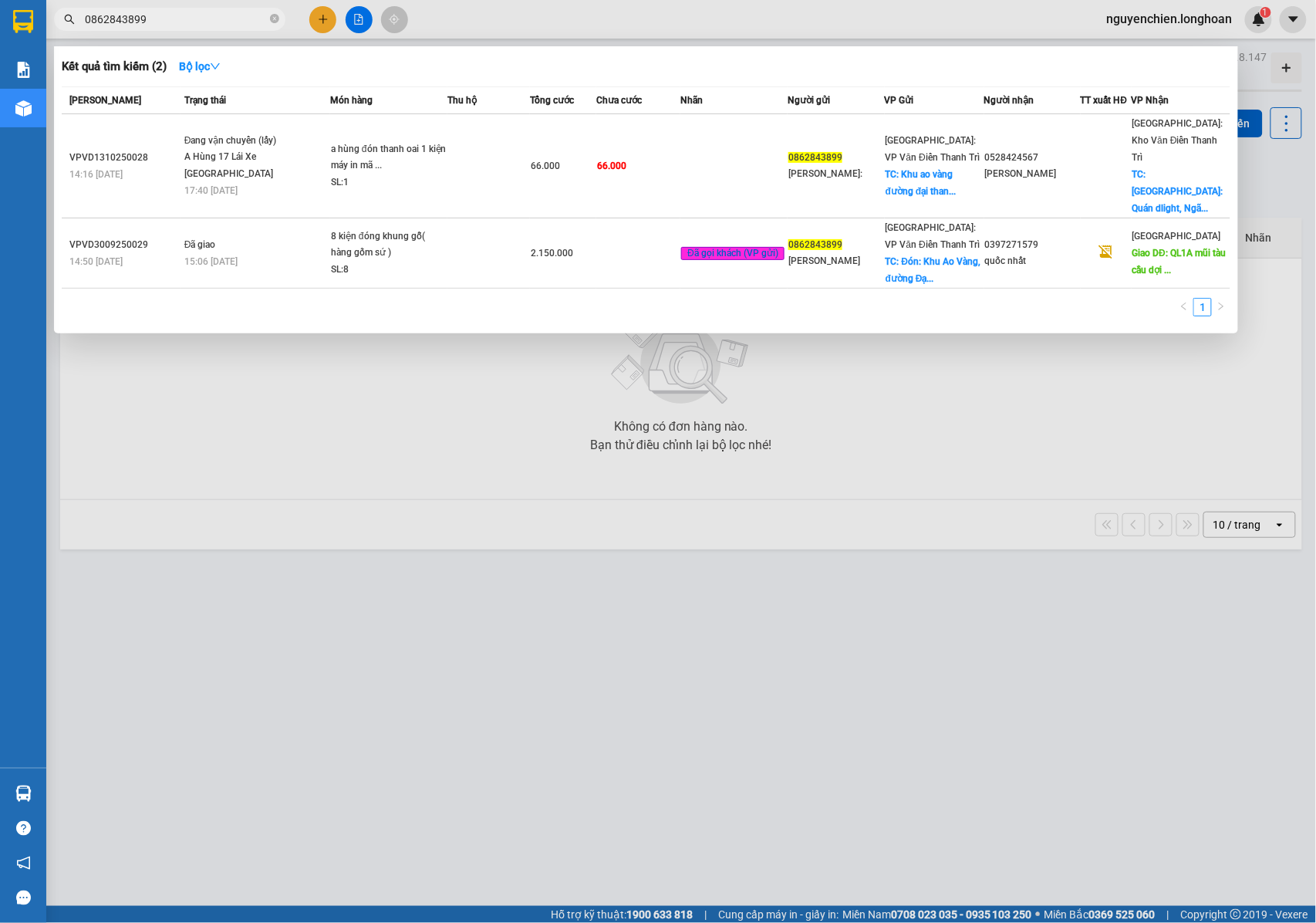
click at [451, 410] on div at bounding box center [658, 462] width 1316 height 923
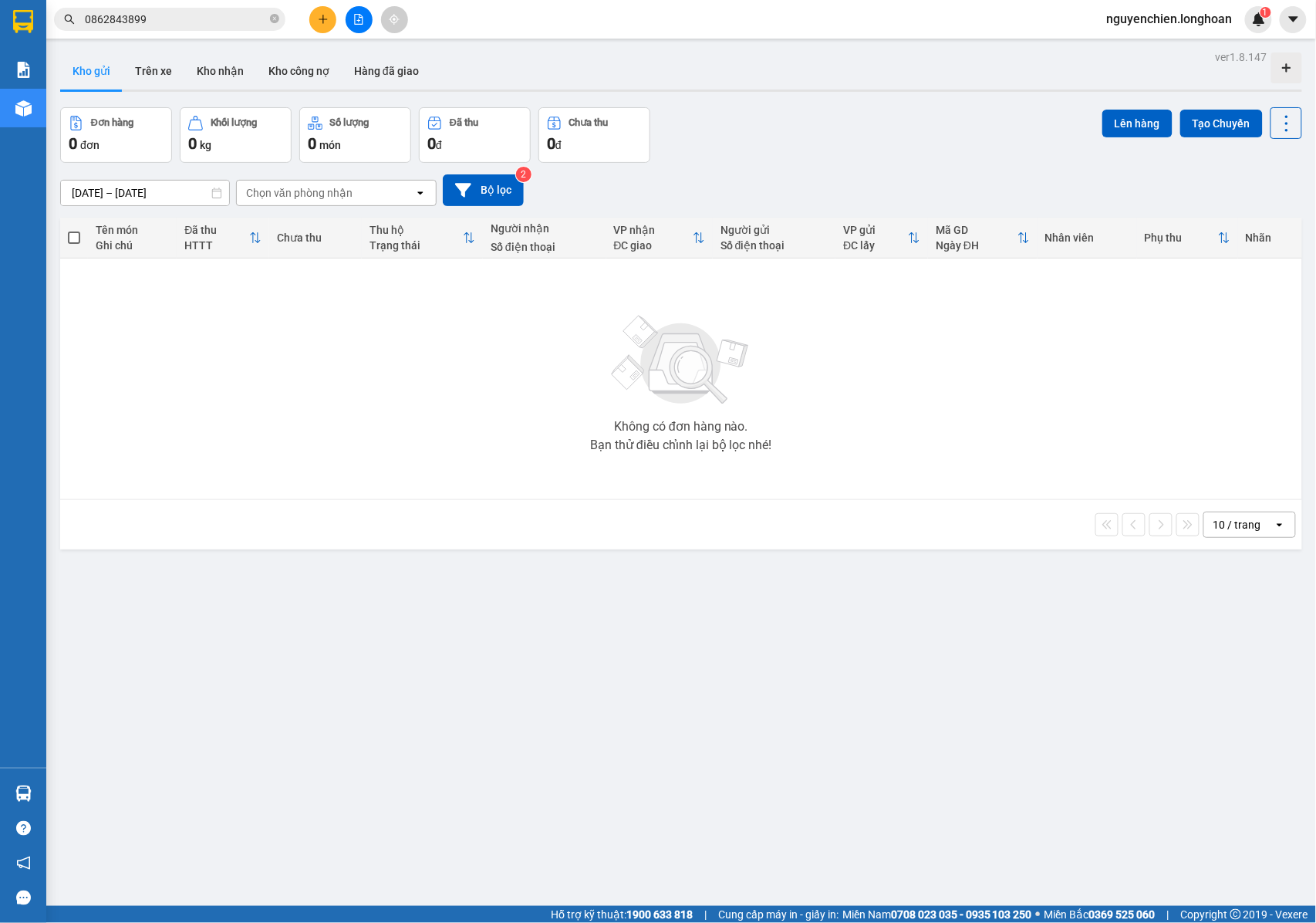
click at [275, 23] on icon "close-circle" at bounding box center [274, 18] width 9 height 9
click at [206, 23] on input "text" at bounding box center [175, 19] width 182 height 17
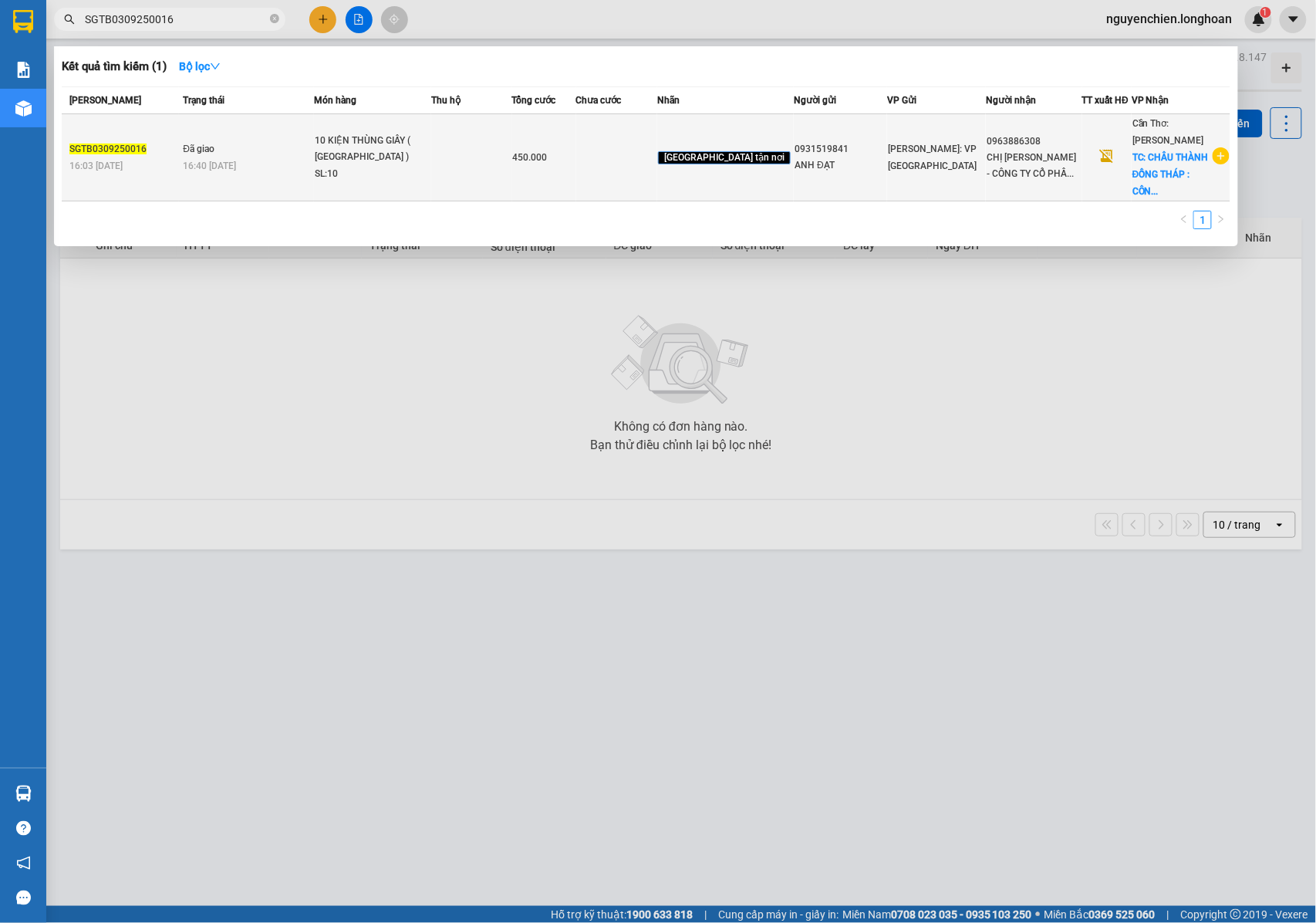
type input "SGTB0309250016"
click at [834, 164] on div "ANH ĐẠT" at bounding box center [840, 166] width 92 height 16
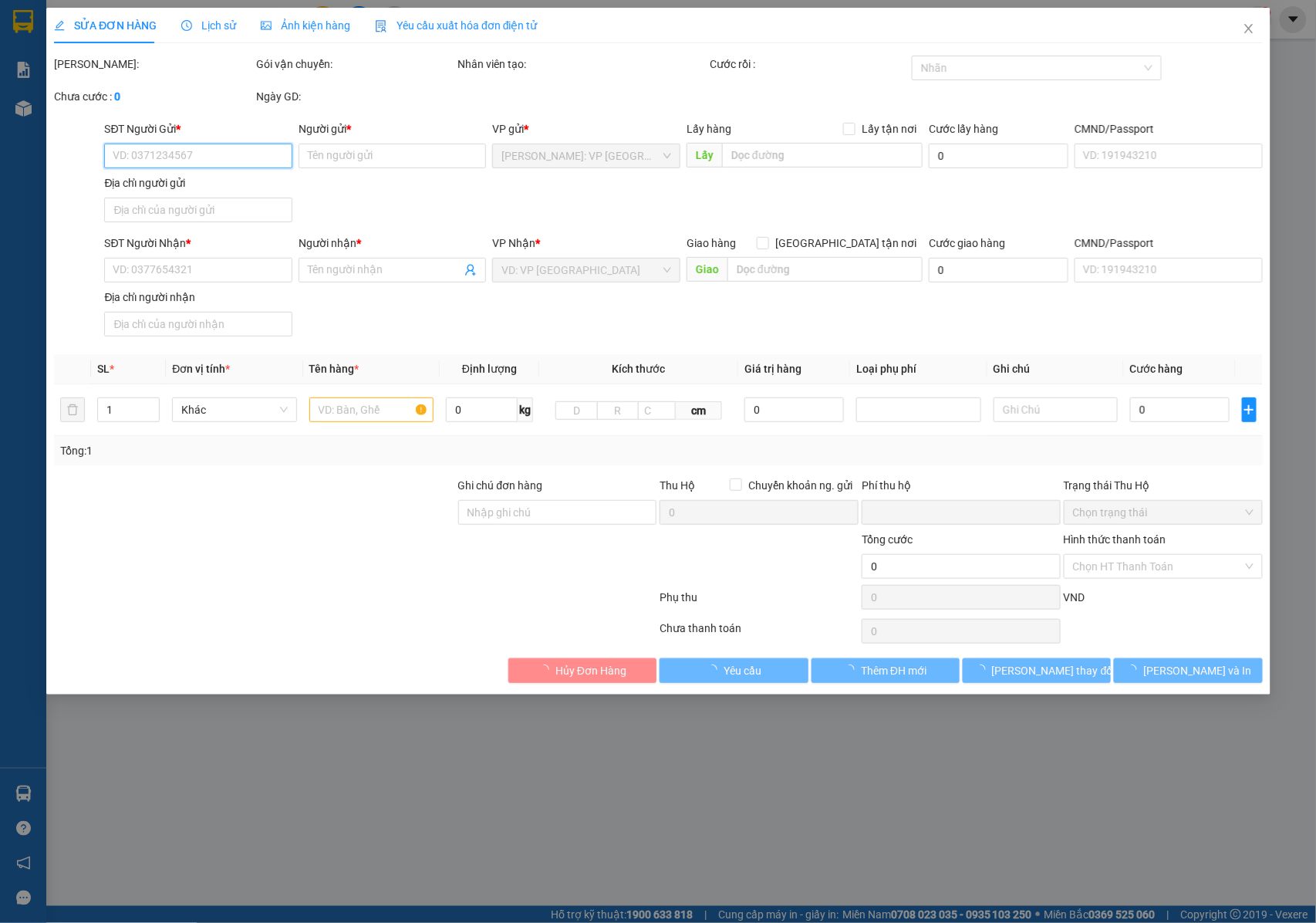
type input "0931519841"
type input "ANH ĐẠT"
type input "0963886308"
type input "CHỊ KIM HOÀNG - CÔNG TY CỔ PHẦN NÔNG SẢN THỰC PHẨM THÀNH NGỌC"
checkbox input "true"
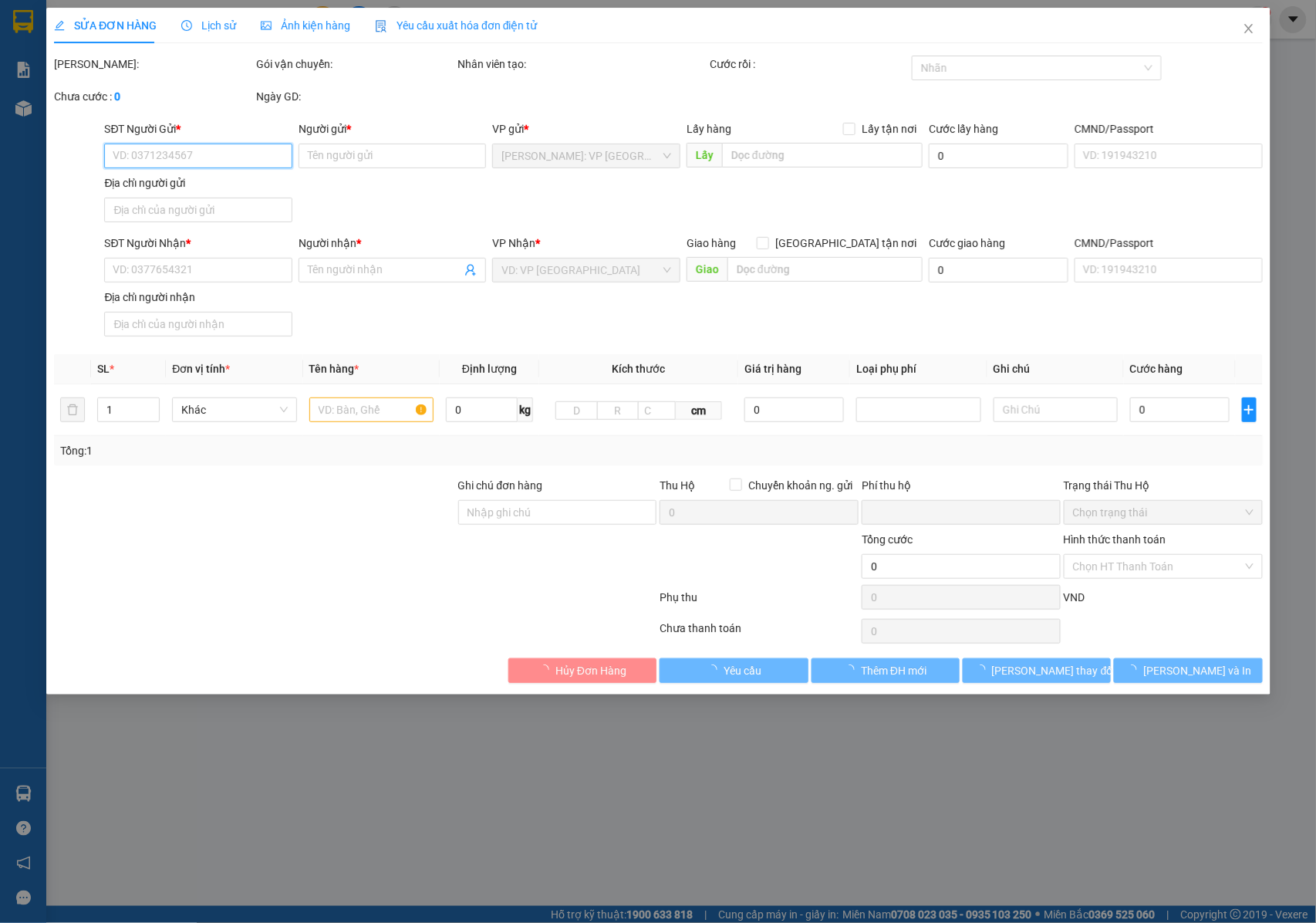
type input "CHÂU THÀNH ĐỒNG THÁP : CÔNG TY CỔ PHẦN NÔNG SẢN THỰC PHẨM THÀNH NGỌC ,ẤP AN PHÚ…"
type input "NHẬN NGUYÊN KIỆN GIAO NGUYÊN KIỆN, HƯ VỠ K ĐỀN"
type input "0"
type input "450.000"
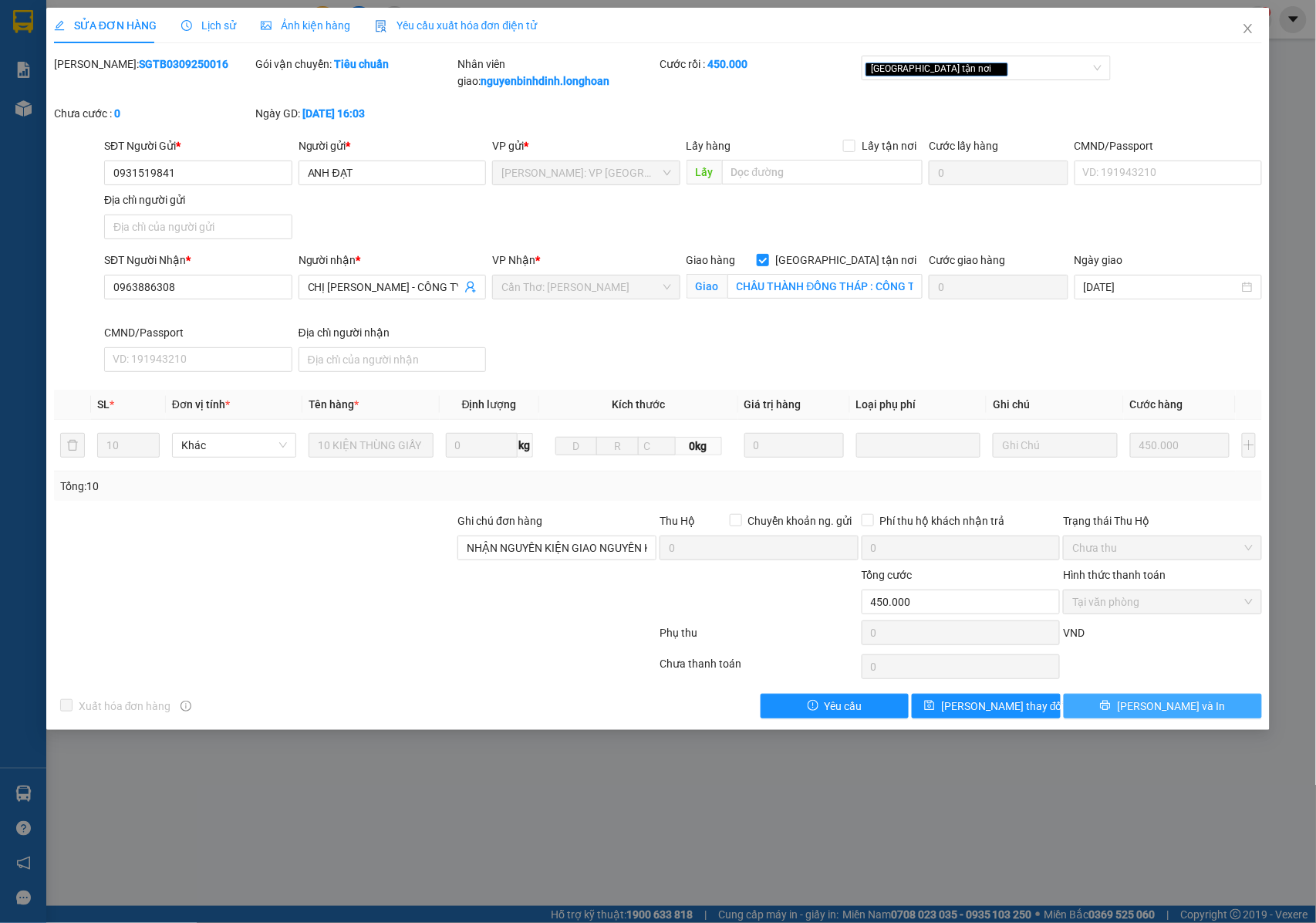
click at [1130, 708] on button "[PERSON_NAME] và In" at bounding box center [1163, 706] width 199 height 24
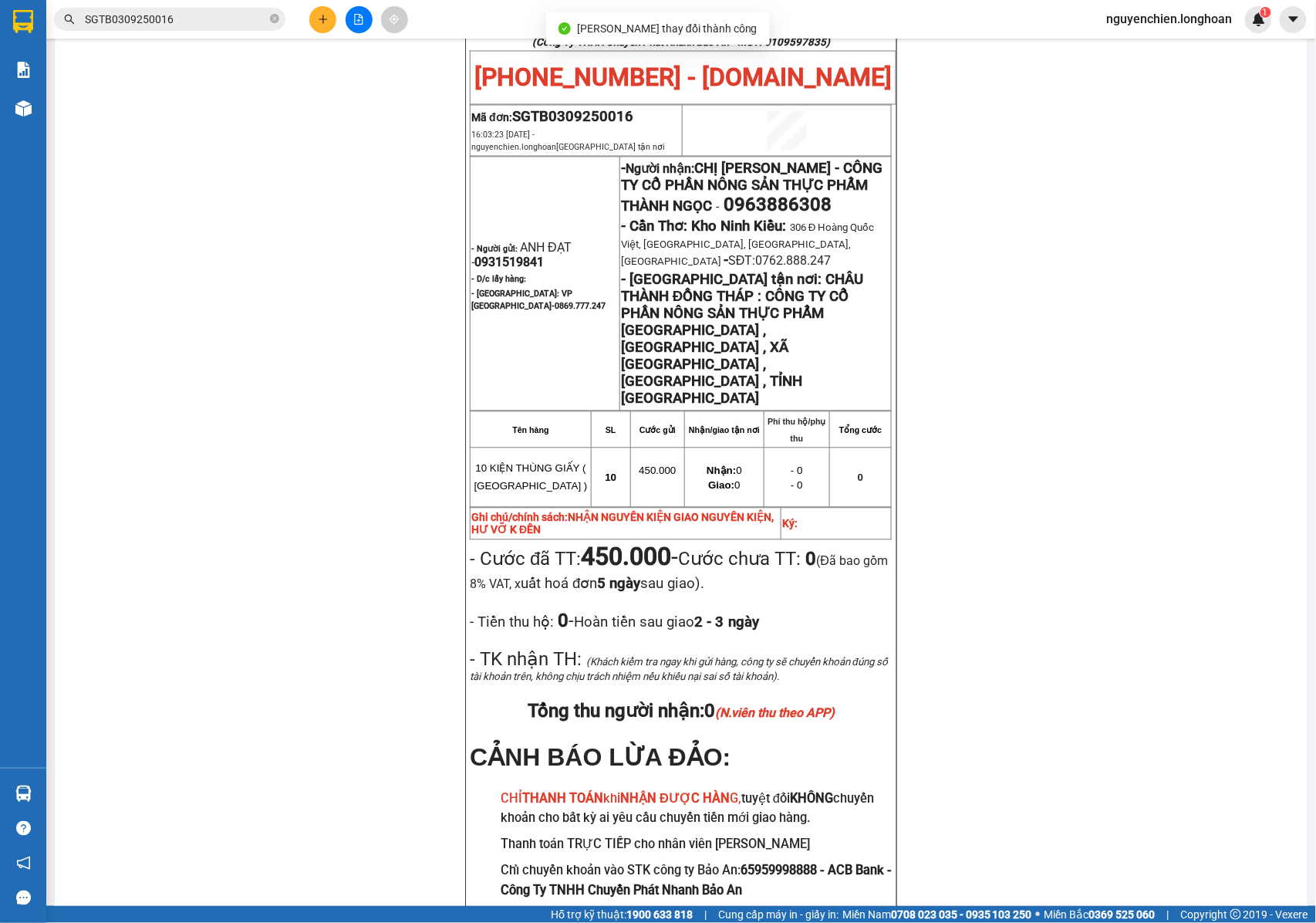
scroll to position [822, 0]
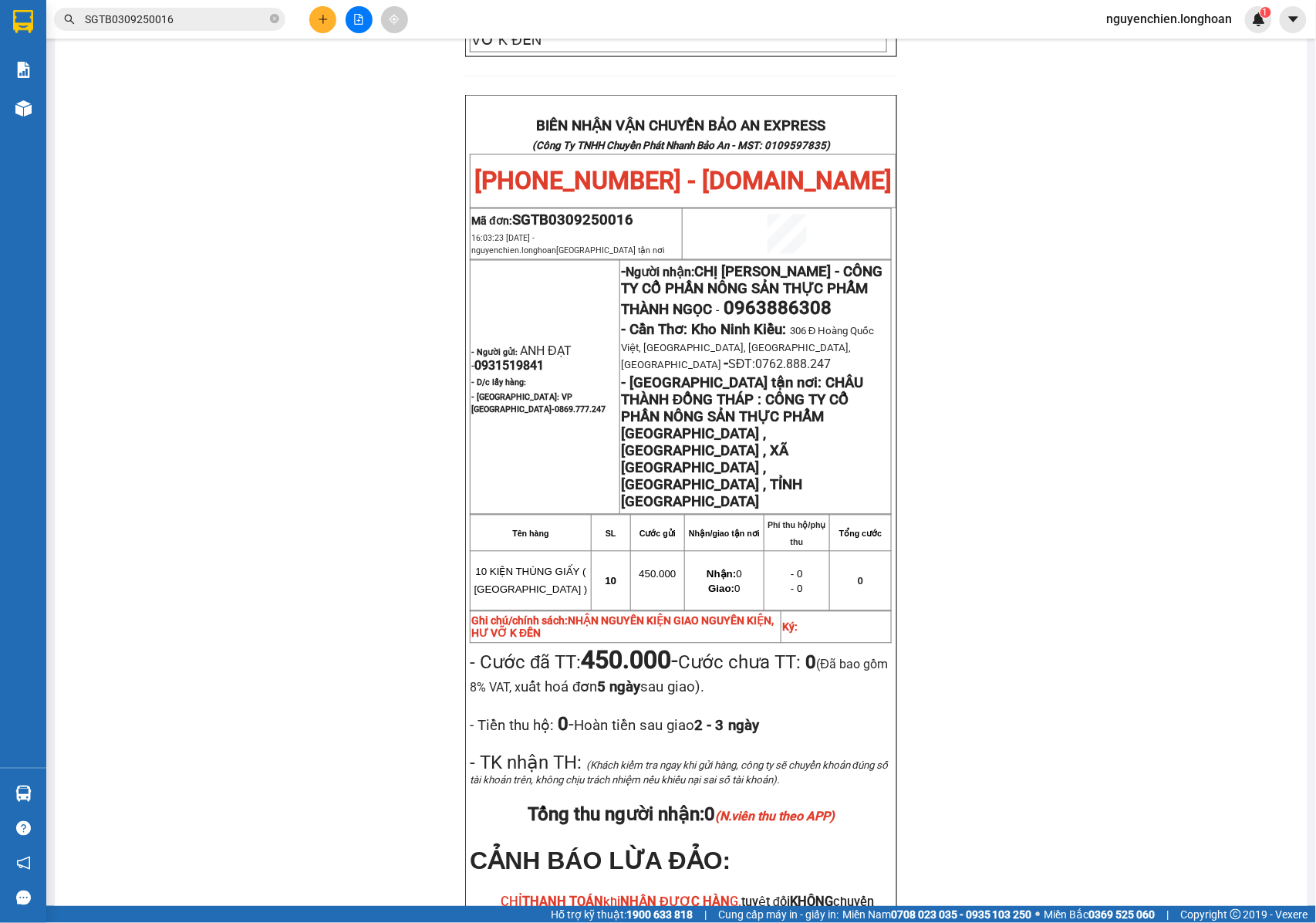
click at [207, 29] on span "SGTB0309250016" at bounding box center [169, 19] width 232 height 23
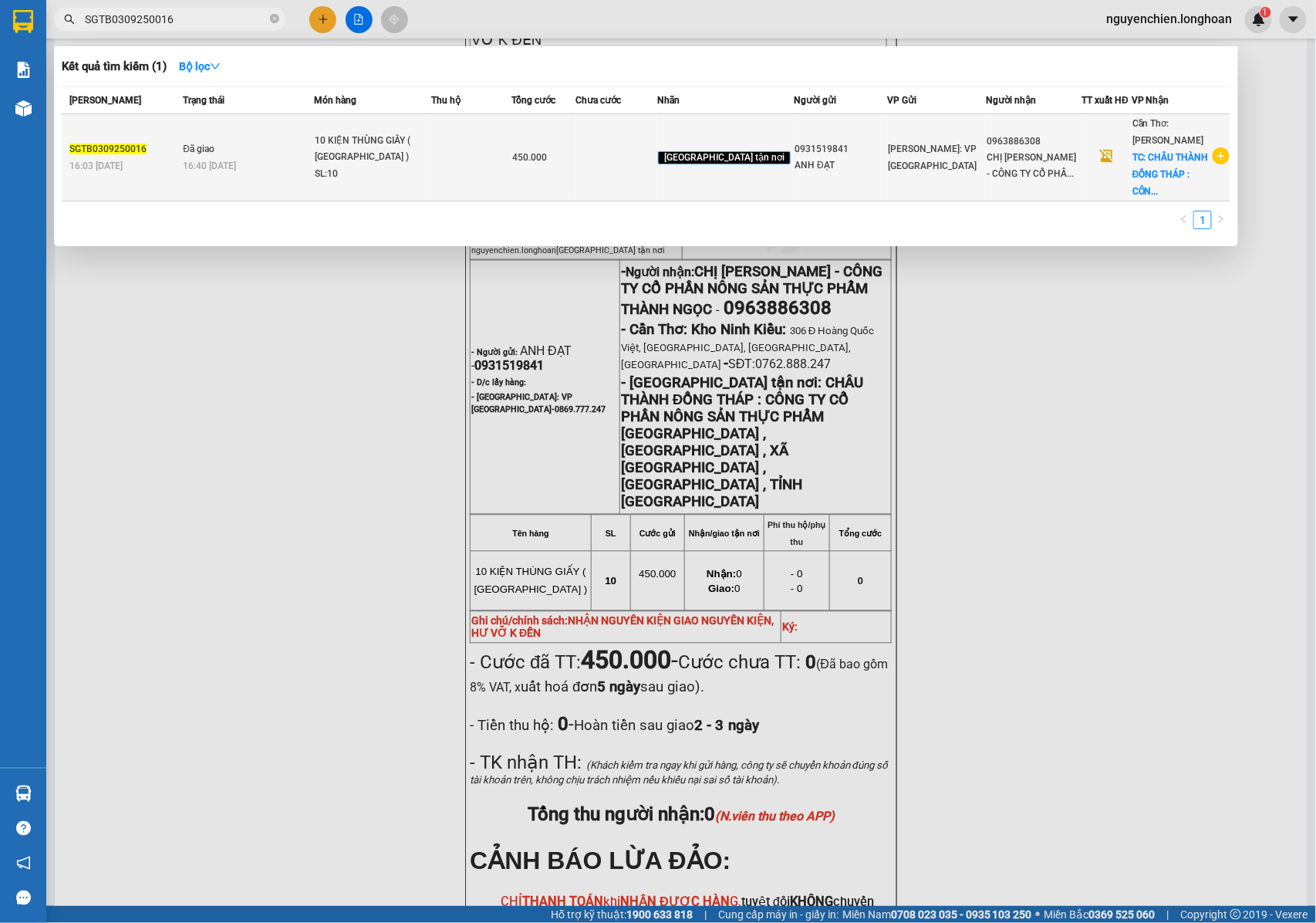
click at [431, 143] on div "10 KIỆN THÙNG GIẤY ( GHẾ )" at bounding box center [372, 149] width 115 height 33
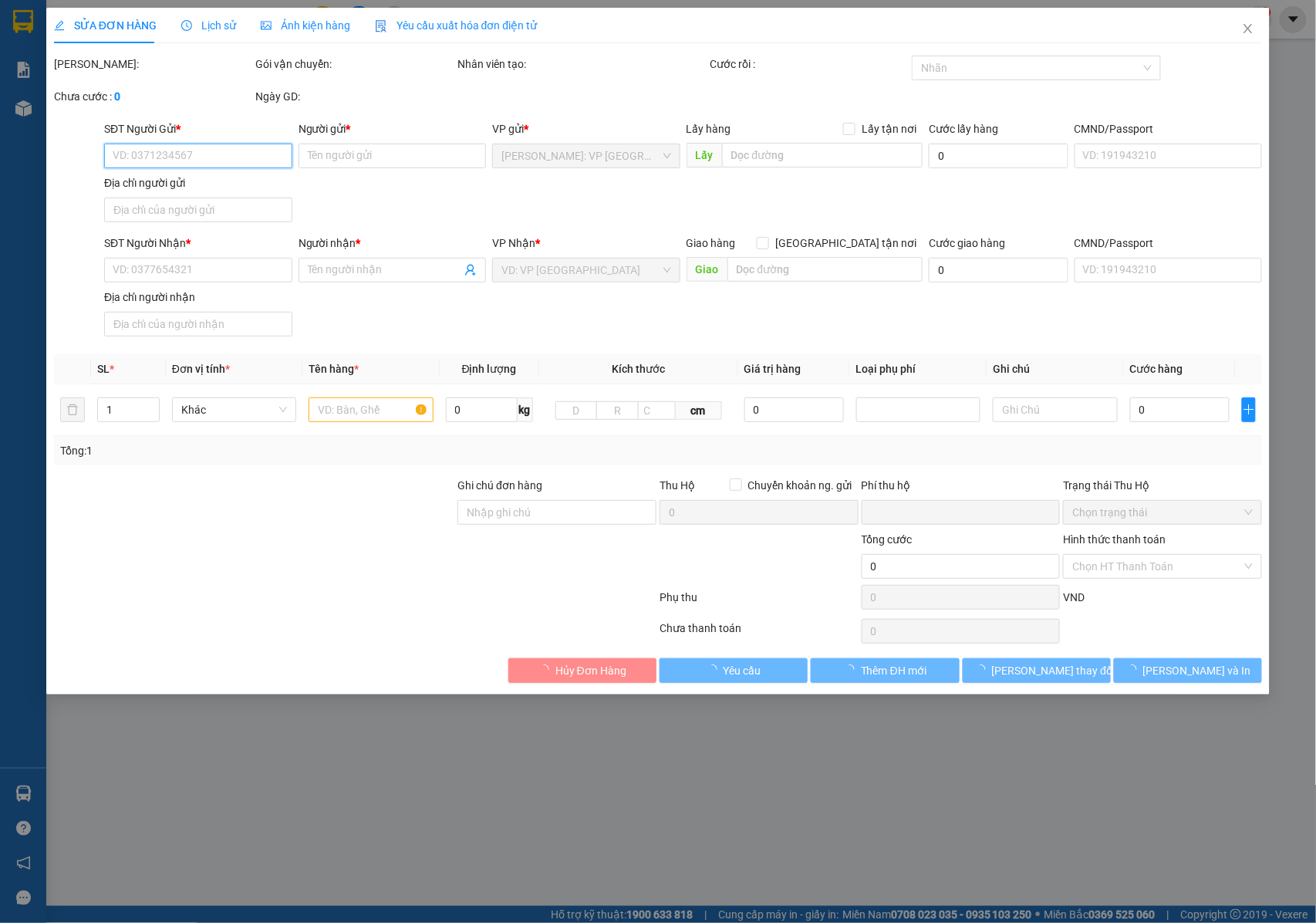
type input "0931519841"
type input "ANH ĐẠT"
type input "0963886308"
type input "CHỊ KIM HOÀNG - CÔNG TY CỔ PHẦN NÔNG SẢN THỰC PHẨM THÀNH NGỌC"
checkbox input "true"
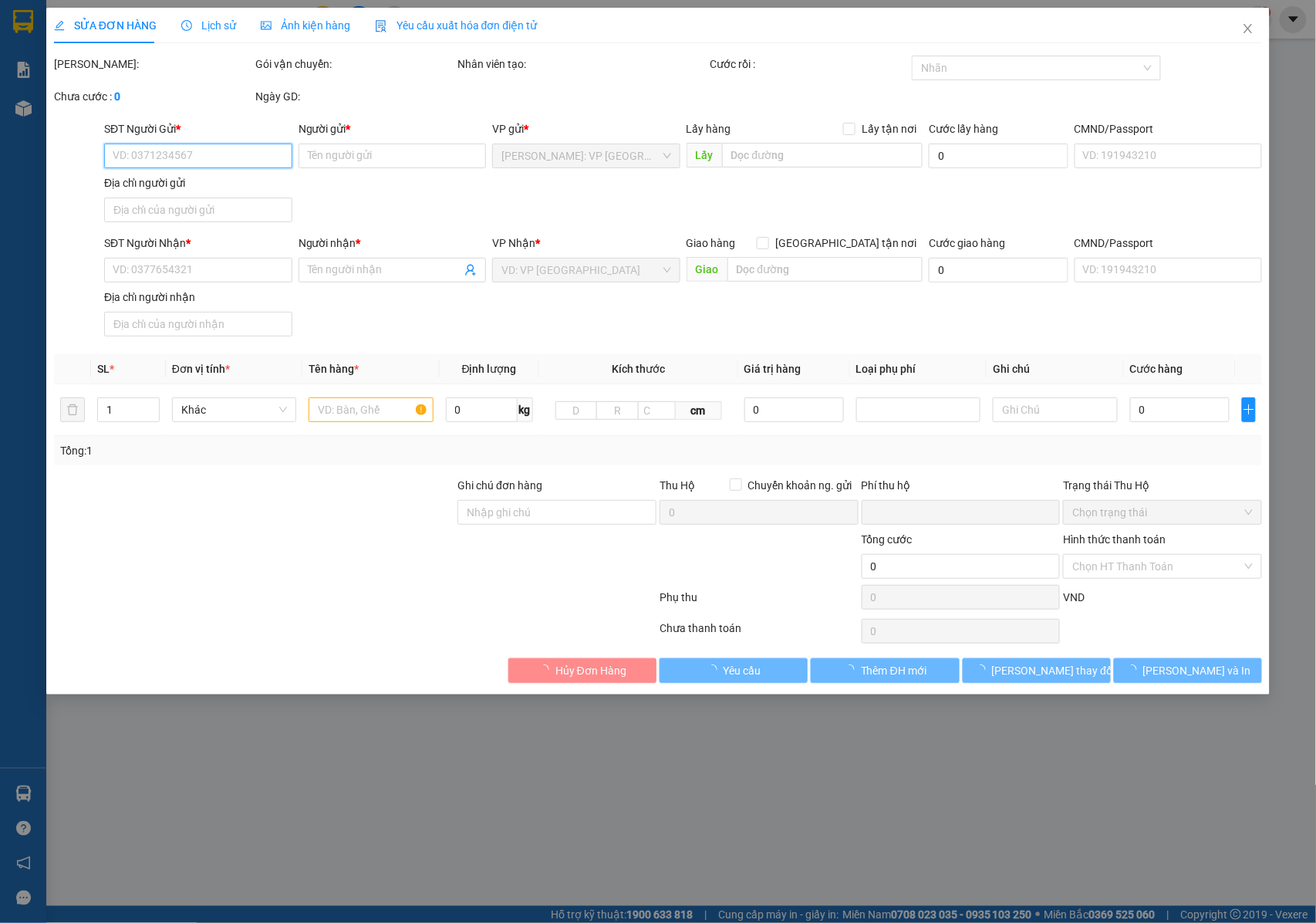
type input "CHÂU THÀNH ĐỒNG THÁP : CÔNG TY CỔ PHẦN NÔNG SẢN THỰC PHẨM THÀNH NGỌC ,ẤP AN PHÚ…"
type input "NHẬN NGUYÊN KIỆN GIAO NGUYÊN KIỆN, HƯ VỠ K ĐỀN"
type input "0"
type input "450.000"
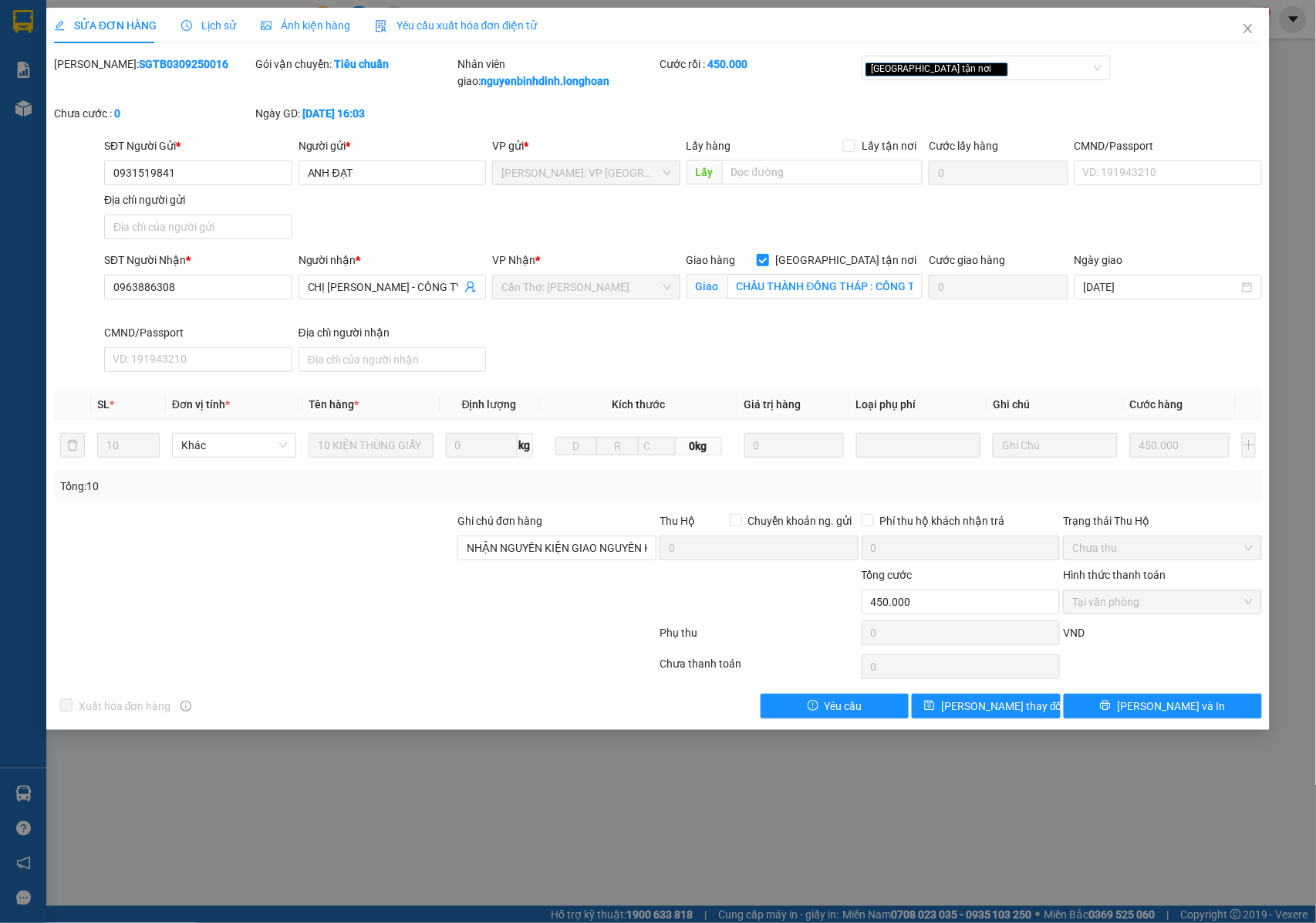
drag, startPoint x: 192, startPoint y: 65, endPoint x: 93, endPoint y: 66, distance: 99.0
click at [93, 66] on div "Mã ĐH: SGTB0309250016" at bounding box center [153, 63] width 199 height 17
copy b "SGTB0309250016"
click at [1254, 29] on icon "close" at bounding box center [1248, 28] width 12 height 12
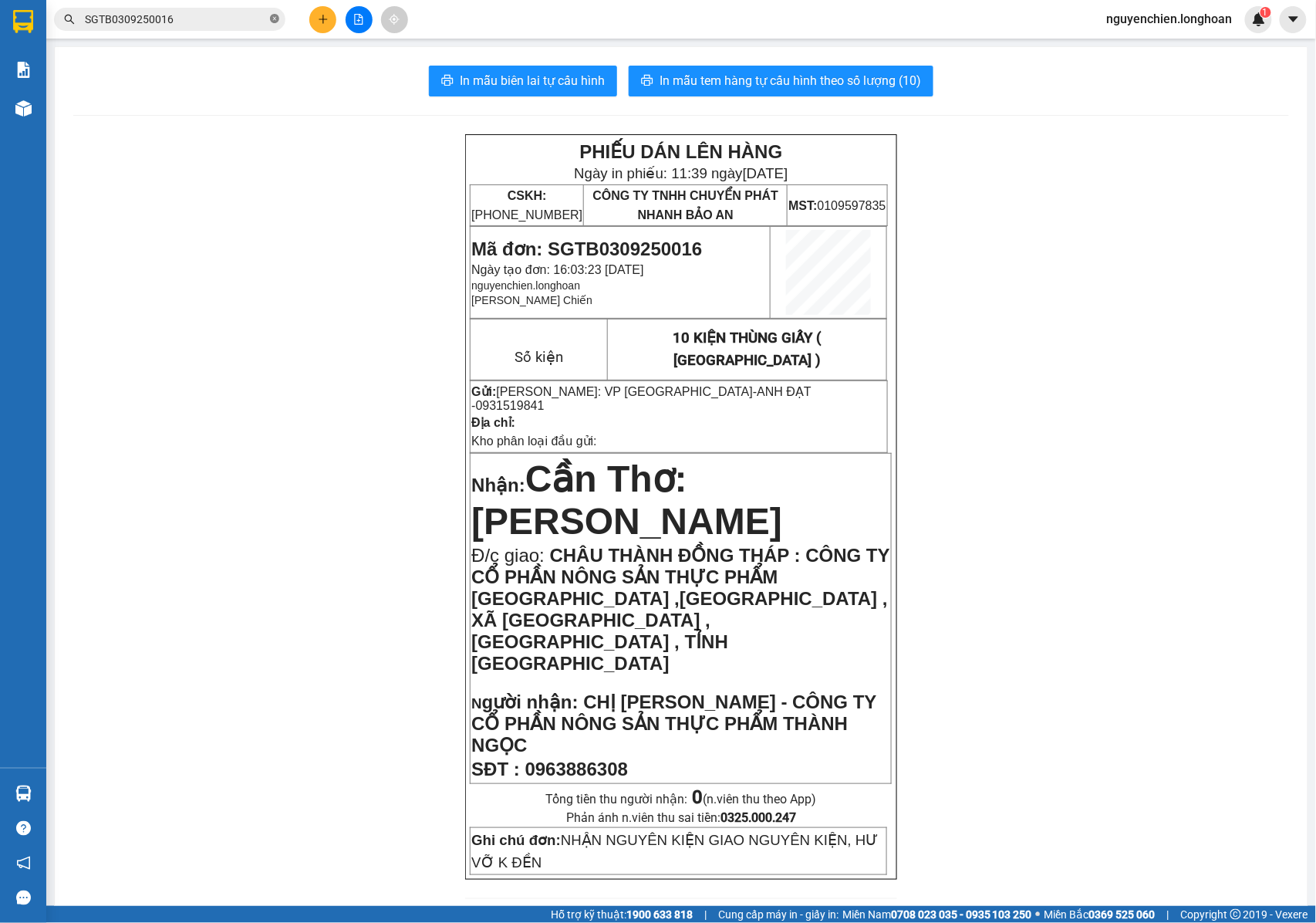
click at [271, 23] on icon "close-circle" at bounding box center [274, 18] width 9 height 9
paste input "0867816989"
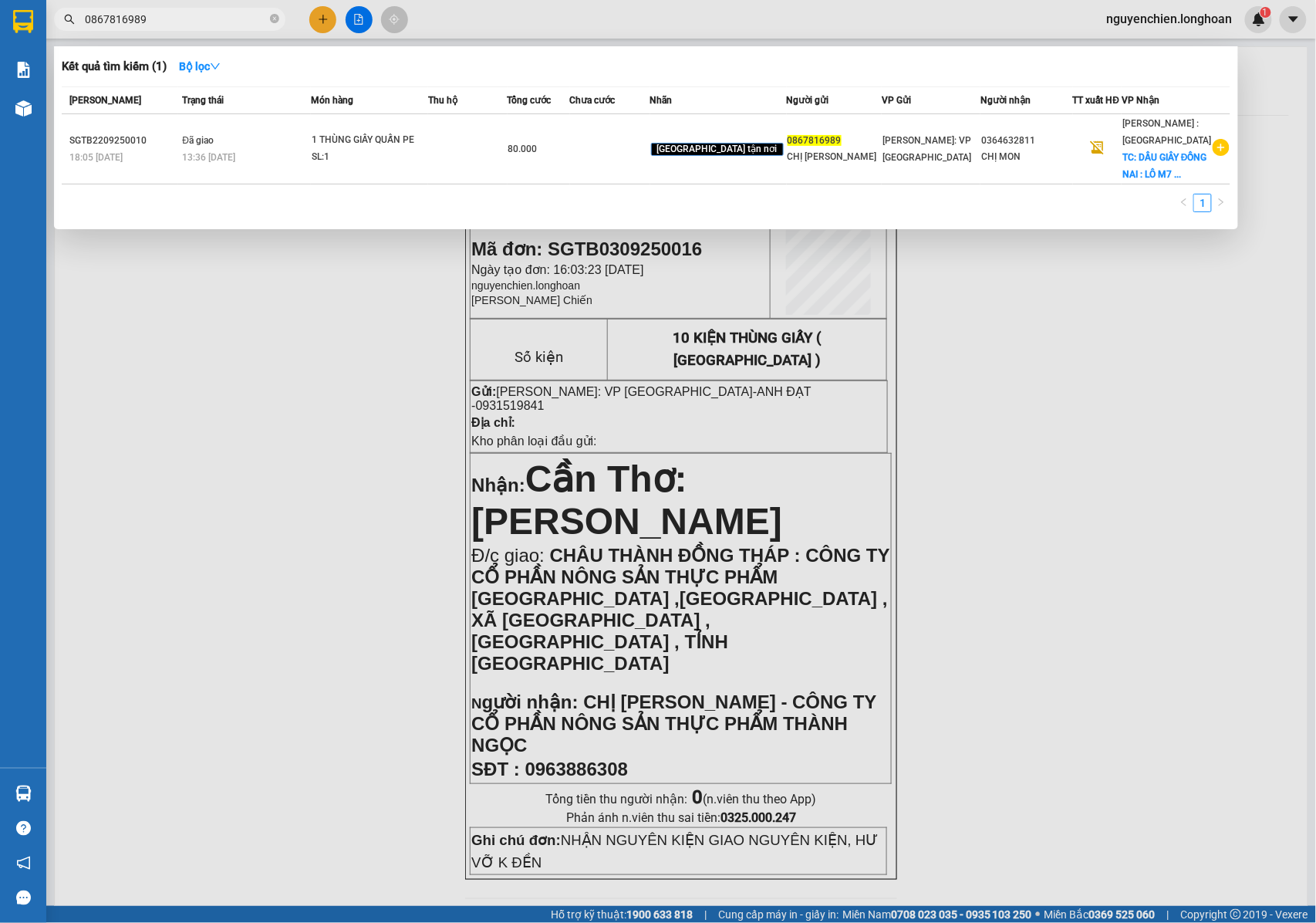
type input "0867816989"
click at [176, 16] on input "0867816989" at bounding box center [175, 19] width 182 height 17
click at [180, 14] on input "0867816989" at bounding box center [175, 19] width 182 height 17
drag, startPoint x: 281, startPoint y: 20, endPoint x: 260, endPoint y: 20, distance: 21.0
click at [279, 20] on span "0867816989" at bounding box center [169, 19] width 232 height 23
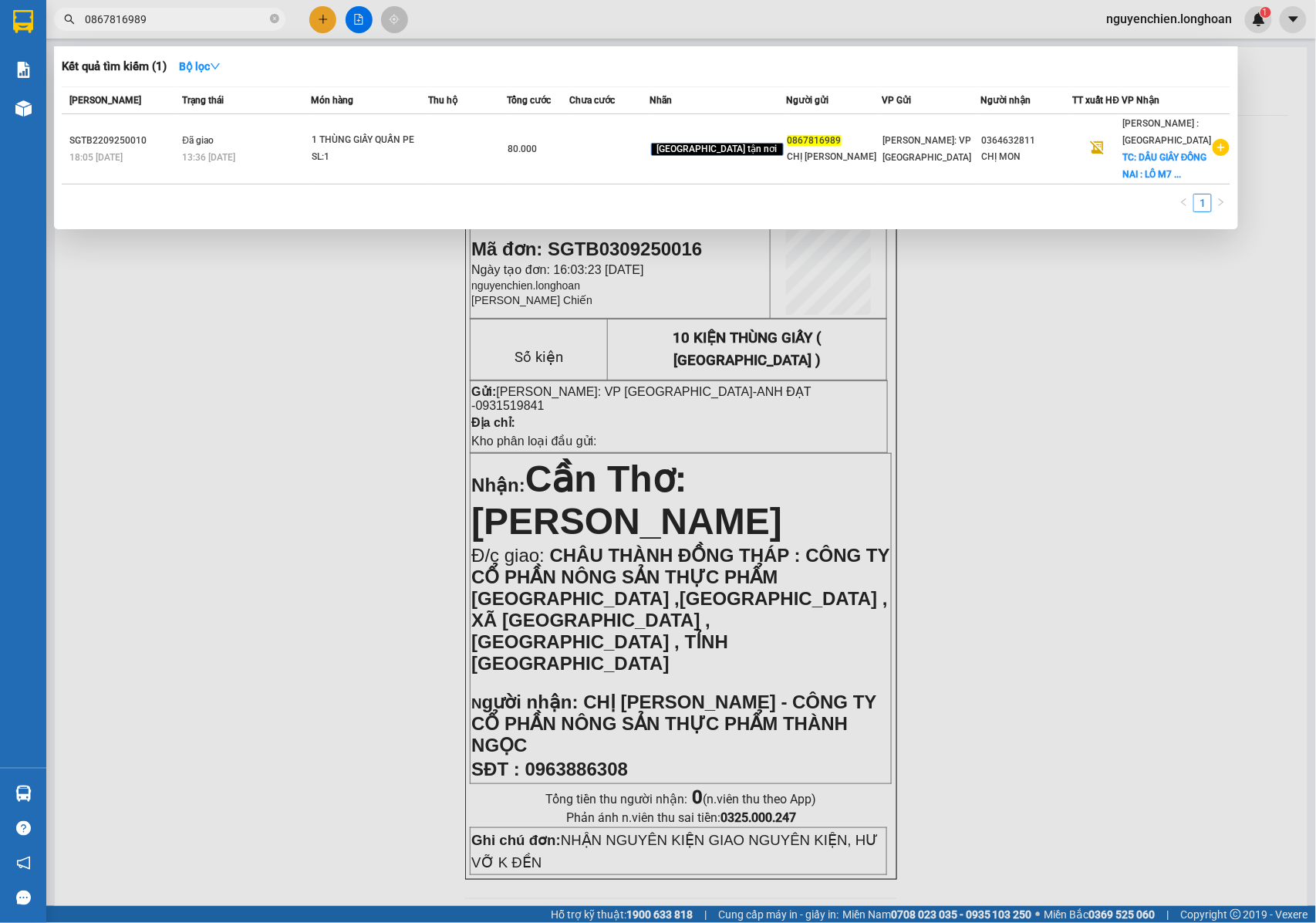
click at [260, 20] on input "0867816989" at bounding box center [175, 19] width 182 height 17
click at [270, 24] on span at bounding box center [274, 20] width 9 height 15
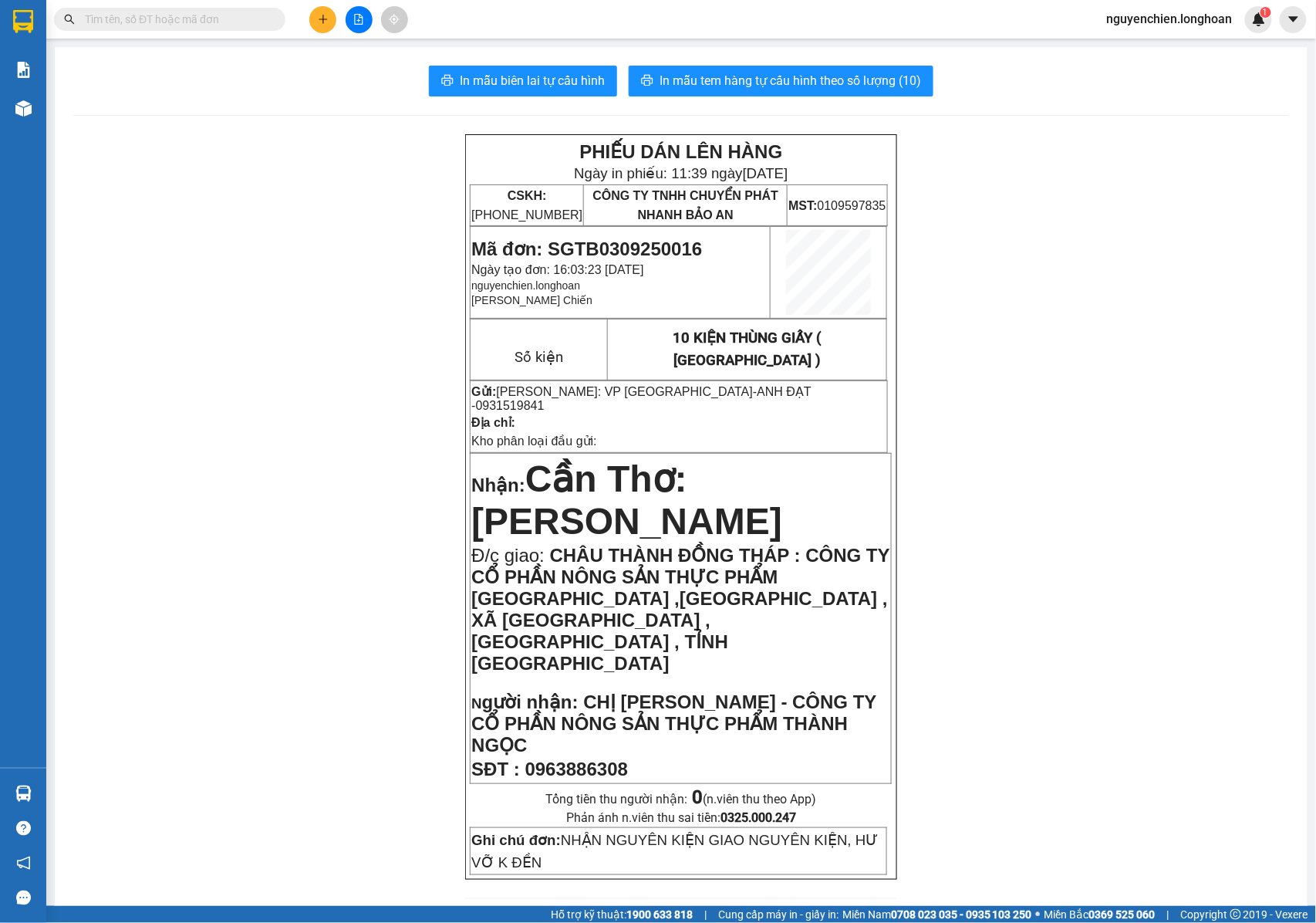
click at [259, 28] on span at bounding box center [169, 19] width 232 height 23
drag, startPoint x: 229, startPoint y: 7, endPoint x: 228, endPoint y: 28, distance: 21.0
click at [229, 9] on span at bounding box center [169, 19] width 232 height 23
click at [228, 28] on span at bounding box center [169, 19] width 232 height 23
click at [229, 24] on input "text" at bounding box center [175, 19] width 182 height 17
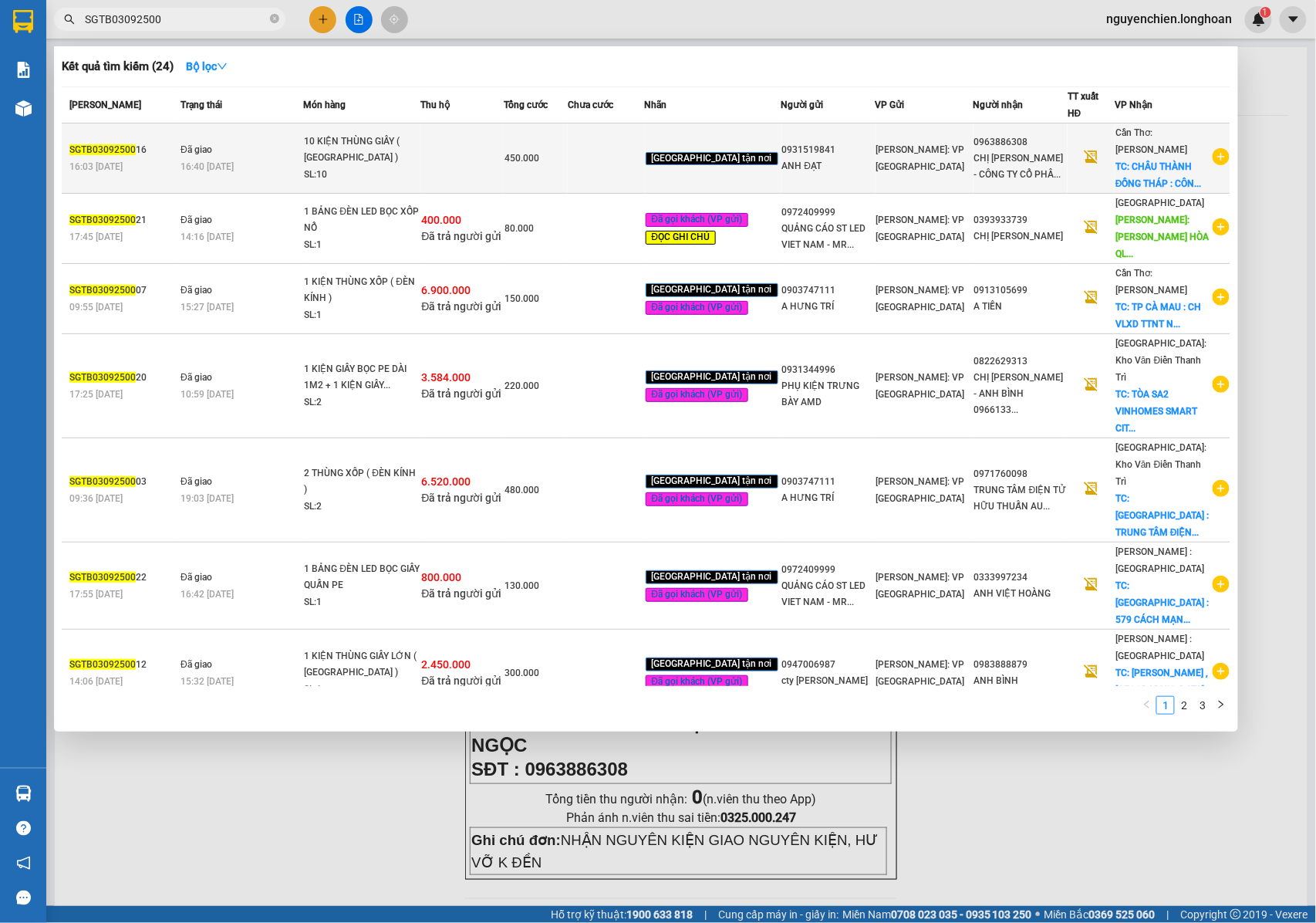
type input "SGTB03092500"
click at [392, 167] on div "SL: 10" at bounding box center [361, 175] width 115 height 17
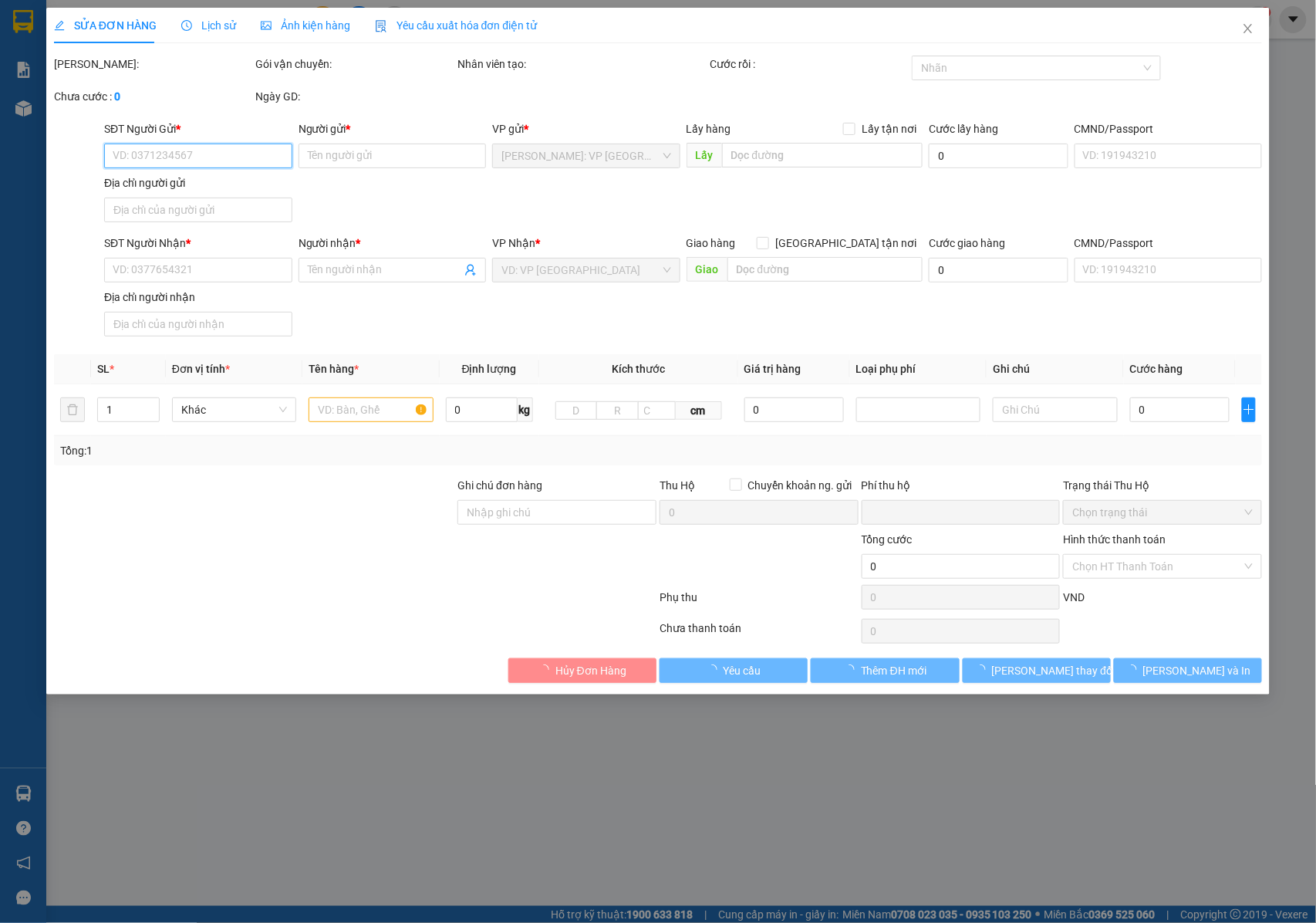
type input "0931519841"
type input "ANH ĐẠT"
type input "0963886308"
type input "CHỊ KIM HOÀNG - CÔNG TY CỔ PHẦN NÔNG SẢN THỰC PHẨM THÀNH NGỌC"
checkbox input "true"
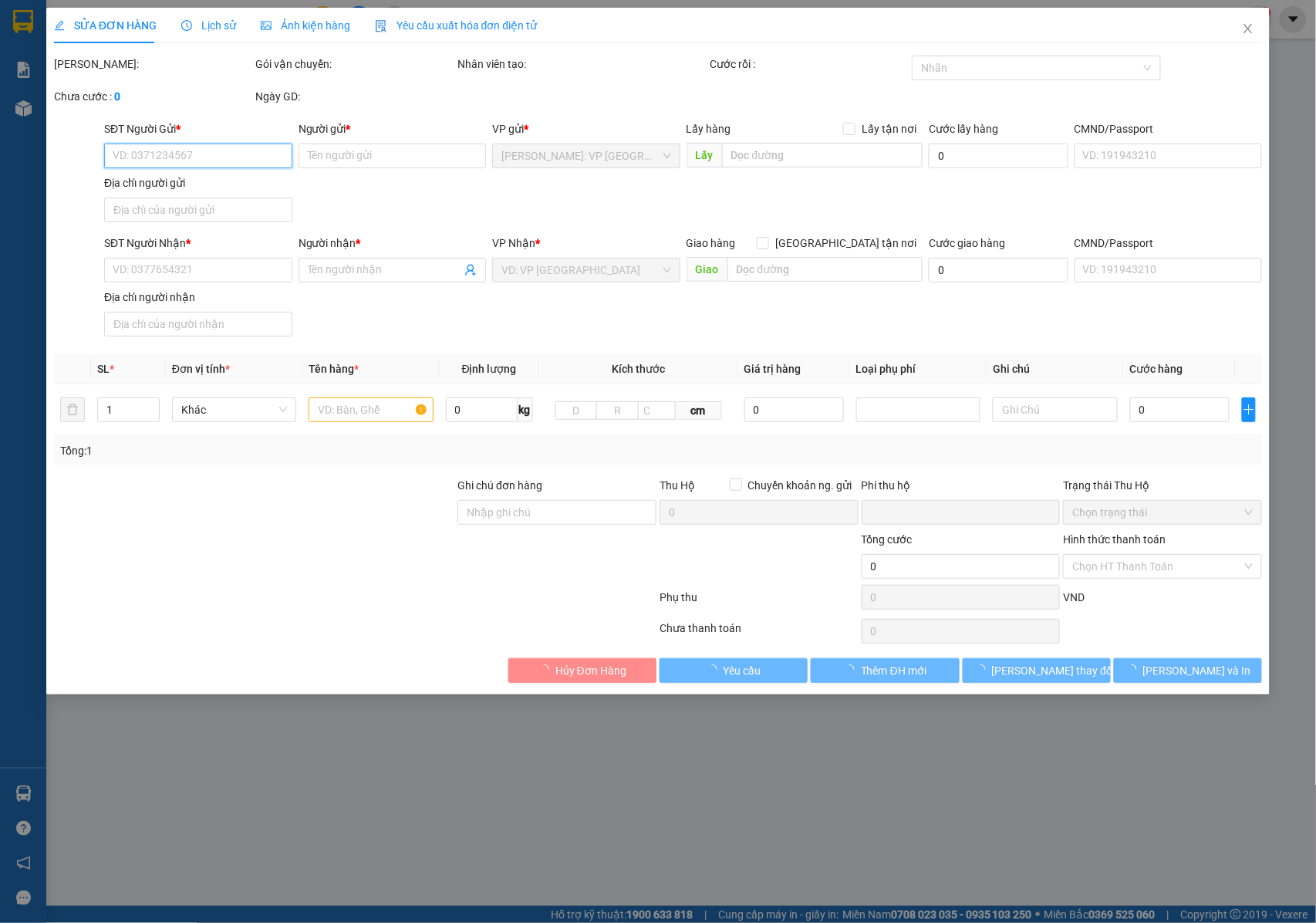
type input "CHÂU THÀNH ĐỒNG THÁP : CÔNG TY CỔ PHẦN NÔNG SẢN THỰC PHẨM THÀNH NGỌC ,ẤP AN PHÚ…"
type input "NHẬN NGUYÊN KIỆN GIAO NGUYÊN KIỆN, HƯ VỠ K ĐỀN"
type input "0"
type input "450.000"
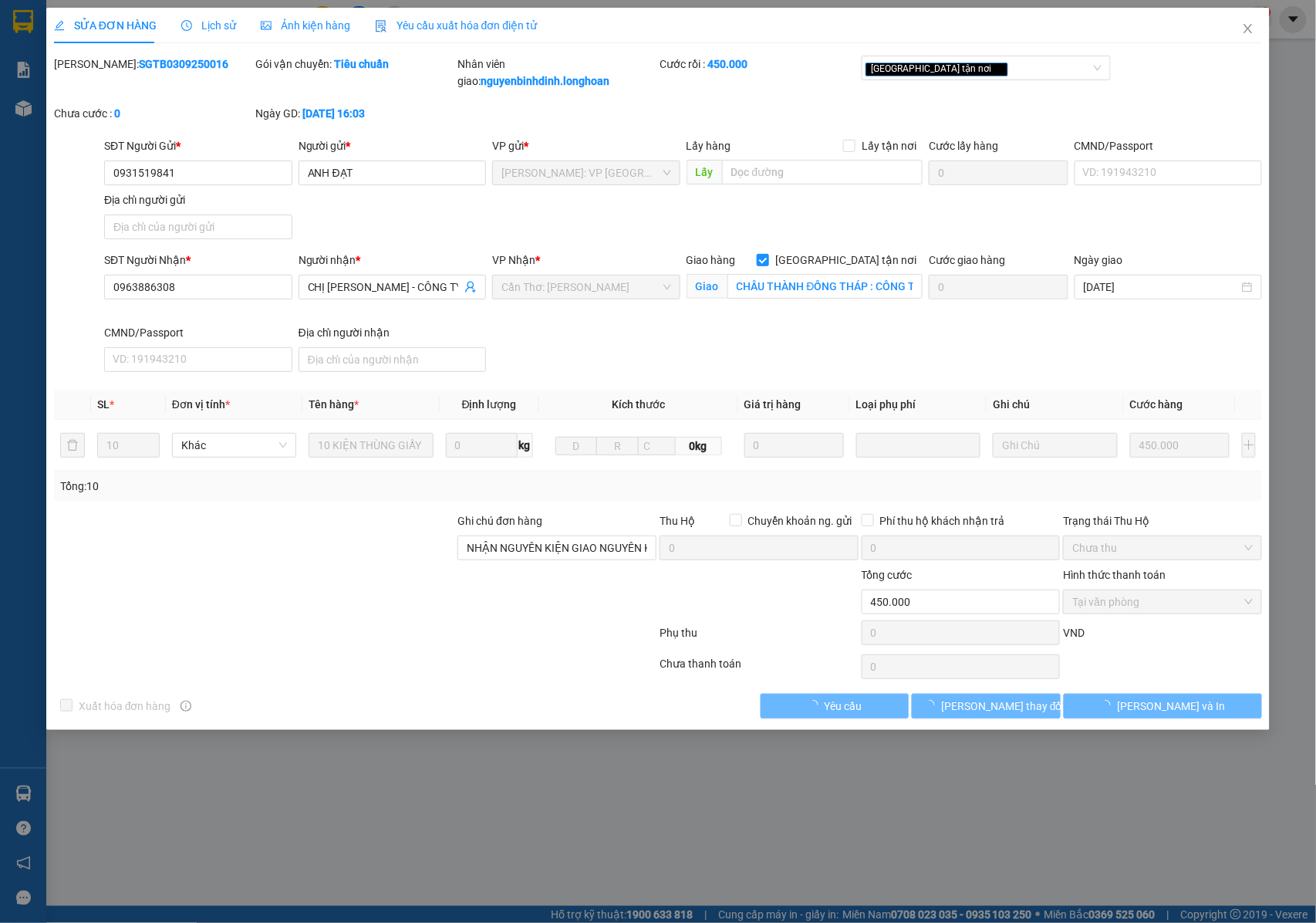
click at [205, 25] on span "Lịch sử" at bounding box center [208, 25] width 54 height 12
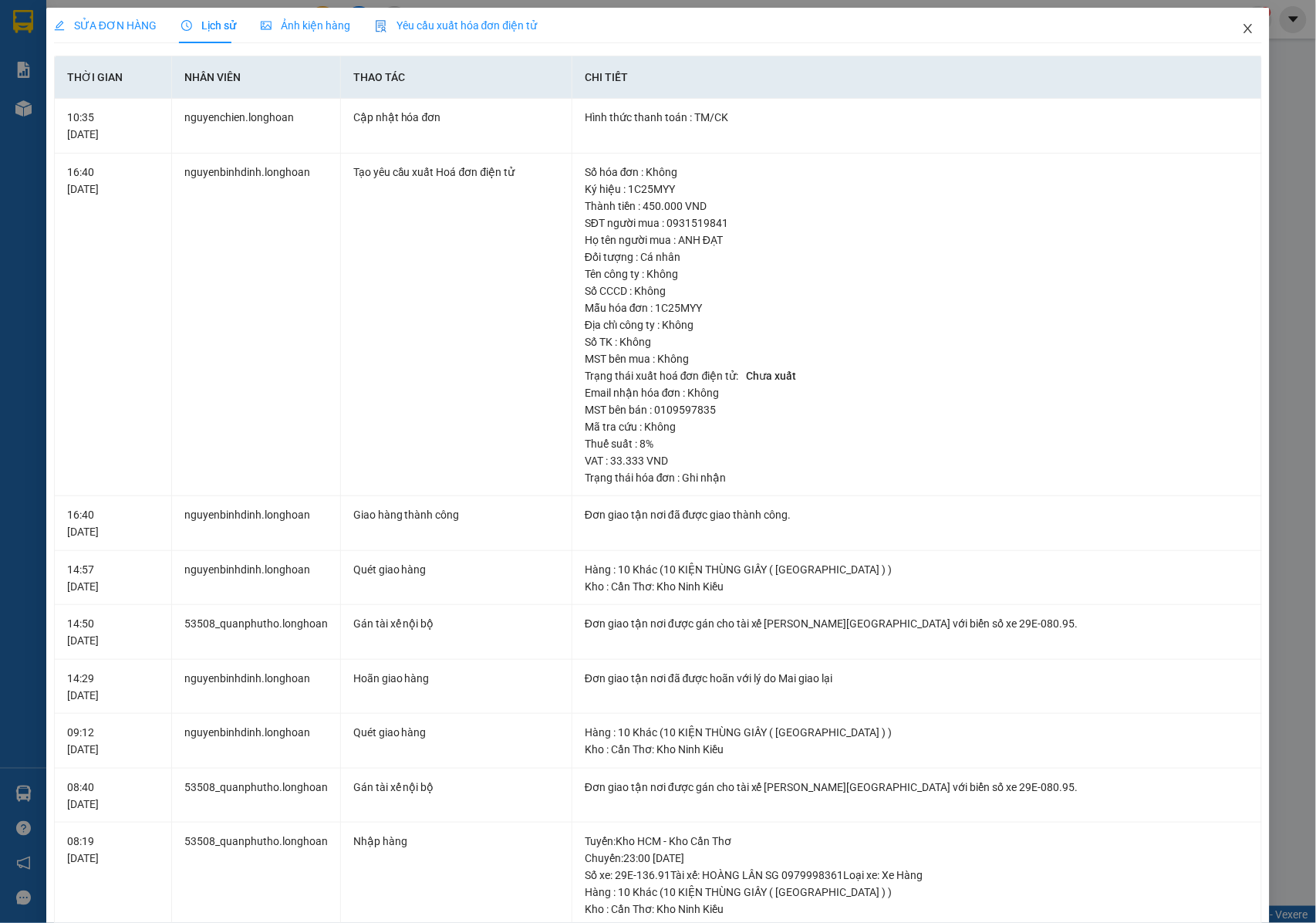
click at [1238, 23] on span "Close" at bounding box center [1248, 28] width 43 height 43
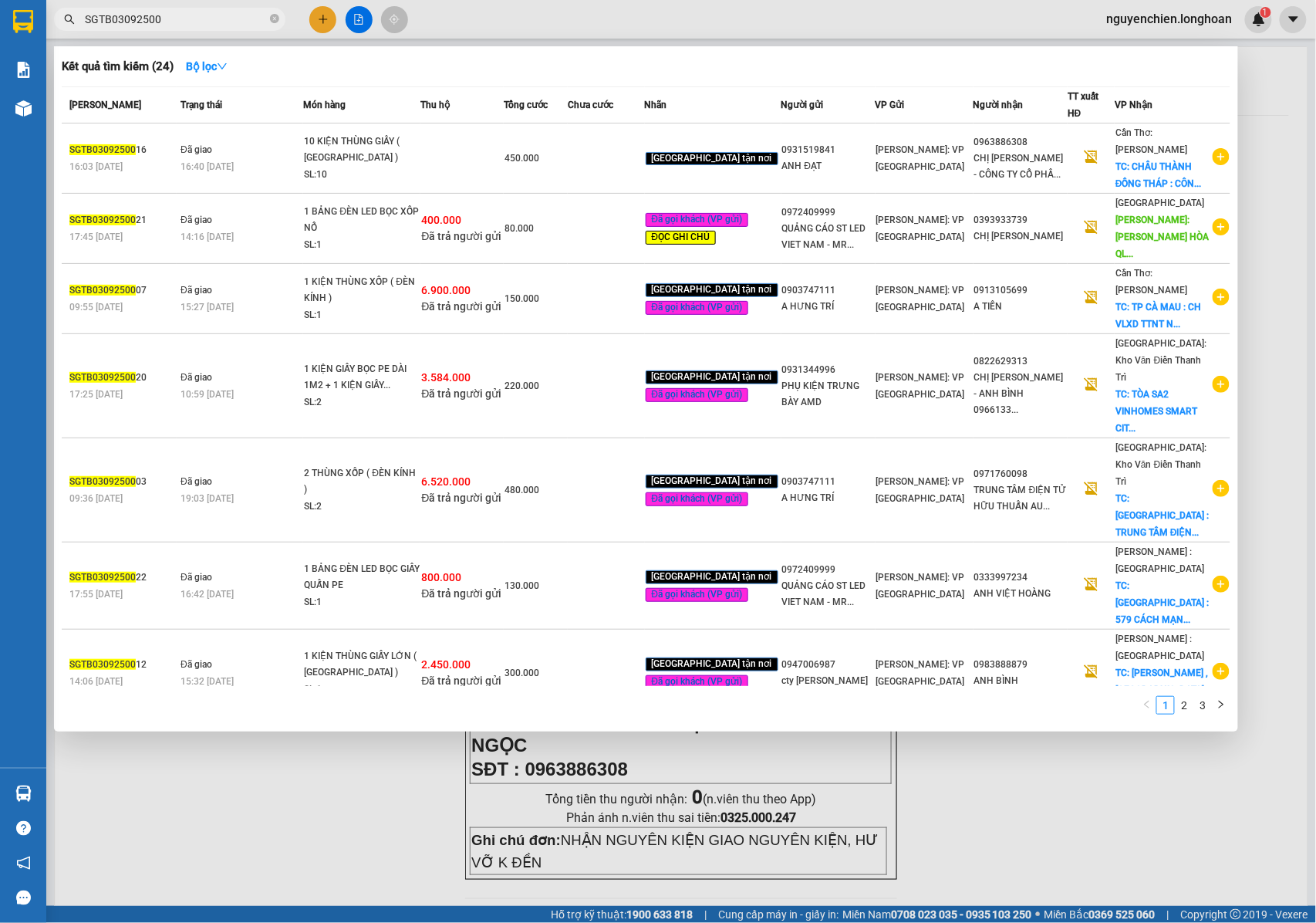
click at [202, 14] on input "SGTB03092500" at bounding box center [175, 19] width 182 height 17
click at [272, 23] on icon "close-circle" at bounding box center [274, 18] width 9 height 9
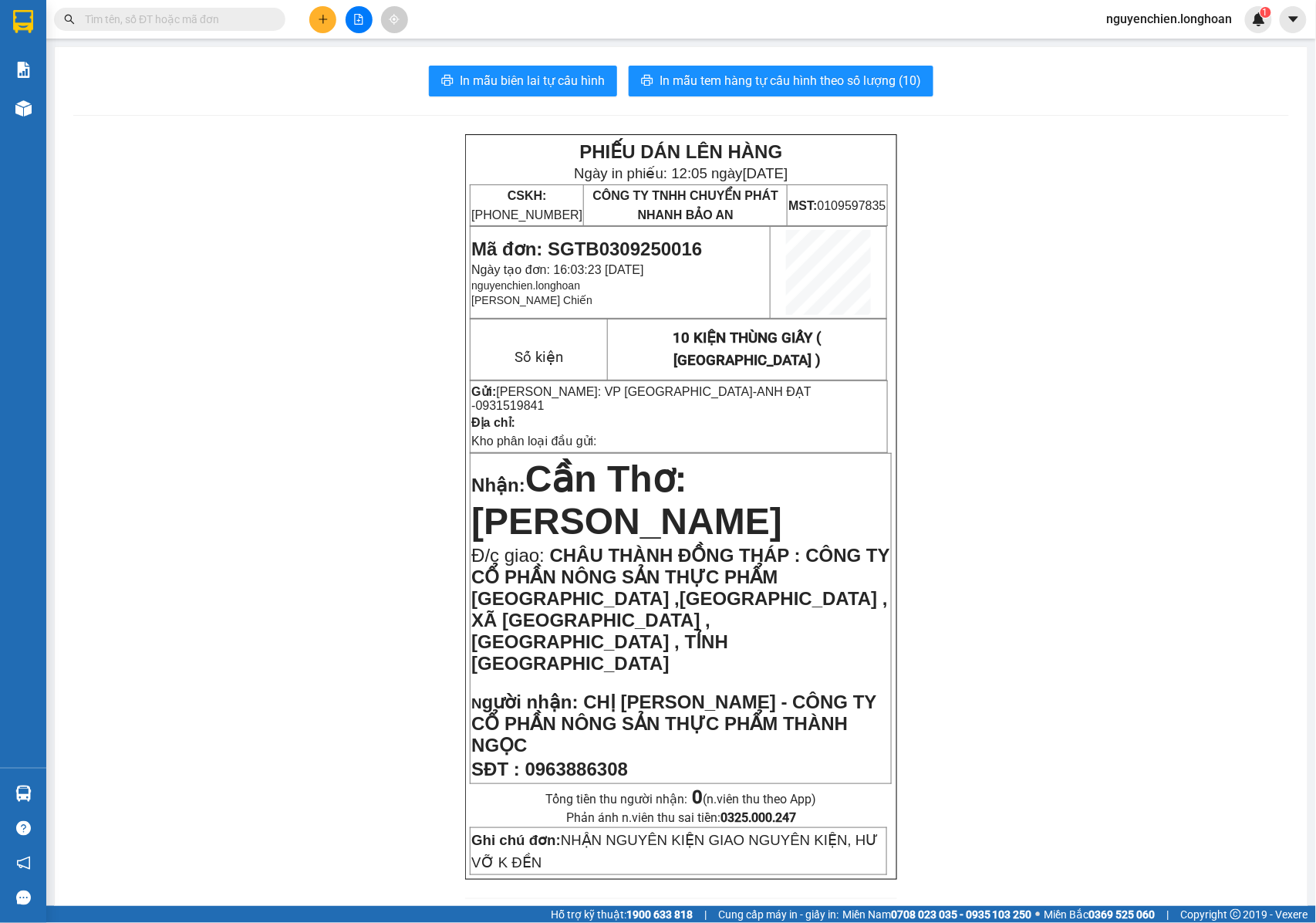
click at [207, 23] on input "text" at bounding box center [175, 19] width 182 height 17
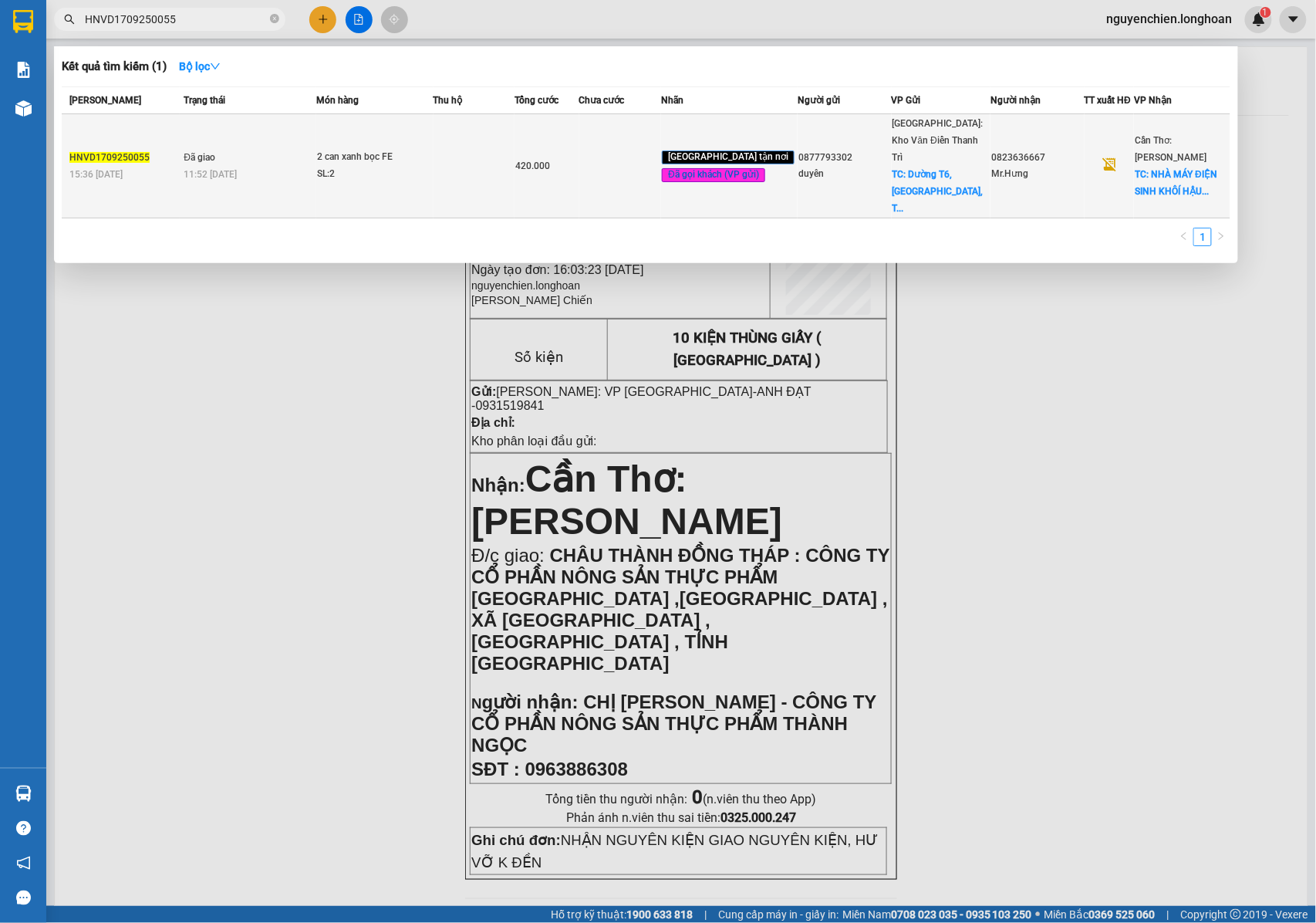
type input "HNVD1709250055"
click at [314, 166] on div "11:52 - 24/09" at bounding box center [249, 174] width 131 height 17
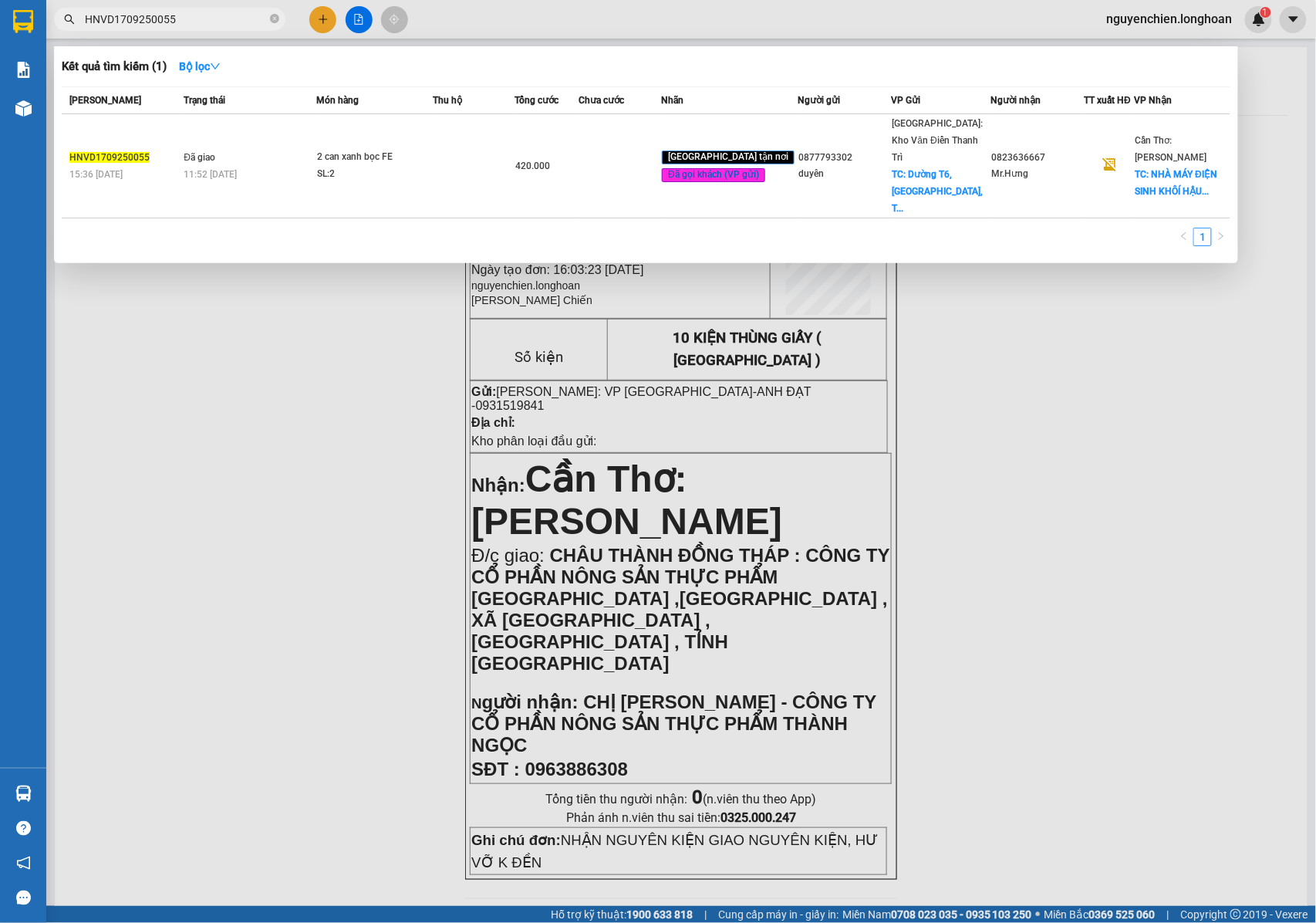
drag, startPoint x: 182, startPoint y: 16, endPoint x: 82, endPoint y: 16, distance: 100.0
click at [82, 16] on span "HNVD1709250055" at bounding box center [169, 19] width 232 height 23
click at [232, 24] on input "HNVD1709250055" at bounding box center [175, 19] width 182 height 17
